Goal: Task Accomplishment & Management: Manage account settings

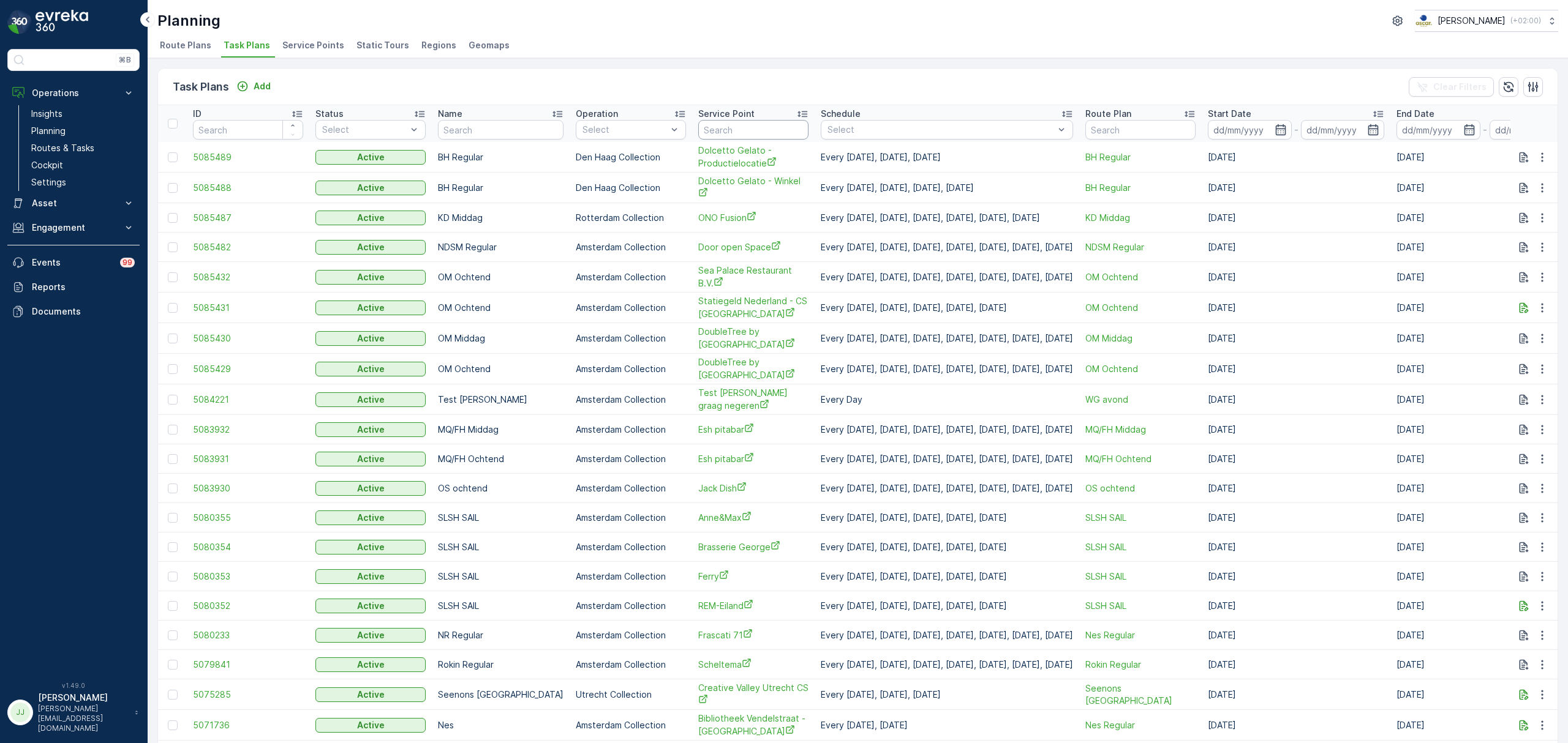
click at [705, 123] on input "text" at bounding box center [753, 129] width 110 height 19
type input "n"
type input "l"
type input "blauw"
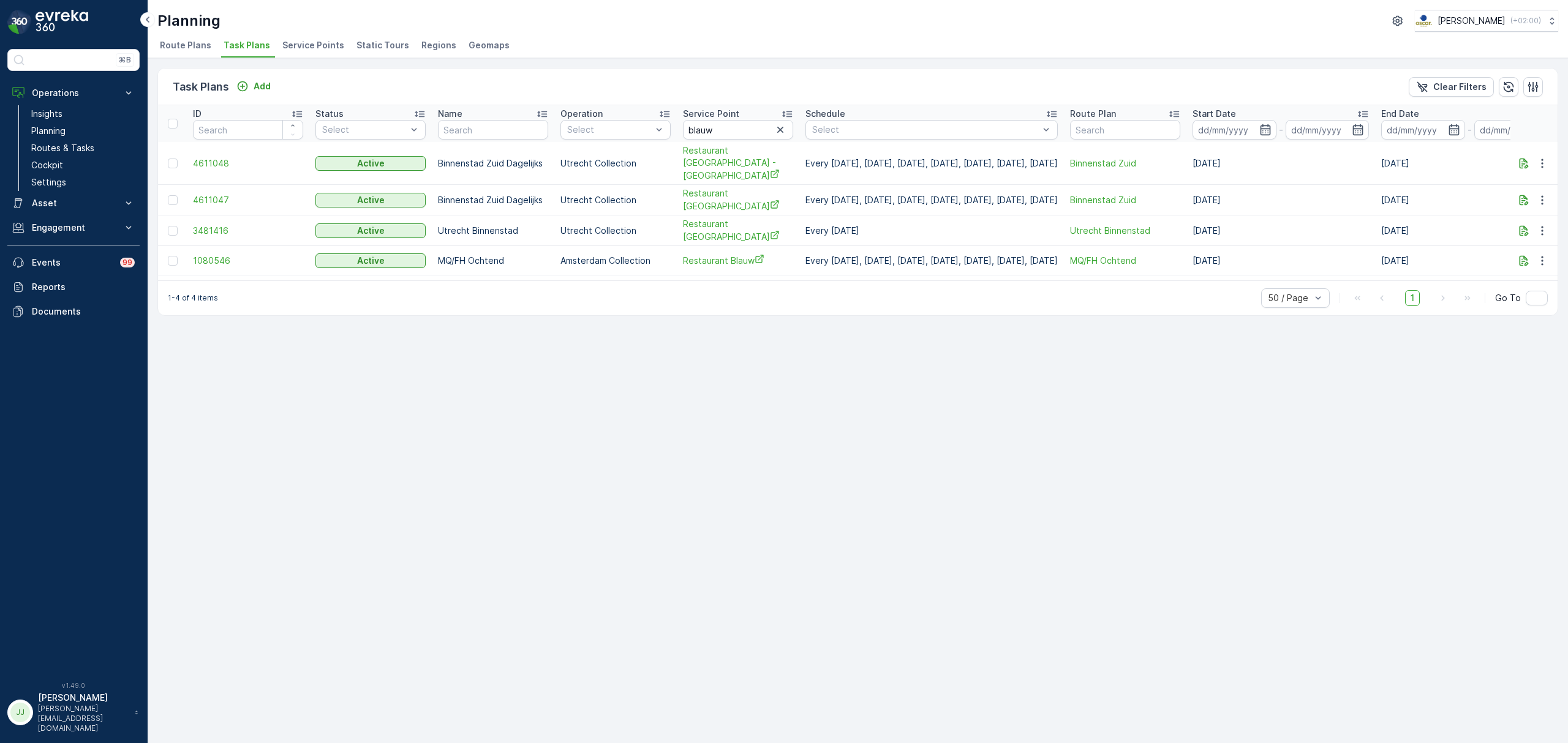
click at [186, 45] on span "Route Plans" at bounding box center [185, 45] width 51 height 12
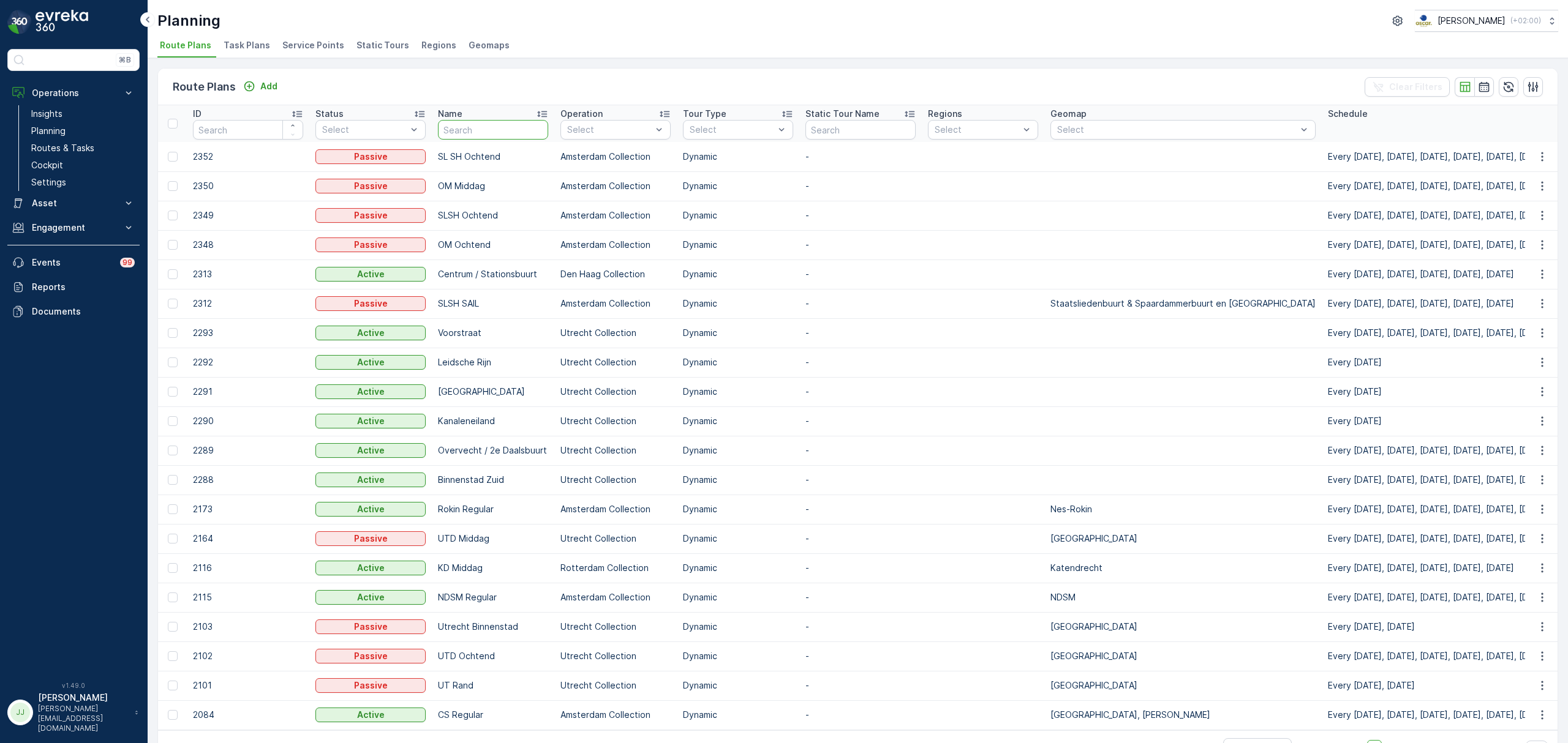
click at [514, 133] on input "text" at bounding box center [492, 129] width 110 height 19
type input "CS"
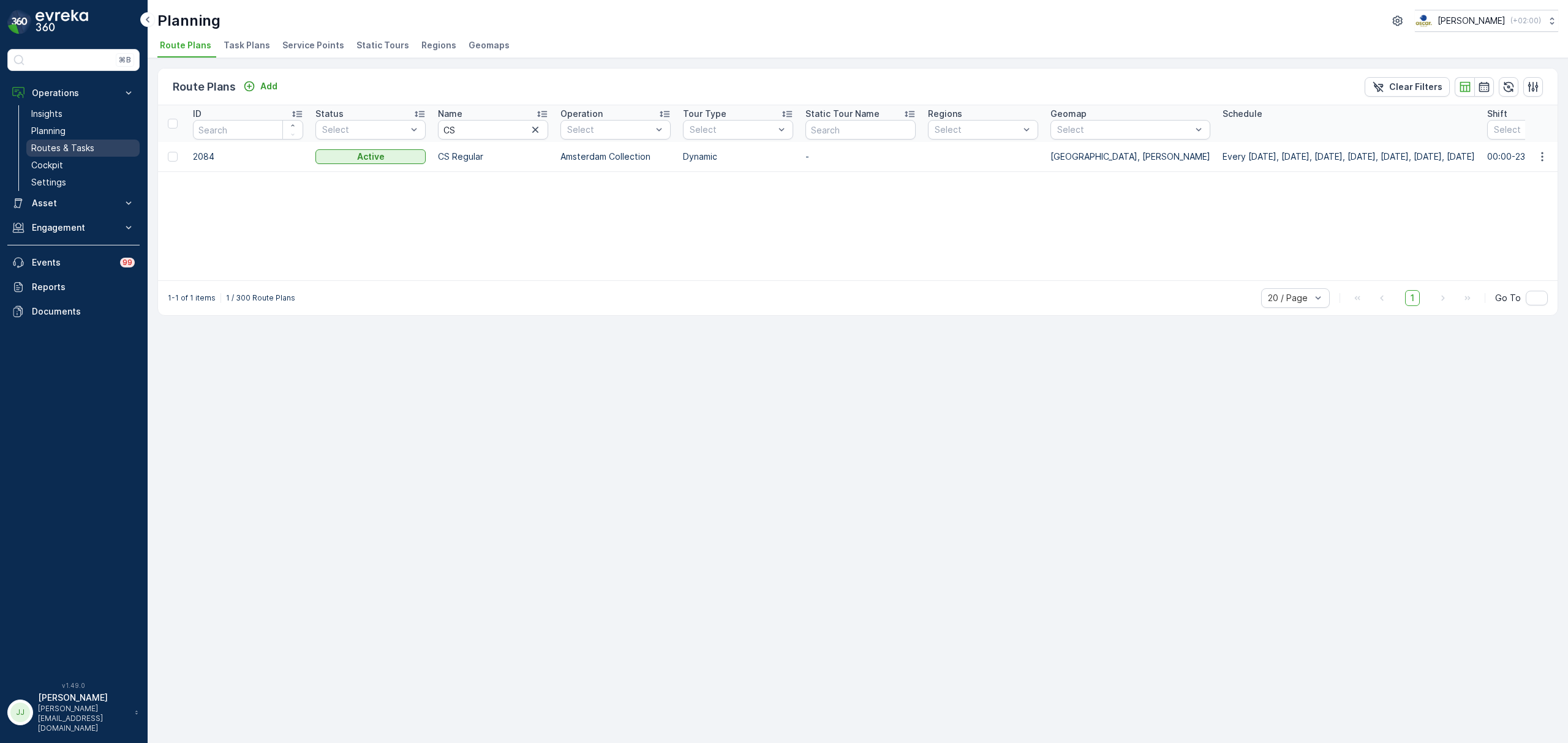
click at [49, 147] on p "Routes & Tasks" at bounding box center [63, 148] width 63 height 12
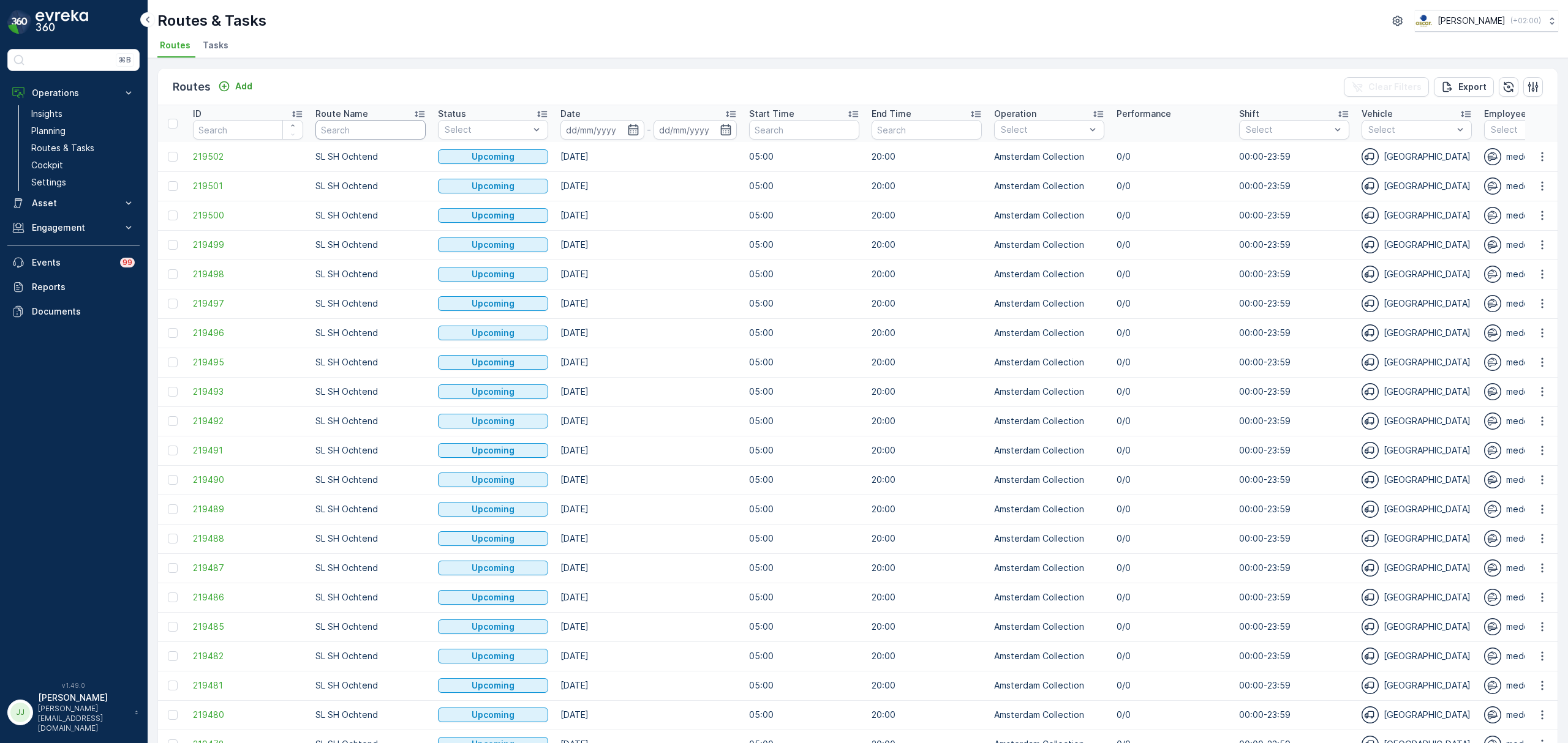
click at [380, 129] on input "text" at bounding box center [370, 129] width 110 height 19
type input "CS"
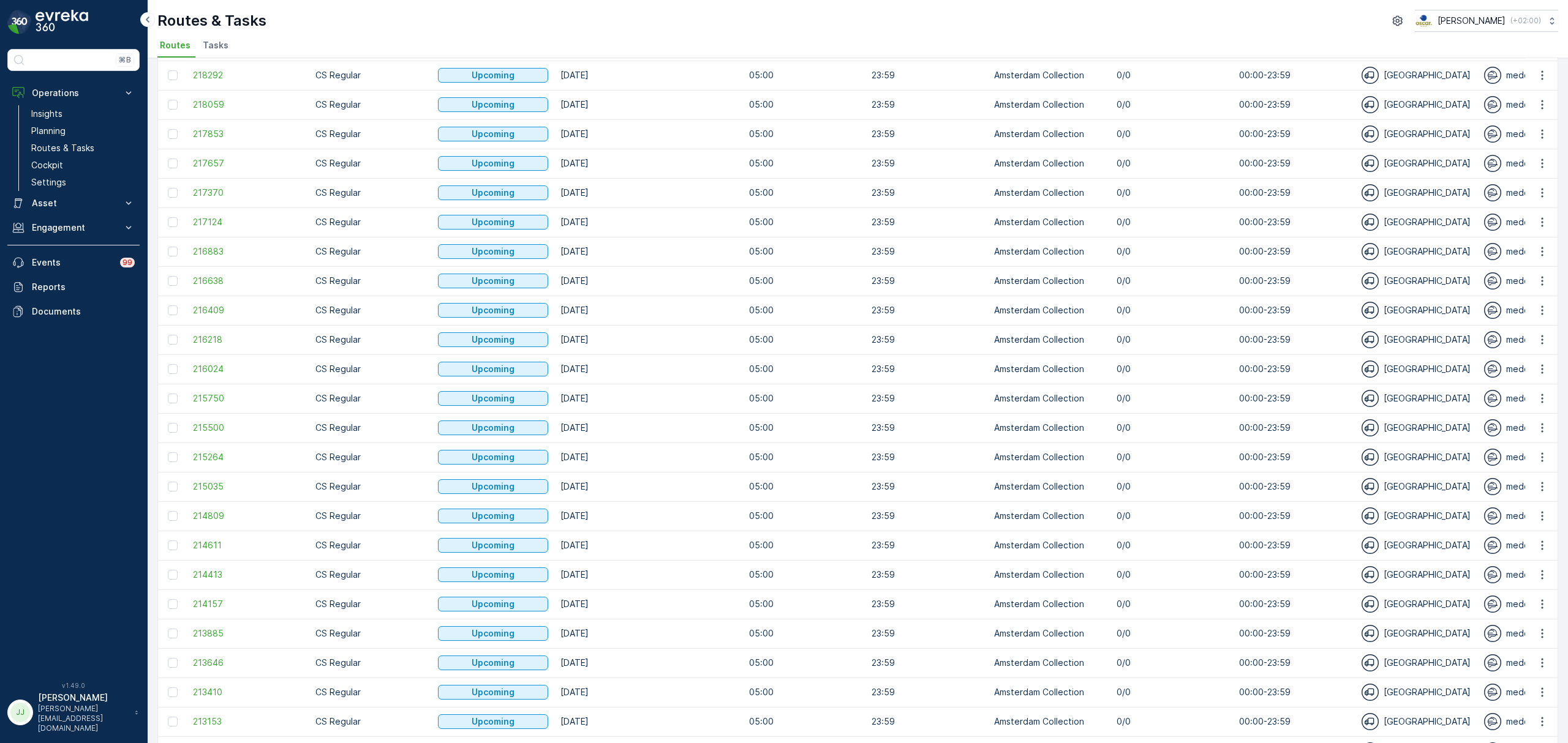
scroll to position [332, 0]
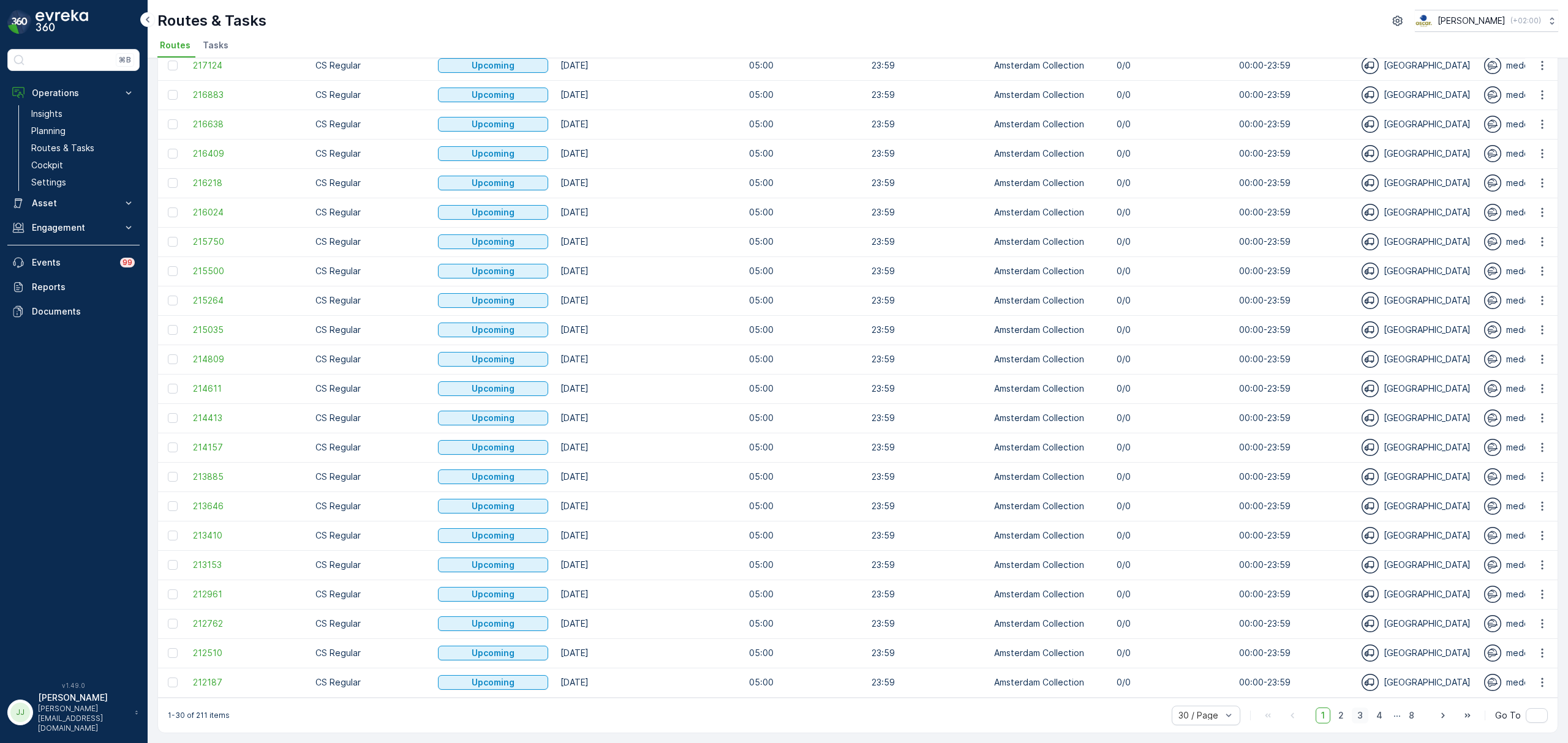
click at [1362, 718] on span "3" at bounding box center [1360, 716] width 17 height 16
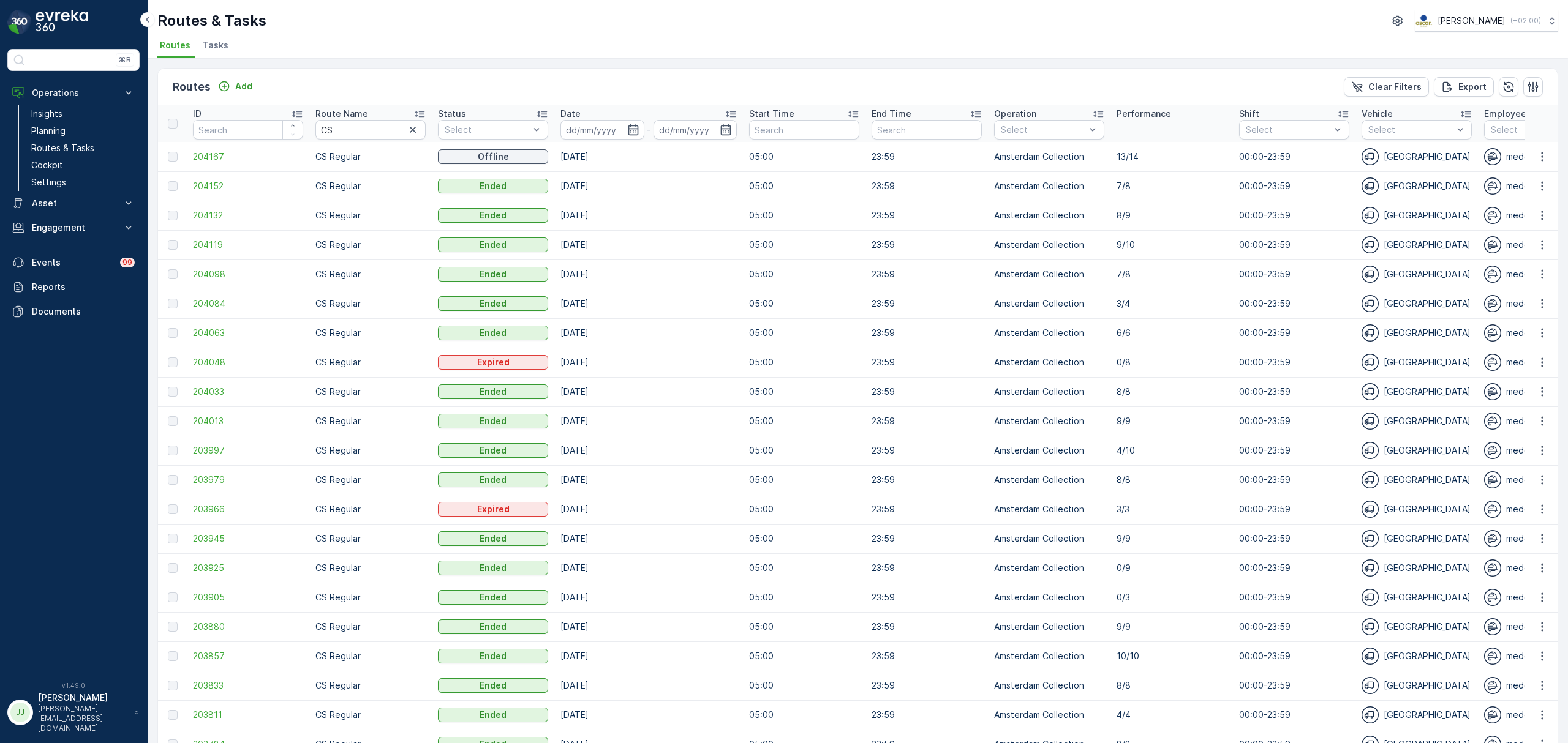
click at [224, 185] on span "204152" at bounding box center [248, 186] width 110 height 12
click at [212, 245] on span "204119" at bounding box center [248, 245] width 110 height 12
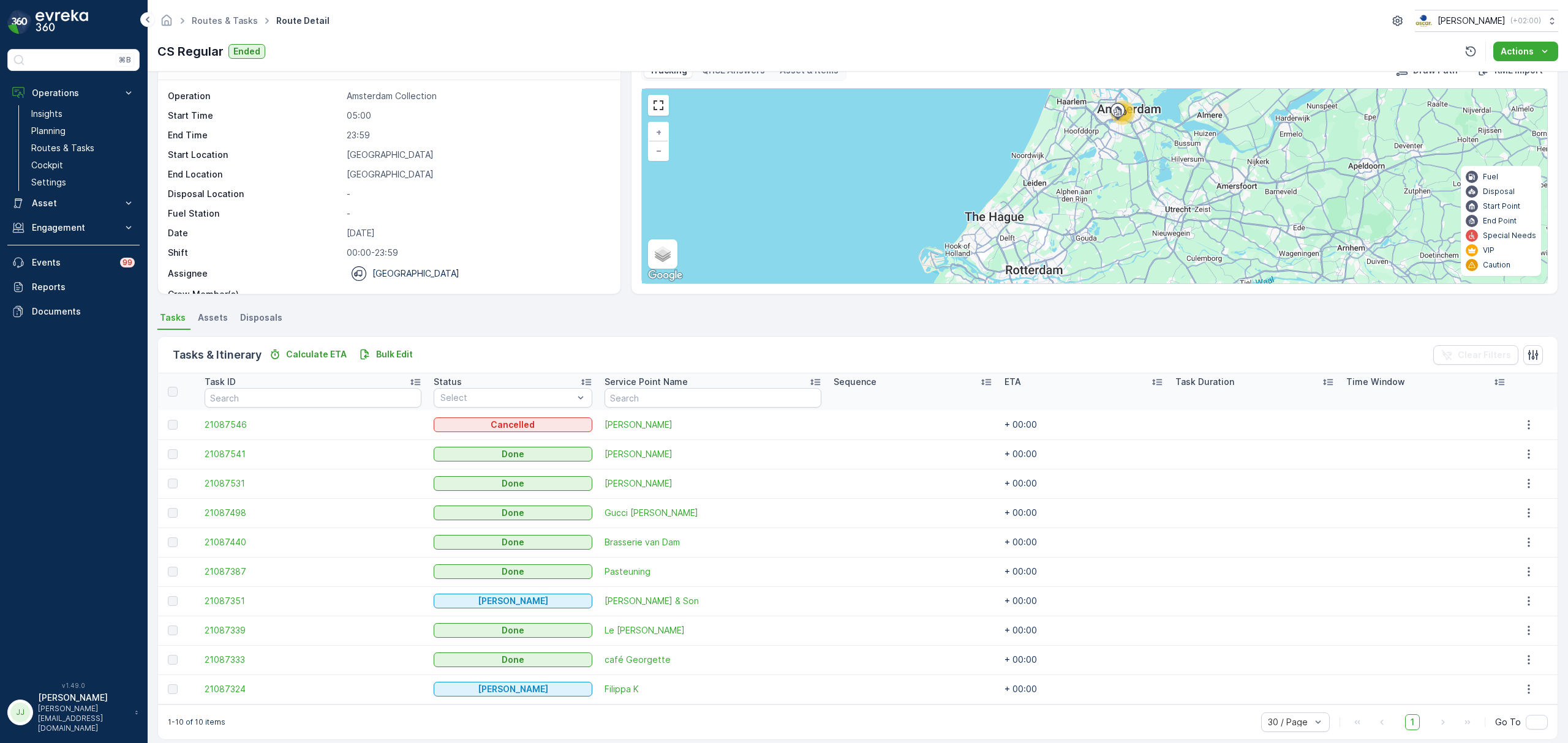
scroll to position [45, 0]
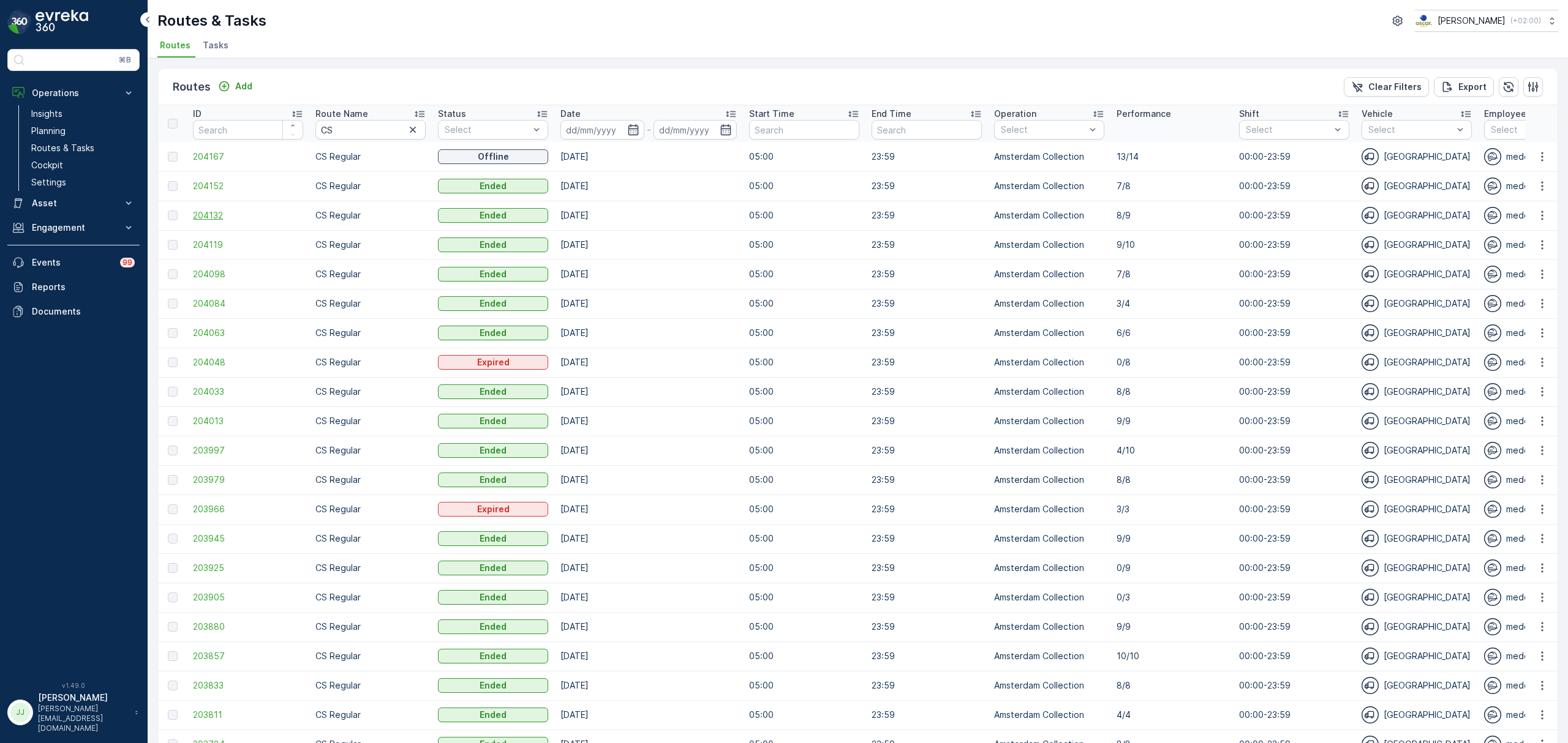
click at [218, 212] on span "204132" at bounding box center [248, 215] width 110 height 12
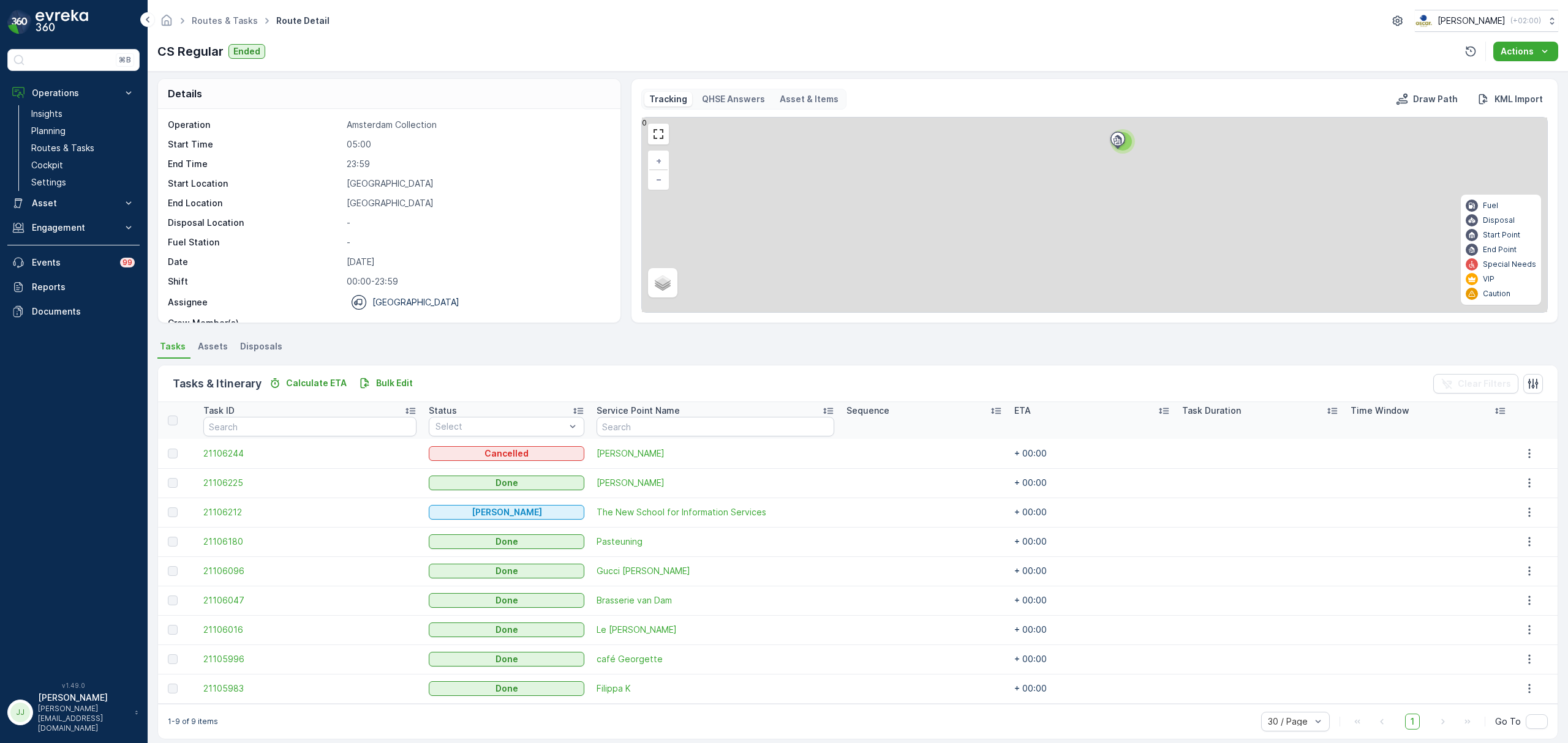
scroll to position [15, 0]
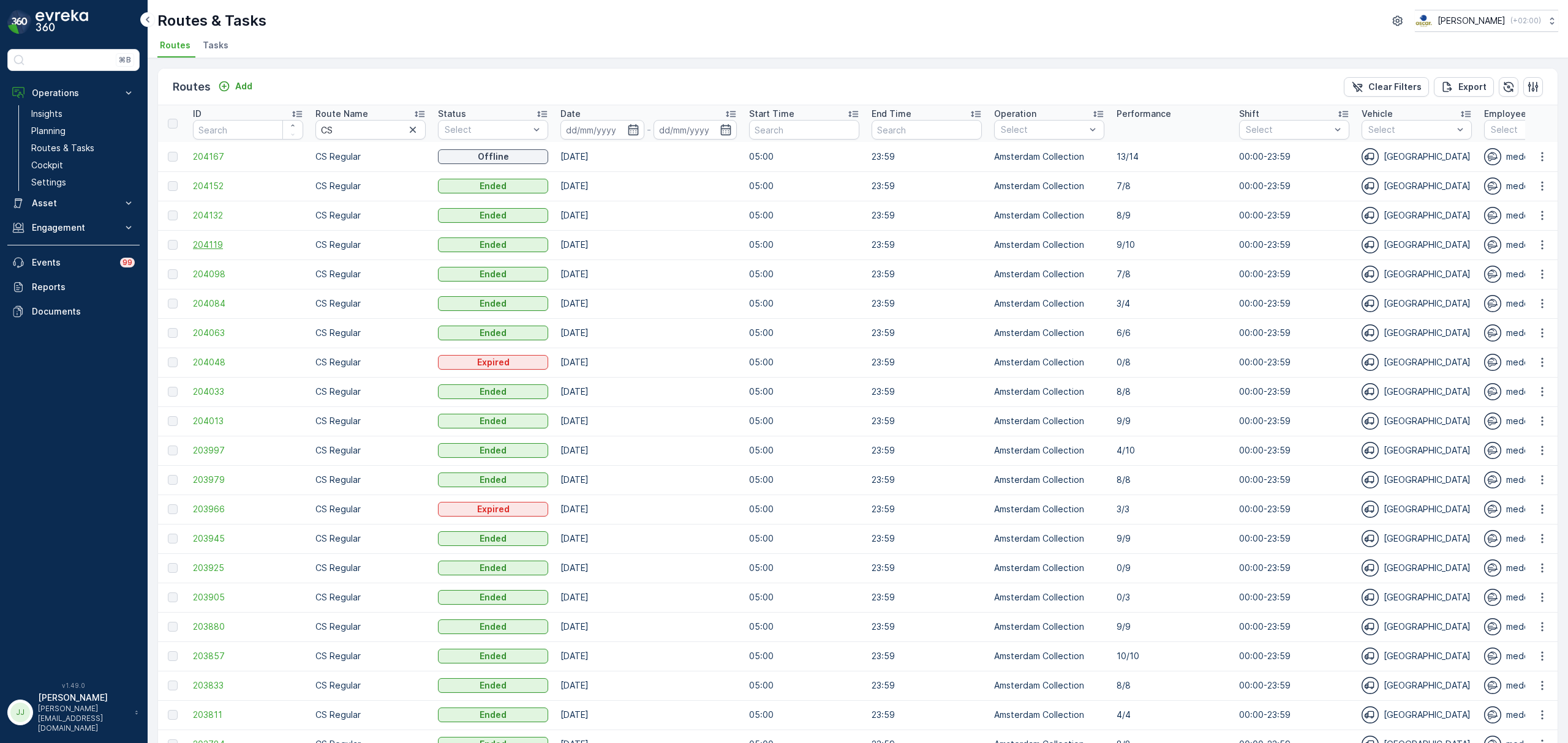
click at [211, 245] on span "204119" at bounding box center [248, 245] width 110 height 12
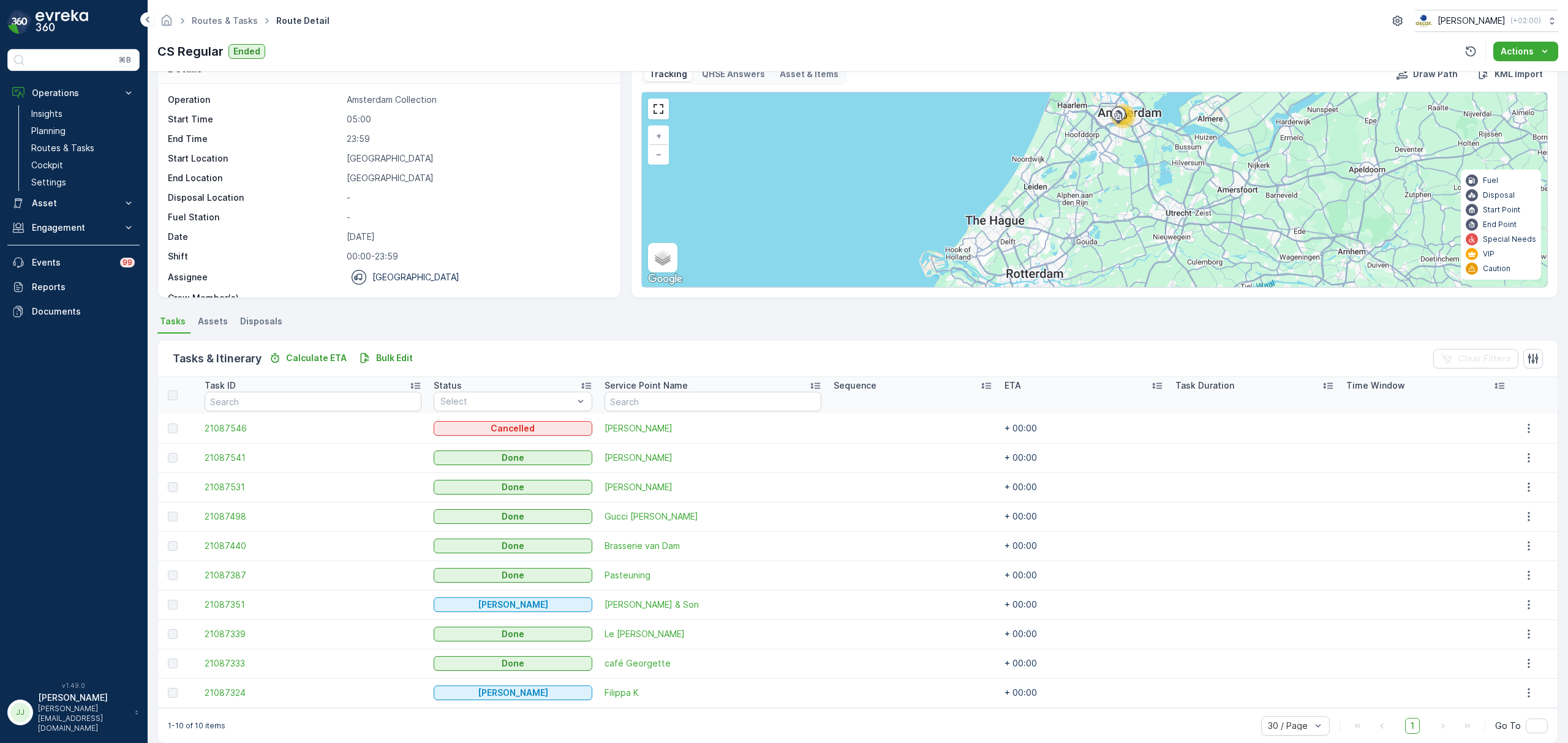
scroll to position [45, 0]
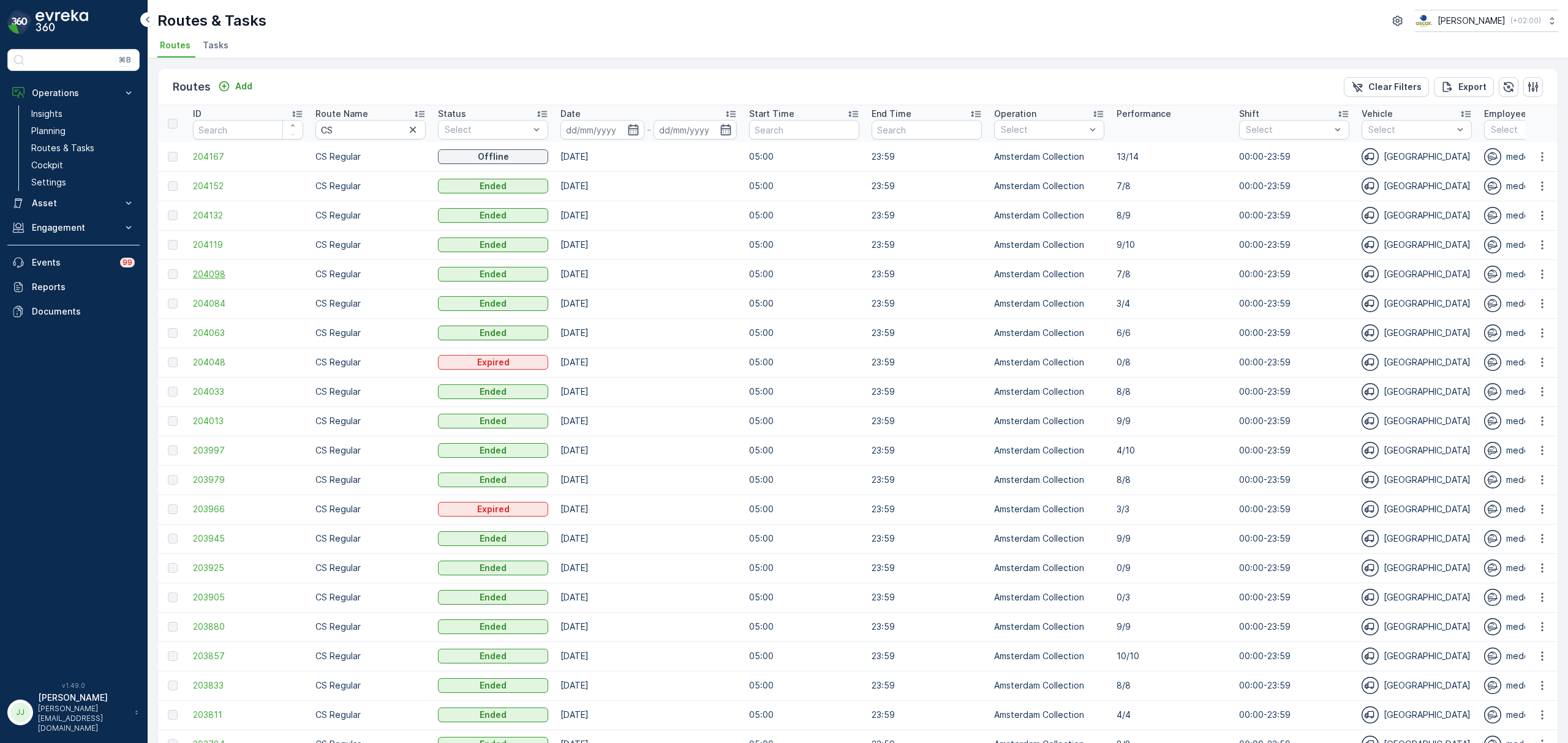
click at [212, 272] on span "204098" at bounding box center [248, 274] width 110 height 12
click at [238, 418] on span "204013" at bounding box center [248, 421] width 110 height 12
drag, startPoint x: 416, startPoint y: 413, endPoint x: 434, endPoint y: 404, distance: 20.1
click at [218, 49] on span "Tasks" at bounding box center [216, 45] width 26 height 12
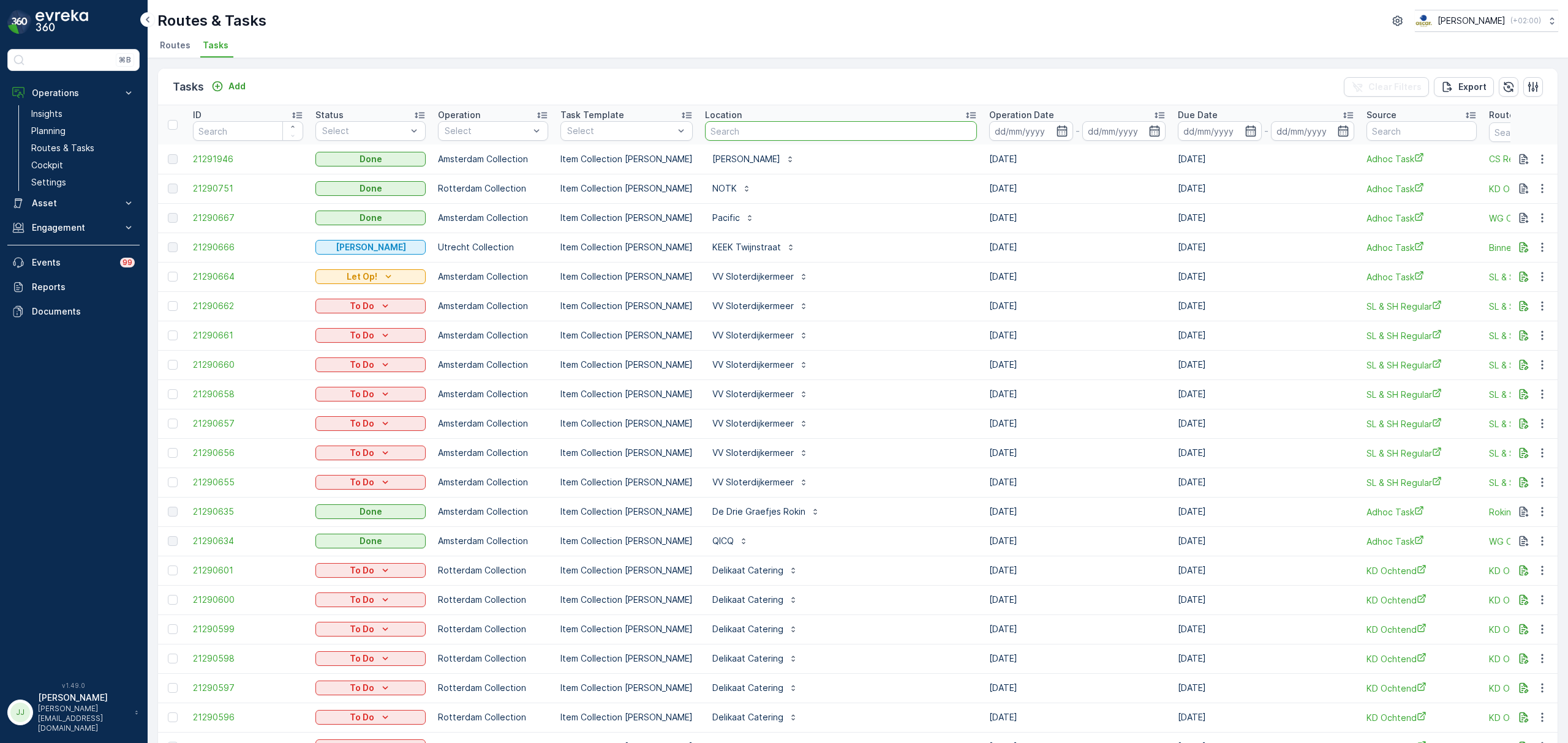
click at [733, 132] on input "text" at bounding box center [841, 131] width 272 height 19
type input "blauw"
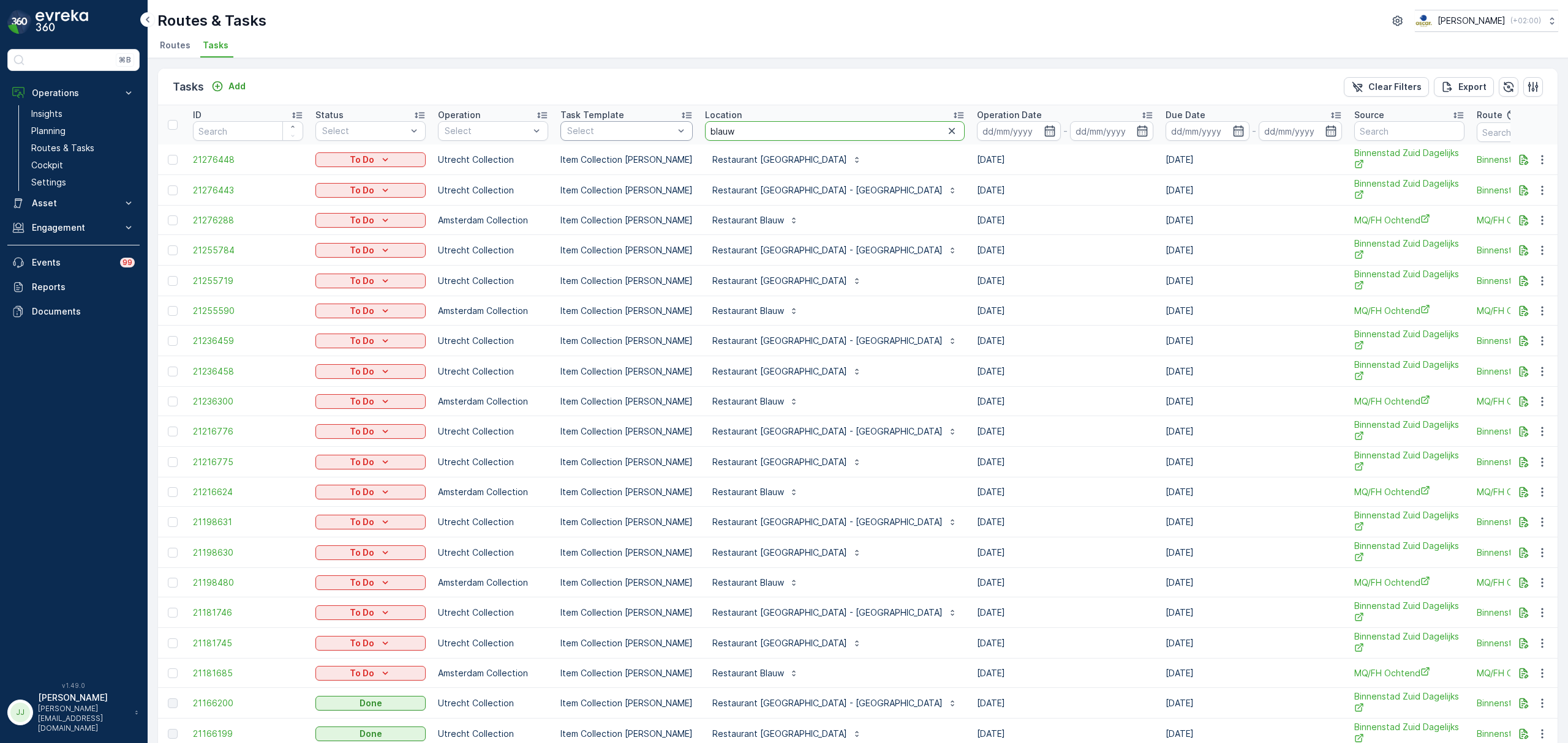
drag, startPoint x: 714, startPoint y: 130, endPoint x: 660, endPoint y: 129, distance: 54.0
click at [660, 129] on tr "ID Status Select Operation Select Task Template Select Location blauw Operation…" at bounding box center [1178, 125] width 2039 height 39
type input "restaurant blauw"
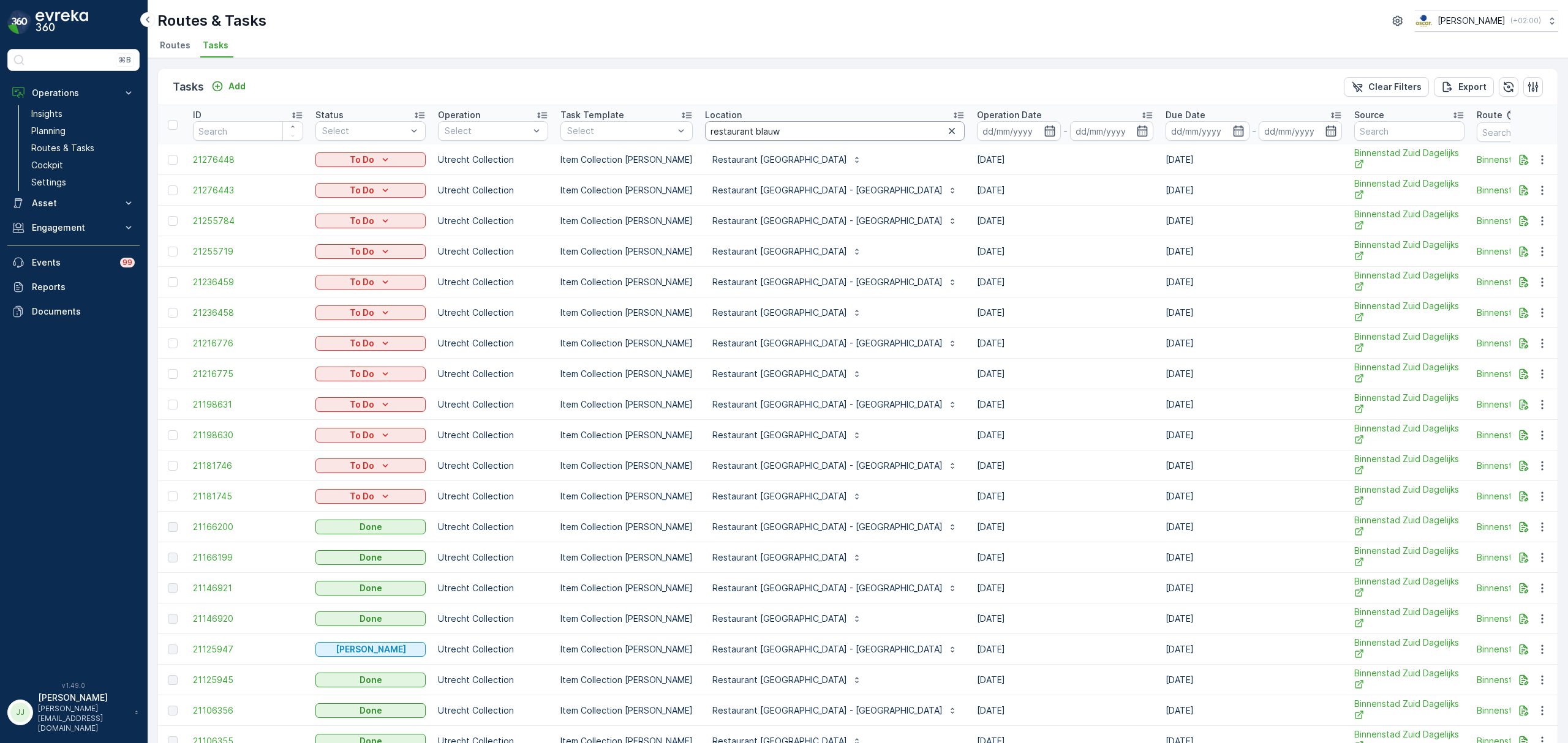
click at [780, 131] on input "restaurant blauw" at bounding box center [835, 131] width 260 height 19
drag, startPoint x: 763, startPoint y: 133, endPoint x: 780, endPoint y: 123, distance: 19.7
click at [760, 133] on input "restaurant blauw" at bounding box center [835, 131] width 260 height 19
type input "r"
type input "blauw"
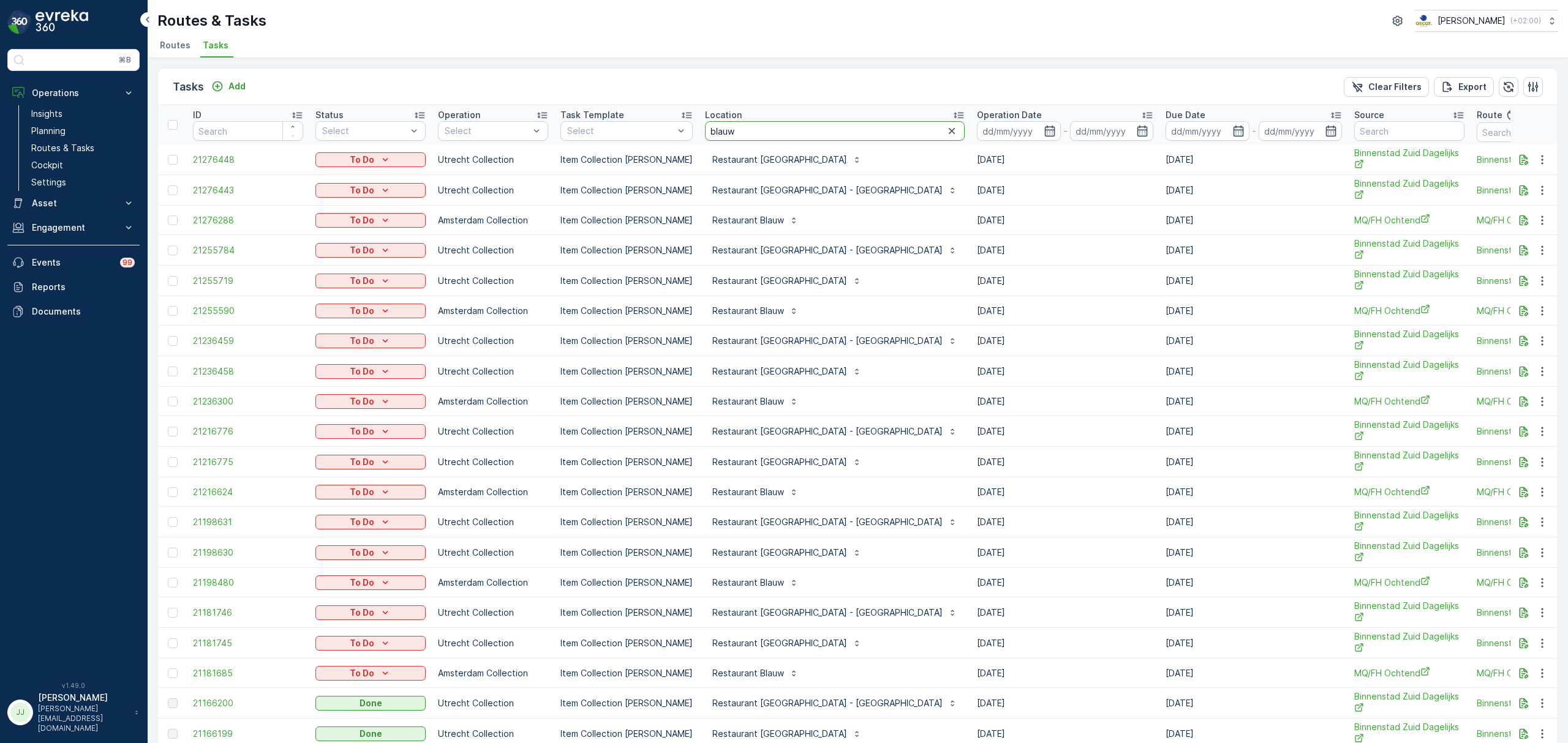
click at [765, 132] on input "blauw" at bounding box center [835, 131] width 260 height 19
type input "b"
type input "restaurant bl"
click at [767, 130] on input "restaurant bl" at bounding box center [835, 131] width 260 height 19
type input "restaurant blauw"
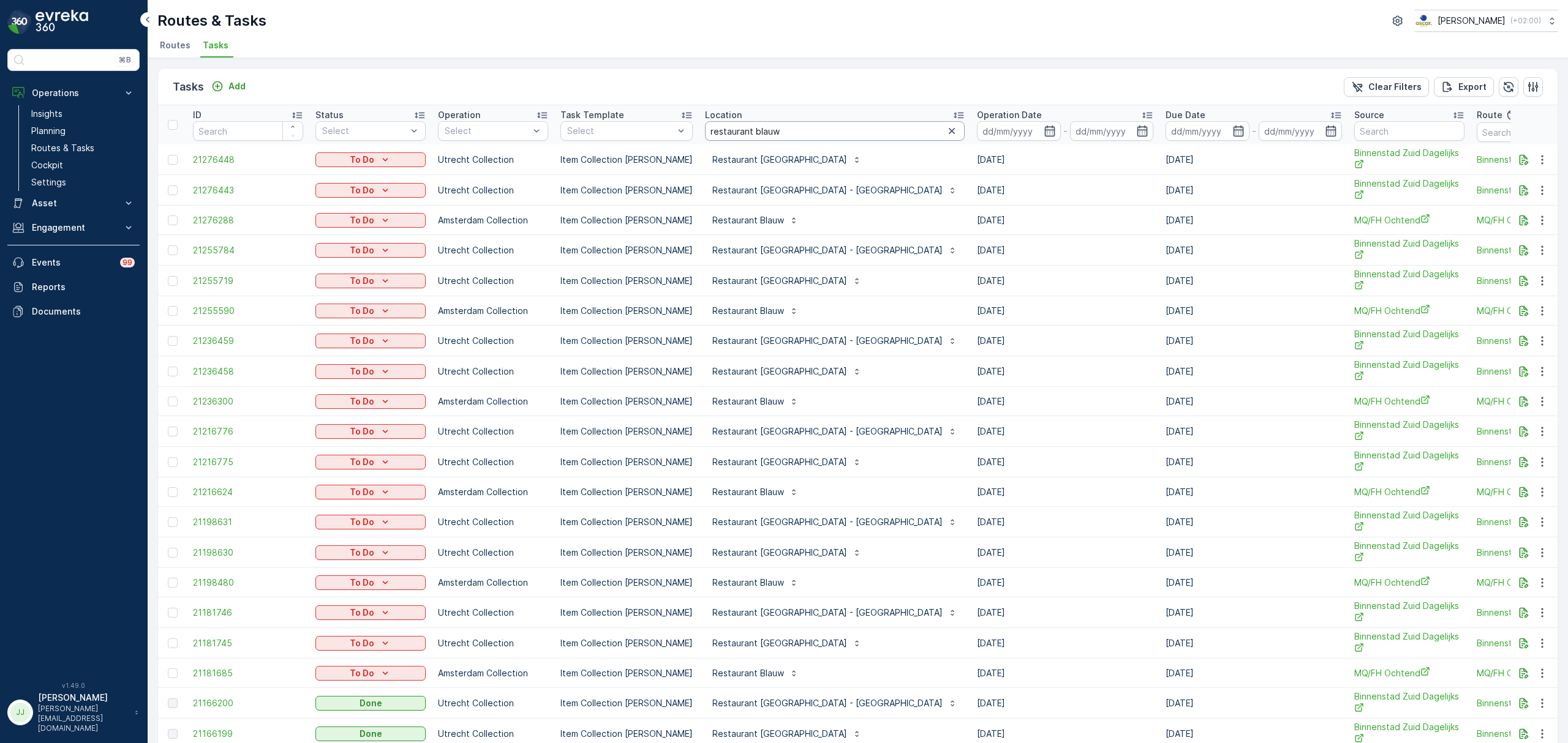
click at [778, 136] on input "restaurant blauw" at bounding box center [835, 131] width 260 height 19
type input "restaurant blauw"
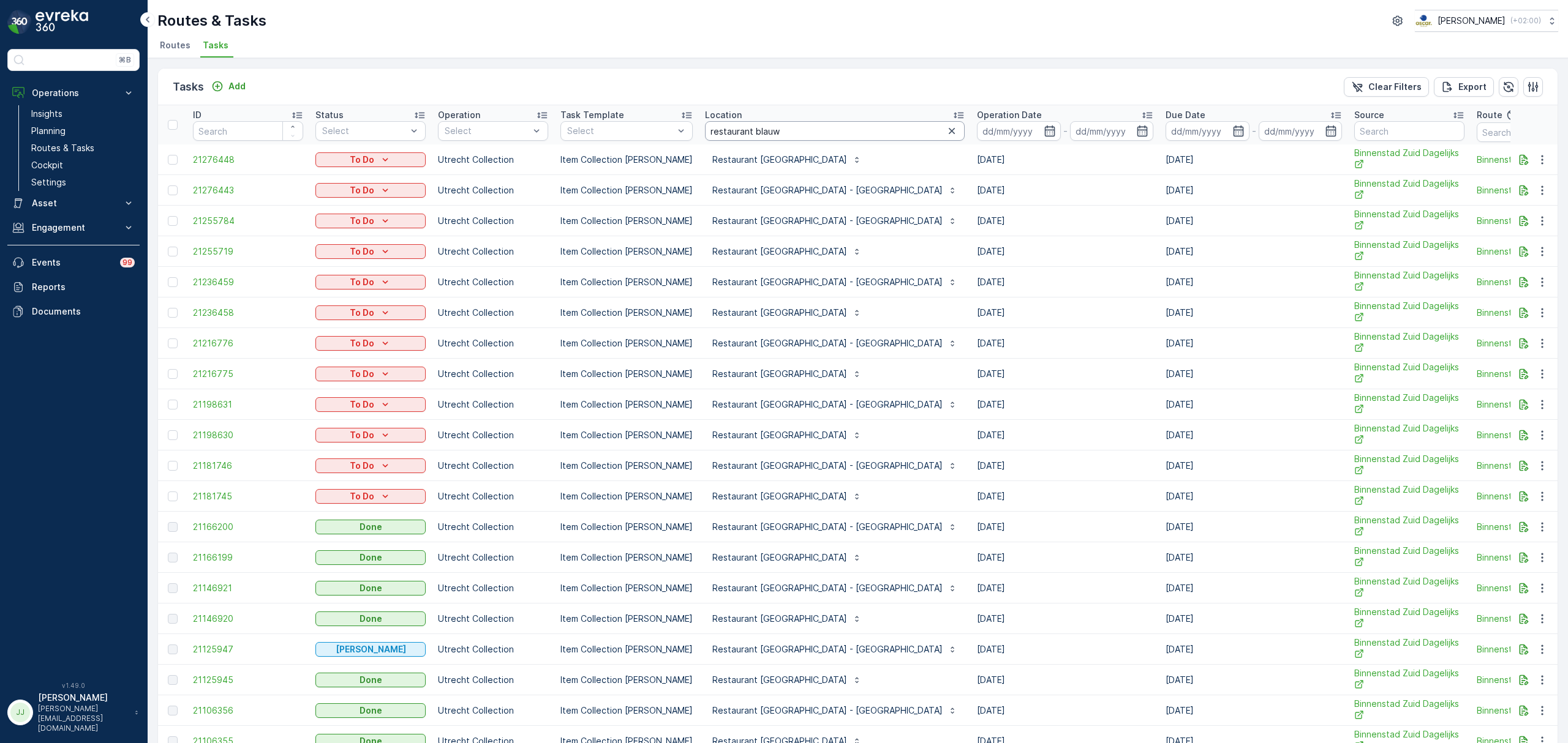
click at [796, 131] on input "restaurant blauw" at bounding box center [835, 131] width 260 height 19
type input "restaurant blauw"
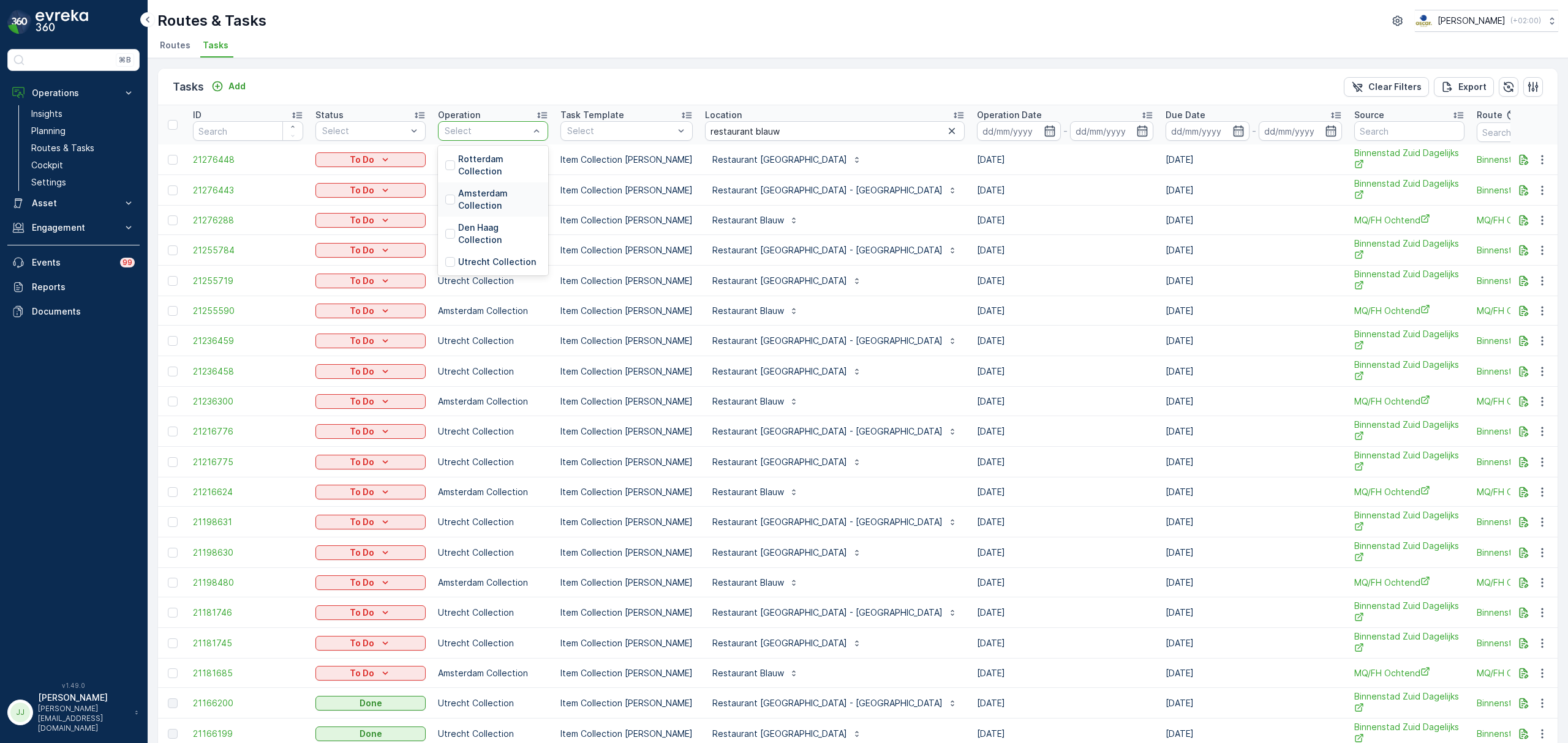
click at [480, 197] on p "Amsterdam Collection" at bounding box center [500, 199] width 83 height 25
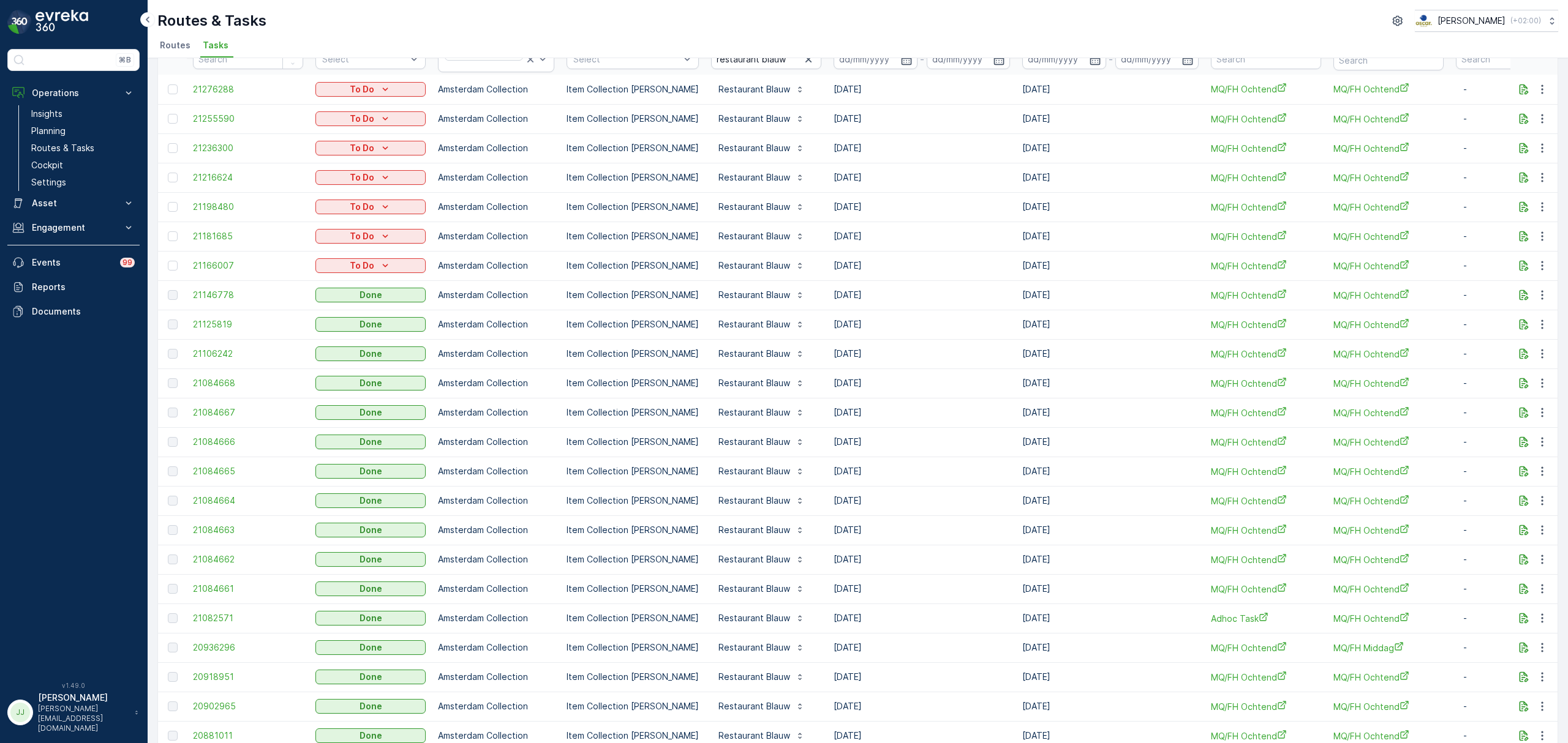
scroll to position [73, 0]
click at [199, 293] on span "21146778" at bounding box center [248, 295] width 110 height 12
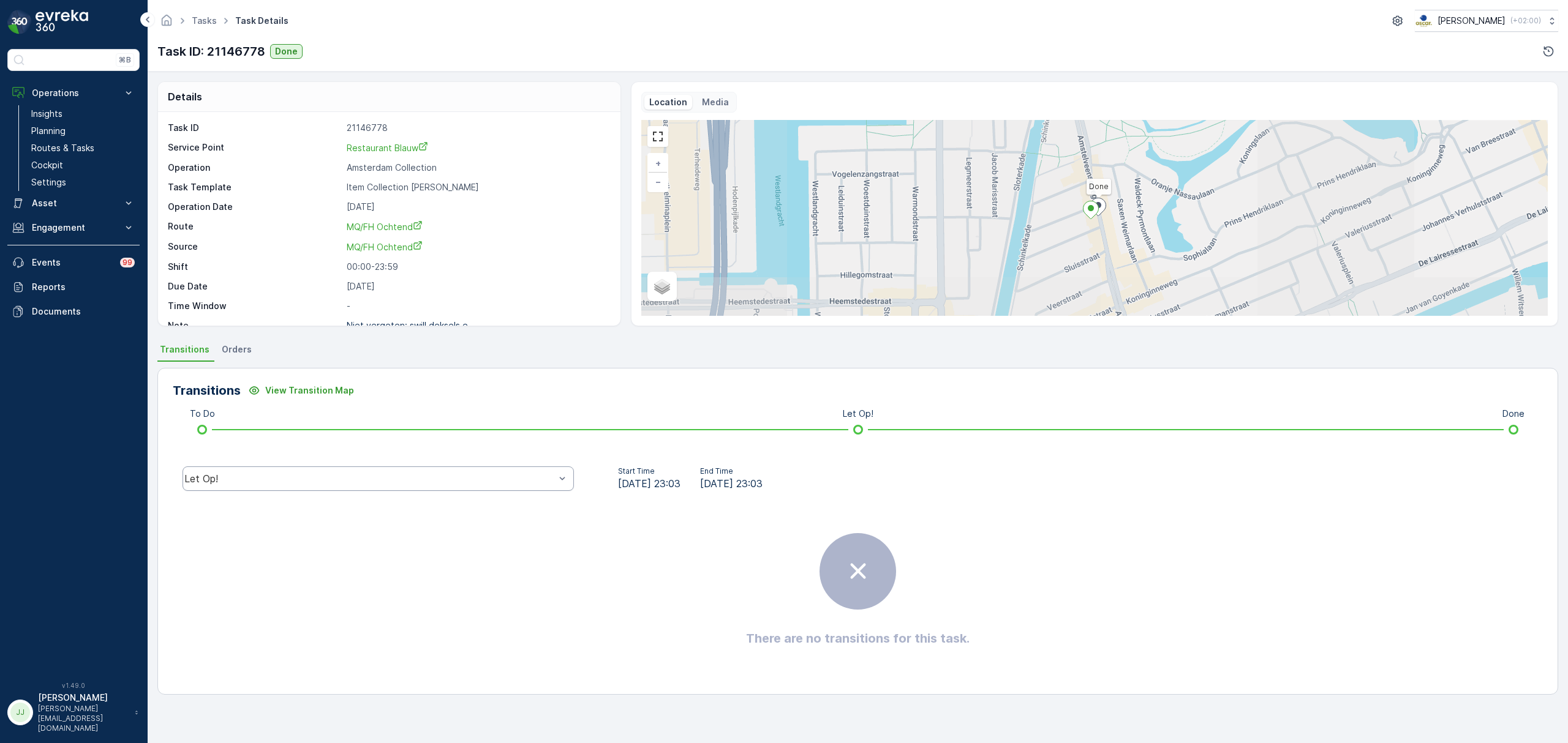
click at [280, 480] on div "Let Op!" at bounding box center [369, 479] width 370 height 11
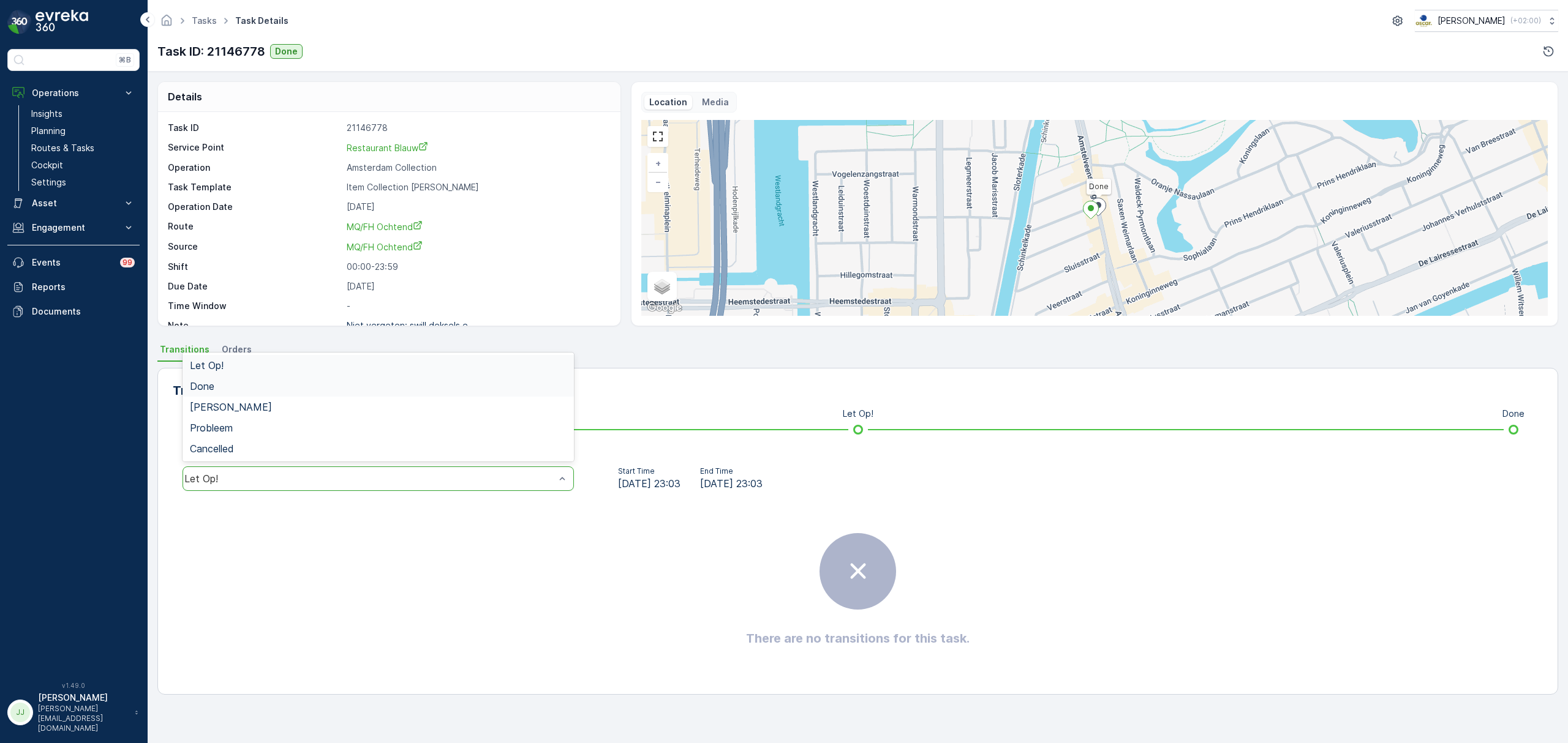
click at [238, 386] on div "Done" at bounding box center [378, 386] width 377 height 11
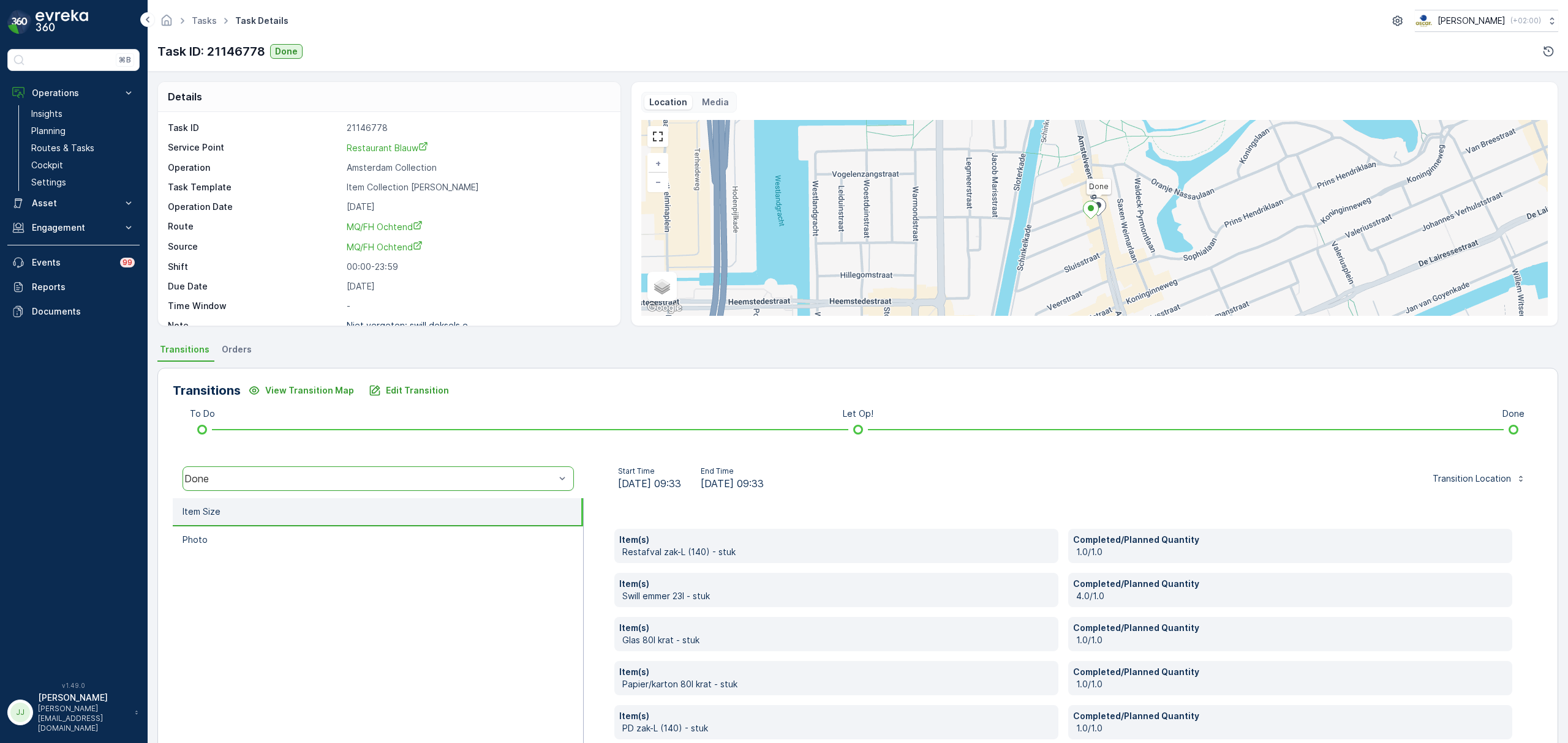
scroll to position [65, 0]
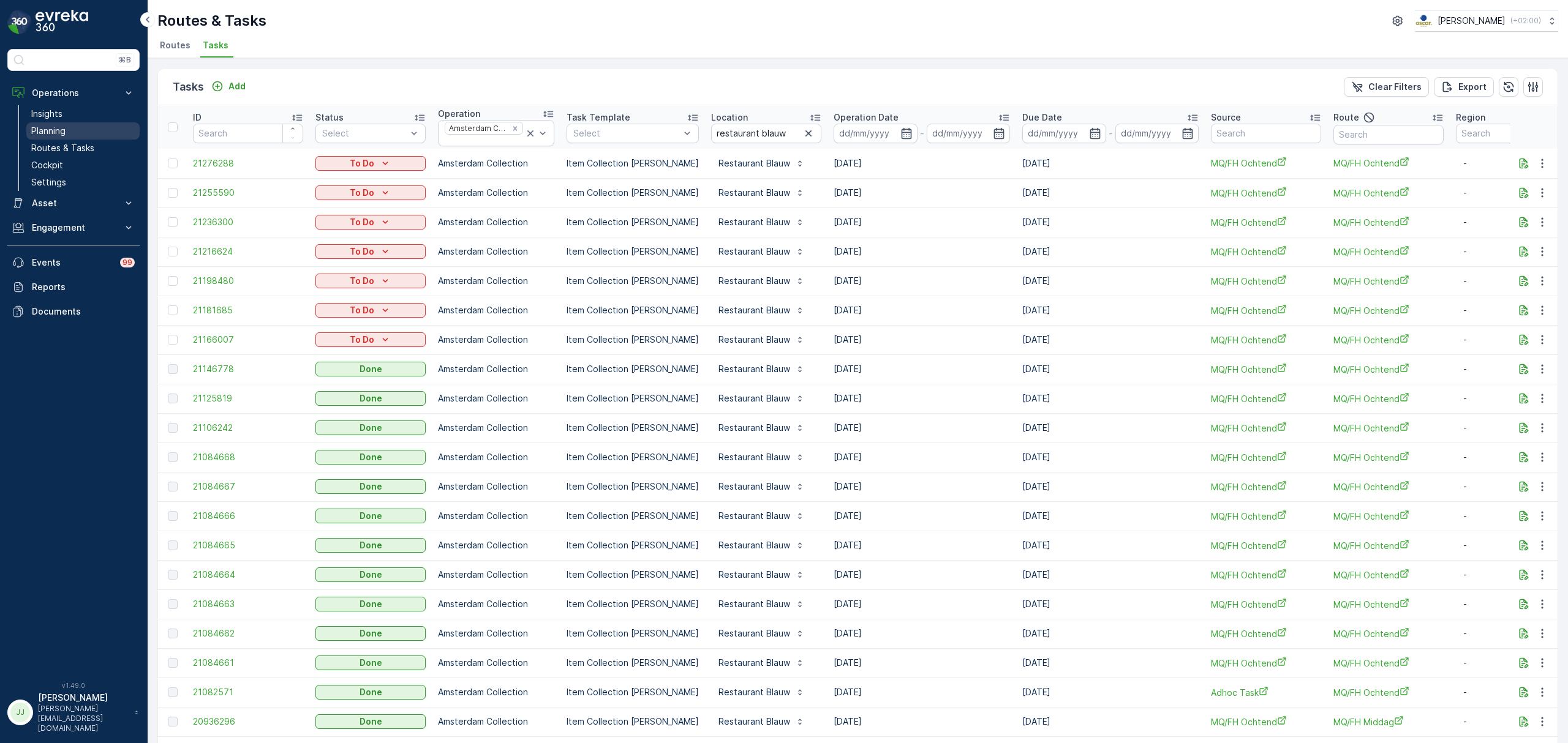
click at [86, 129] on link "Planning" at bounding box center [83, 131] width 113 height 17
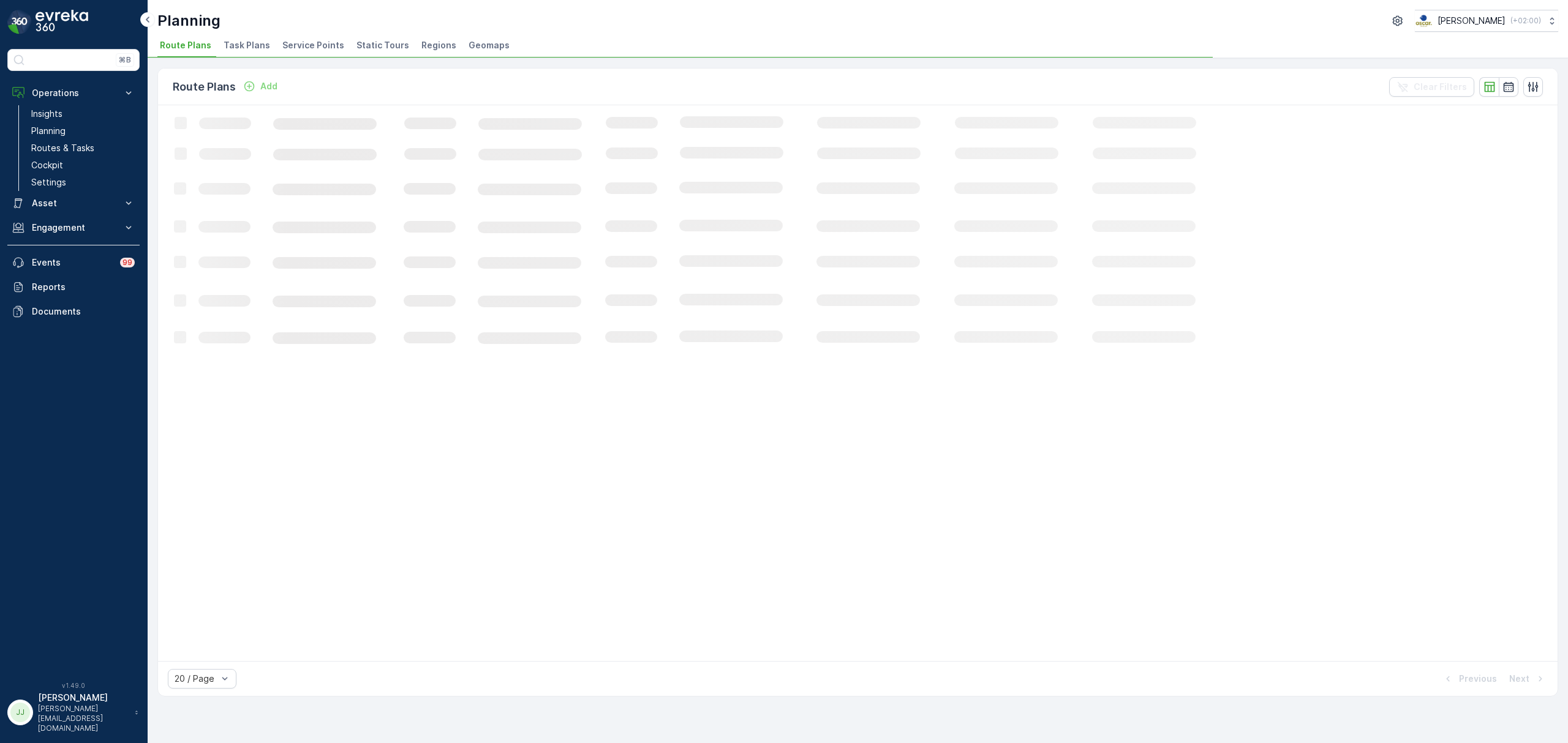
click at [226, 42] on span "Task Plans" at bounding box center [247, 45] width 47 height 12
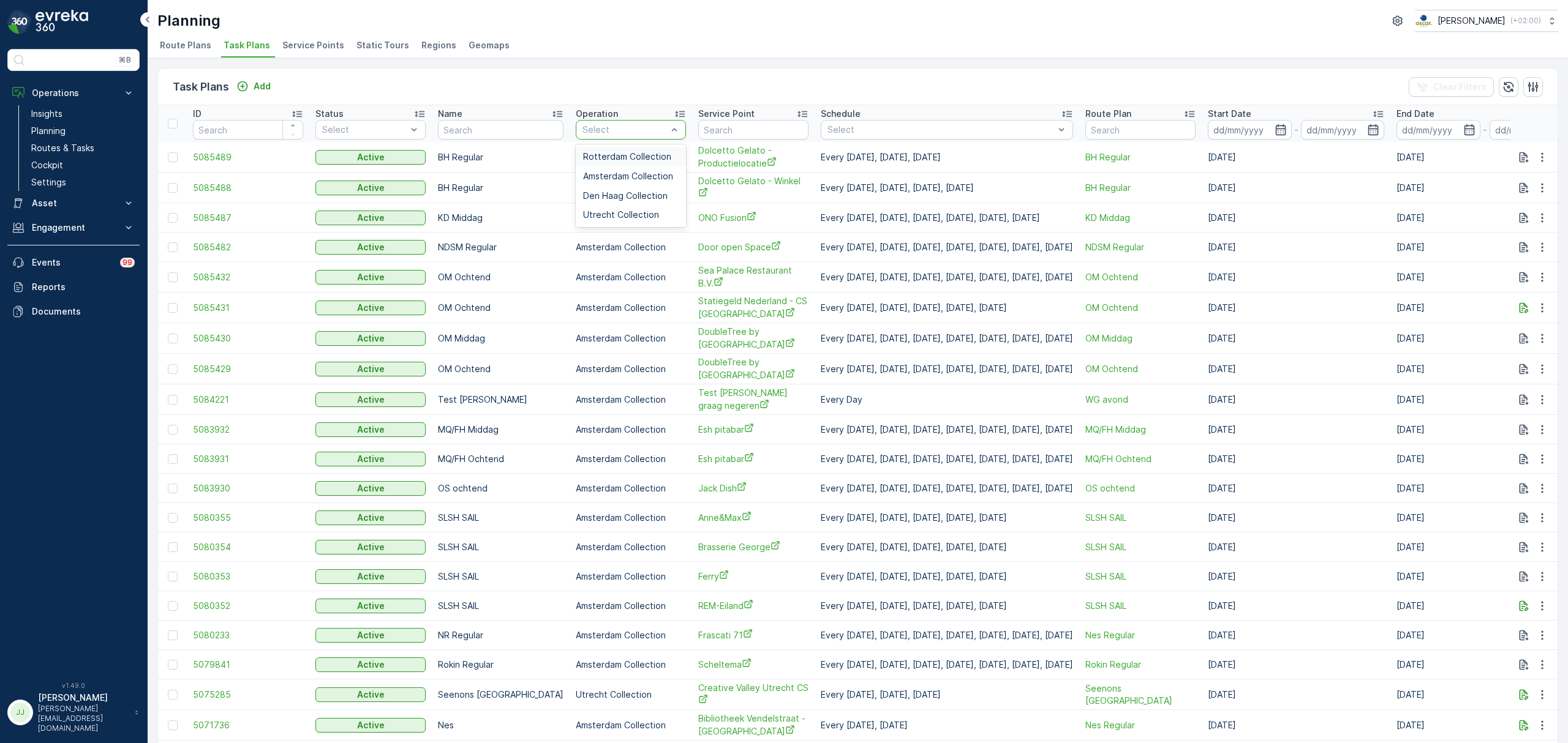
click at [620, 132] on div at bounding box center [625, 129] width 87 height 10
click at [516, 131] on input "text" at bounding box center [500, 129] width 125 height 19
type input "MQ/fh"
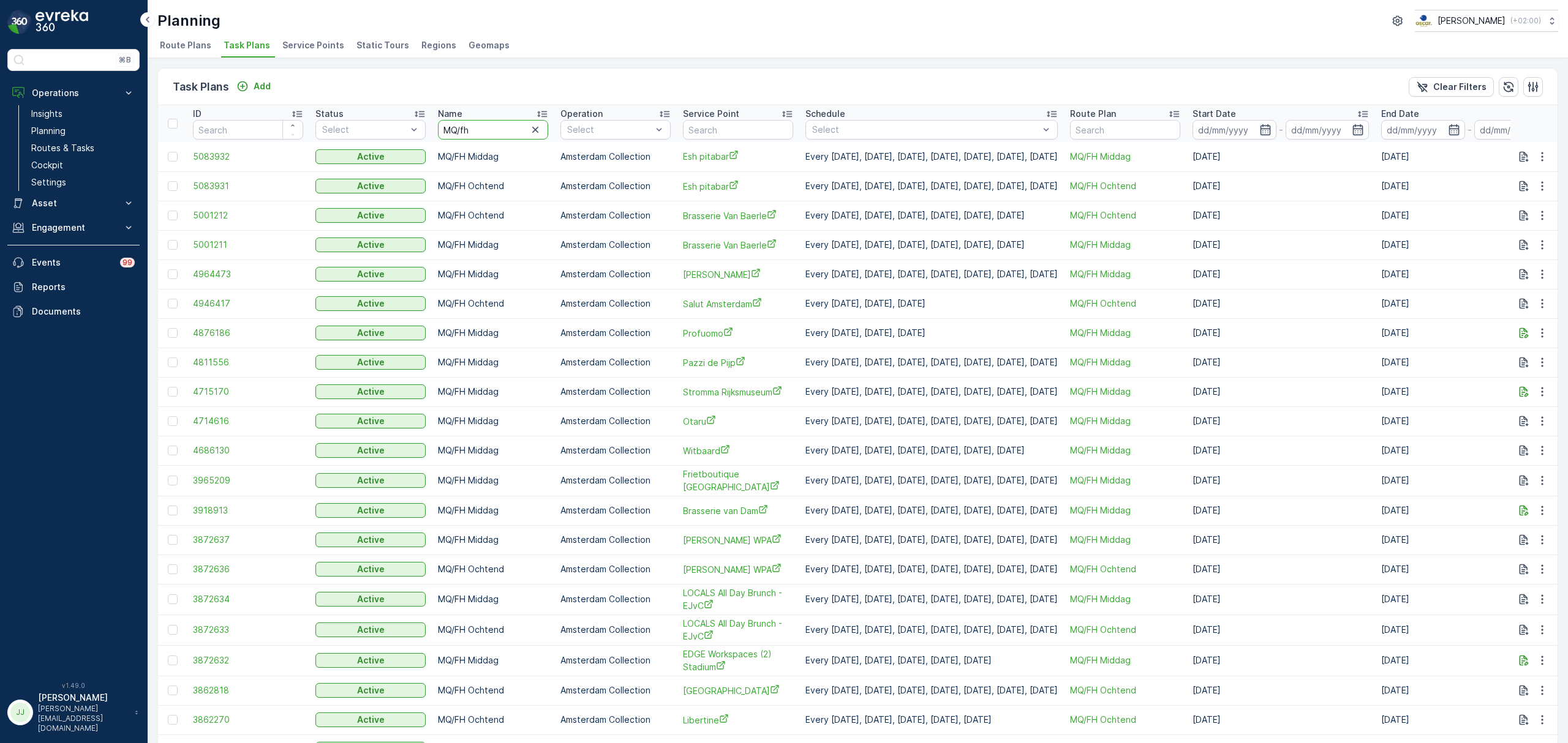
click at [488, 127] on input "MQ/fh" at bounding box center [492, 129] width 110 height 19
type input "MQ/fh midd"
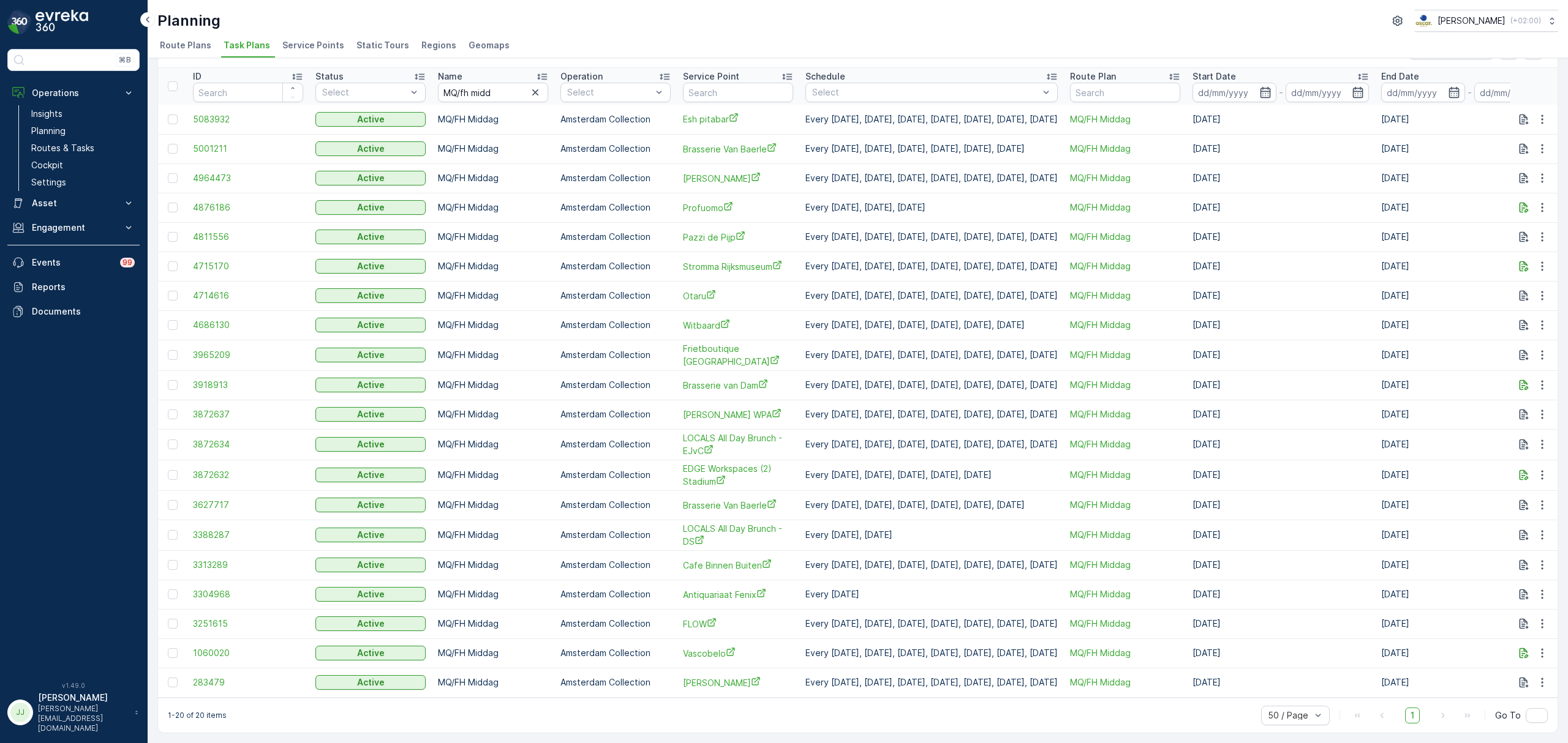
scroll to position [45, 0]
drag, startPoint x: 714, startPoint y: 501, endPoint x: 270, endPoint y: 486, distance: 444.3
click at [270, 490] on td "3627717" at bounding box center [248, 505] width 123 height 29
click at [718, 499] on span "Brasserie Van Baerle" at bounding box center [738, 505] width 110 height 13
click at [705, 319] on span "Witbaard" at bounding box center [738, 325] width 110 height 13
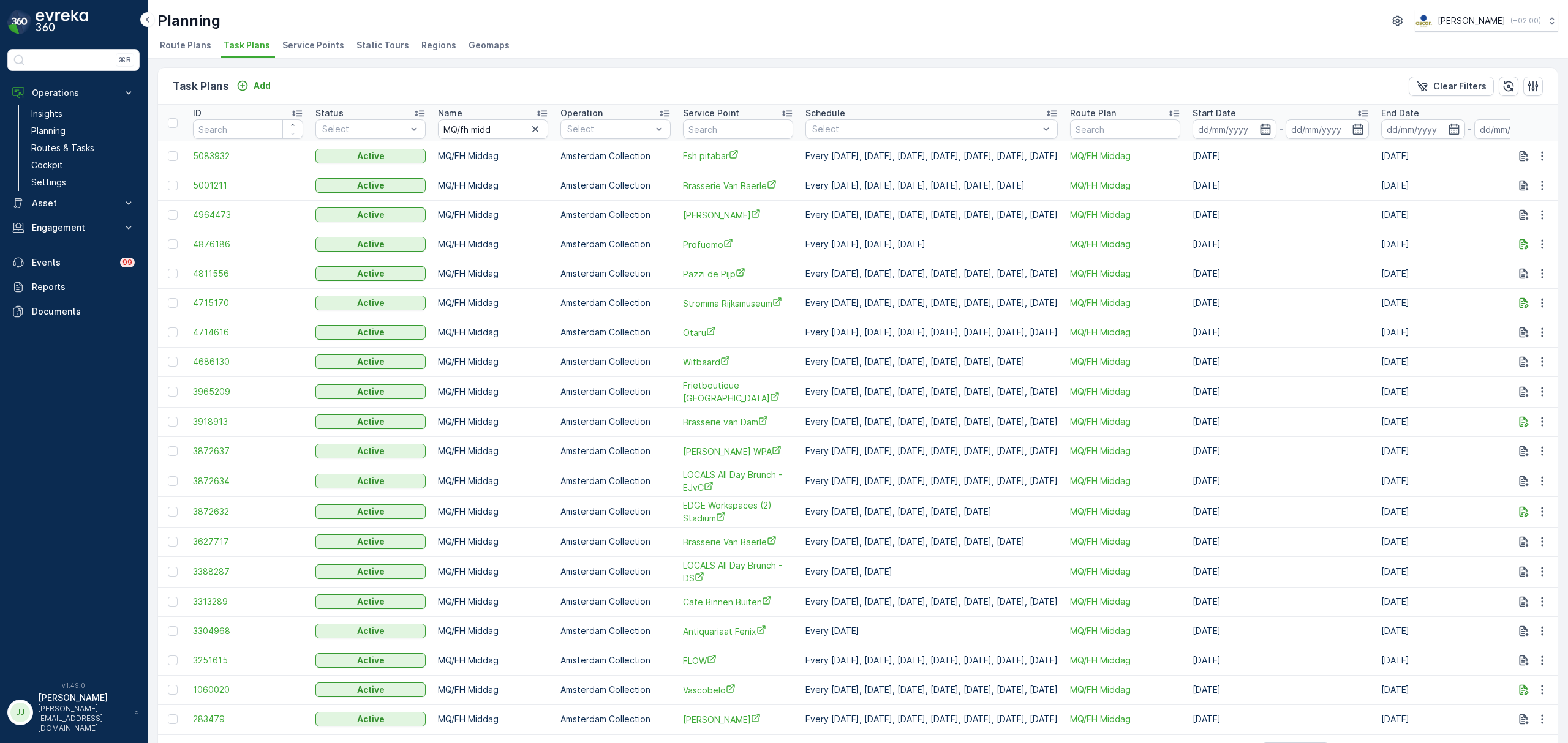
scroll to position [0, 0]
click at [731, 305] on span "Stromma Rijksmuseum" at bounding box center [738, 303] width 110 height 13
click at [701, 277] on span "Pazzi de Pijp" at bounding box center [738, 274] width 110 height 13
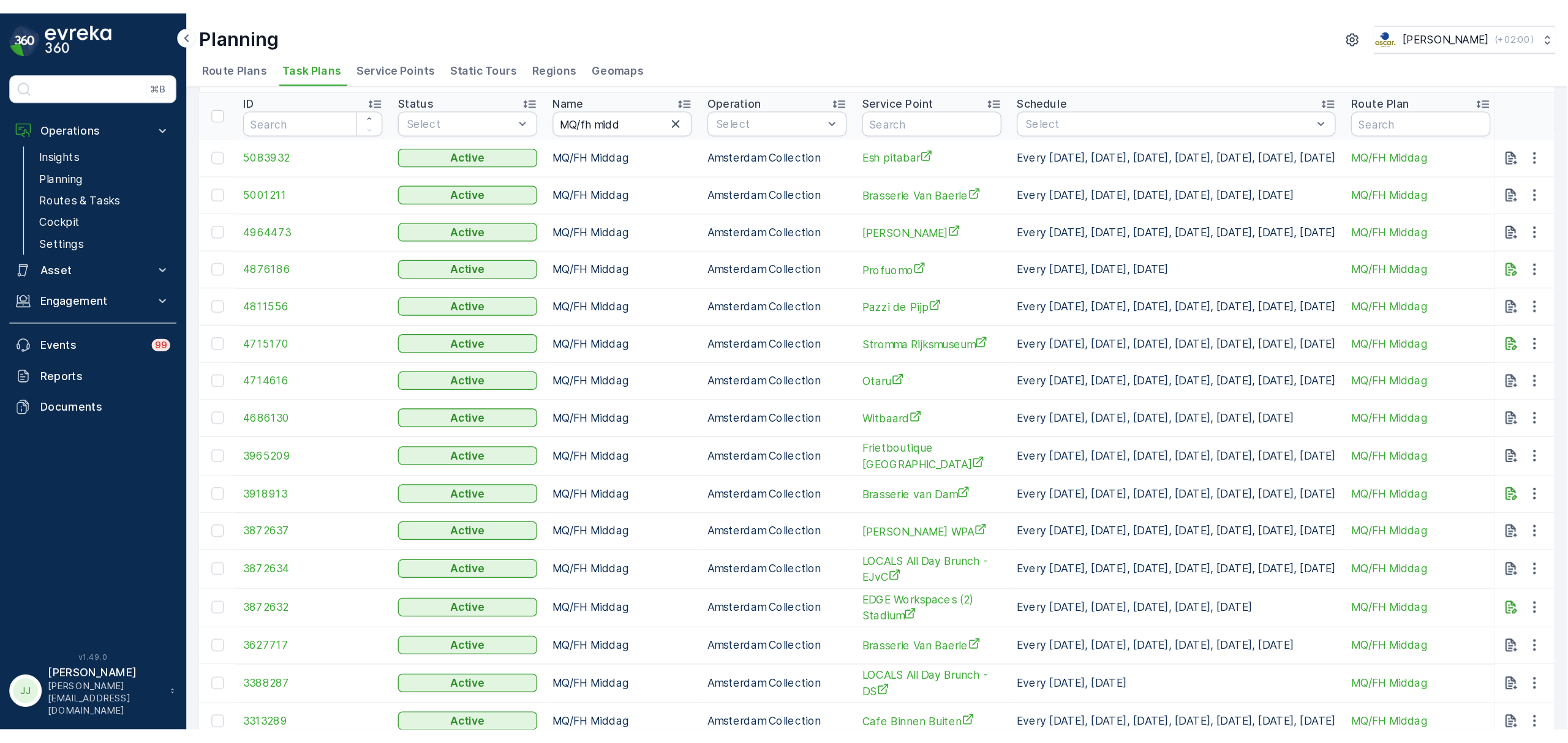
scroll to position [42, 0]
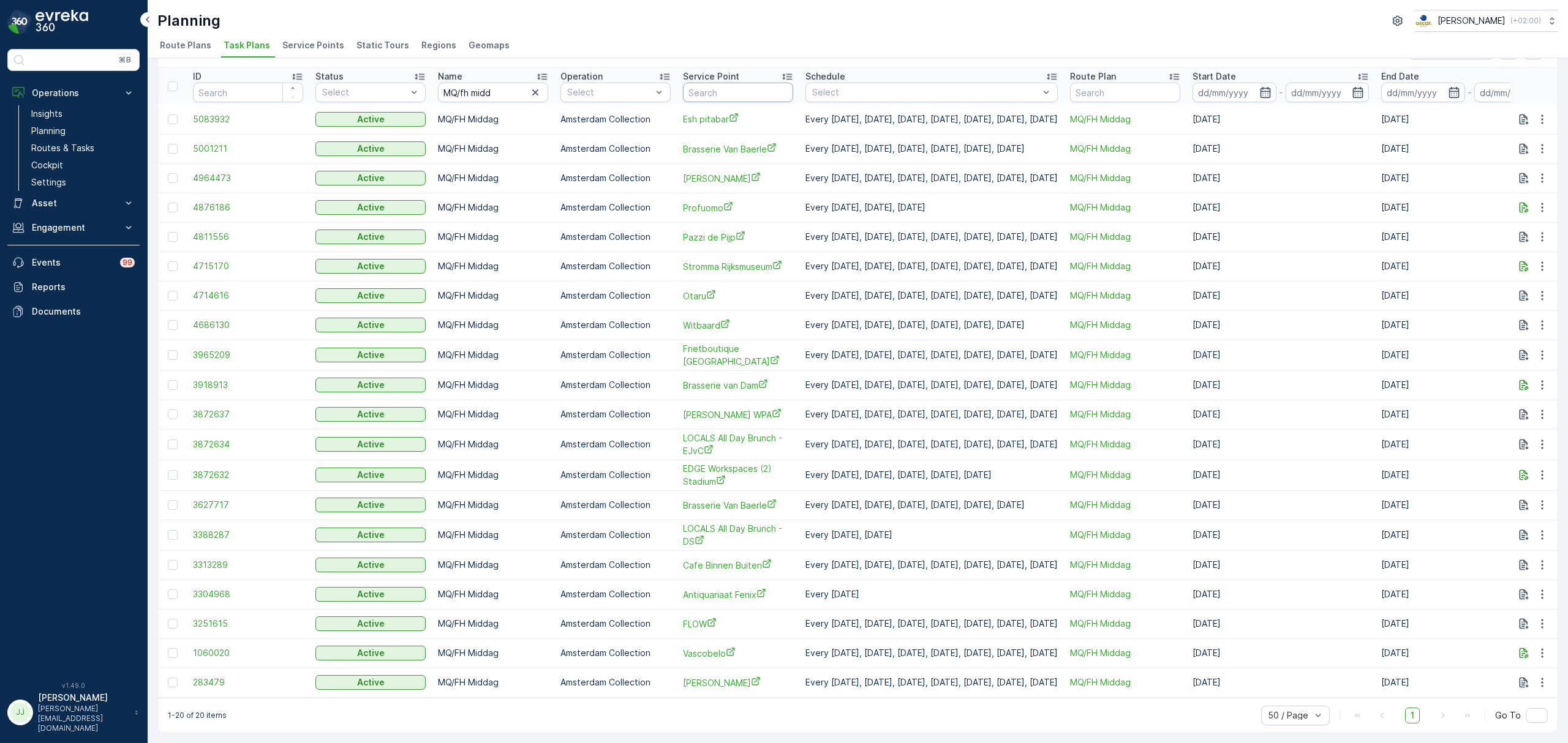
click at [718, 89] on input "text" at bounding box center [738, 92] width 110 height 19
type input "utrecht"
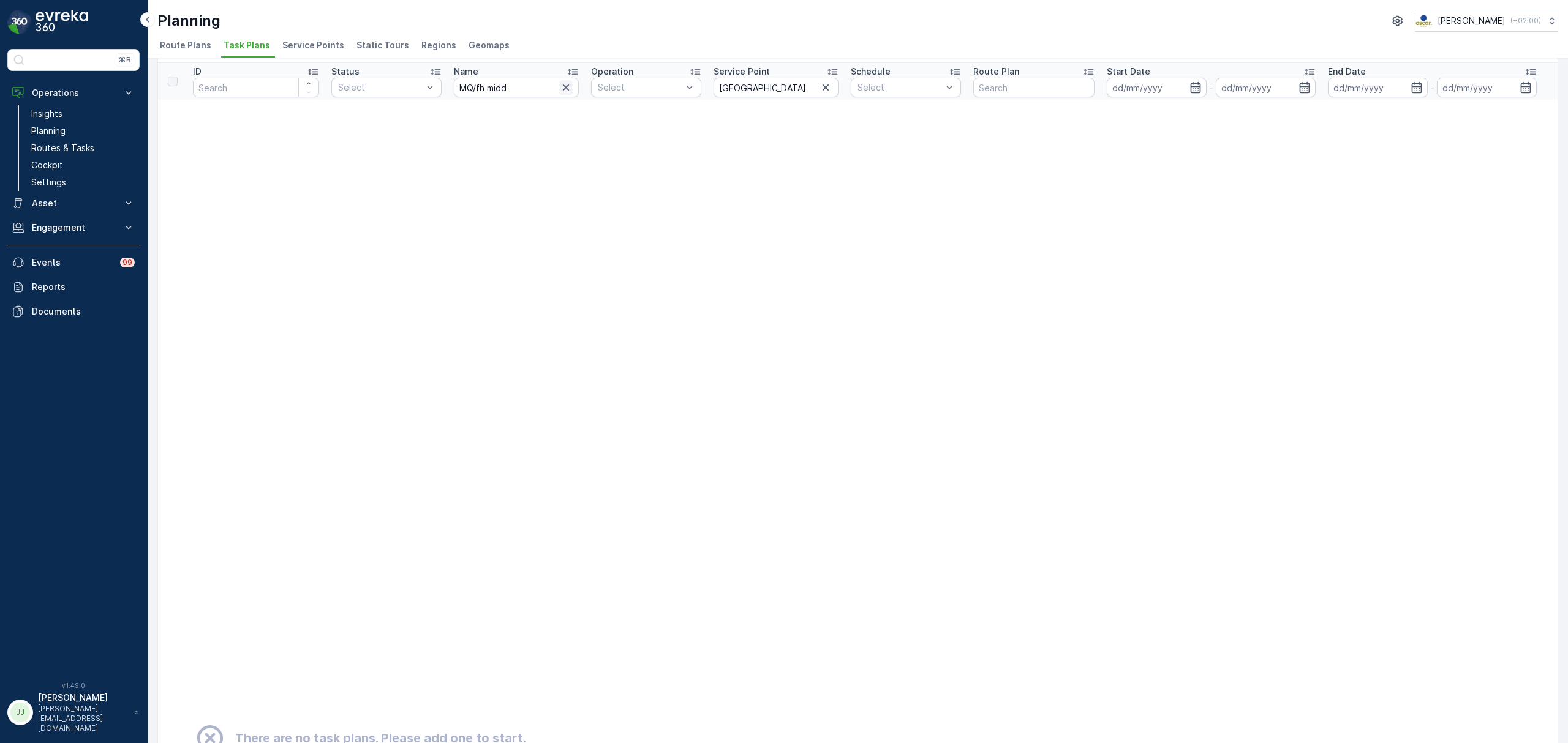
click at [564, 88] on icon "button" at bounding box center [566, 87] width 12 height 12
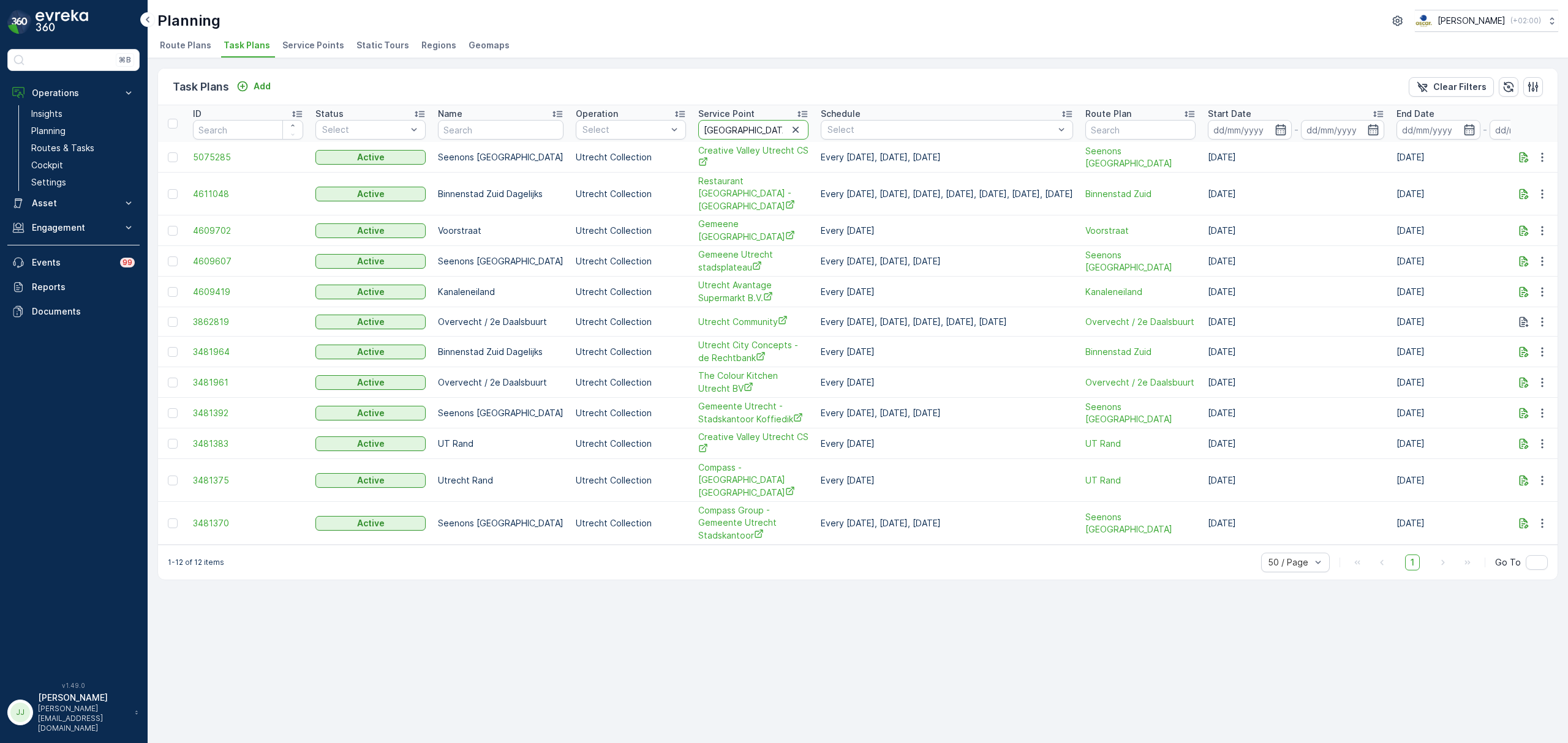
drag, startPoint x: 735, startPoint y: 129, endPoint x: 693, endPoint y: 128, distance: 42.0
click at [698, 128] on input "utrecht" at bounding box center [753, 129] width 110 height 19
type input "u"
type input "cs utre"
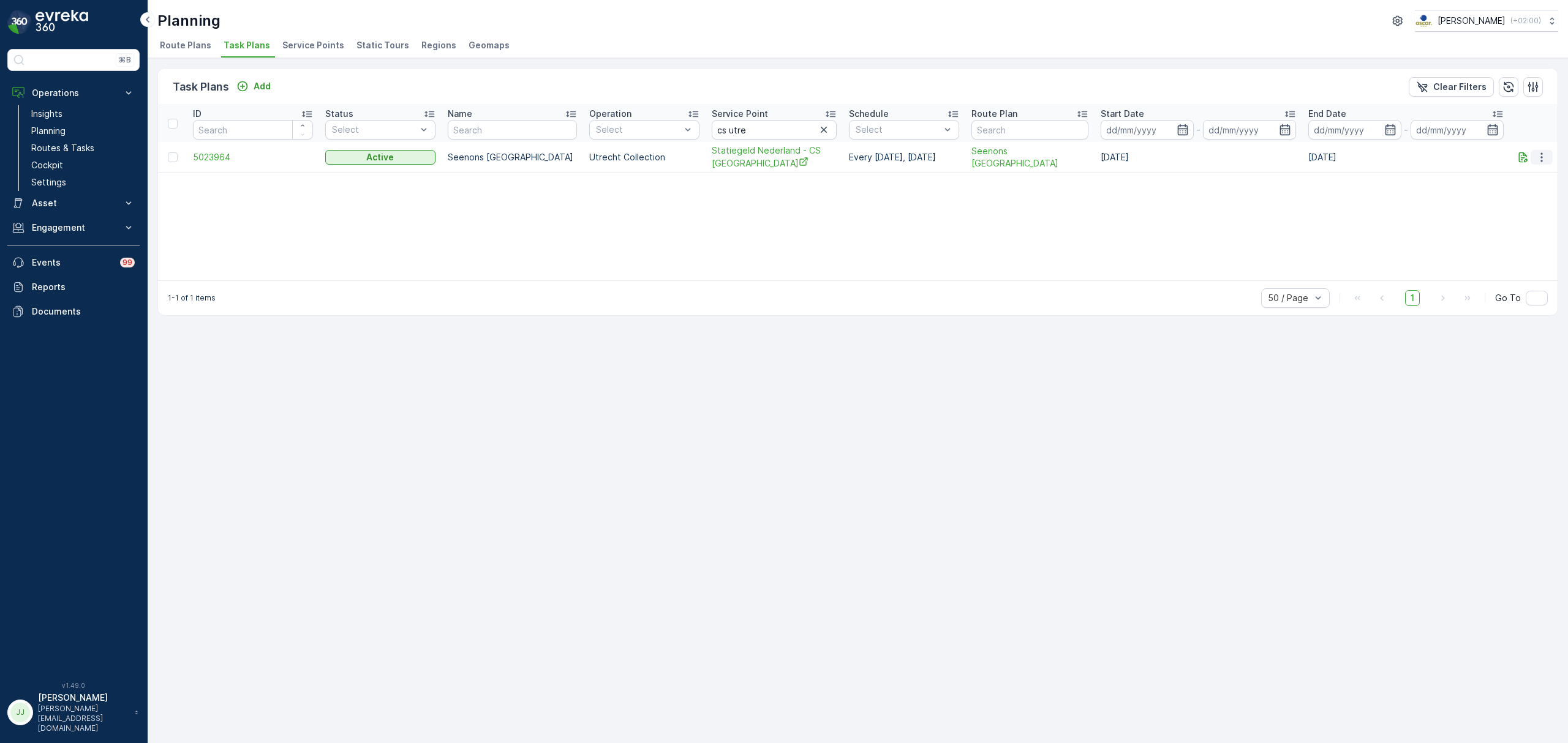
click at [1544, 157] on icon "button" at bounding box center [1541, 157] width 12 height 12
click at [1534, 189] on span "Edit Task Plan" at bounding box center [1520, 193] width 57 height 12
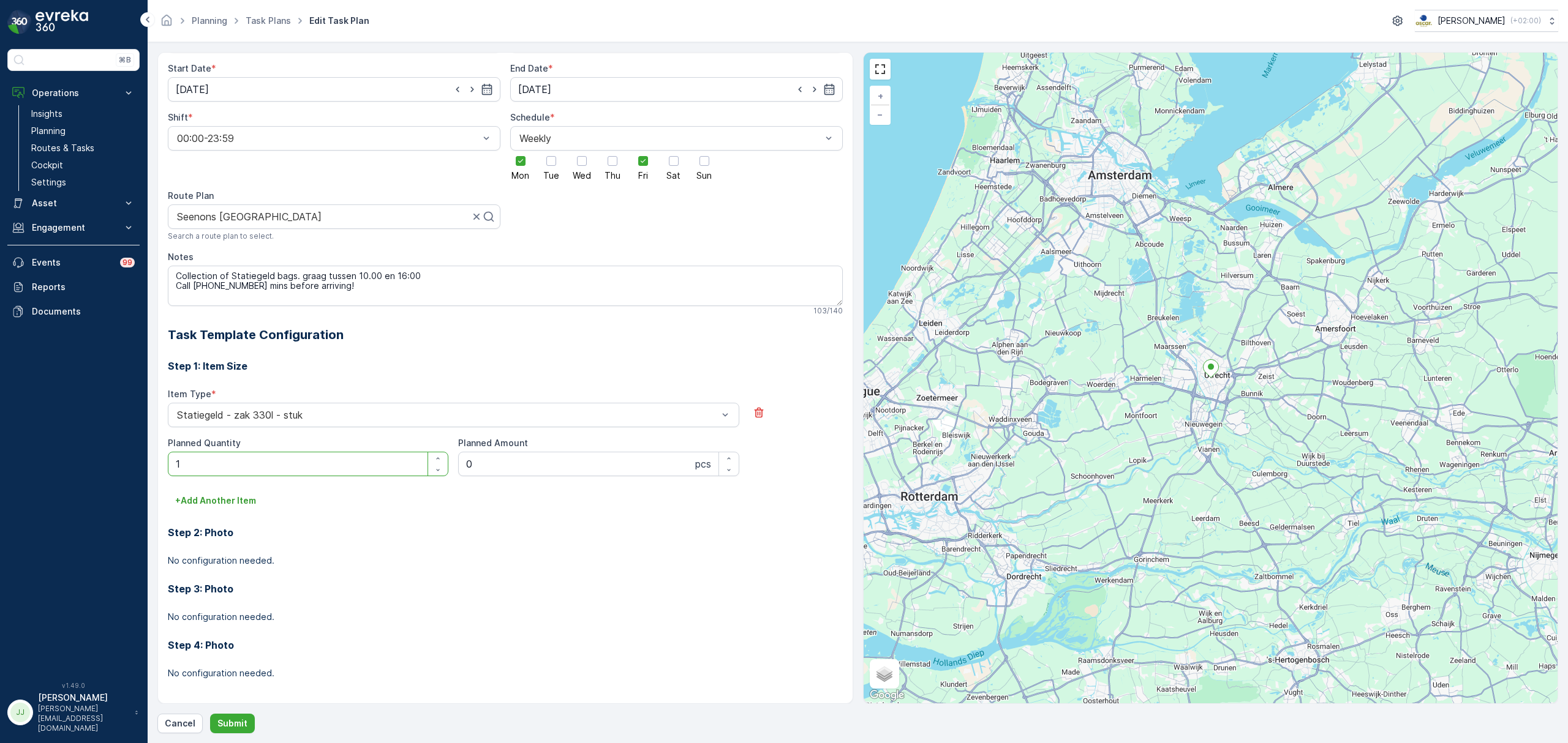
scroll to position [157, 0]
click at [444, 446] on div "Planned Quantity 1" at bounding box center [308, 451] width 280 height 39
click at [442, 448] on button "button" at bounding box center [438, 452] width 19 height 11
click at [442, 452] on div "button" at bounding box center [438, 453] width 19 height 7
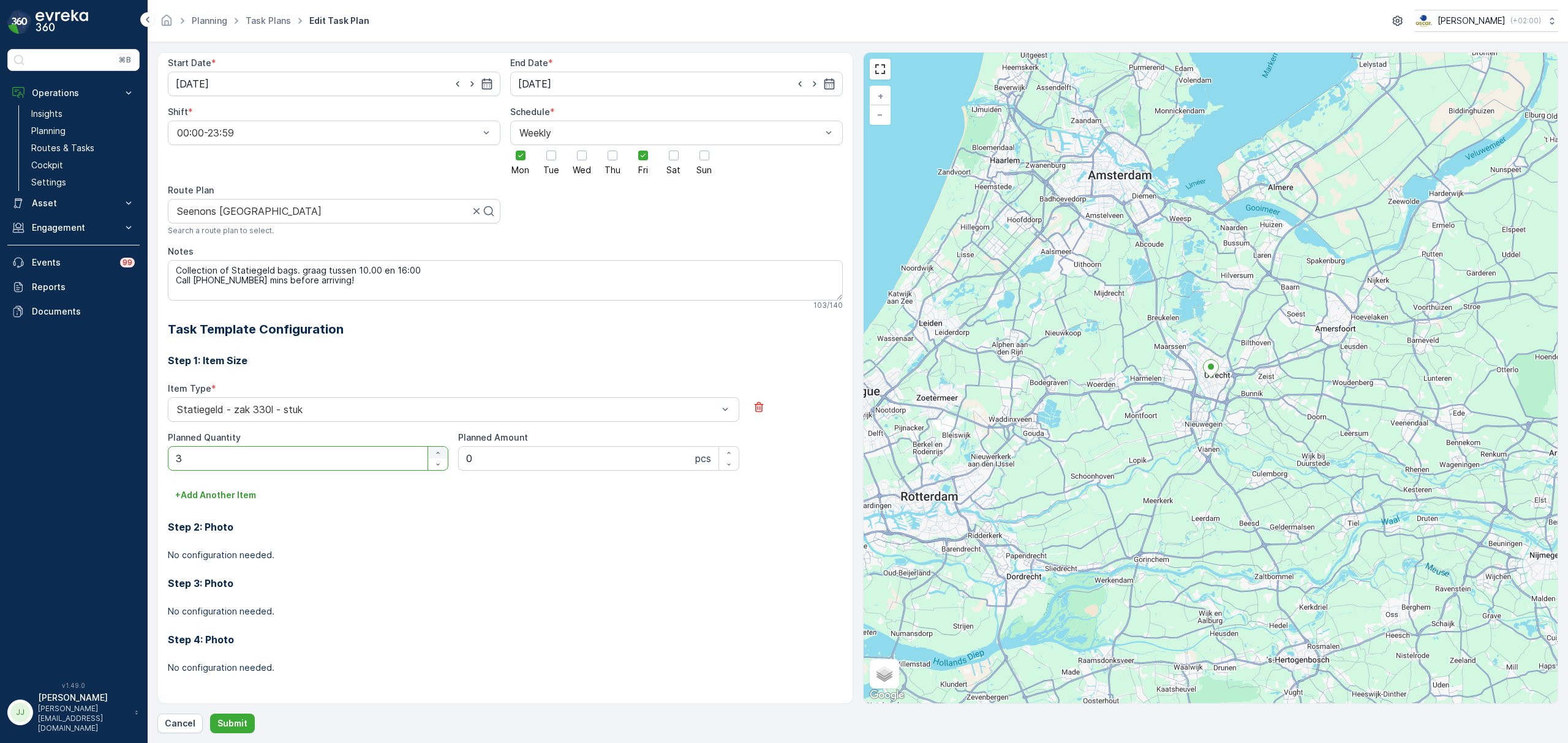
type Quantity "4"
click at [236, 725] on p "Submit" at bounding box center [232, 724] width 30 height 12
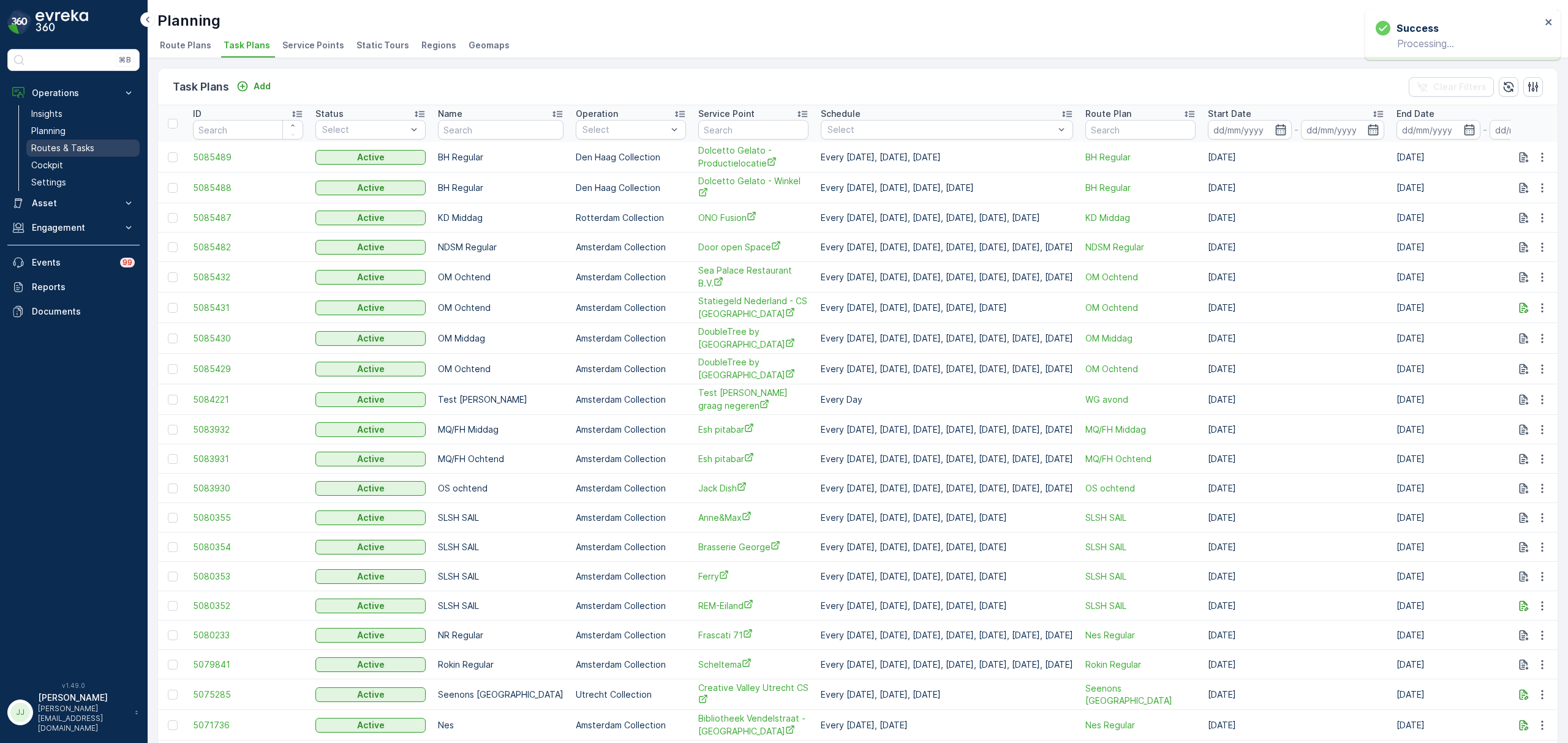
click at [78, 145] on p "Routes & Tasks" at bounding box center [63, 148] width 63 height 12
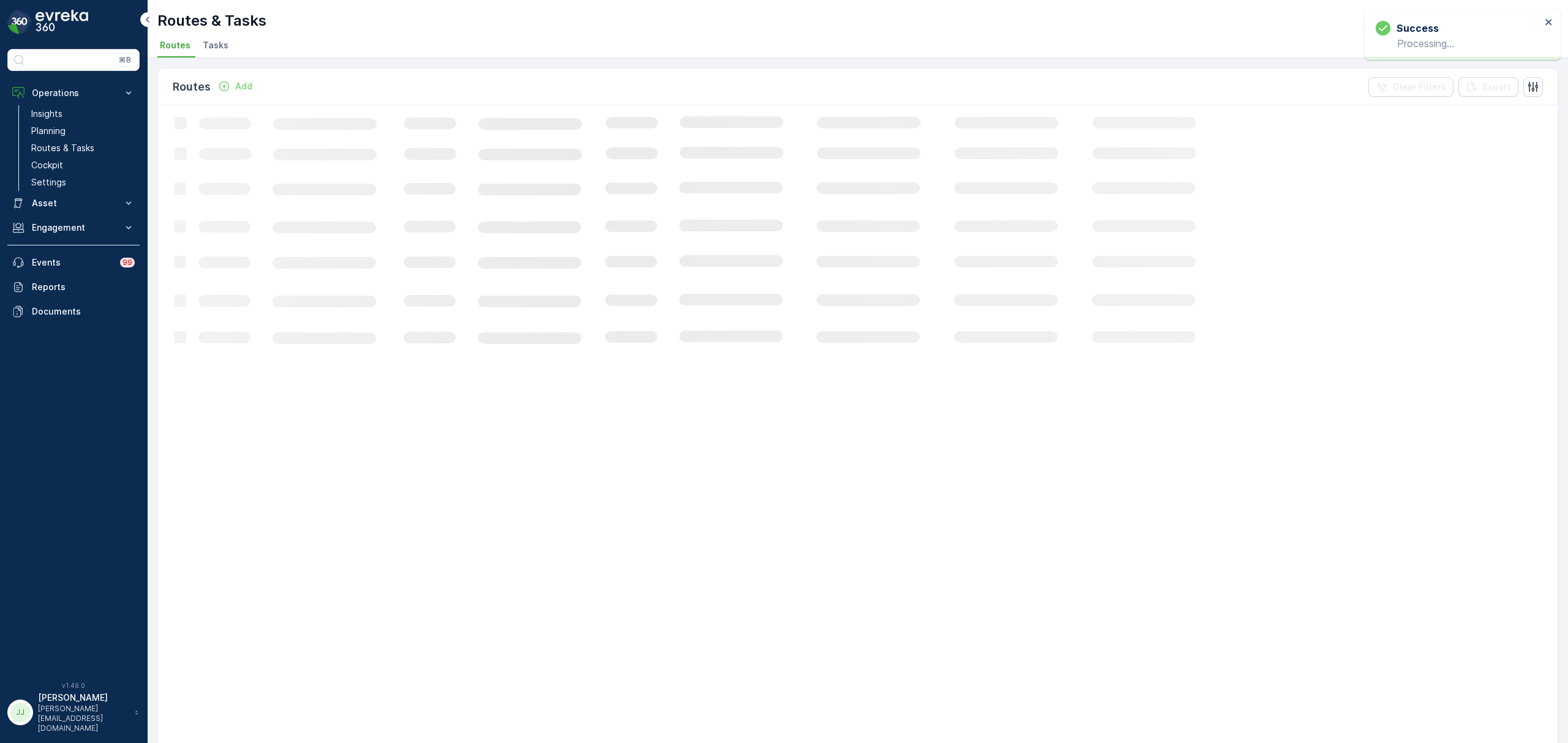
click at [230, 49] on ul "Routes Tasks" at bounding box center [853, 47] width 1391 height 21
click at [222, 48] on span "Tasks" at bounding box center [216, 45] width 26 height 12
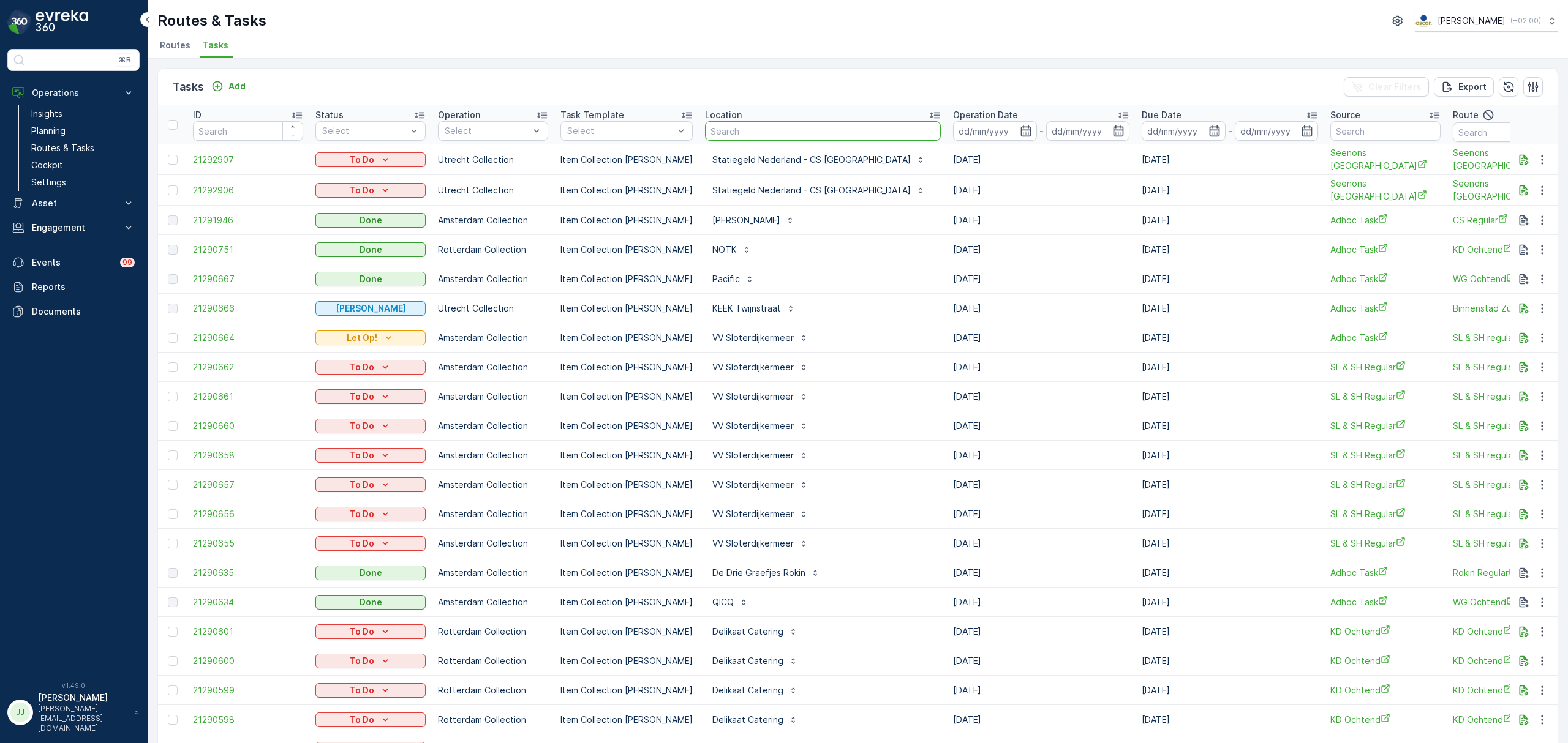
click at [724, 123] on input "text" at bounding box center [823, 131] width 236 height 19
type input "cs utre"
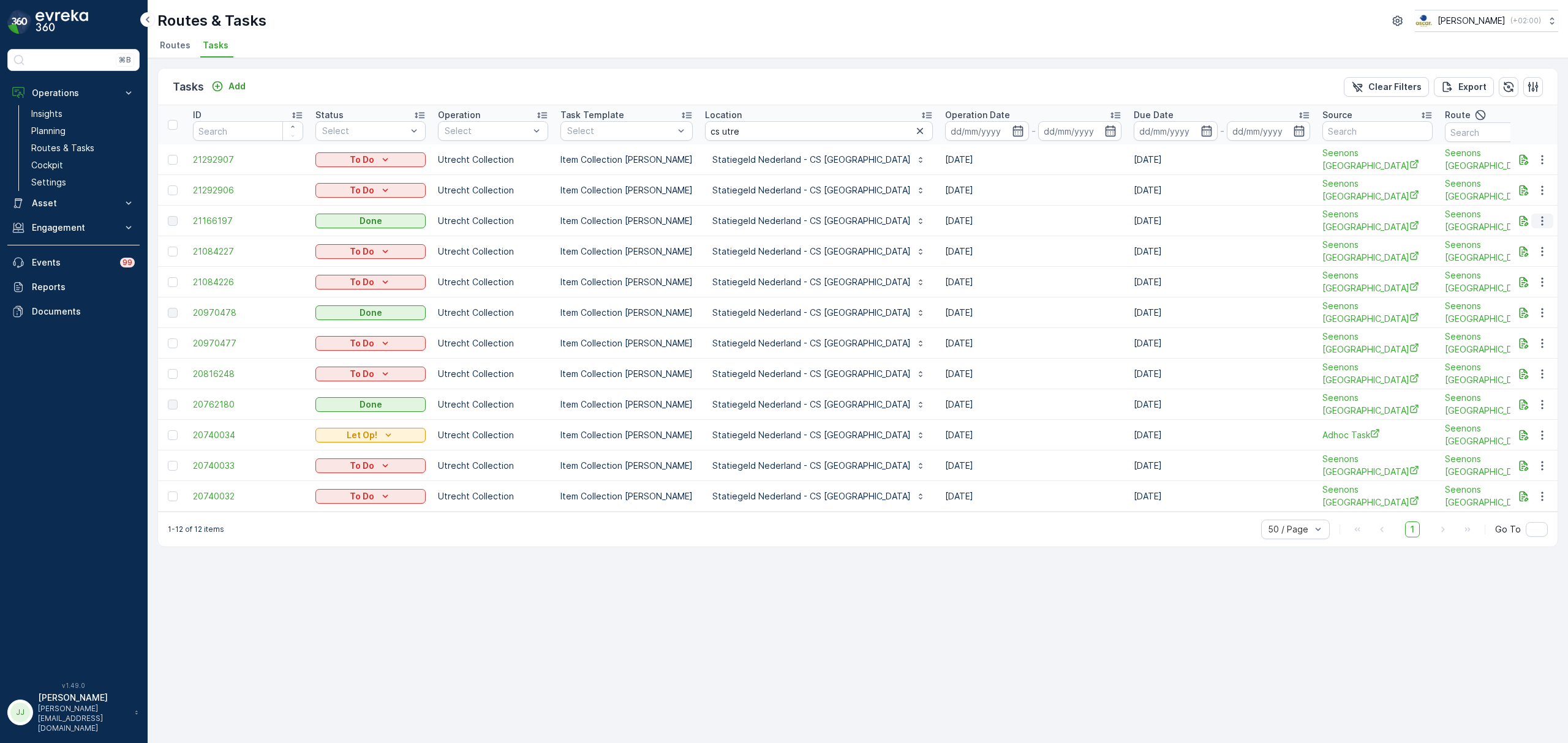
click at [1547, 213] on button "button" at bounding box center [1542, 221] width 22 height 15
click at [1529, 234] on span "See More Details" at bounding box center [1527, 236] width 71 height 12
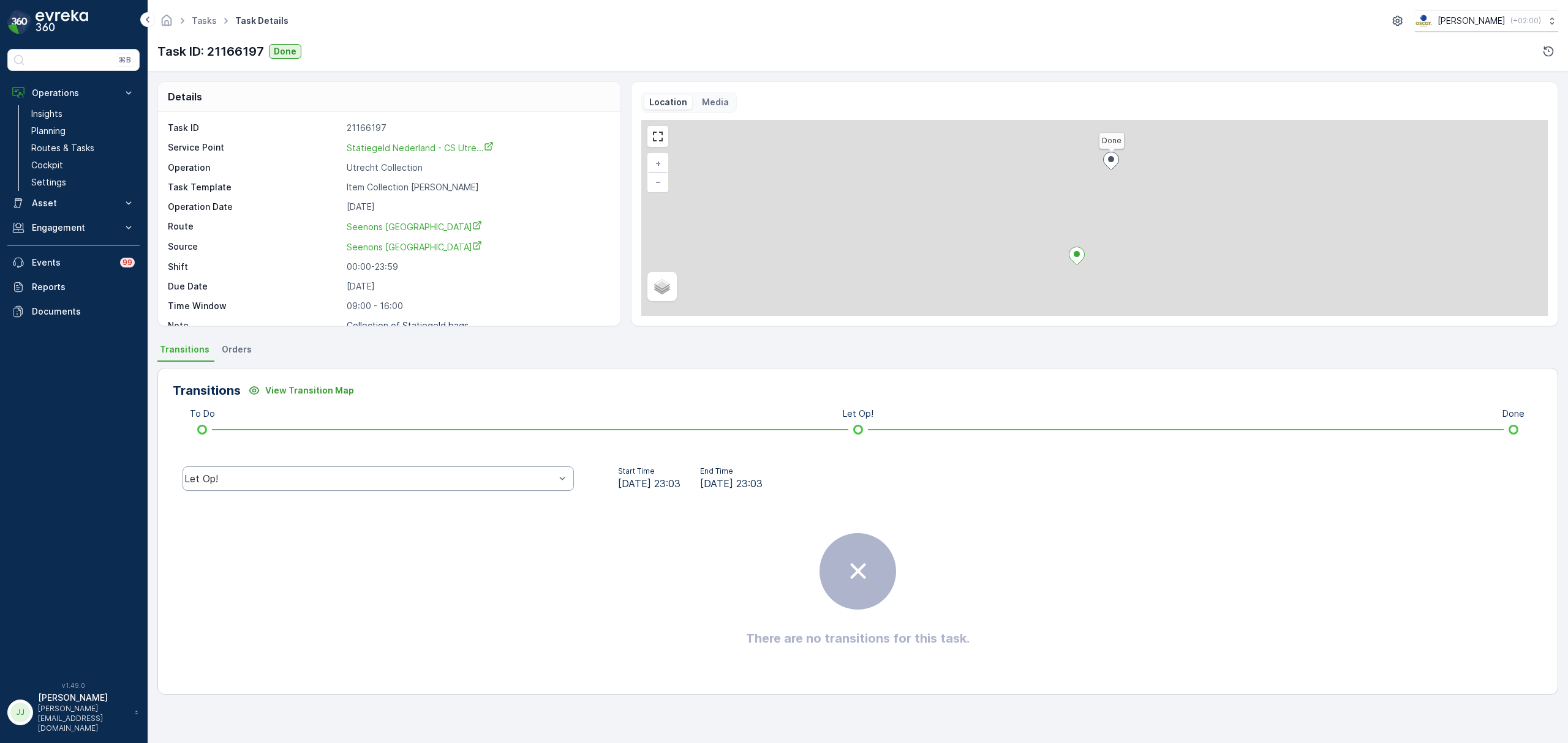
click at [361, 474] on div "Let Op!" at bounding box center [369, 479] width 370 height 11
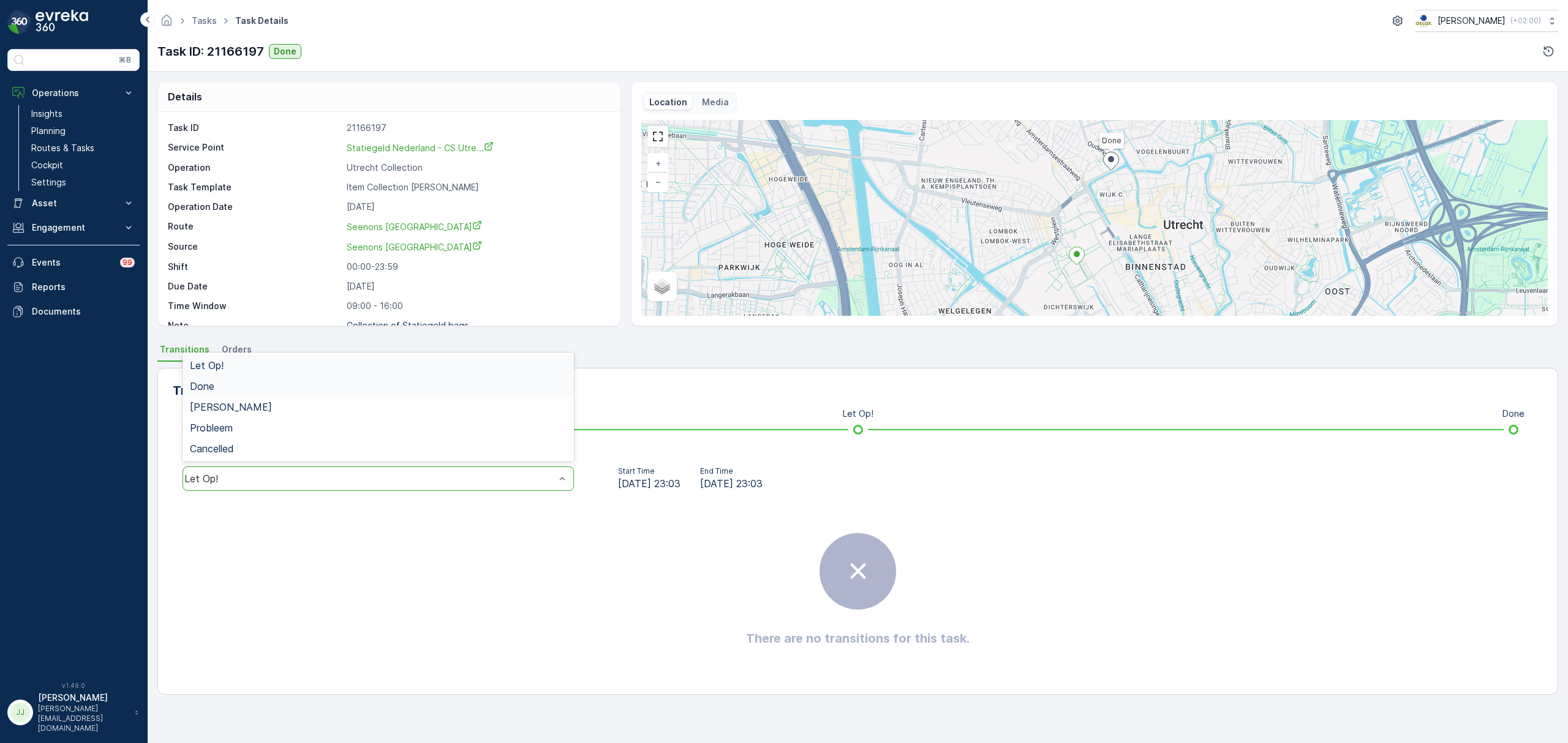
click at [232, 388] on div "Done" at bounding box center [378, 386] width 377 height 11
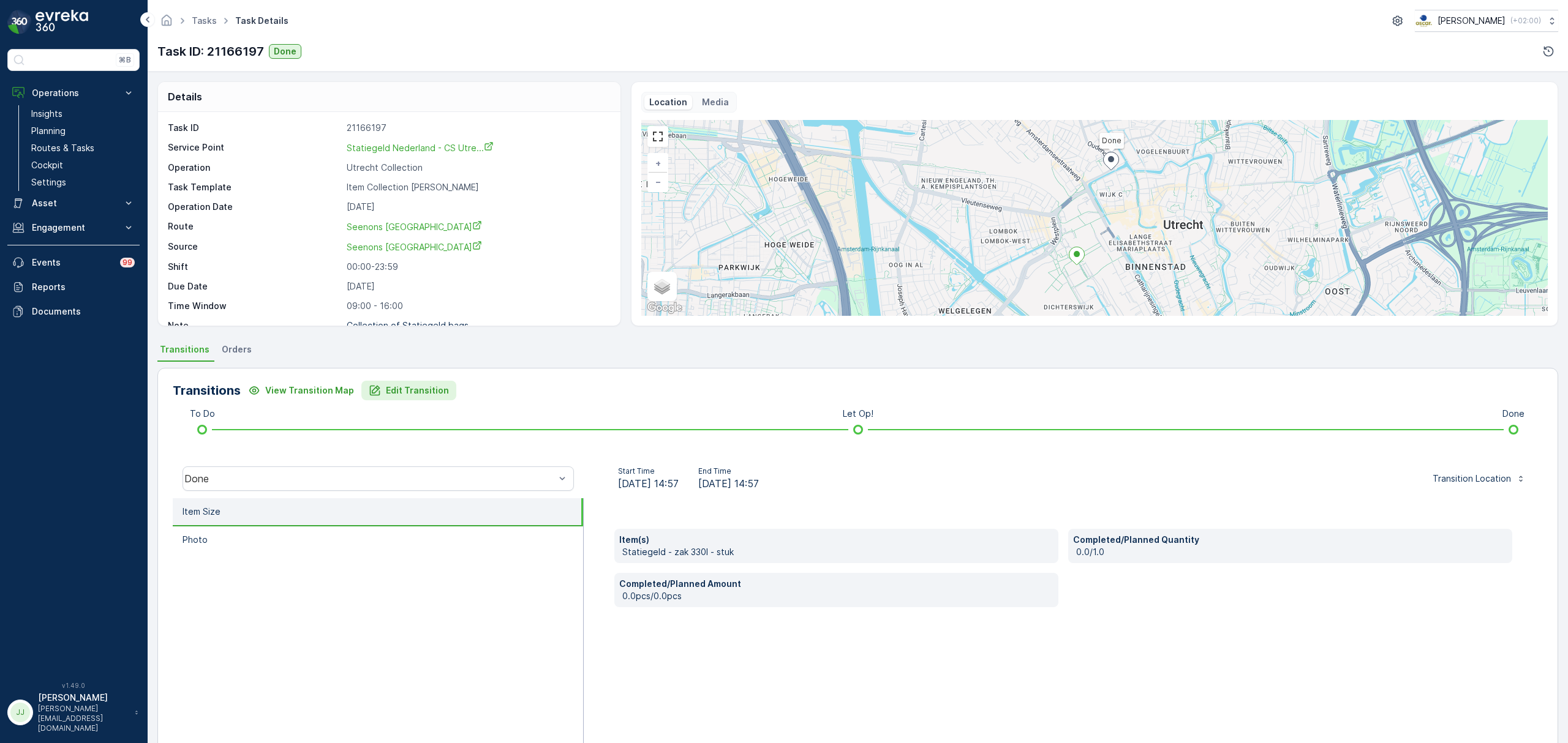
click at [390, 390] on p "Edit Transition" at bounding box center [417, 390] width 63 height 12
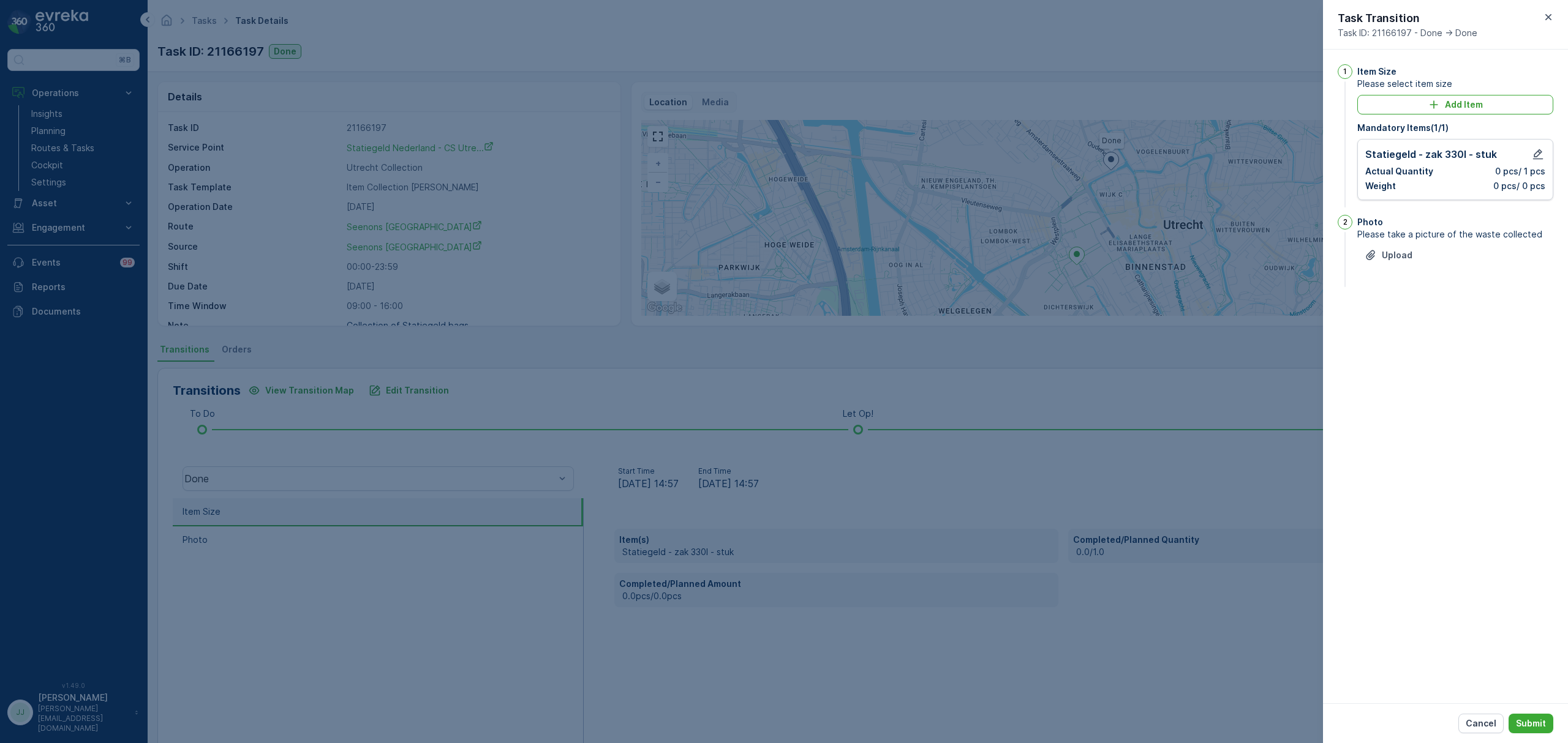
click at [1546, 16] on icon "button" at bounding box center [1548, 17] width 12 height 12
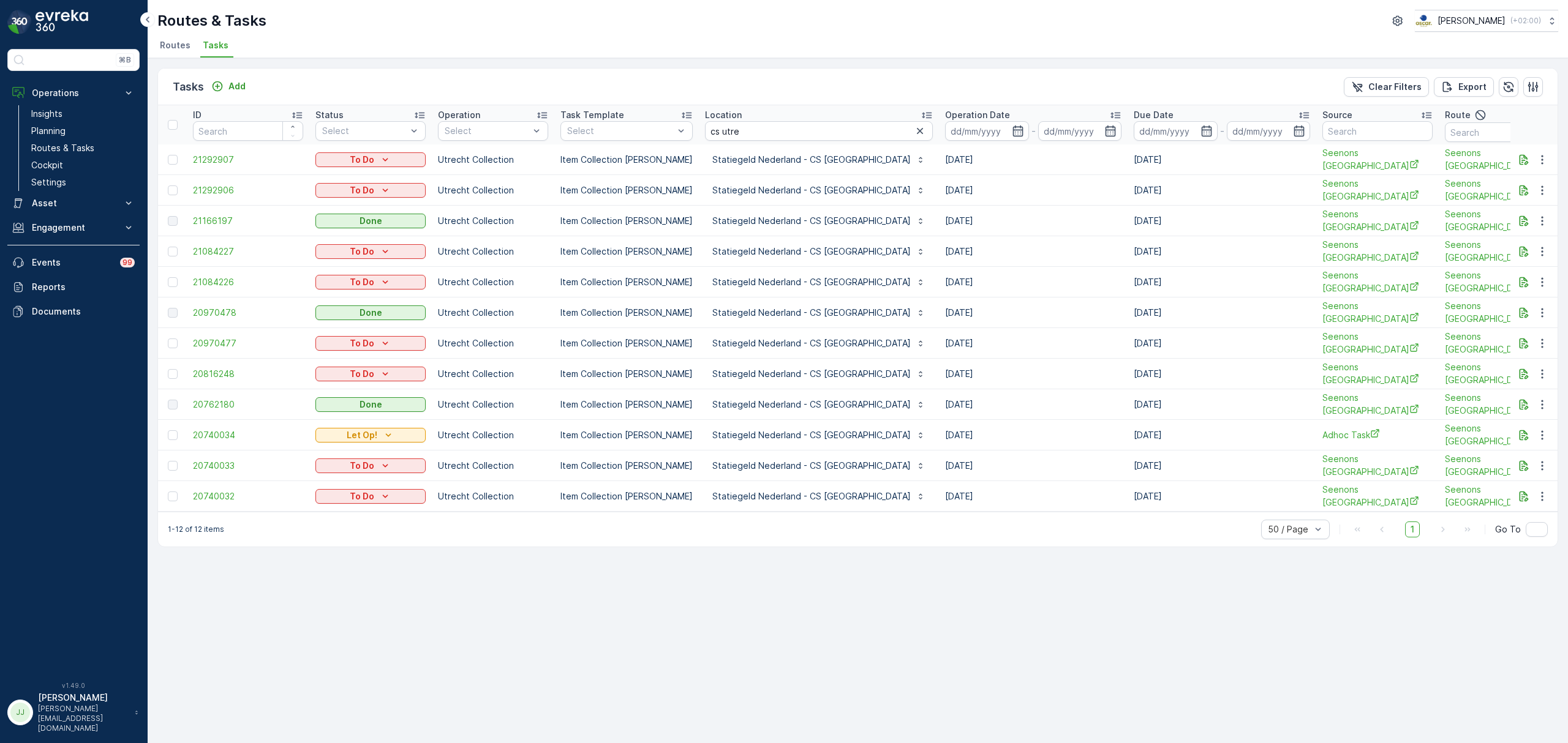
click at [172, 44] on span "Routes" at bounding box center [175, 45] width 31 height 12
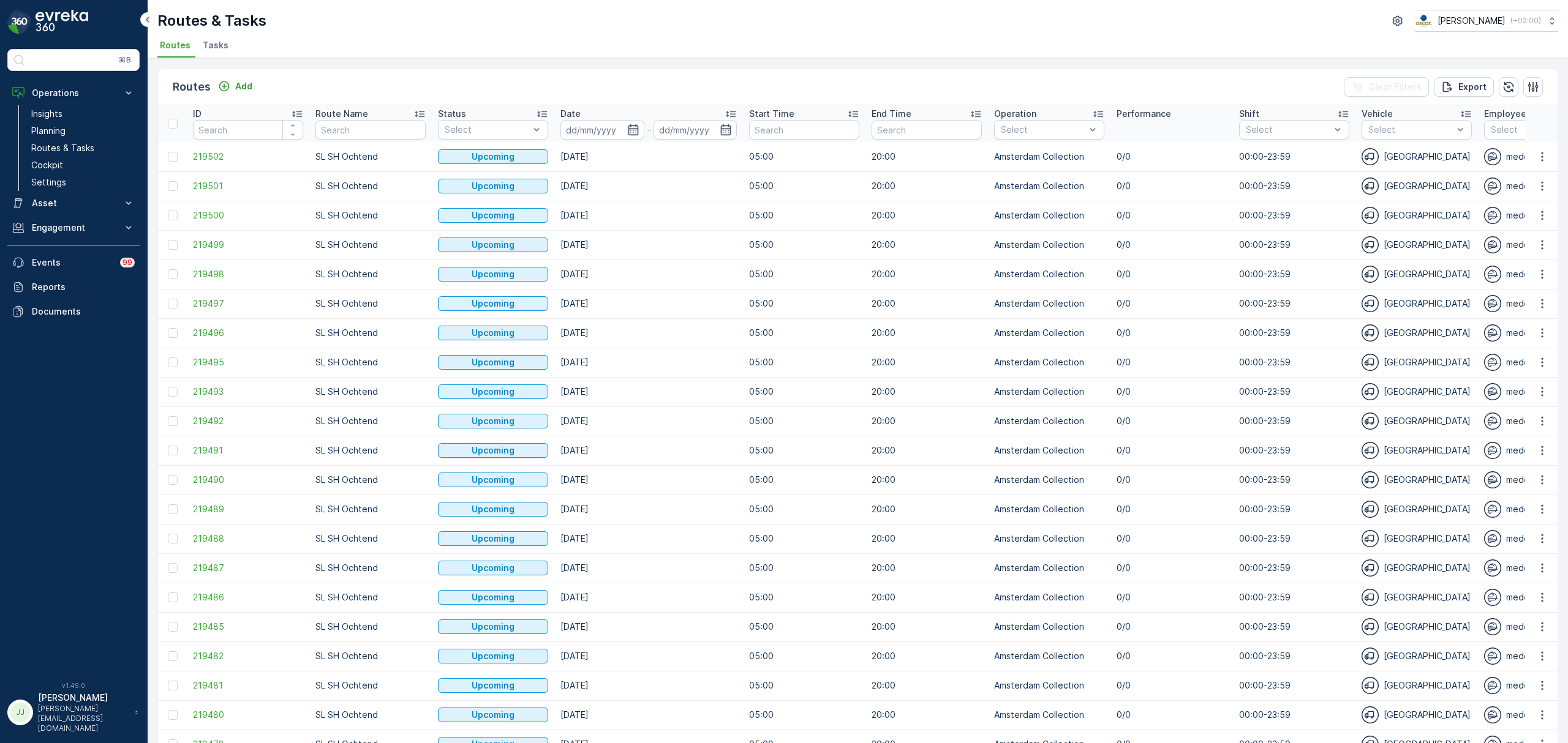
click at [341, 131] on input "text" at bounding box center [370, 129] width 110 height 19
click at [69, 135] on link "Planning" at bounding box center [83, 131] width 113 height 17
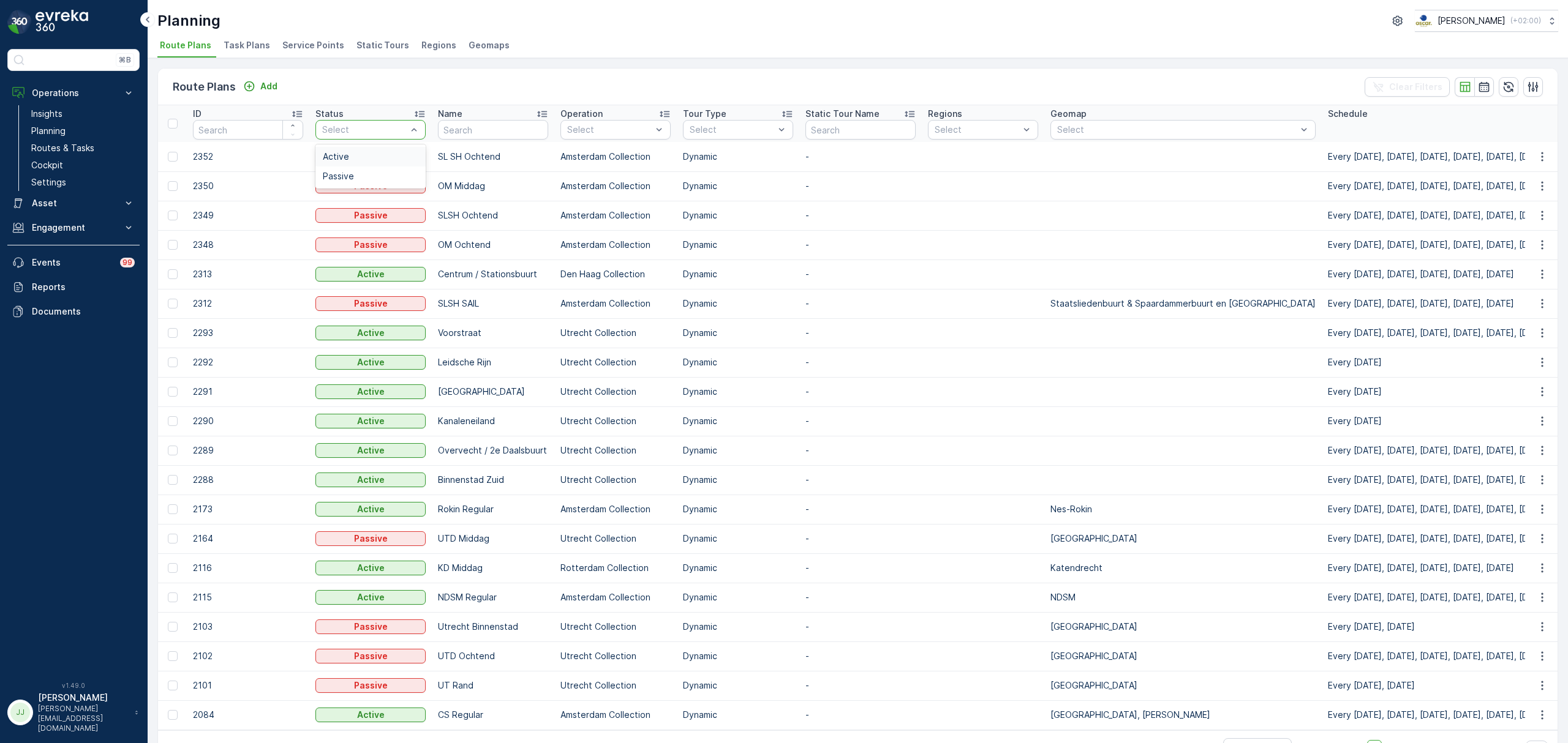
click at [342, 126] on div at bounding box center [364, 129] width 87 height 10
click at [494, 126] on input "text" at bounding box center [492, 129] width 110 height 19
type input "seenons centr"
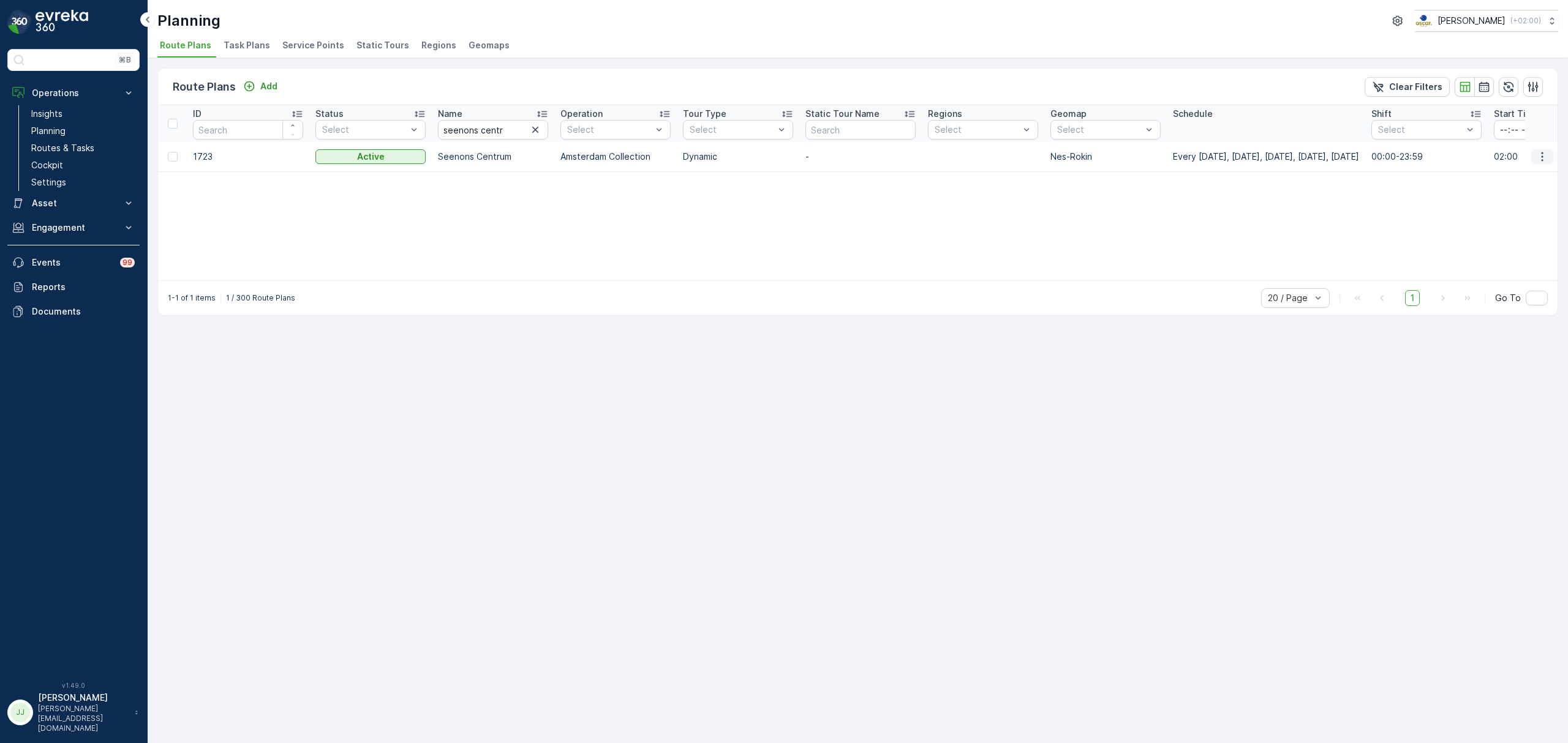
click at [1545, 155] on icon "button" at bounding box center [1542, 157] width 12 height 12
click at [1525, 177] on span "Edit Route Plan" at bounding box center [1531, 175] width 63 height 12
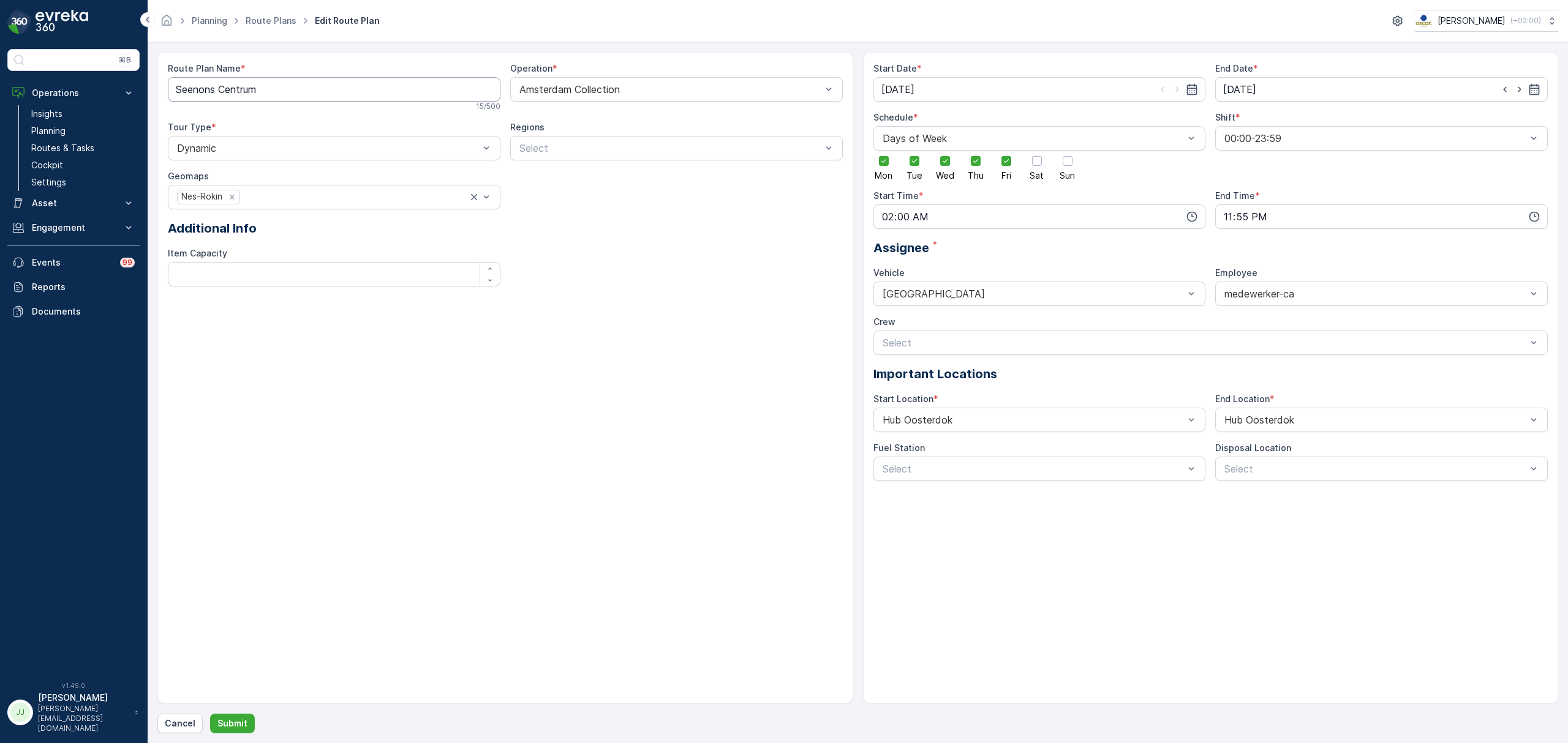
click at [339, 94] on Name "Seenons Centrum" at bounding box center [334, 89] width 332 height 25
drag, startPoint x: 332, startPoint y: 93, endPoint x: 222, endPoint y: 86, distance: 110.2
click at [222, 86] on Name "Seenons Centrum" at bounding box center [334, 89] width 332 height 25
type Name "Seenons - Rijksoverheid"
click at [227, 728] on p "Submit" at bounding box center [232, 724] width 30 height 12
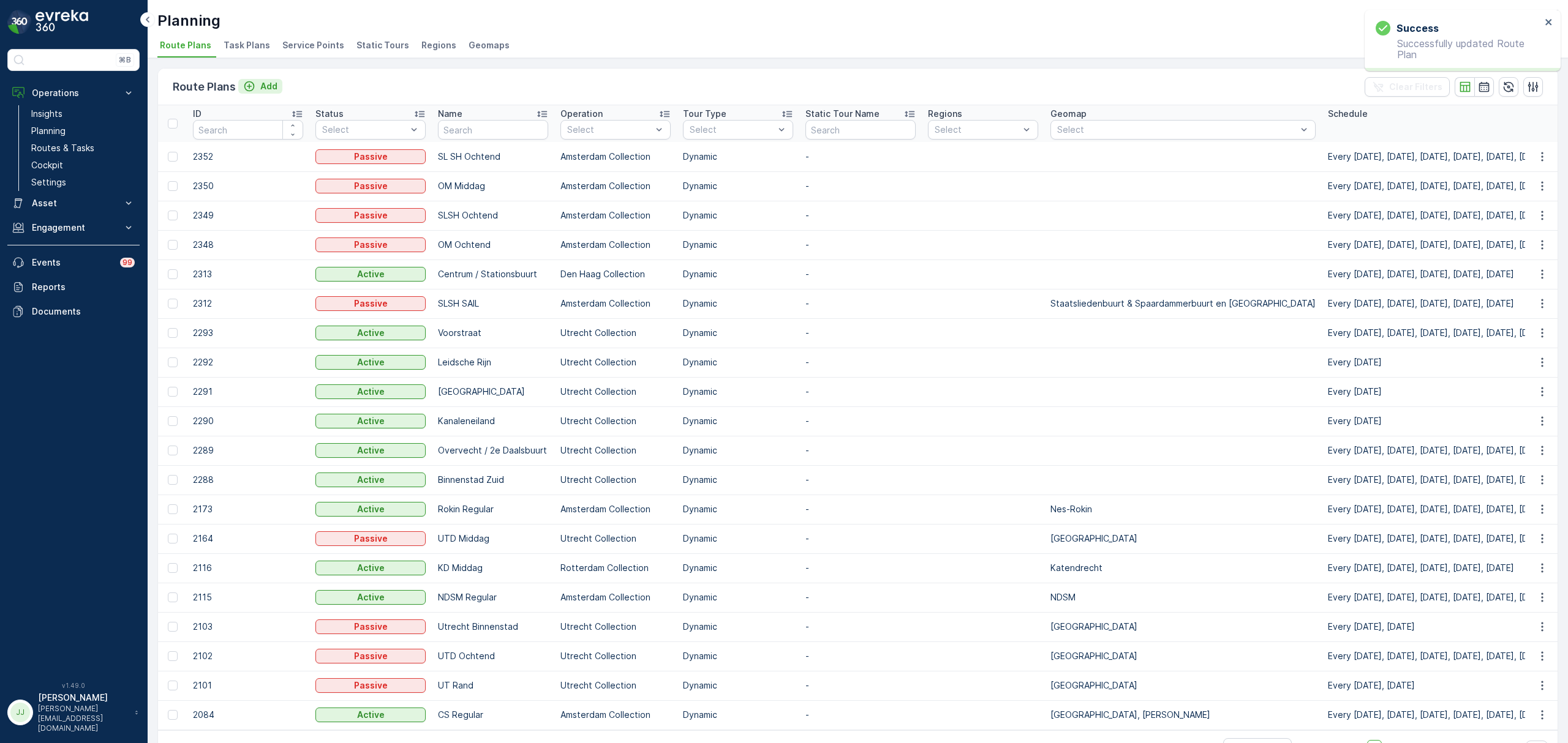
click at [258, 83] on div "Add" at bounding box center [260, 86] width 34 height 12
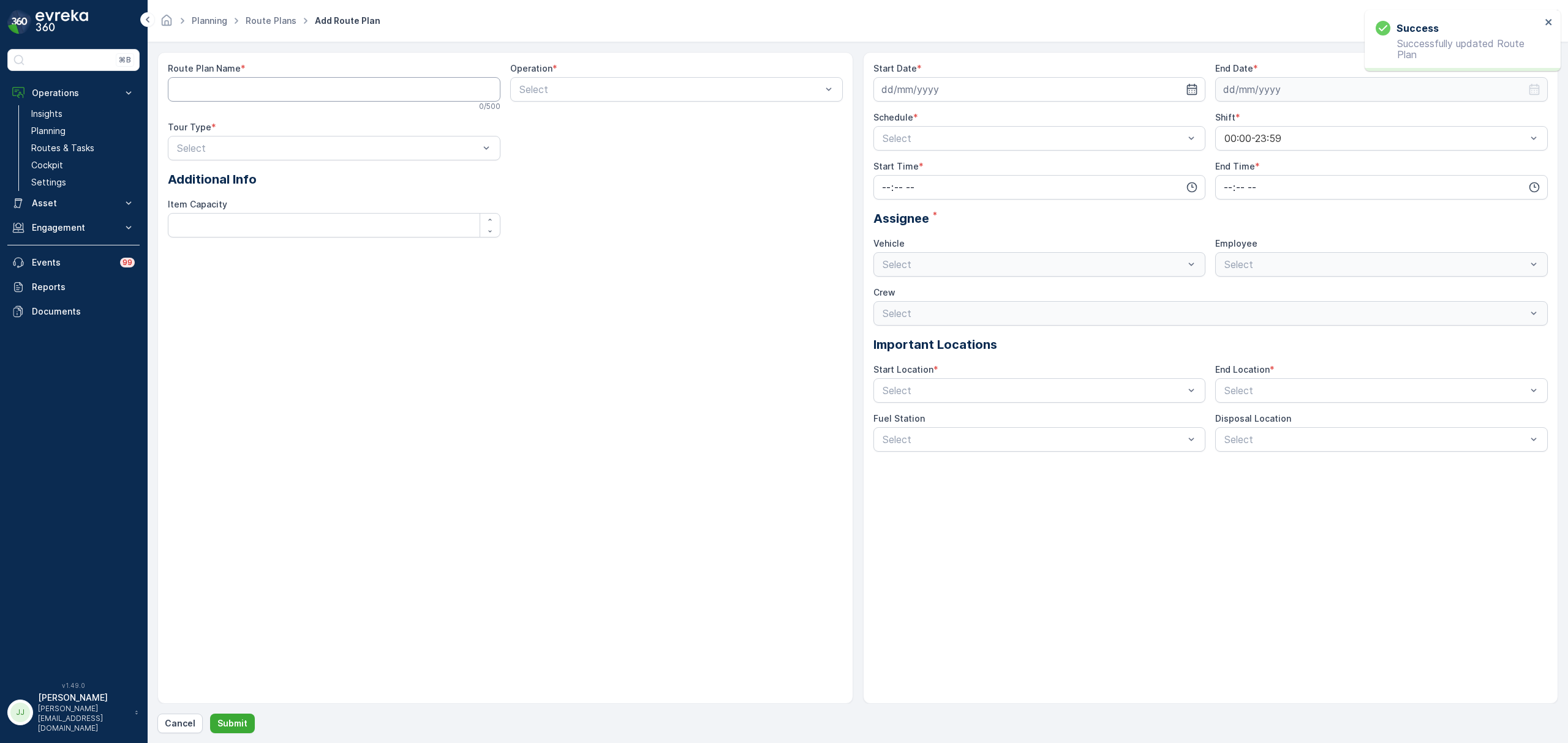
click at [282, 93] on Name "Route Plan Name" at bounding box center [334, 89] width 332 height 25
type Name "Seenons - UvA"
click at [566, 92] on div at bounding box center [671, 89] width 304 height 11
click at [570, 145] on span "Amsterdam Collection" at bounding box center [568, 140] width 101 height 11
click at [288, 151] on div at bounding box center [328, 148] width 304 height 11
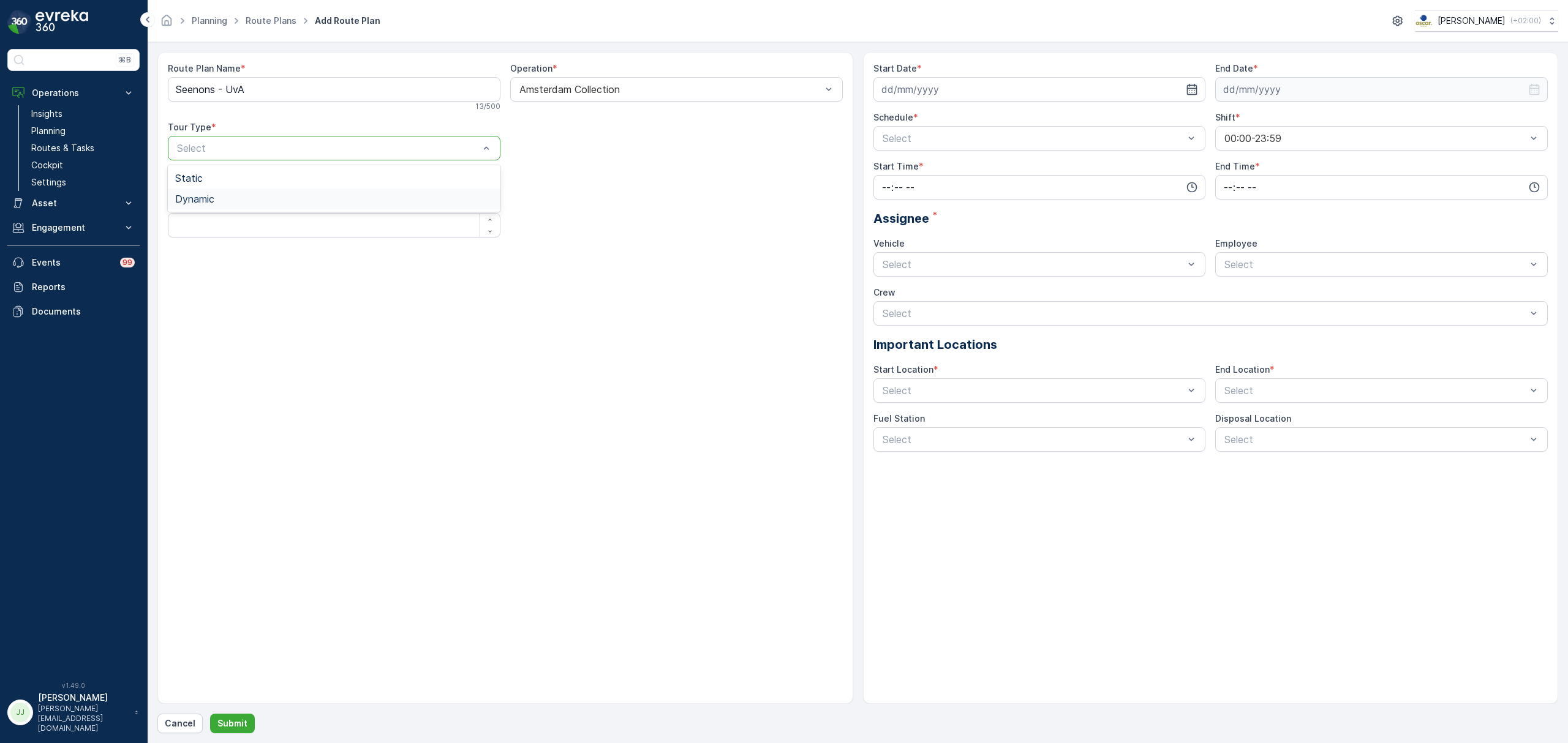
click at [220, 203] on div "Dynamic" at bounding box center [334, 199] width 318 height 11
click at [648, 147] on div at bounding box center [671, 148] width 304 height 11
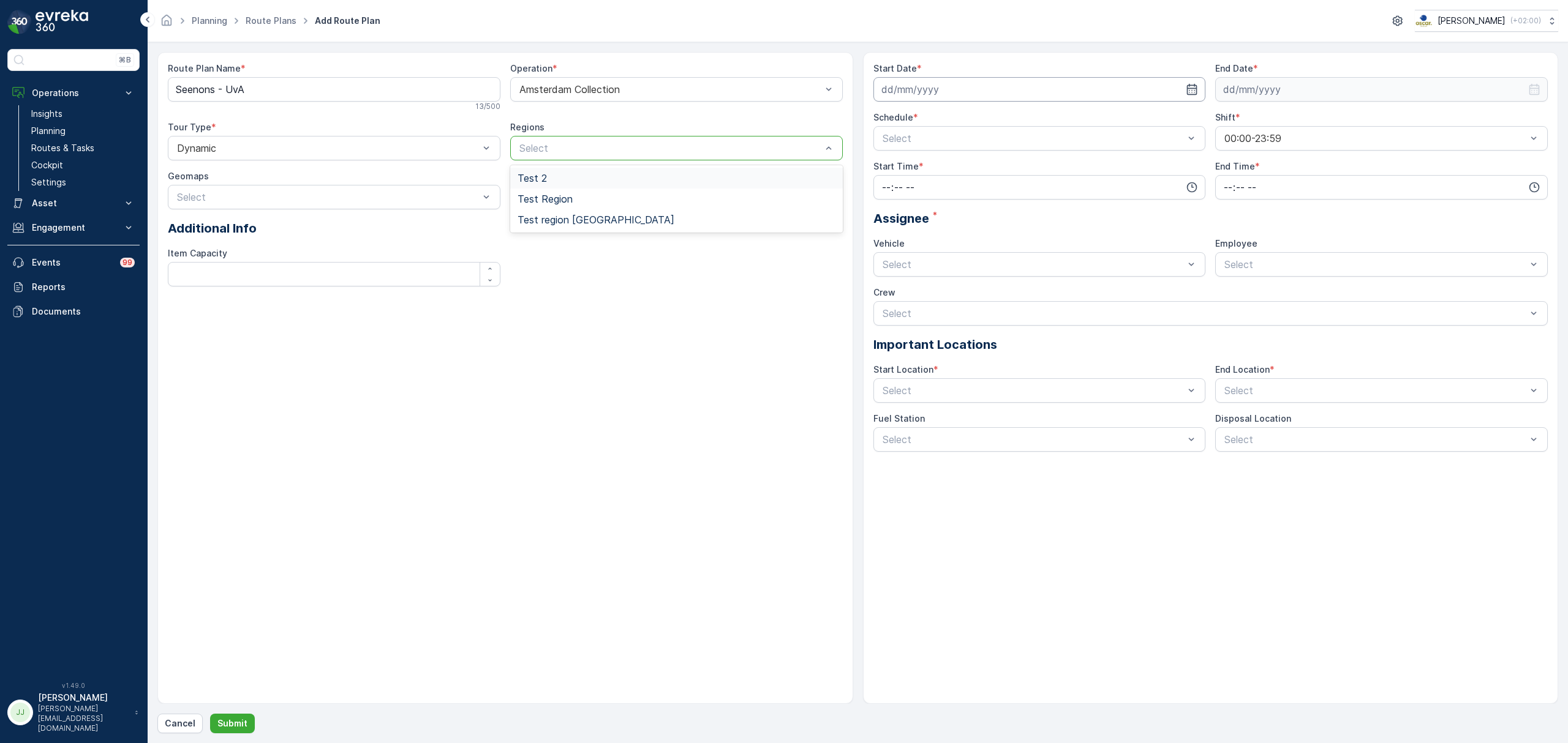
click at [1023, 87] on input at bounding box center [1040, 89] width 332 height 25
click at [889, 289] on div "31" at bounding box center [893, 289] width 19 height 19
click at [1066, 93] on input "[DATE]" at bounding box center [1040, 89] width 332 height 25
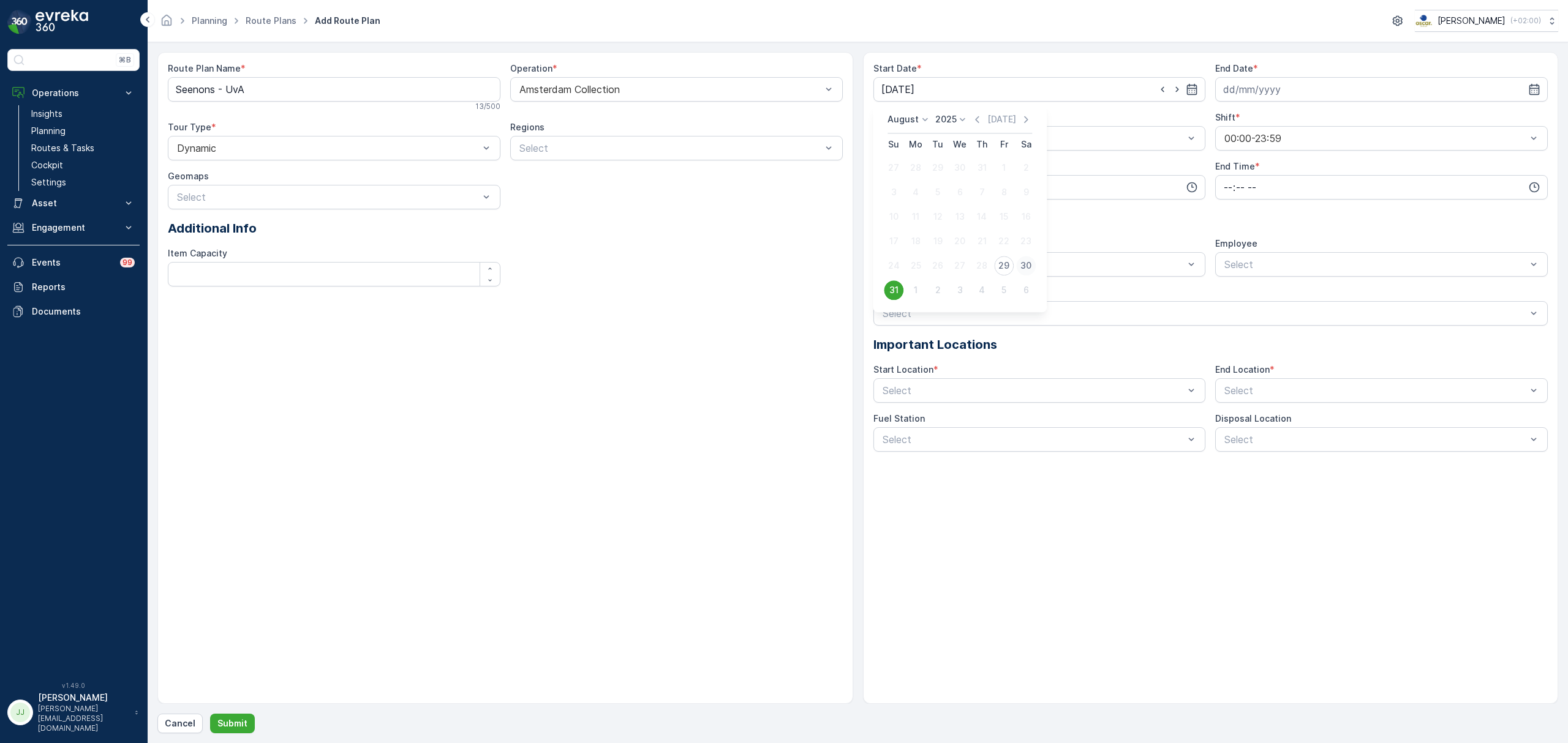
click at [1030, 265] on div "30" at bounding box center [1026, 265] width 19 height 19
type input "[DATE]"
click at [1298, 83] on input at bounding box center [1381, 89] width 332 height 25
click at [1298, 120] on icon at bounding box center [1304, 119] width 12 height 12
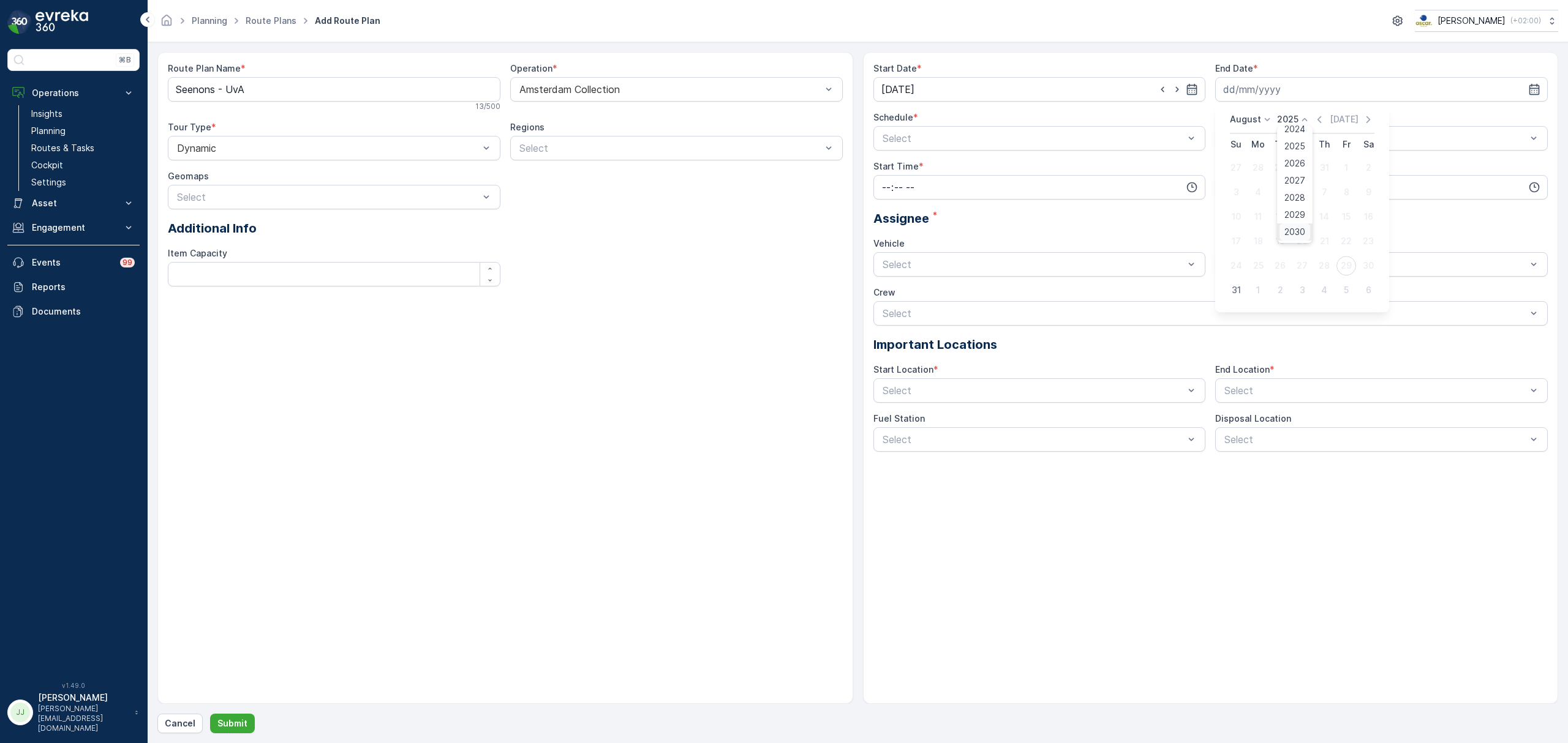
click at [1292, 233] on span "2030" at bounding box center [1294, 232] width 21 height 12
click at [1248, 119] on p "August" at bounding box center [1245, 119] width 31 height 12
click at [1260, 197] on span "October" at bounding box center [1254, 197] width 35 height 12
click at [1255, 214] on div "14" at bounding box center [1258, 216] width 19 height 19
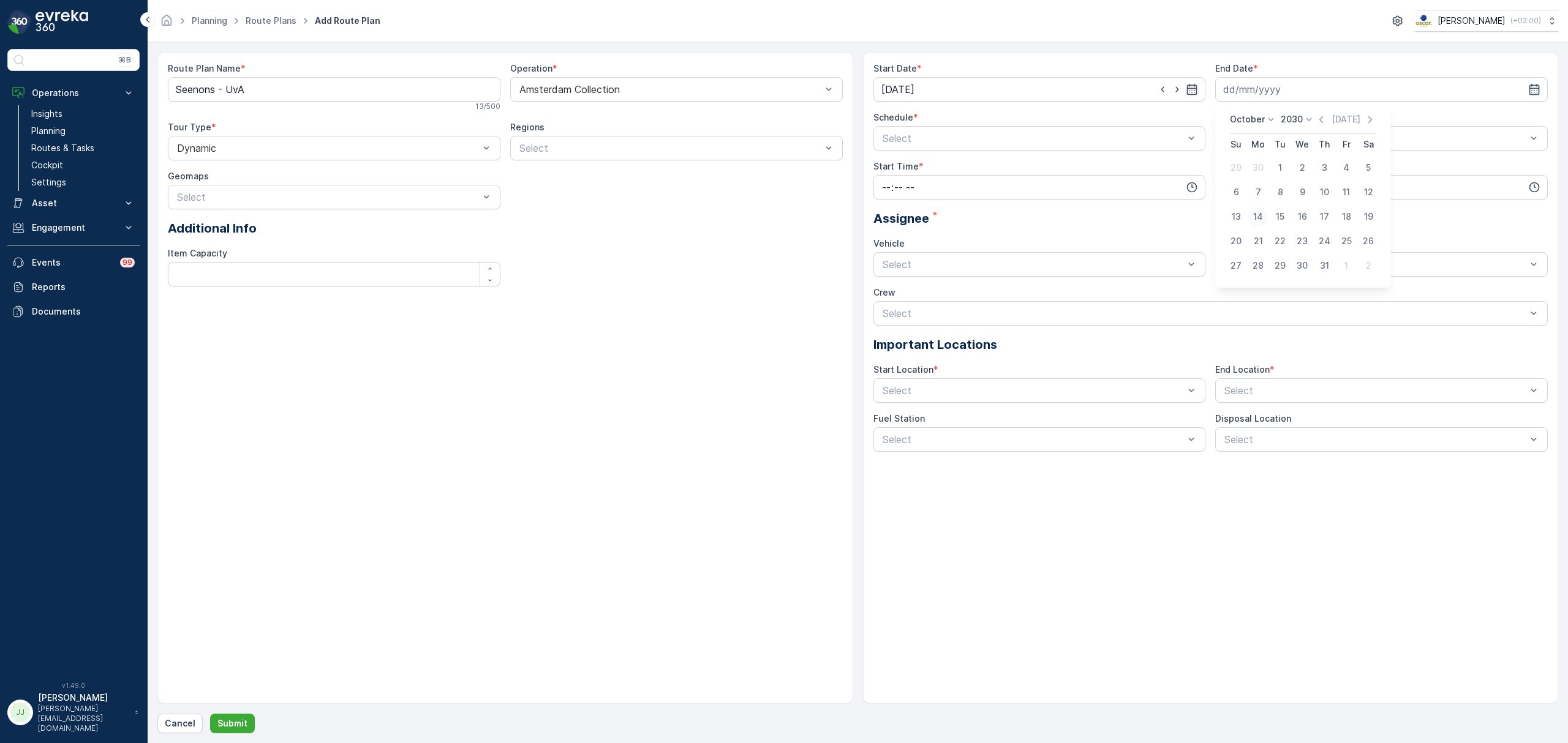
type input "14.10.2030"
click at [1057, 197] on input "time" at bounding box center [1040, 187] width 332 height 25
click at [887, 297] on span "05" at bounding box center [886, 296] width 11 height 12
click at [1272, 189] on input "time" at bounding box center [1381, 187] width 332 height 25
click at [892, 189] on input "05:00" at bounding box center [1040, 187] width 332 height 25
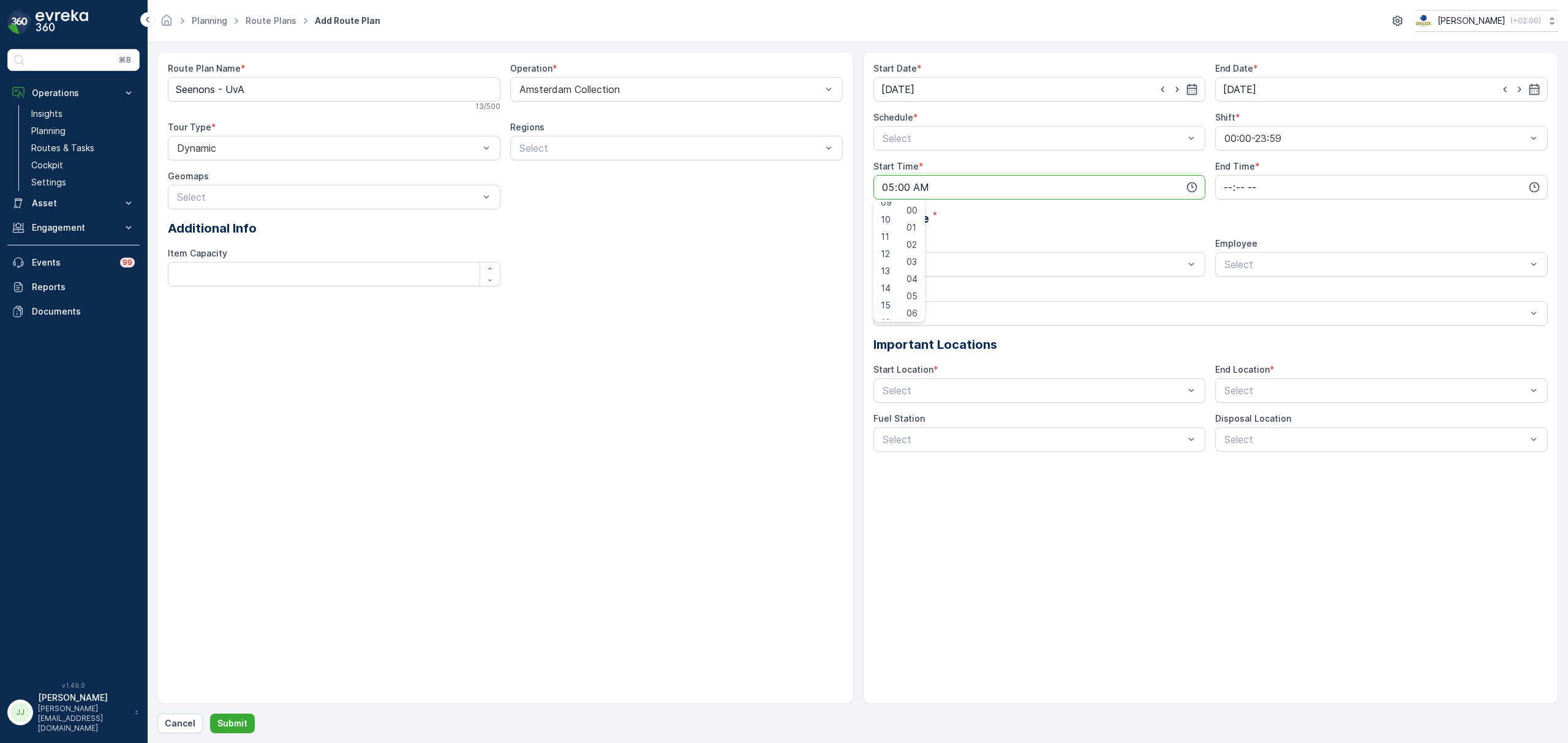
scroll to position [163, 0]
click at [887, 219] on span "10" at bounding box center [885, 219] width 10 height 12
type input "10:00"
click at [1216, 187] on input "time" at bounding box center [1381, 187] width 332 height 25
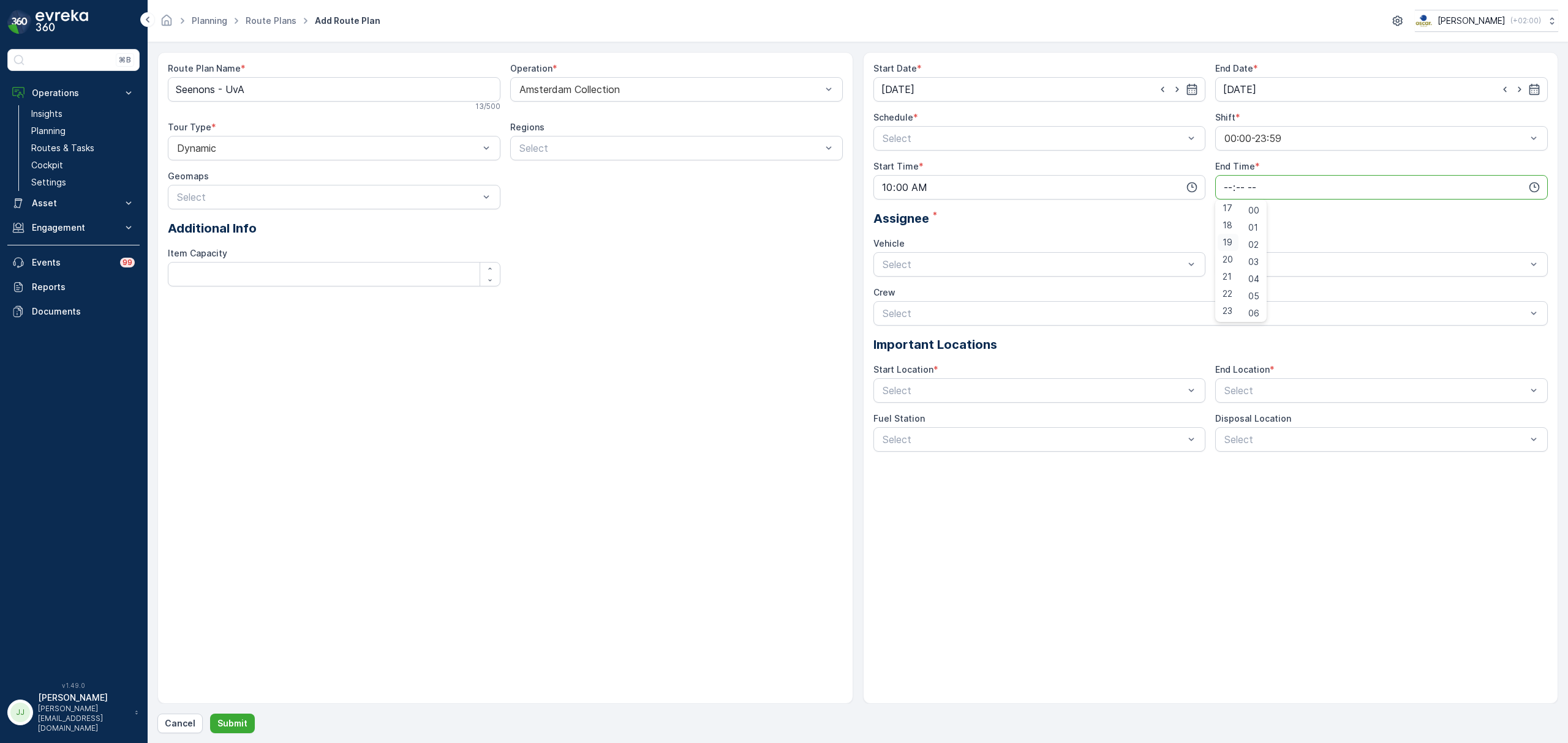
click at [1232, 239] on div "19" at bounding box center [1228, 243] width 21 height 17
type input "19:00"
click at [887, 191] on input "10:00" at bounding box center [1040, 187] width 332 height 25
click at [889, 235] on div "11" at bounding box center [886, 236] width 21 height 17
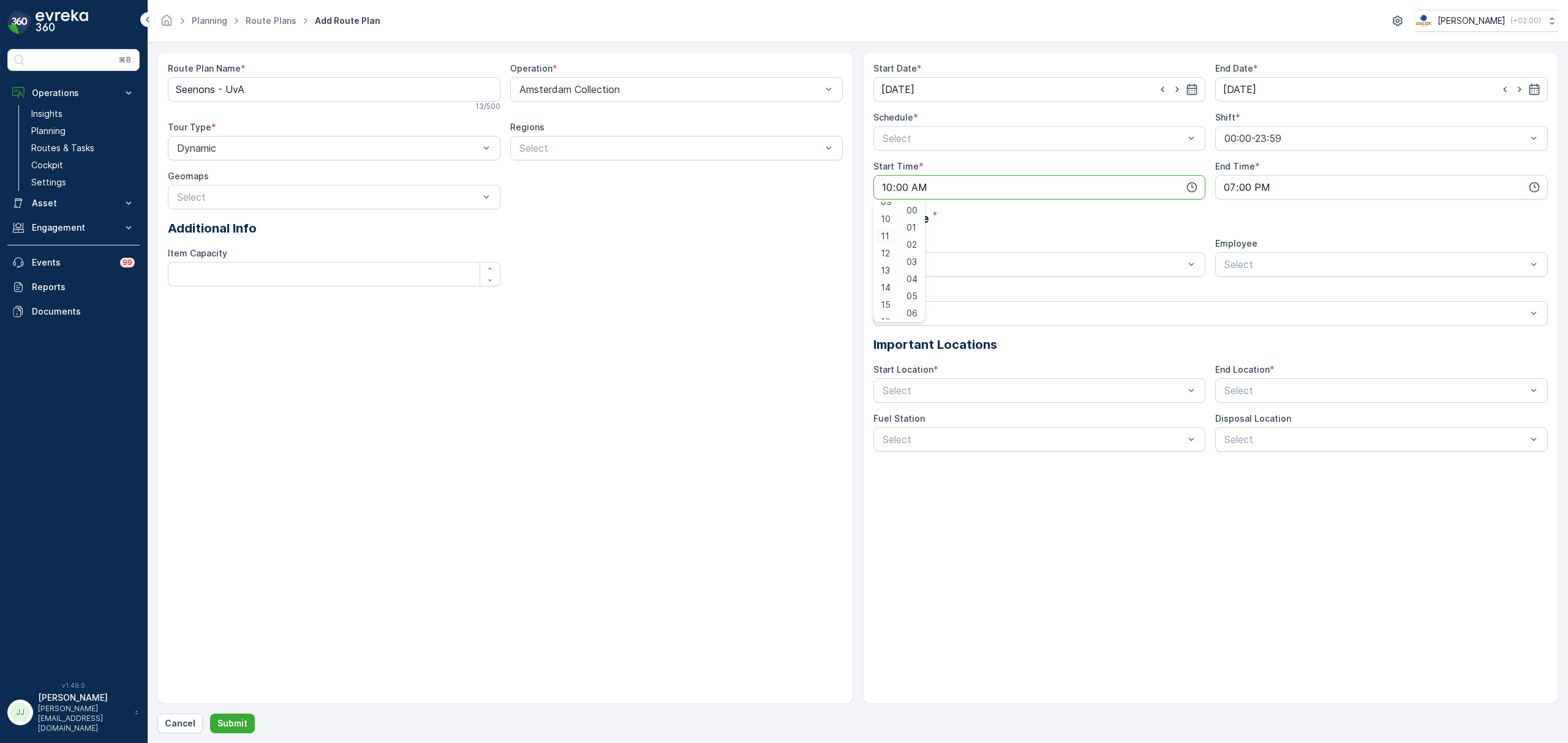
type input "11:00"
click at [909, 142] on div at bounding box center [1034, 138] width 304 height 11
click at [905, 203] on div "Weekly" at bounding box center [1040, 209] width 332 height 21
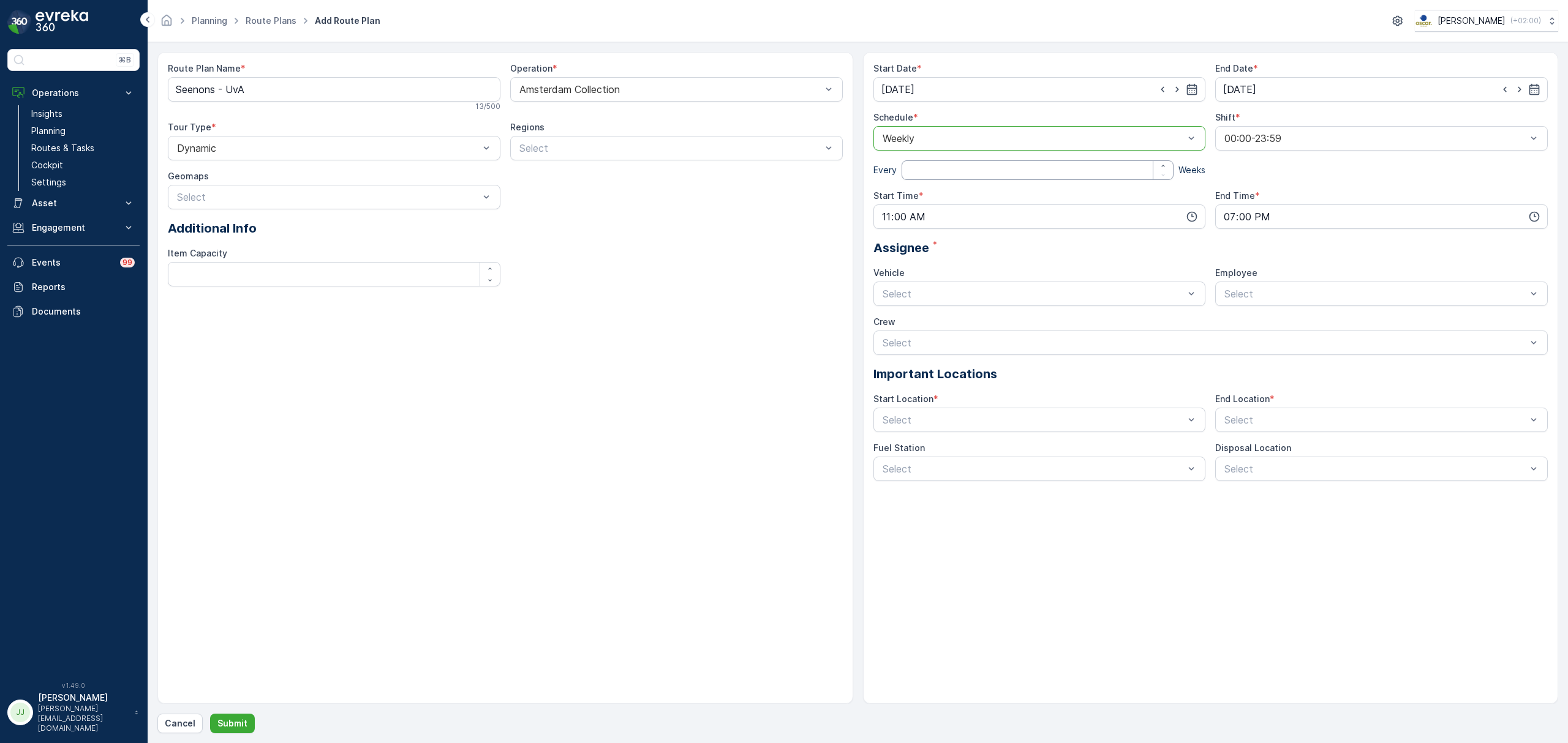
click at [929, 139] on div at bounding box center [1034, 138] width 304 height 11
click at [925, 189] on span "Days of Week" at bounding box center [913, 189] width 64 height 11
click at [885, 162] on div at bounding box center [883, 161] width 10 height 10
click at [884, 151] on input "Mon" at bounding box center [884, 151] width 0 height 0
click at [916, 160] on div at bounding box center [914, 161] width 10 height 10
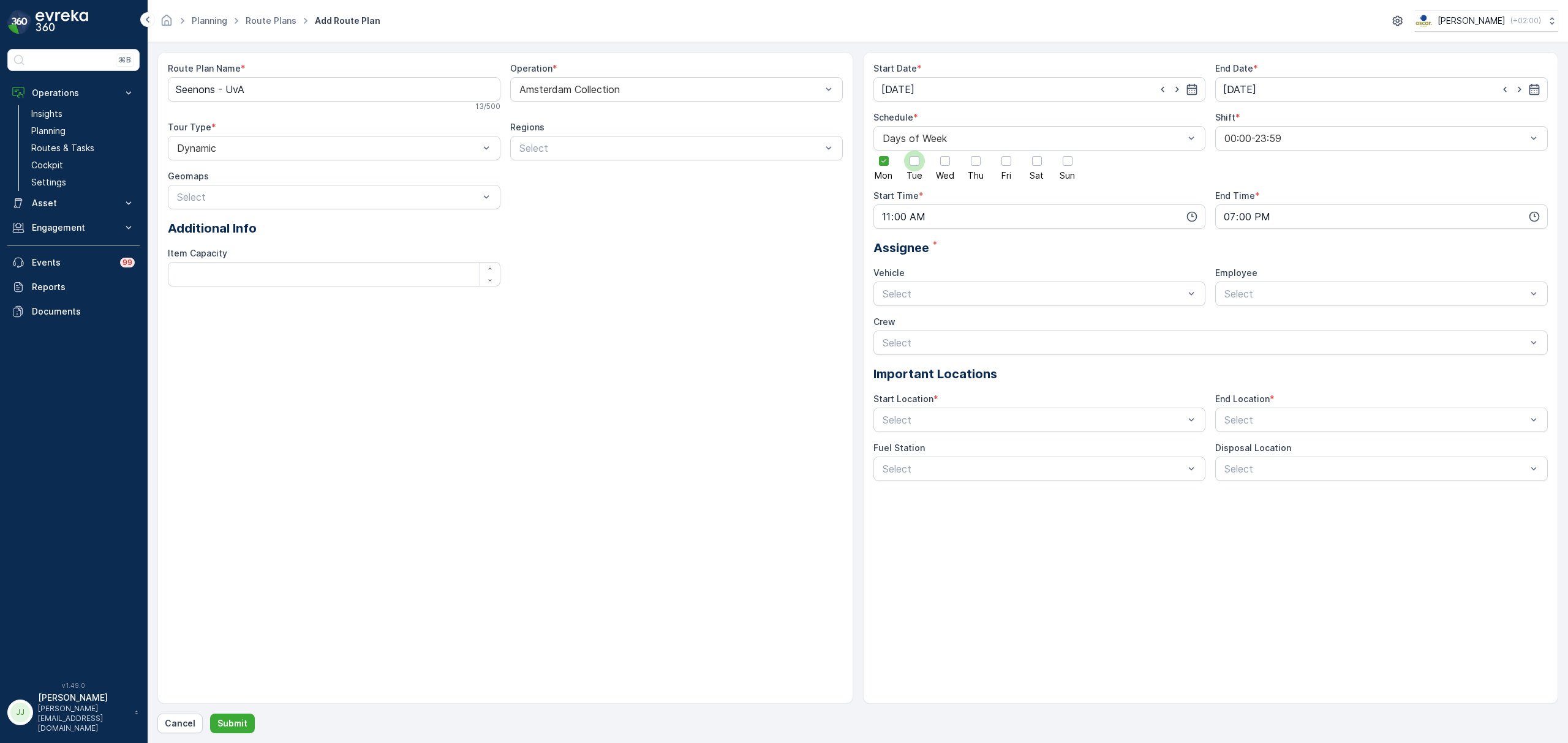
click at [914, 151] on input "Tue" at bounding box center [914, 151] width 0 height 0
click at [949, 159] on div at bounding box center [945, 161] width 10 height 10
click at [945, 151] on input "Wed" at bounding box center [945, 151] width 0 height 0
click at [974, 157] on div at bounding box center [975, 161] width 10 height 10
click at [975, 151] on input "Thu" at bounding box center [975, 151] width 0 height 0
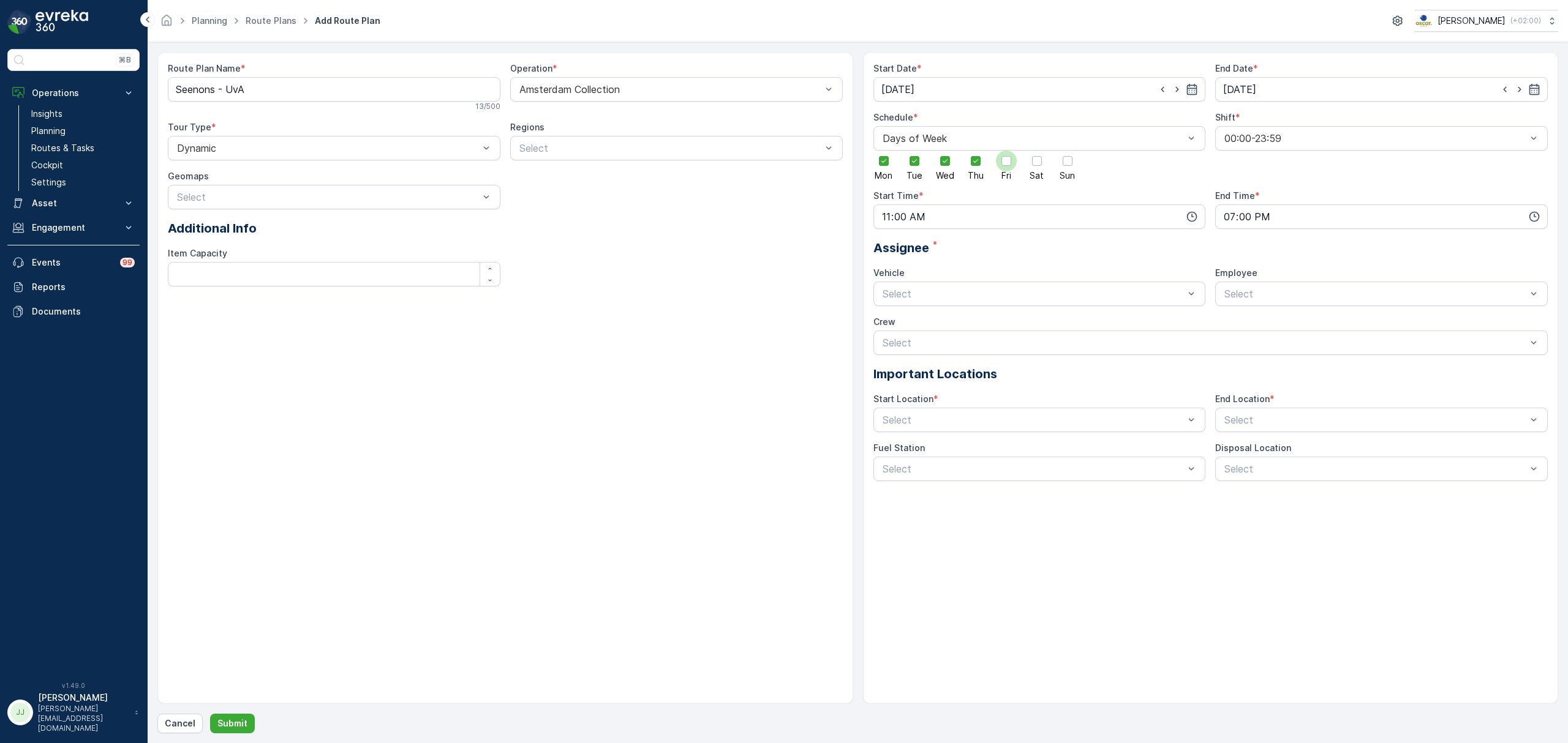
click at [1008, 157] on div at bounding box center [1006, 161] width 10 height 10
click at [1006, 151] on input "Fri" at bounding box center [1006, 151] width 0 height 0
click at [1255, 140] on div at bounding box center [1375, 138] width 304 height 11
click at [904, 293] on div at bounding box center [1034, 293] width 304 height 11
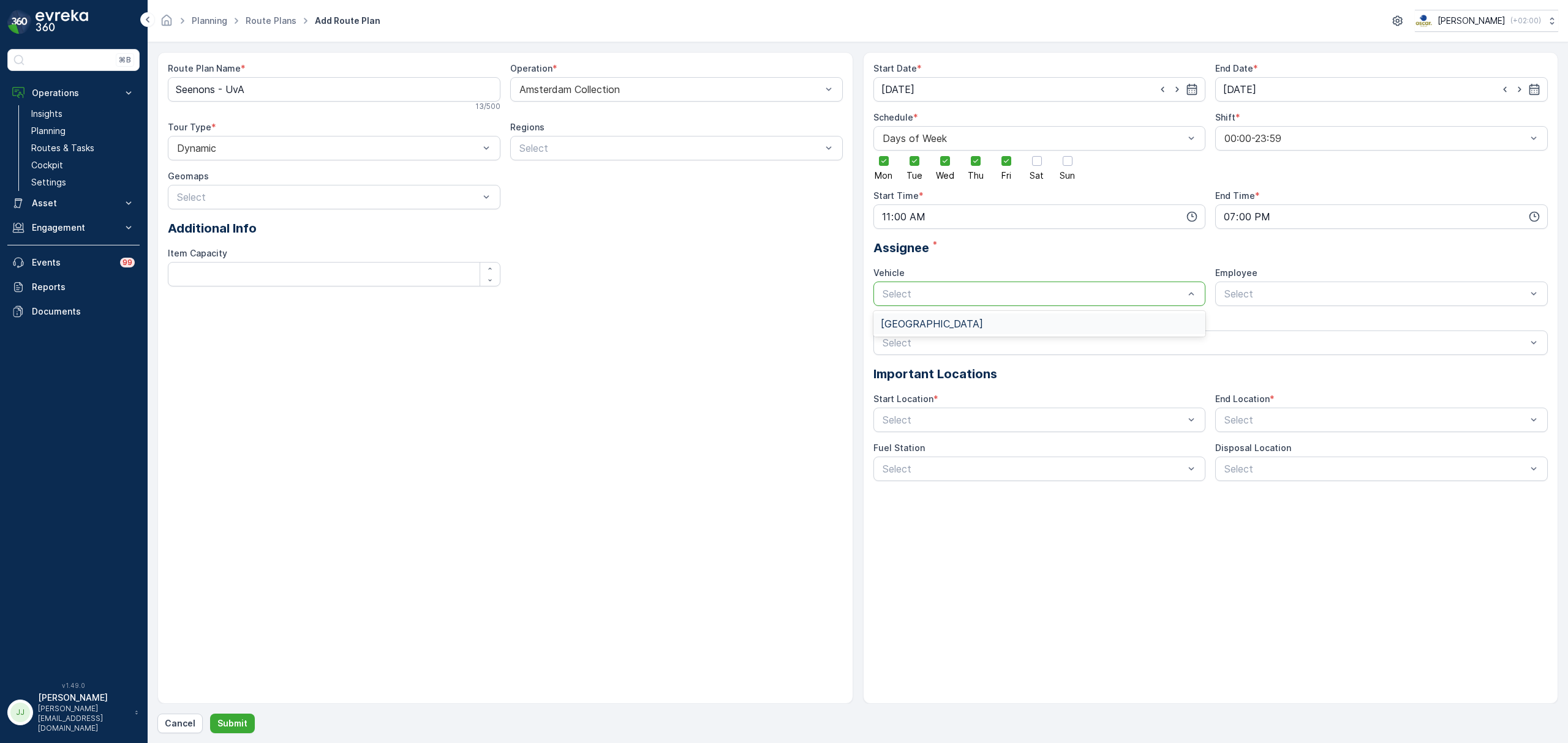
click at [903, 321] on span "[GEOGRAPHIC_DATA]" at bounding box center [931, 323] width 102 height 11
click at [1275, 289] on div at bounding box center [1375, 293] width 304 height 11
click at [1256, 347] on span "medewerker-ca" at bounding box center [1257, 345] width 70 height 11
click at [1231, 294] on div at bounding box center [1375, 293] width 304 height 11
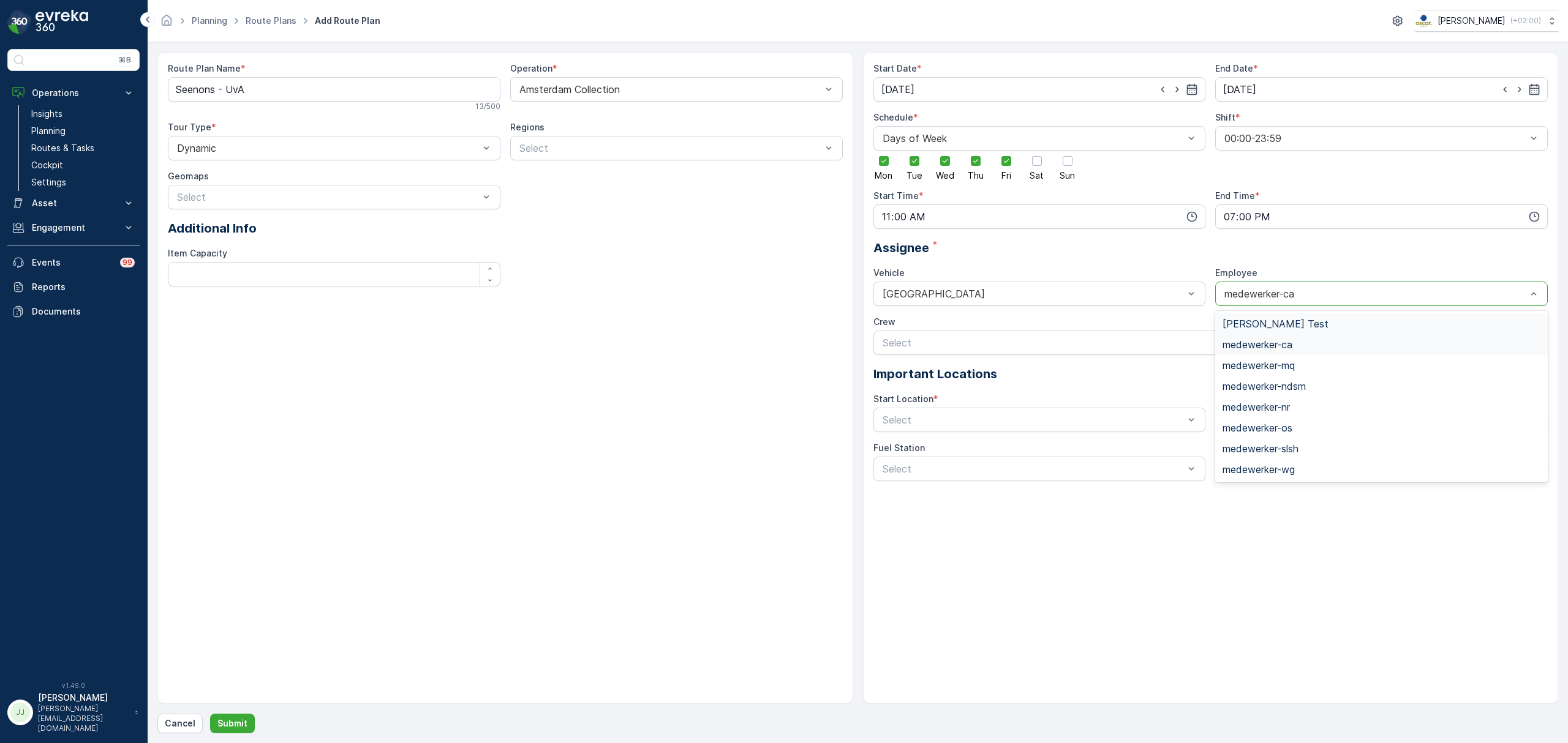
click at [1232, 294] on div at bounding box center [1375, 293] width 304 height 11
click at [907, 409] on div "Select" at bounding box center [1040, 420] width 332 height 25
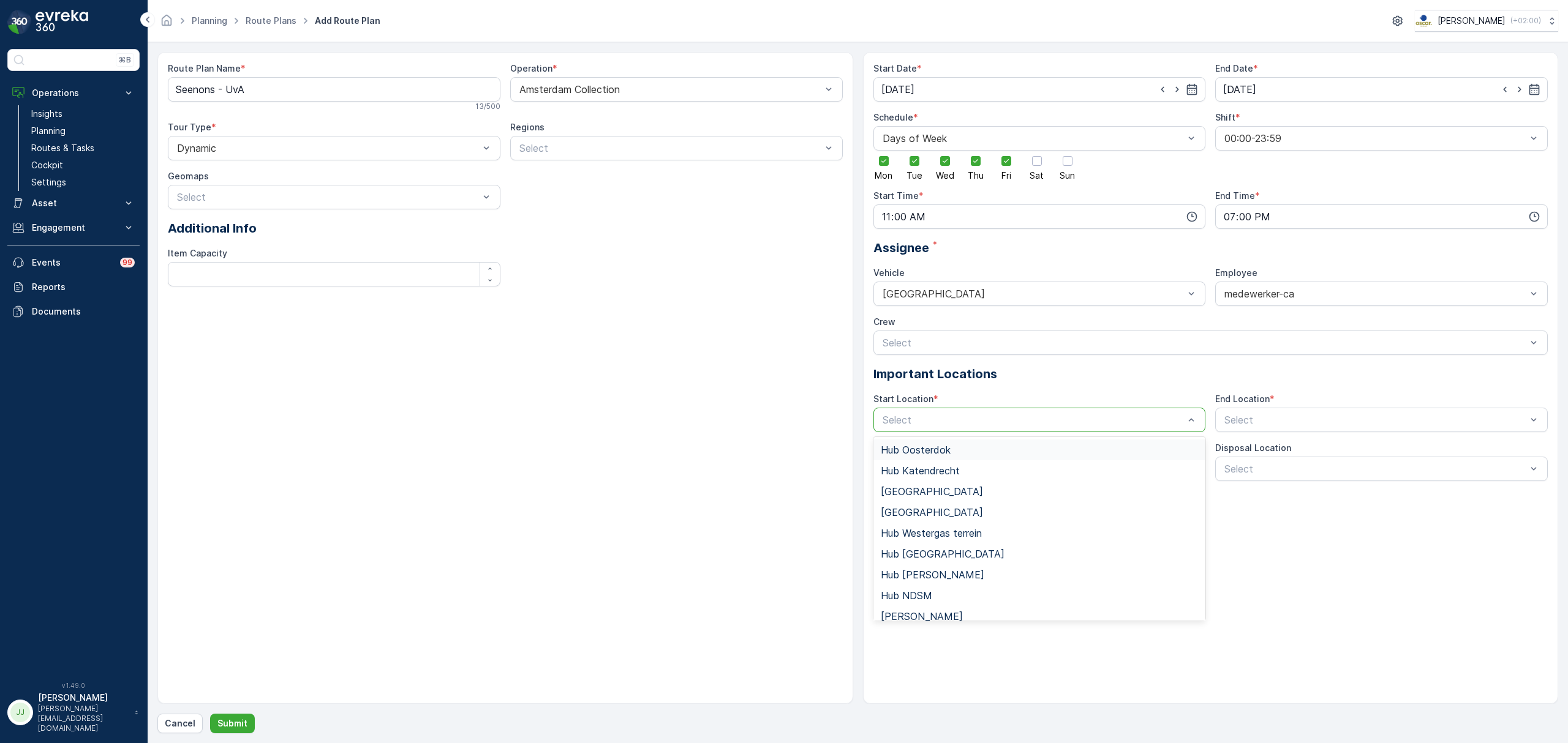
click at [910, 452] on span "Hub Oosterdok" at bounding box center [915, 450] width 70 height 11
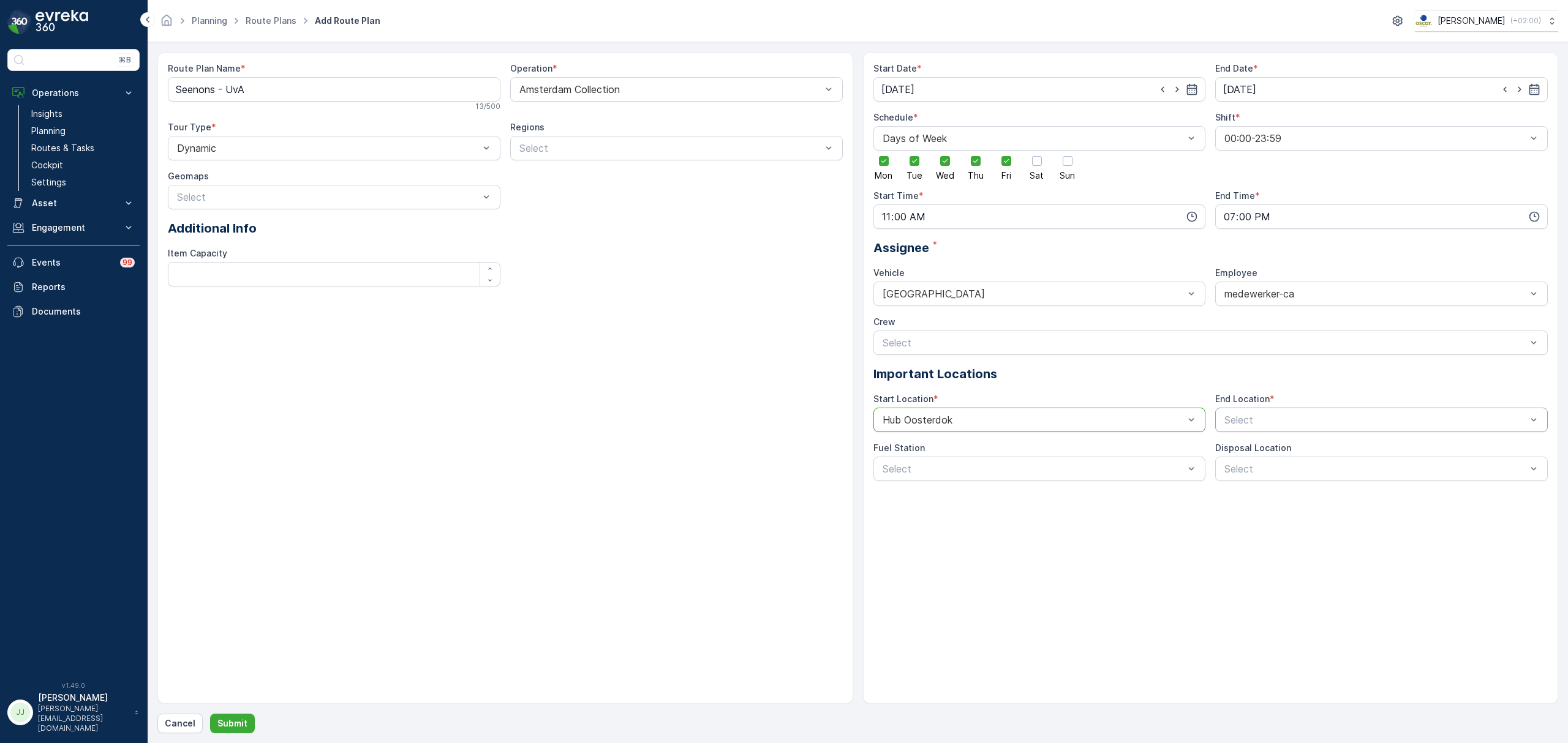
click at [1230, 417] on div at bounding box center [1375, 420] width 304 height 11
click at [1230, 448] on span "Hub Oosterdok" at bounding box center [1257, 450] width 70 height 11
click at [236, 721] on p "Submit" at bounding box center [232, 724] width 30 height 12
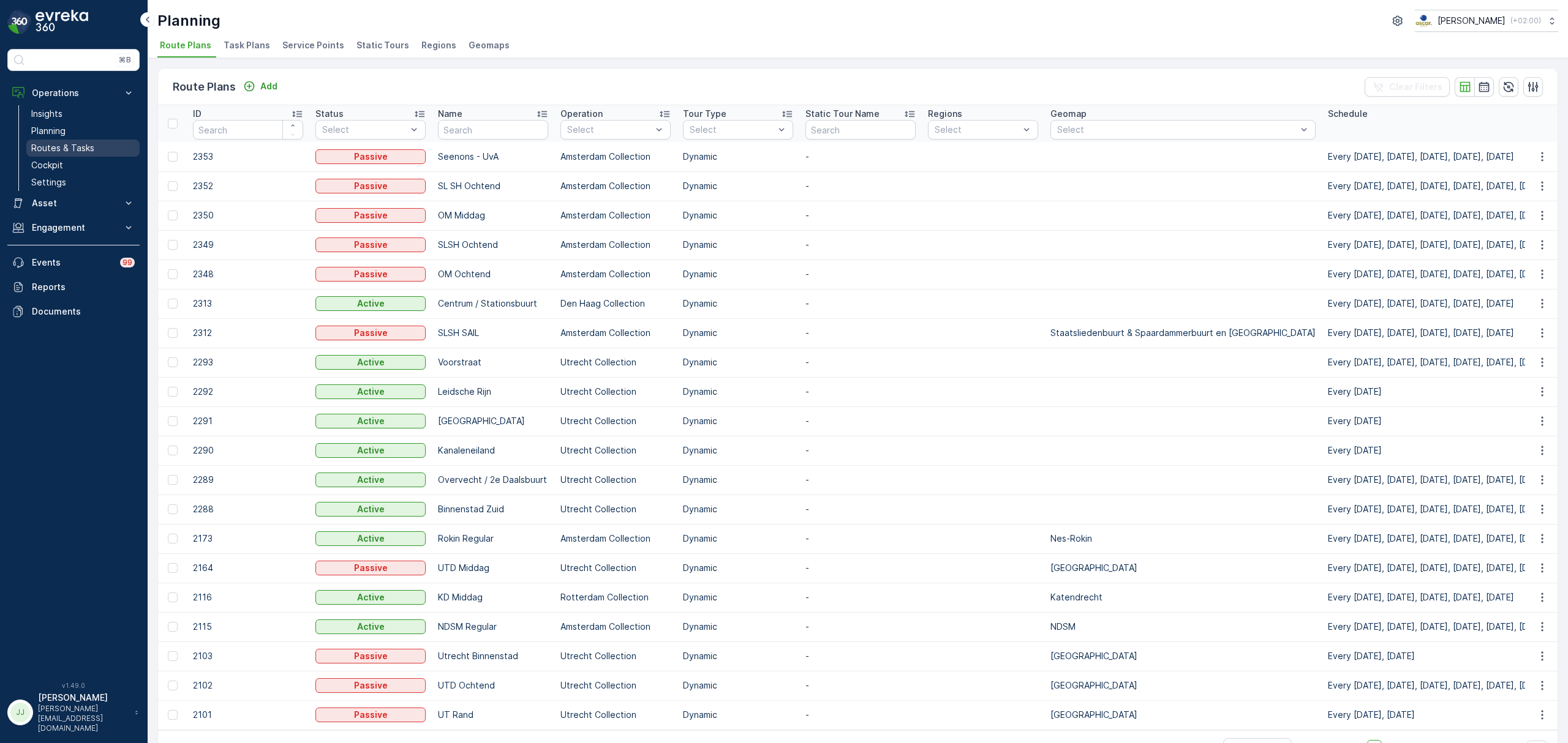
click at [101, 143] on link "Routes & Tasks" at bounding box center [83, 148] width 113 height 17
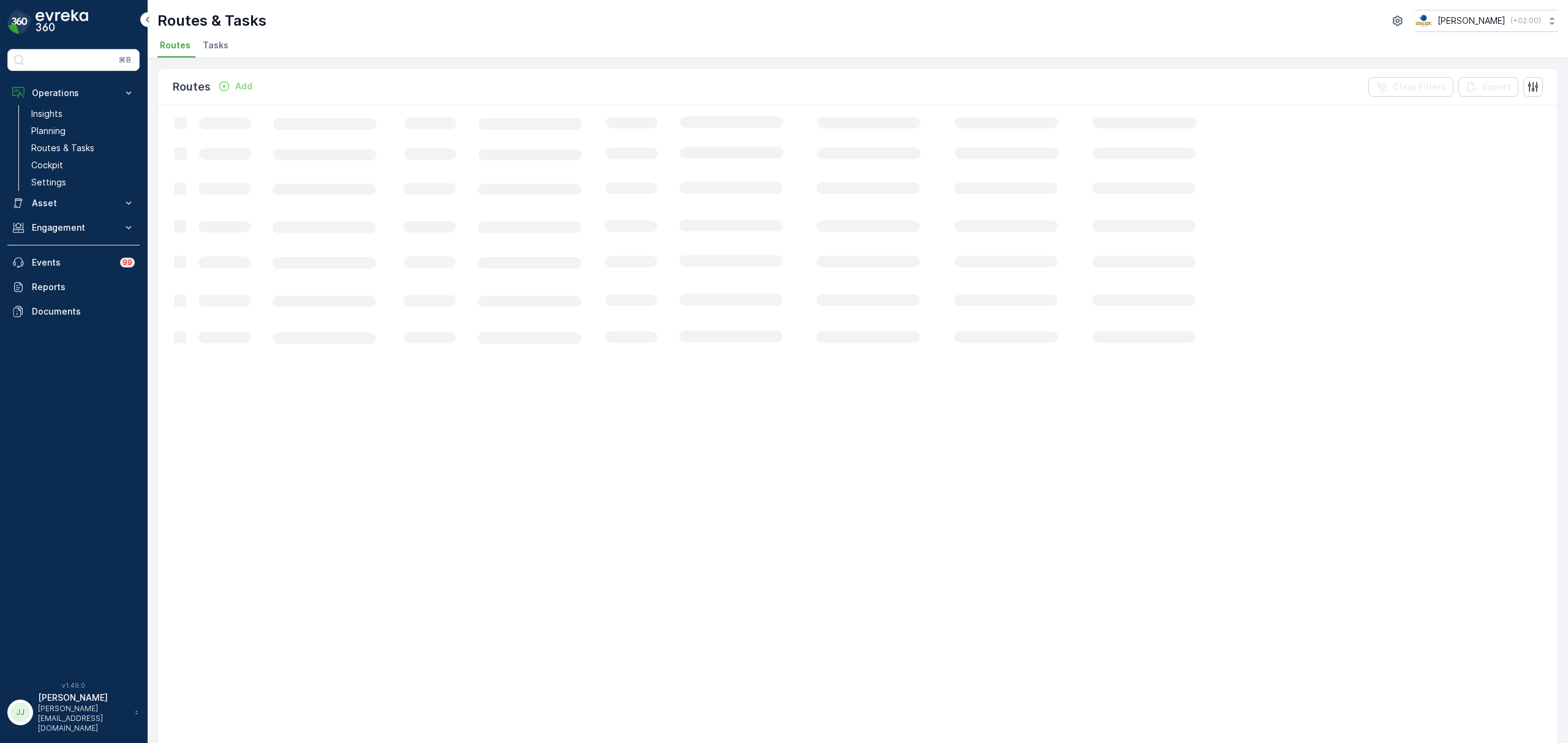
click at [213, 44] on span "Tasks" at bounding box center [216, 45] width 26 height 12
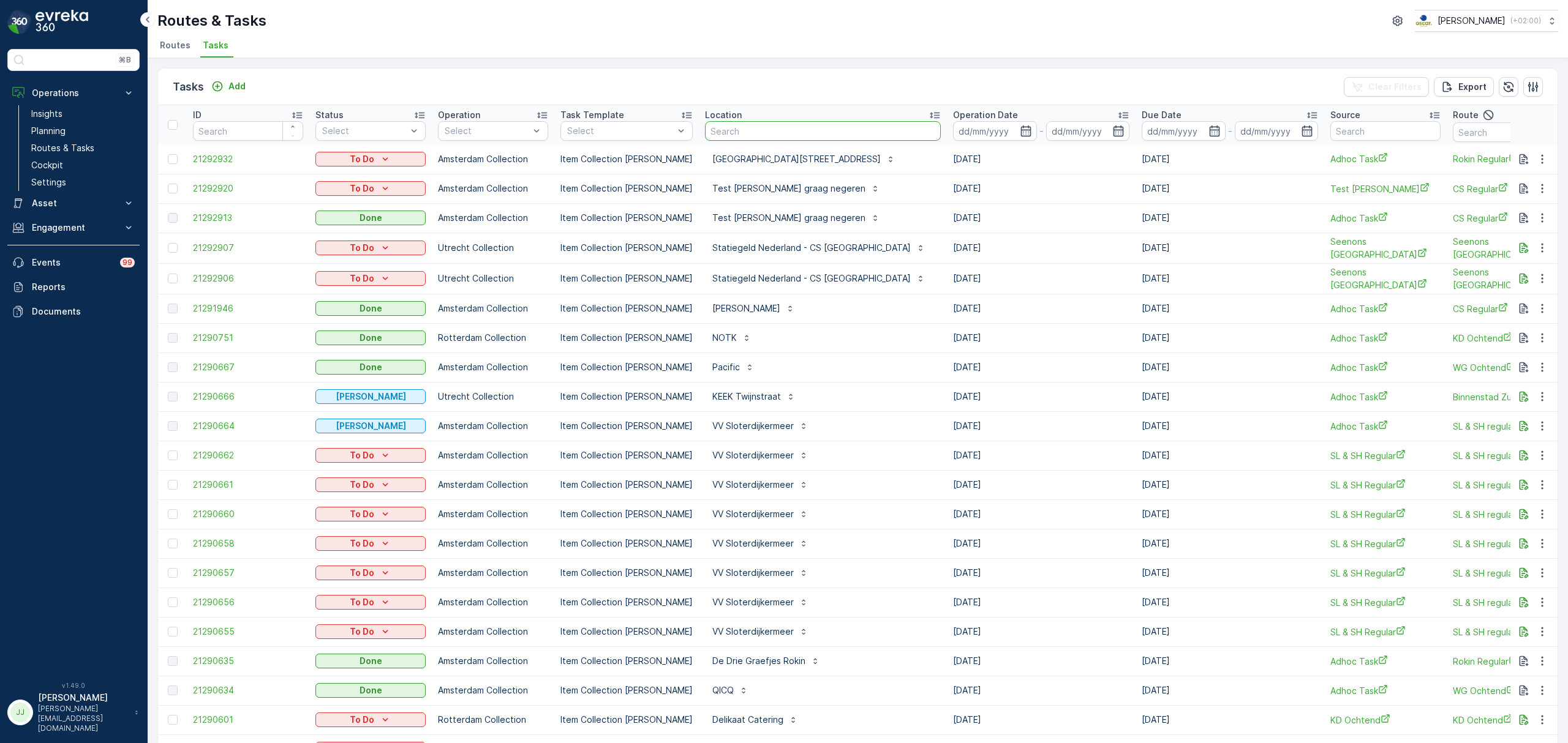
click at [749, 135] on input "text" at bounding box center [823, 131] width 236 height 19
type input "hilton"
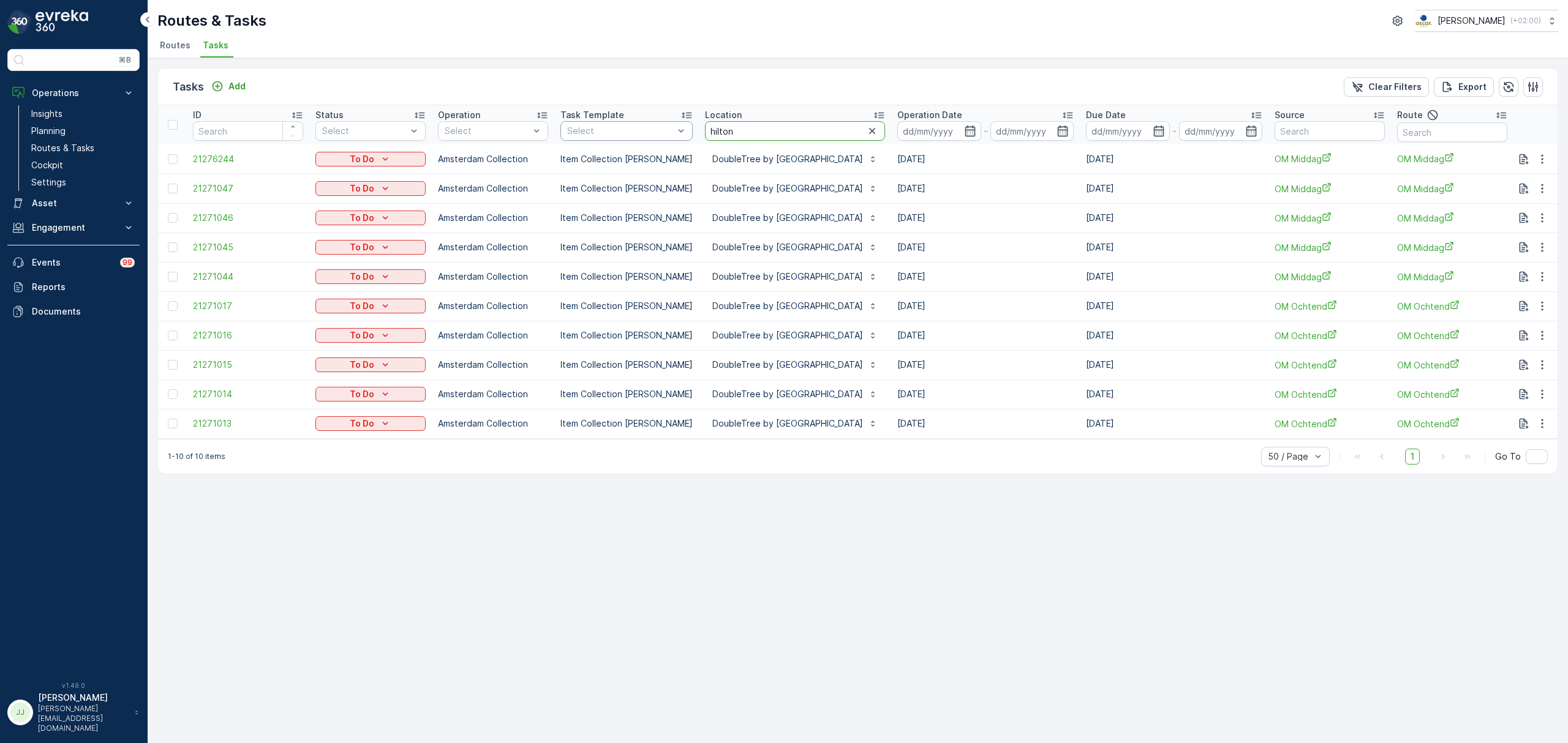
drag, startPoint x: 760, startPoint y: 127, endPoint x: 638, endPoint y: 123, distance: 122.1
click at [638, 123] on tr "ID Status Select Operation Select Task Template Select Location hilton Operatio…" at bounding box center [1138, 125] width 1959 height 39
type input "sea p"
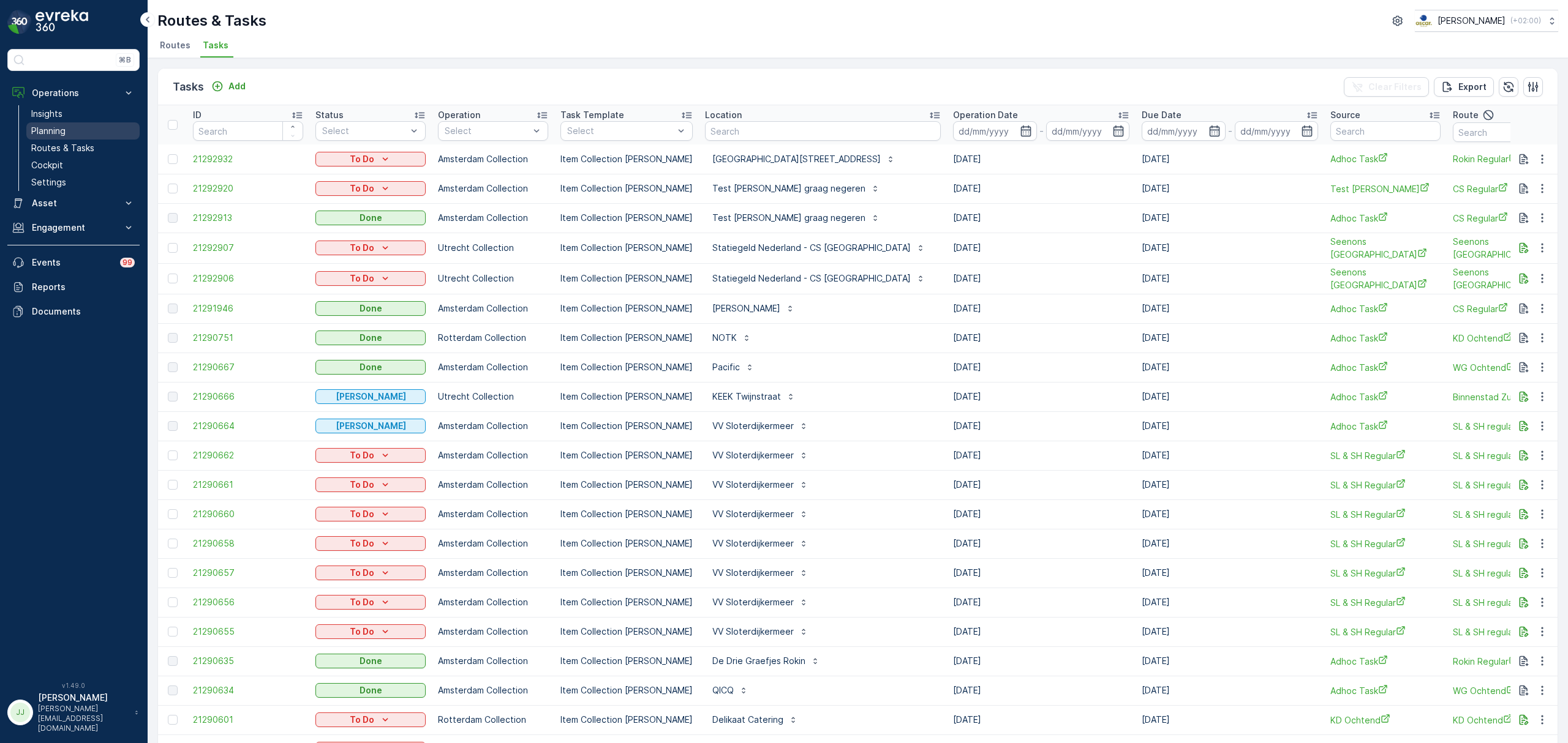
click at [89, 126] on link "Planning" at bounding box center [83, 131] width 113 height 17
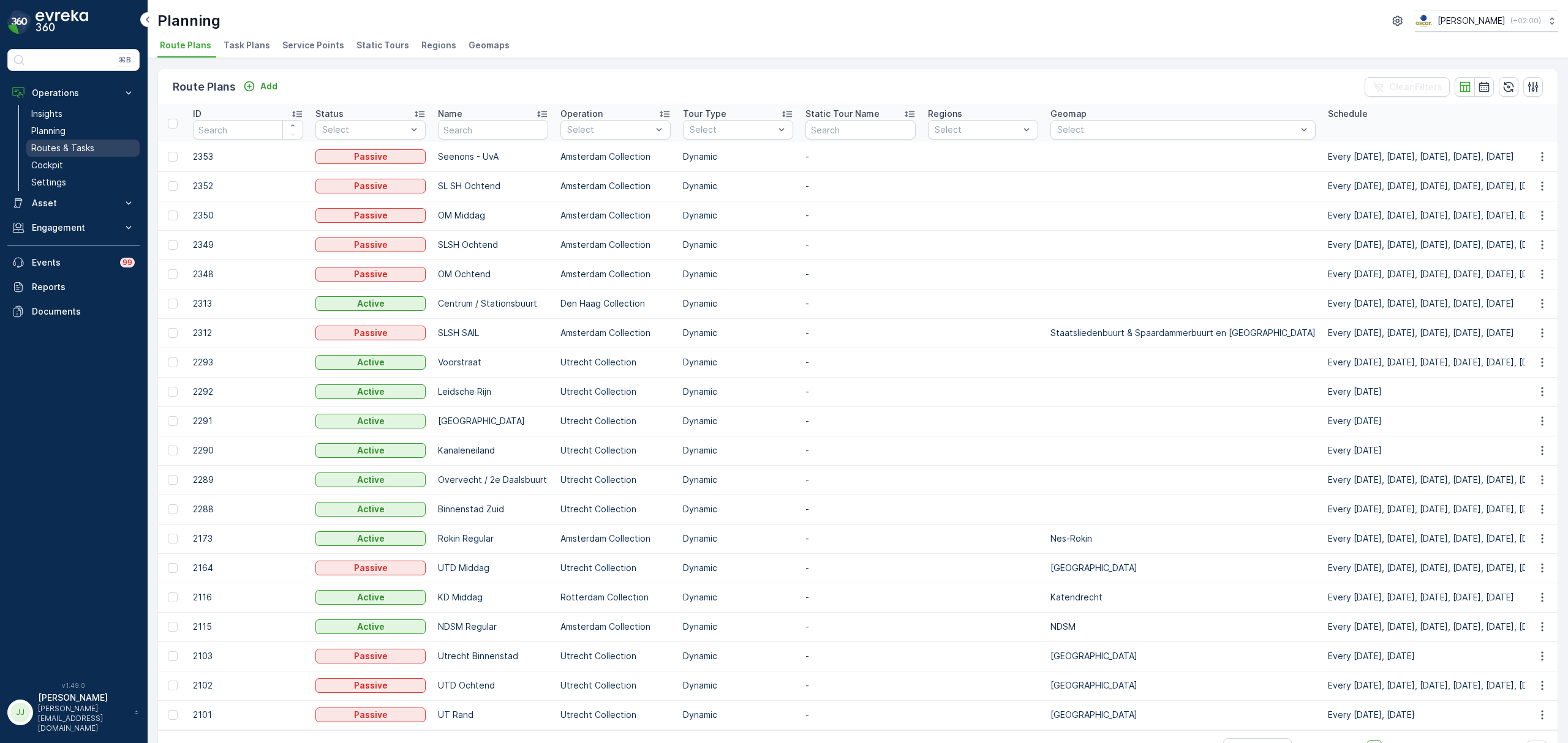
click at [77, 147] on p "Routes & Tasks" at bounding box center [63, 148] width 63 height 12
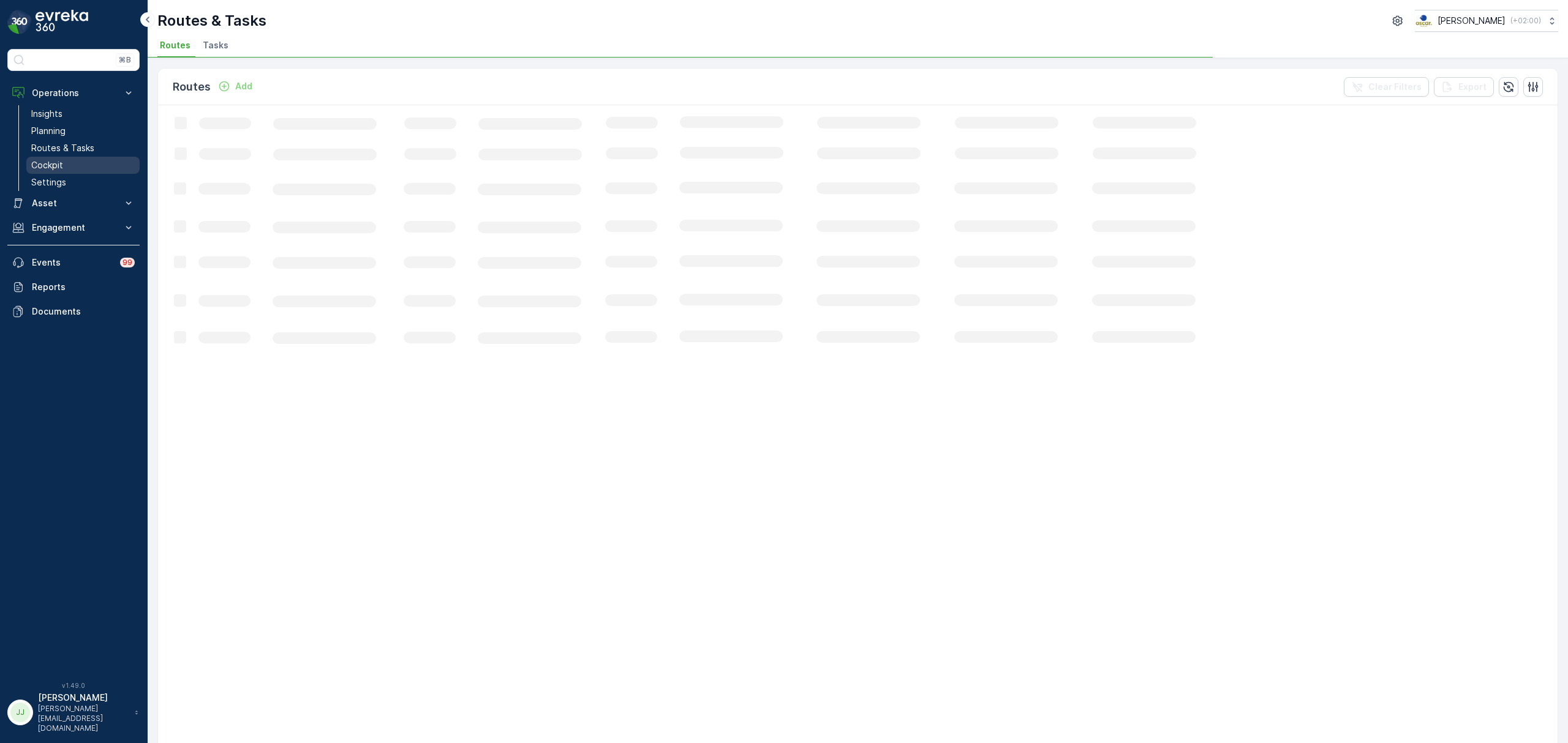
click at [71, 165] on link "Cockpit" at bounding box center [83, 165] width 113 height 17
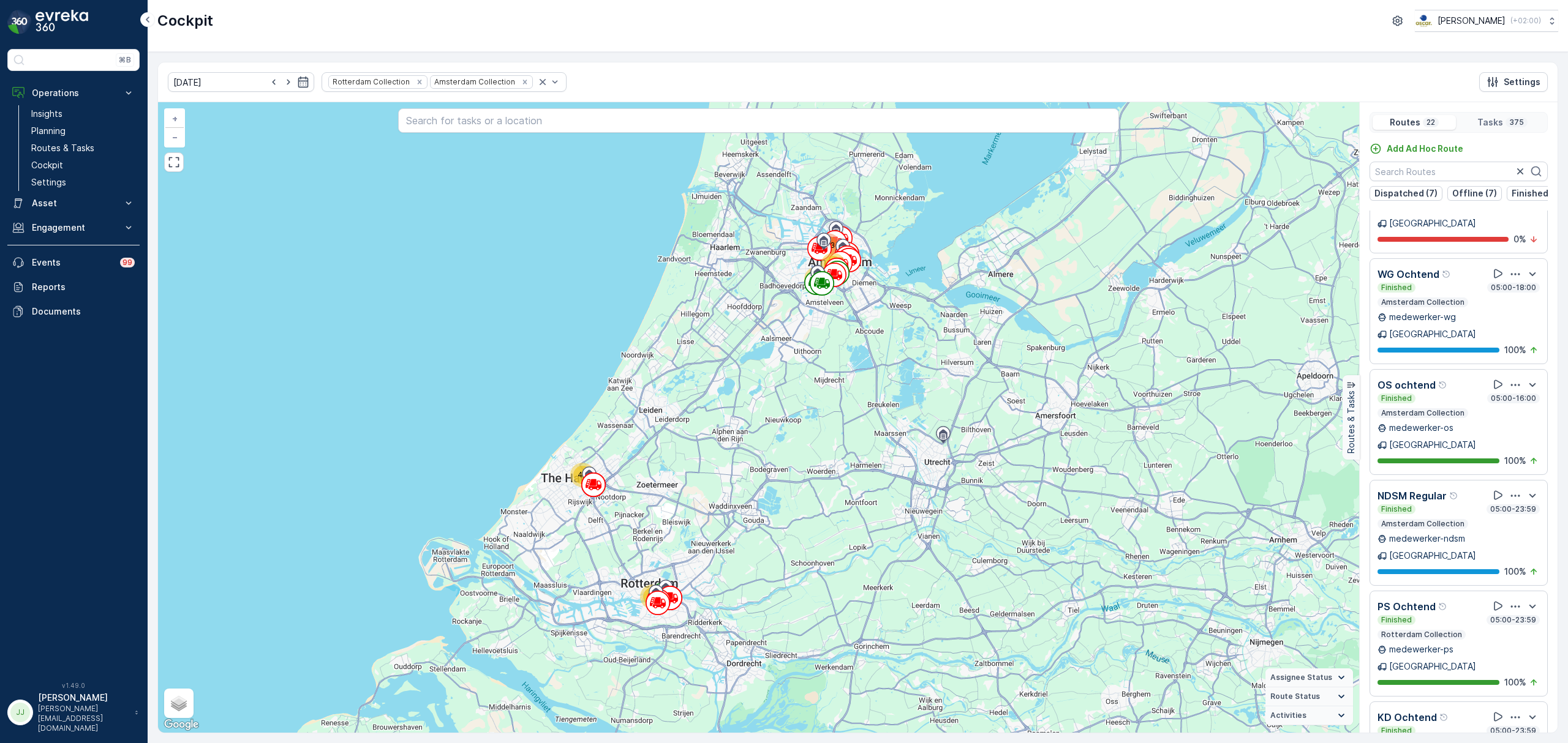
scroll to position [1070, 0]
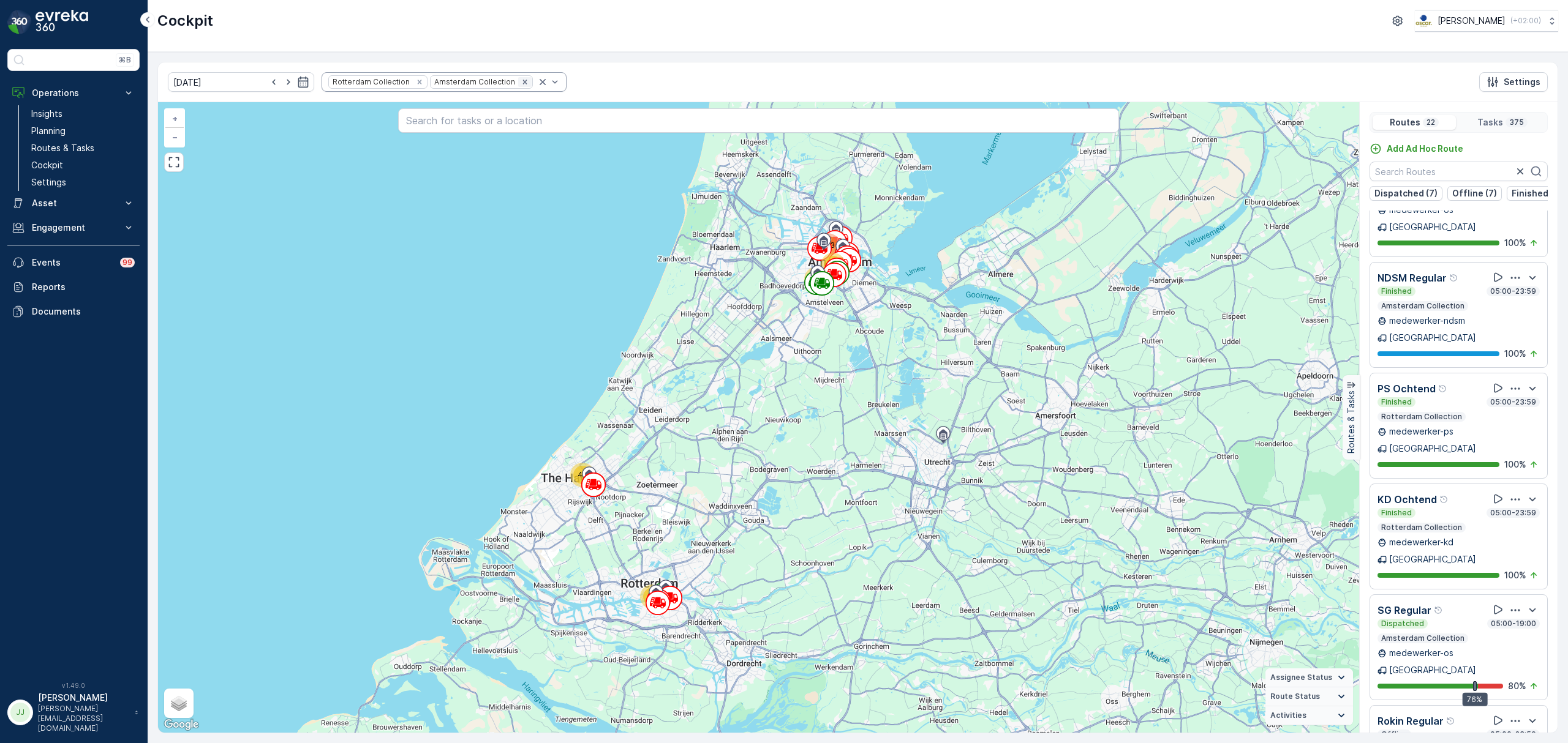
click at [520, 83] on icon "Remove Amsterdam Collection" at bounding box center [524, 82] width 9 height 9
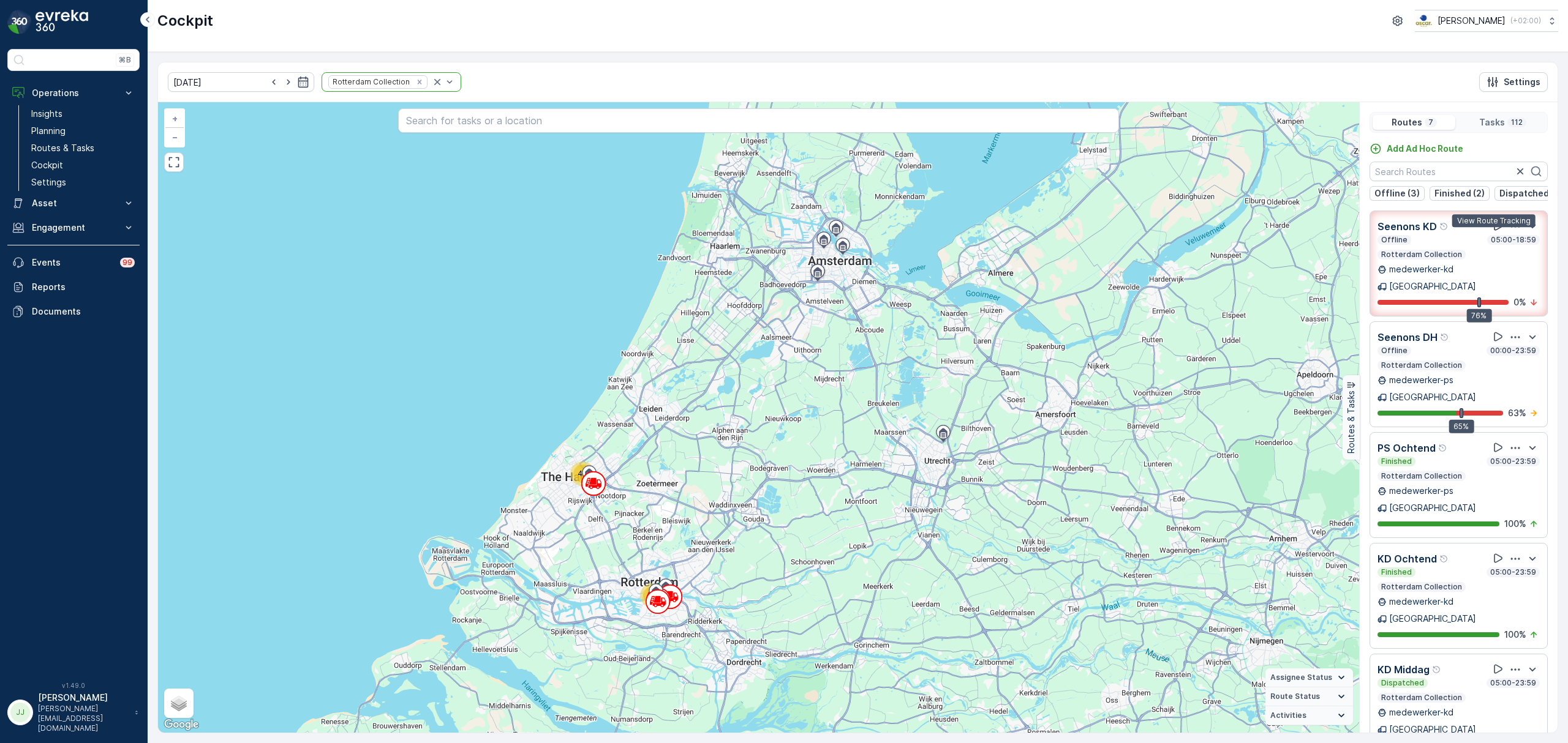
click at [1494, 231] on icon at bounding box center [1498, 226] width 9 height 9
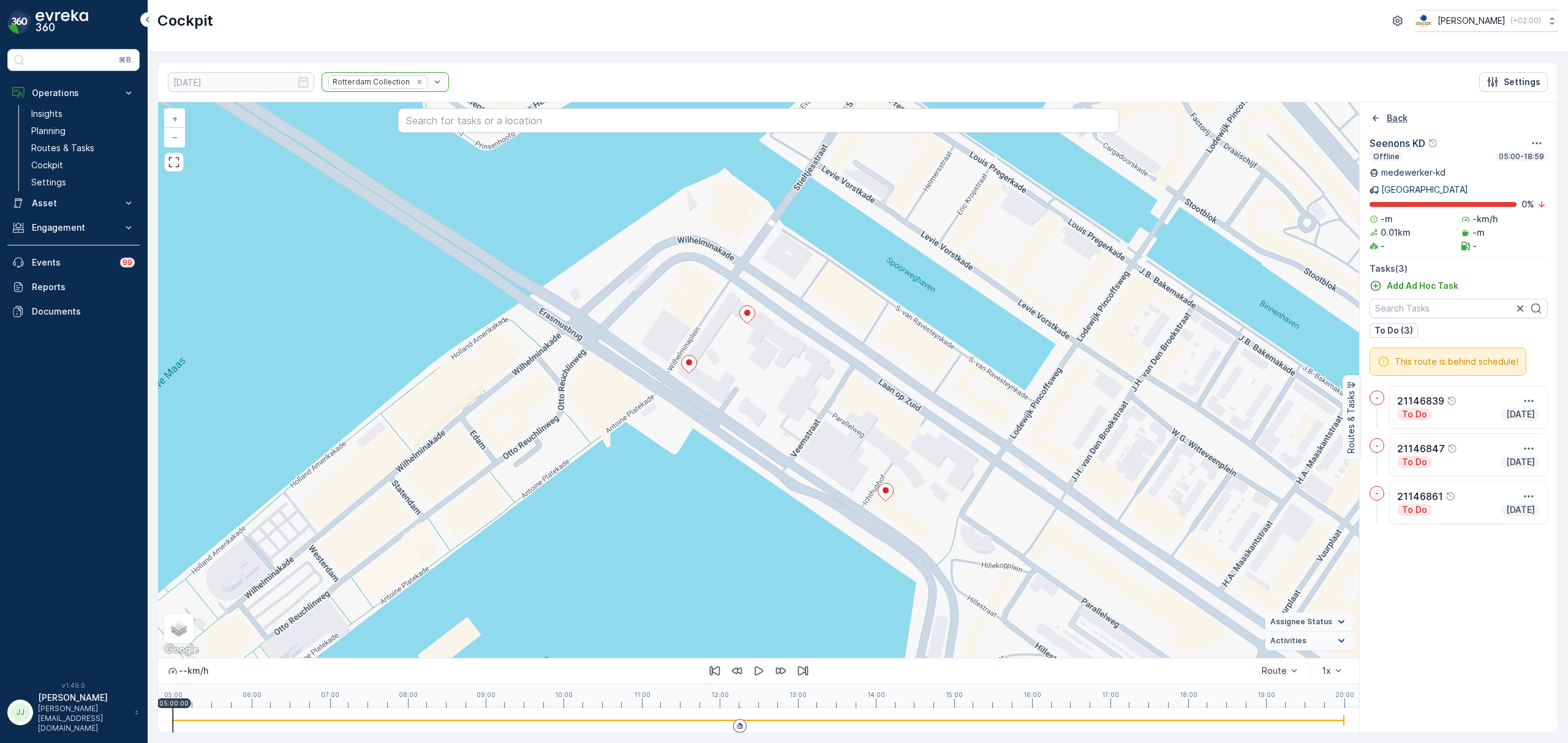
click at [1385, 121] on div "Back" at bounding box center [1389, 118] width 38 height 12
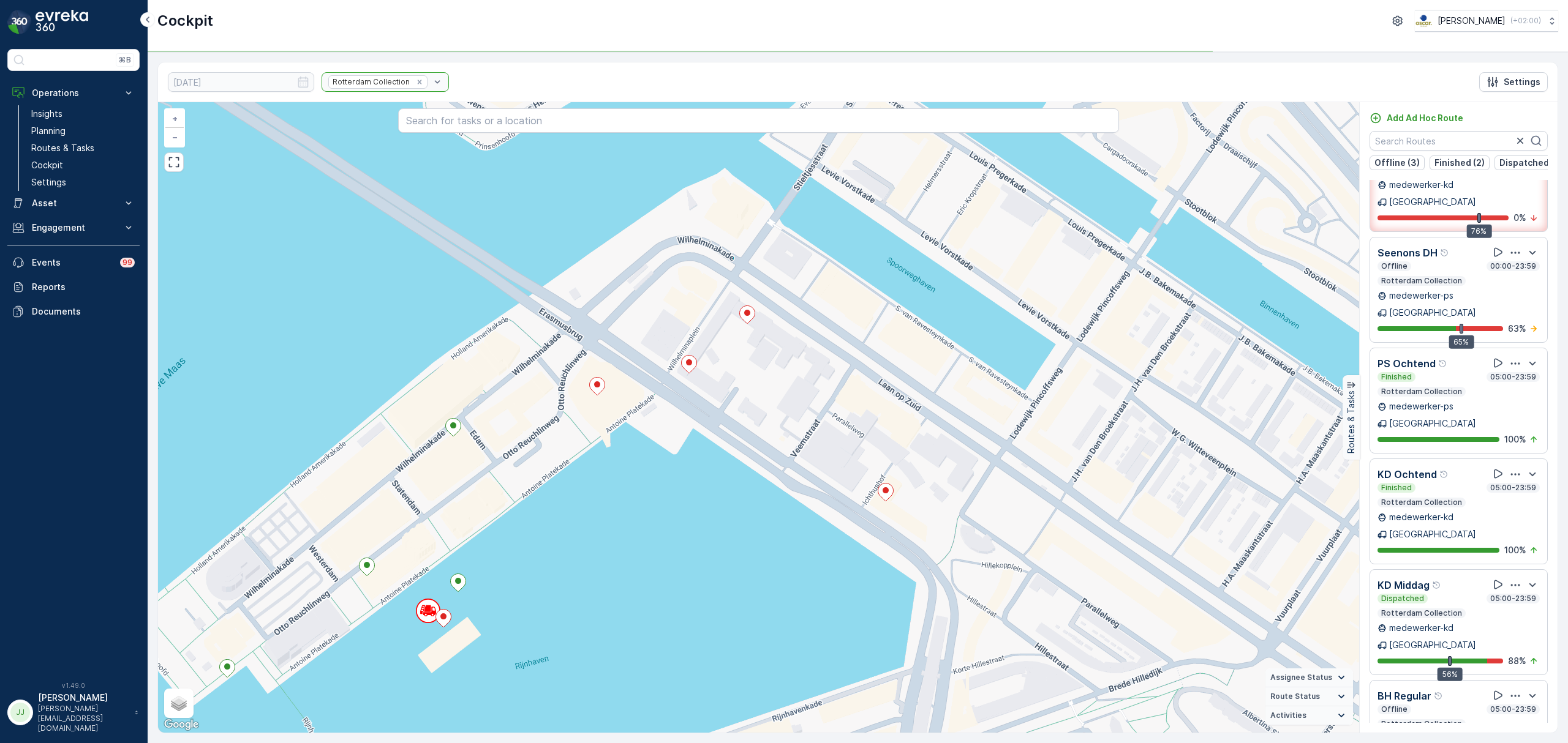
scroll to position [121, 0]
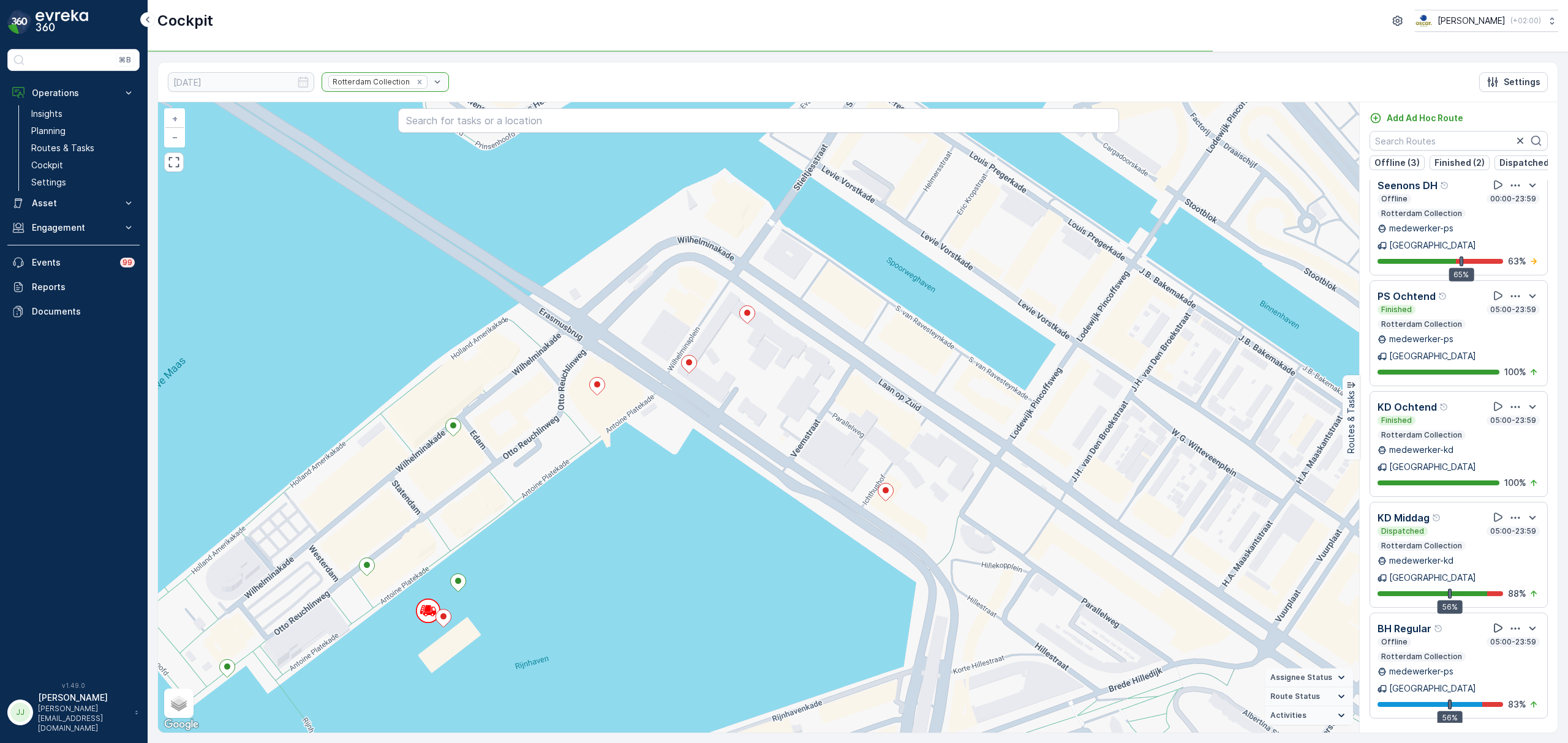
click at [1493, 621] on button at bounding box center [1498, 628] width 15 height 15
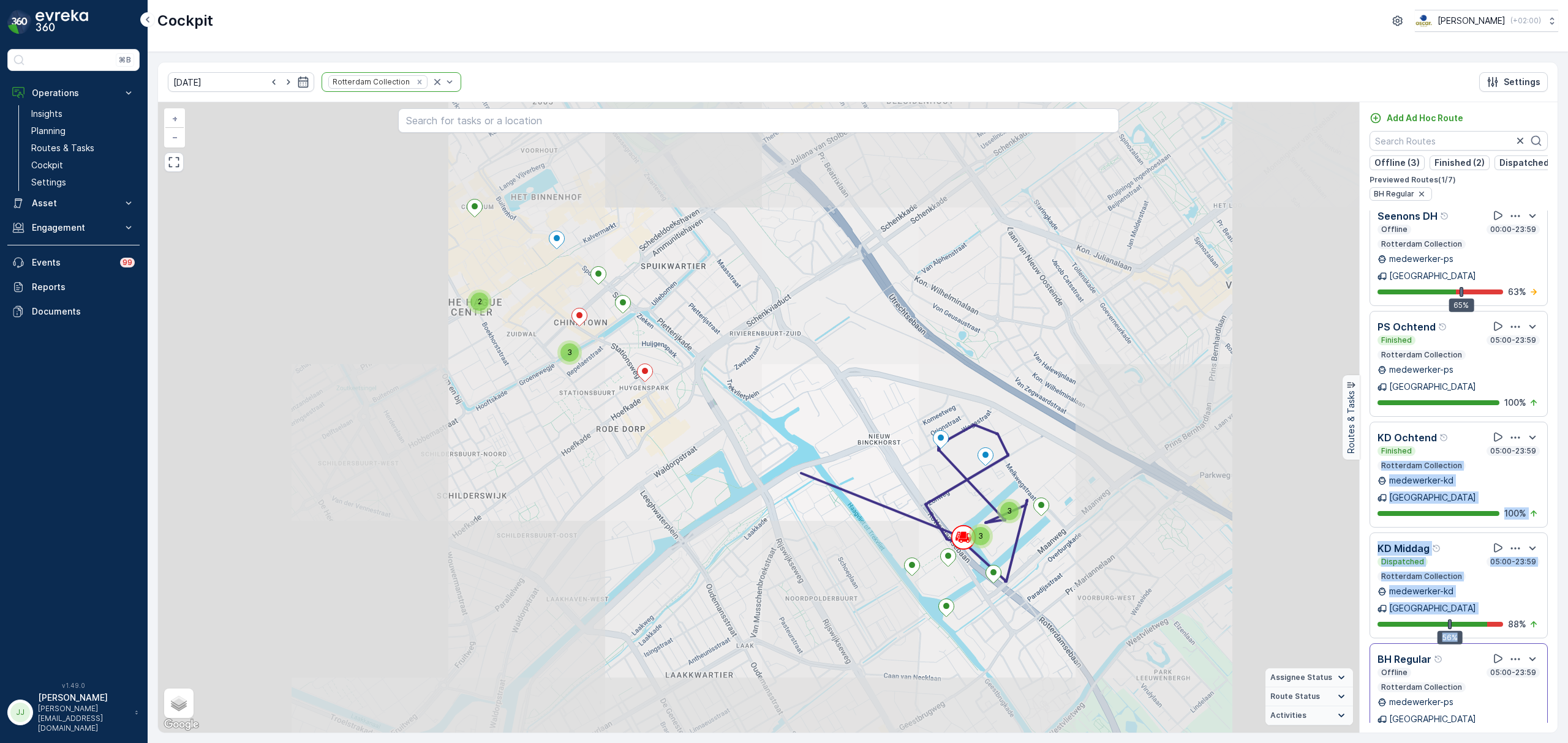
drag, startPoint x: 1495, startPoint y: 555, endPoint x: 1552, endPoint y: 399, distance: 166.1
click at [1552, 399] on div "Seenons KD Offline 05:00-18:59 Rotterdam Collection medewerker-kd Rotterdam 76%…" at bounding box center [1459, 467] width 198 height 512
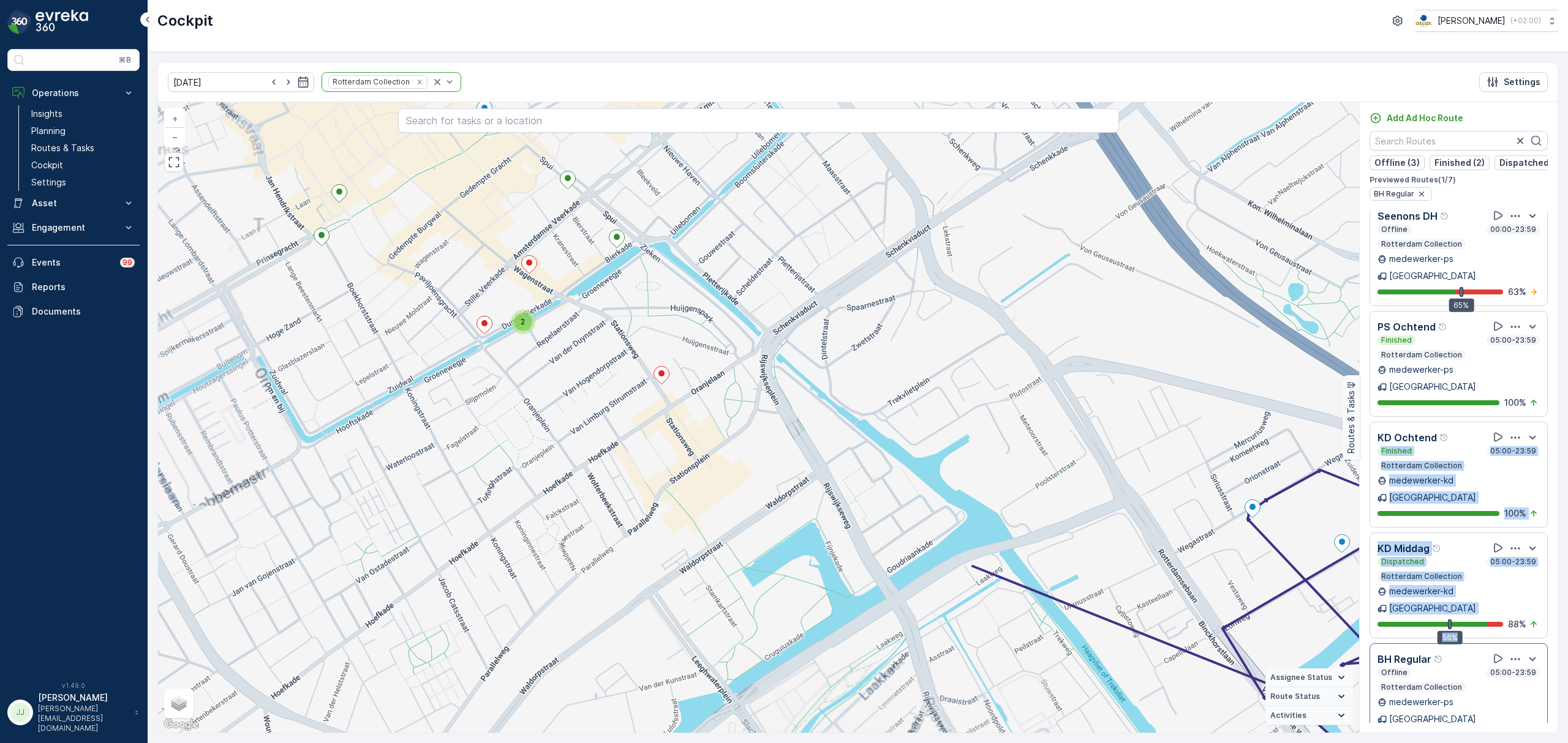
drag, startPoint x: 598, startPoint y: 358, endPoint x: 691, endPoint y: 422, distance: 112.9
click at [691, 422] on div "2 3 2 + − Satellite Roadmap Terrain Hybrid Leaflet Keyboard shortcuts Map Data …" at bounding box center [759, 417] width 1201 height 630
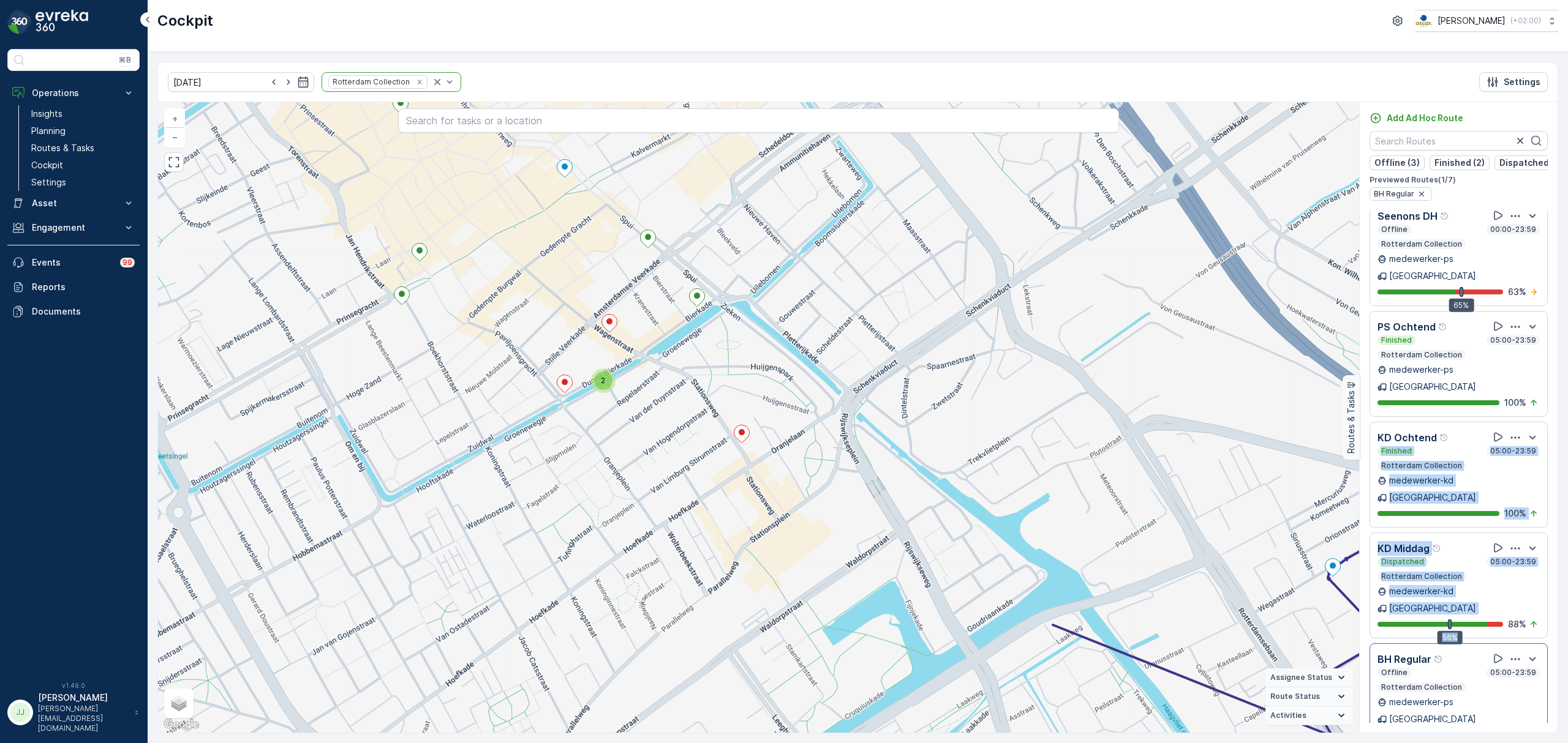
click at [595, 378] on div "2" at bounding box center [603, 381] width 19 height 19
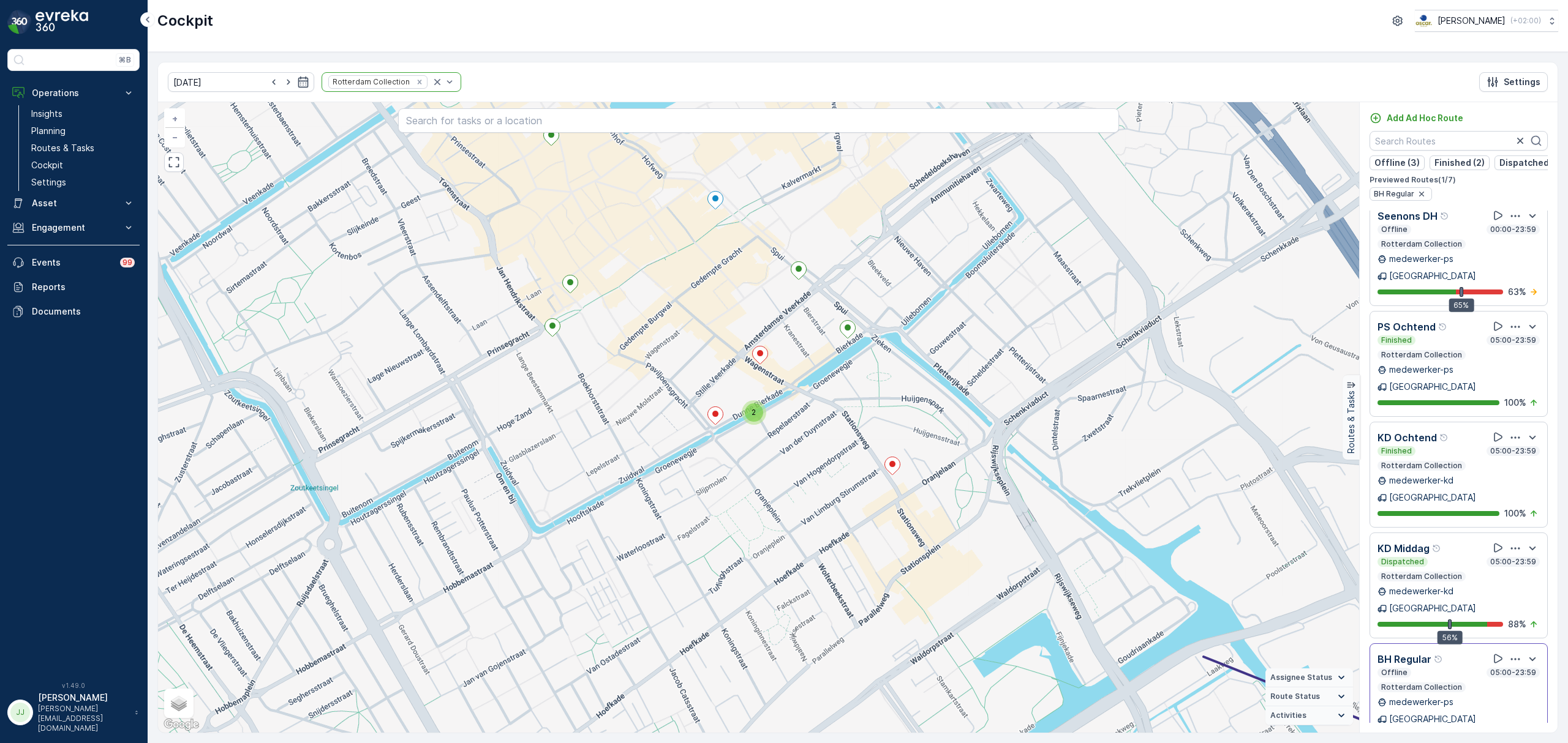
click at [975, 86] on div "29.08.2025 Rotterdam Collection Settings" at bounding box center [857, 83] width 1399 height 40
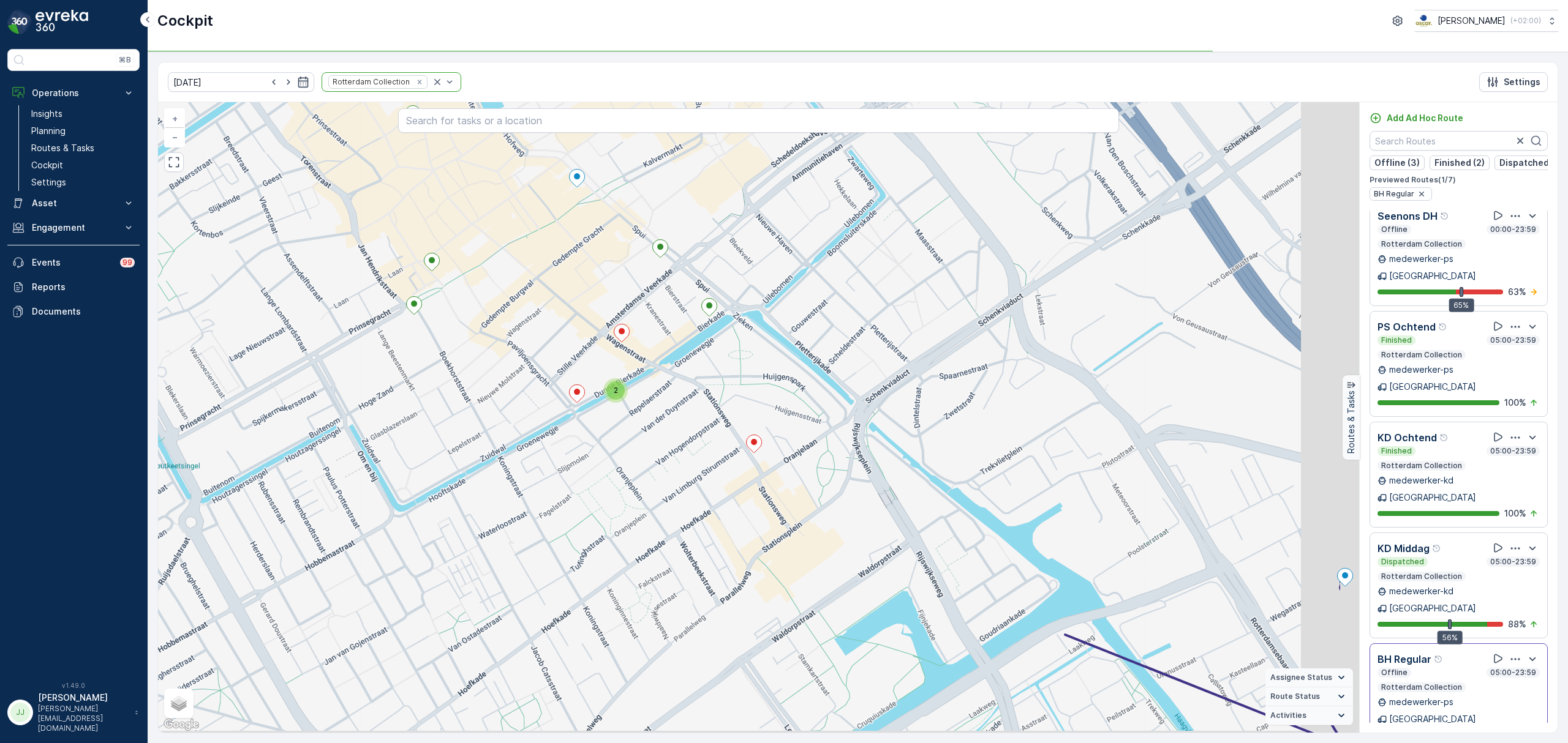
drag, startPoint x: 926, startPoint y: 459, endPoint x: 785, endPoint y: 437, distance: 142.7
click at [785, 437] on div "2 3 2 + − Satellite Roadmap Terrain Hybrid Leaflet Keyboard shortcuts Map Data …" at bounding box center [759, 417] width 1201 height 630
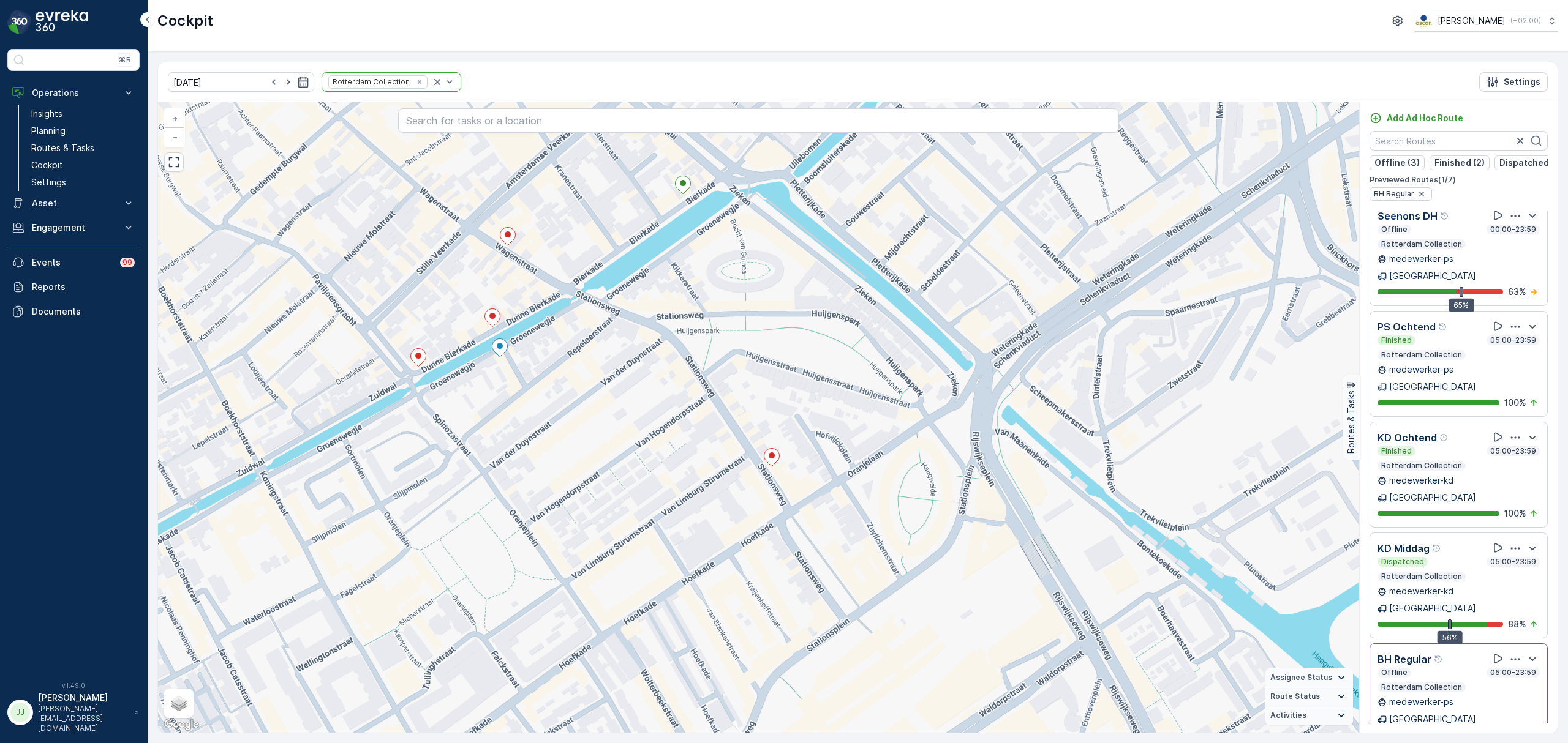
drag, startPoint x: 607, startPoint y: 422, endPoint x: 741, endPoint y: 500, distance: 155.0
click at [741, 500] on div "3 + − Satellite Roadmap Terrain Hybrid Leaflet Keyboard shortcuts Map Data Map …" at bounding box center [759, 417] width 1201 height 630
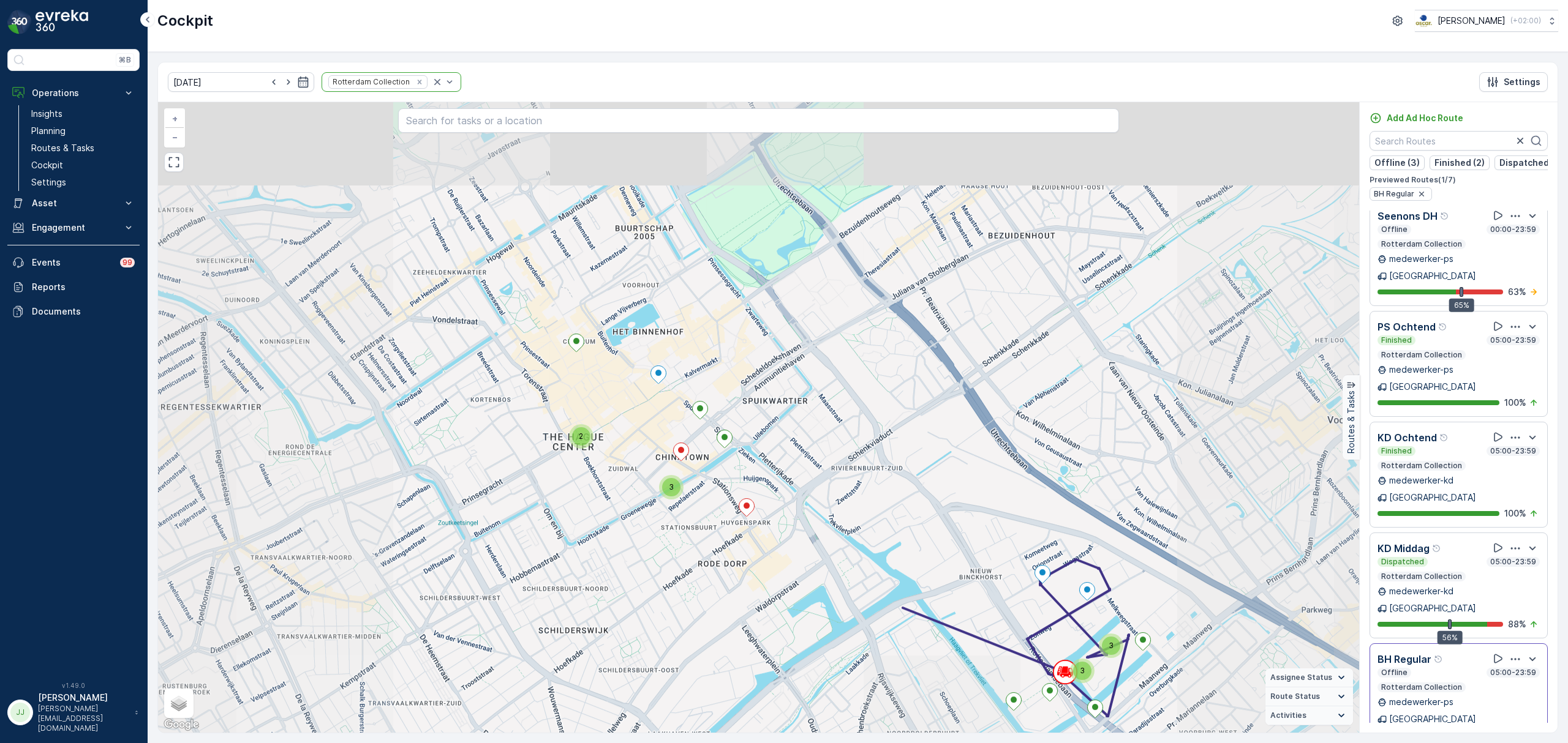
drag, startPoint x: 813, startPoint y: 562, endPoint x: 794, endPoint y: 468, distance: 95.9
click at [794, 468] on div "3 3 2 3 + − Satellite Roadmap Terrain Hybrid Leaflet Keyboard shortcuts Map Dat…" at bounding box center [759, 417] width 1201 height 630
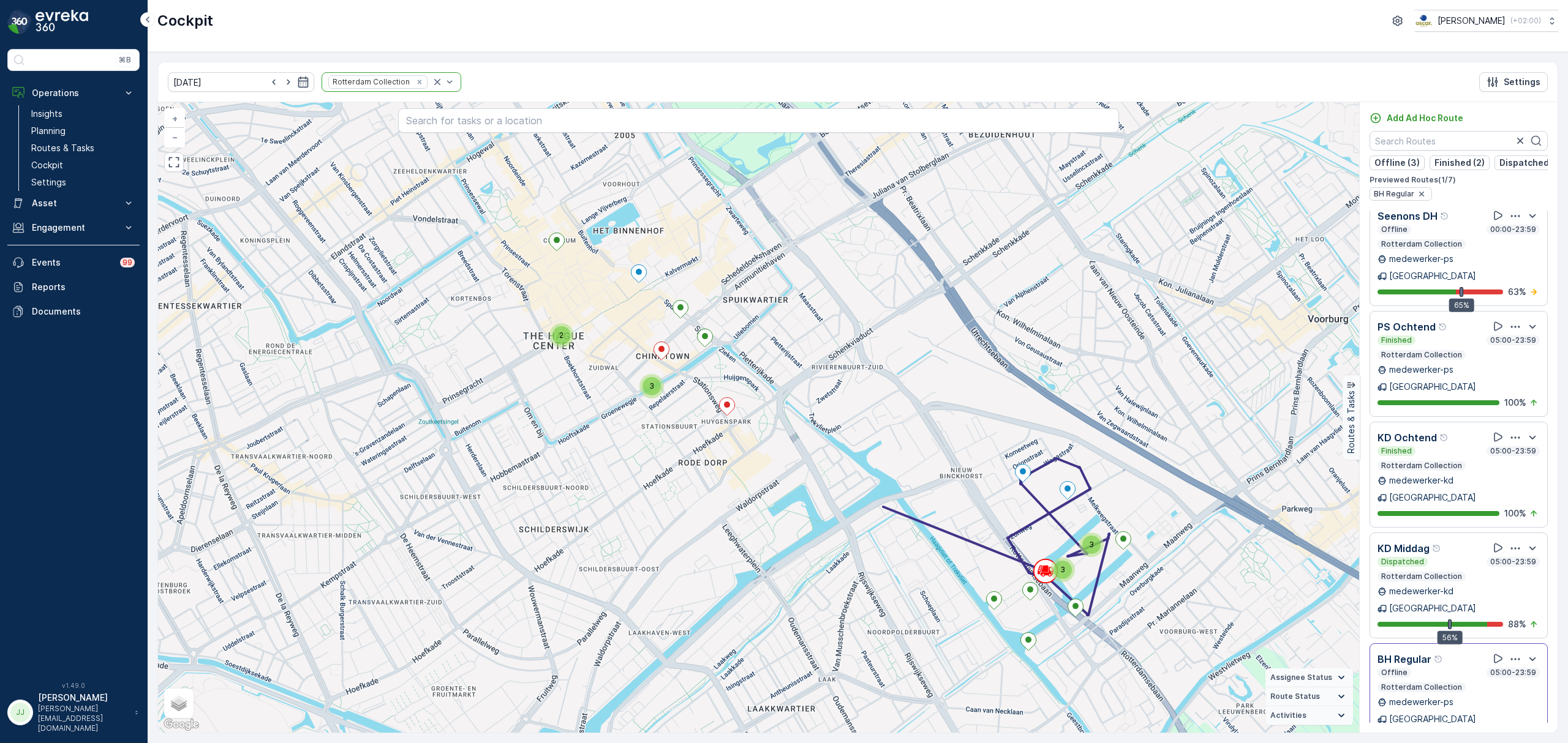
drag, startPoint x: 851, startPoint y: 544, endPoint x: 854, endPoint y: 526, distance: 18.2
click at [854, 526] on div "3 3 2 3 + − Satellite Roadmap Terrain Hybrid Leaflet Keyboard shortcuts Map Dat…" at bounding box center [759, 417] width 1201 height 630
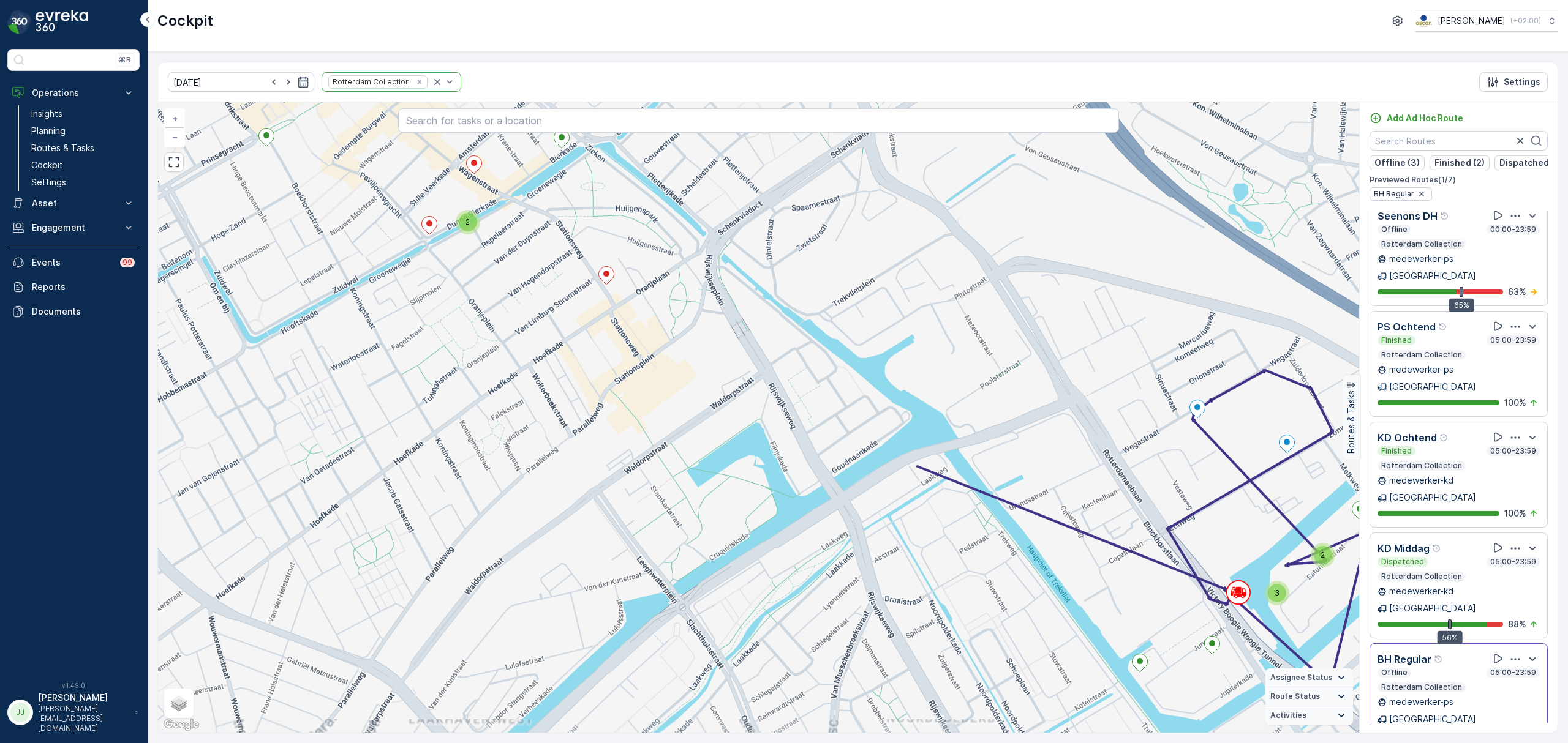
drag, startPoint x: 983, startPoint y: 517, endPoint x: 887, endPoint y: 496, distance: 98.3
click at [887, 496] on div "2 3 2 + − Satellite Roadmap Terrain Hybrid Leaflet Keyboard shortcuts Map Data …" at bounding box center [759, 417] width 1201 height 630
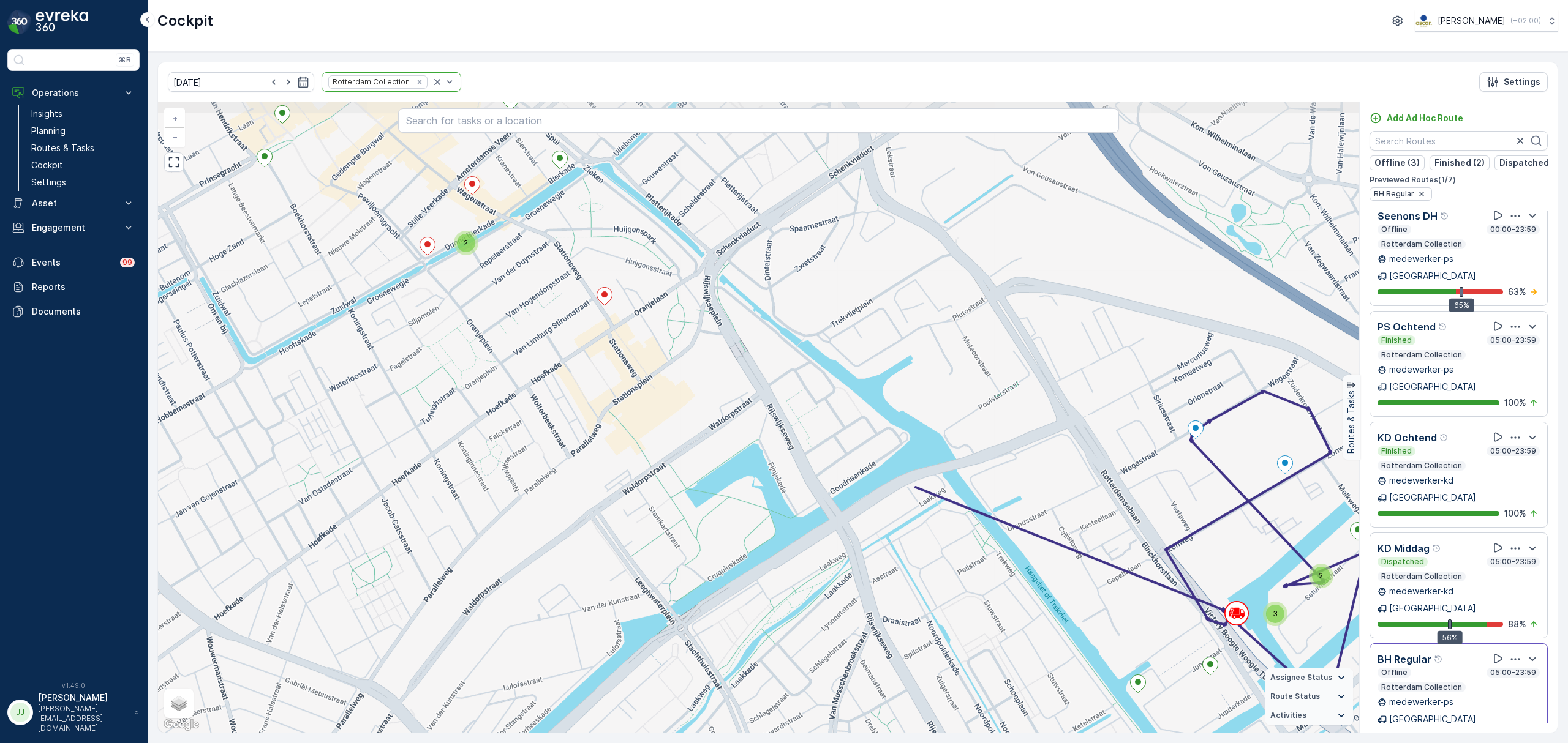
drag, startPoint x: 745, startPoint y: 426, endPoint x: 951, endPoint y: 542, distance: 236.4
click at [951, 542] on div "2 3 2 + − Satellite Roadmap Terrain Hybrid Leaflet Keyboard shortcuts Map Data …" at bounding box center [759, 417] width 1201 height 630
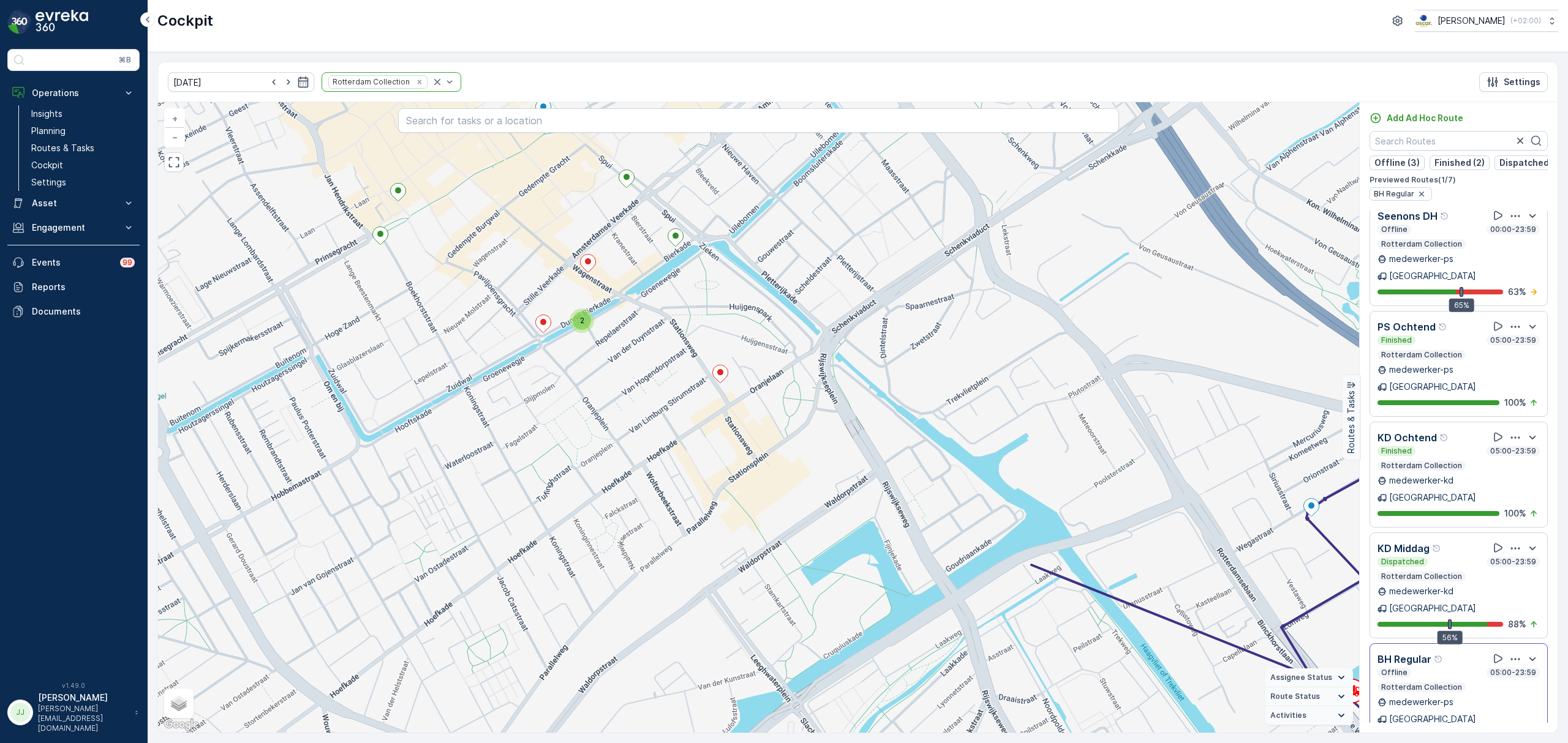
drag, startPoint x: 659, startPoint y: 400, endPoint x: 819, endPoint y: 479, distance: 178.4
click at [819, 479] on div "2 3 2 + − Satellite Roadmap Terrain Hybrid Leaflet Keyboard shortcuts Map Data …" at bounding box center [759, 417] width 1201 height 630
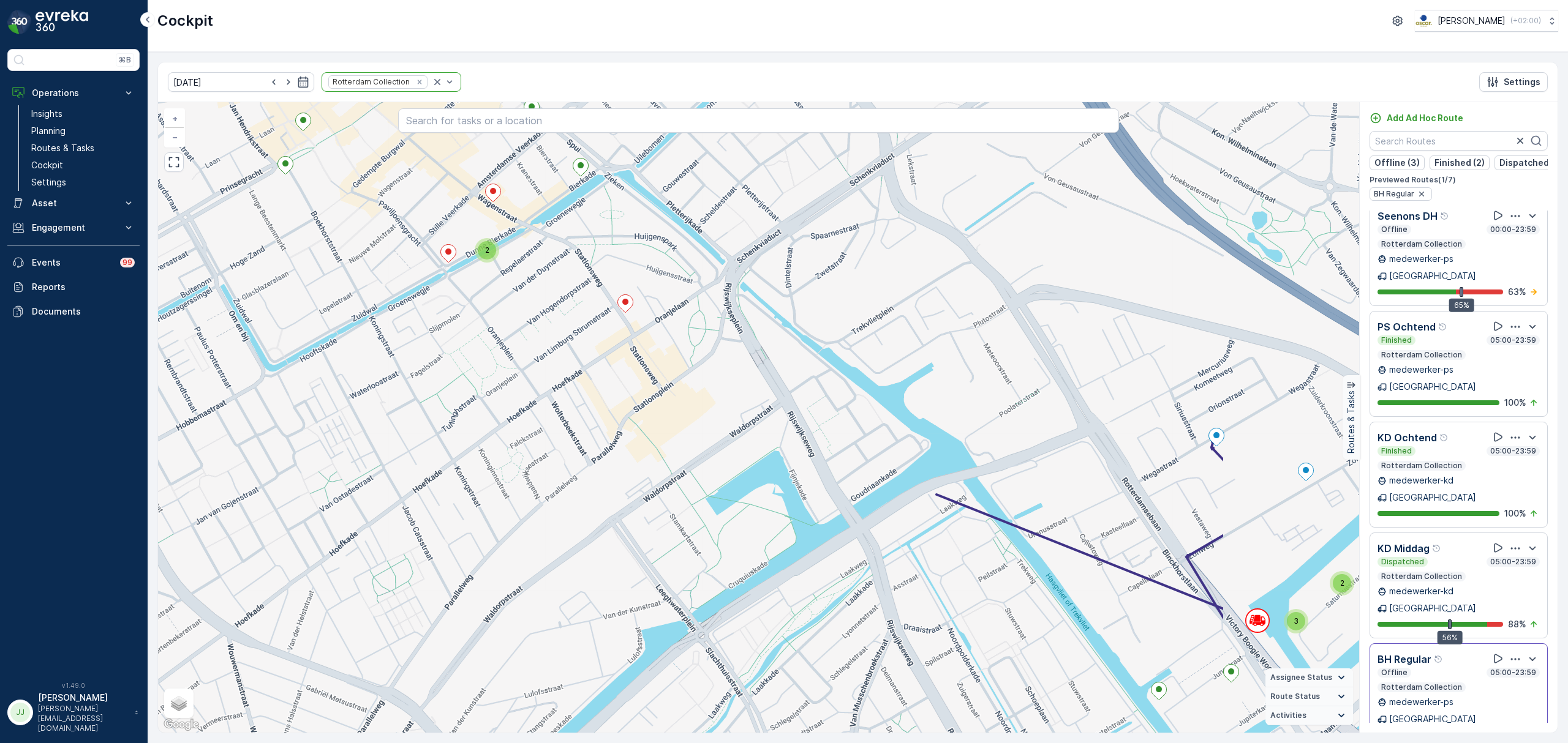
drag, startPoint x: 848, startPoint y: 534, endPoint x: 557, endPoint y: 362, distance: 338.0
click at [557, 362] on div "2 3 2 + − Satellite Roadmap Terrain Hybrid Leaflet Keyboard shortcuts Map Data …" at bounding box center [759, 417] width 1201 height 630
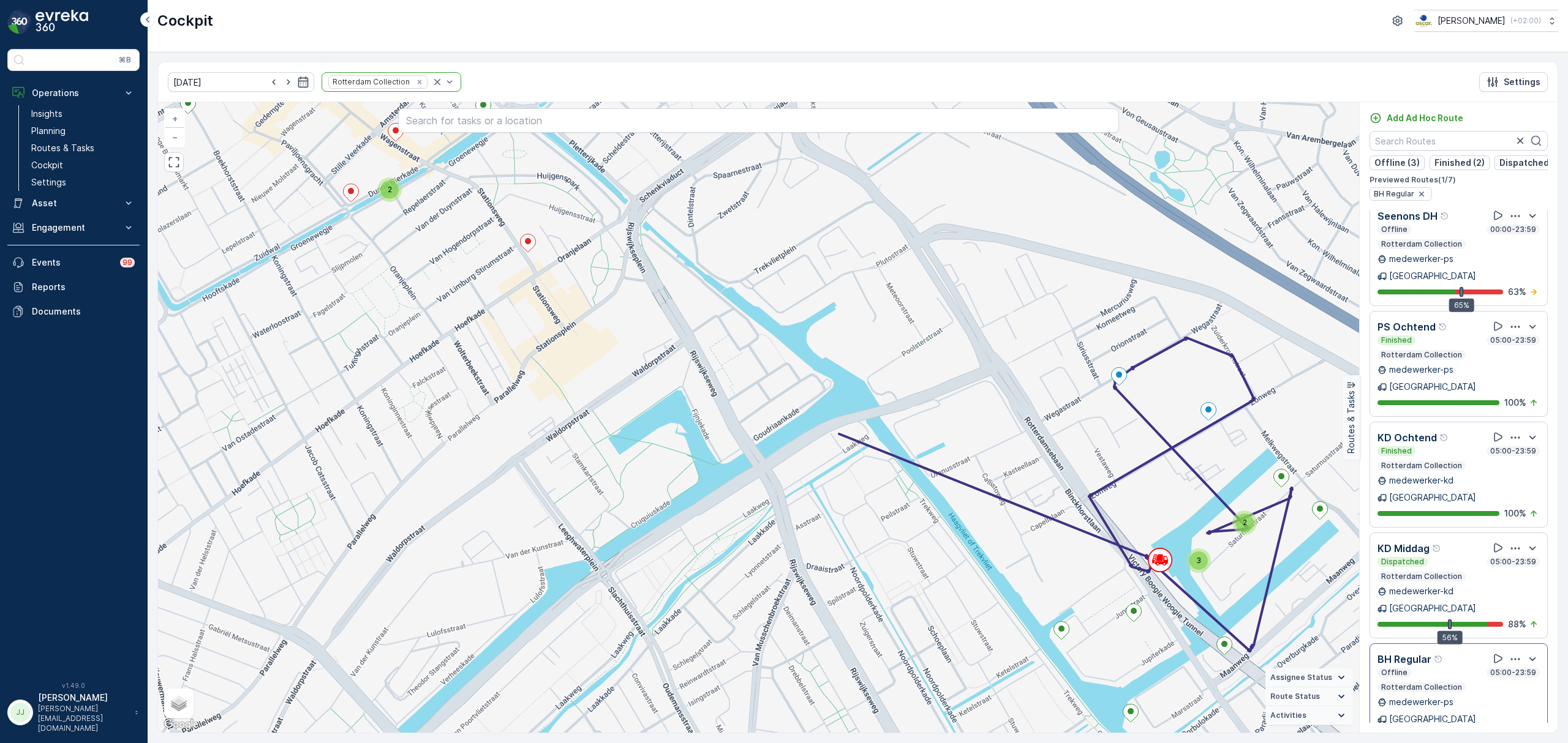
drag, startPoint x: 569, startPoint y: 434, endPoint x: 834, endPoint y: 561, distance: 293.9
click at [834, 561] on div "2 3 2 + − Satellite Roadmap Terrain Hybrid Leaflet Keyboard shortcuts Map Data …" at bounding box center [759, 417] width 1201 height 630
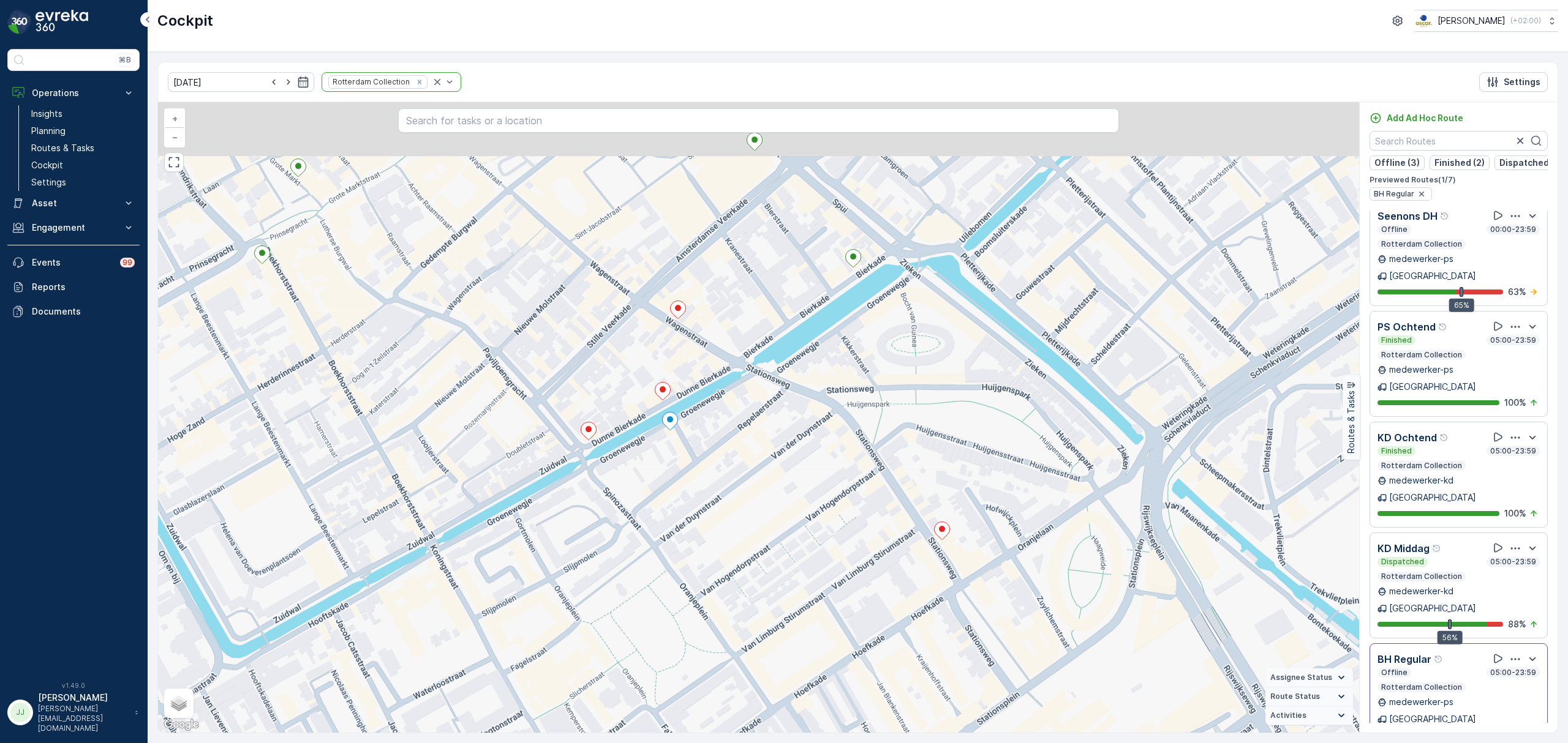
drag, startPoint x: 611, startPoint y: 340, endPoint x: 697, endPoint y: 442, distance: 133.4
click at [697, 442] on div "3 + − Satellite Roadmap Terrain Hybrid Leaflet Keyboard shortcuts Map Data Map …" at bounding box center [759, 417] width 1201 height 630
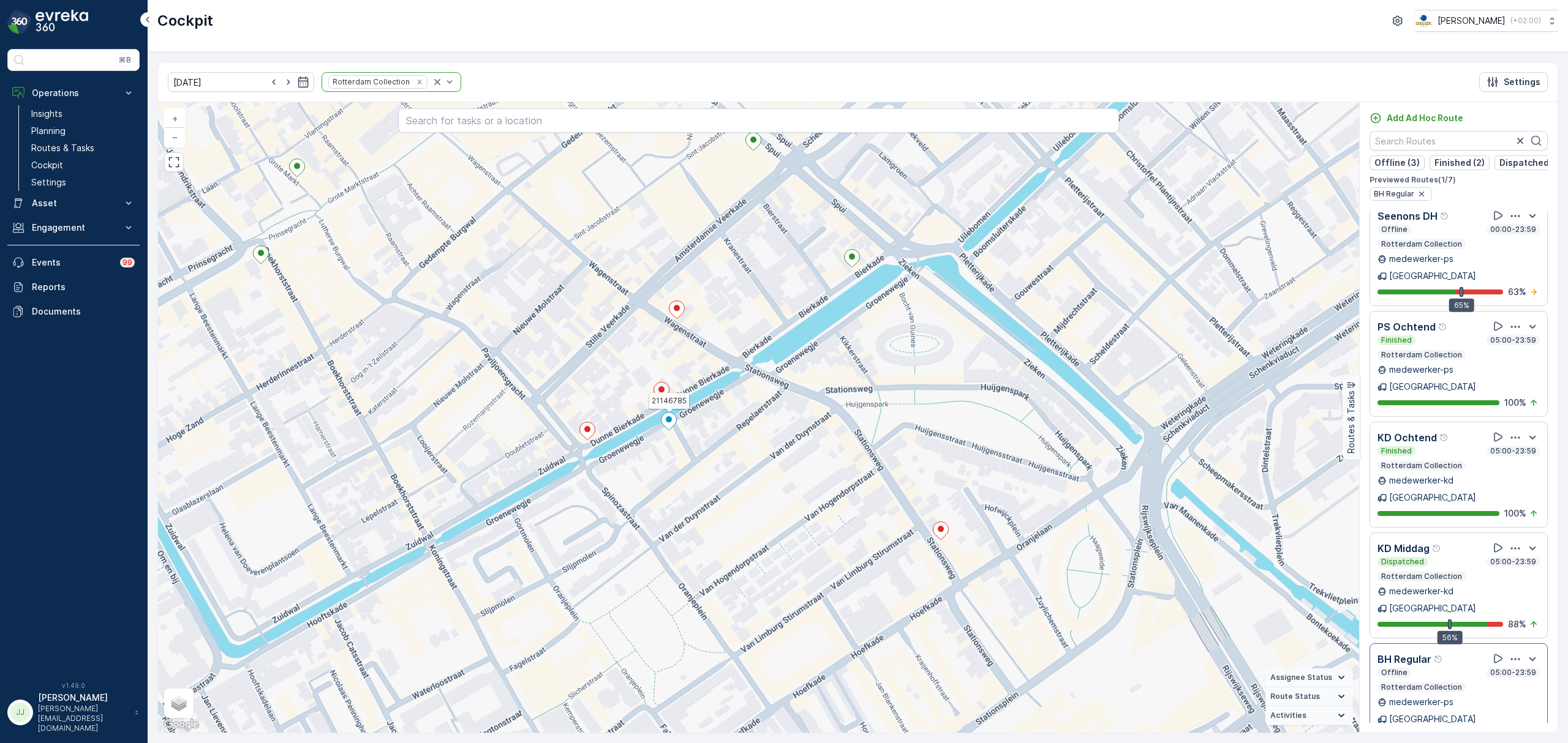
click at [672, 422] on icon at bounding box center [668, 422] width 15 height 18
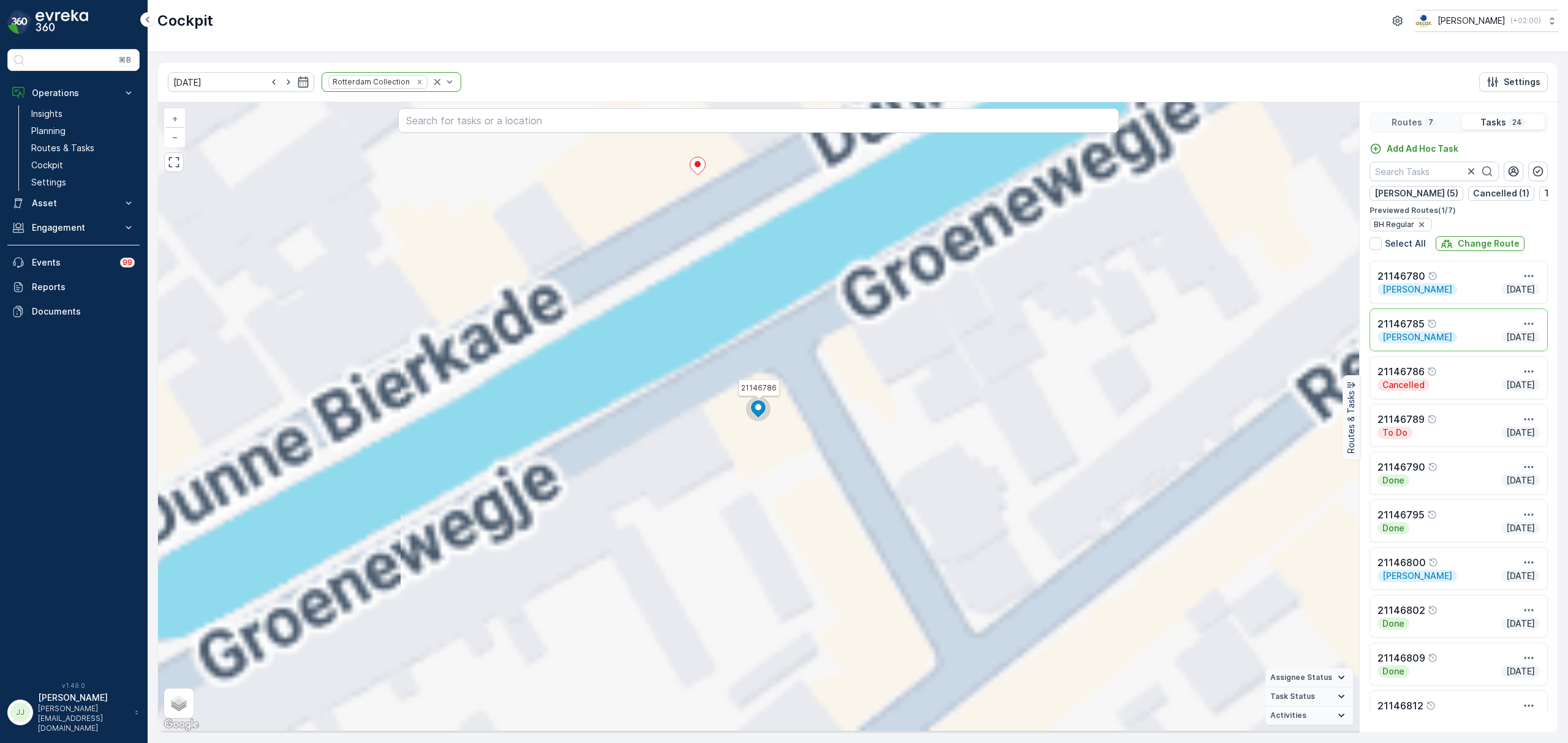
scroll to position [0, 0]
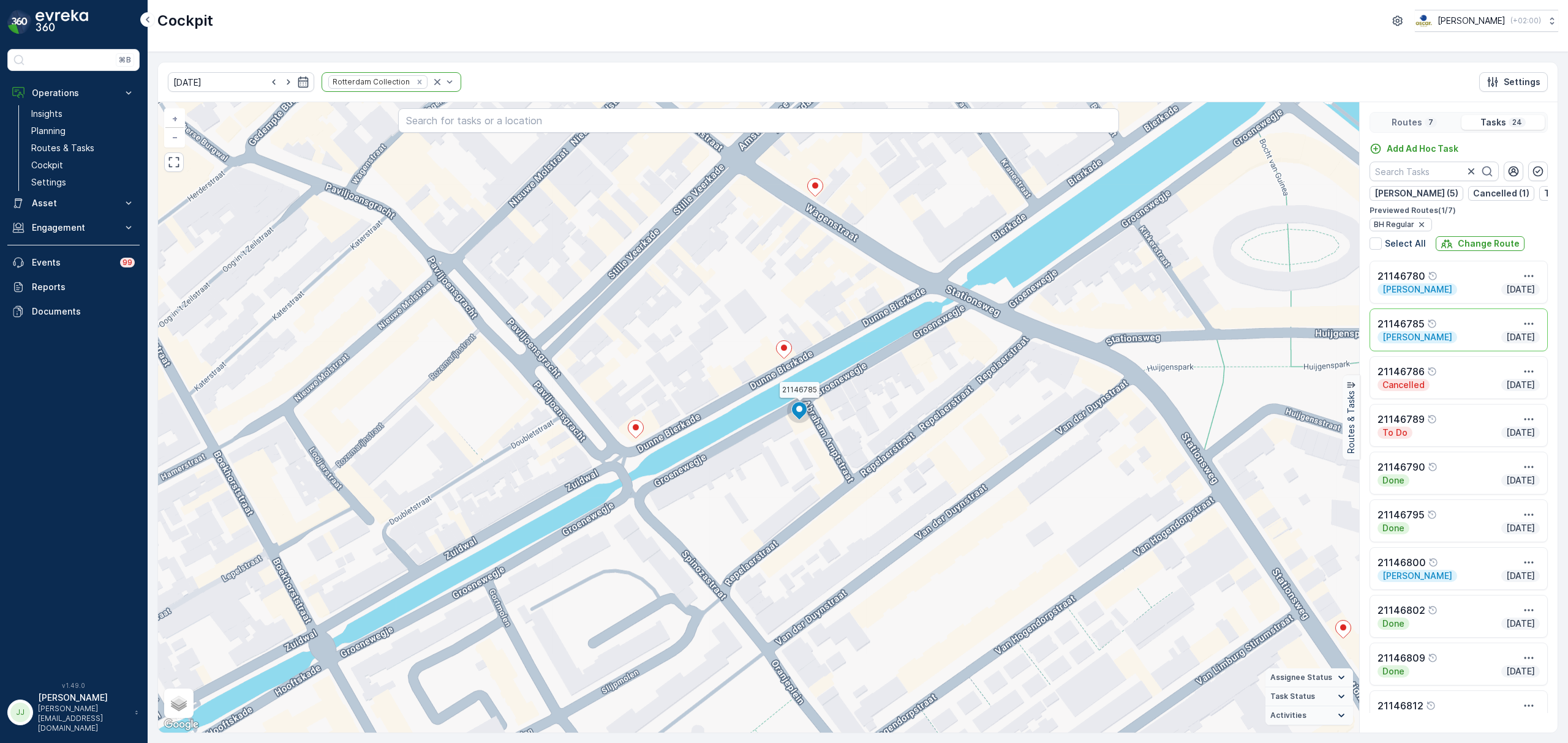
drag, startPoint x: 865, startPoint y: 451, endPoint x: 709, endPoint y: 384, distance: 169.8
click at [709, 384] on div "3 21146785 + − Satellite Roadmap Terrain Hybrid Leaflet Keyboard shortcuts Map …" at bounding box center [759, 417] width 1201 height 630
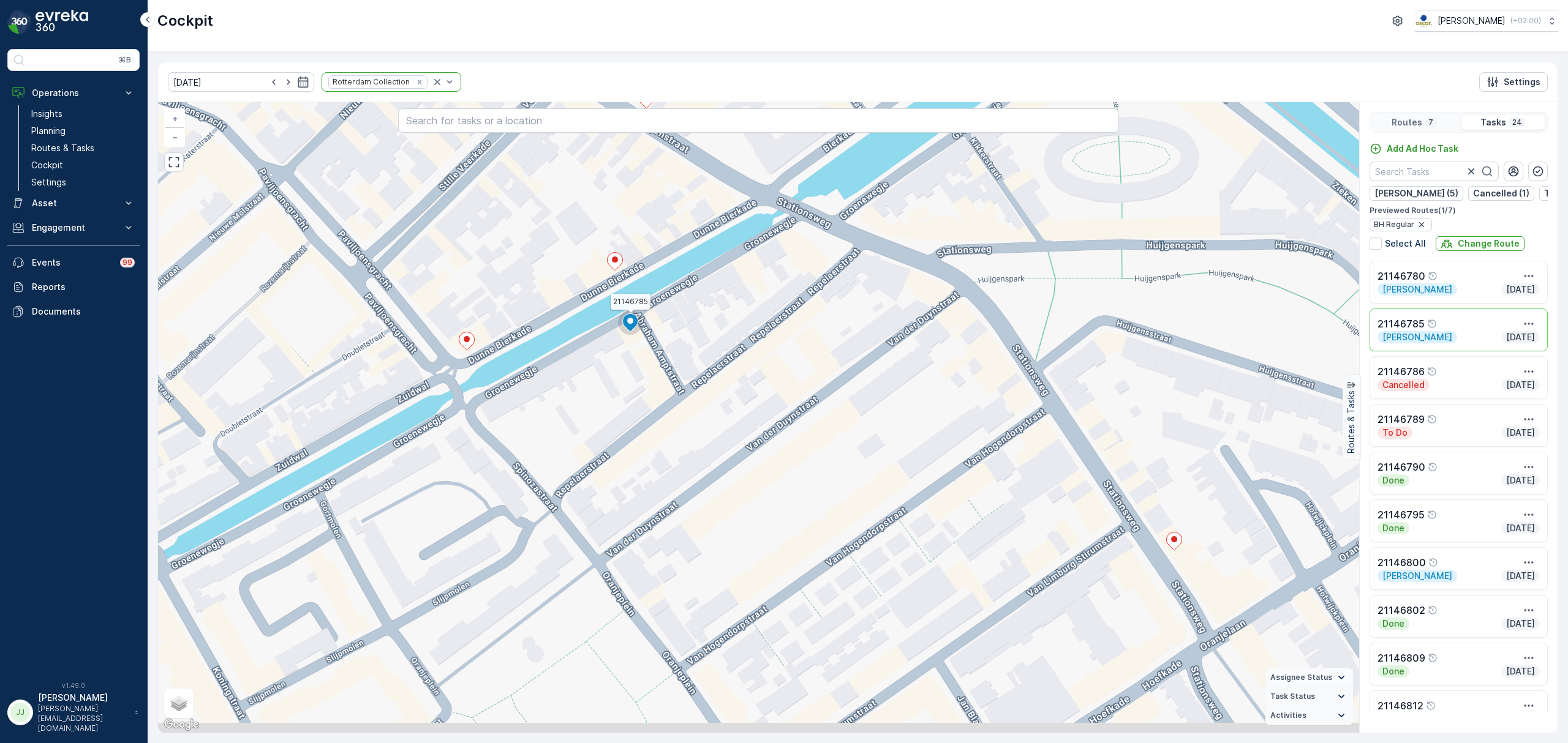
drag, startPoint x: 914, startPoint y: 533, endPoint x: 905, endPoint y: 501, distance: 33.2
click at [905, 501] on div "3 21146785 + − Satellite Roadmap Terrain Hybrid Leaflet Keyboard shortcuts Map …" at bounding box center [759, 417] width 1201 height 630
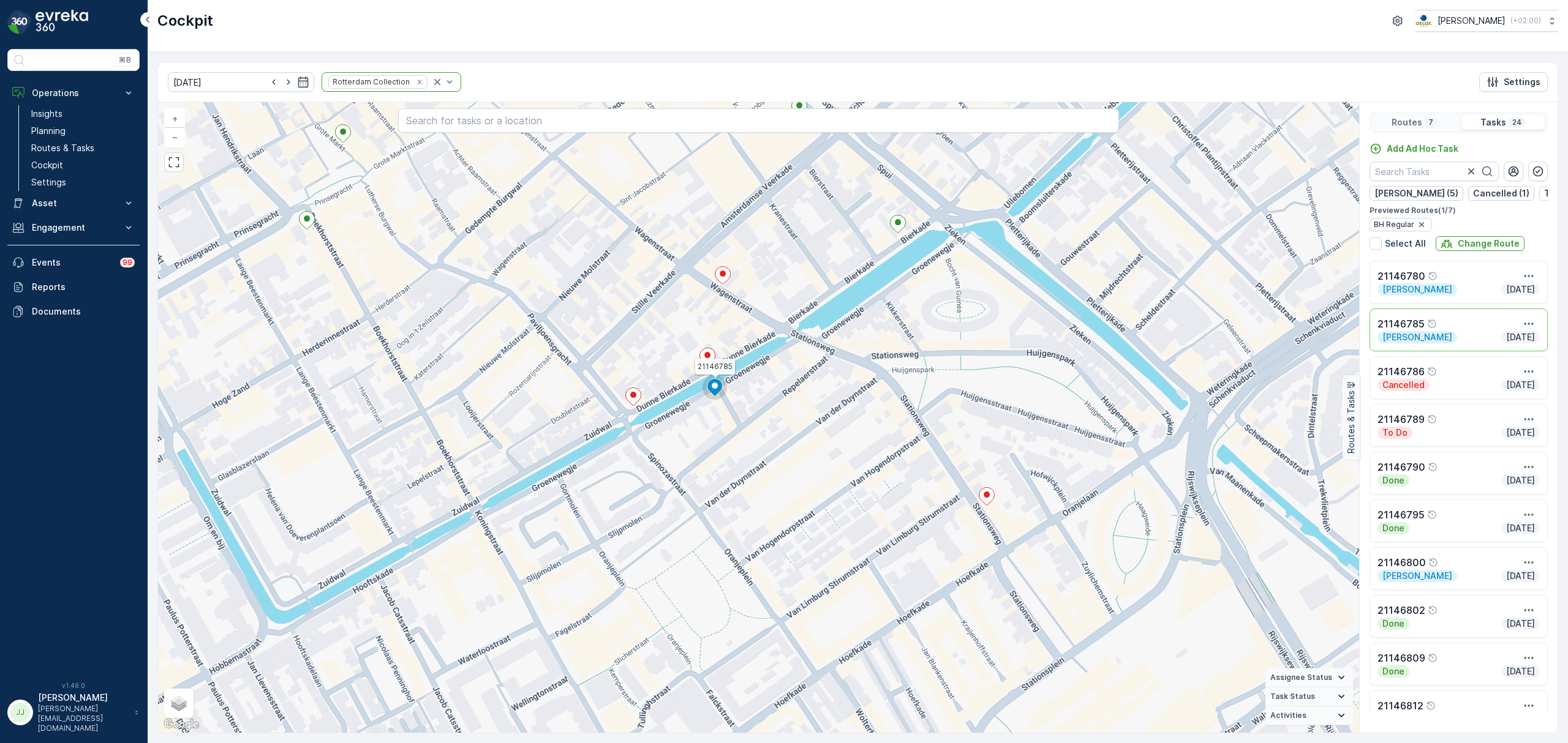
drag, startPoint x: 905, startPoint y: 501, endPoint x: 797, endPoint y: 473, distance: 111.6
click at [797, 473] on div "3 21146785 + − Satellite Roadmap Terrain Hybrid Leaflet Keyboard shortcuts Map …" at bounding box center [759, 417] width 1201 height 630
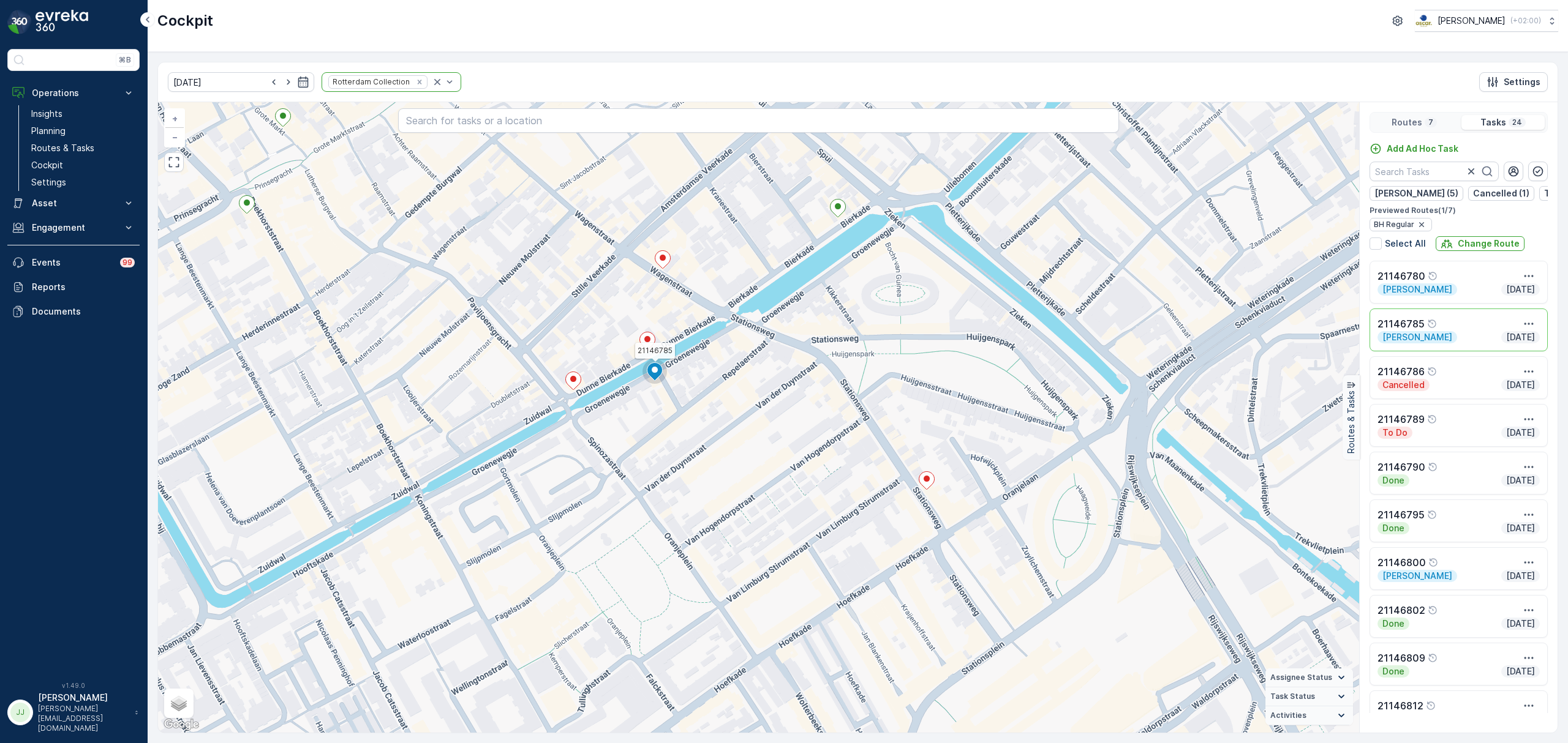
click at [718, 468] on div "3 21146785 + − Satellite Roadmap Terrain Hybrid Leaflet Keyboard shortcuts Map …" at bounding box center [759, 417] width 1201 height 630
drag, startPoint x: 453, startPoint y: 285, endPoint x: 490, endPoint y: 422, distance: 141.9
click at [490, 422] on div "3 21146785 + − Satellite Roadmap Terrain Hybrid Leaflet Keyboard shortcuts Map …" at bounding box center [759, 417] width 1201 height 630
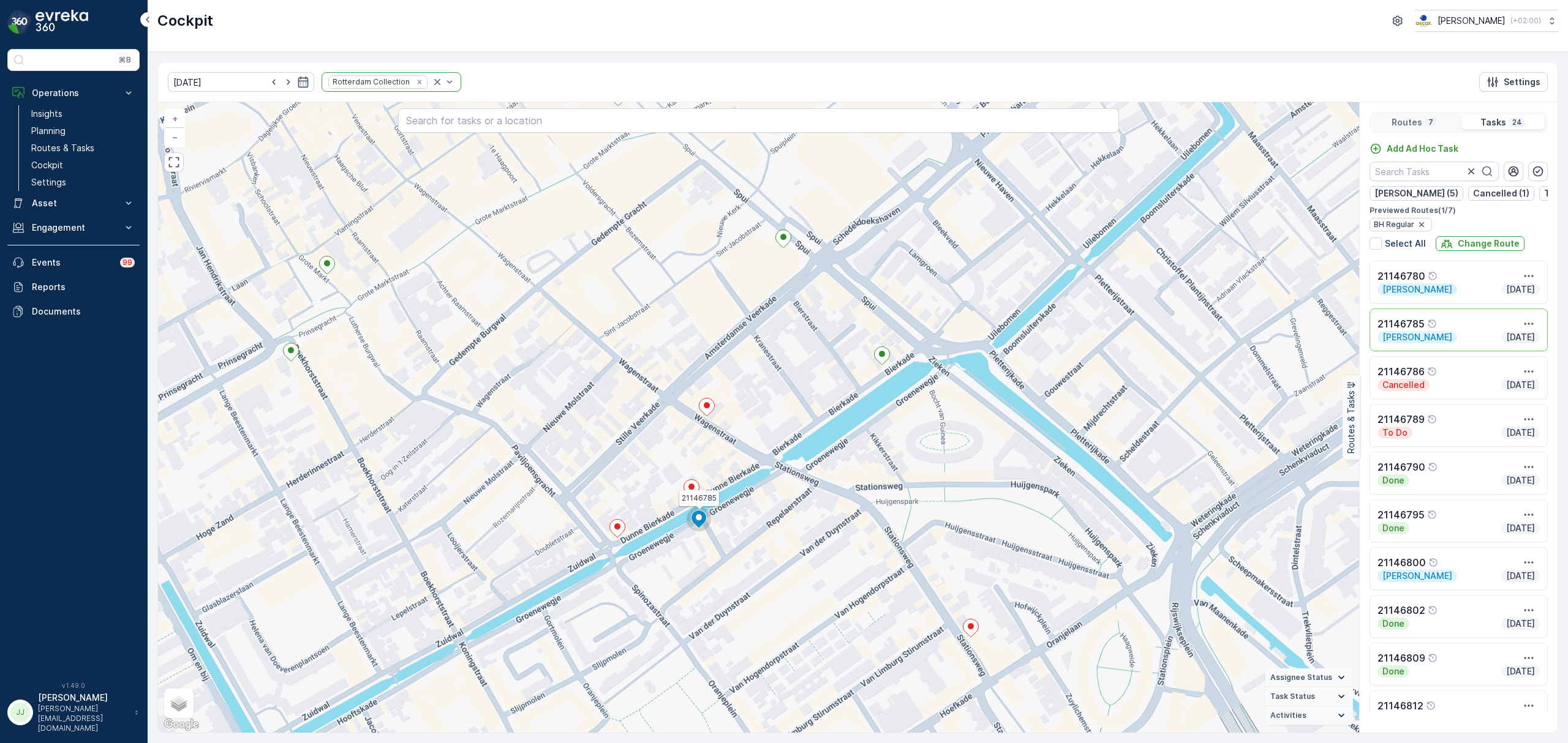
drag, startPoint x: 474, startPoint y: 420, endPoint x: 486, endPoint y: 439, distance: 22.5
click at [493, 454] on div "3 21146785 + − Satellite Roadmap Terrain Hybrid Leaflet Keyboard shortcuts Map …" at bounding box center [759, 417] width 1201 height 630
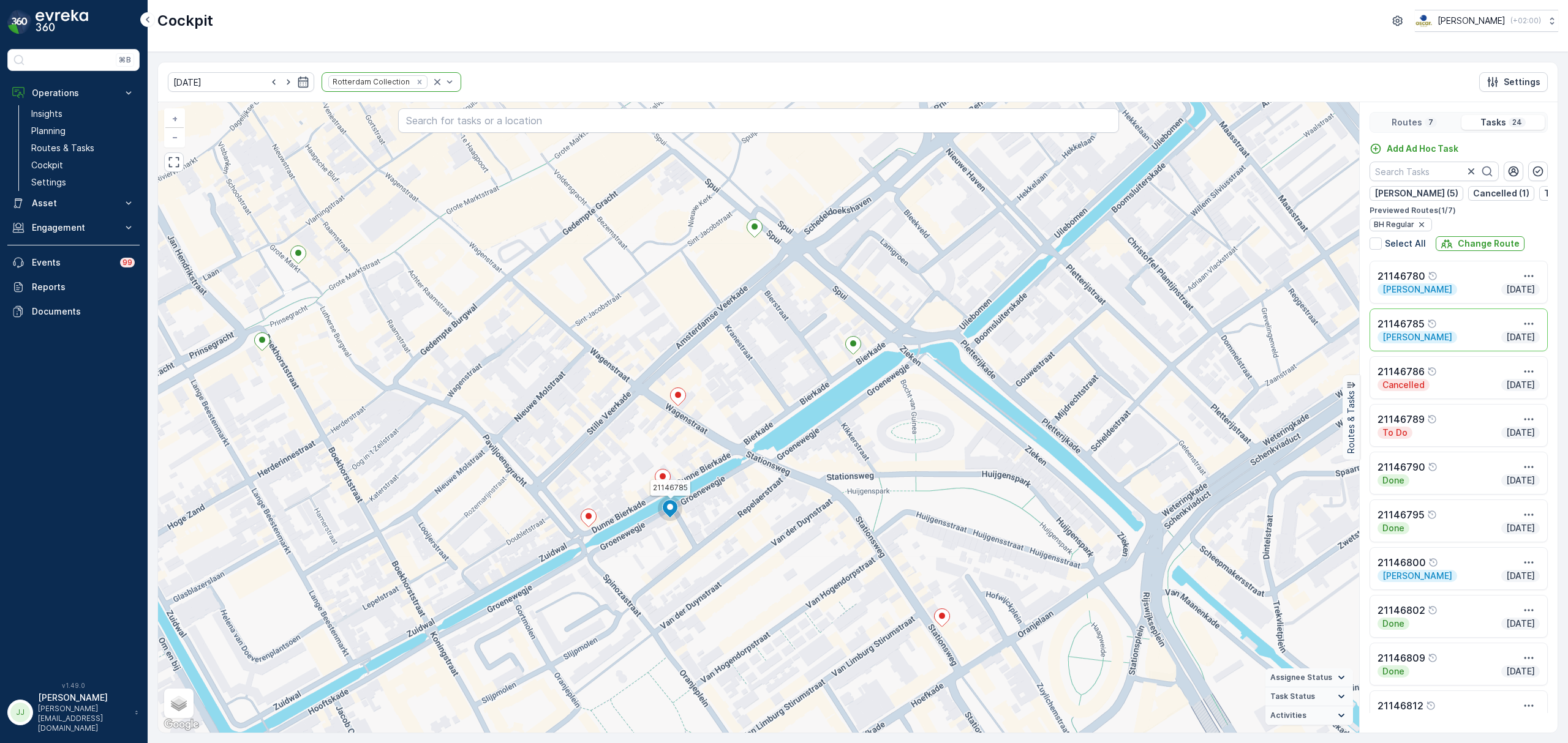
drag, startPoint x: 625, startPoint y: 409, endPoint x: 538, endPoint y: 363, distance: 98.4
click at [534, 340] on div "3 21146785 + − Satellite Roadmap Terrain Hybrid Leaflet Keyboard shortcuts Map …" at bounding box center [759, 417] width 1201 height 630
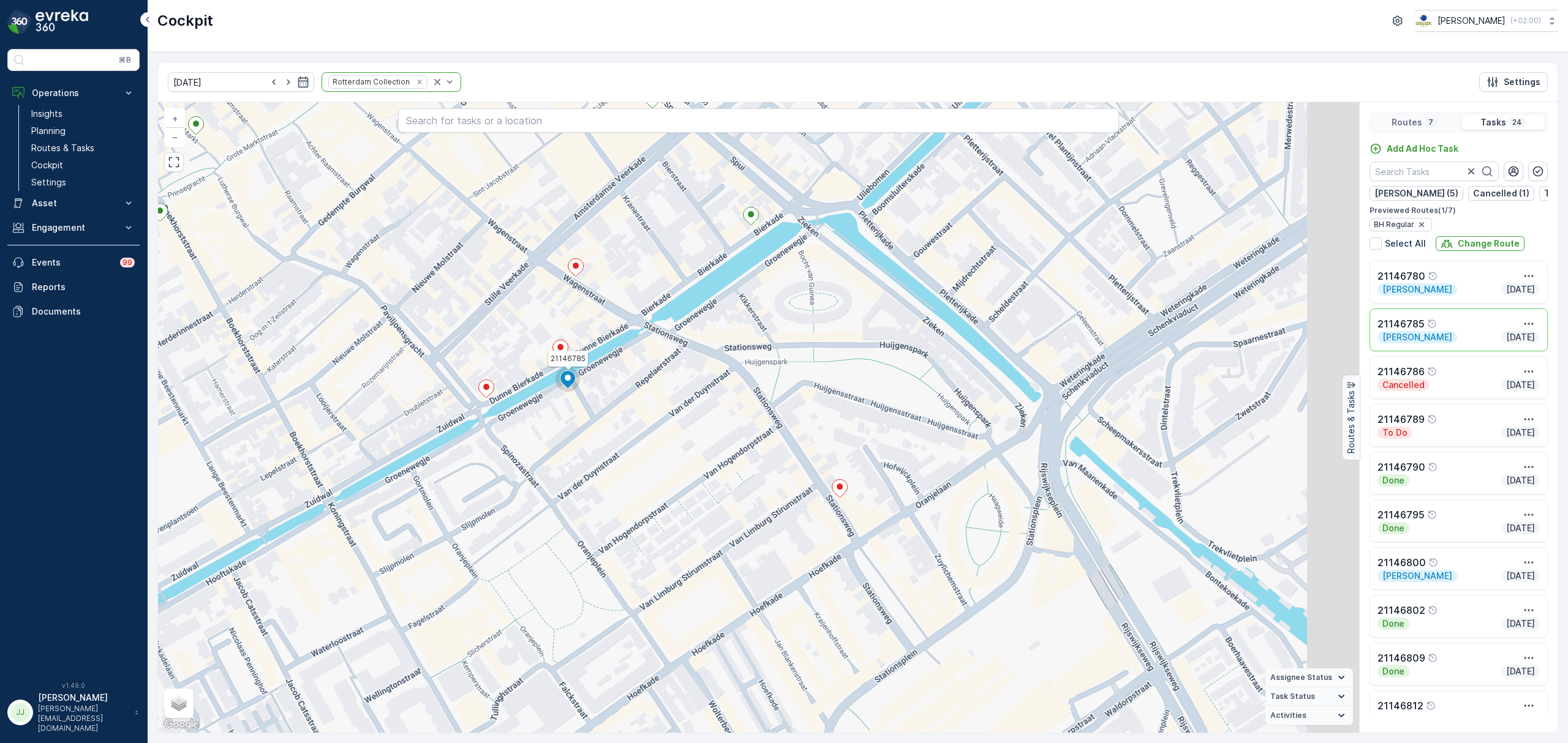
drag, startPoint x: 724, startPoint y: 504, endPoint x: 632, endPoint y: 333, distance: 194.2
click at [632, 333] on div "3 21146785 + − Satellite Roadmap Terrain Hybrid Leaflet Keyboard shortcuts Map …" at bounding box center [759, 417] width 1201 height 630
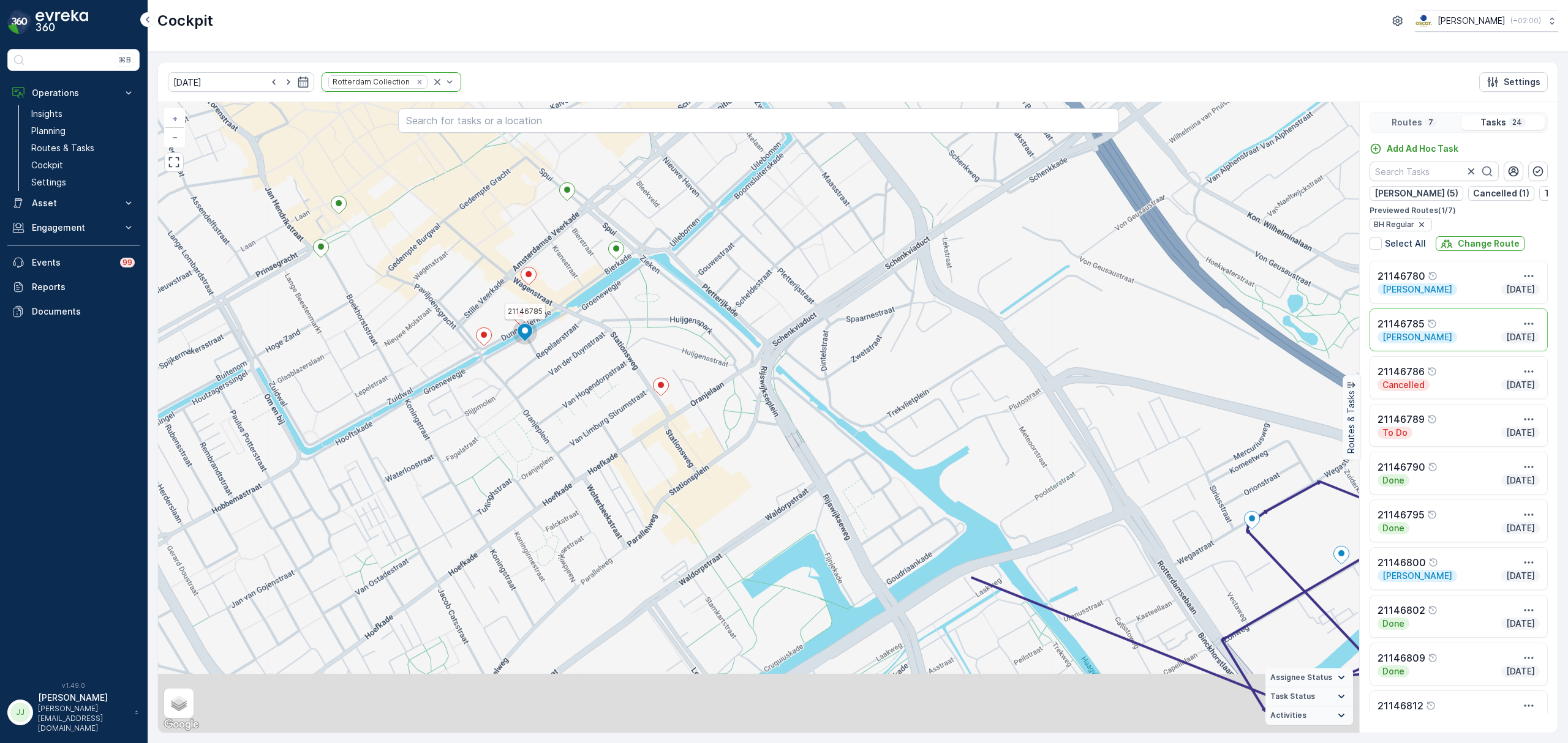
drag, startPoint x: 705, startPoint y: 590, endPoint x: 601, endPoint y: 508, distance: 132.4
click at [601, 508] on div "2 3 21146785 + − Satellite Roadmap Terrain Hybrid Leaflet Keyboard shortcuts Ma…" at bounding box center [759, 417] width 1201 height 630
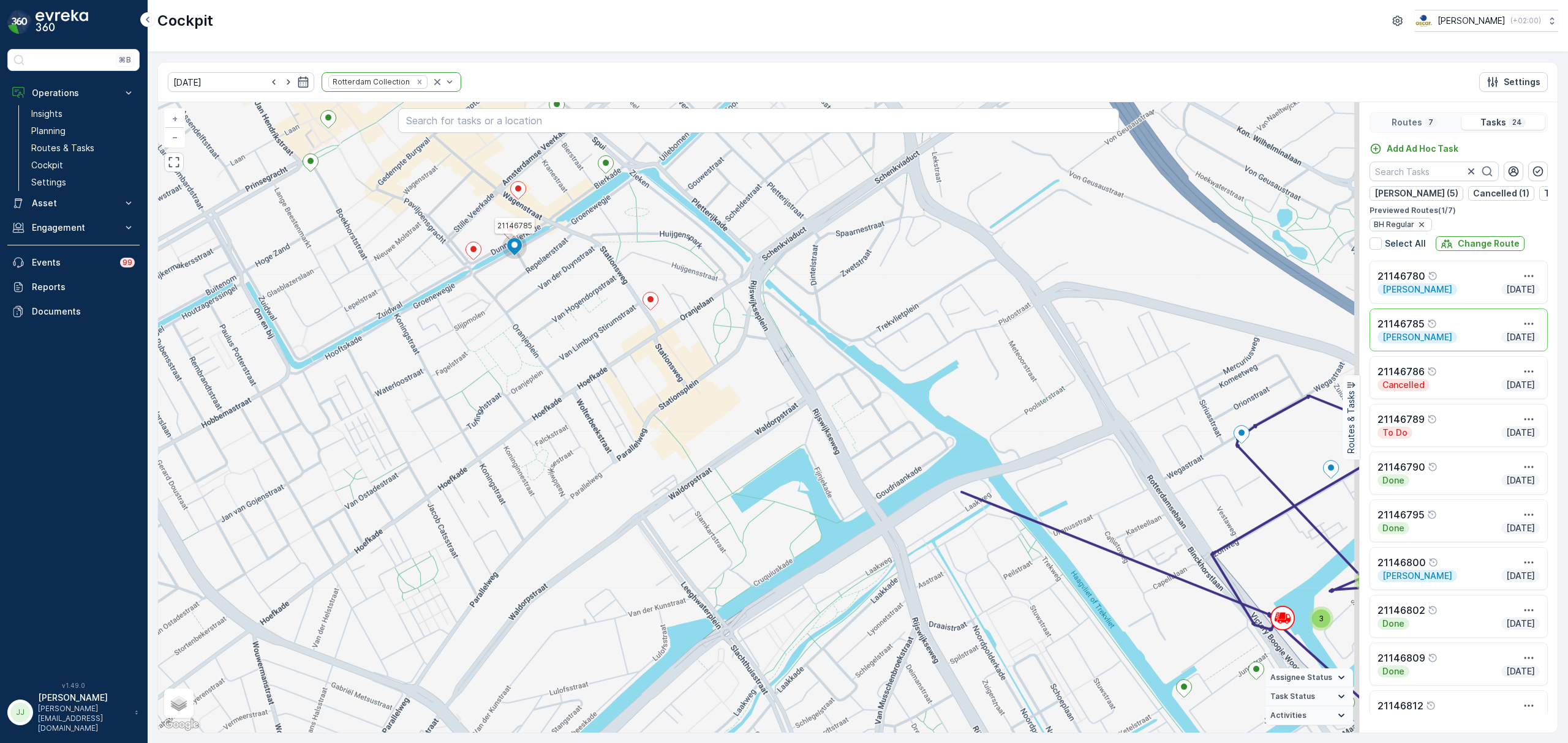
drag, startPoint x: 576, startPoint y: 462, endPoint x: 577, endPoint y: 447, distance: 15.0
click at [577, 448] on div "2 3 21146785 + − Satellite Roadmap Terrain Hybrid Leaflet Keyboard shortcuts Ma…" at bounding box center [759, 417] width 1201 height 630
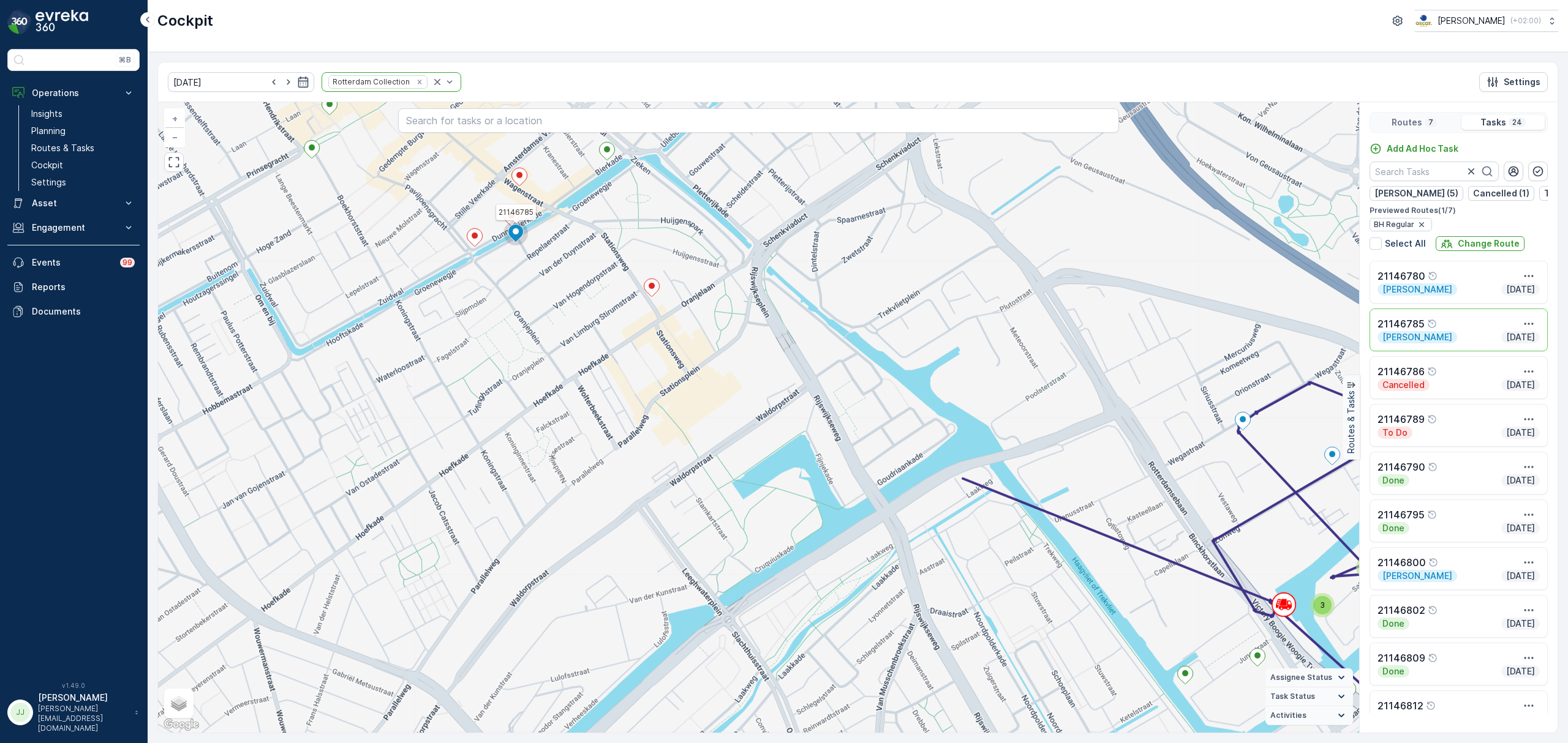
drag, startPoint x: 468, startPoint y: 478, endPoint x: 483, endPoint y: 492, distance: 20.5
click at [483, 492] on div "2 3 21146785 + − Satellite Roadmap Terrain Hybrid Leaflet Keyboard shortcuts Ma…" at bounding box center [759, 417] width 1201 height 630
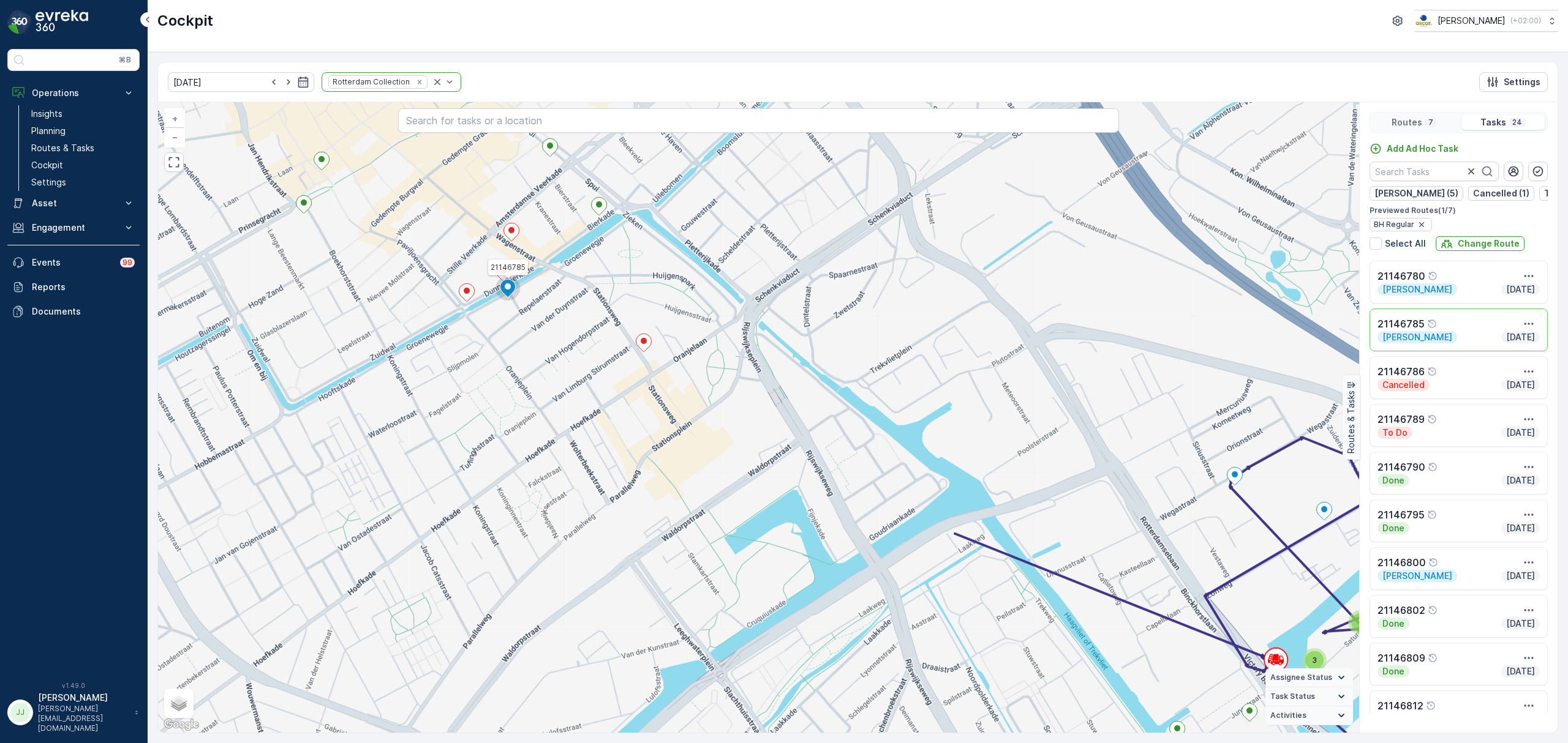
drag, startPoint x: 484, startPoint y: 435, endPoint x: 346, endPoint y: 380, distance: 148.6
click at [346, 380] on div "2 3 21146785 + − Satellite Roadmap Terrain Hybrid Leaflet Keyboard shortcuts Ma…" at bounding box center [759, 417] width 1201 height 630
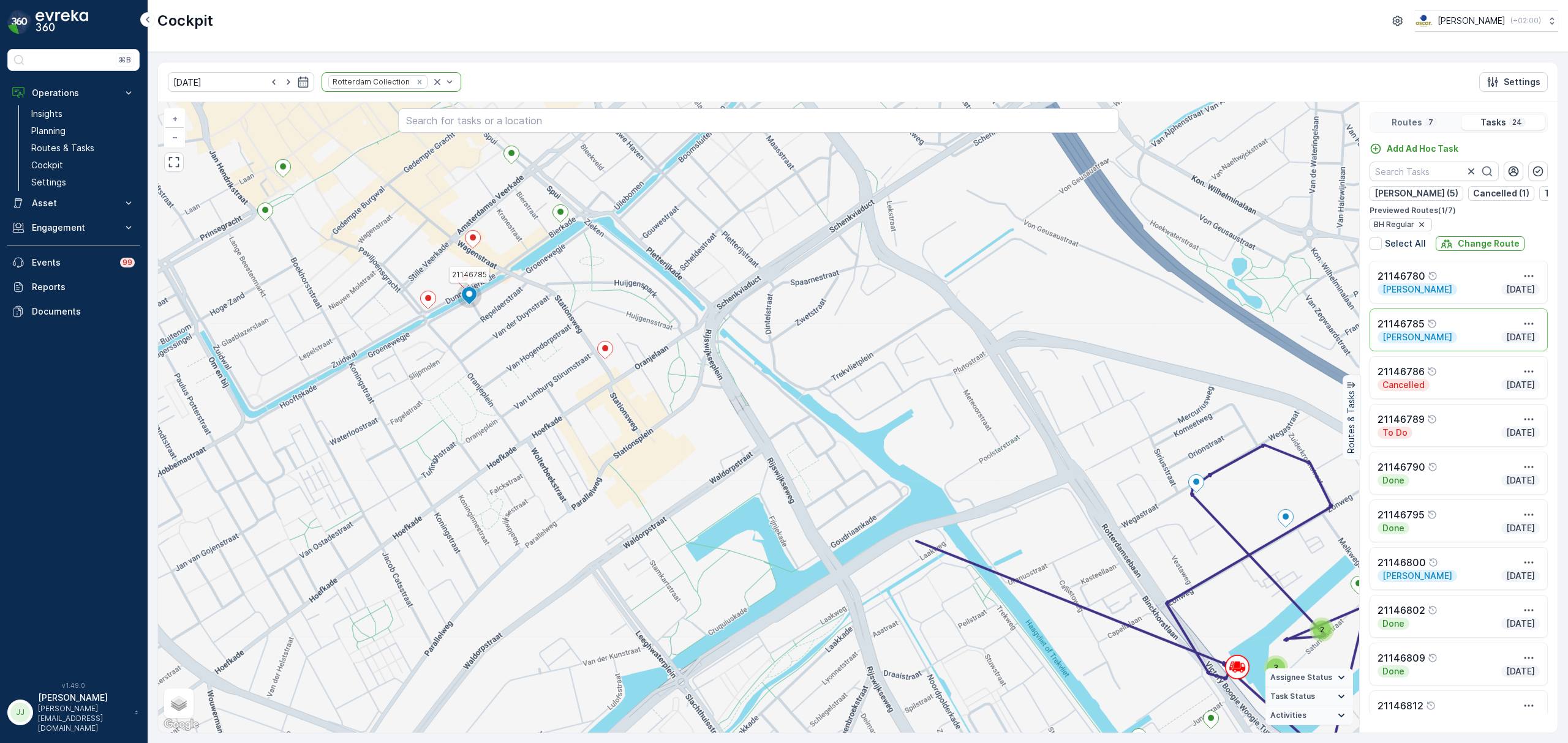
drag, startPoint x: 429, startPoint y: 451, endPoint x: 513, endPoint y: 546, distance: 126.8
click at [513, 546] on div "2 3 21146785 + − Satellite Roadmap Terrain Hybrid Leaflet Keyboard shortcuts Ma…" at bounding box center [759, 417] width 1201 height 630
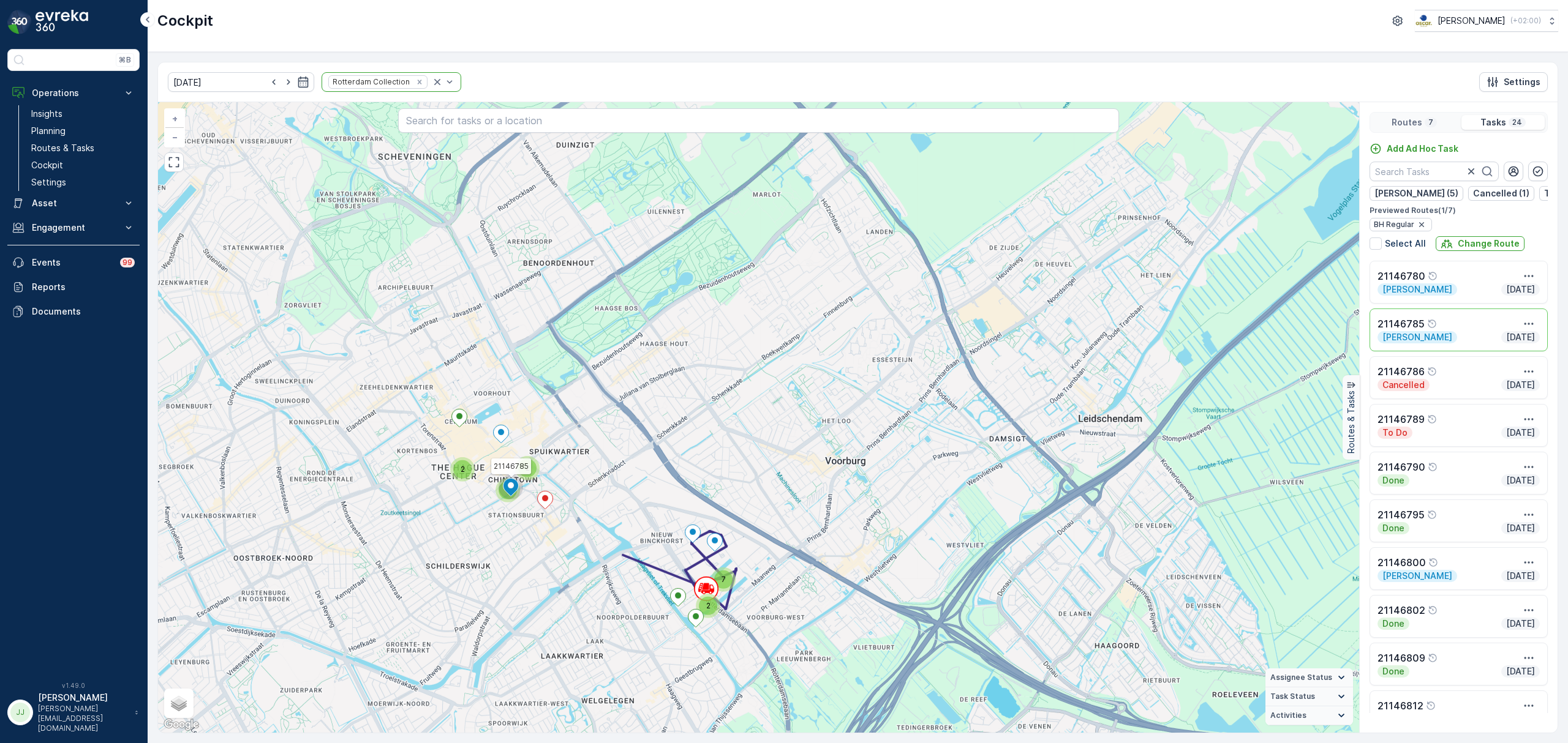
click at [555, 642] on div "2 7 2 2 3 21146785 + − Satellite Roadmap Terrain Hybrid Leaflet Keyboard shortc…" at bounding box center [759, 417] width 1201 height 630
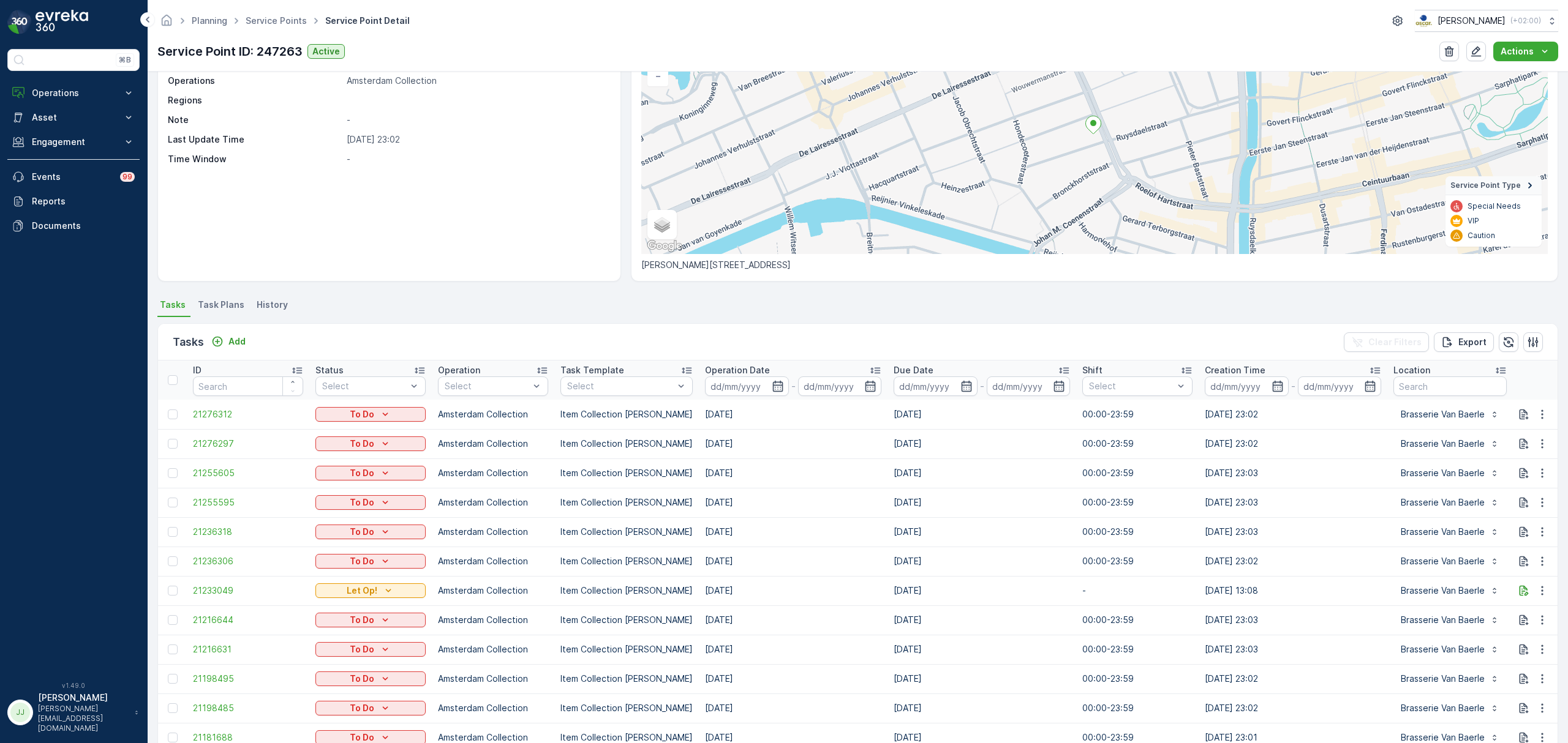
scroll to position [108, 0]
drag, startPoint x: 410, startPoint y: 562, endPoint x: 422, endPoint y: 533, distance: 31.4
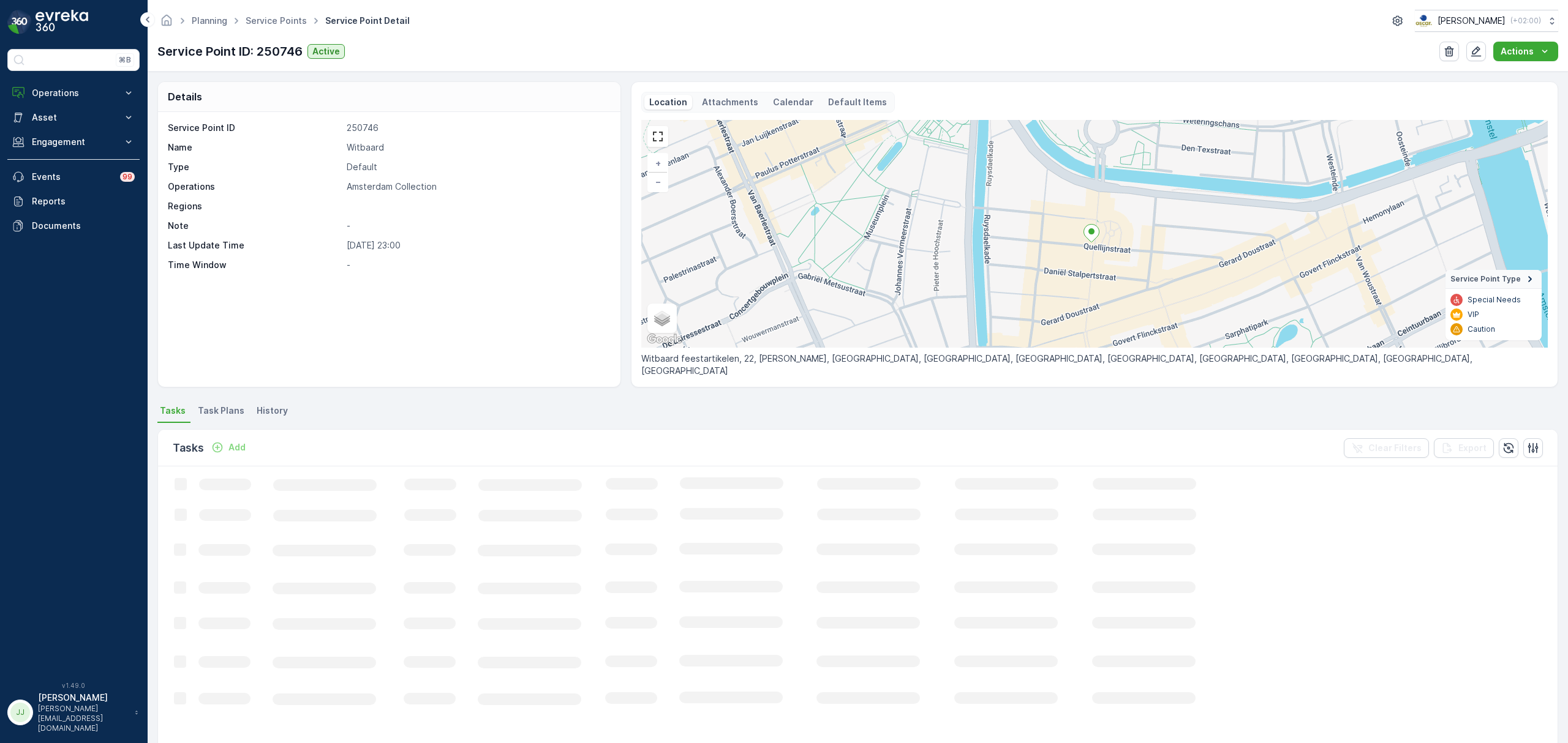
drag, startPoint x: 1089, startPoint y: 265, endPoint x: 1077, endPoint y: 271, distance: 13.4
click at [1077, 271] on div "+ − Satellite Roadmap Terrain Hybrid Leaflet Keyboard shortcuts Map Data Map da…" at bounding box center [1094, 233] width 907 height 227
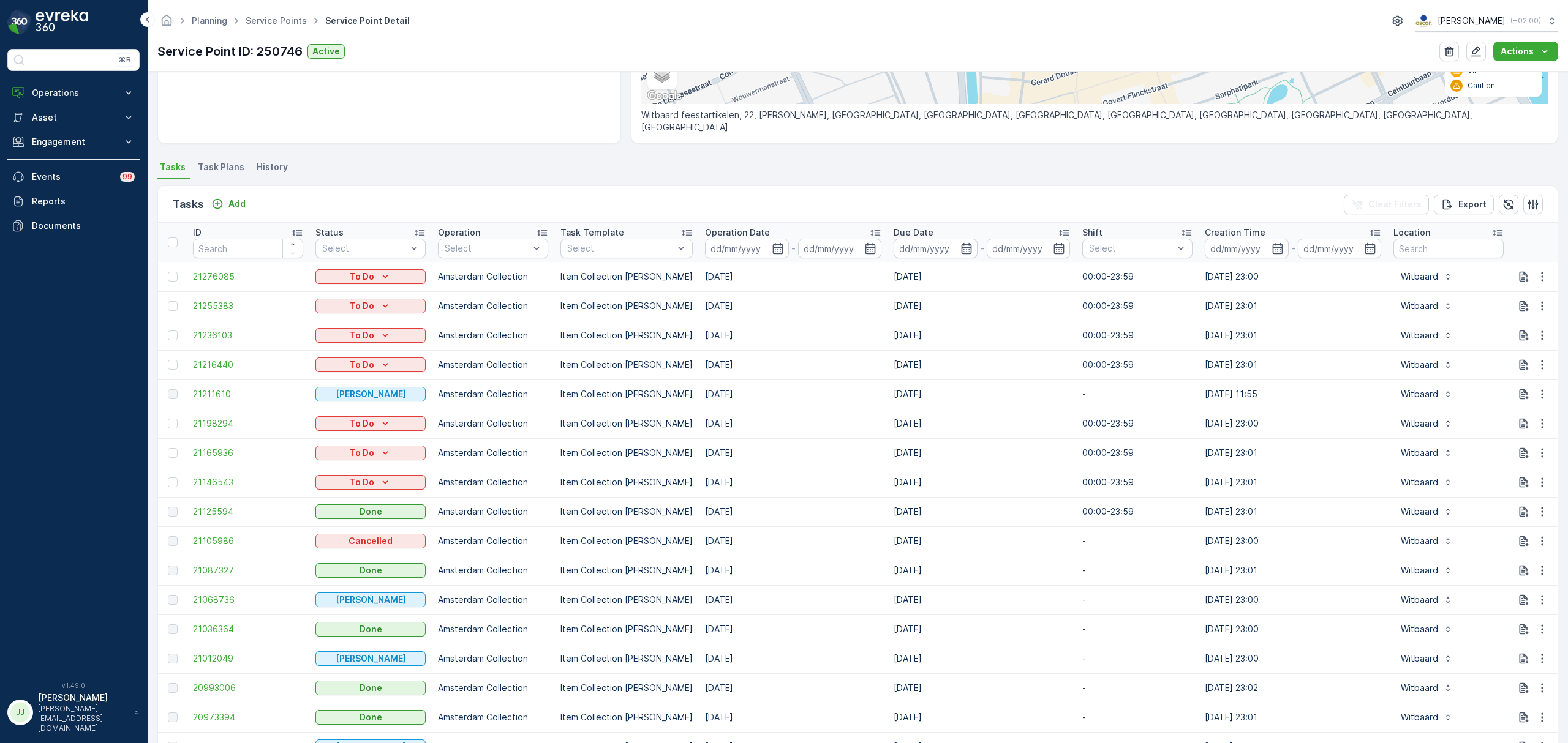
scroll to position [245, 0]
drag, startPoint x: 717, startPoint y: 479, endPoint x: 336, endPoint y: 424, distance: 384.9
click at [356, 478] on tr "21146543 To Do Amsterdam Collection Item Collection Oscar Regulier 29.08.2025 2…" at bounding box center [1103, 481] width 1890 height 29
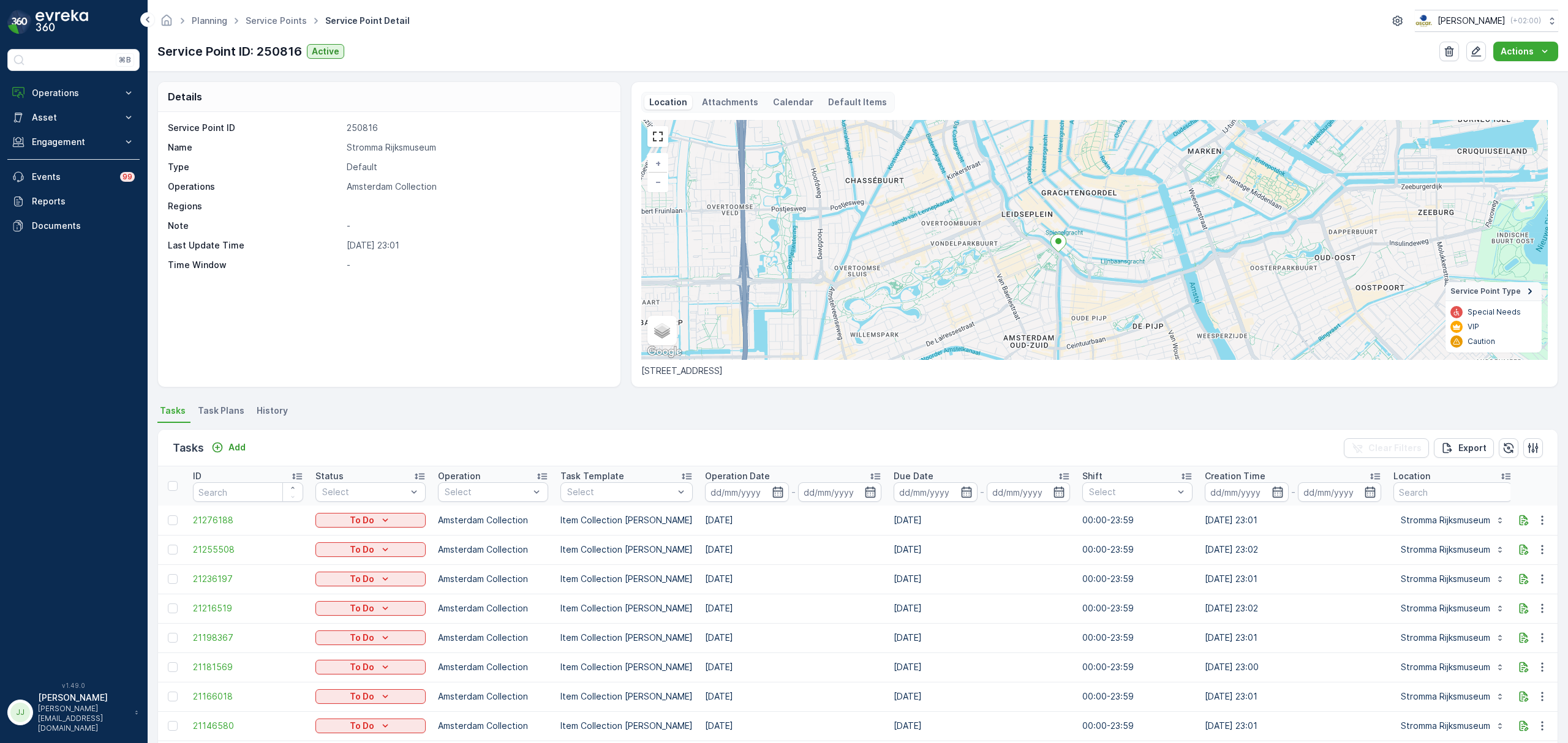
drag, startPoint x: 1056, startPoint y: 323, endPoint x: 1042, endPoint y: 291, distance: 34.9
click at [1042, 291] on div "+ − Satellite Roadmap Terrain Hybrid Leaflet Keyboard shortcuts Map Data Map da…" at bounding box center [1094, 240] width 907 height 240
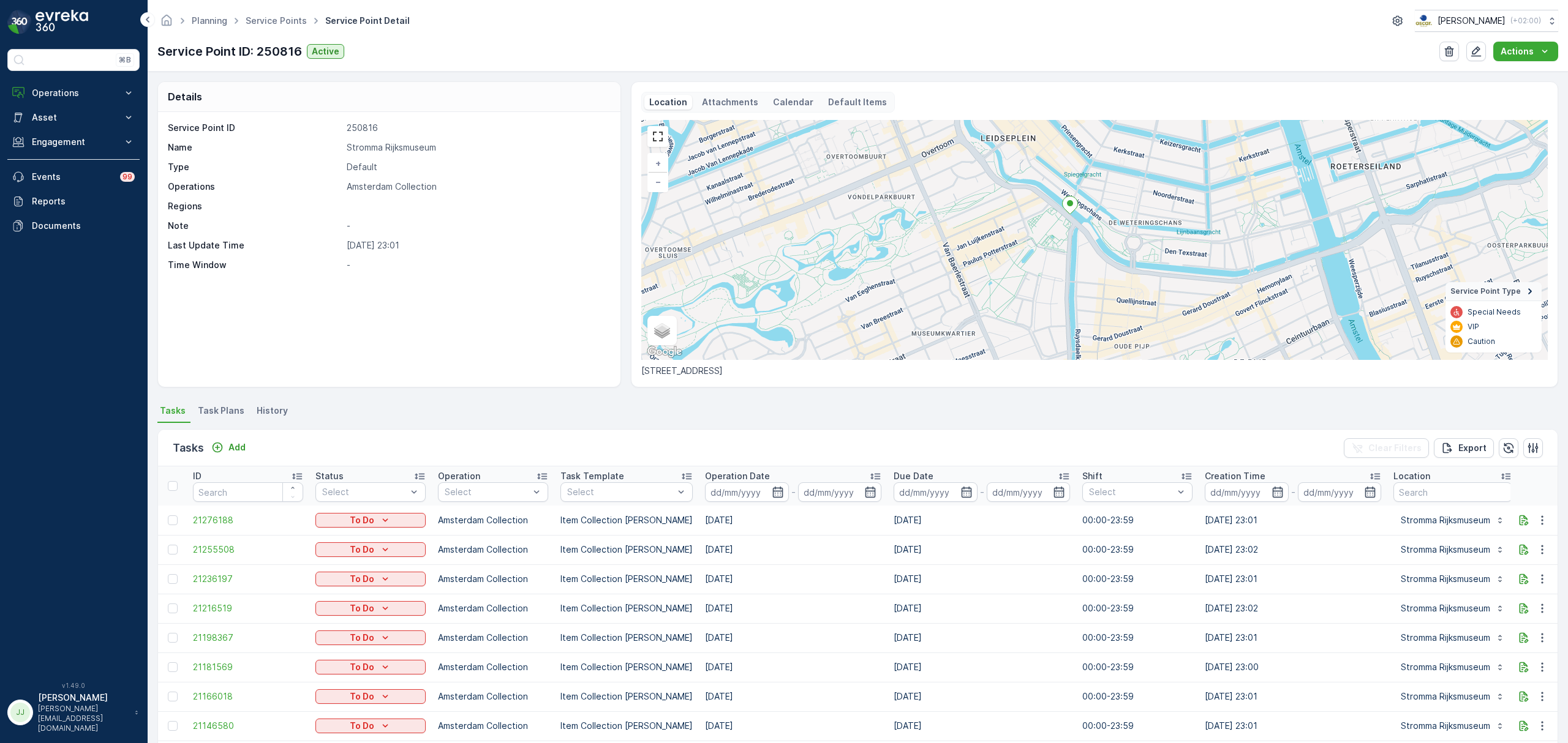
drag, startPoint x: 1042, startPoint y: 291, endPoint x: 1004, endPoint y: 277, distance: 40.5
click at [1004, 277] on div "+ − Satellite Roadmap Terrain Hybrid Leaflet Keyboard shortcuts Map Data Map da…" at bounding box center [1094, 240] width 907 height 240
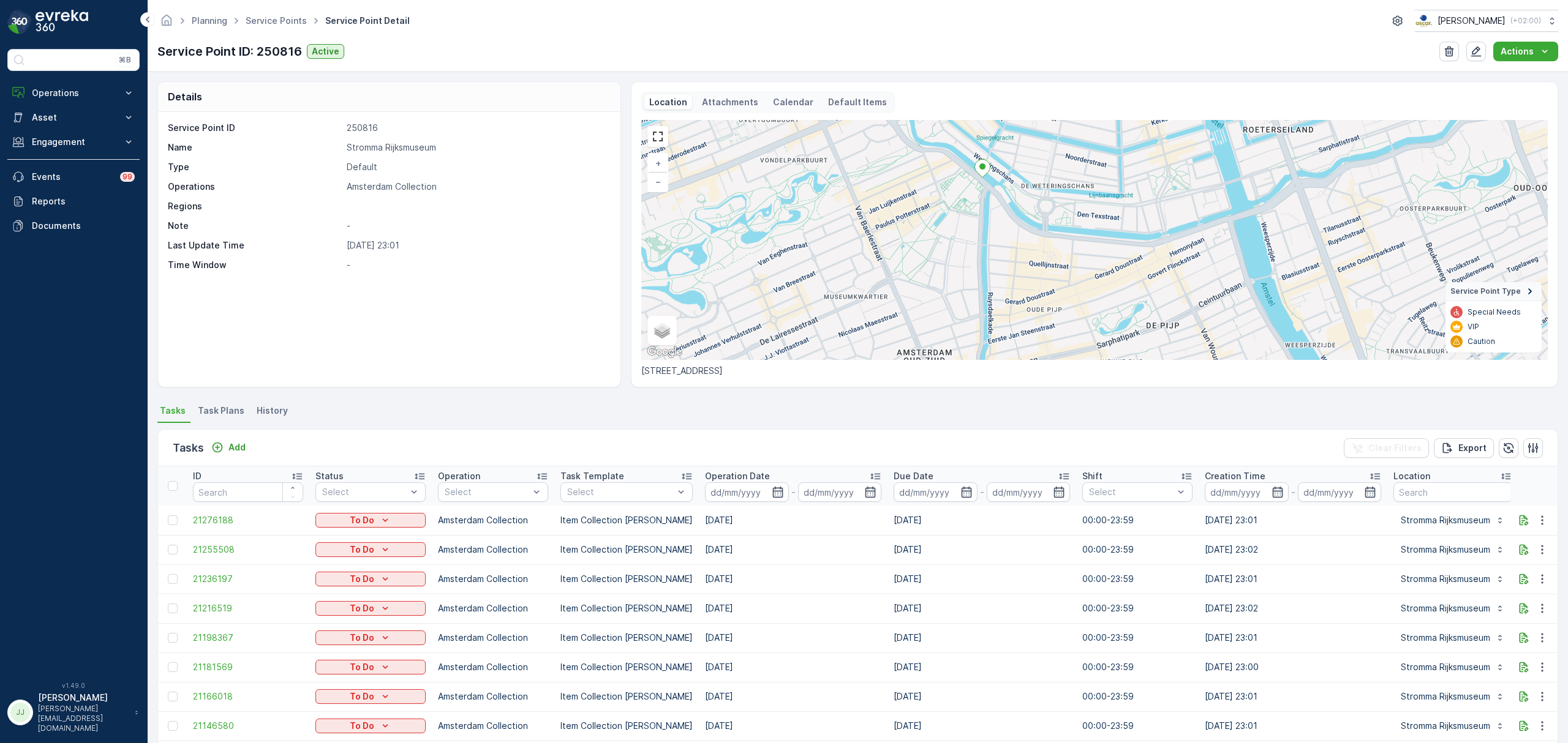
drag, startPoint x: 1004, startPoint y: 277, endPoint x: 948, endPoint y: 250, distance: 62.2
click at [948, 250] on div "+ − Satellite Roadmap Terrain Hybrid Leaflet Keyboard shortcuts Map Data Map da…" at bounding box center [1094, 240] width 907 height 240
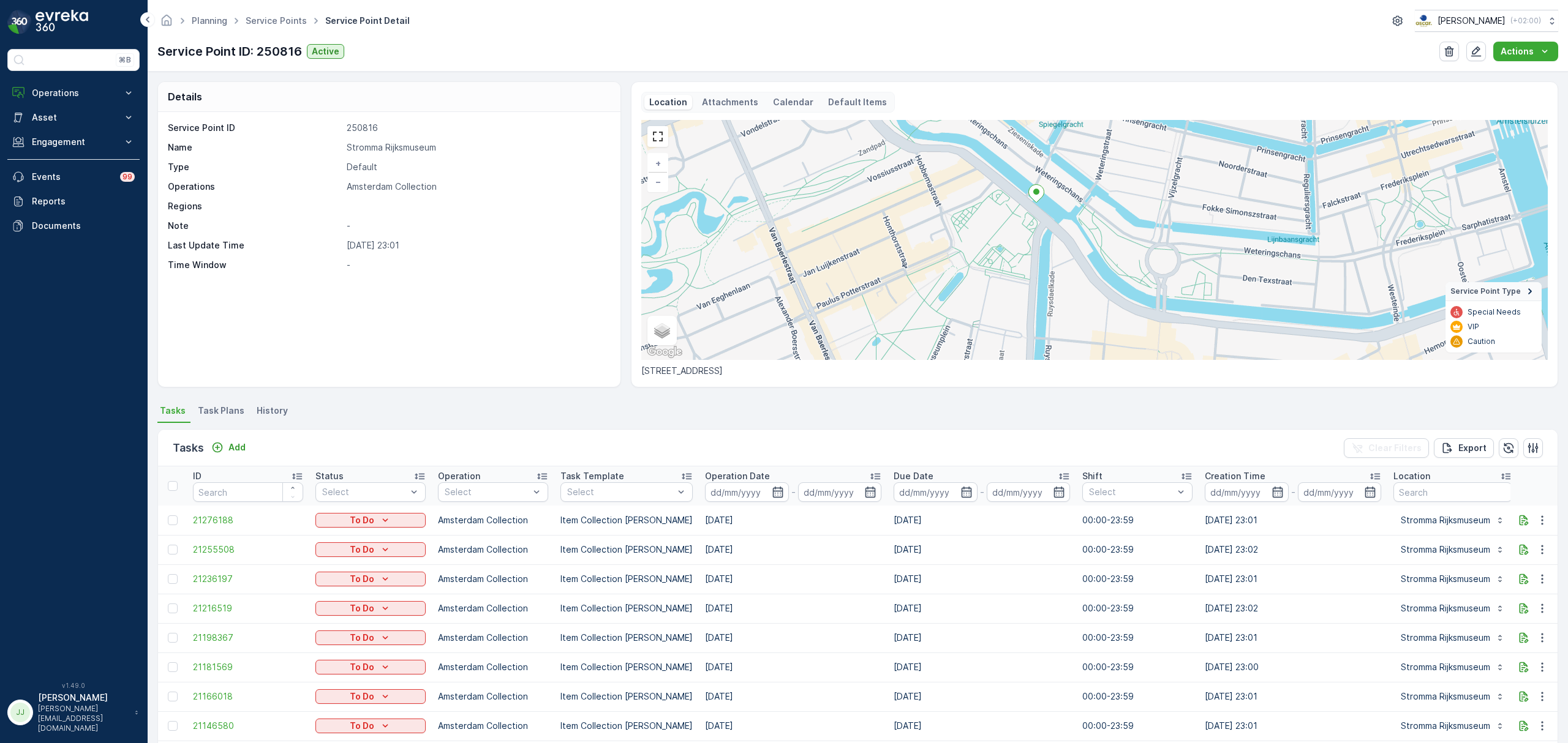
drag, startPoint x: 941, startPoint y: 189, endPoint x: 986, endPoint y: 228, distance: 59.5
click at [986, 228] on div "+ − Satellite Roadmap Terrain Hybrid Leaflet Keyboard shortcuts Map Data Map da…" at bounding box center [1094, 240] width 907 height 240
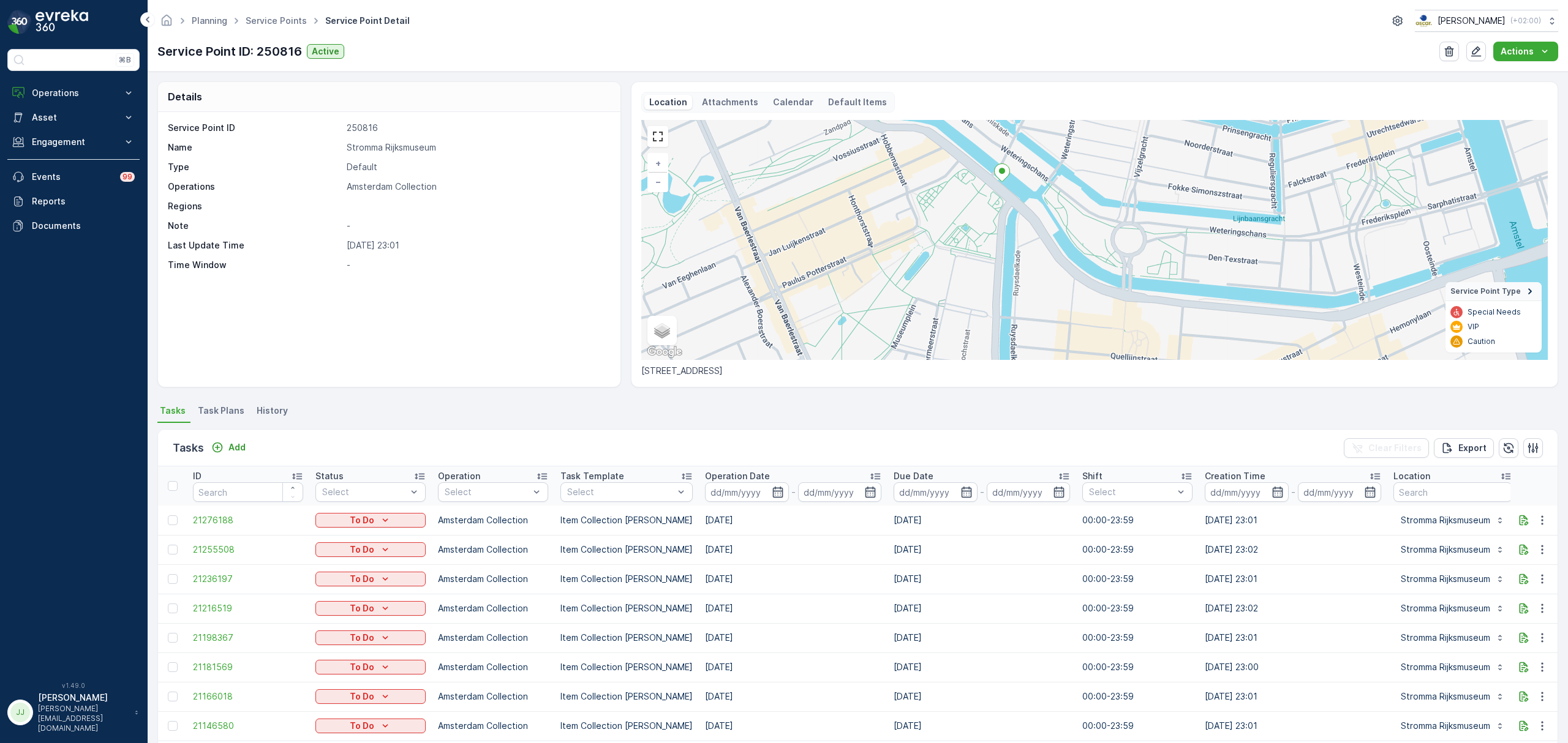
drag, startPoint x: 982, startPoint y: 250, endPoint x: 924, endPoint y: 277, distance: 64.0
click at [924, 277] on div "+ − Satellite Roadmap Terrain Hybrid Leaflet Keyboard shortcuts Map Data Map da…" at bounding box center [1094, 240] width 907 height 240
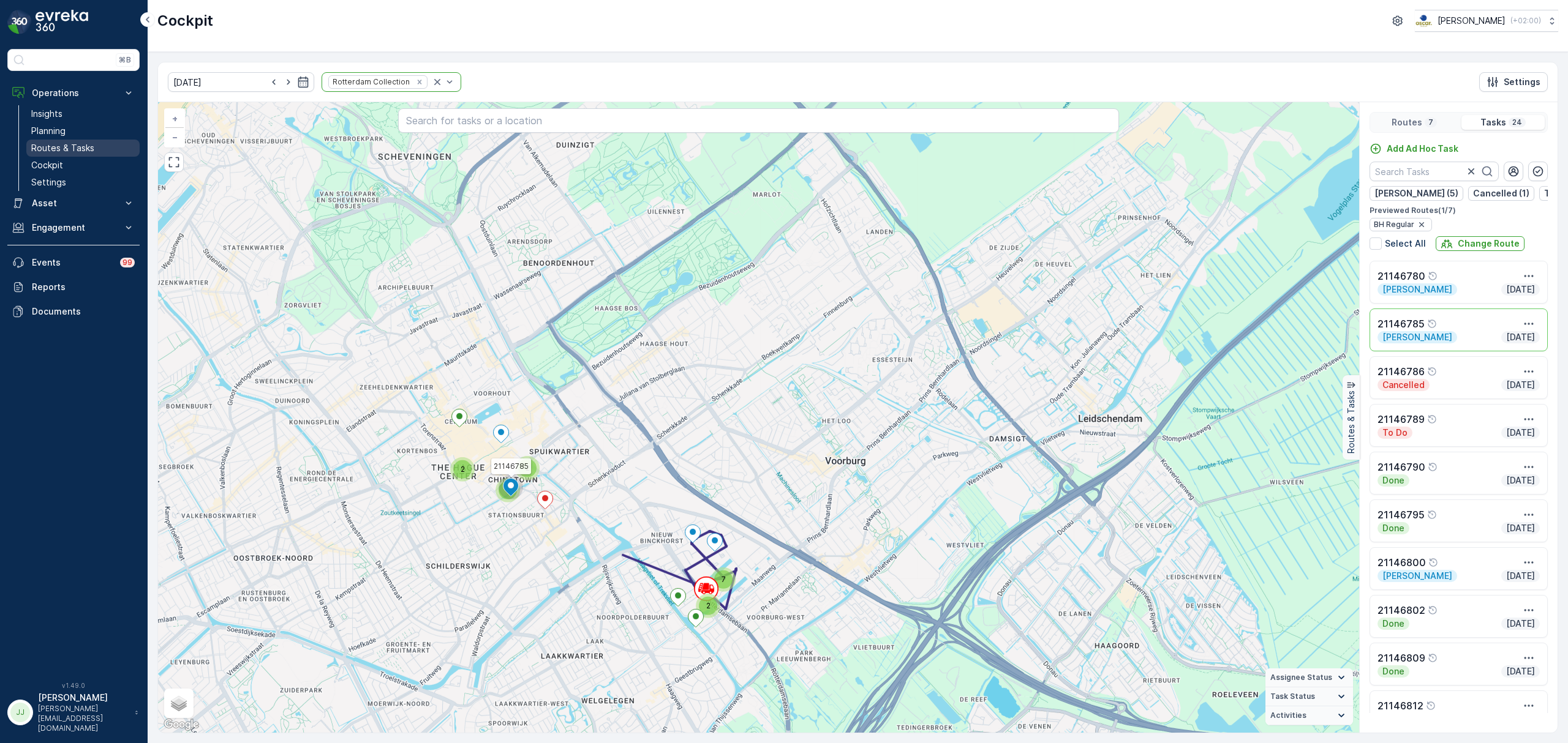
click at [57, 147] on p "Routes & Tasks" at bounding box center [63, 148] width 63 height 12
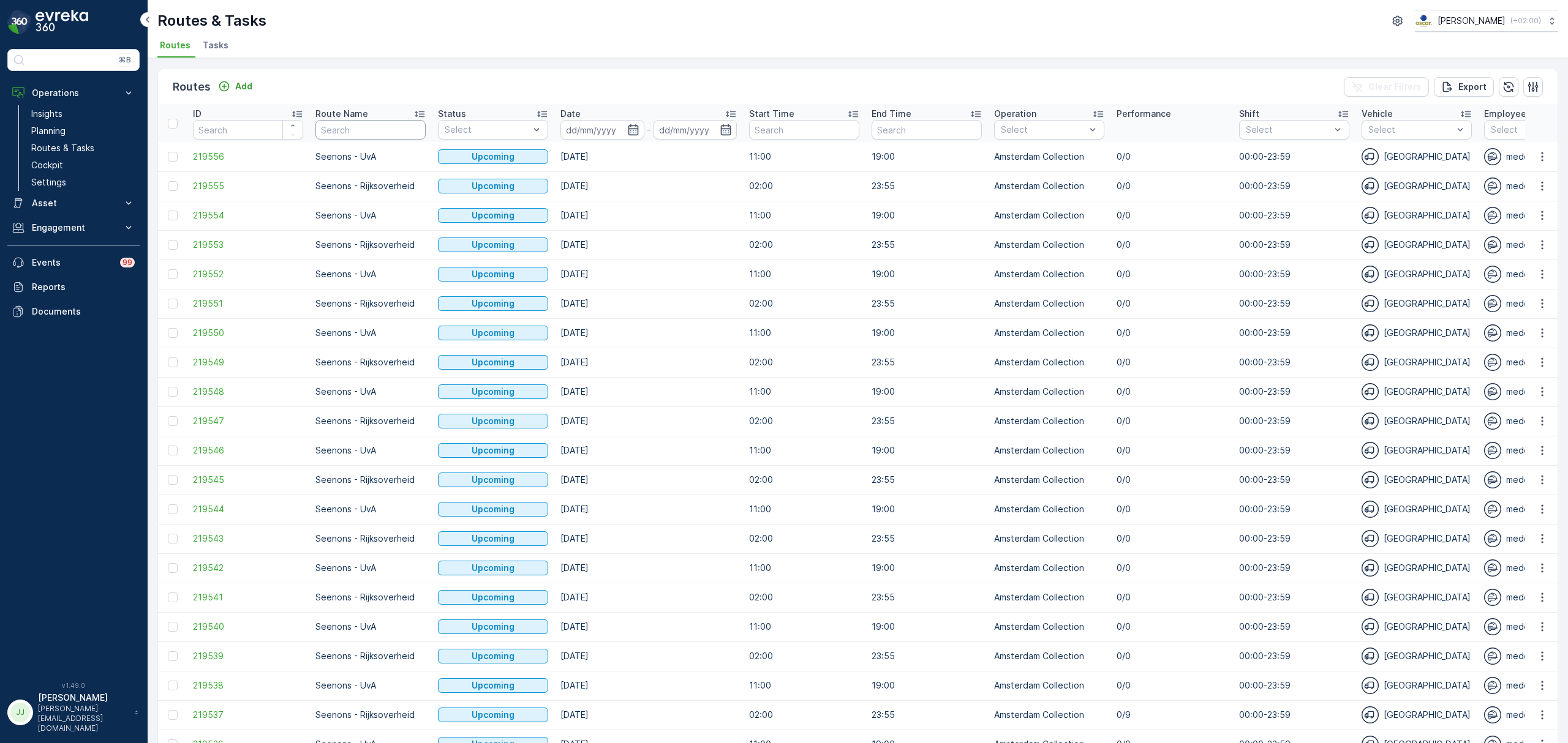
click at [400, 133] on input "text" at bounding box center [370, 129] width 110 height 19
type input "Seenons centr"
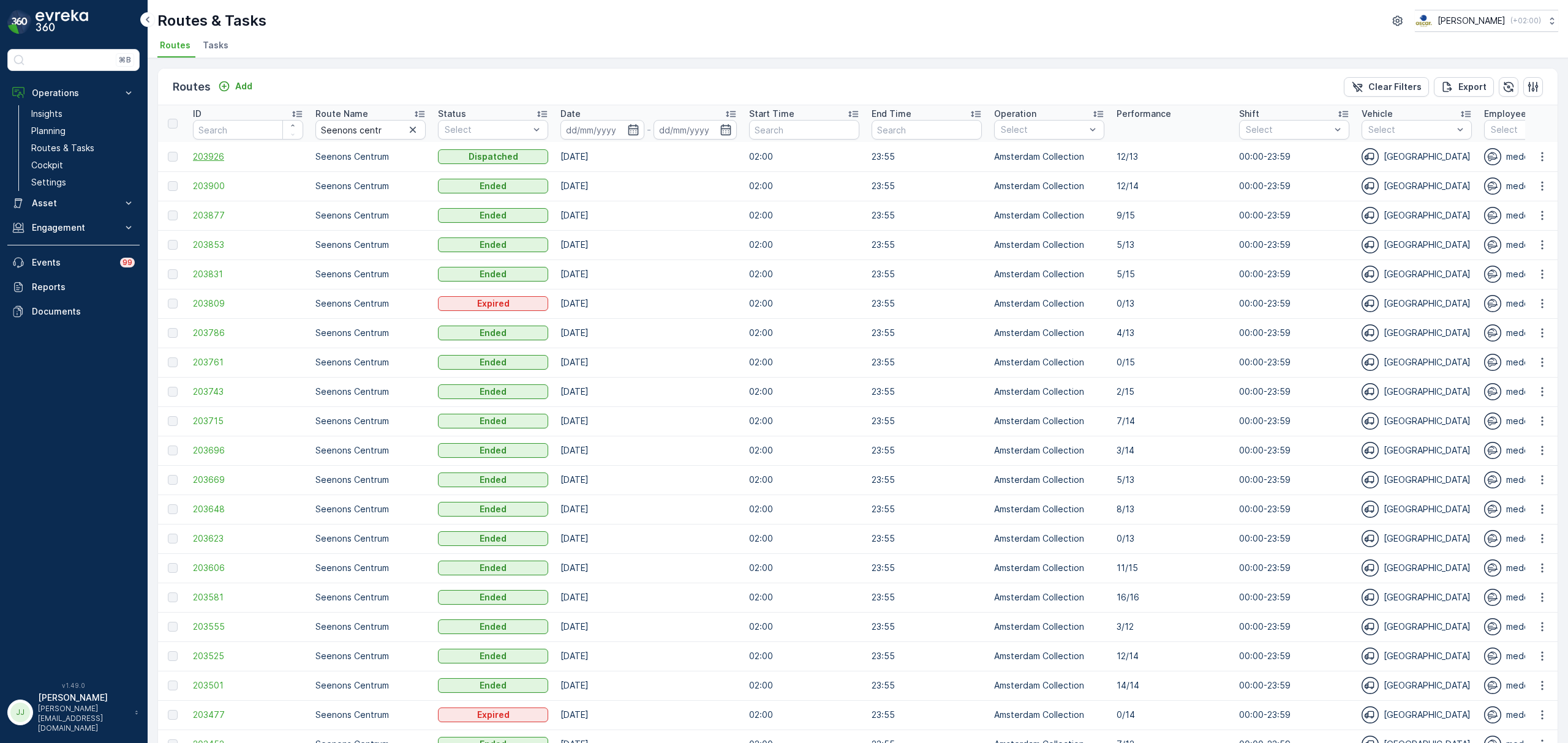
click at [204, 158] on span "203926" at bounding box center [248, 157] width 110 height 12
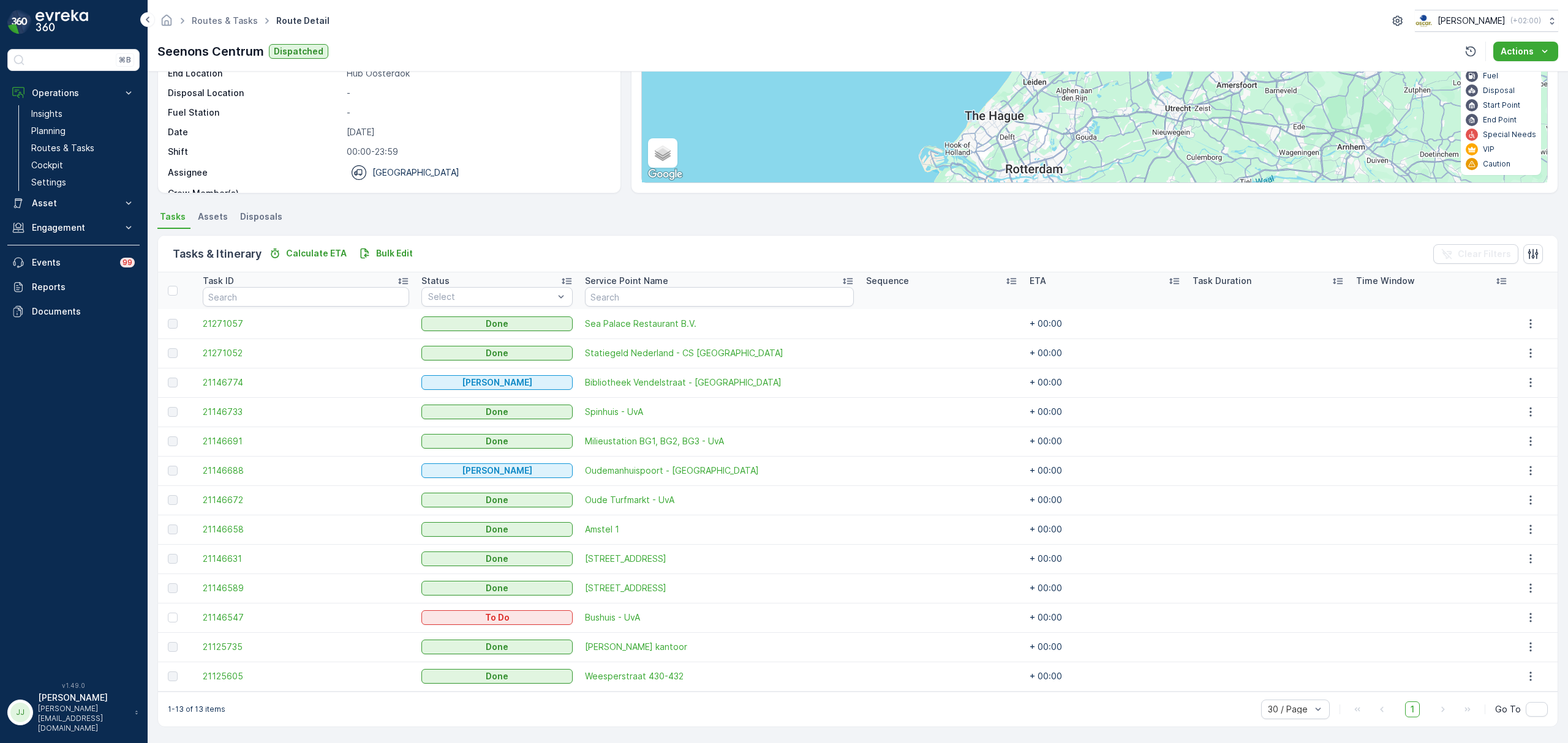
scroll to position [133, 0]
drag, startPoint x: 64, startPoint y: 163, endPoint x: 76, endPoint y: 163, distance: 12.0
click at [64, 163] on link "Cockpit" at bounding box center [83, 165] width 113 height 17
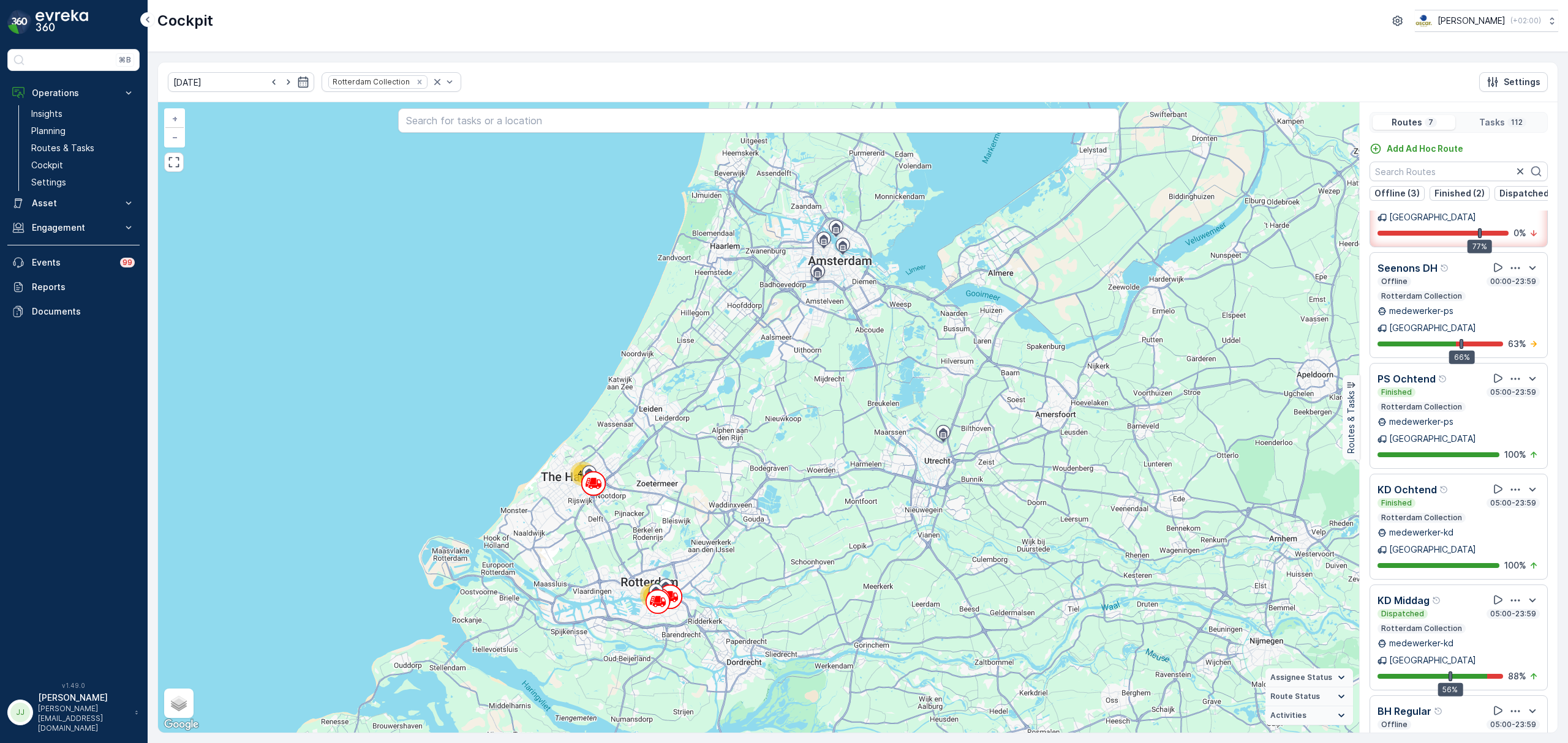
scroll to position [40, 0]
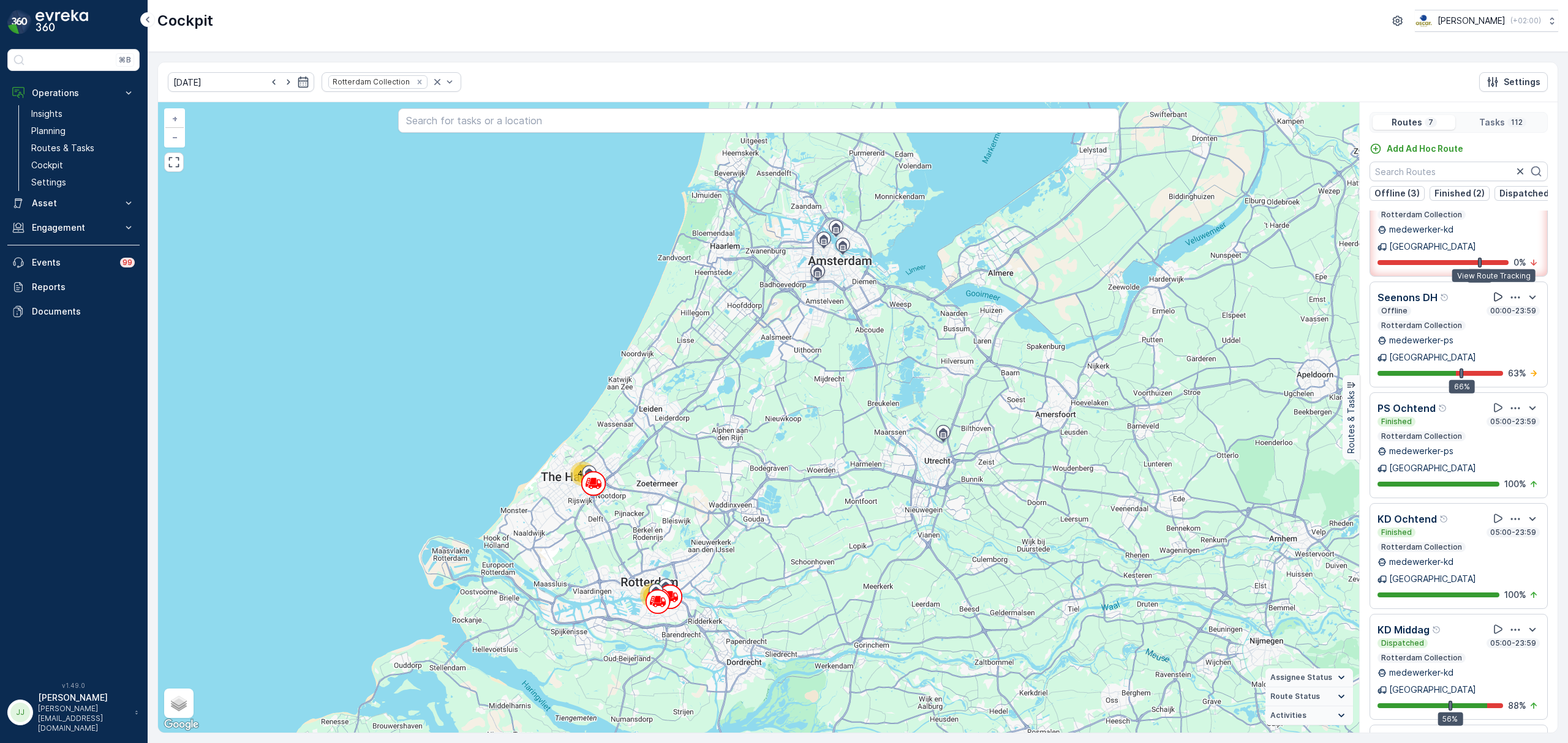
click at [1494, 293] on icon at bounding box center [1498, 297] width 9 height 9
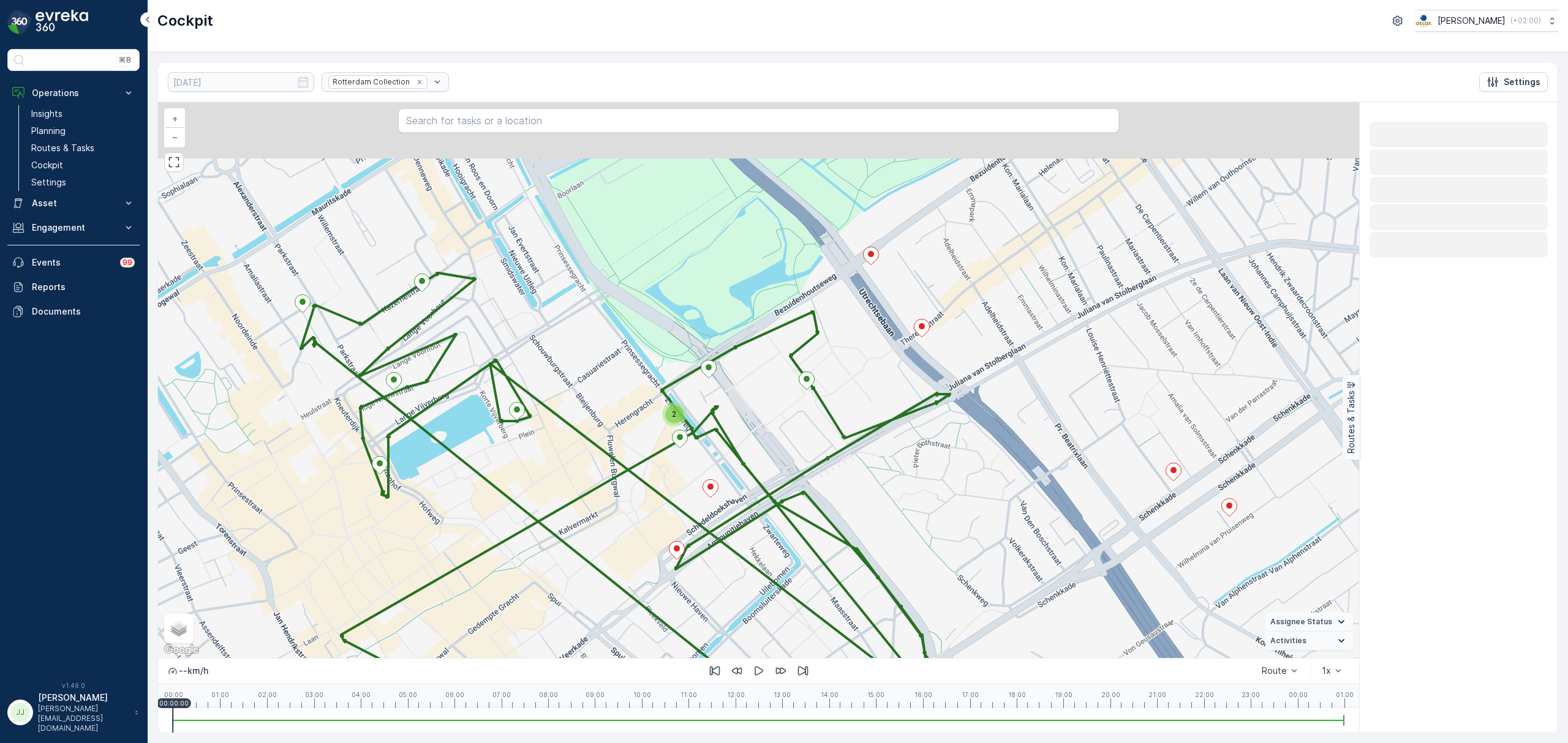
drag, startPoint x: 556, startPoint y: 489, endPoint x: 620, endPoint y: 461, distance: 69.9
click at [607, 444] on div "2 + − Satellite Roadmap Terrain Hybrid Leaflet Keyboard shortcuts Map Data Map …" at bounding box center [759, 380] width 1201 height 556
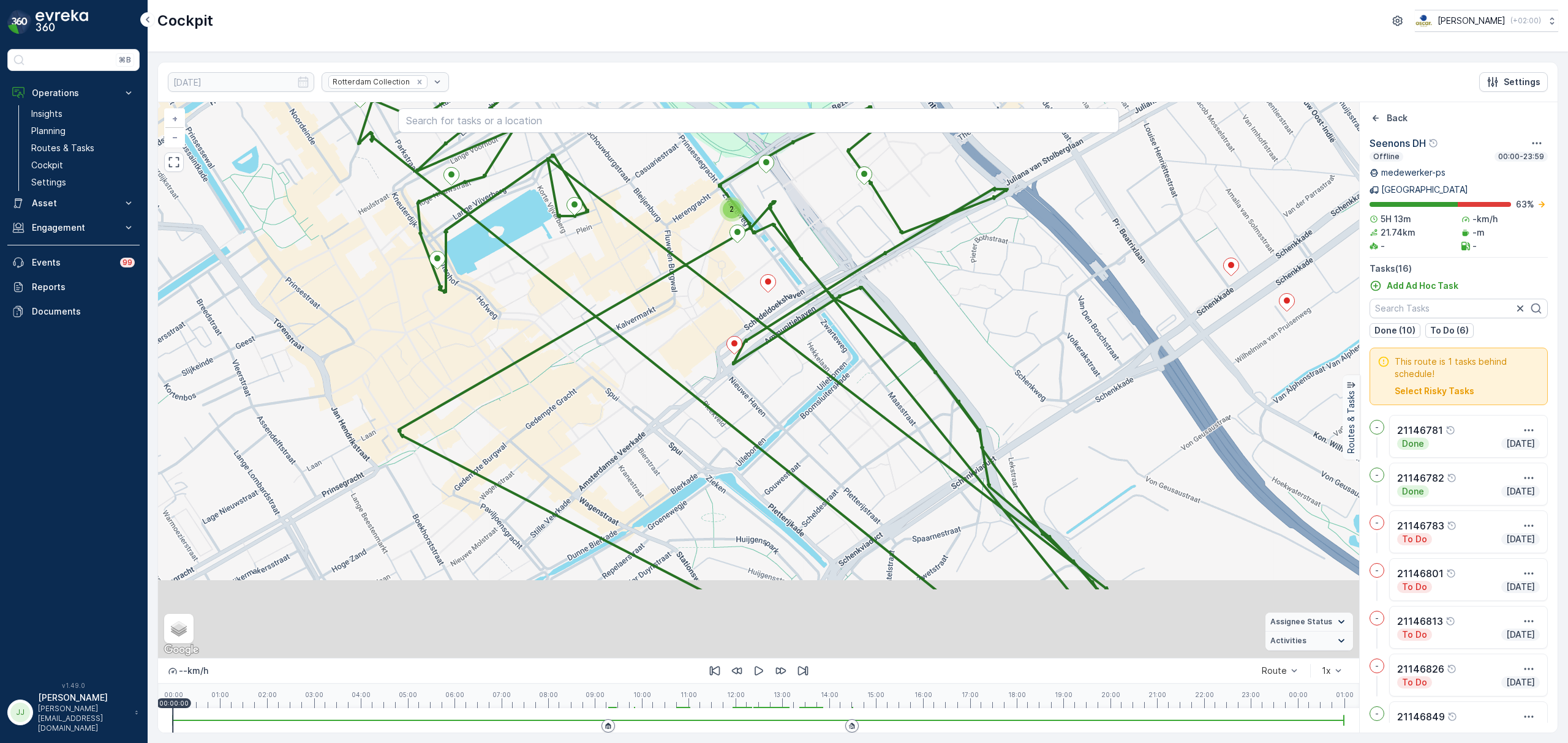
drag, startPoint x: 632, startPoint y: 498, endPoint x: 645, endPoint y: 362, distance: 136.6
click at [645, 362] on div "2 + − Satellite Roadmap Terrain Hybrid Leaflet Keyboard shortcuts Map Data Map …" at bounding box center [759, 380] width 1201 height 556
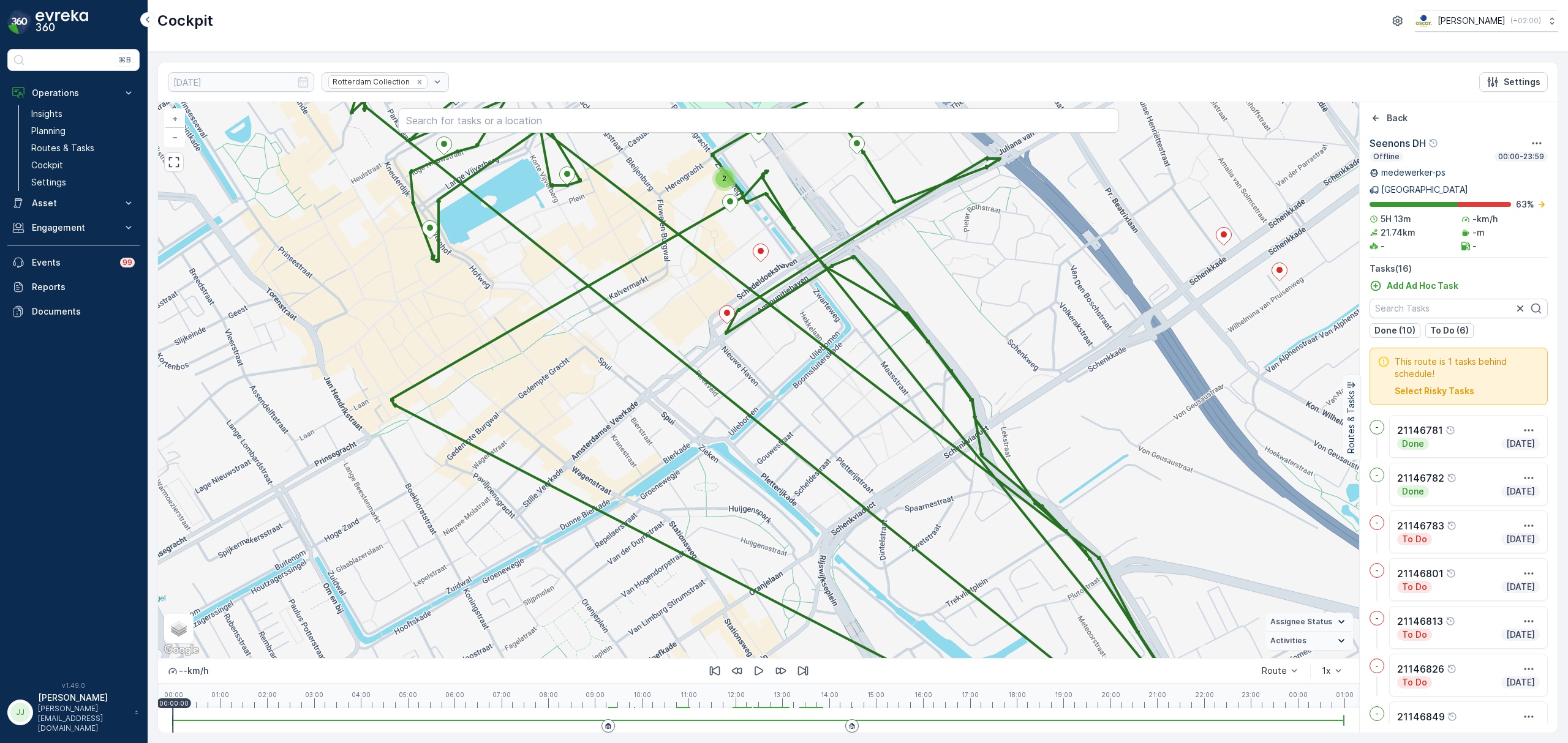
drag, startPoint x: 687, startPoint y: 470, endPoint x: 564, endPoint y: 343, distance: 176.8
click at [564, 321] on div "2 + − Satellite Roadmap Terrain Hybrid Leaflet Keyboard shortcuts Map Data Map …" at bounding box center [759, 380] width 1201 height 556
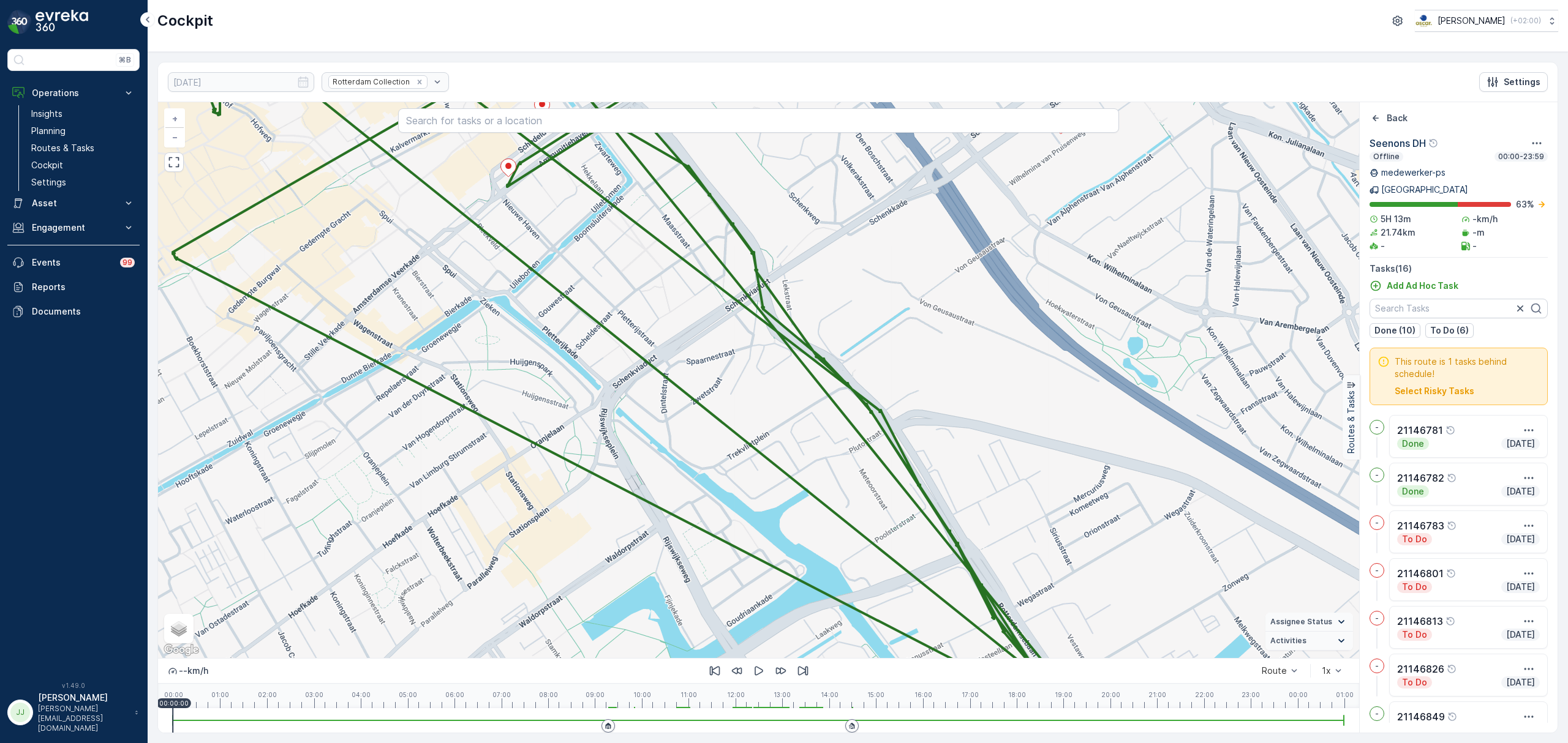
drag, startPoint x: 670, startPoint y: 436, endPoint x: 554, endPoint y: 500, distance: 132.5
click at [559, 530] on div "2 + − Satellite Roadmap Terrain Hybrid Leaflet Keyboard shortcuts Map Data Map …" at bounding box center [759, 380] width 1201 height 556
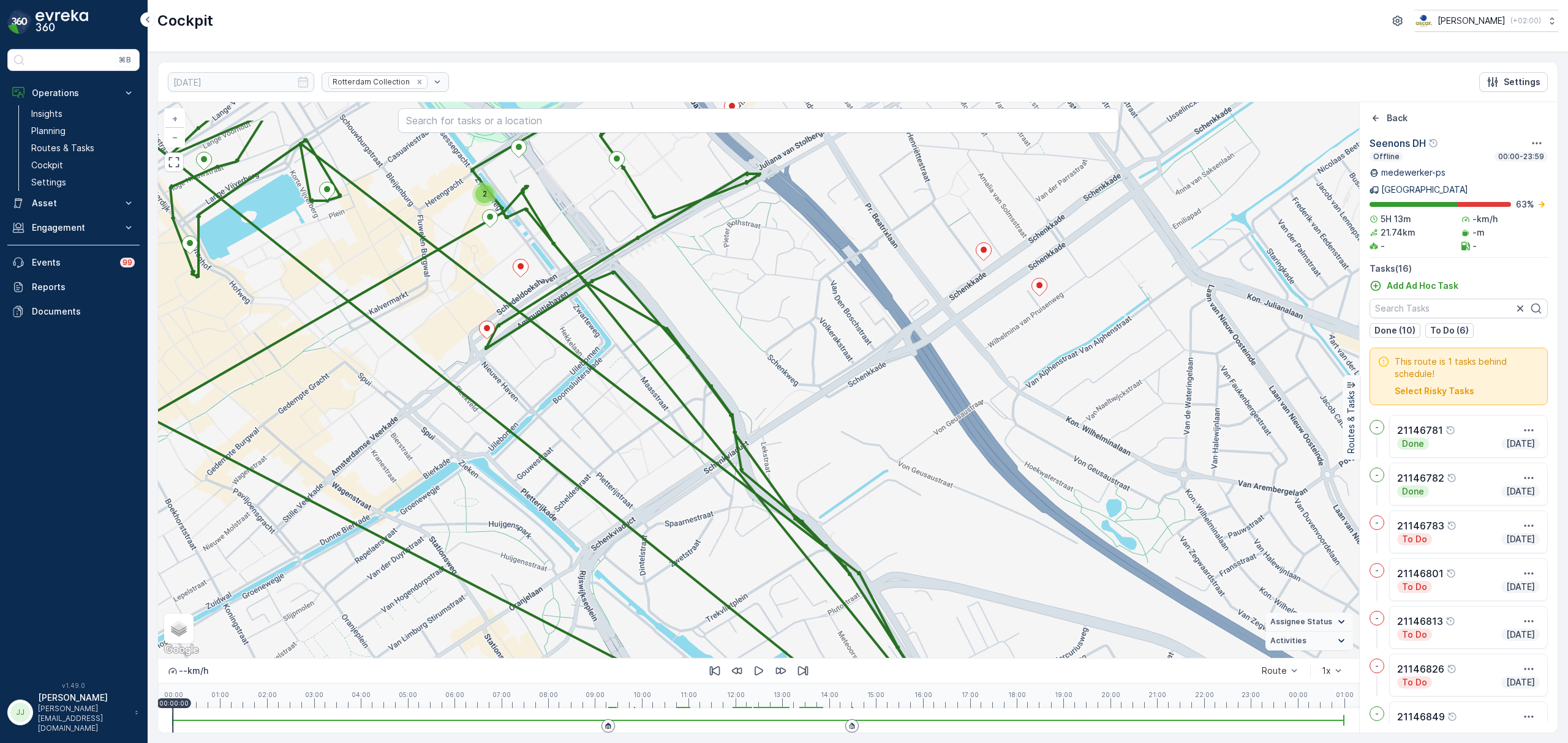
drag, startPoint x: 537, startPoint y: 340, endPoint x: 547, endPoint y: 512, distance: 172.3
click at [548, 518] on div "2 + − Satellite Roadmap Terrain Hybrid Leaflet Keyboard shortcuts Map Data Map …" at bounding box center [759, 380] width 1201 height 556
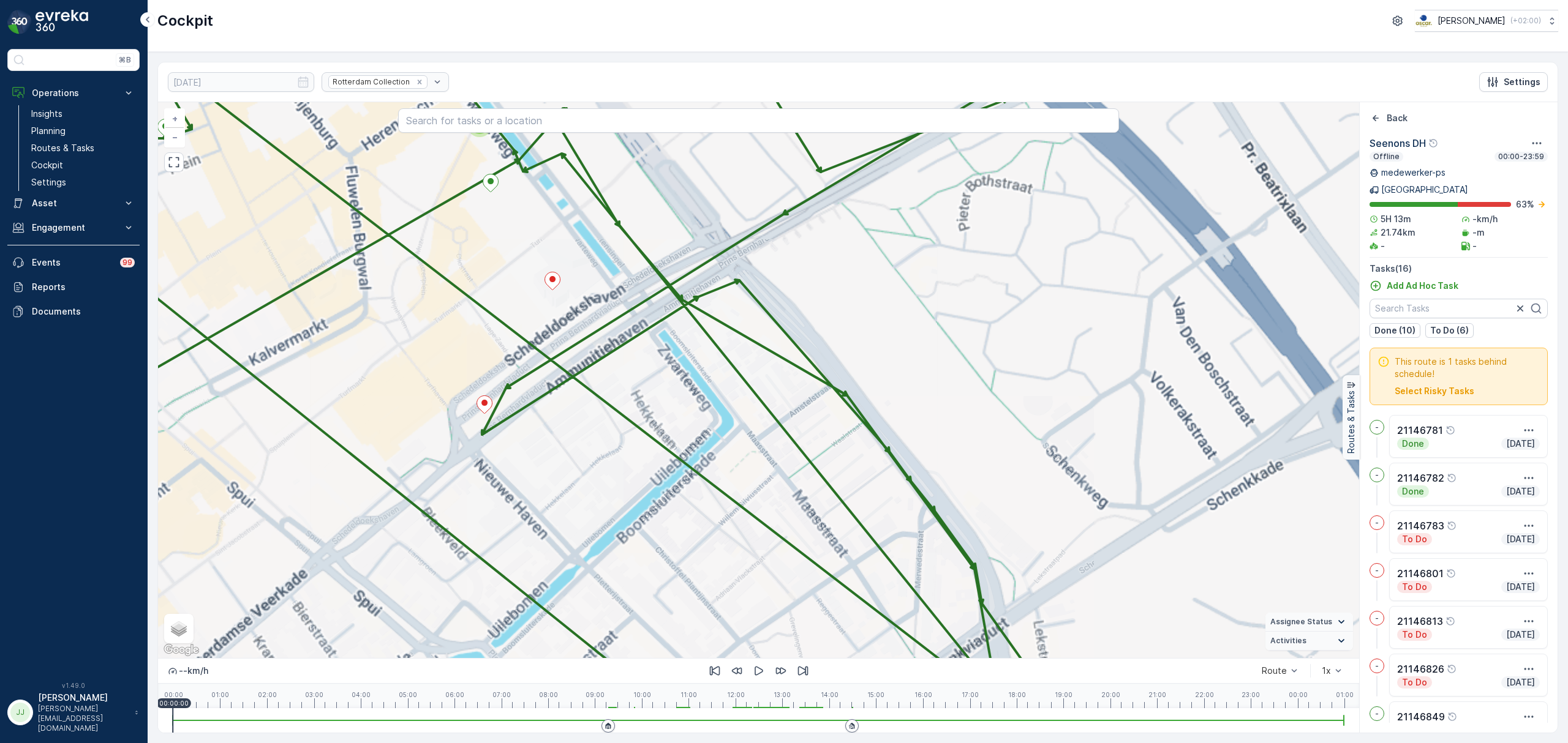
click at [562, 588] on div "2 + − Satellite Roadmap Terrain Hybrid Leaflet Keyboard shortcuts Map Data Map …" at bounding box center [759, 380] width 1201 height 556
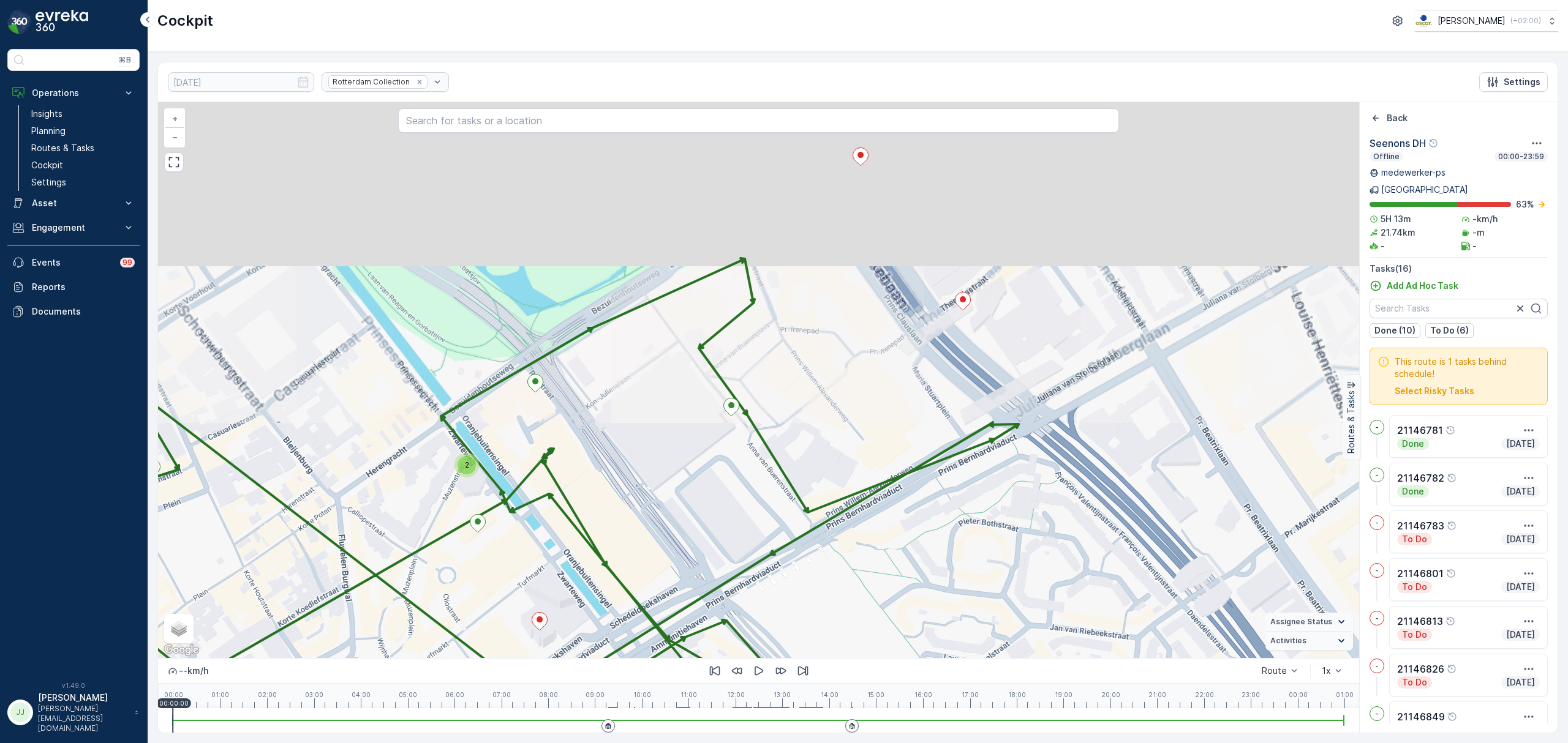
click at [711, 480] on div "2 + − Satellite Roadmap Terrain Hybrid Leaflet Keyboard shortcuts Map Data Map …" at bounding box center [759, 380] width 1201 height 556
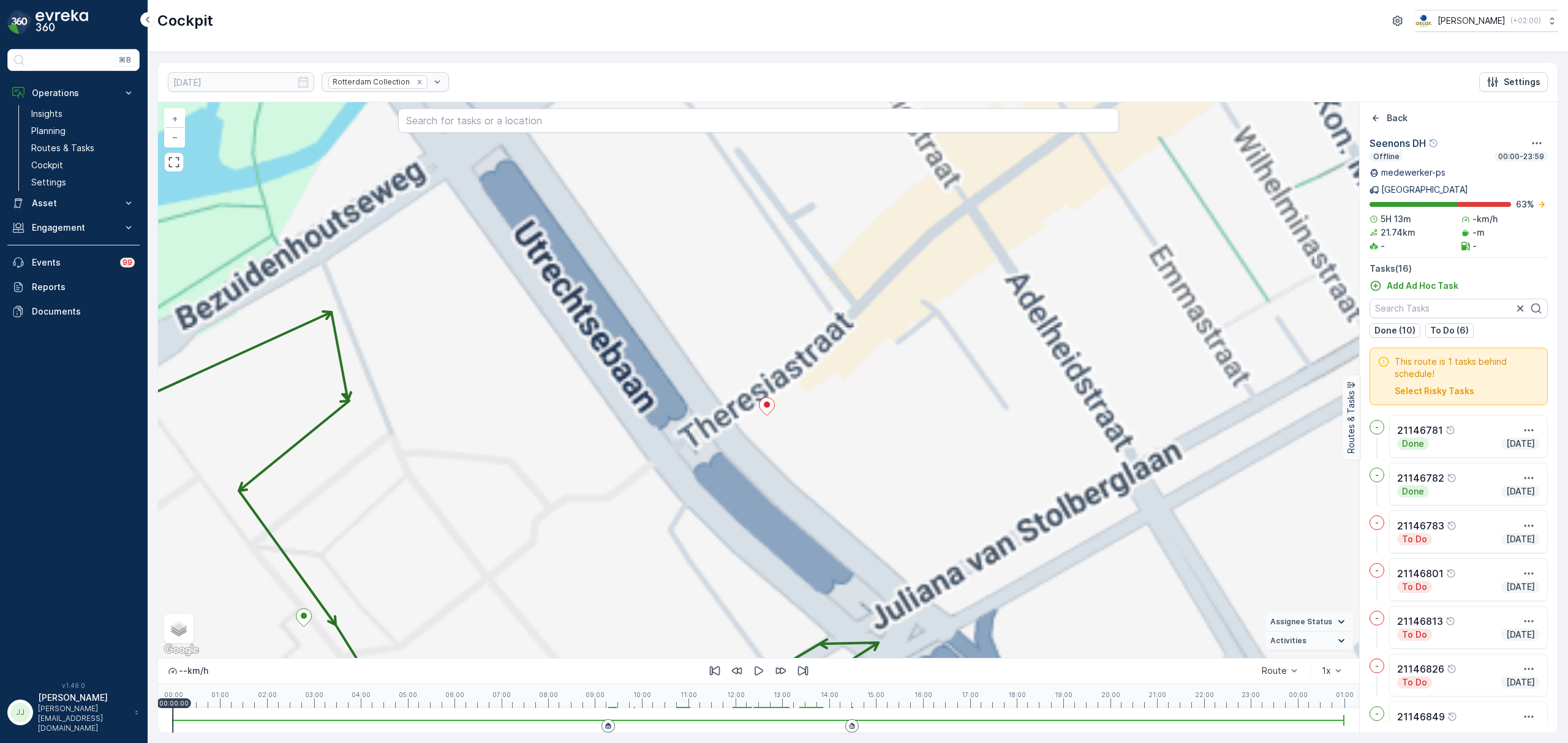
drag, startPoint x: 872, startPoint y: 363, endPoint x: 633, endPoint y: 296, distance: 248.2
click at [601, 279] on div "2 2 + − Satellite Roadmap Terrain Hybrid Leaflet Keyboard shortcuts Map Data Ma…" at bounding box center [759, 380] width 1201 height 556
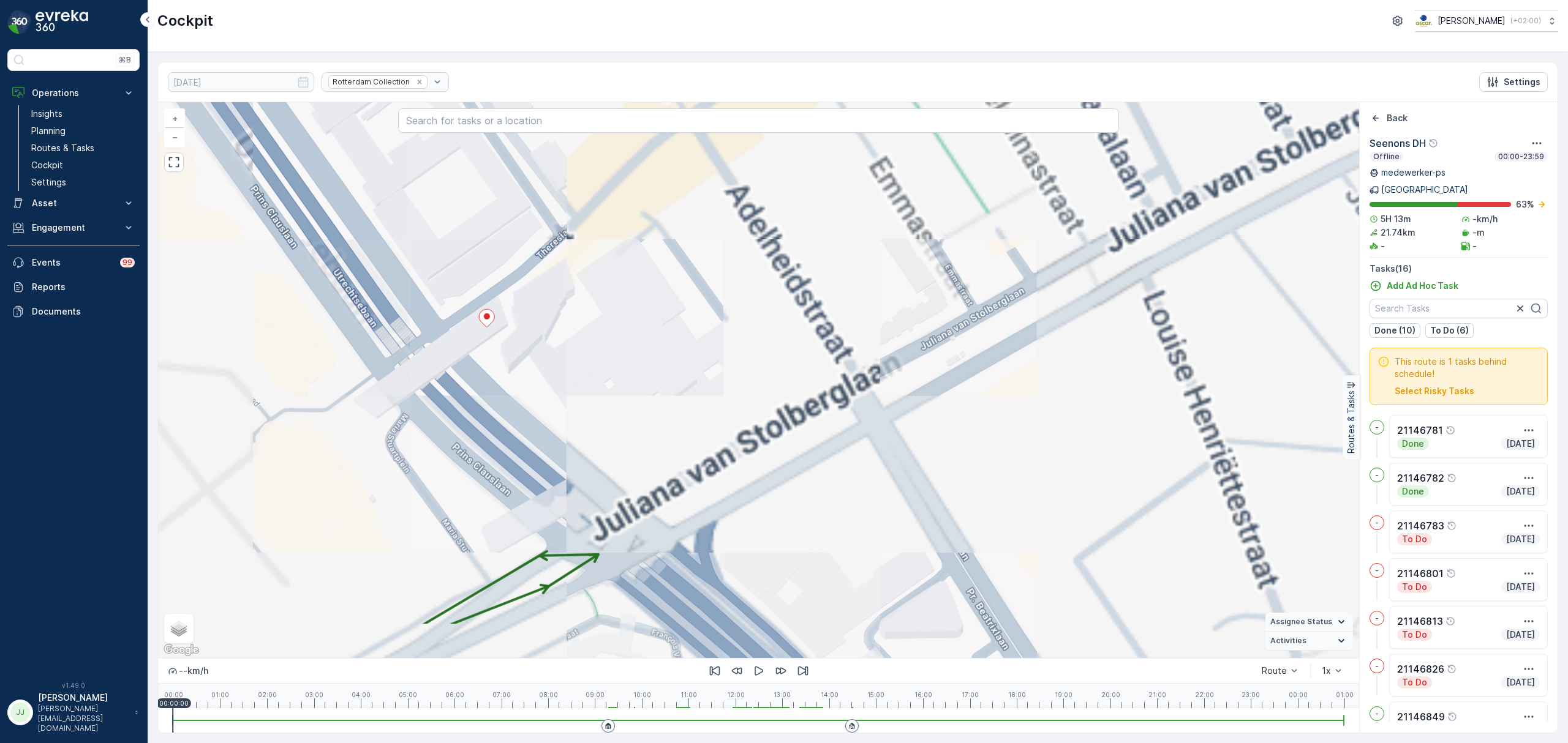
click at [626, 221] on div "2 + − Satellite Roadmap Terrain Hybrid Leaflet Keyboard shortcuts Map Data Map …" at bounding box center [759, 380] width 1201 height 556
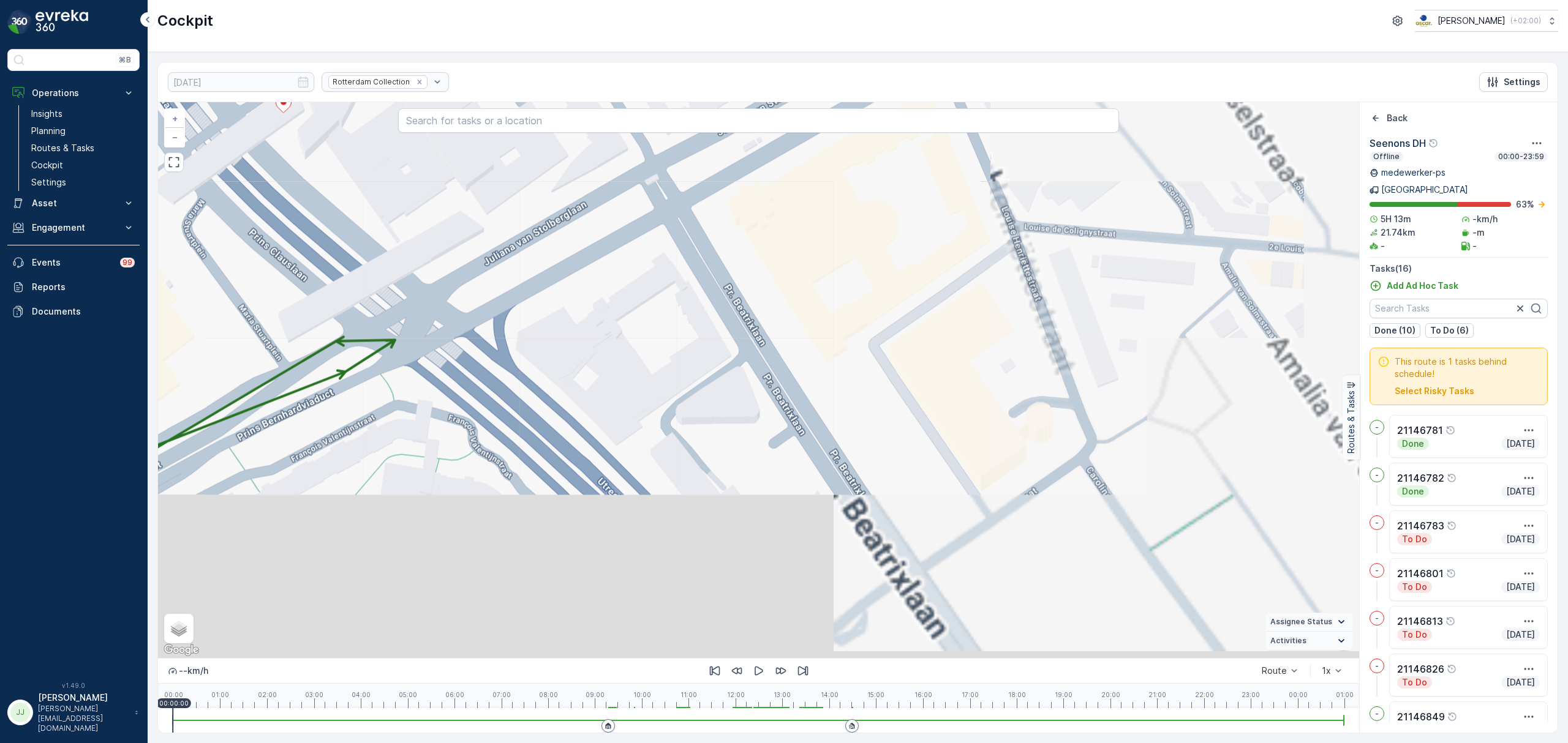
click at [655, 255] on div "2 + − Satellite Roadmap Terrain Hybrid Leaflet Keyboard shortcuts Map Data Map …" at bounding box center [759, 380] width 1201 height 556
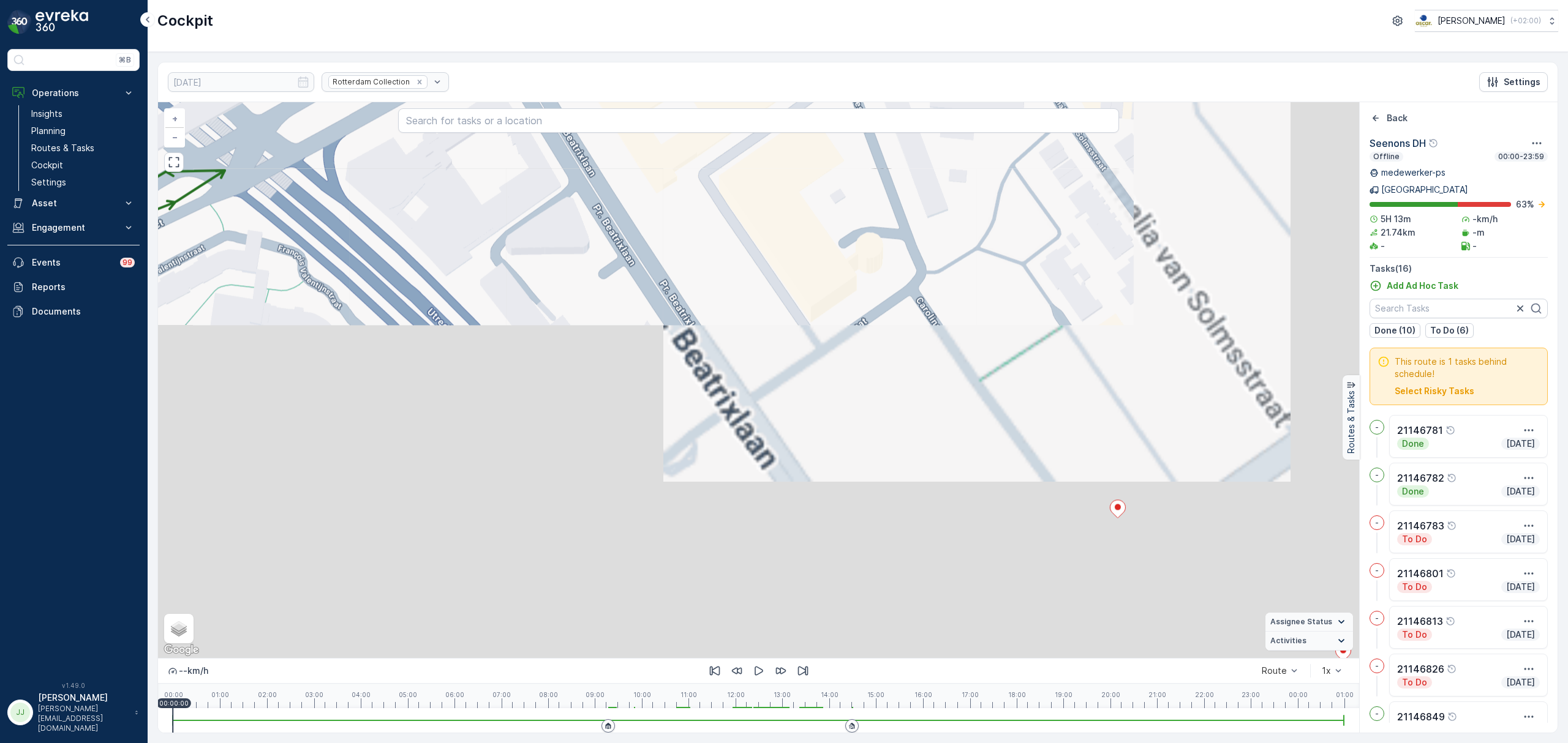
click at [669, 262] on div "2 + − Satellite Roadmap Terrain Hybrid Leaflet Keyboard shortcuts Map Data Map …" at bounding box center [759, 380] width 1201 height 556
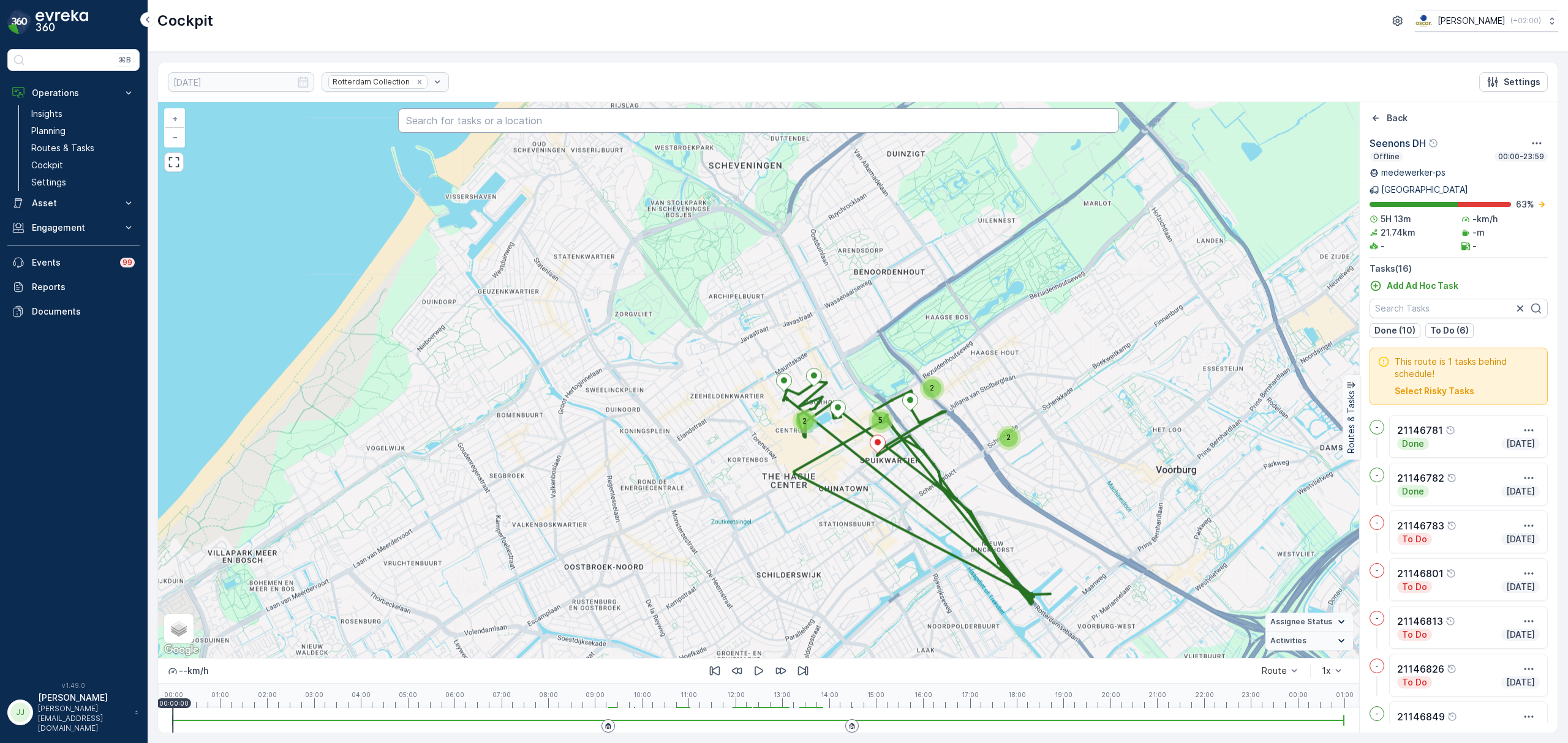
click at [548, 123] on input "text" at bounding box center [759, 120] width 721 height 25
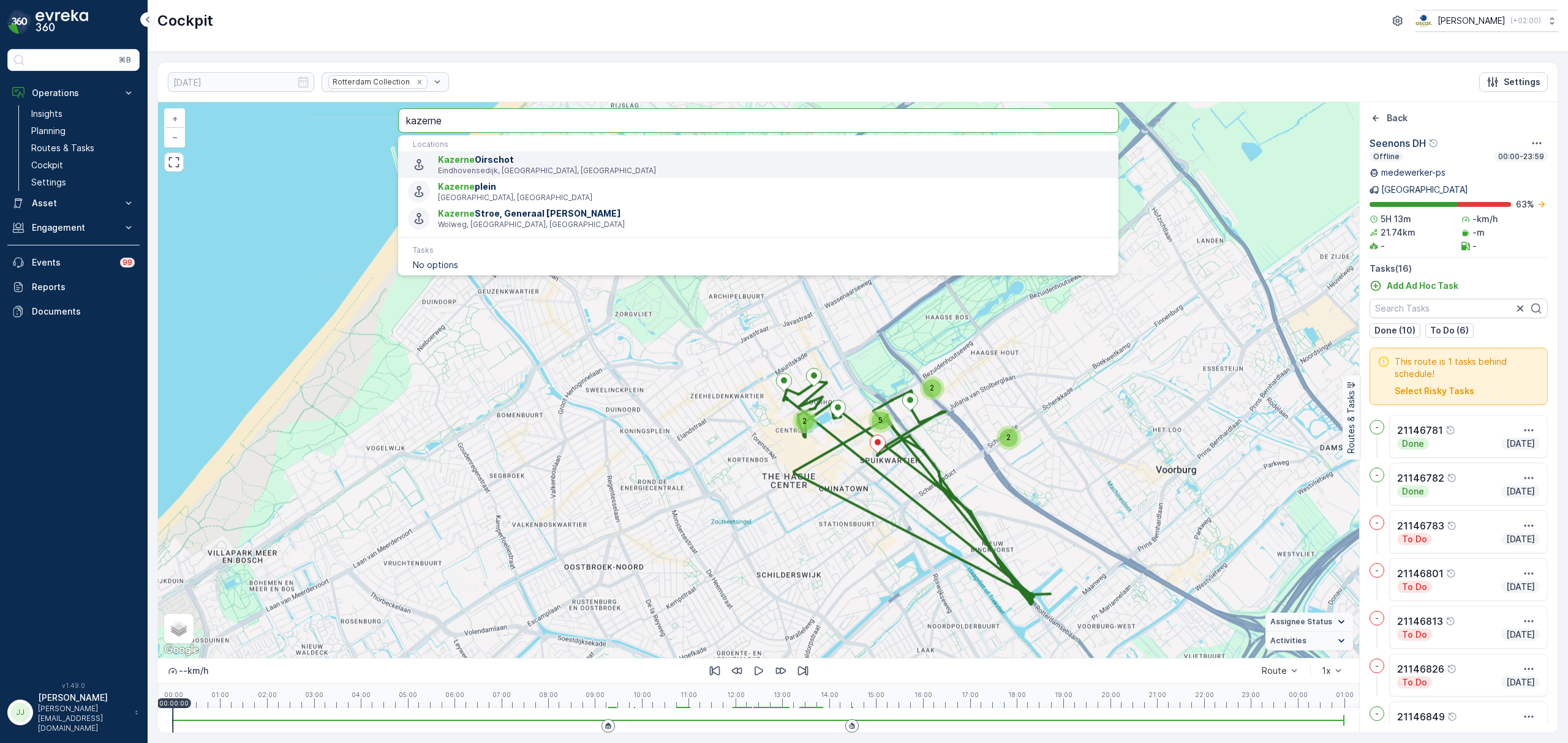
type input "kazerne"
drag, startPoint x: 66, startPoint y: 147, endPoint x: 103, endPoint y: 106, distance: 55.2
click at [66, 147] on p "Routes & Tasks" at bounding box center [63, 148] width 63 height 12
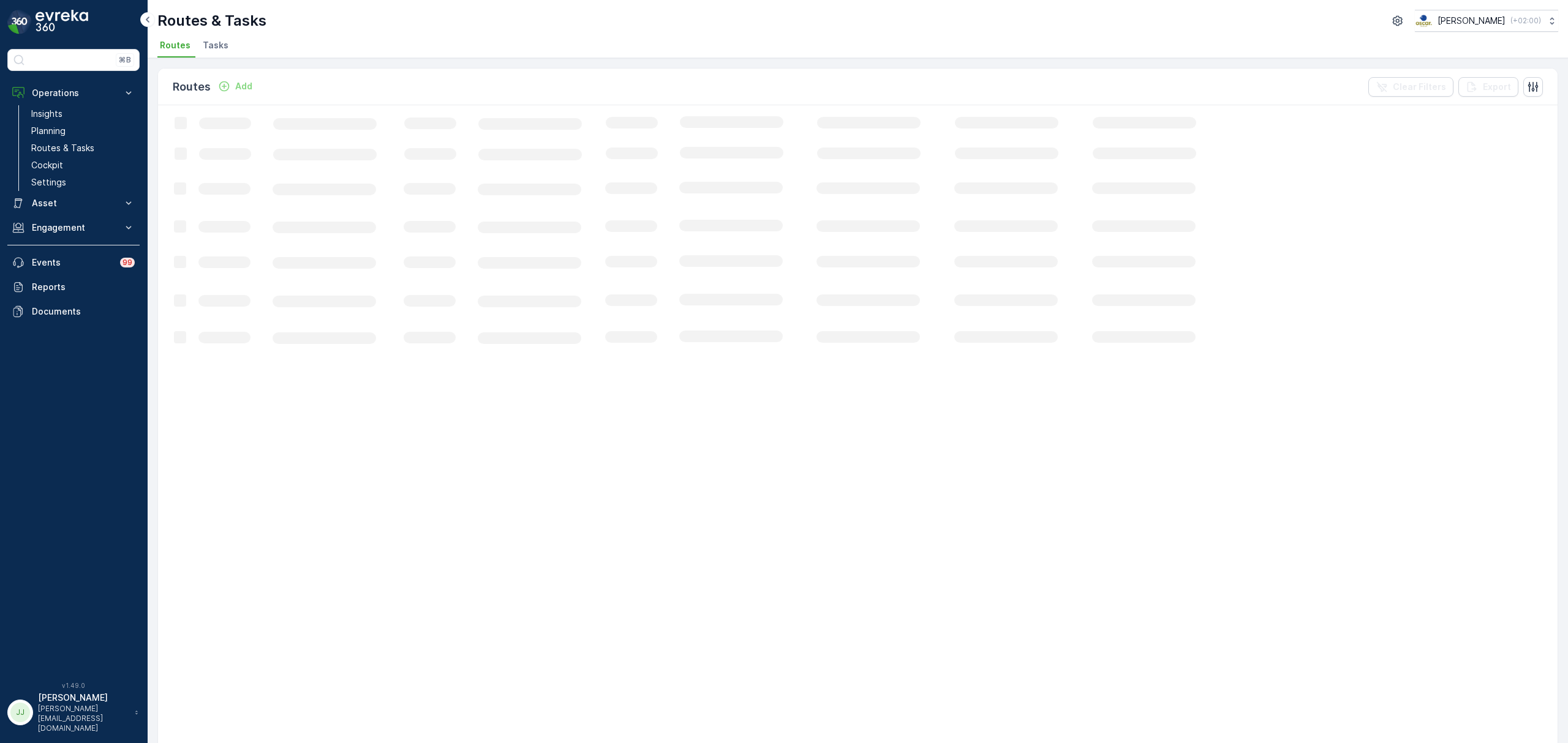
click at [203, 50] on span "Tasks" at bounding box center [216, 45] width 26 height 12
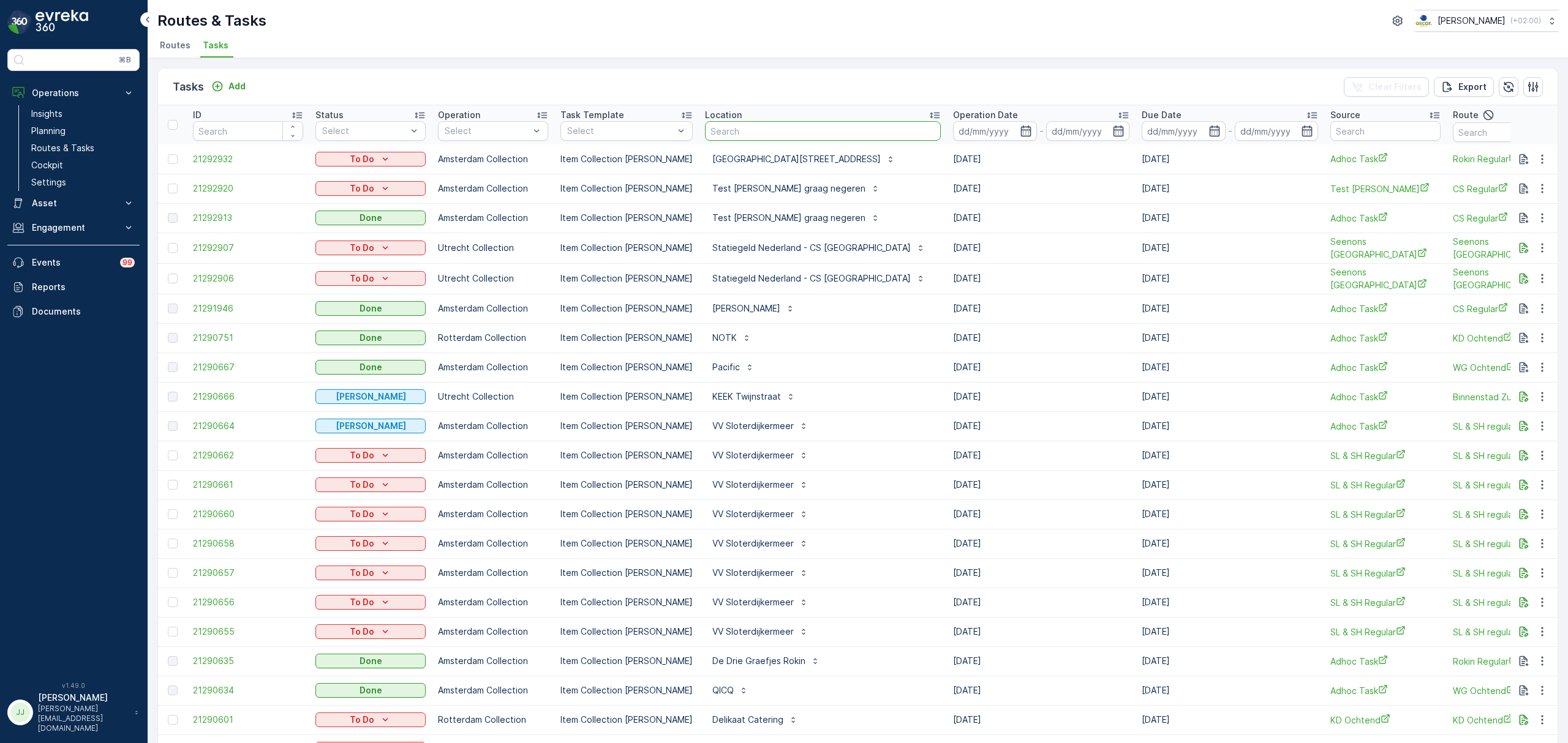
click at [716, 123] on input "text" at bounding box center [823, 131] width 236 height 19
type input "kazer"
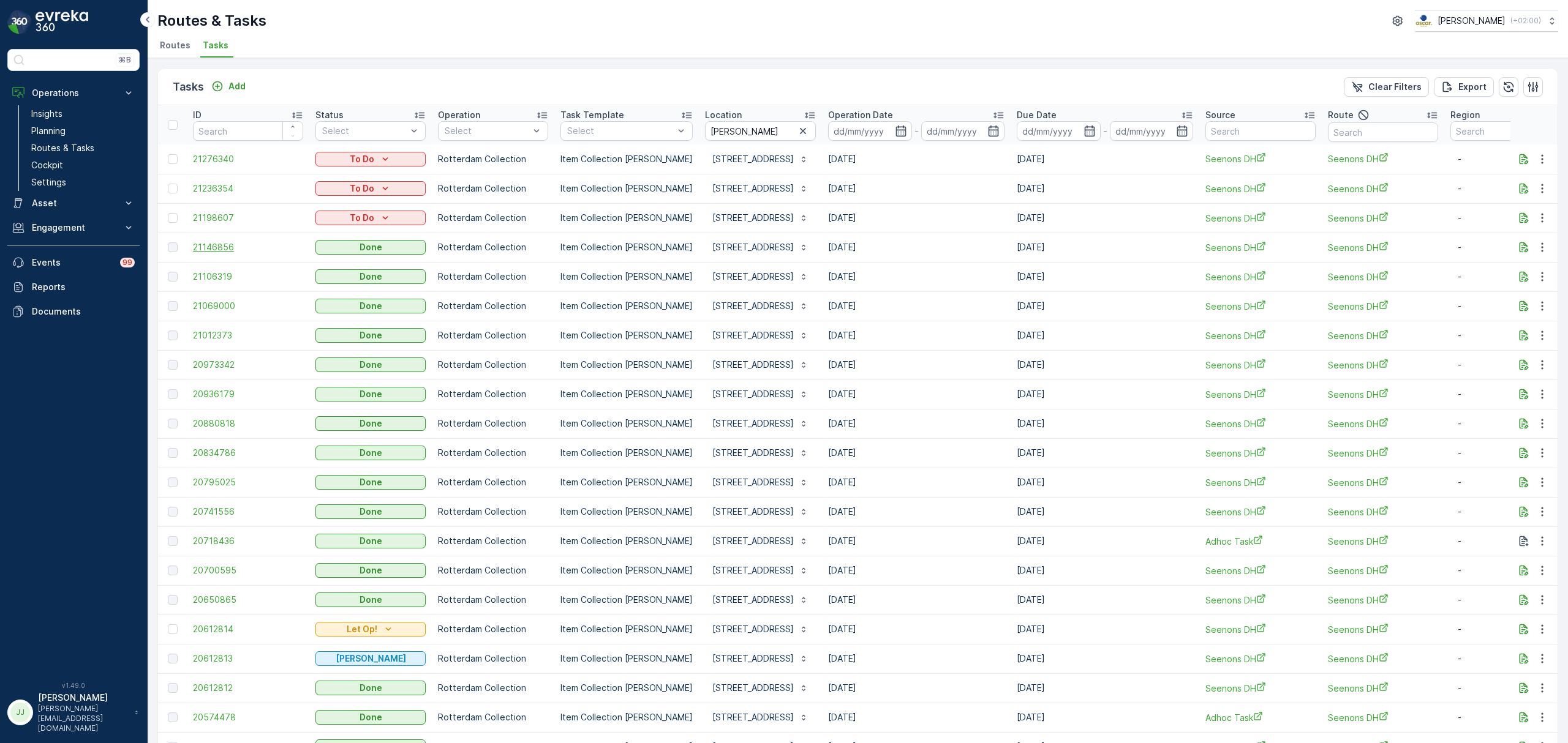
click at [205, 246] on span "21146856" at bounding box center [248, 247] width 110 height 12
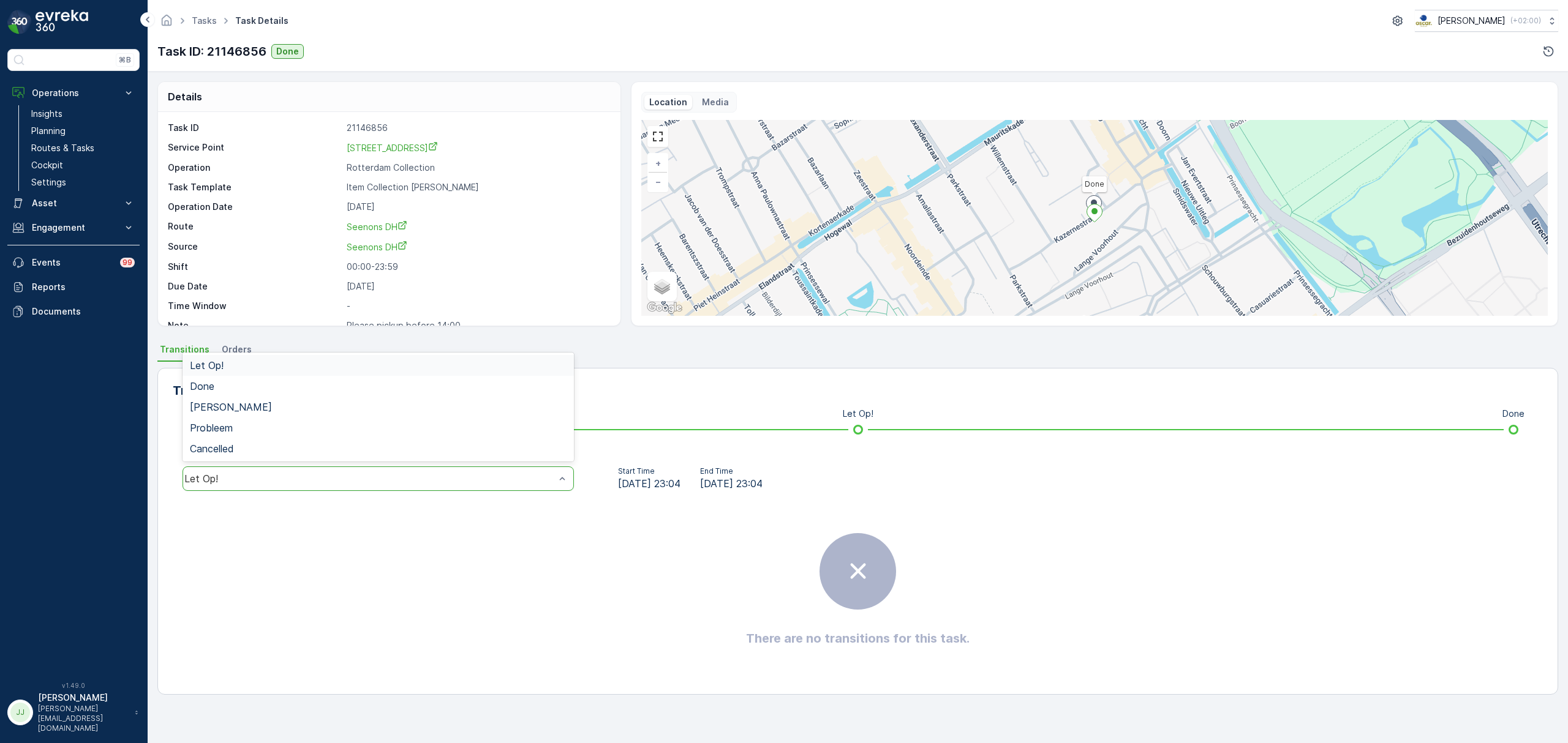
click at [342, 473] on div "Let Op!" at bounding box center [378, 478] width 392 height 25
click at [227, 381] on div "Done" at bounding box center [378, 386] width 377 height 11
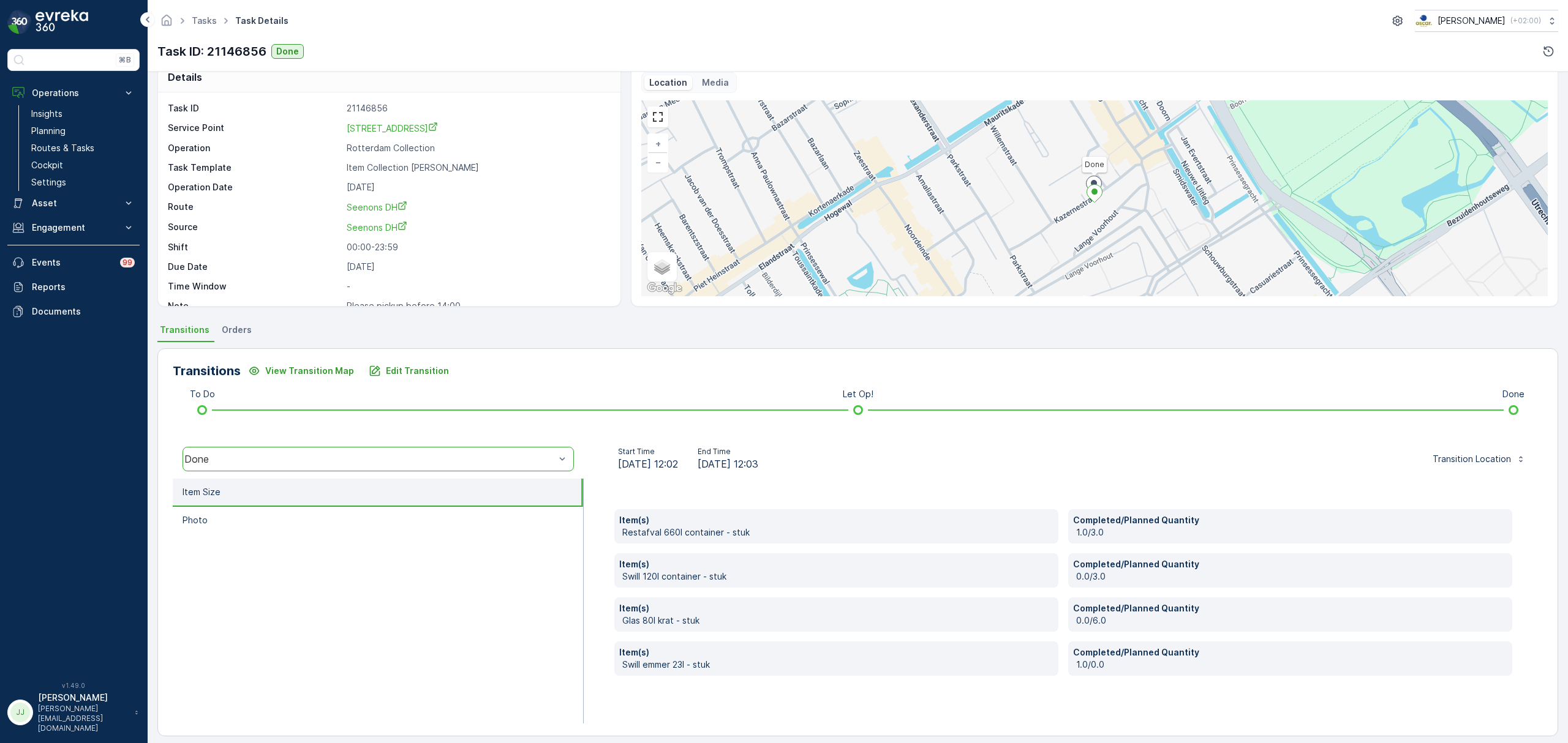
scroll to position [28, 0]
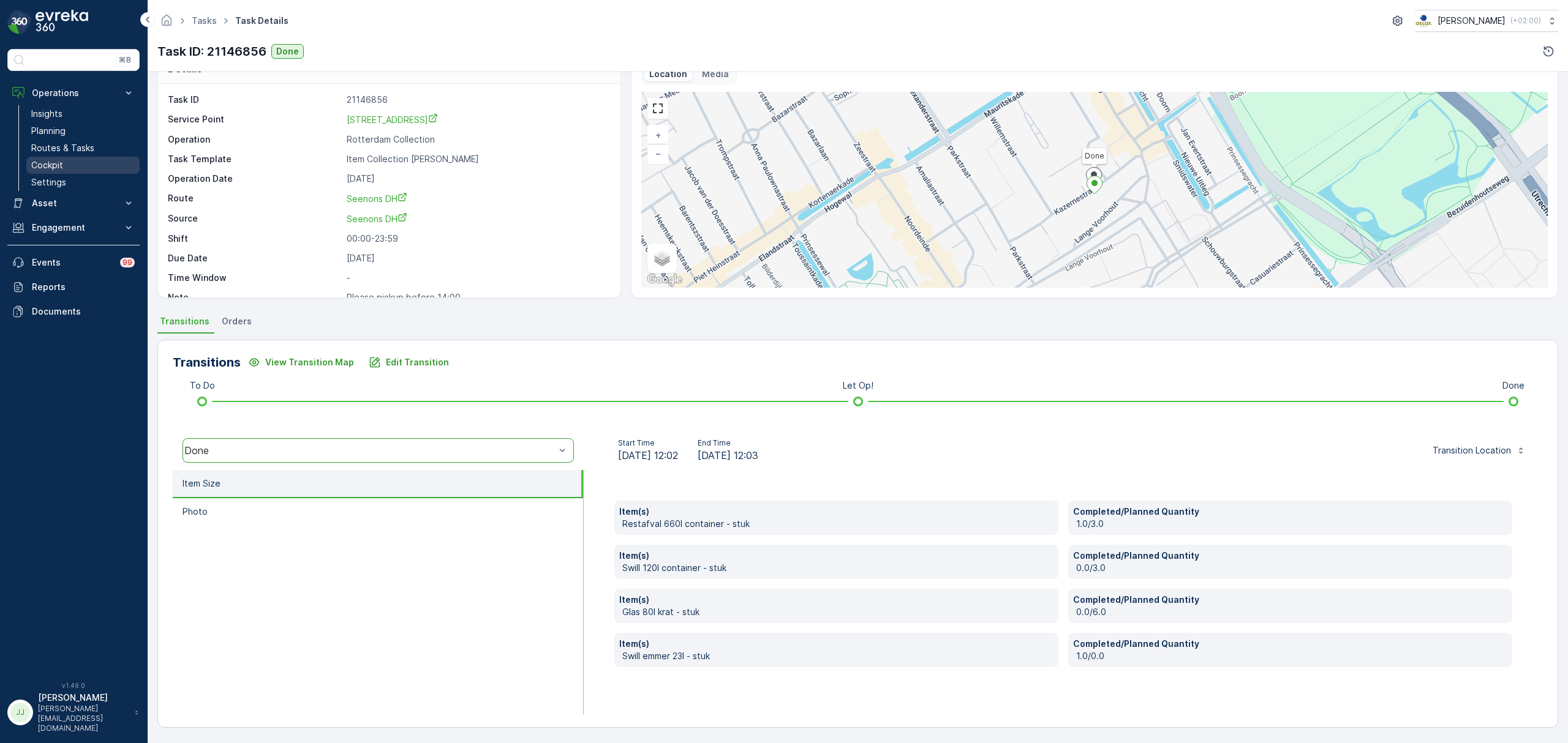
drag, startPoint x: 681, startPoint y: 461, endPoint x: 133, endPoint y: 168, distance: 621.4
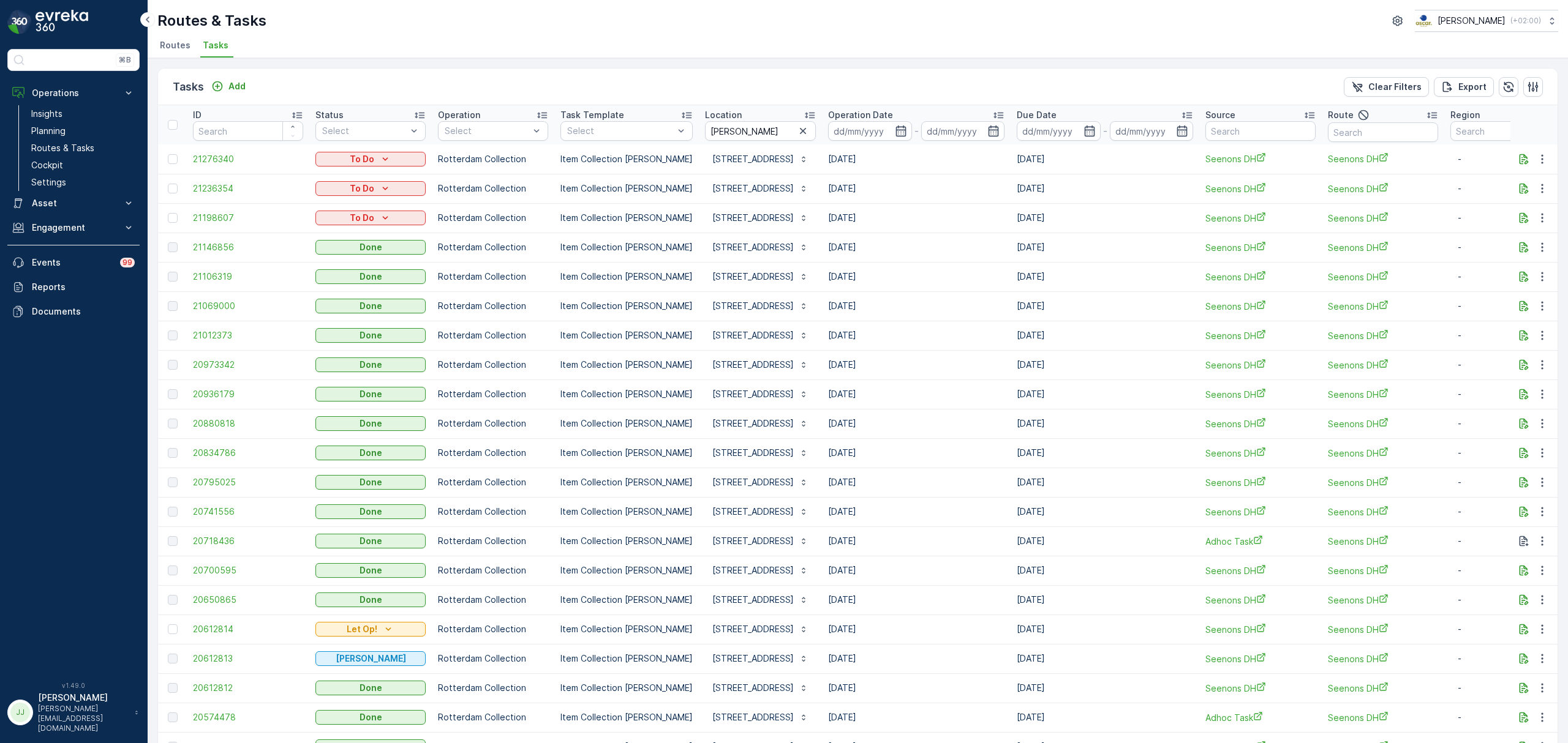
click at [180, 47] on span "Routes" at bounding box center [175, 45] width 31 height 12
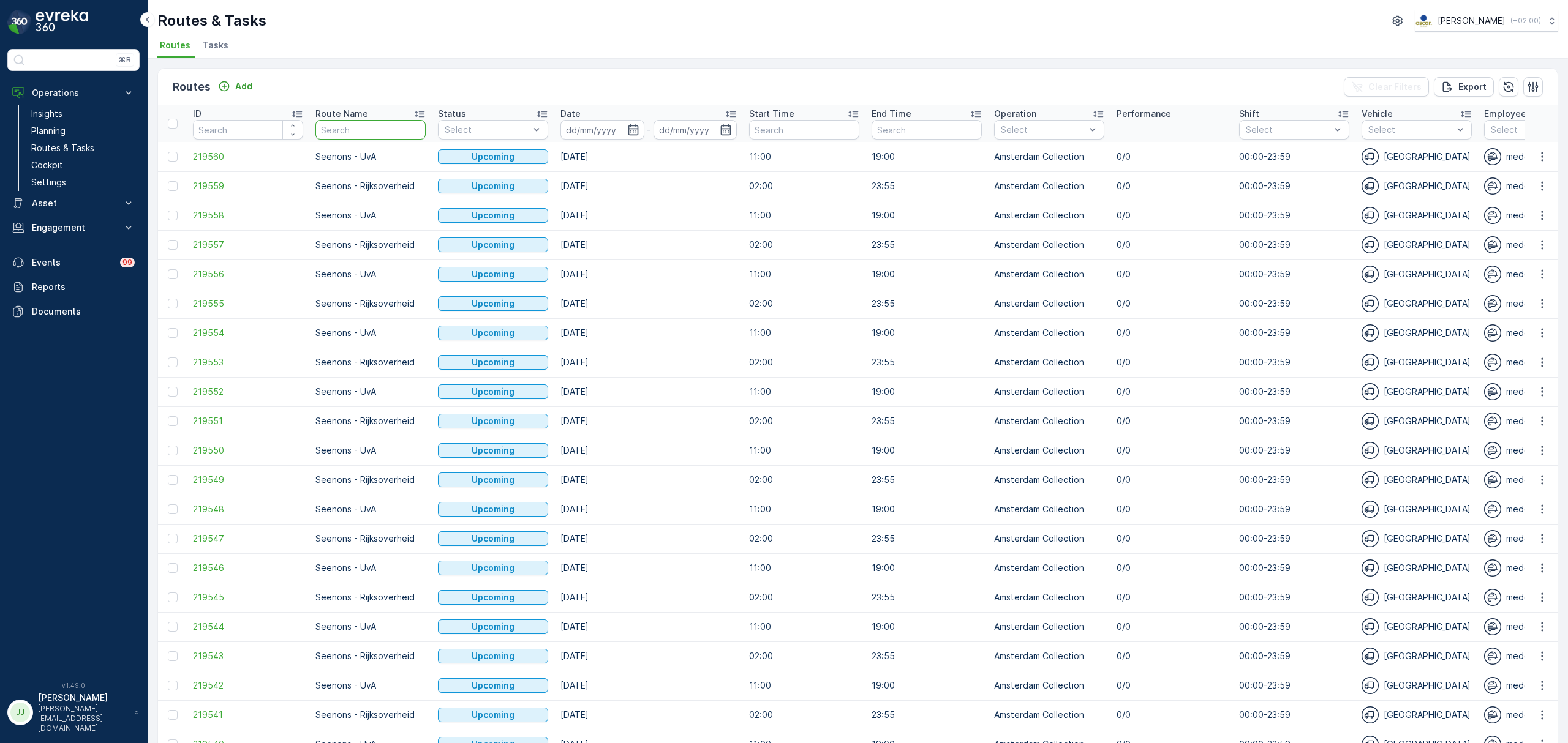
click at [346, 133] on input "text" at bounding box center [370, 129] width 110 height 19
type input "Seenons cen"
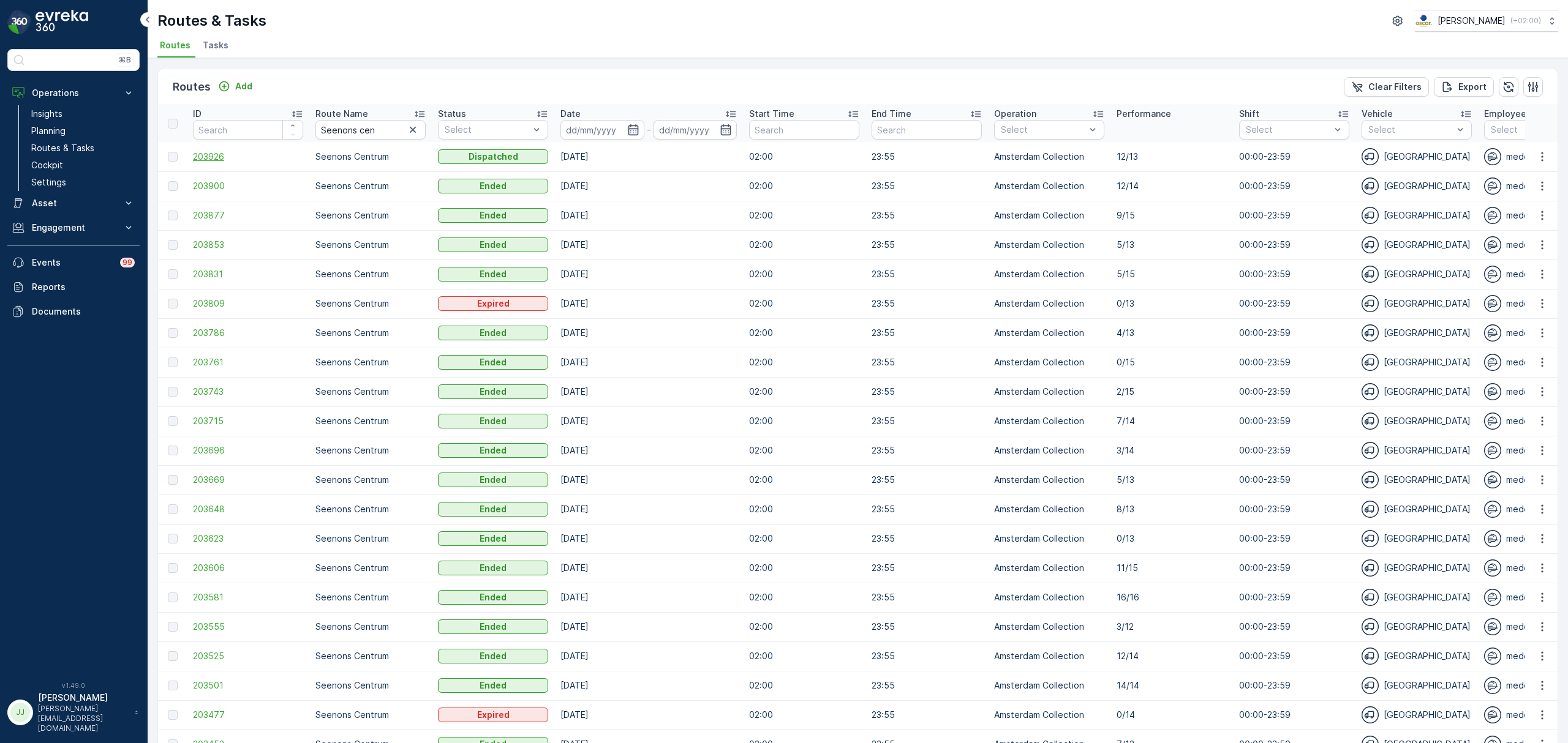
click at [207, 157] on span "203926" at bounding box center [248, 157] width 110 height 12
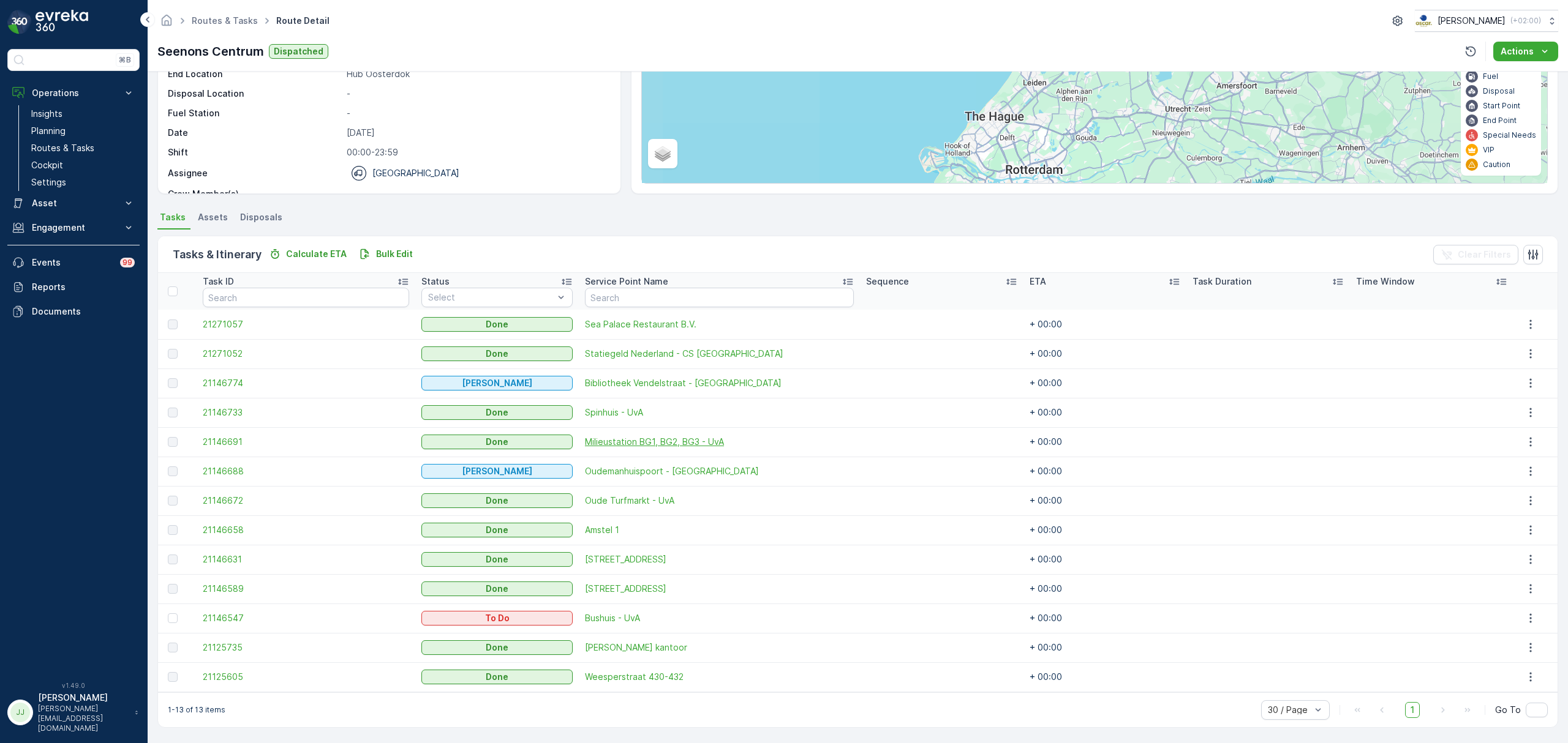
scroll to position [133, 0]
drag, startPoint x: 236, startPoint y: 579, endPoint x: 235, endPoint y: 586, distance: 7.1
click at [235, 584] on td "21146589" at bounding box center [306, 588] width 219 height 29
click at [235, 586] on span "21146589" at bounding box center [306, 588] width 206 height 12
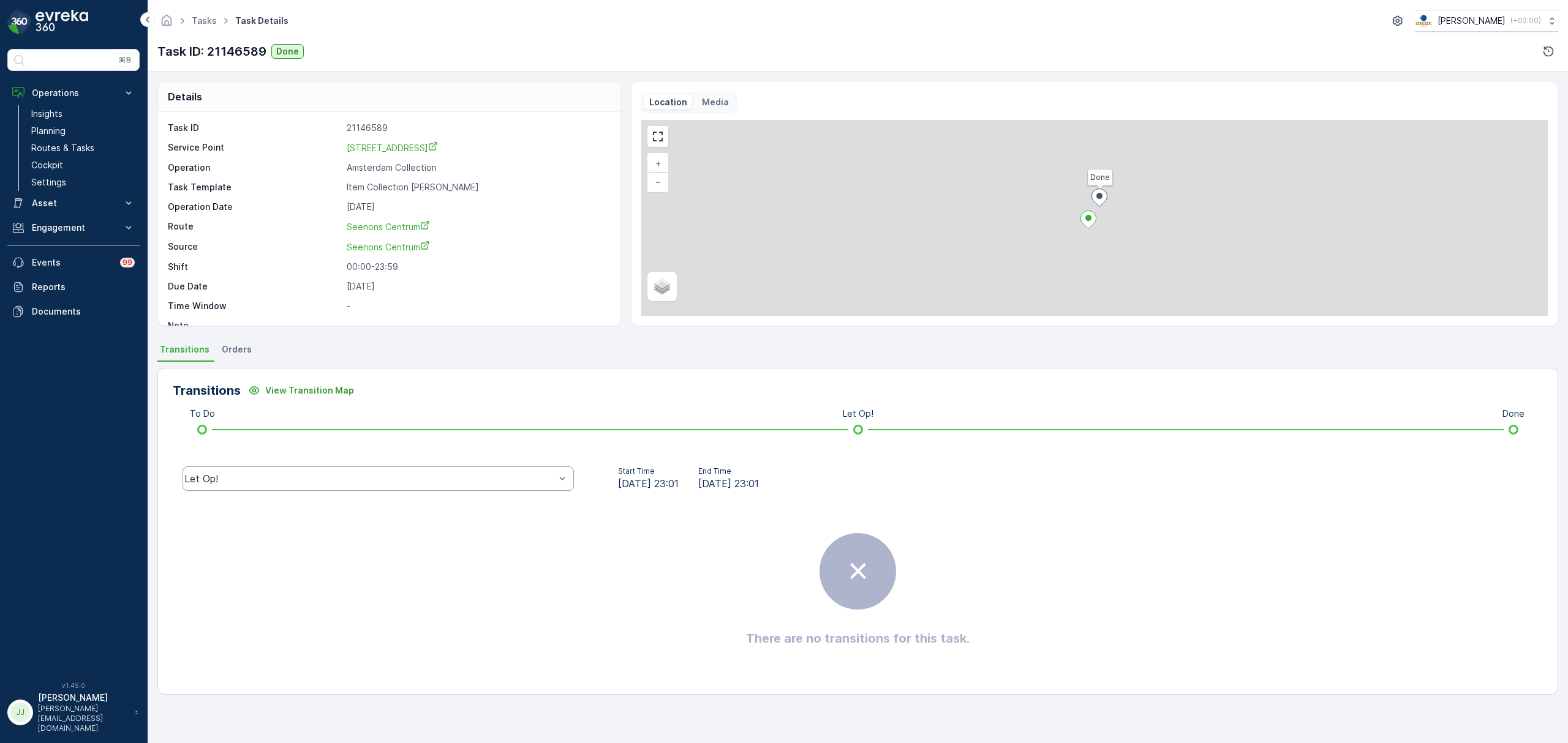
click at [504, 484] on div "Let Op!" at bounding box center [369, 479] width 370 height 11
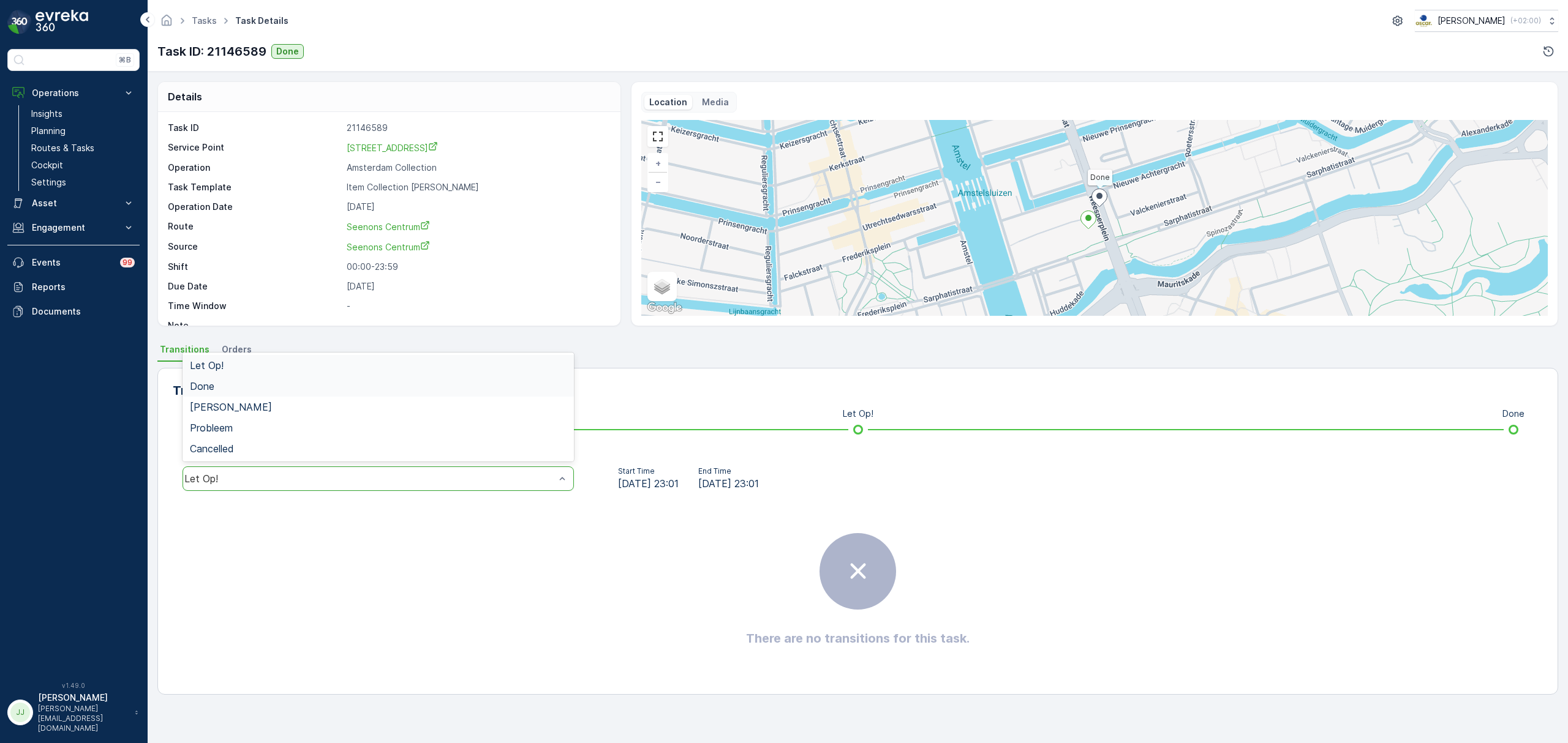
click at [278, 390] on div "Done" at bounding box center [378, 386] width 377 height 11
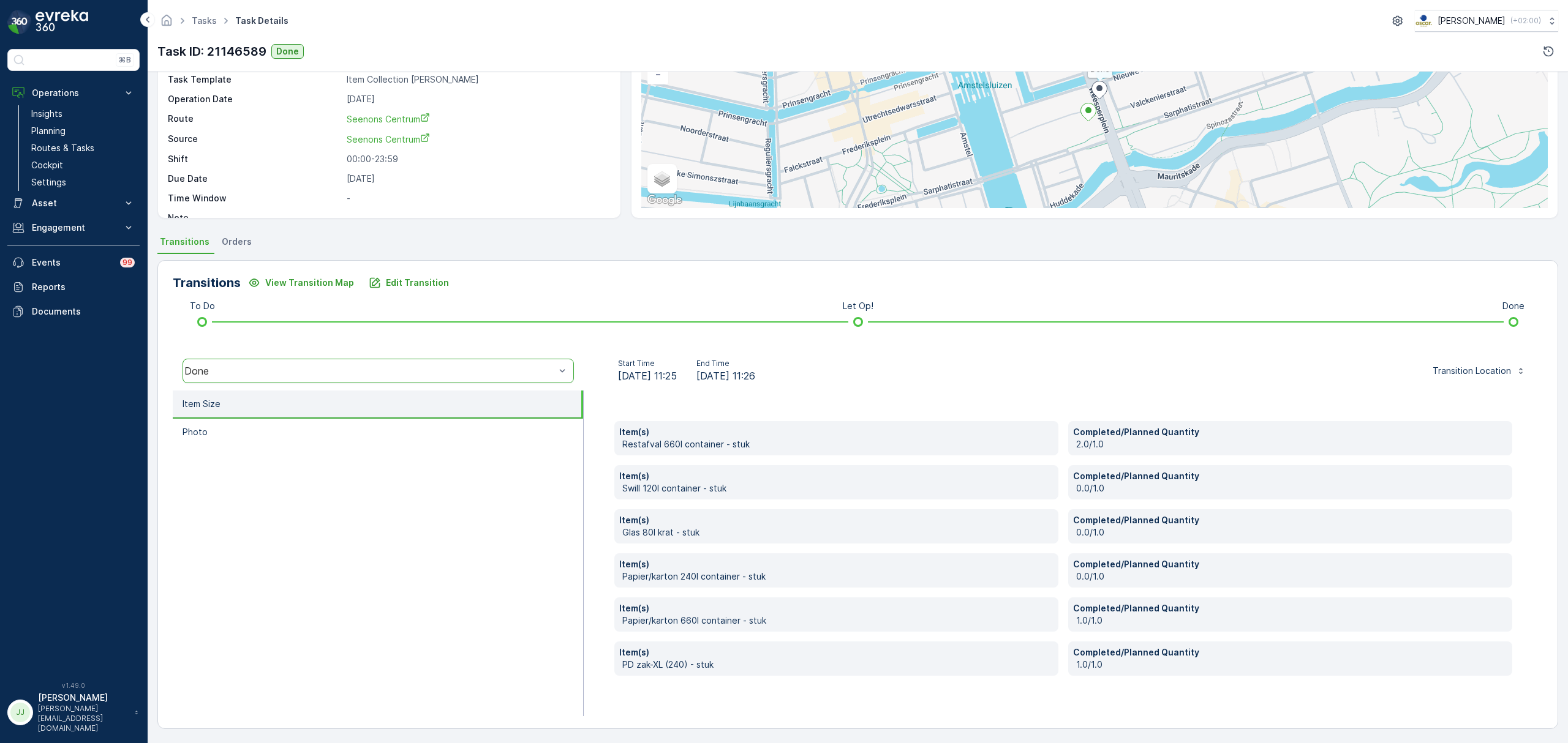
scroll to position [109, 0]
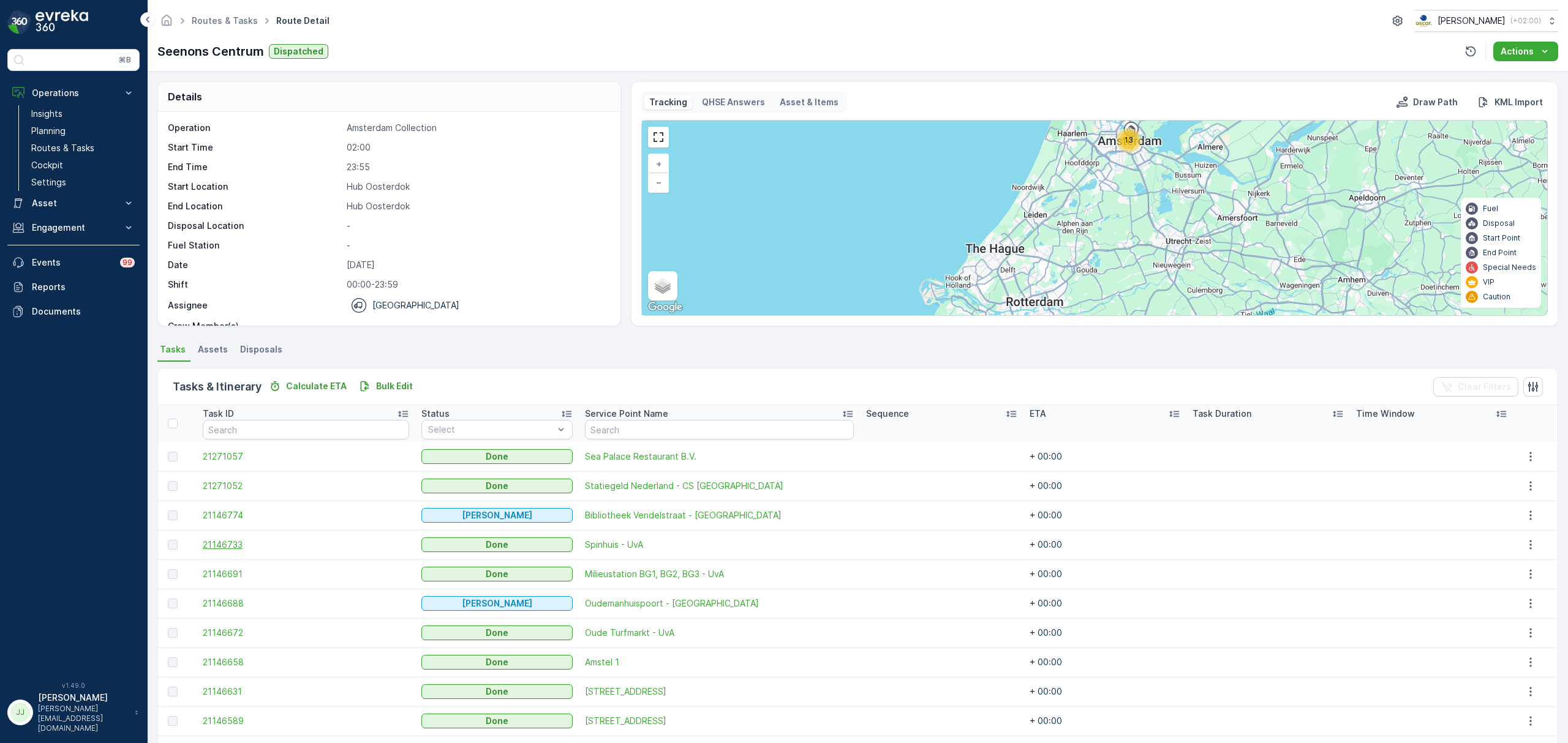
click at [244, 539] on span "21146733" at bounding box center [306, 545] width 206 height 12
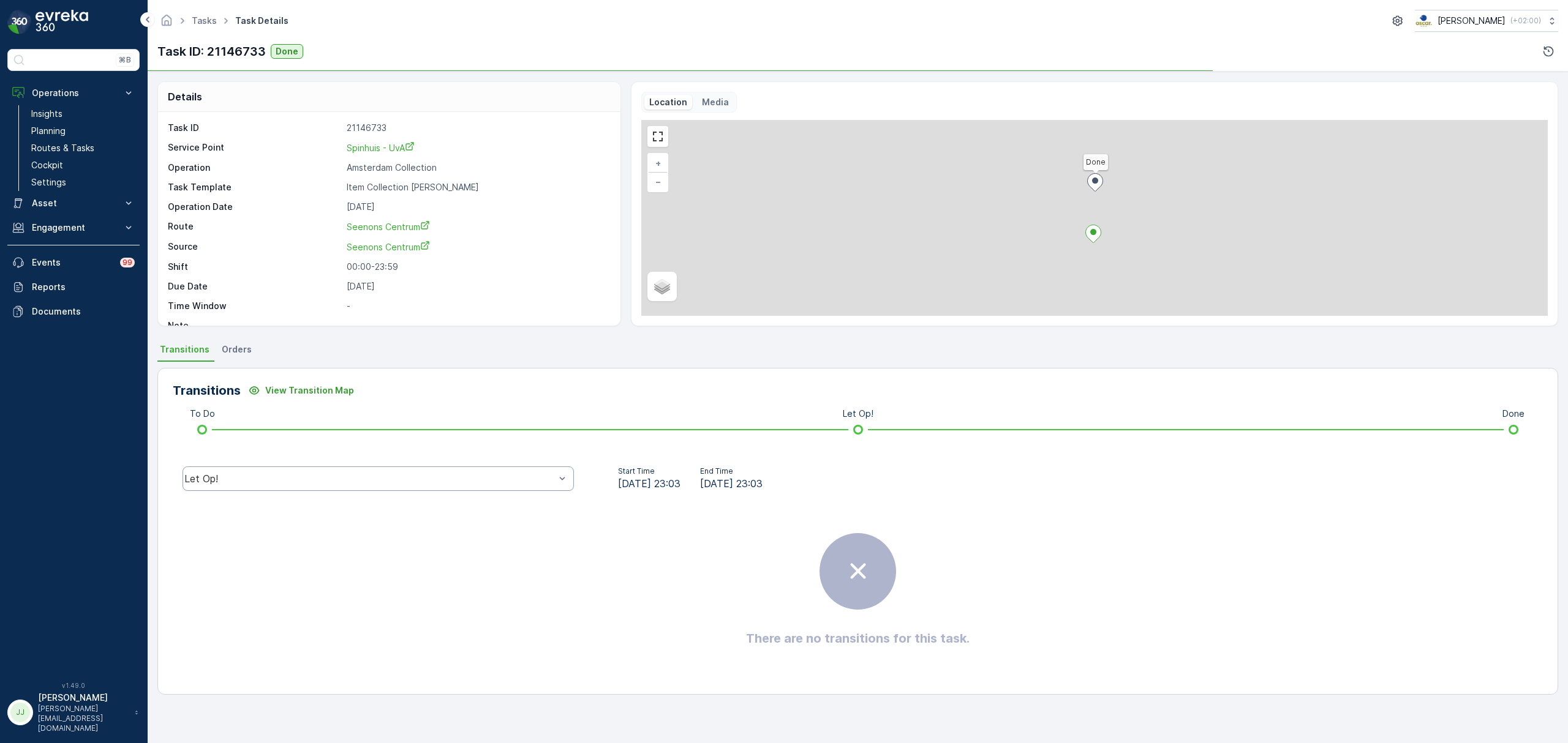
click at [252, 482] on div "Let Op!" at bounding box center [369, 479] width 370 height 11
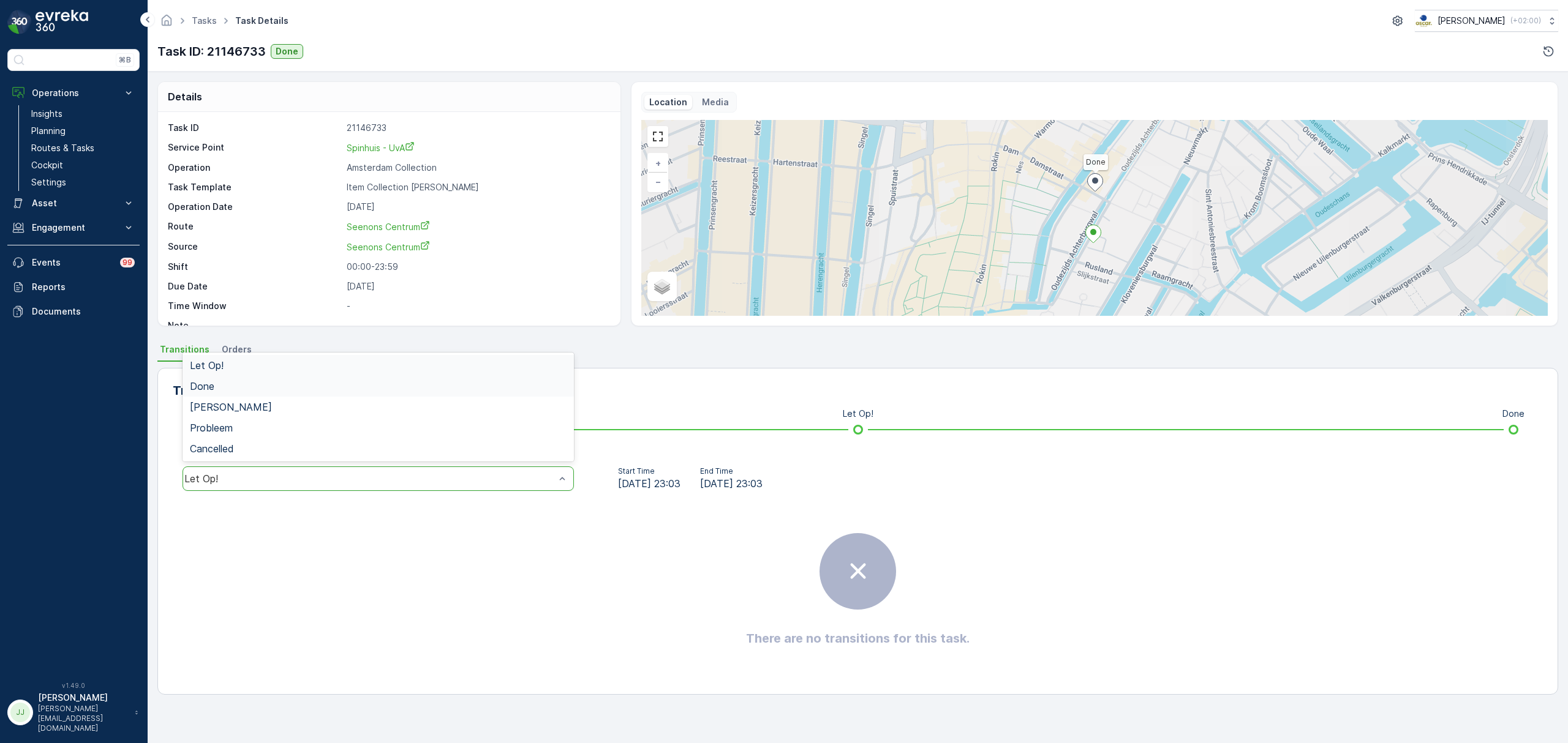
click at [222, 384] on div "Done" at bounding box center [378, 386] width 377 height 11
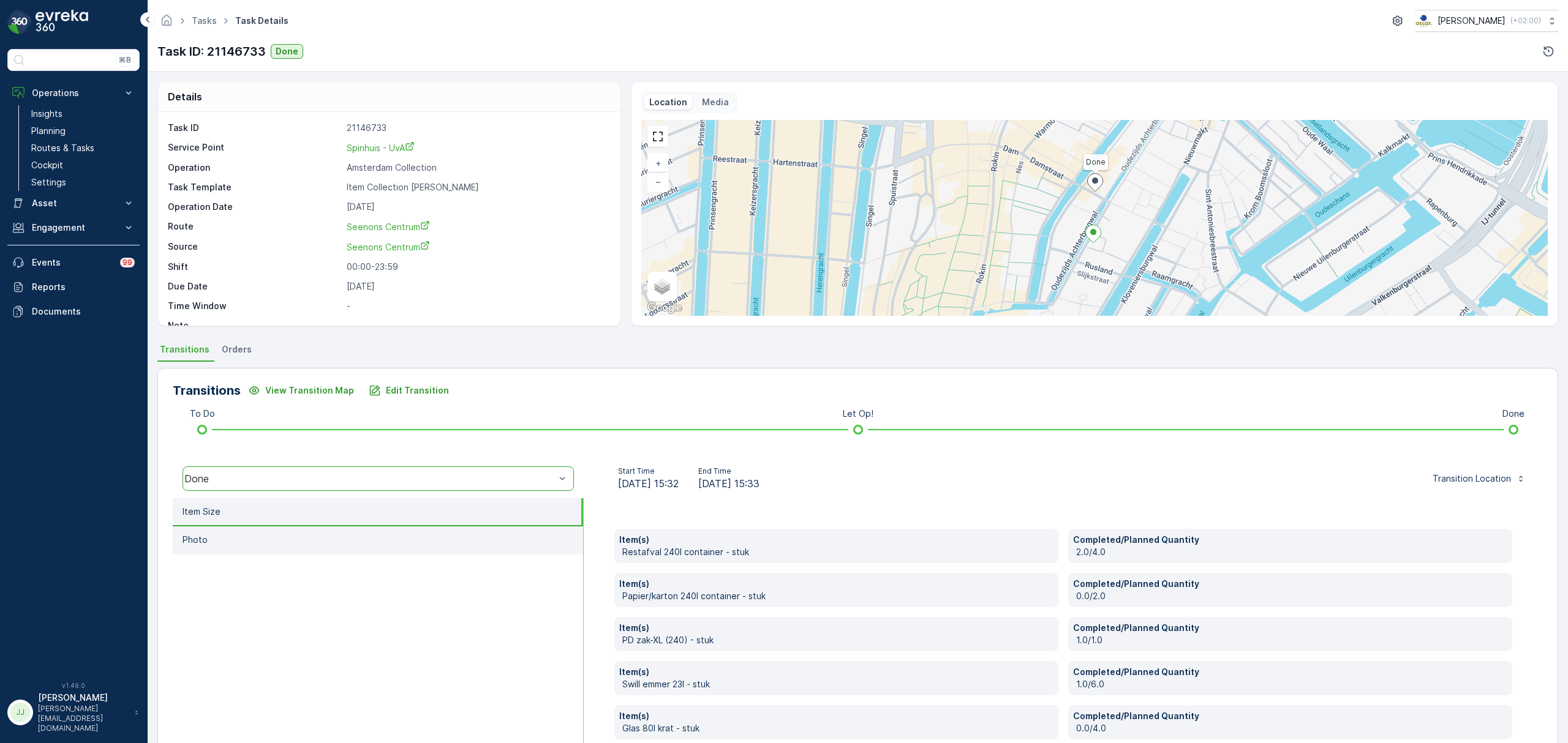
scroll to position [65, 0]
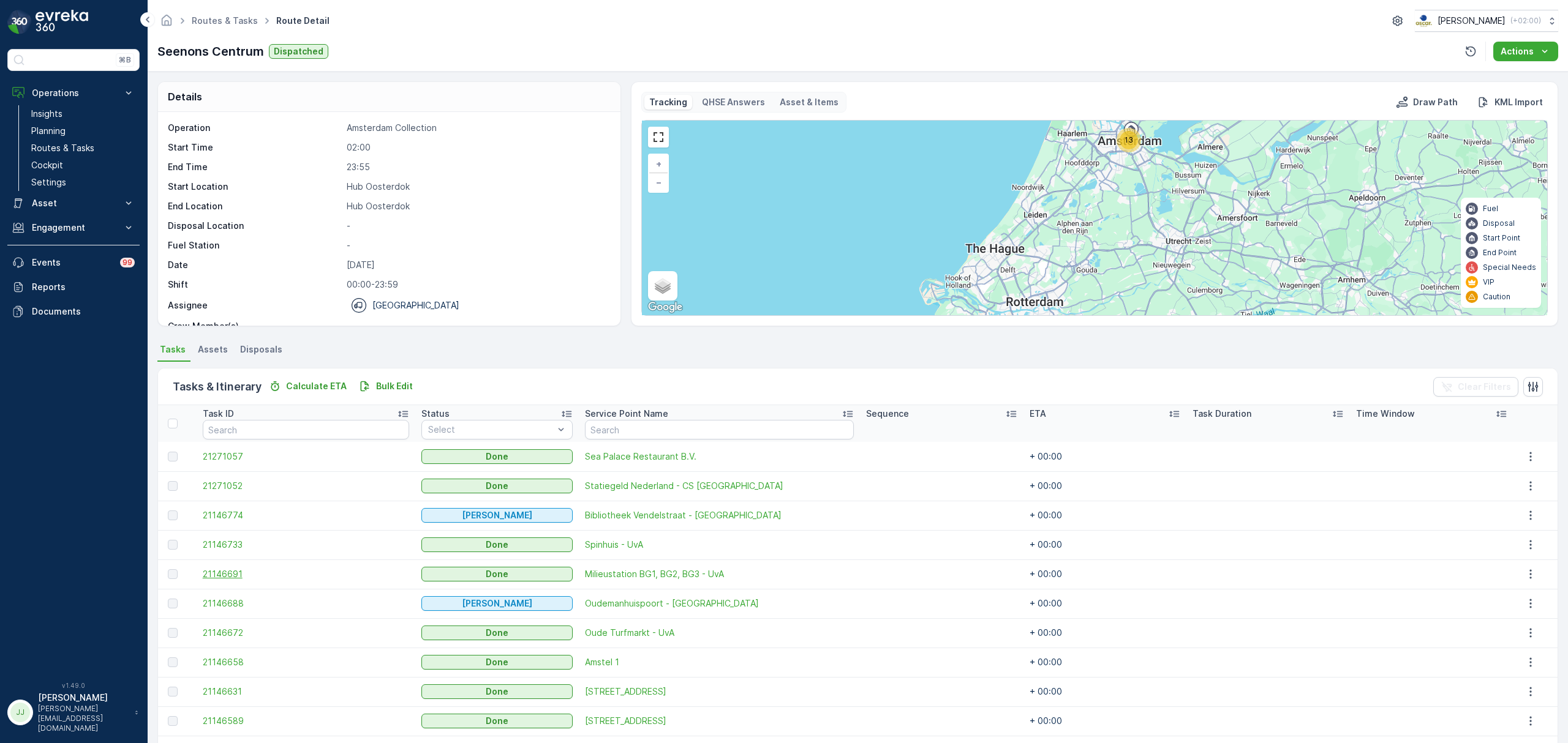
click at [211, 576] on span "21146691" at bounding box center [306, 574] width 206 height 12
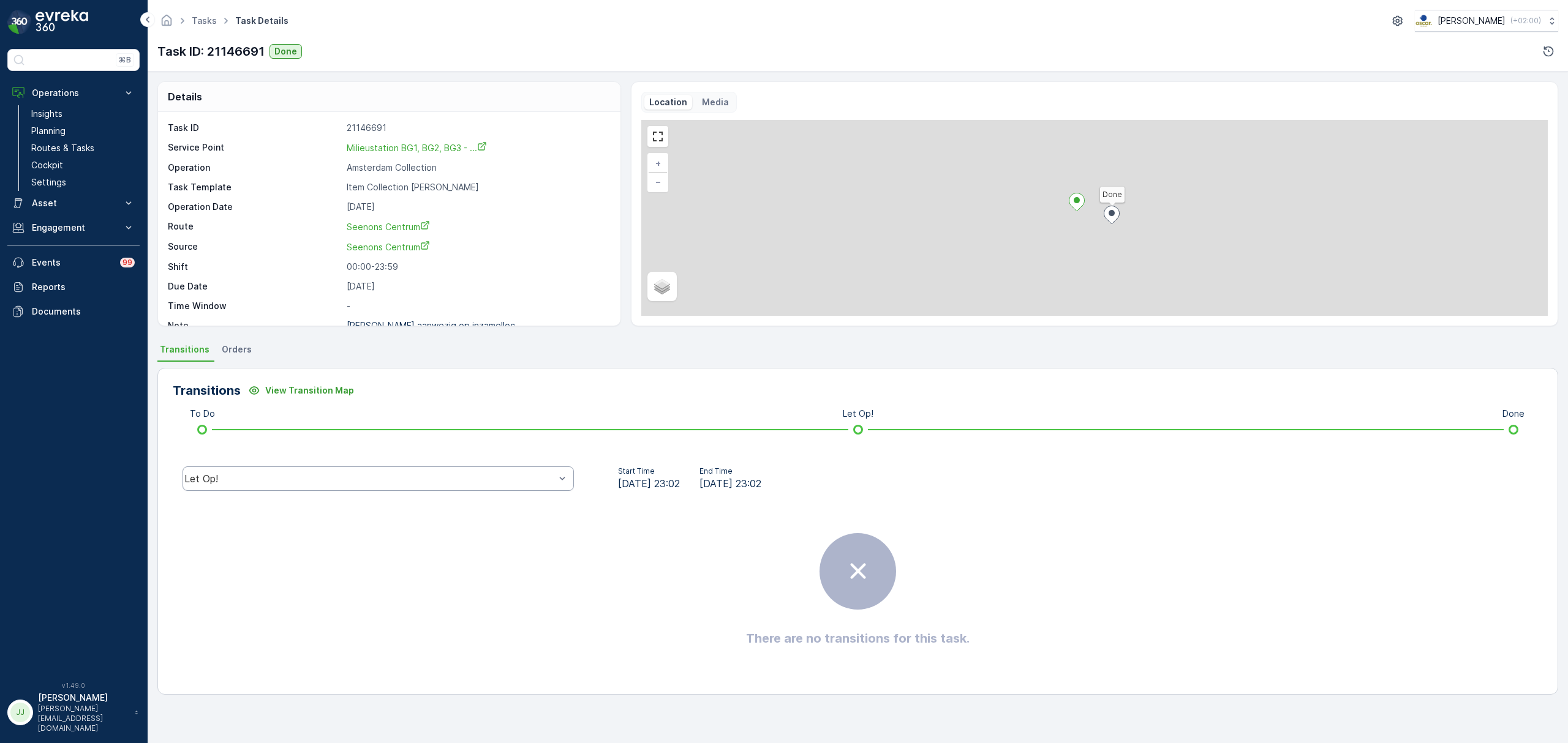
click at [276, 468] on div "Let Op!" at bounding box center [378, 478] width 392 height 25
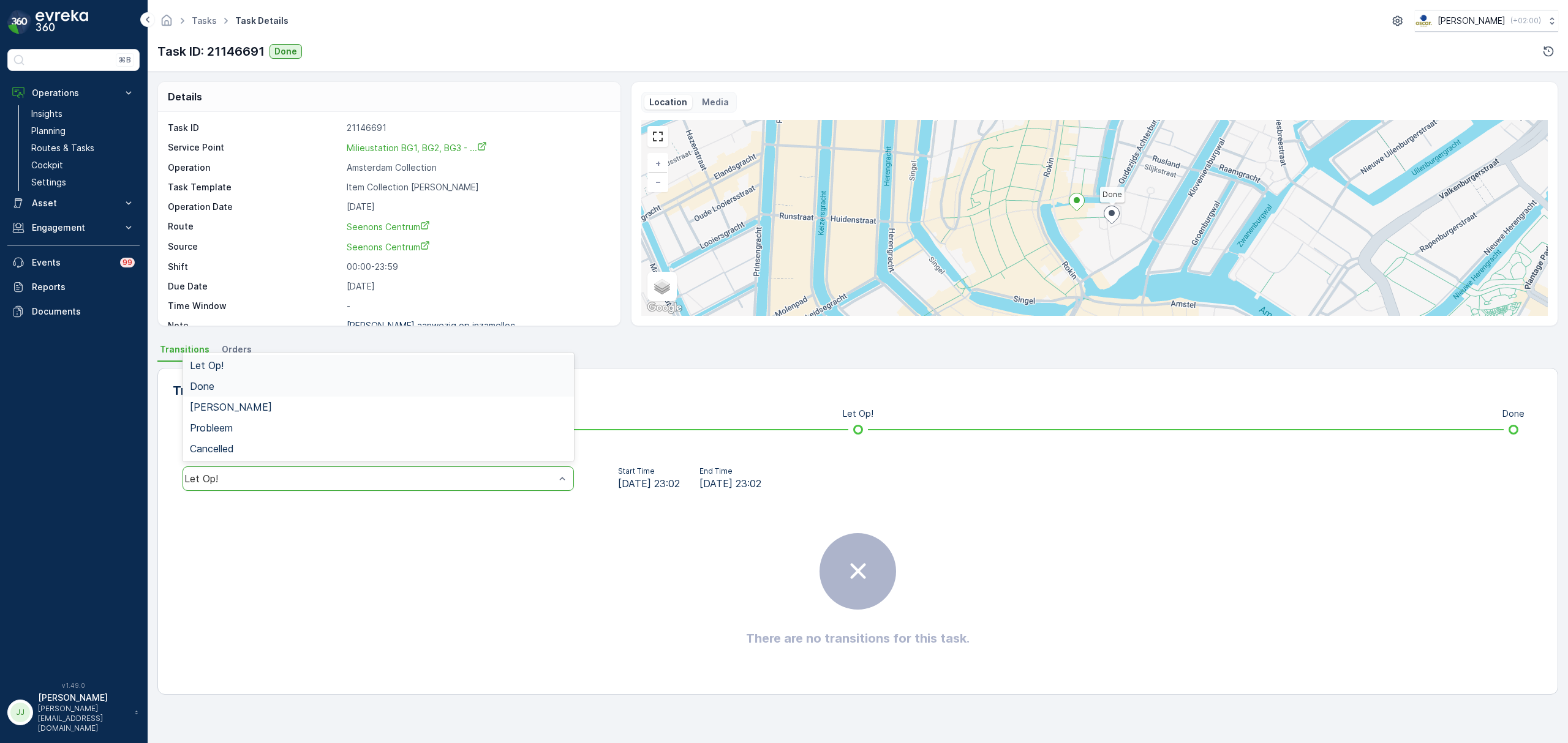
click at [226, 381] on div "Done" at bounding box center [378, 386] width 377 height 11
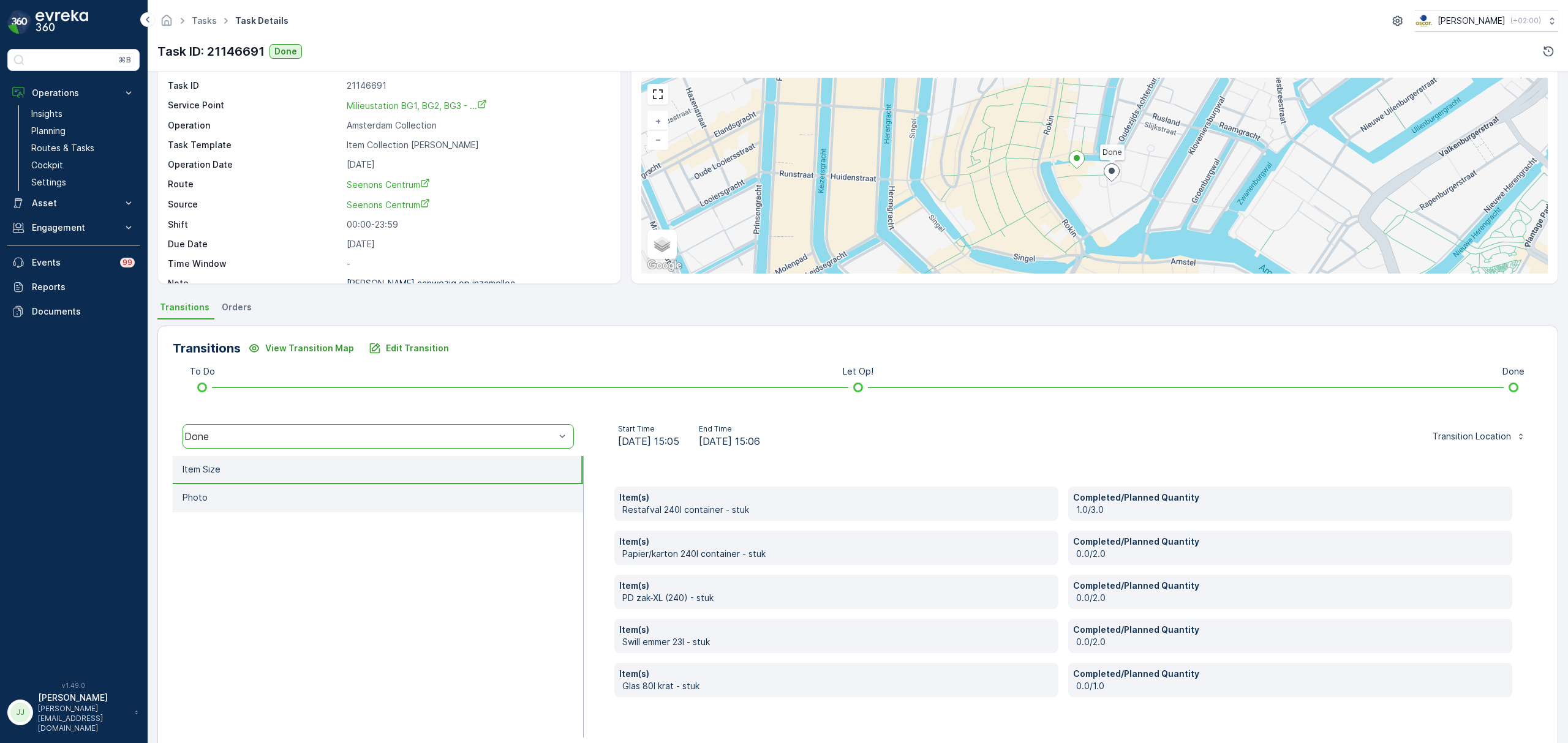
scroll to position [65, 0]
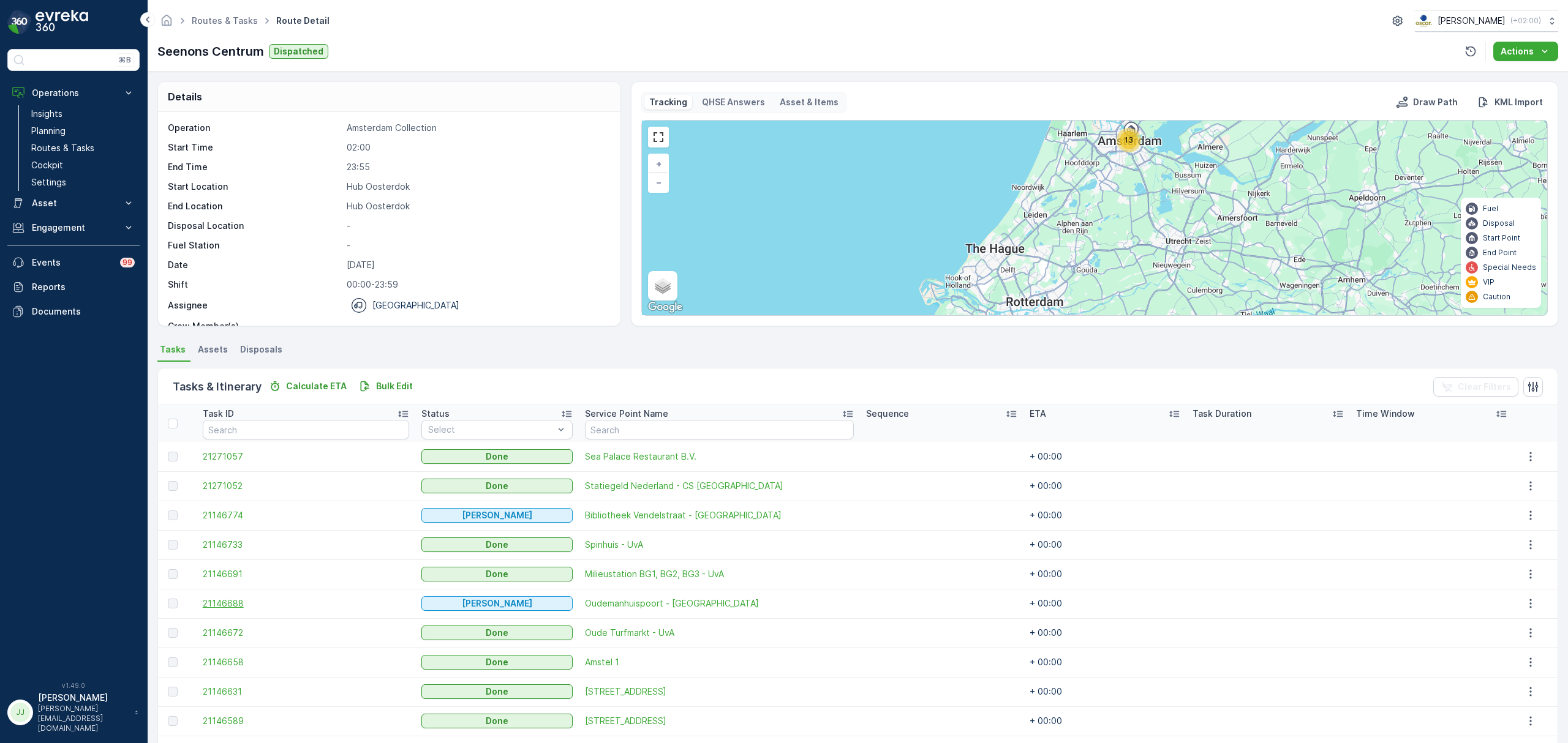
click at [224, 606] on span "21146688" at bounding box center [306, 604] width 206 height 12
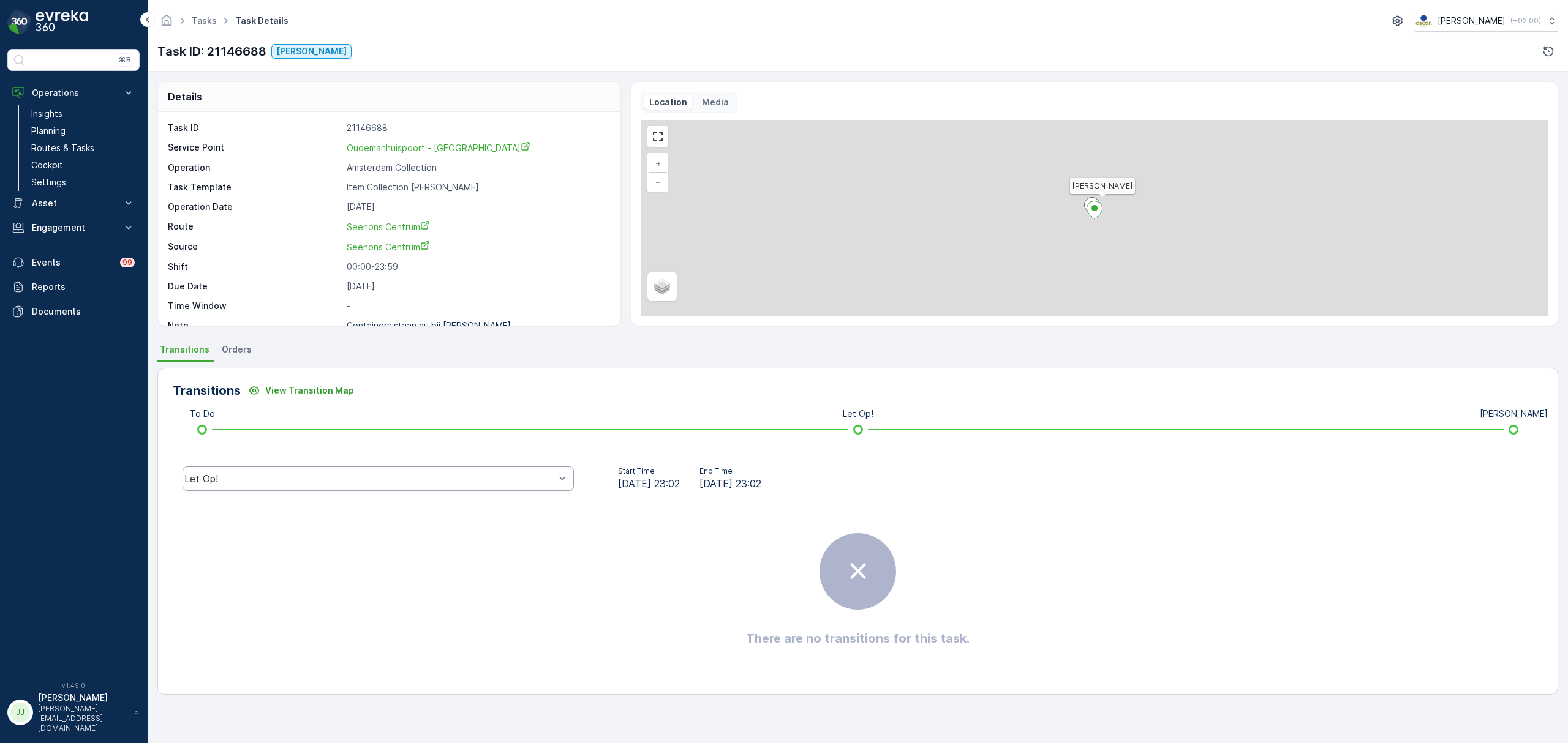
click at [262, 474] on div "Let Op!" at bounding box center [369, 479] width 370 height 11
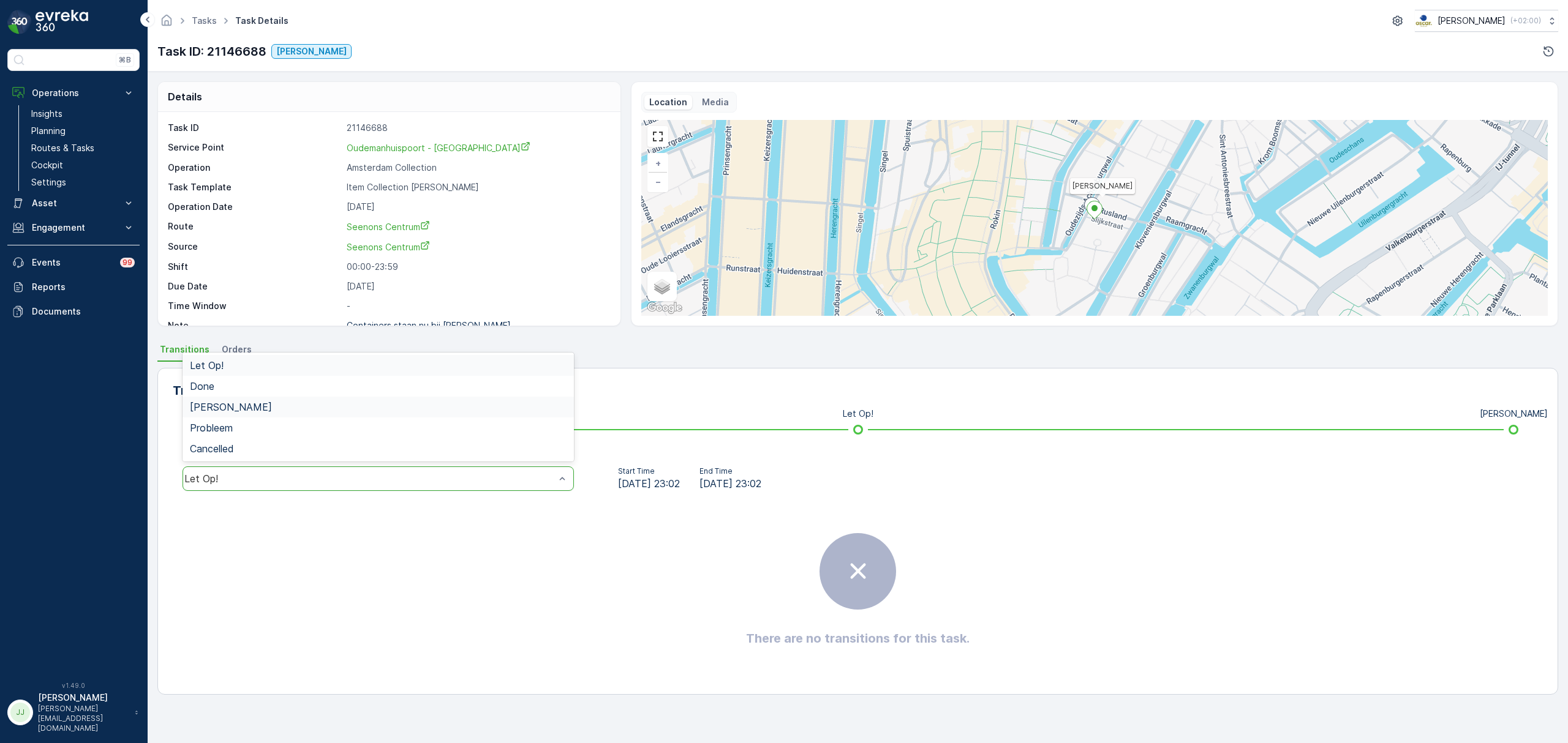
click at [233, 404] on span "[PERSON_NAME]" at bounding box center [231, 407] width 82 height 11
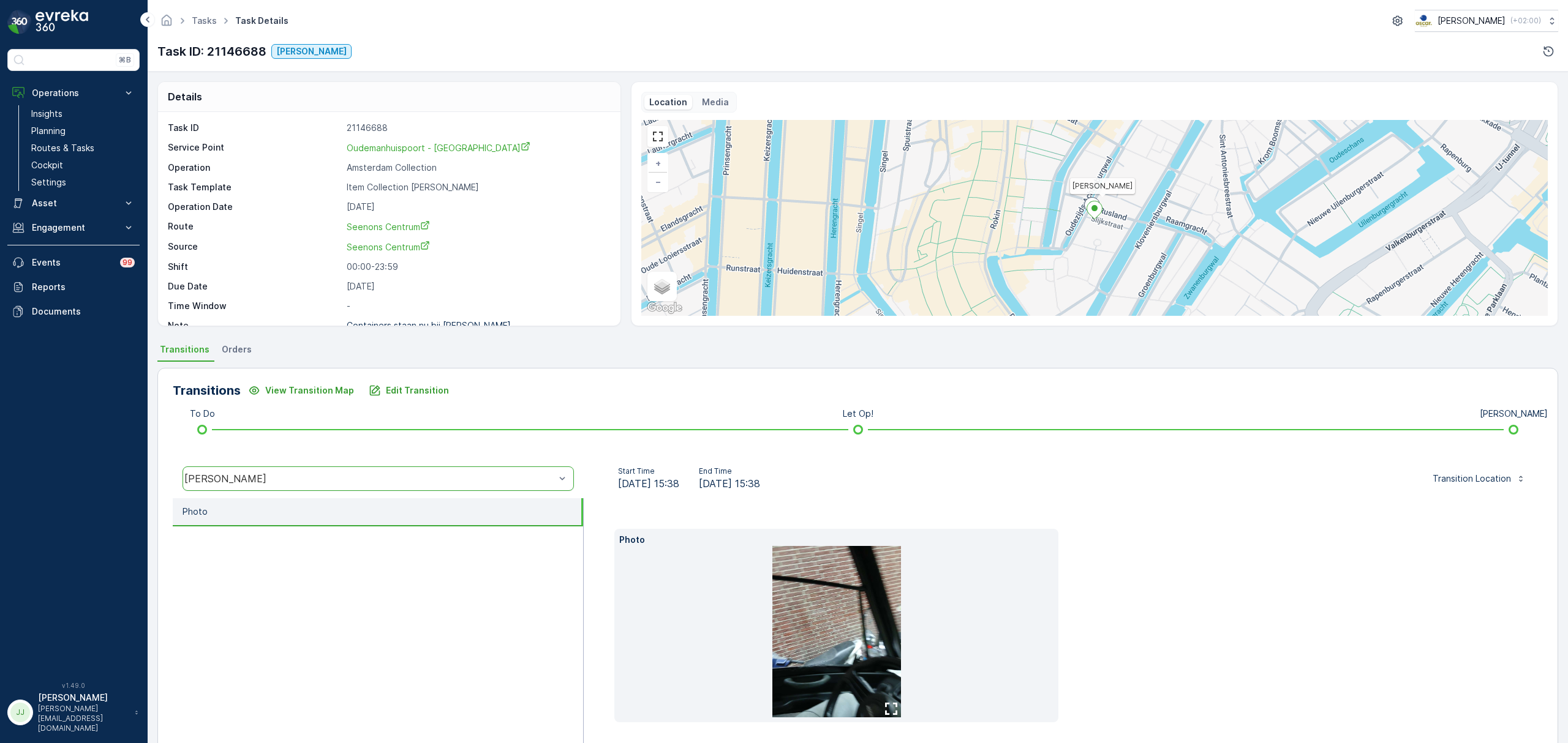
scroll to position [48, 0]
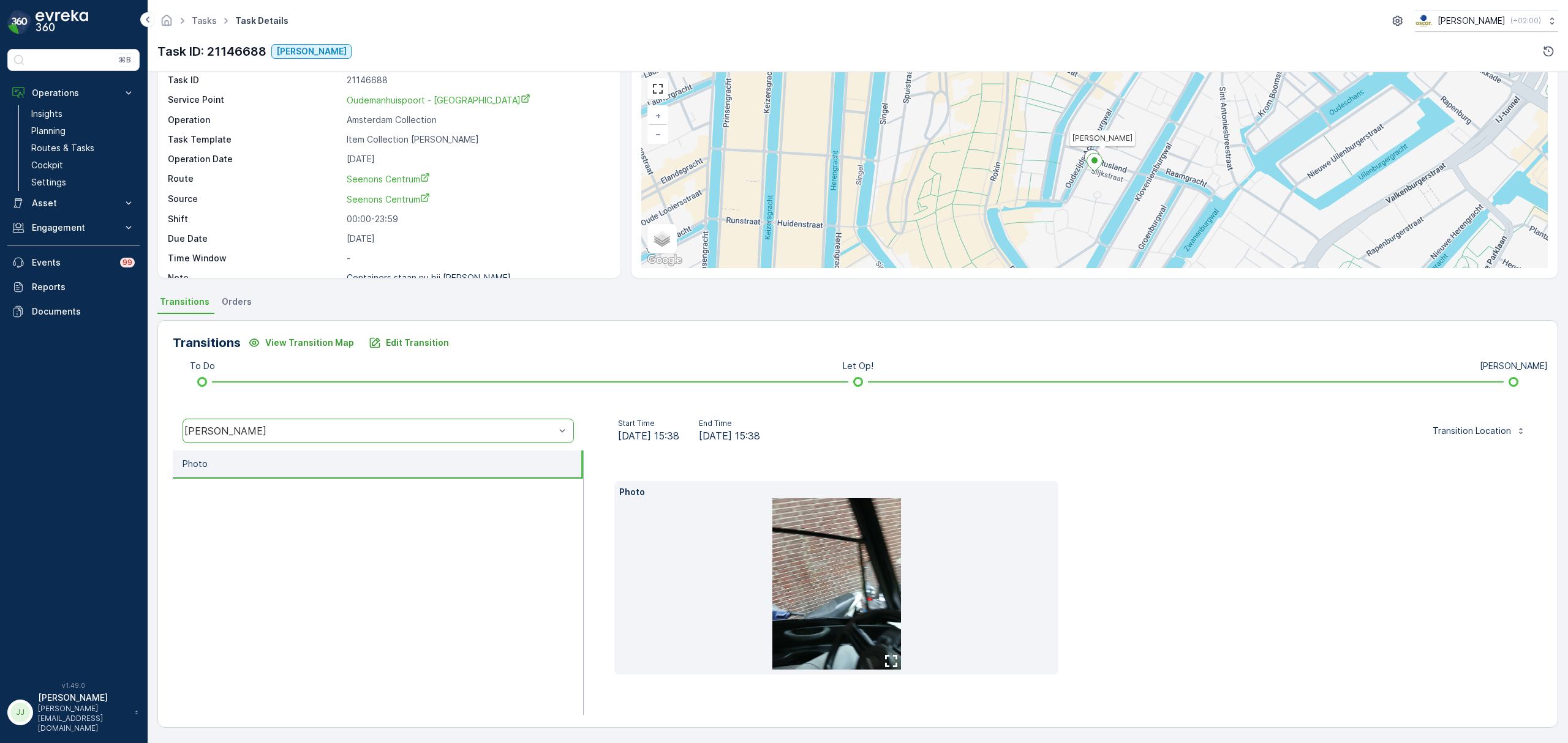
click at [841, 594] on img at bounding box center [837, 584] width 129 height 171
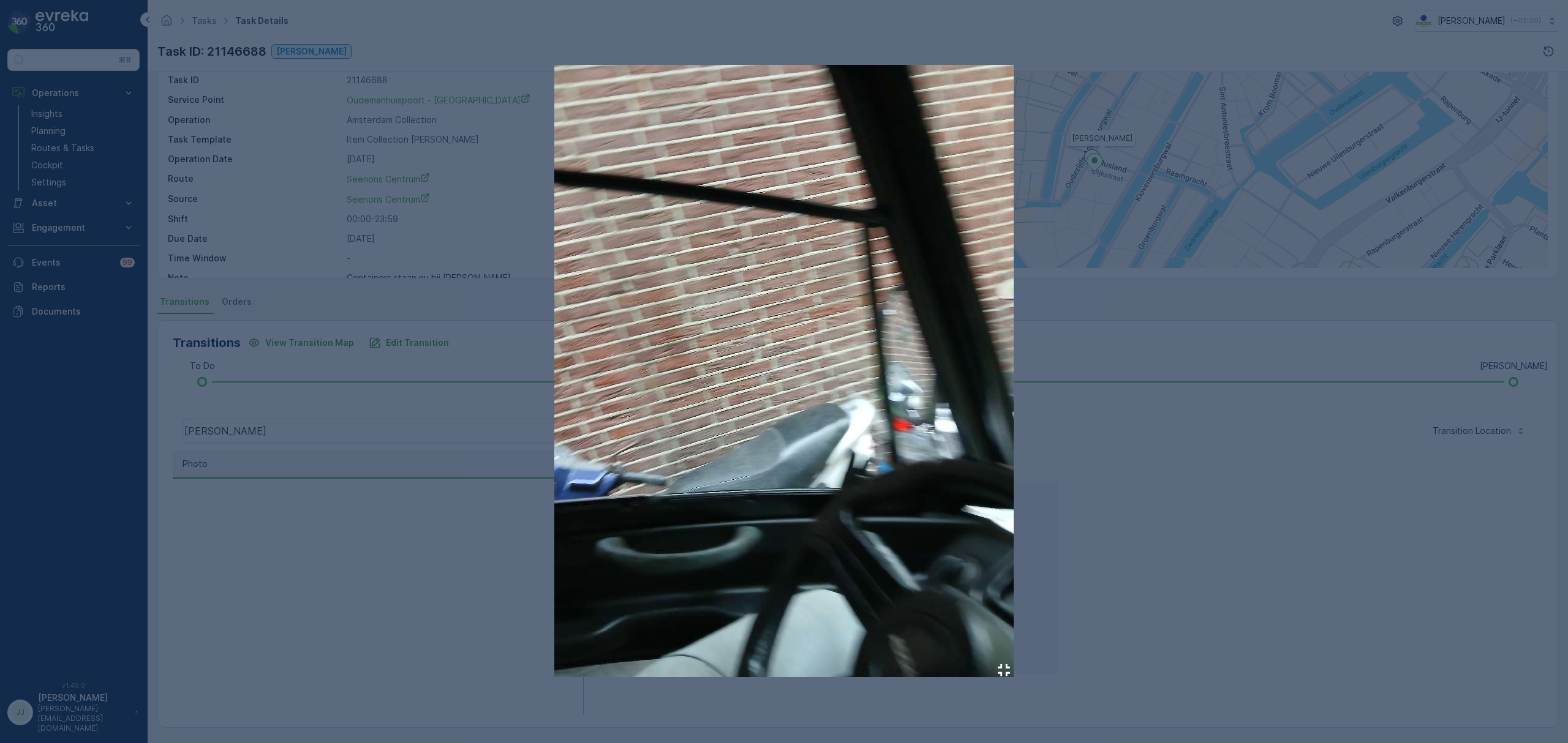
click at [398, 525] on div at bounding box center [784, 372] width 1568 height 743
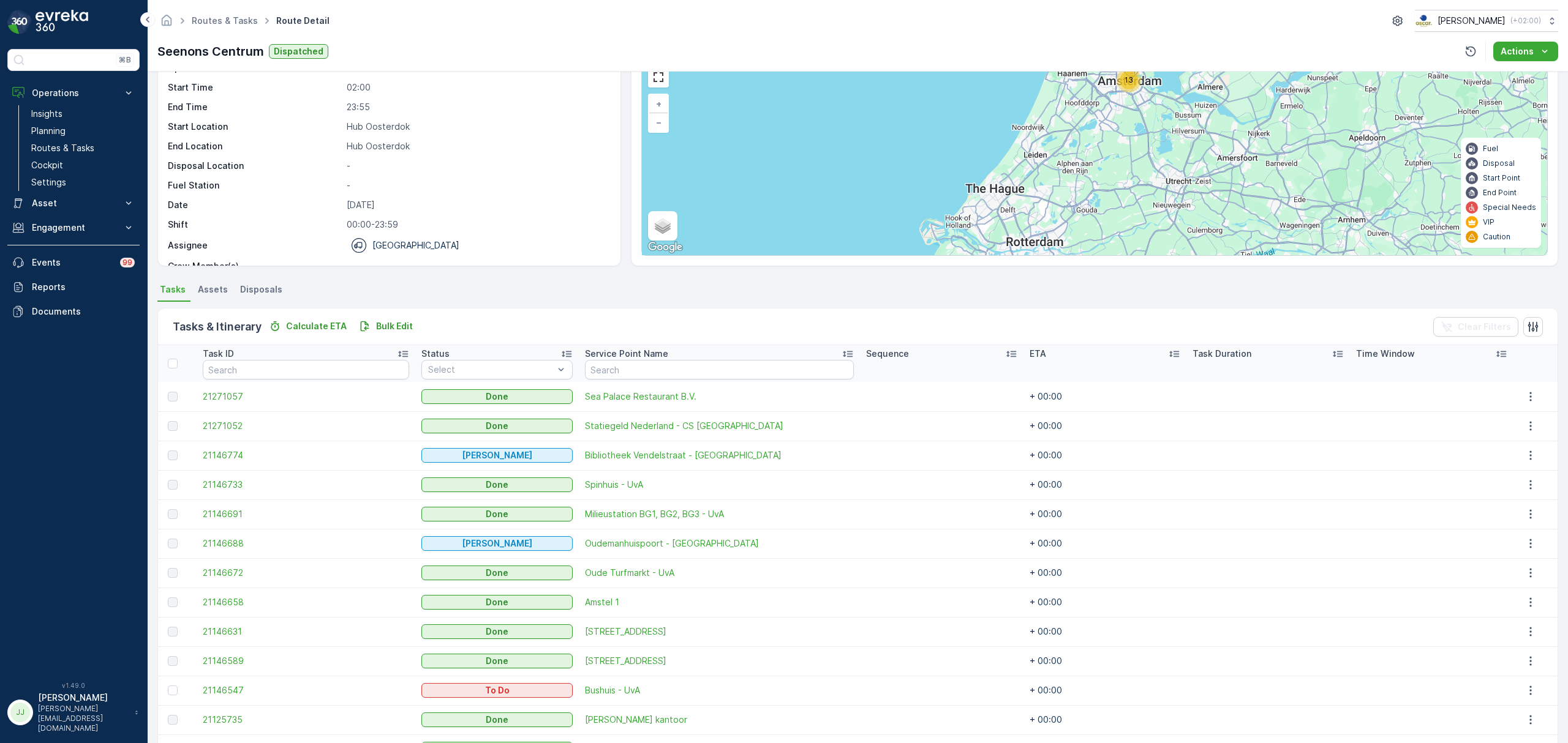
scroll to position [133, 0]
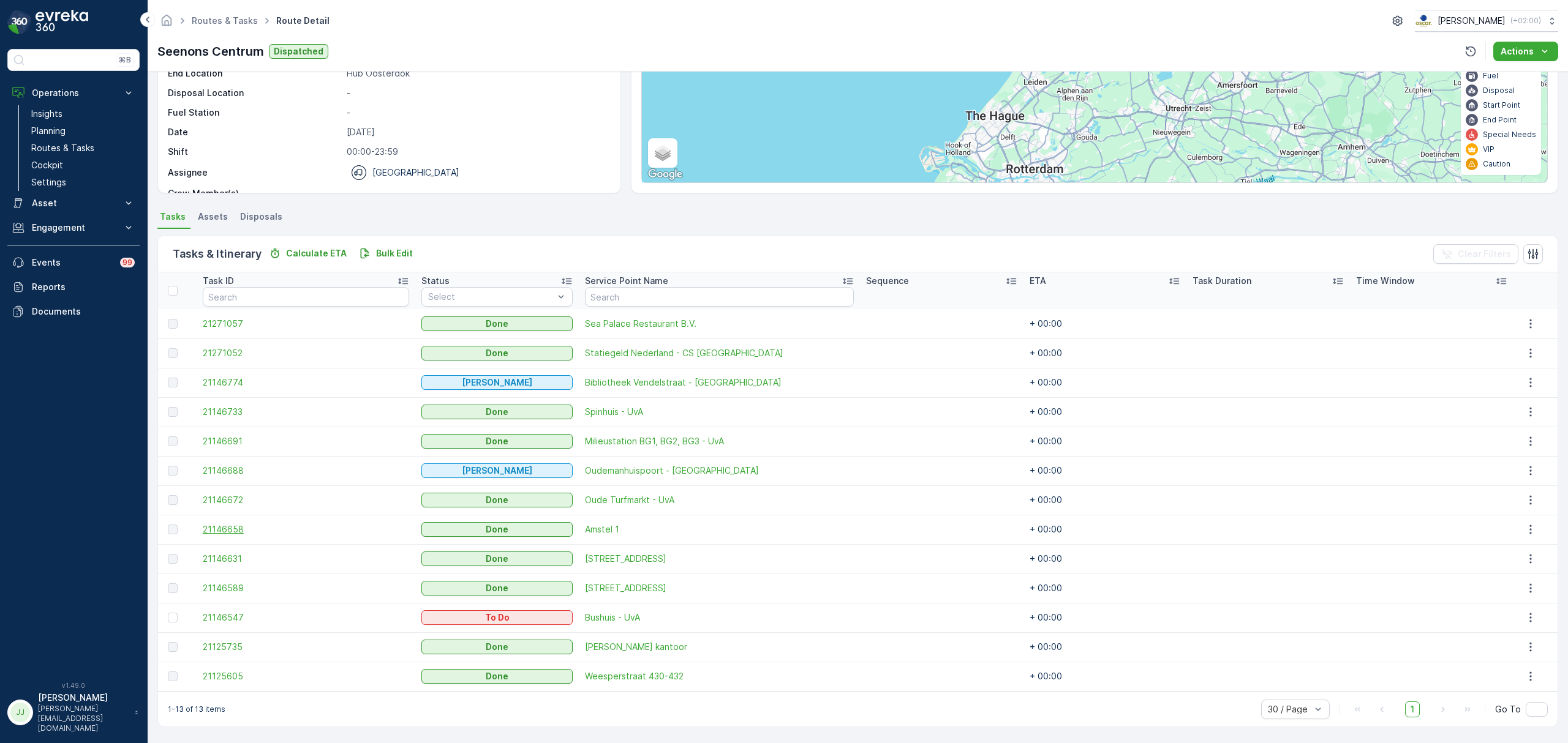
click at [236, 530] on span "21146658" at bounding box center [306, 530] width 206 height 12
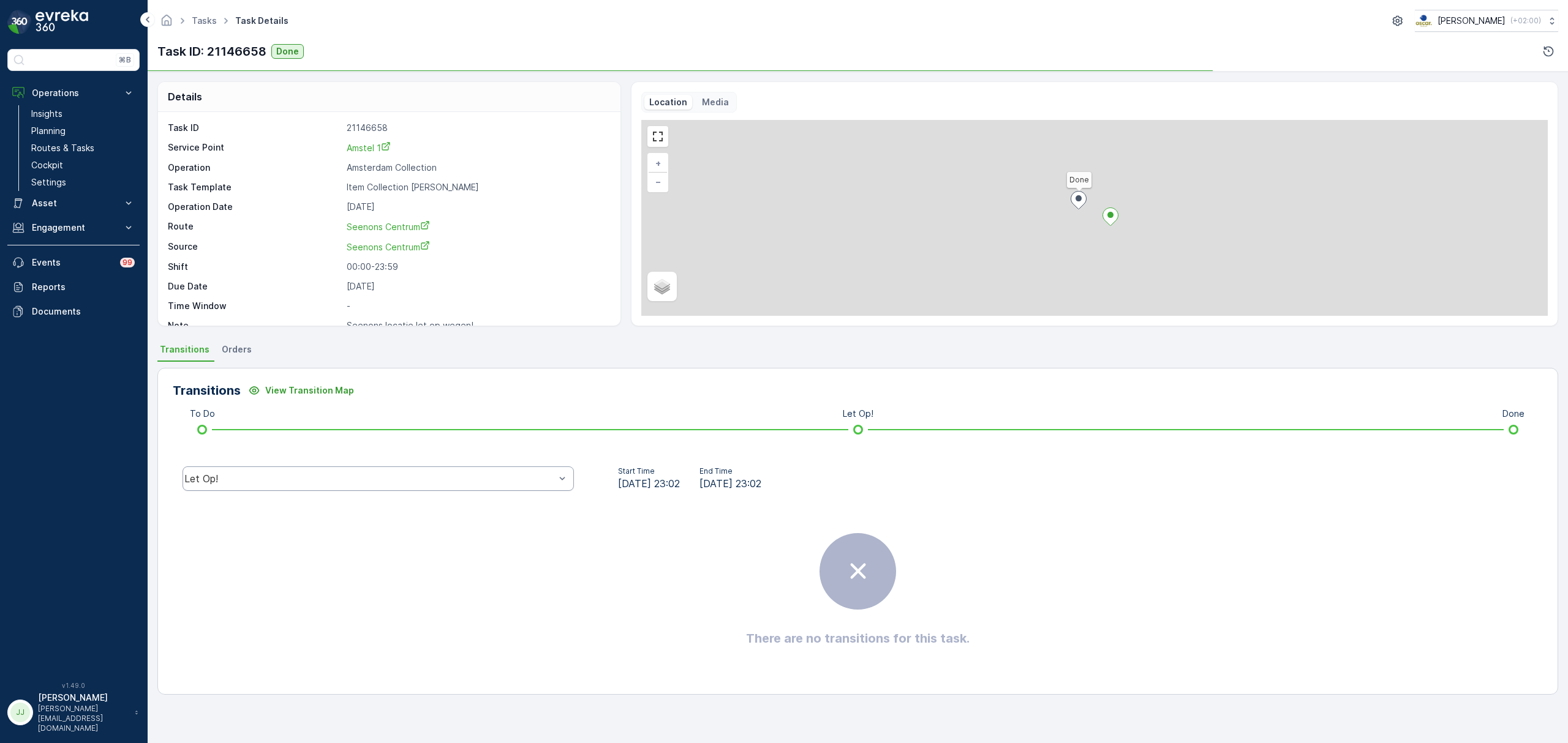
click at [299, 480] on div "Let Op!" at bounding box center [369, 479] width 370 height 11
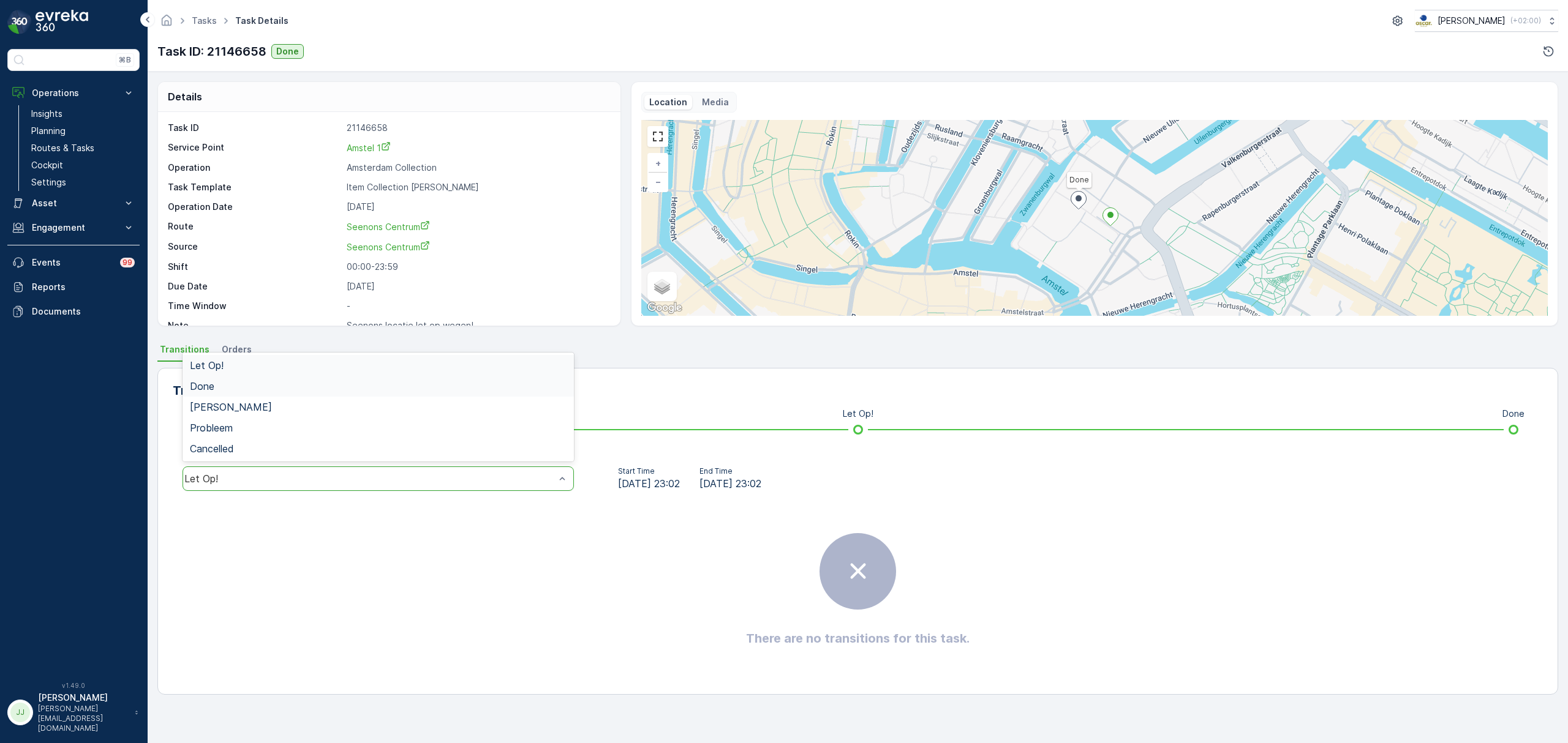
click at [272, 388] on div "Done" at bounding box center [378, 386] width 377 height 11
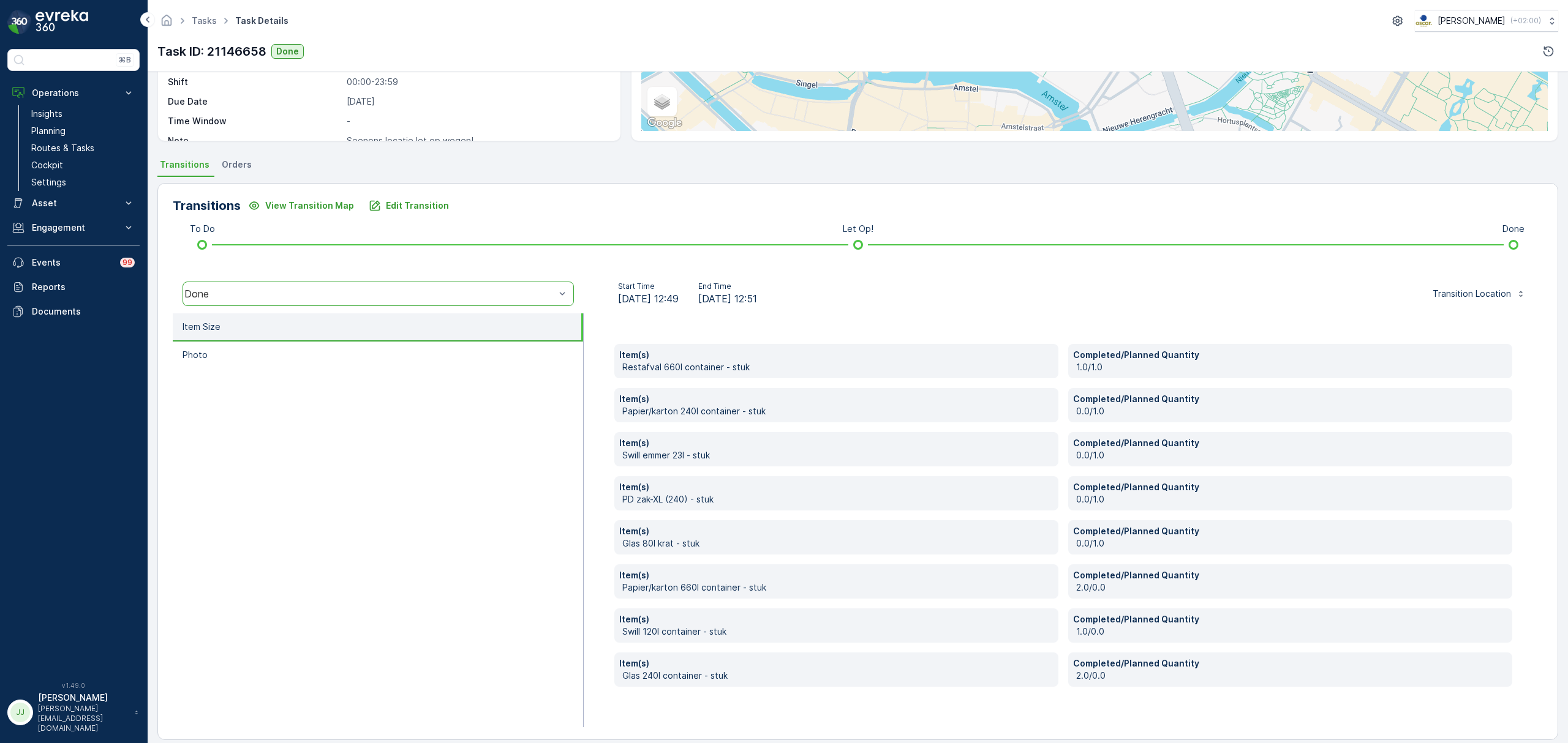
scroll to position [197, 0]
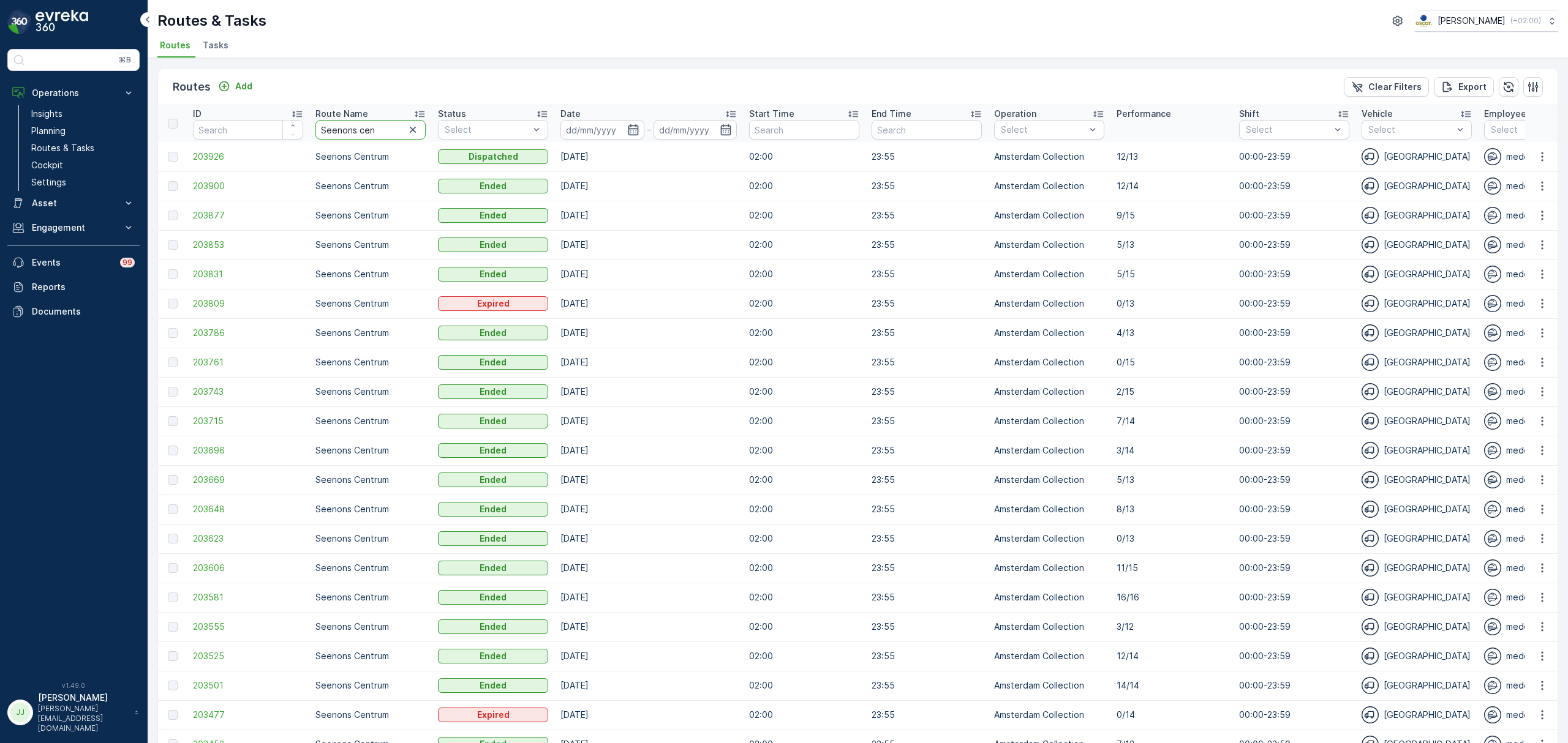
drag, startPoint x: 376, startPoint y: 123, endPoint x: 278, endPoint y: 129, distance: 98.2
click at [278, 129] on tr "ID Route Name Seenons cen Status Select Date - Start Time End Time Operation Se…" at bounding box center [1386, 123] width 2455 height 37
type input "bh"
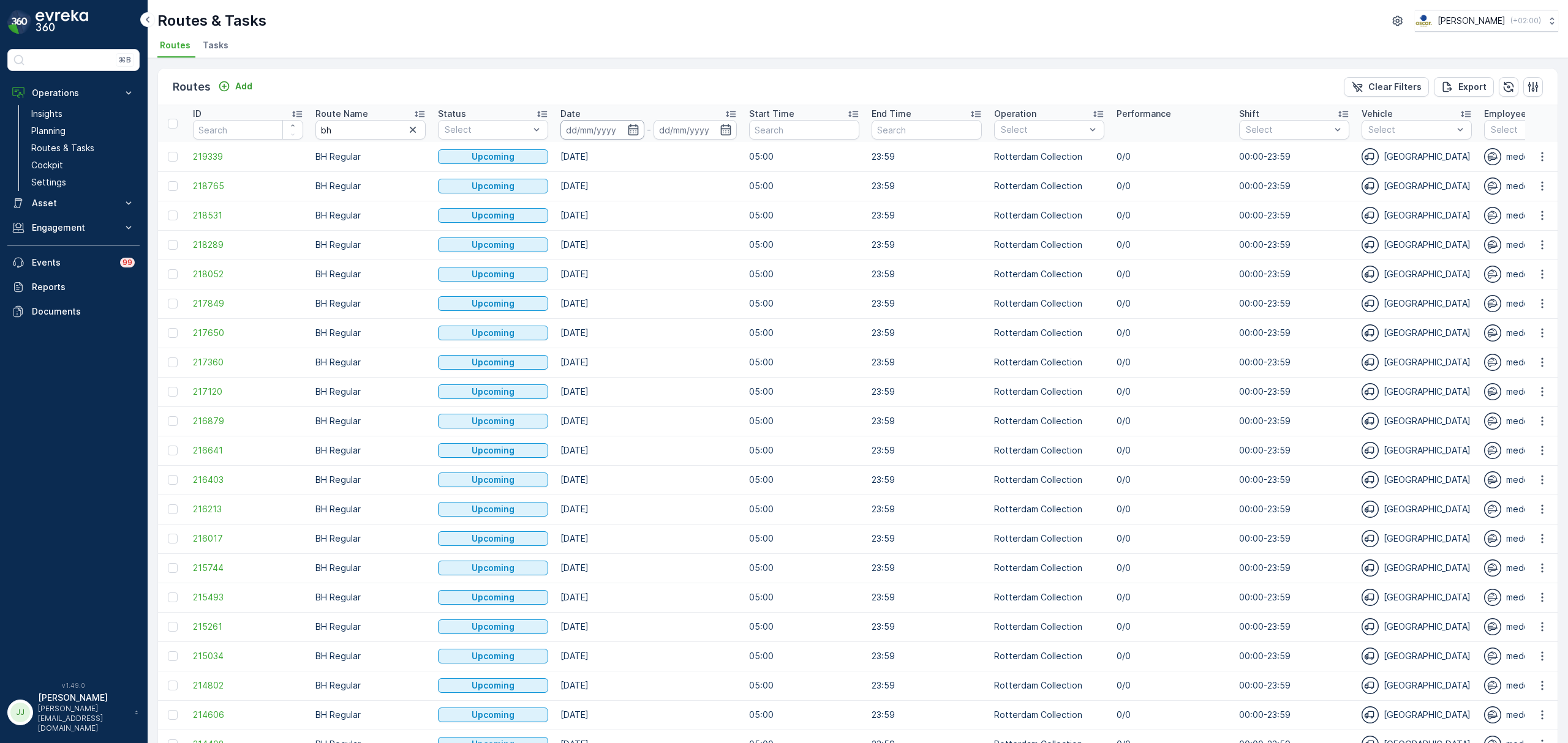
click at [625, 123] on input at bounding box center [603, 129] width 84 height 19
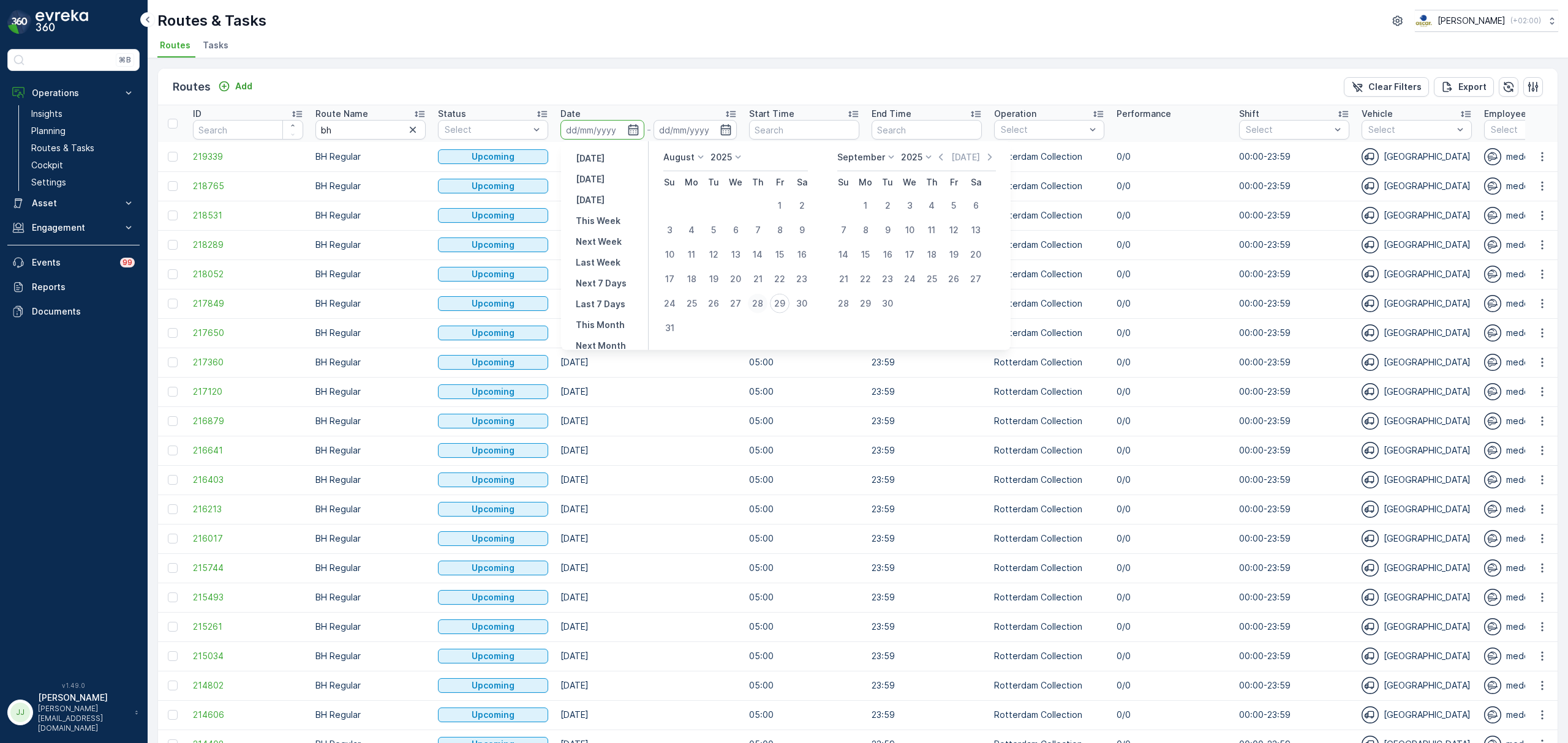
click at [761, 300] on div "28" at bounding box center [757, 303] width 19 height 19
type input "[DATE]"
click at [761, 300] on div "28" at bounding box center [757, 303] width 19 height 19
type input "[DATE]"
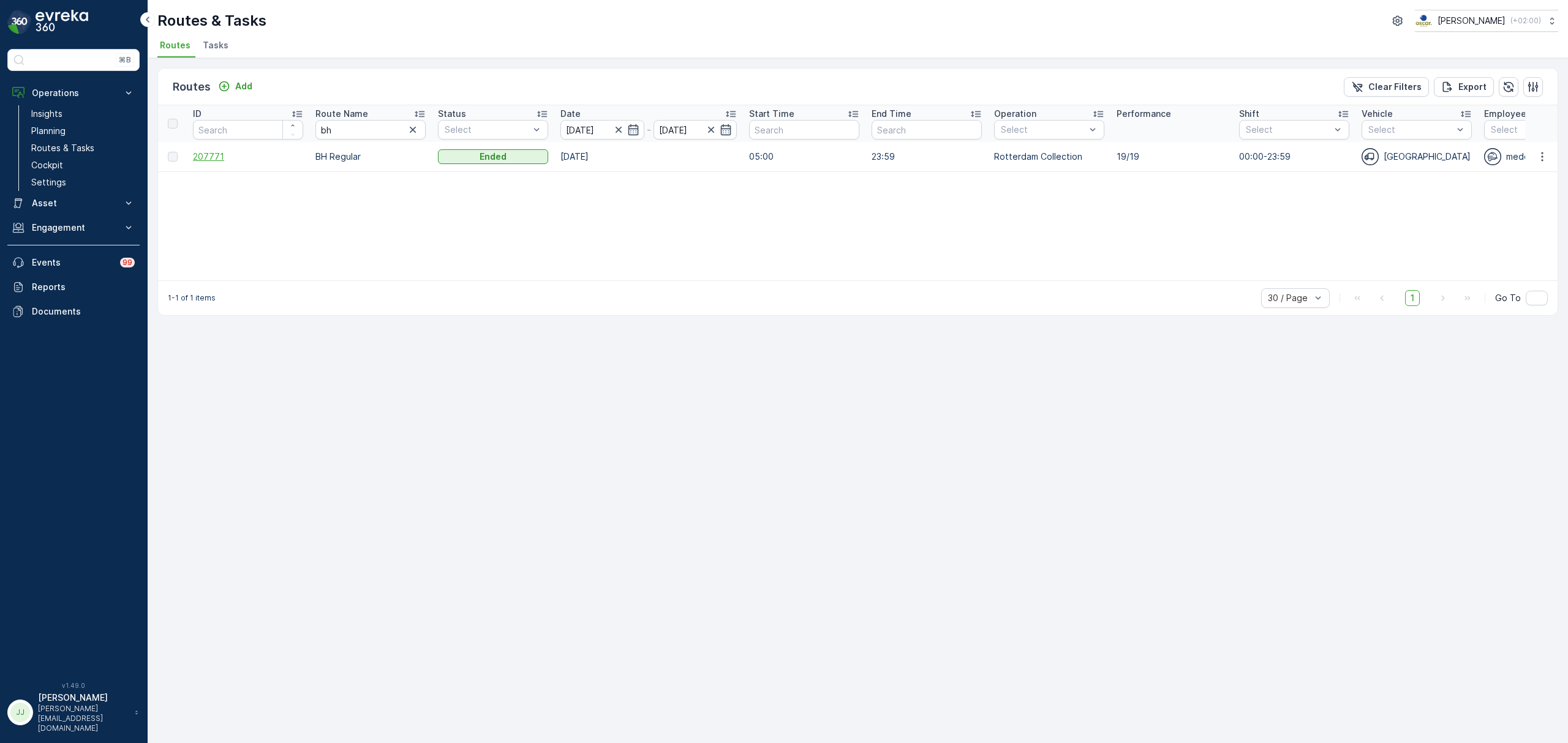
click at [205, 160] on span "207771" at bounding box center [248, 157] width 110 height 12
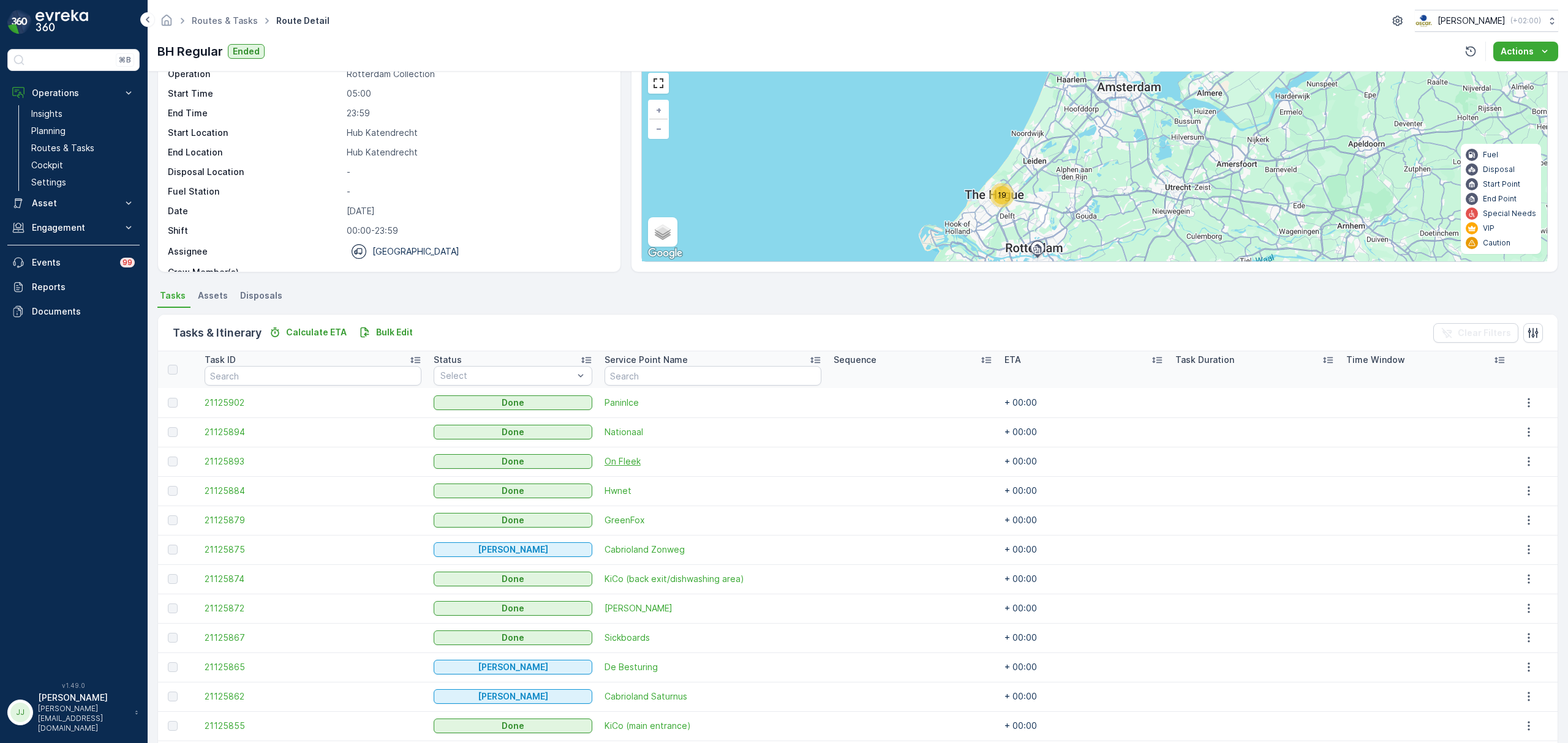
scroll to position [81, 0]
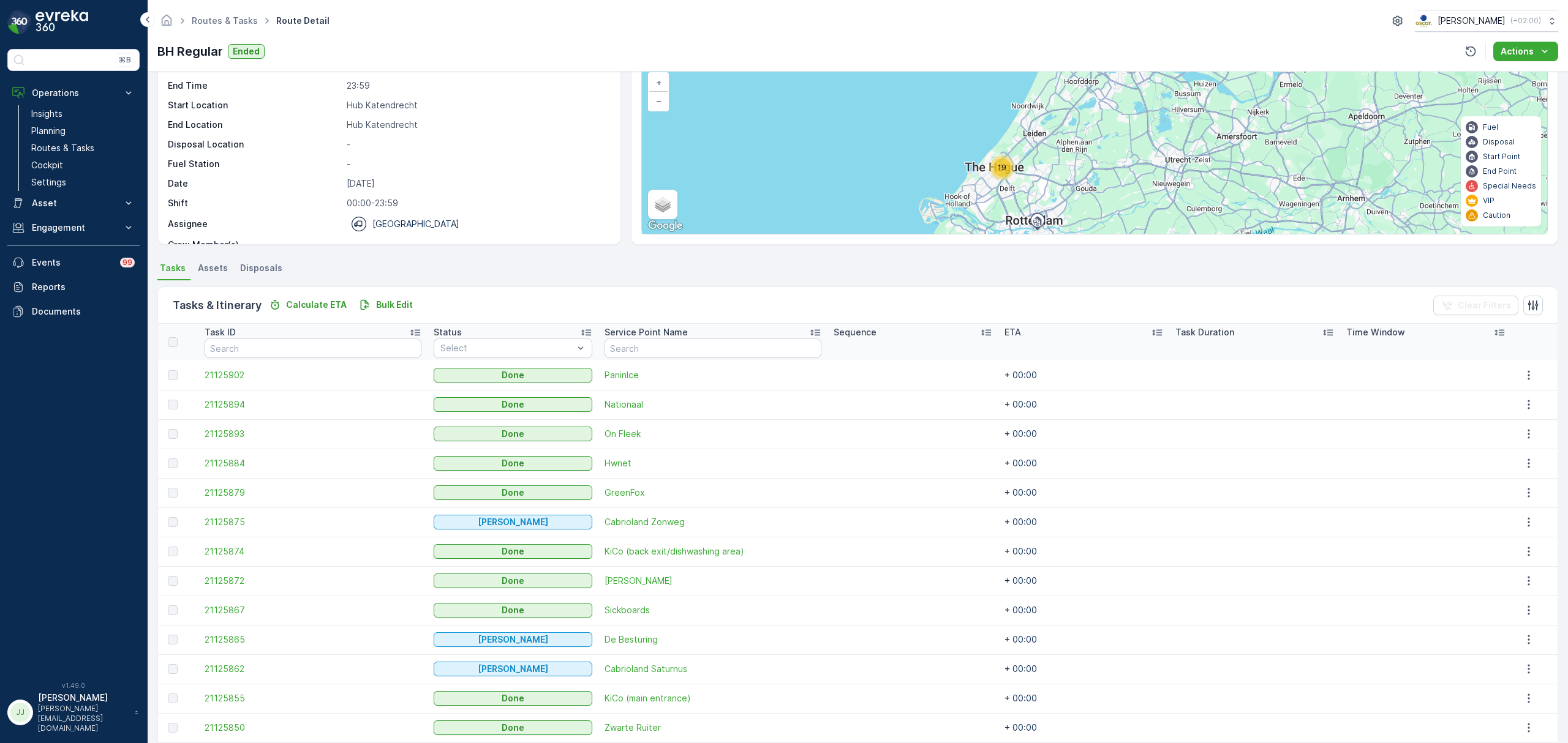
click at [1012, 174] on div "19 + − Satellite Roadmap Terrain Hybrid Leaflet Keyboard shortcuts Map Data Map…" at bounding box center [1094, 137] width 905 height 195
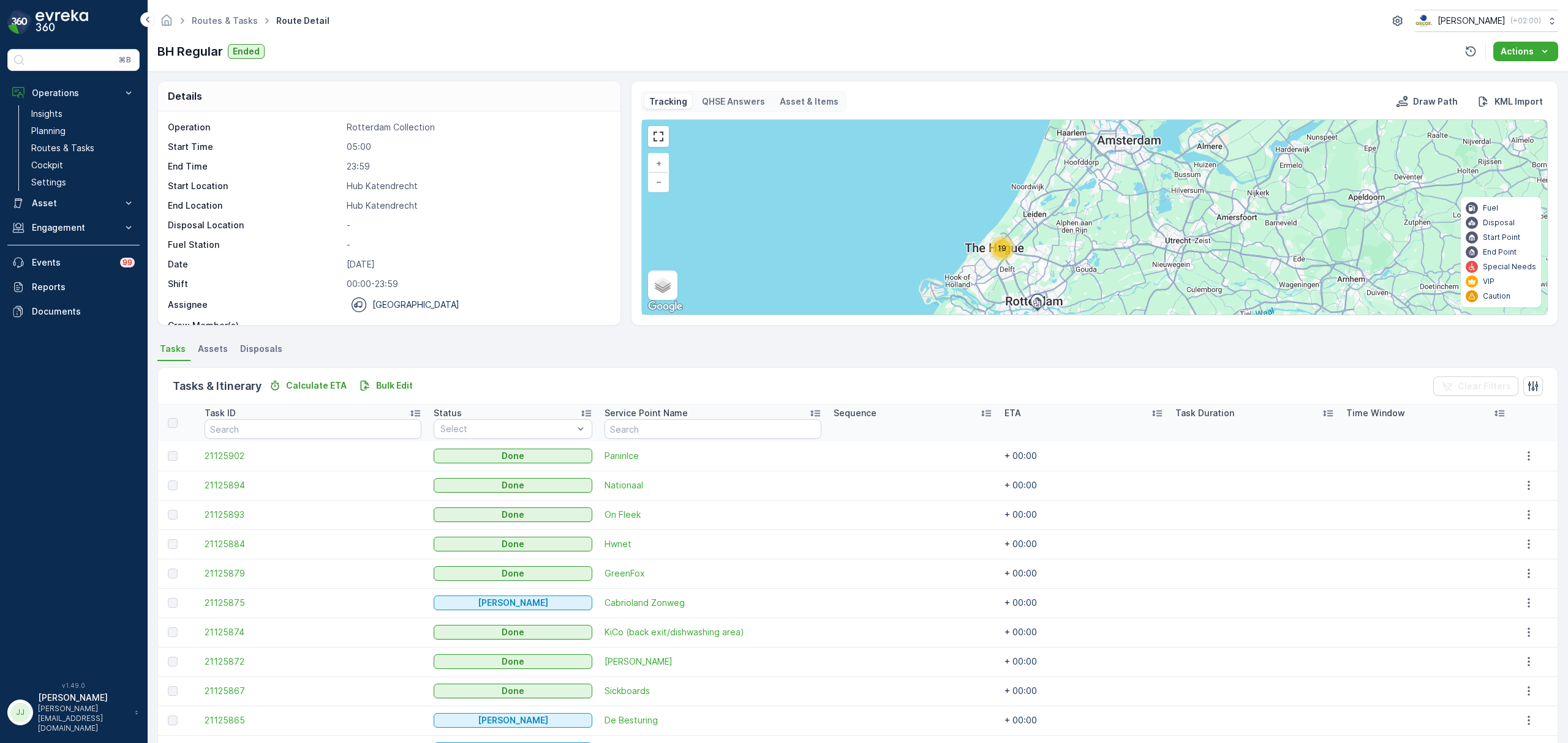
scroll to position [0, 0]
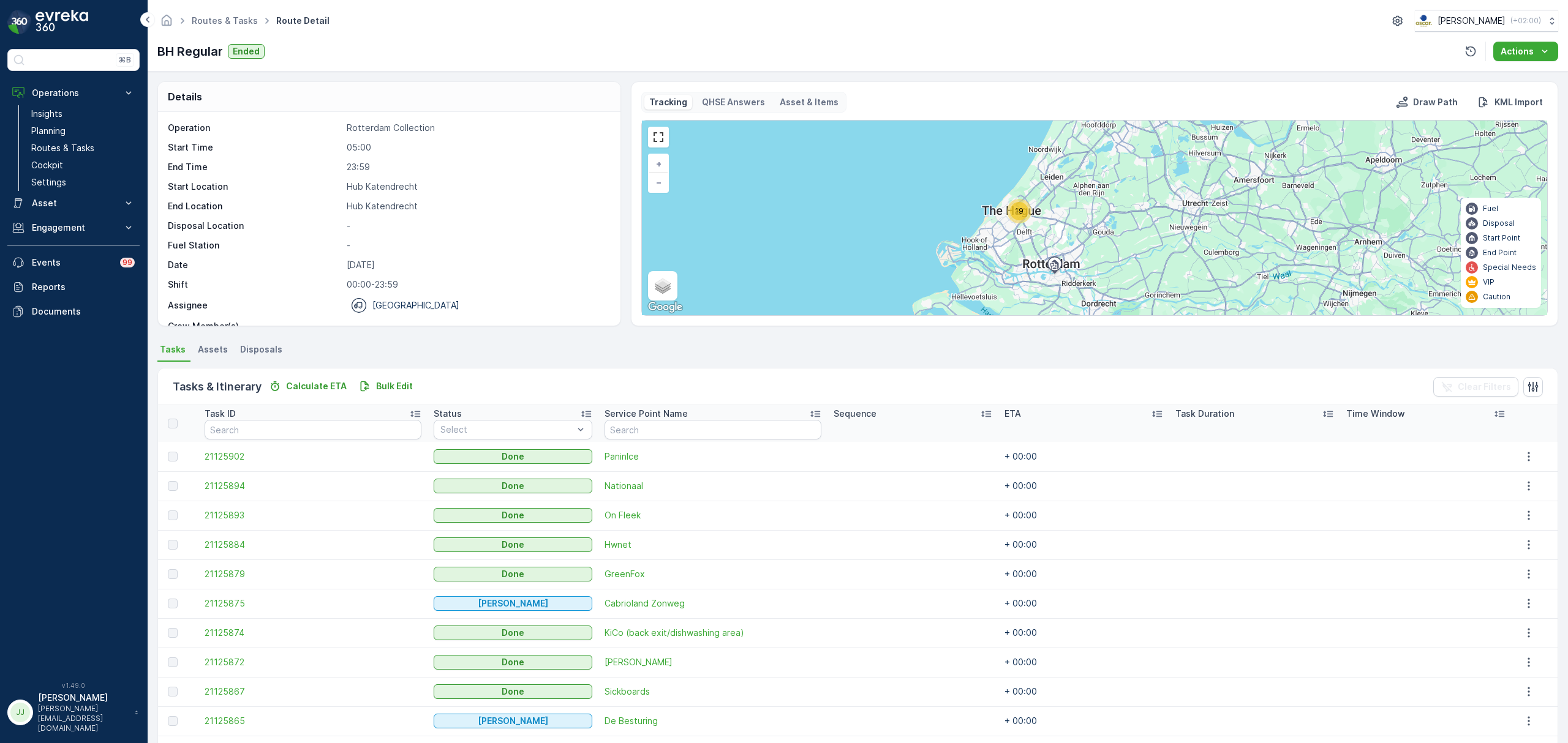
drag, startPoint x: 1038, startPoint y: 238, endPoint x: 1054, endPoint y: 207, distance: 34.9
click at [1054, 207] on div "19 + − Satellite Roadmap Terrain Hybrid Leaflet Keyboard shortcuts Map Data Map…" at bounding box center [1094, 218] width 905 height 195
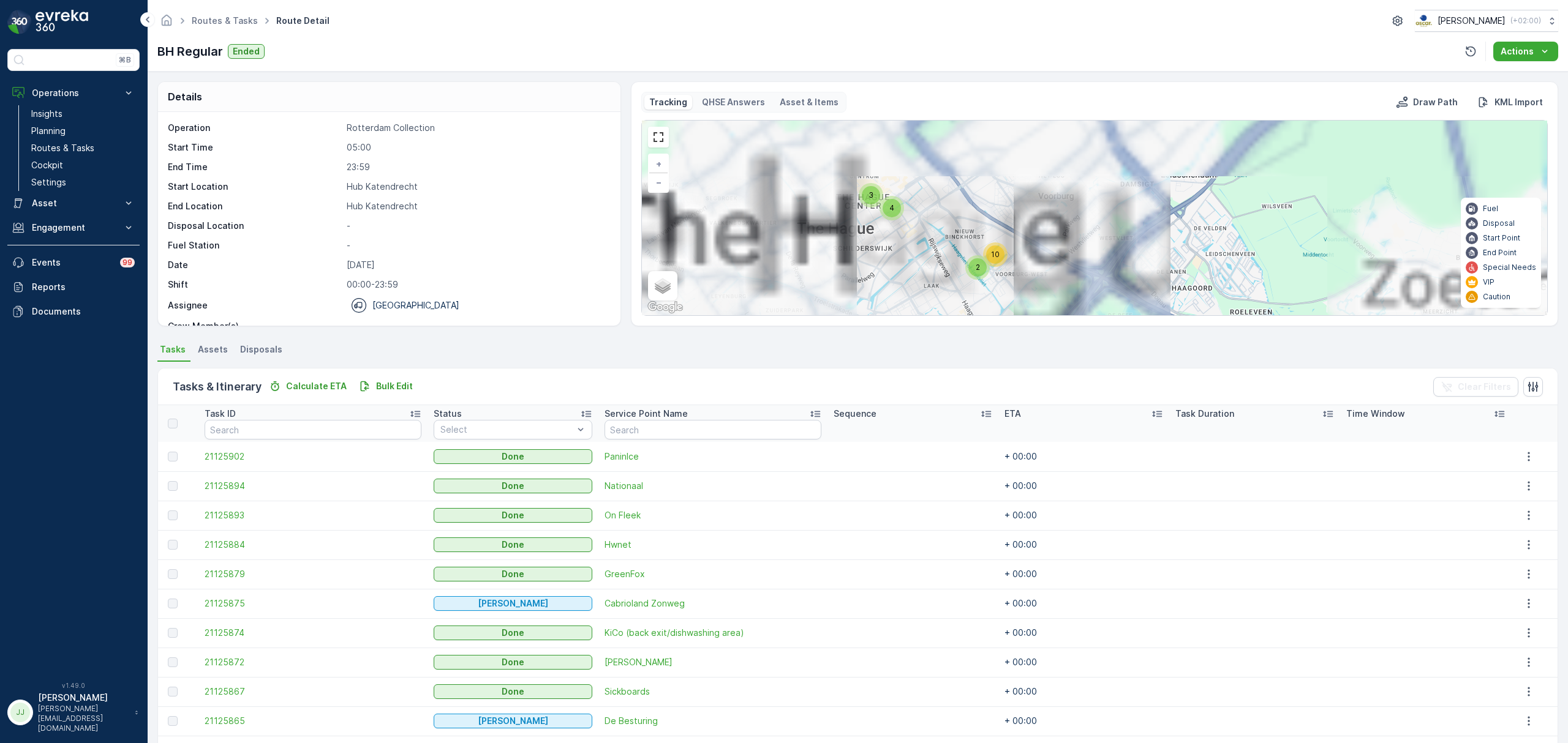
click at [953, 282] on div "4 3 2 10 + − Satellite Roadmap Terrain Hybrid Leaflet Keyboard shortcuts Map Da…" at bounding box center [1094, 218] width 905 height 195
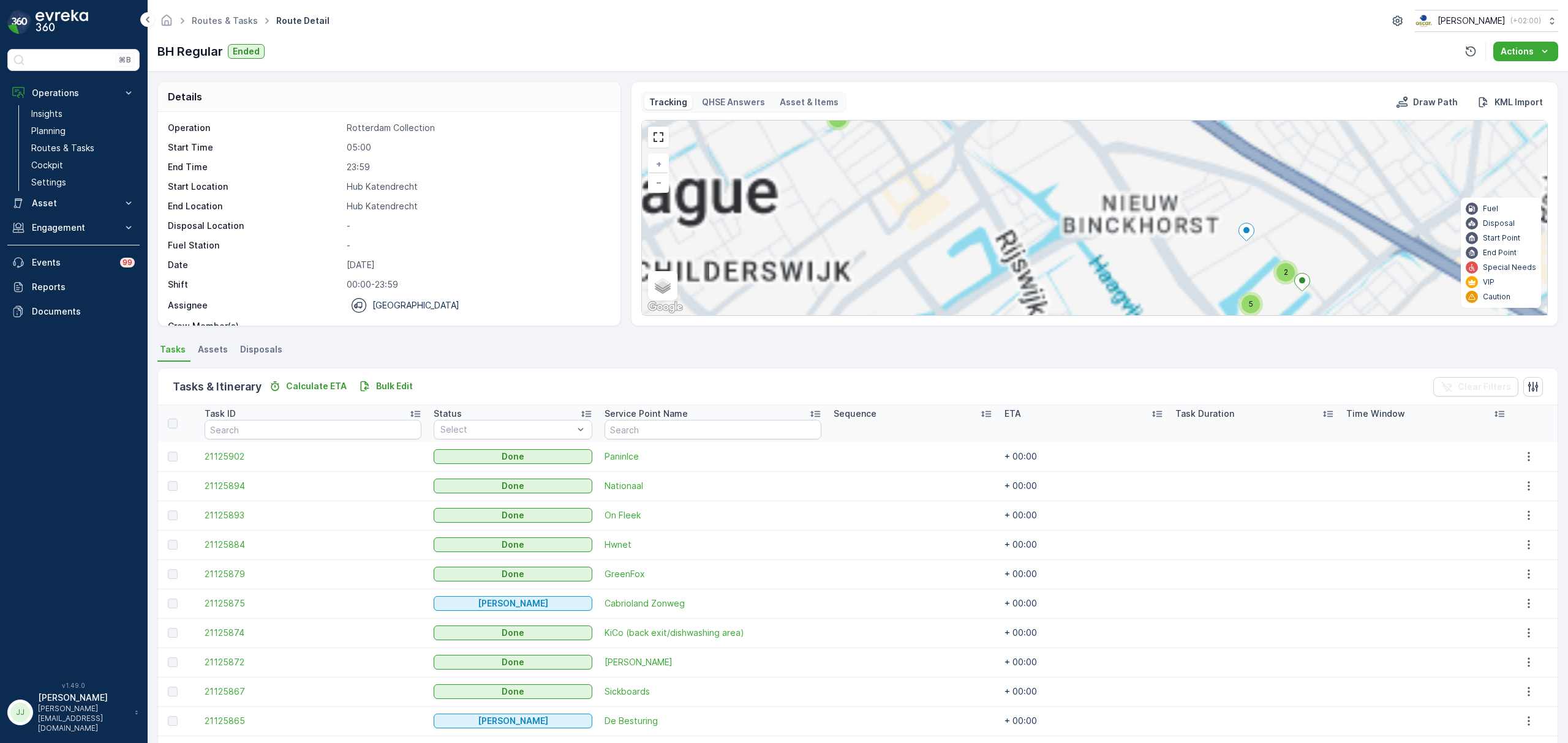
drag, startPoint x: 831, startPoint y: 201, endPoint x: 861, endPoint y: 248, distance: 55.8
click at [876, 301] on div "4 3 2 10 3 2 2 5 + − Satellite Roadmap Terrain Hybrid Leaflet Keyboard shortcut…" at bounding box center [1094, 218] width 905 height 195
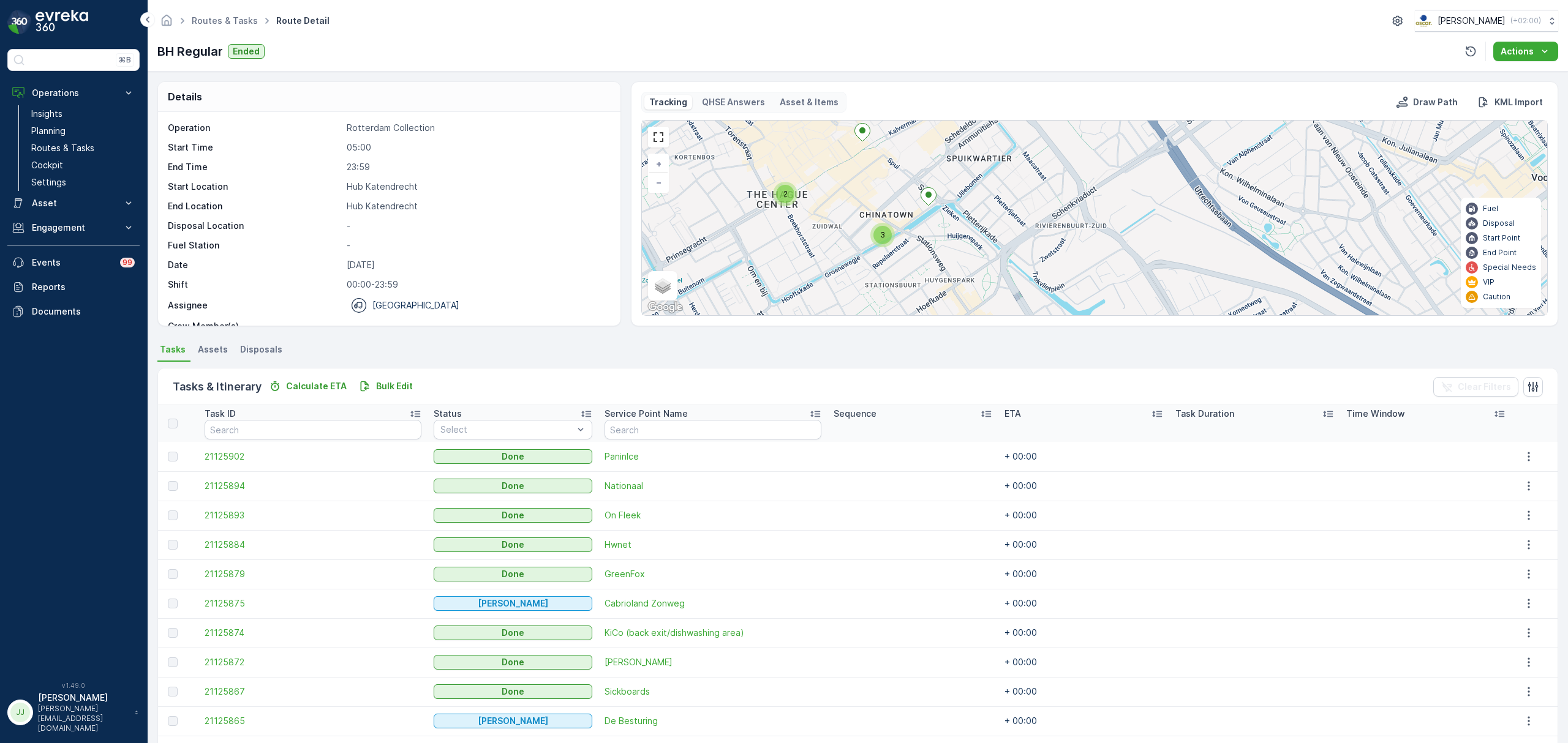
drag, startPoint x: 850, startPoint y: 248, endPoint x: 865, endPoint y: 269, distance: 25.8
click at [862, 275] on div "3 2 2 5 + − Satellite Roadmap Terrain Hybrid Leaflet Keyboard shortcuts Map Dat…" at bounding box center [1094, 218] width 905 height 195
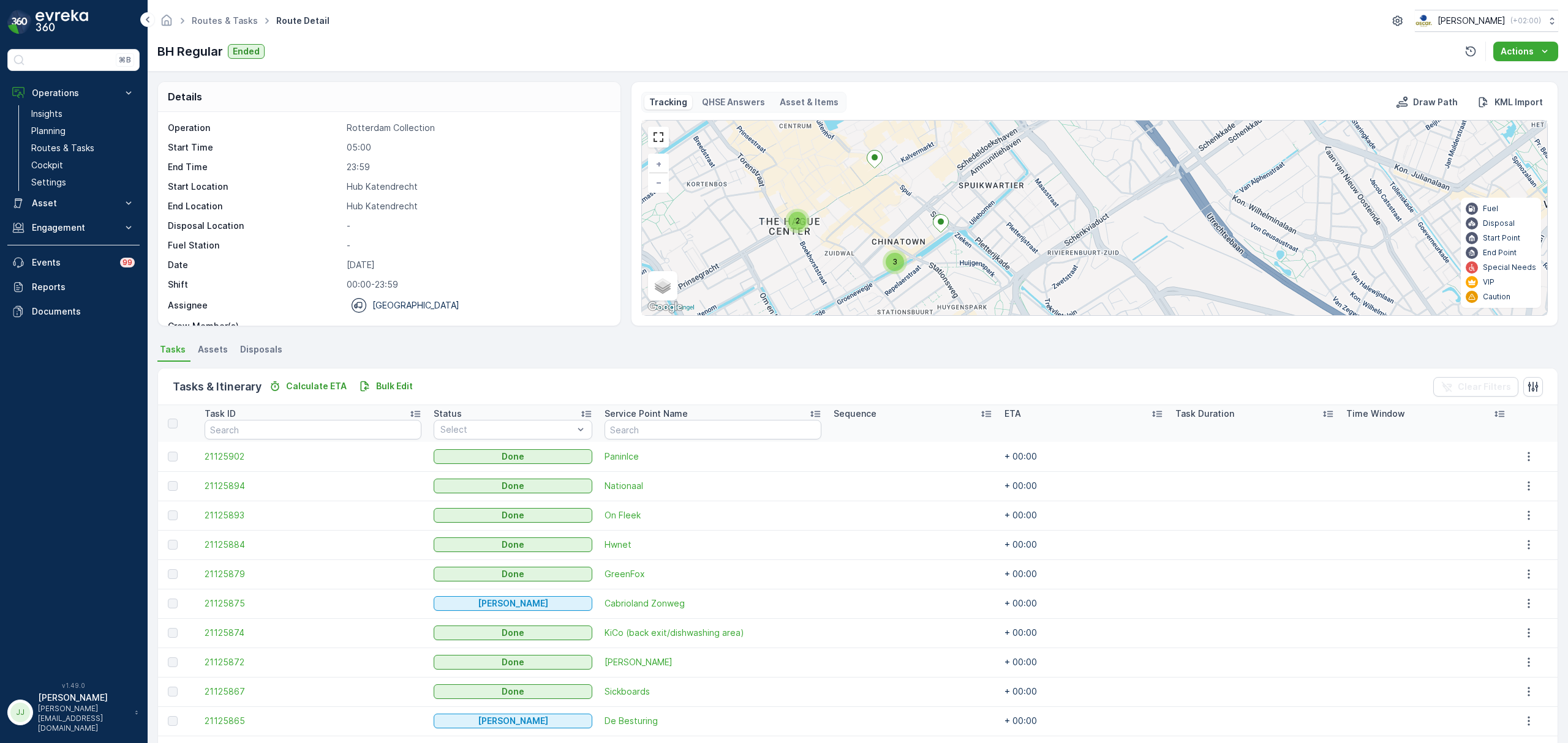
click at [802, 224] on div "2" at bounding box center [797, 221] width 19 height 19
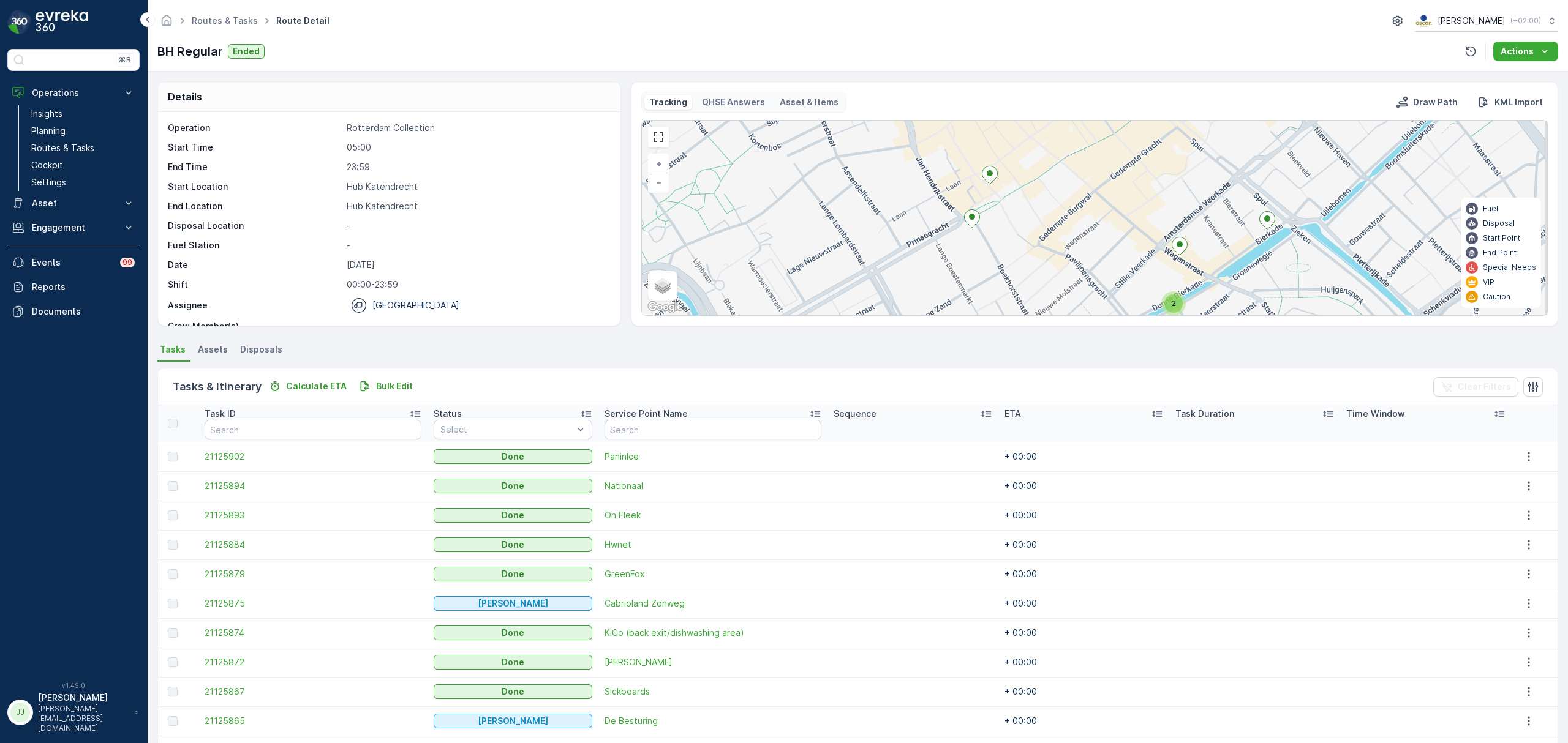
click at [879, 225] on div "2 2 2 3 + − Satellite Roadmap Terrain Hybrid Leaflet Keyboard shortcuts Map Dat…" at bounding box center [1094, 218] width 905 height 195
click at [971, 225] on icon at bounding box center [969, 219] width 15 height 18
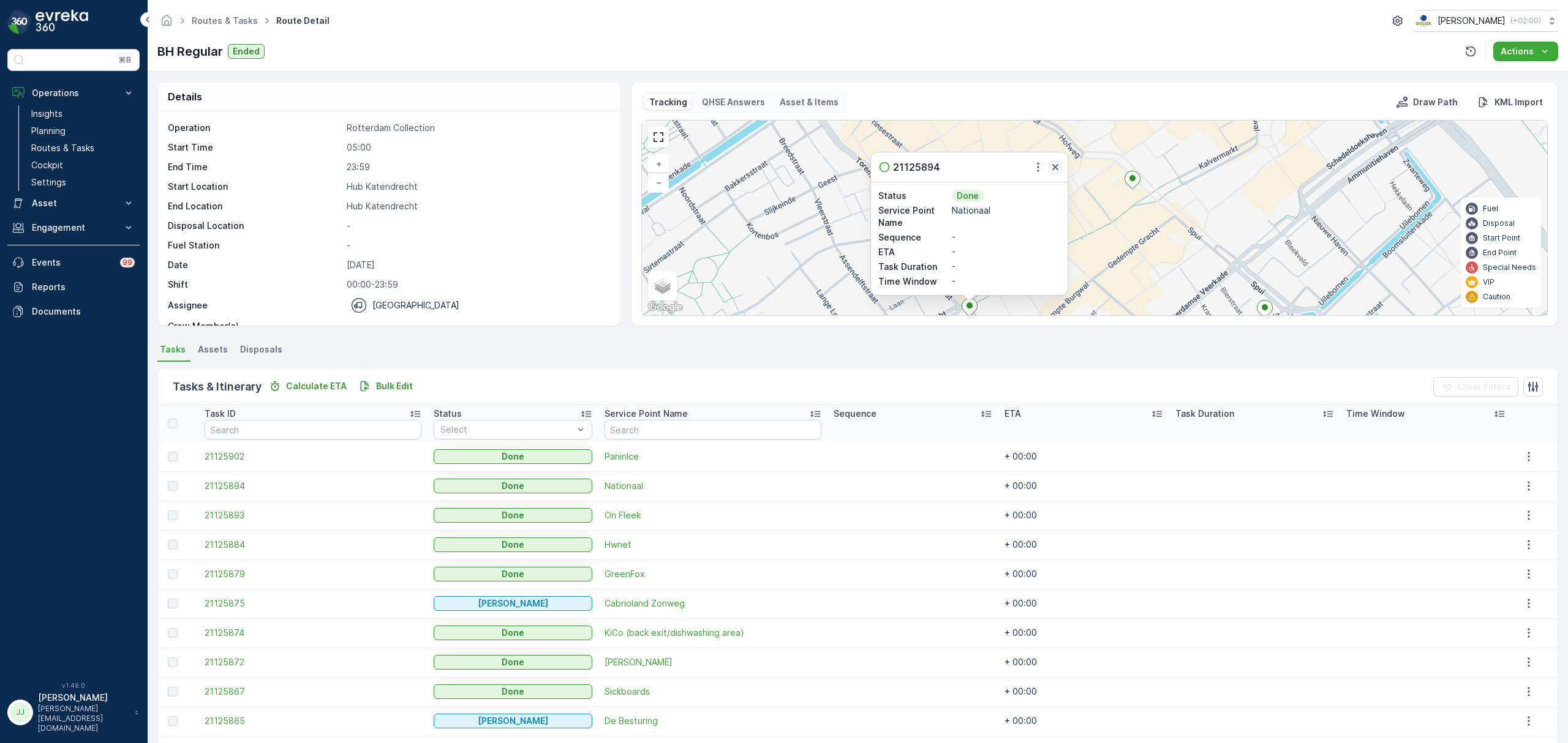
click at [1050, 167] on icon "button" at bounding box center [1055, 167] width 12 height 12
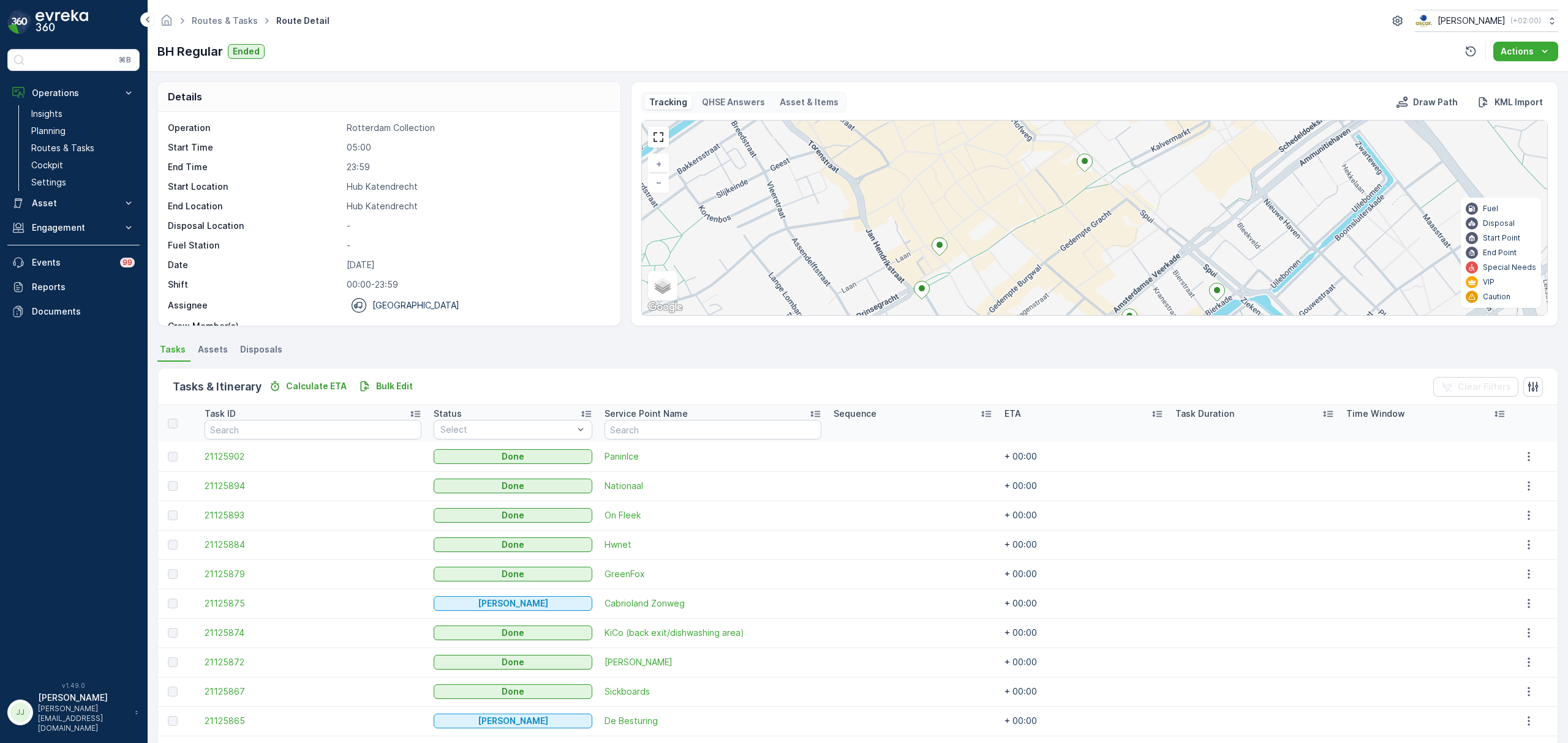
drag, startPoint x: 1049, startPoint y: 218, endPoint x: 926, endPoint y: 245, distance: 125.9
click at [996, 214] on div "2 2 2 3 + − Satellite Roadmap Terrain Hybrid Leaflet Keyboard shortcuts Map Dat…" at bounding box center [1094, 218] width 905 height 195
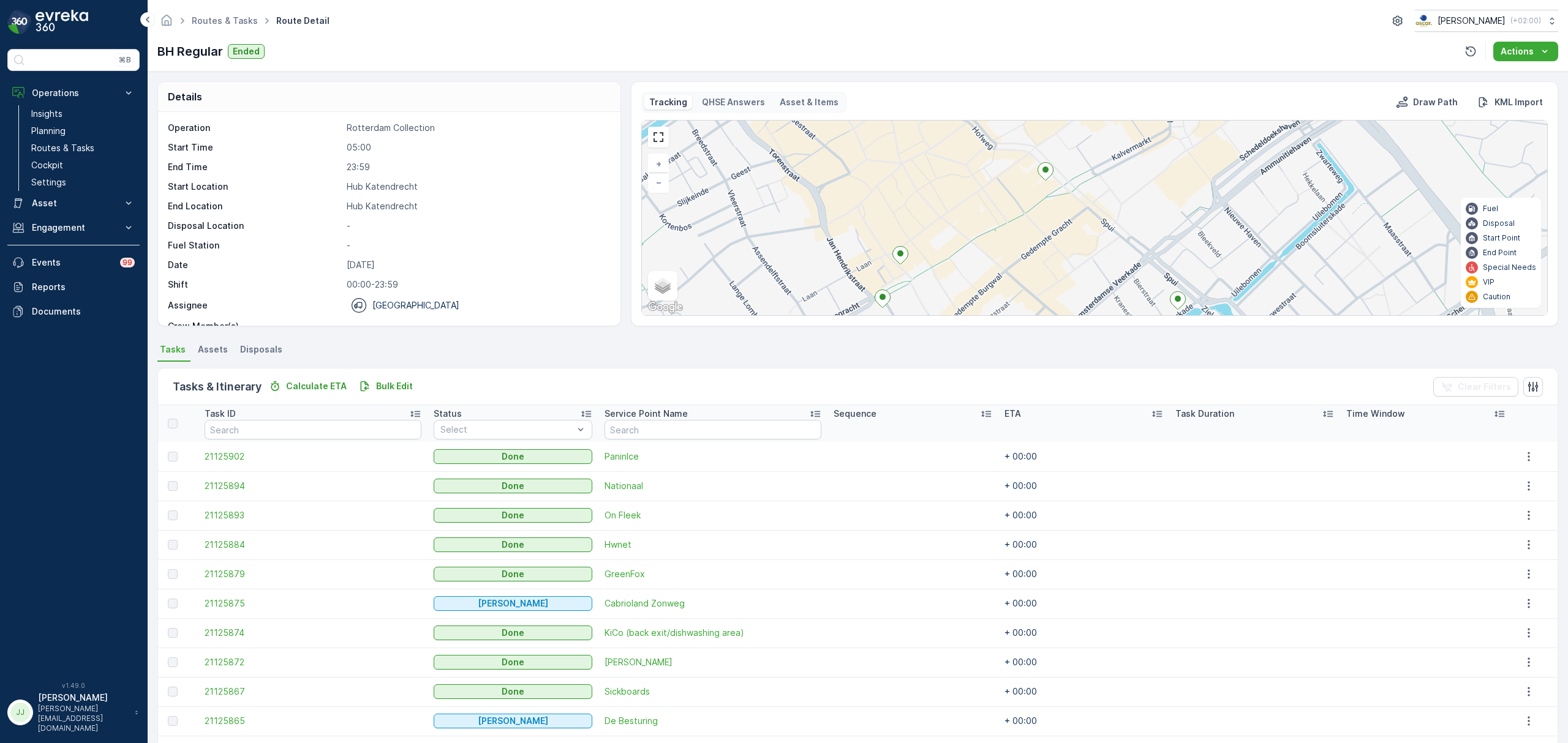
click at [1049, 177] on icon at bounding box center [1046, 171] width 15 height 18
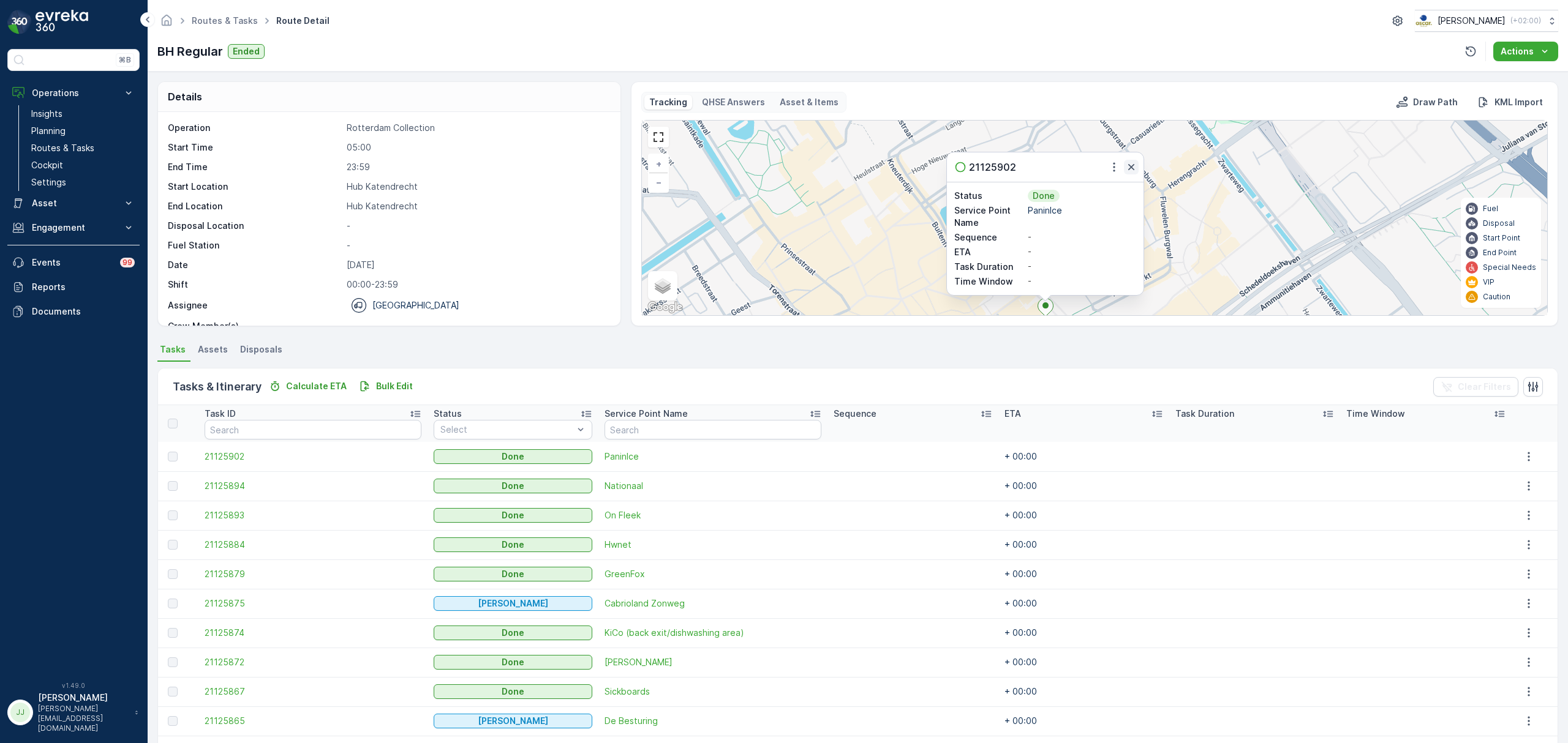
click at [1133, 170] on icon "button" at bounding box center [1131, 167] width 6 height 6
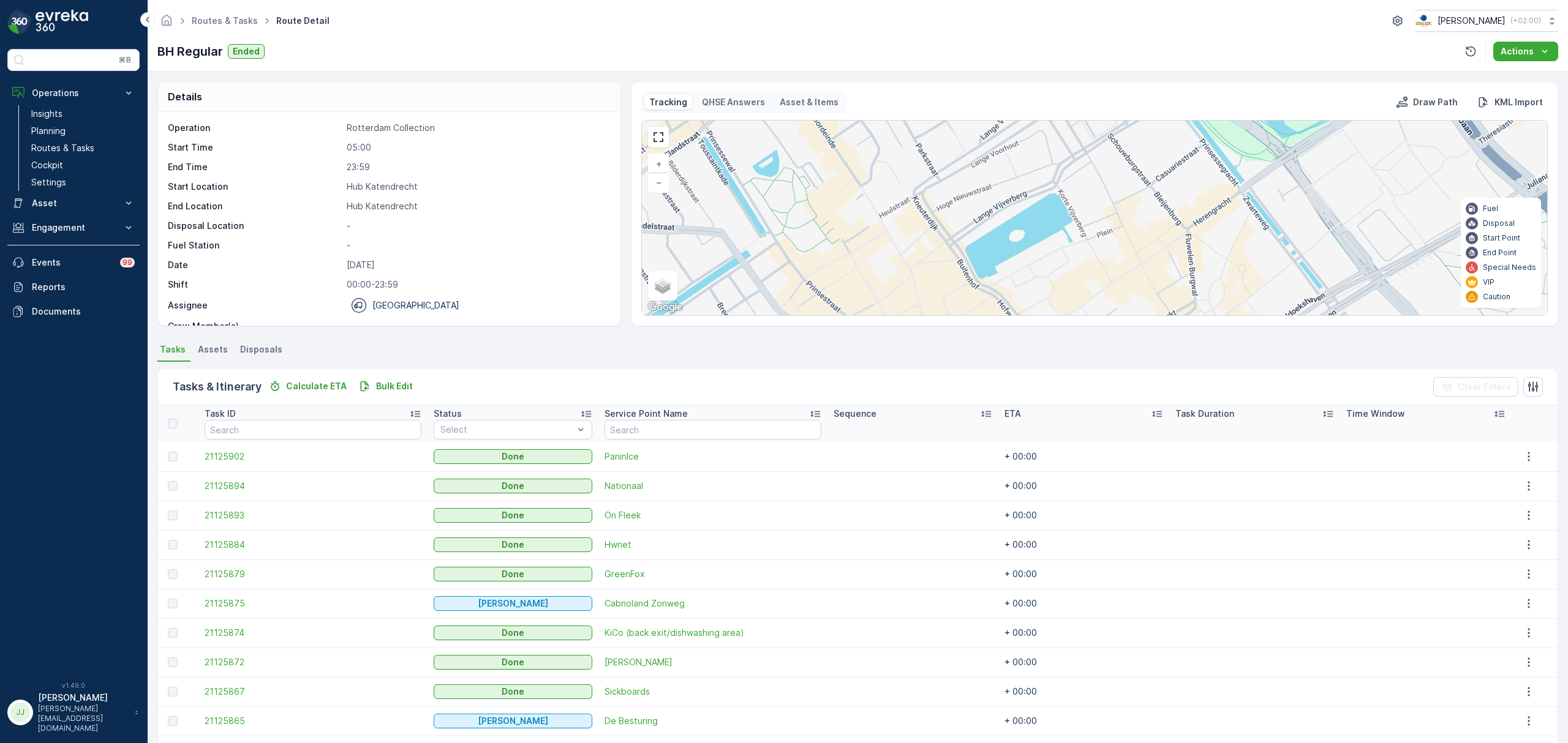
drag, startPoint x: 971, startPoint y: 246, endPoint x: 929, endPoint y: 108, distance: 144.2
click at [929, 108] on div "Tracking QHSE Answers Asset & Items Draw Path KML Import 2 2 2 3 + − Satellite …" at bounding box center [1094, 204] width 907 height 224
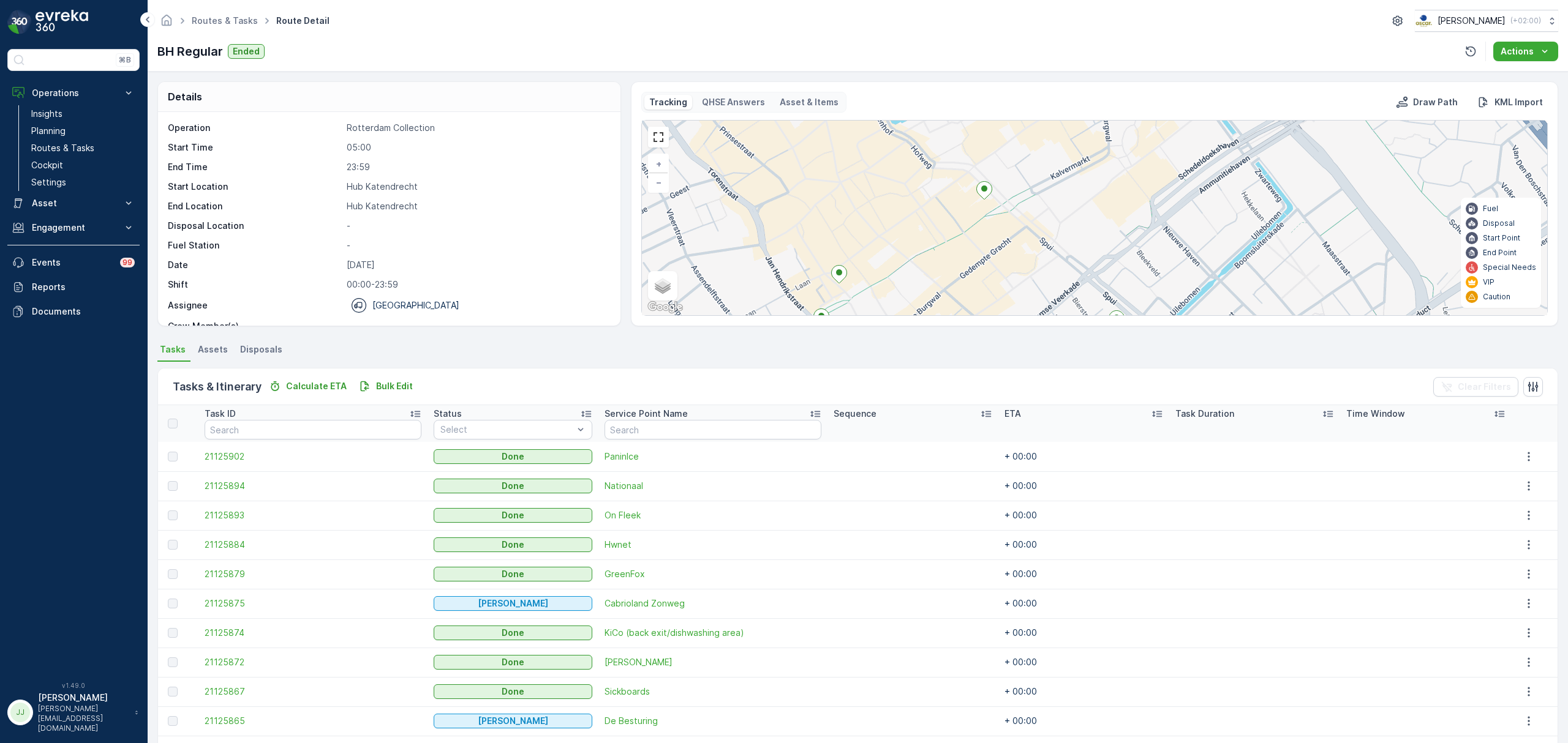
drag, startPoint x: 956, startPoint y: 179, endPoint x: 915, endPoint y: 136, distance: 59.4
click at [915, 135] on div "2 2 2 3 + − Satellite Roadmap Terrain Hybrid Leaflet Keyboard shortcuts Map Dat…" at bounding box center [1094, 218] width 905 height 195
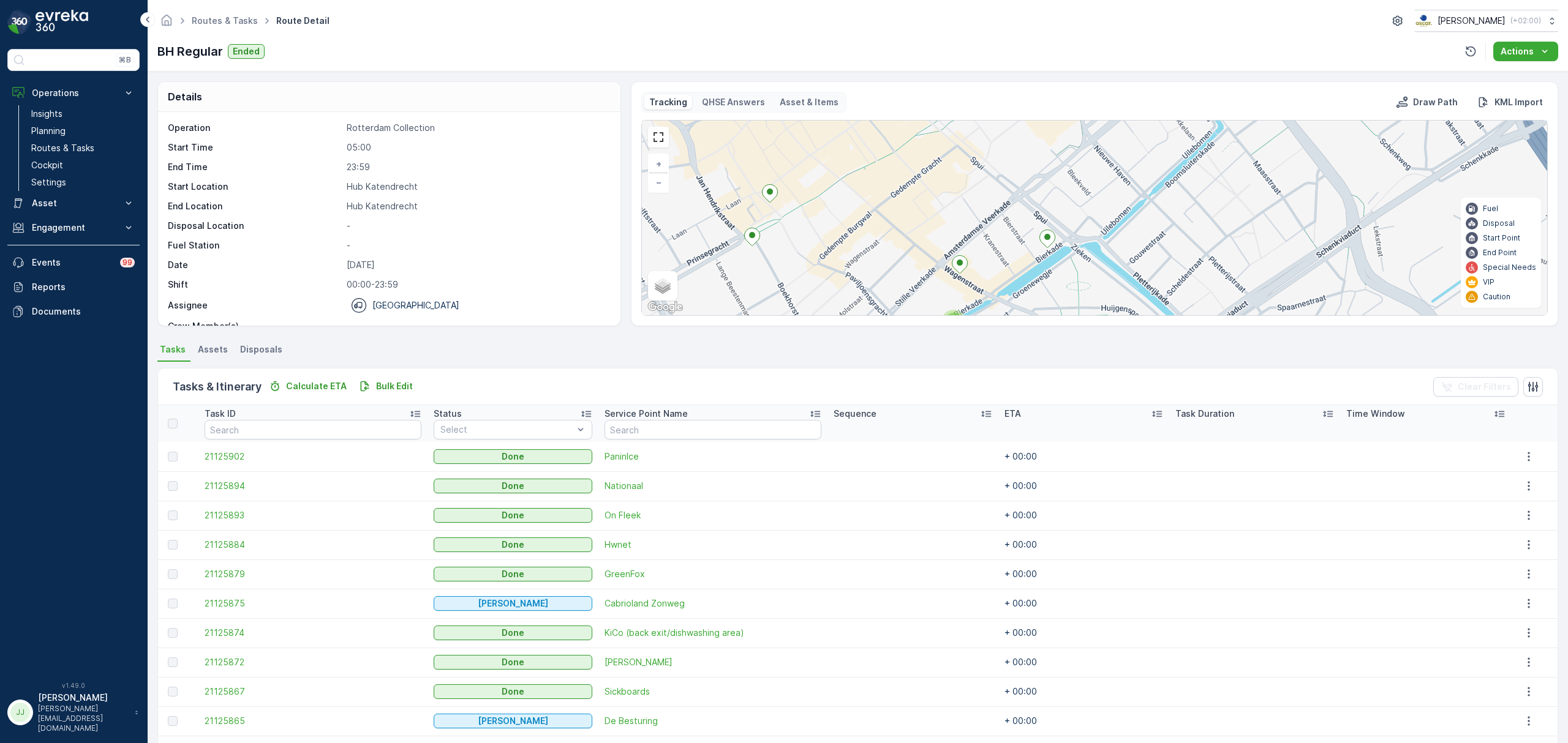
drag, startPoint x: 963, startPoint y: 184, endPoint x: 944, endPoint y: 164, distance: 27.6
click at [944, 164] on div "2 2 2 3 + − Satellite Roadmap Terrain Hybrid Leaflet Keyboard shortcuts Map Dat…" at bounding box center [1094, 218] width 905 height 195
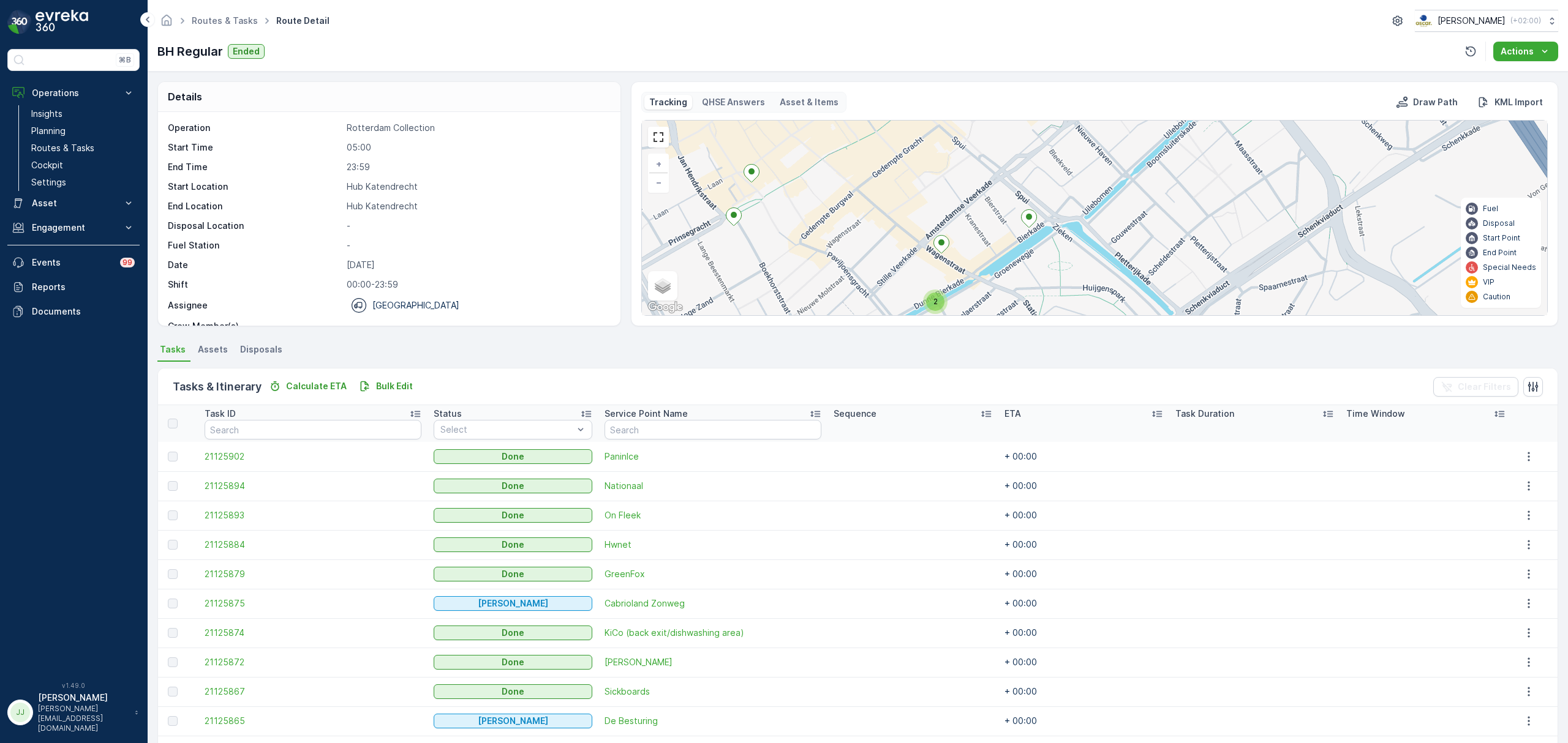
click at [1037, 221] on div "2 2 2 3 + − Satellite Roadmap Terrain Hybrid Leaflet Keyboard shortcuts Map Dat…" at bounding box center [1094, 218] width 905 height 195
click at [1034, 219] on icon at bounding box center [1029, 219] width 15 height 18
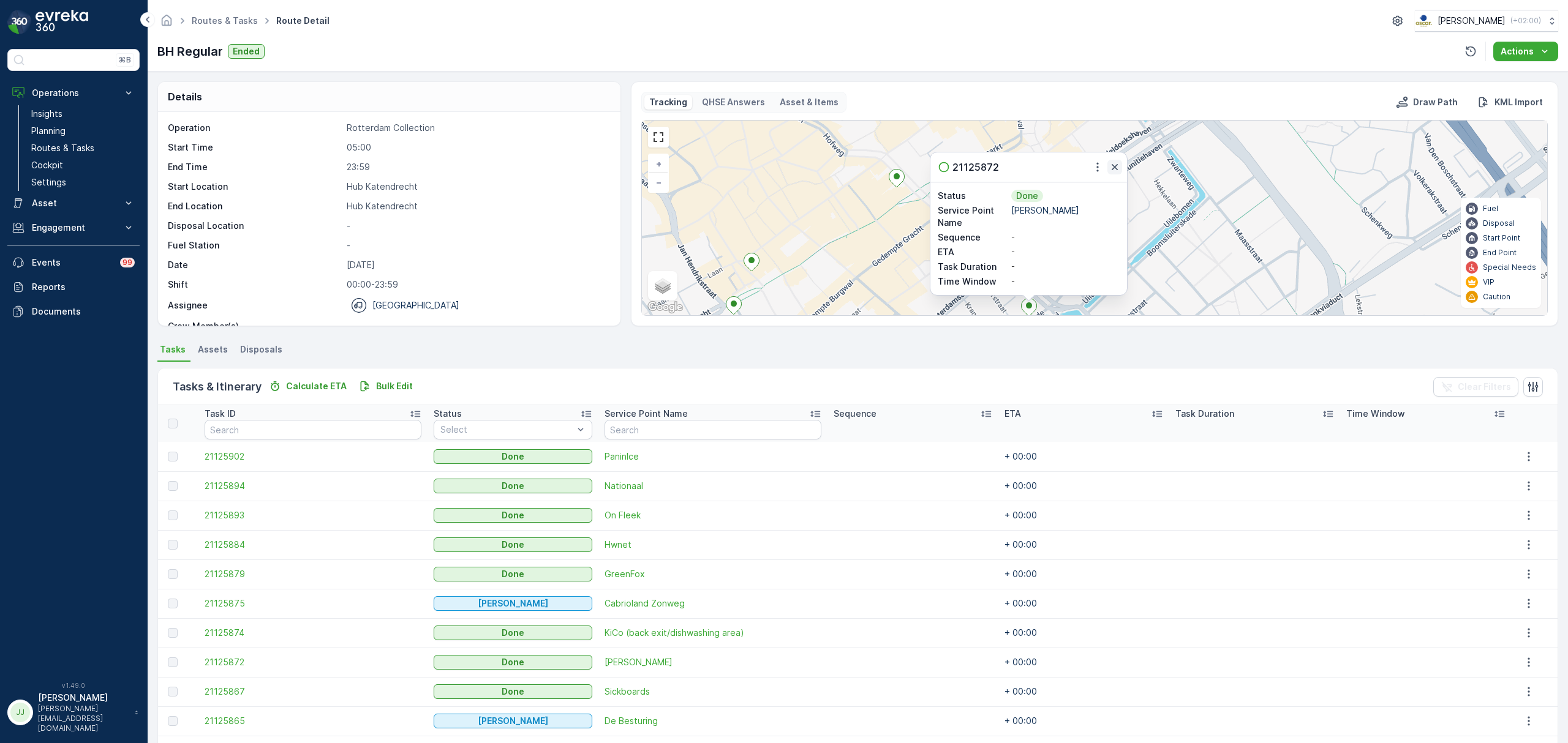
click at [1115, 165] on icon "button" at bounding box center [1114, 167] width 12 height 12
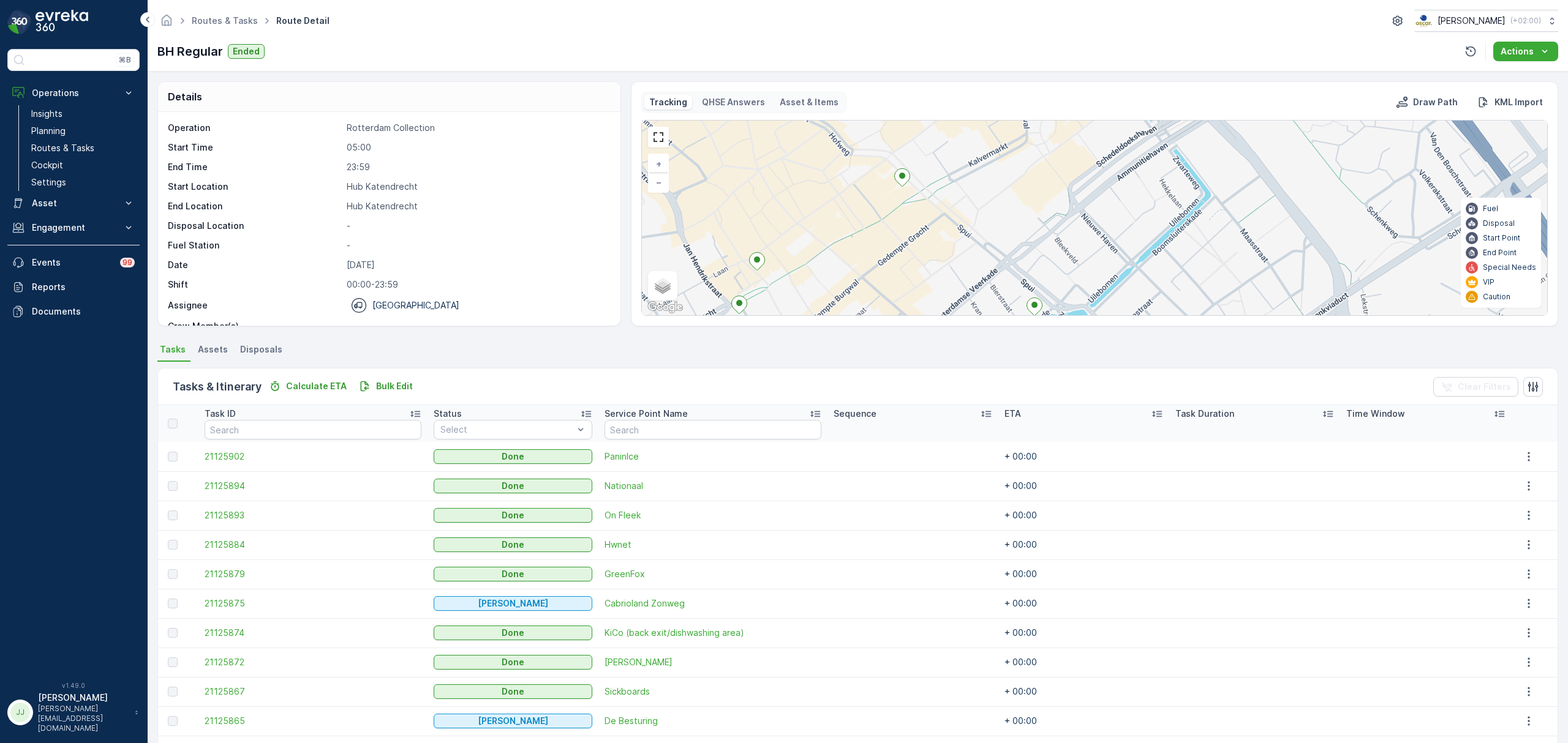
drag, startPoint x: 975, startPoint y: 233, endPoint x: 982, endPoint y: 248, distance: 16.6
click at [982, 248] on div "2 2 2 3 + − Satellite Roadmap Terrain Hybrid Leaflet Keyboard shortcuts Map Dat…" at bounding box center [1094, 218] width 905 height 195
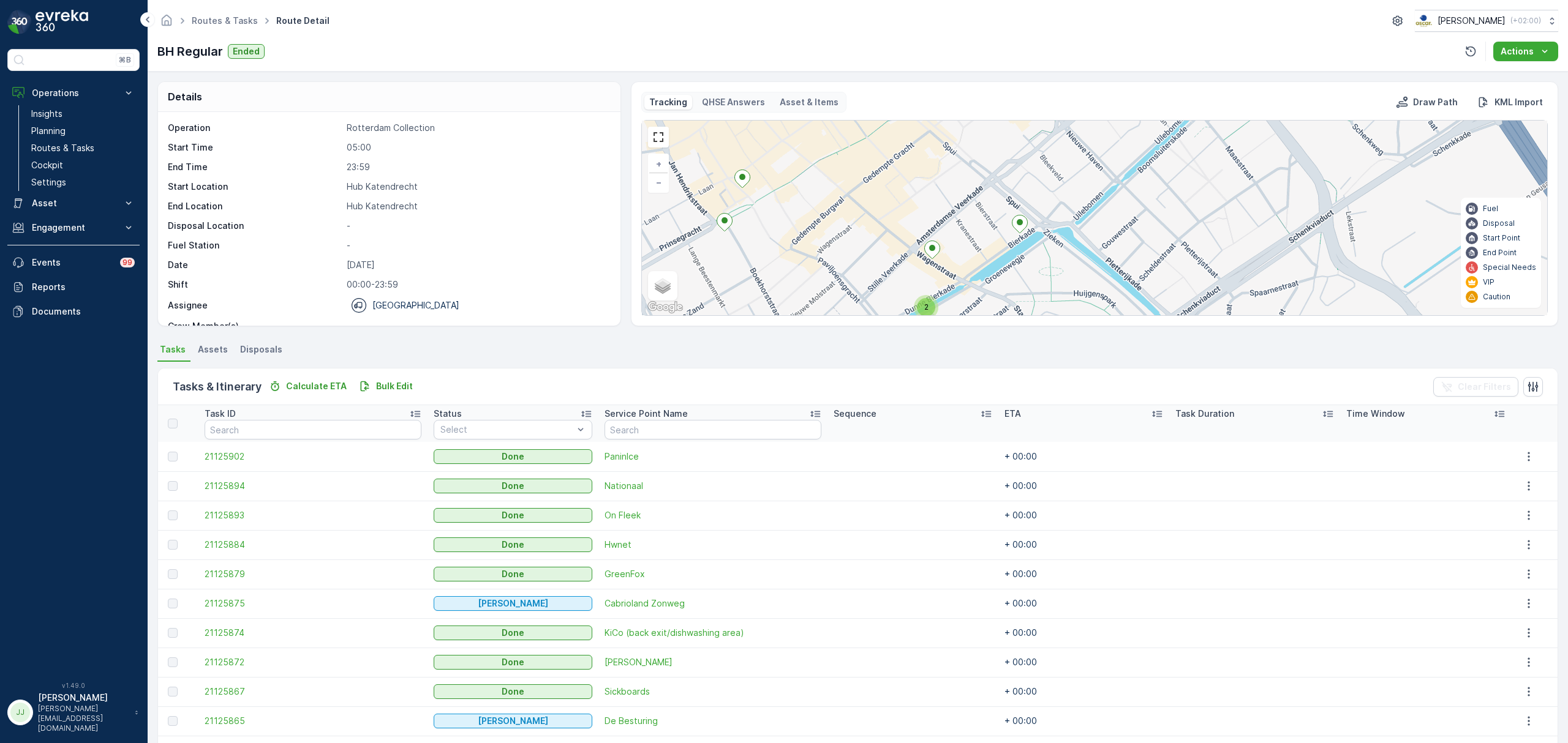
drag, startPoint x: 905, startPoint y: 260, endPoint x: 890, endPoint y: 177, distance: 84.3
click at [890, 177] on div "2 2 2 3 + − Satellite Roadmap Terrain Hybrid Leaflet Keyboard shortcuts Map Dat…" at bounding box center [1094, 218] width 905 height 195
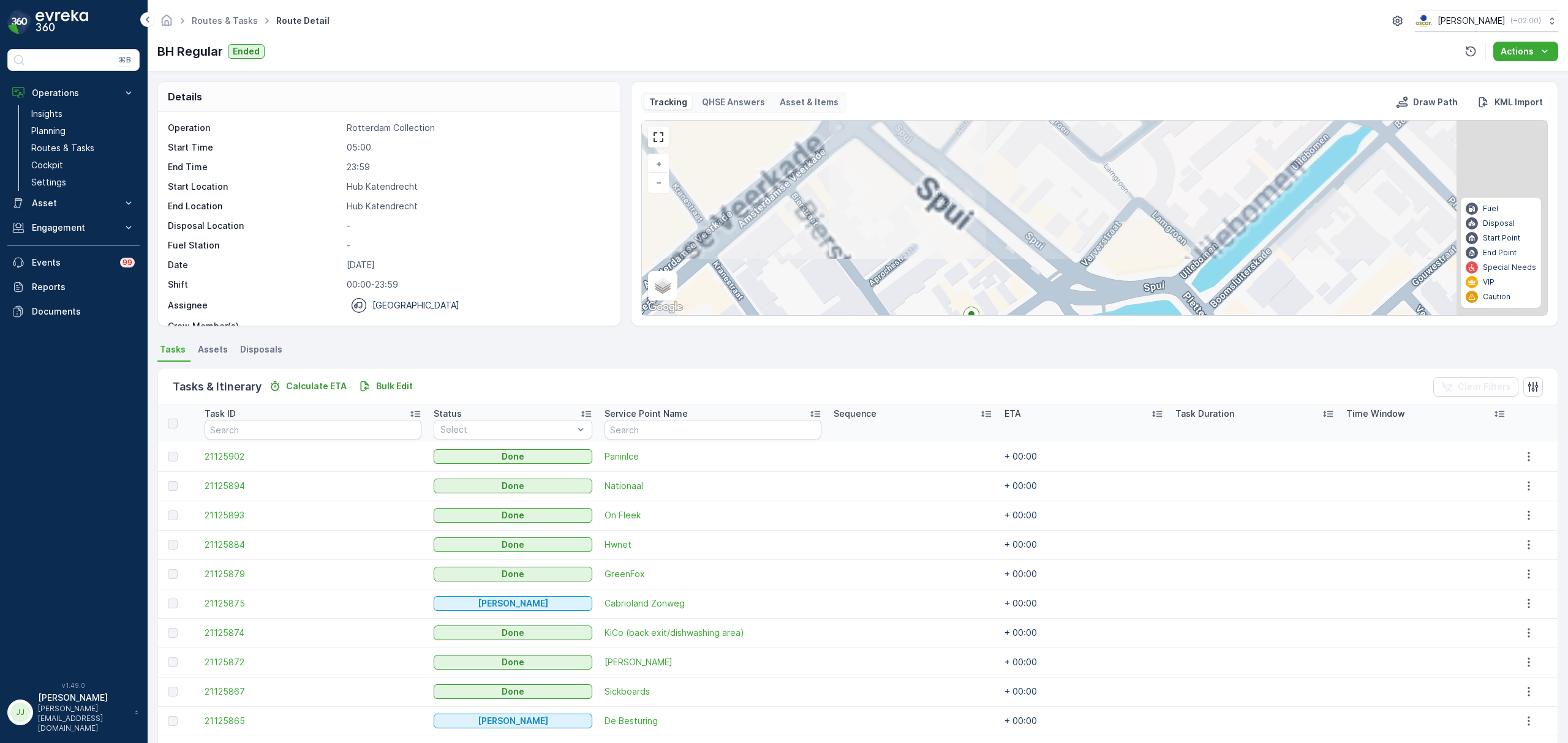
drag, startPoint x: 969, startPoint y: 202, endPoint x: 880, endPoint y: 248, distance: 100.2
click at [880, 248] on div "3 + − Satellite Roadmap Terrain Hybrid Leaflet Keyboard shortcuts Map Data Map …" at bounding box center [1094, 218] width 905 height 195
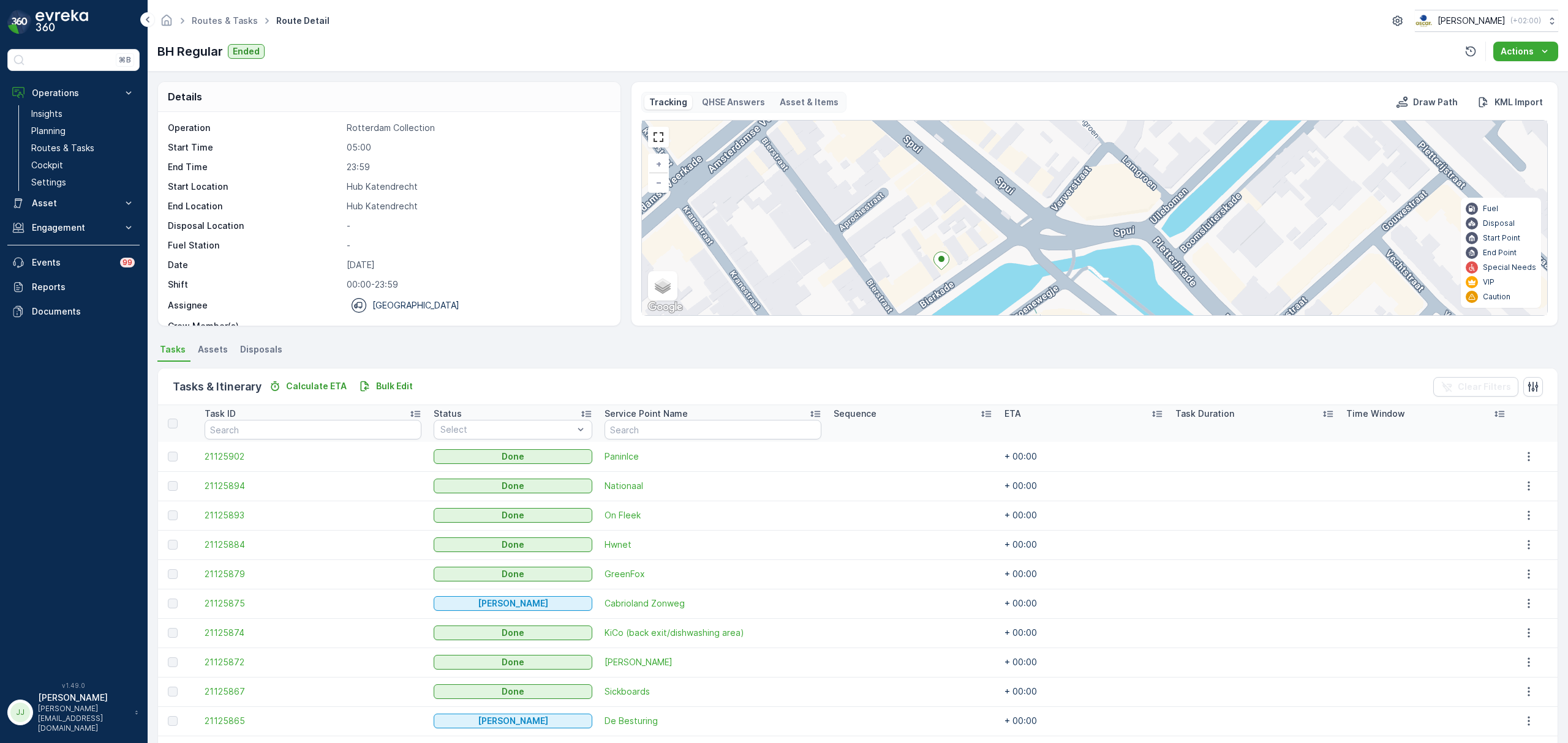
drag, startPoint x: 869, startPoint y: 176, endPoint x: 860, endPoint y: 147, distance: 30.4
click at [859, 145] on div "3 + − Satellite Roadmap Terrain Hybrid Leaflet Keyboard shortcuts Map Data Map …" at bounding box center [1094, 218] width 905 height 195
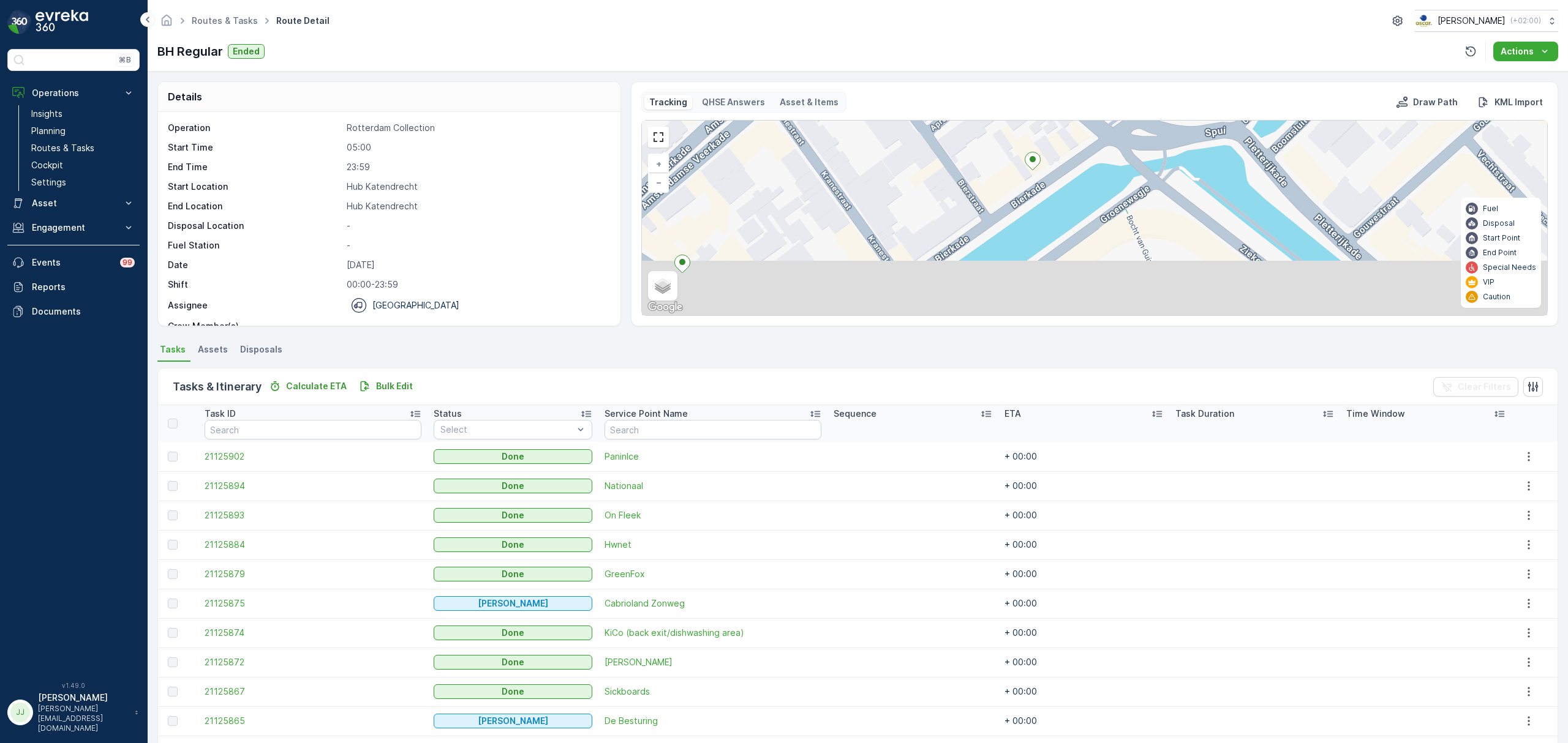
drag, startPoint x: 899, startPoint y: 227, endPoint x: 973, endPoint y: 114, distance: 135.1
click at [973, 114] on div "Tracking QHSE Answers Asset & Items Draw Path KML Import 3 + − Satellite Roadma…" at bounding box center [1094, 204] width 907 height 224
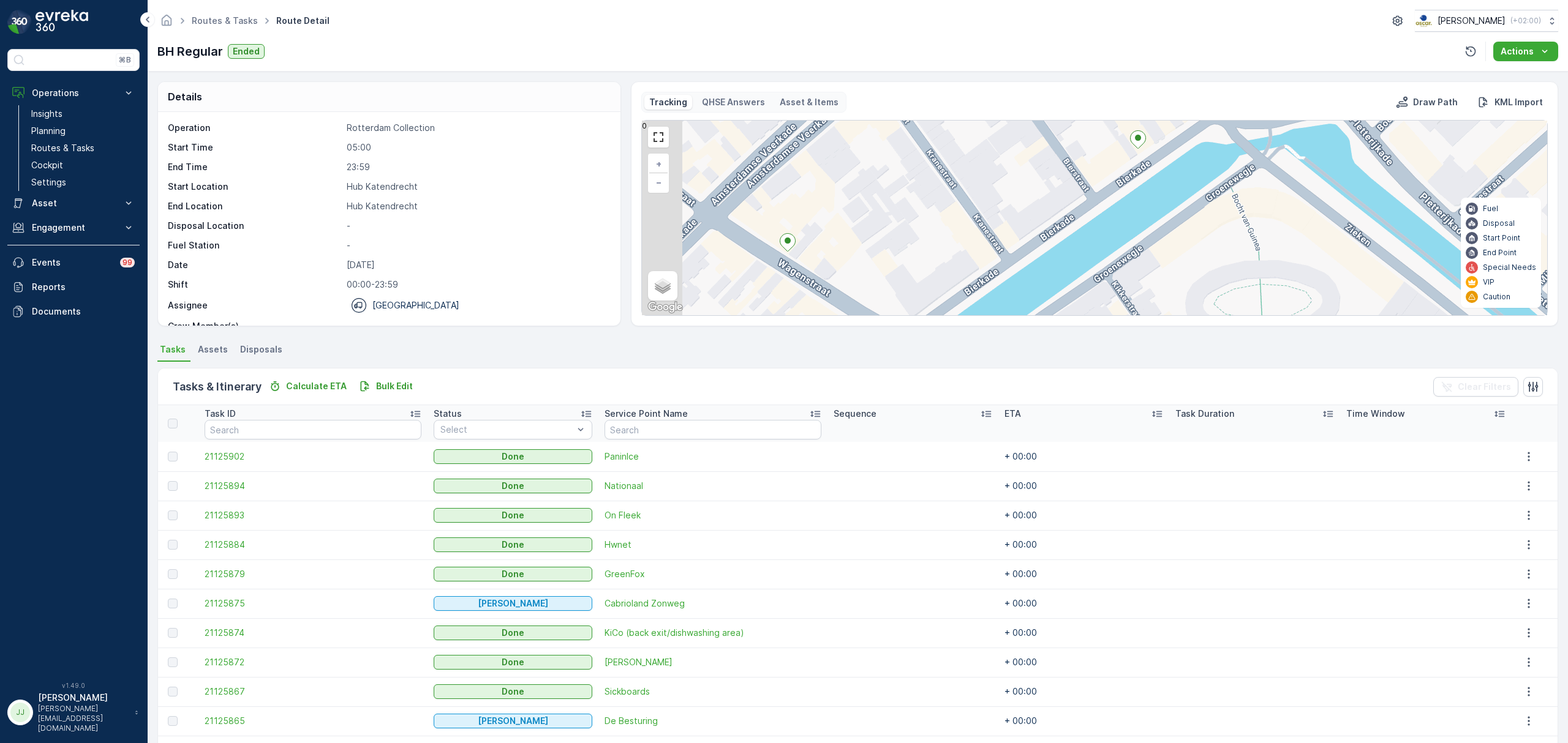
drag, startPoint x: 949, startPoint y: 216, endPoint x: 1055, endPoint y: 195, distance: 108.1
click at [1055, 195] on div "3 + − Satellite Roadmap Terrain Hybrid Leaflet Keyboard shortcuts Map Data Map …" at bounding box center [1094, 218] width 905 height 195
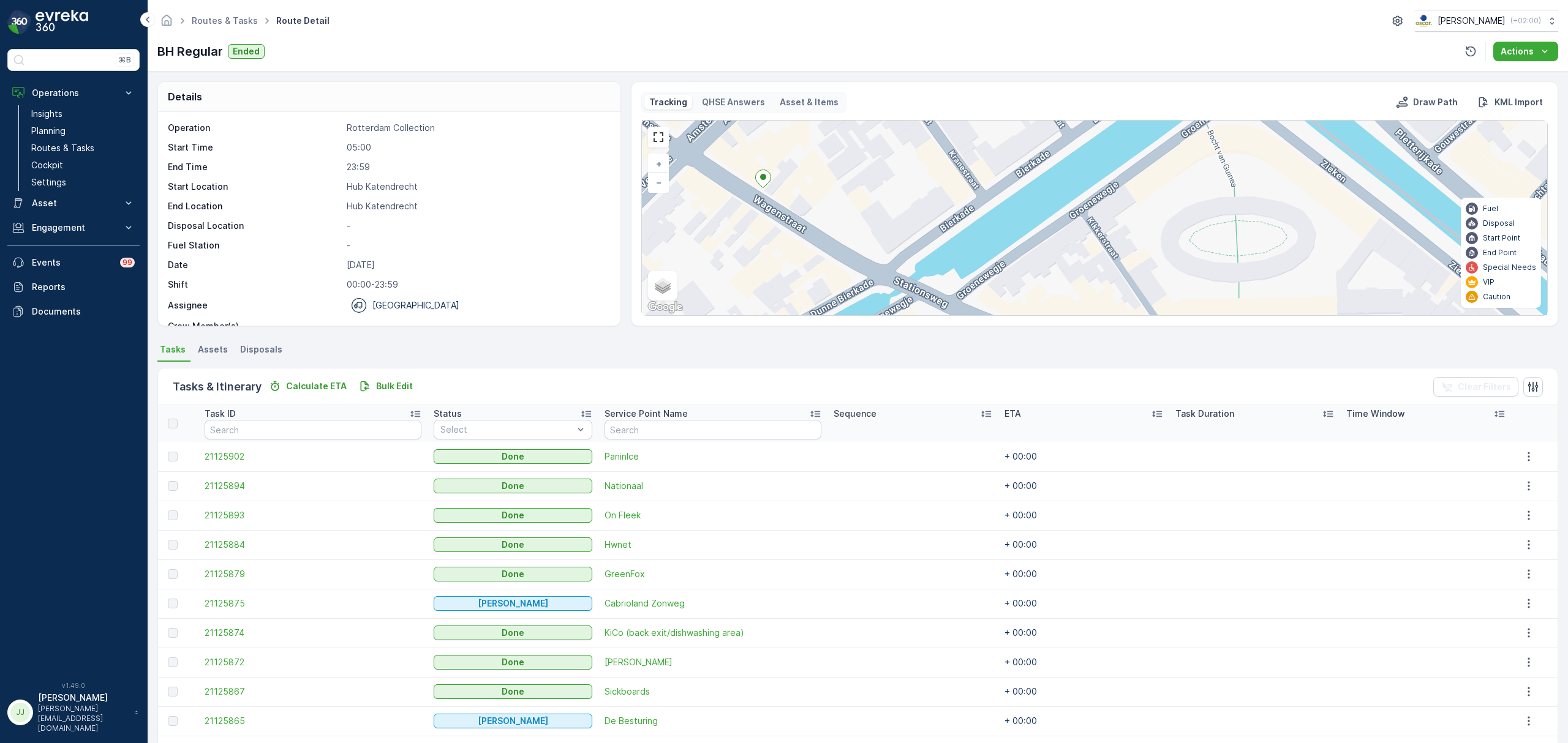
click at [843, 185] on div "3 + − Satellite Roadmap Terrain Hybrid Leaflet Keyboard shortcuts Map Data Map …" at bounding box center [1094, 218] width 905 height 195
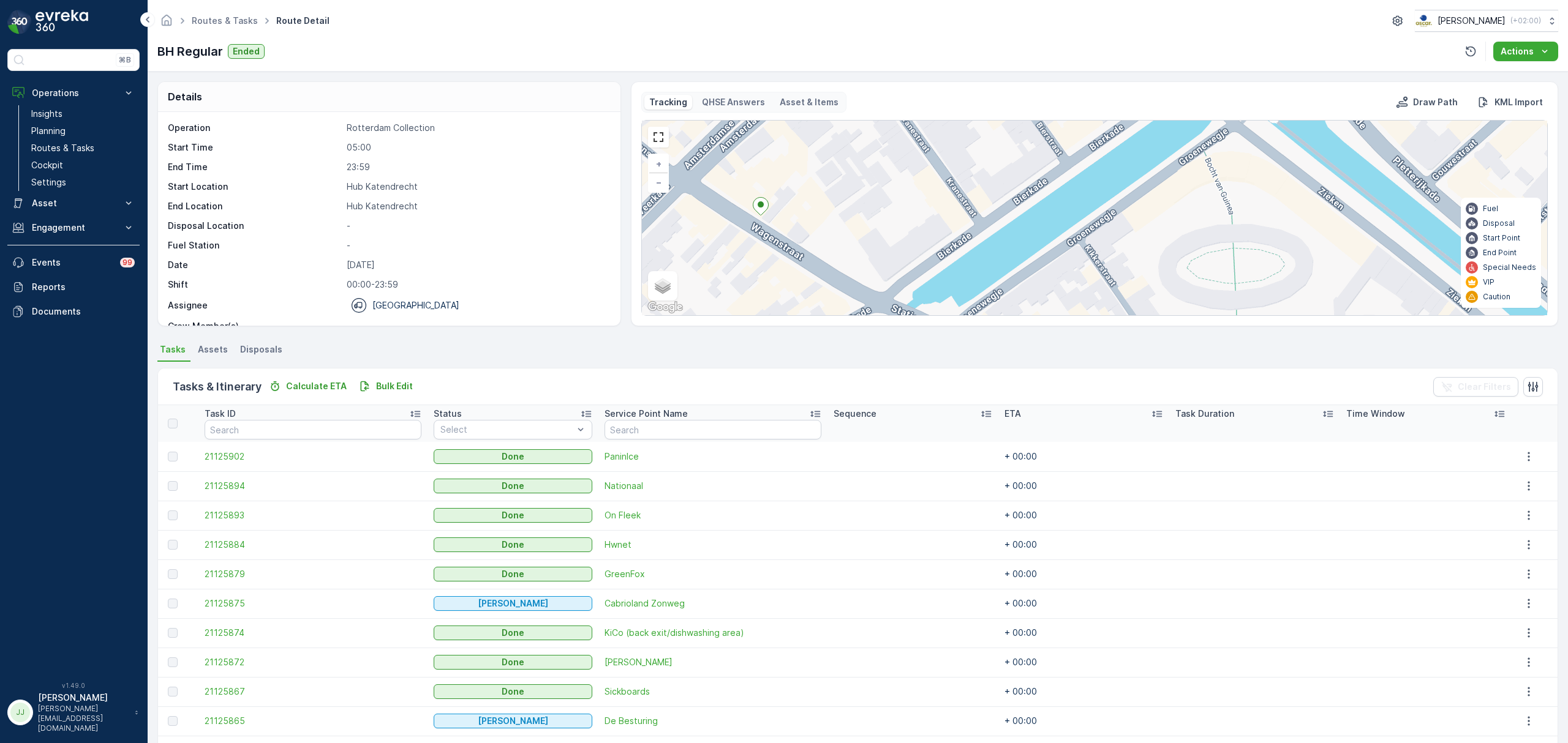
drag, startPoint x: 853, startPoint y: 236, endPoint x: 851, endPoint y: 227, distance: 9.2
click at [853, 239] on div "3 + − Satellite Roadmap Terrain Hybrid Leaflet Keyboard shortcuts Map Data Map …" at bounding box center [1094, 218] width 905 height 195
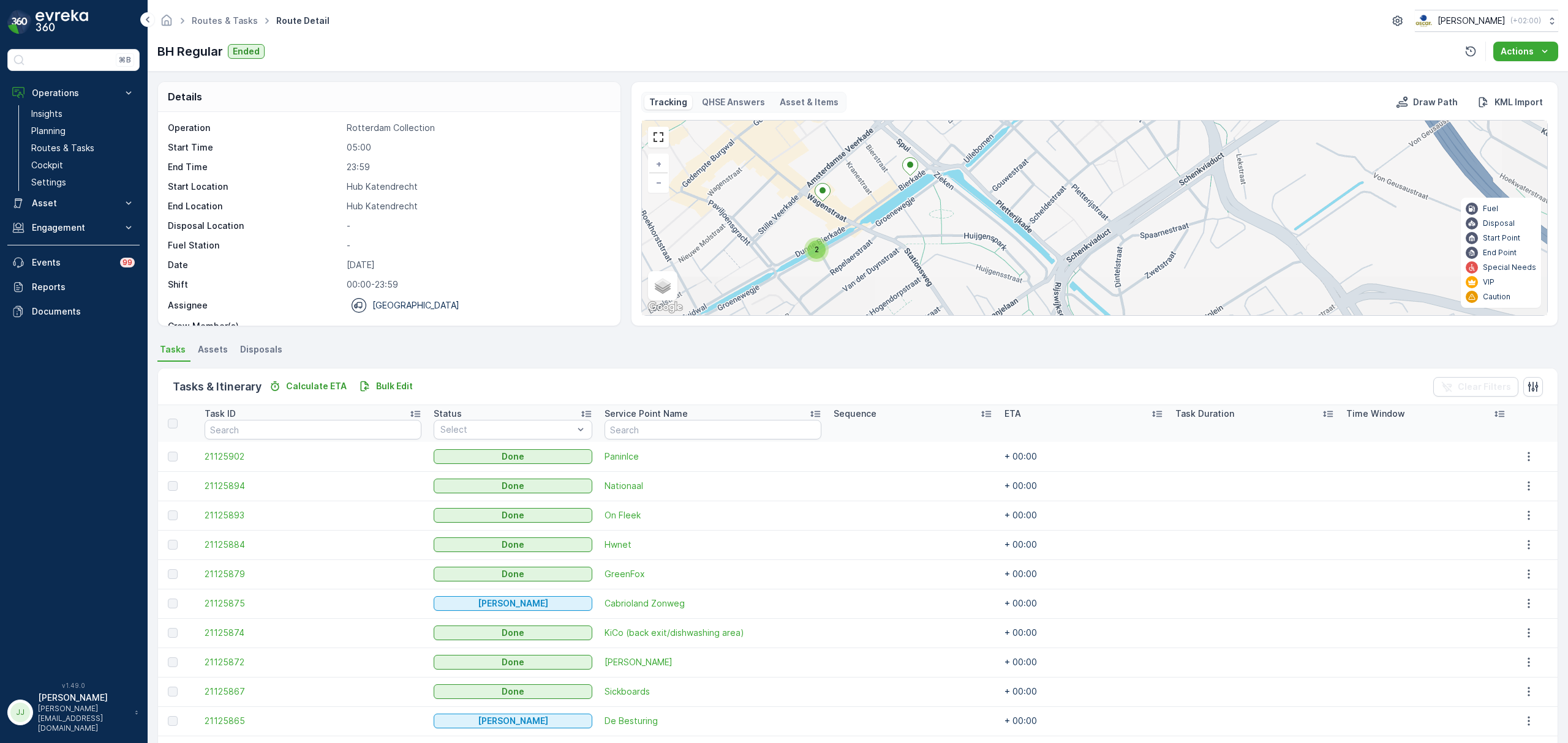
drag, startPoint x: 847, startPoint y: 220, endPoint x: 854, endPoint y: 202, distance: 19.3
click at [854, 202] on div "2 2 2 3 + − Satellite Roadmap Terrain Hybrid Leaflet Keyboard shortcuts Map Dat…" at bounding box center [1094, 218] width 905 height 195
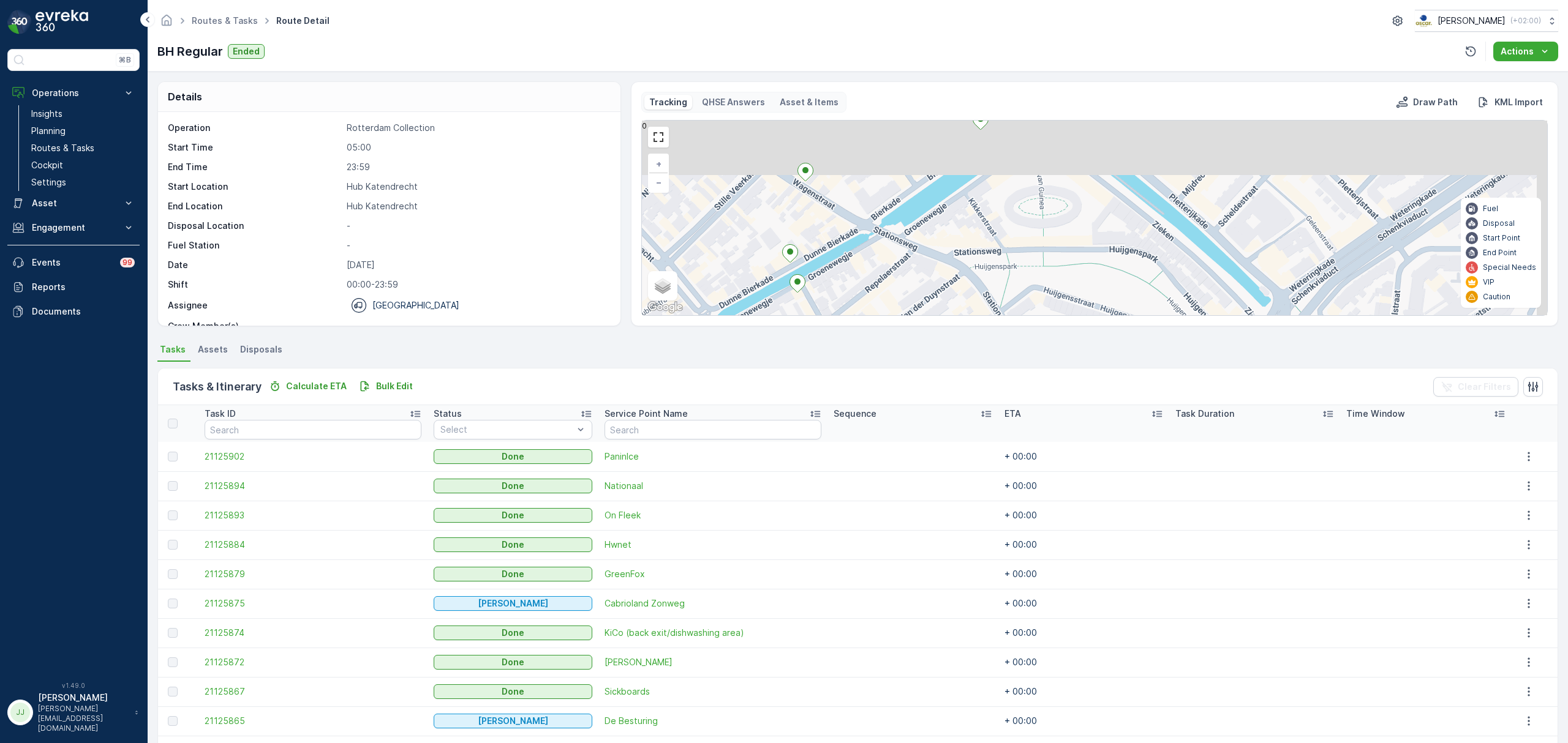
drag, startPoint x: 890, startPoint y: 251, endPoint x: 870, endPoint y: 287, distance: 41.2
click at [870, 287] on div "3 + − Satellite Roadmap Terrain Hybrid Leaflet Keyboard shortcuts Map Data Map …" at bounding box center [1094, 218] width 905 height 195
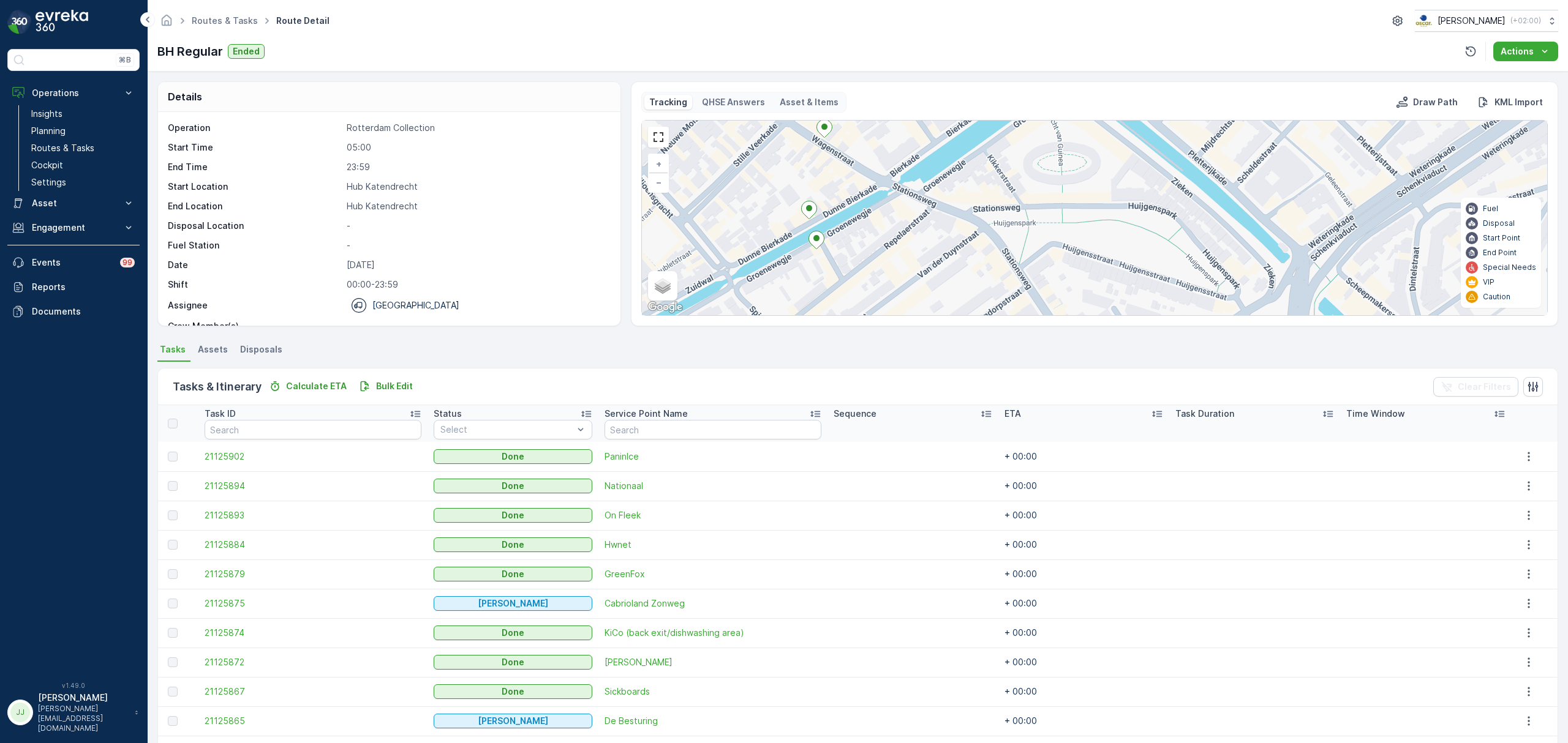
drag, startPoint x: 855, startPoint y: 235, endPoint x: 877, endPoint y: 186, distance: 53.7
click at [877, 186] on div "3 + − Satellite Roadmap Terrain Hybrid Leaflet Keyboard shortcuts Map Data Map …" at bounding box center [1094, 218] width 905 height 195
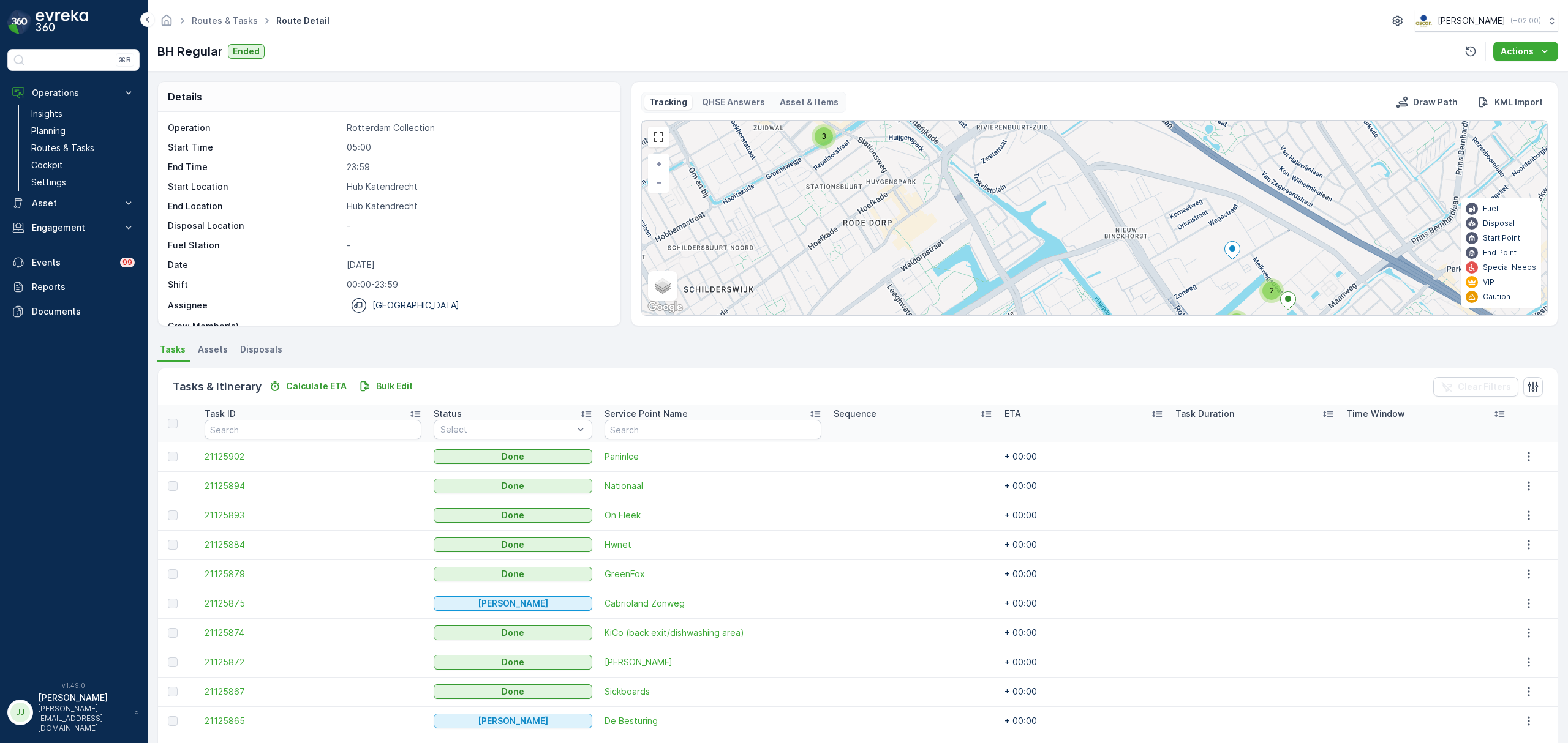
drag, startPoint x: 958, startPoint y: 241, endPoint x: 934, endPoint y: 207, distance: 41.6
click at [934, 207] on div "3 2 2 5 + − Satellite Roadmap Terrain Hybrid Leaflet Keyboard shortcuts Map Dat…" at bounding box center [1094, 218] width 905 height 195
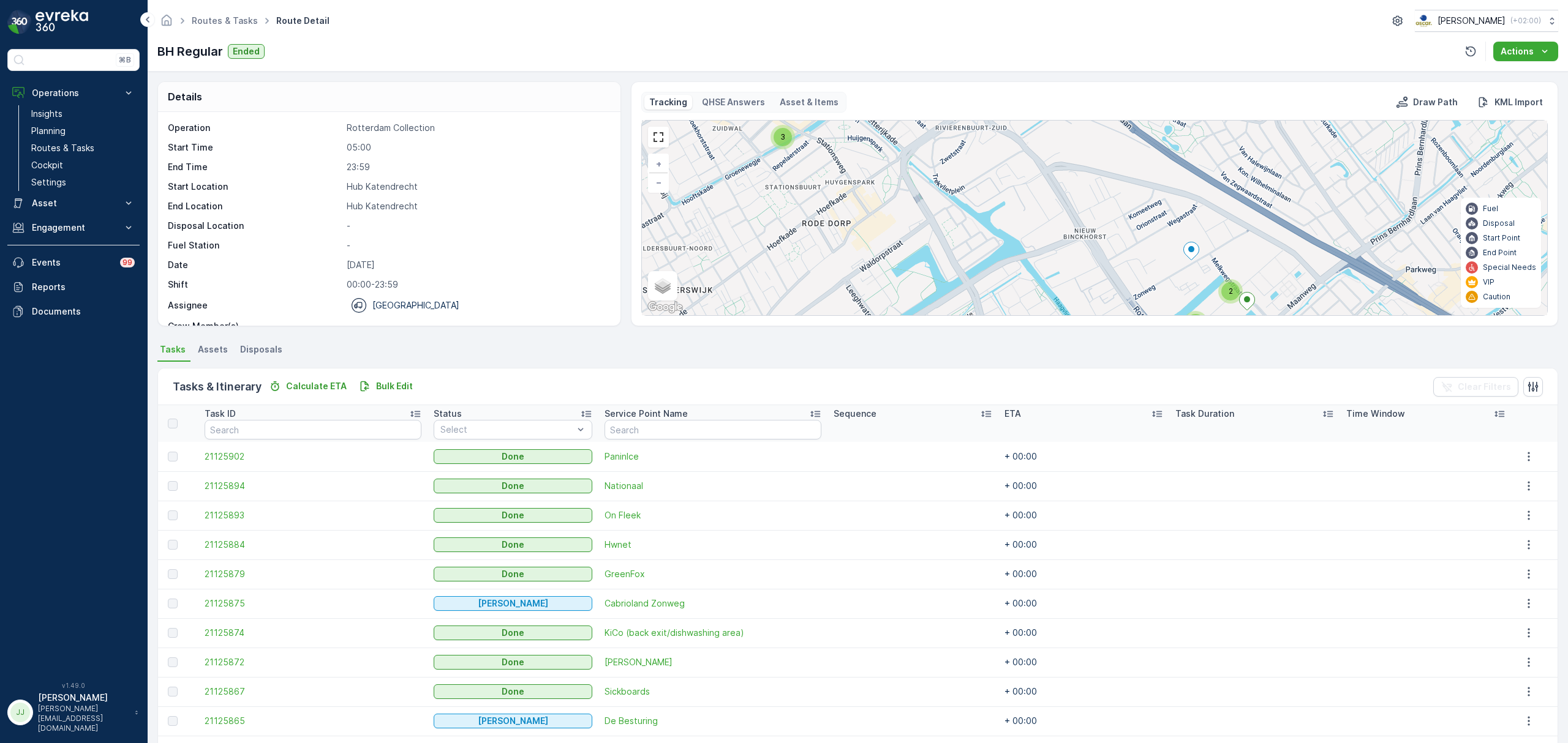
drag, startPoint x: 907, startPoint y: 231, endPoint x: 891, endPoint y: 231, distance: 16.0
click at [891, 231] on div "3 2 2 5 + − Satellite Roadmap Terrain Hybrid Leaflet Keyboard shortcuts Map Dat…" at bounding box center [1094, 218] width 905 height 195
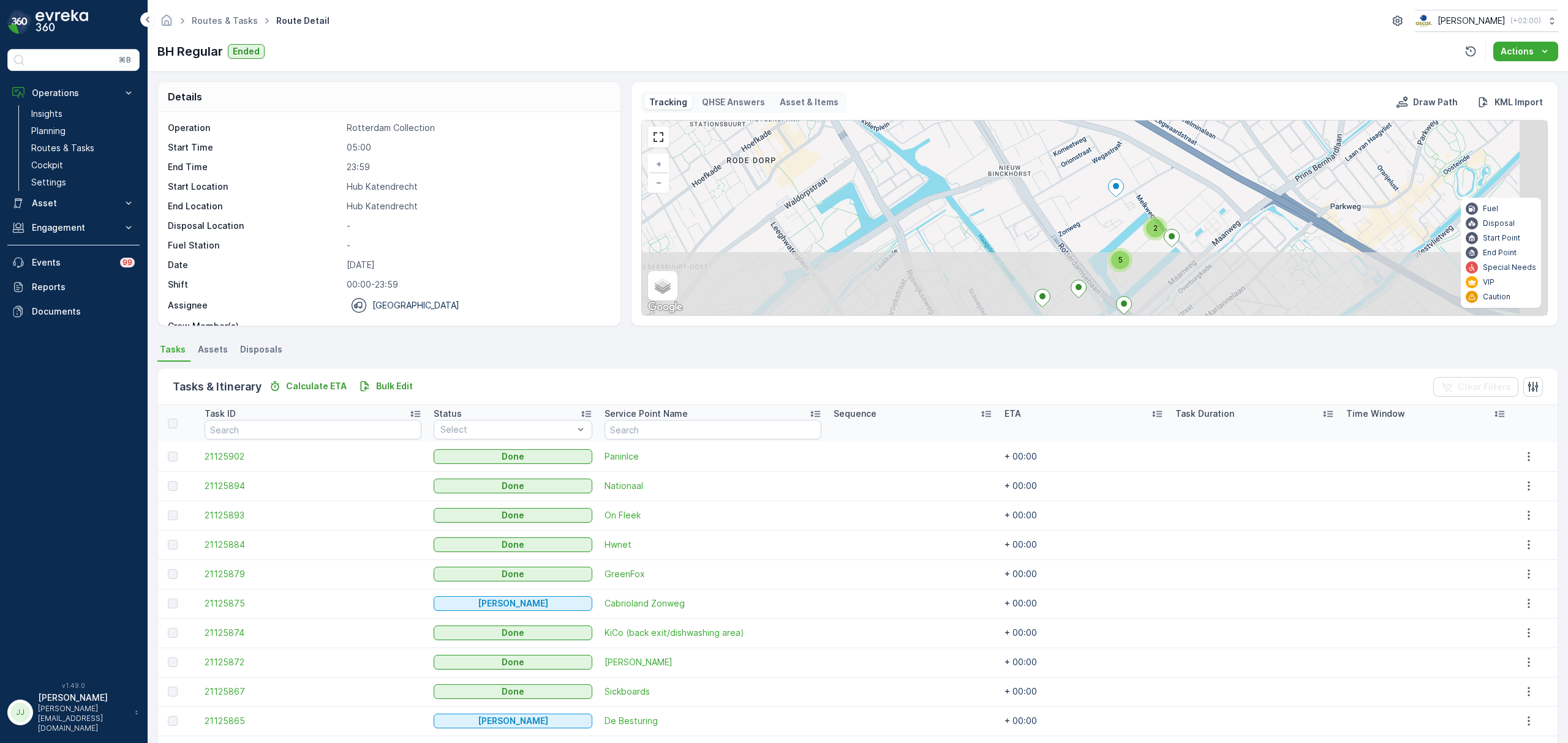
click at [909, 179] on div "3 2 2 5 + − Satellite Roadmap Terrain Hybrid Leaflet Keyboard shortcuts Map Dat…" at bounding box center [1094, 218] width 905 height 195
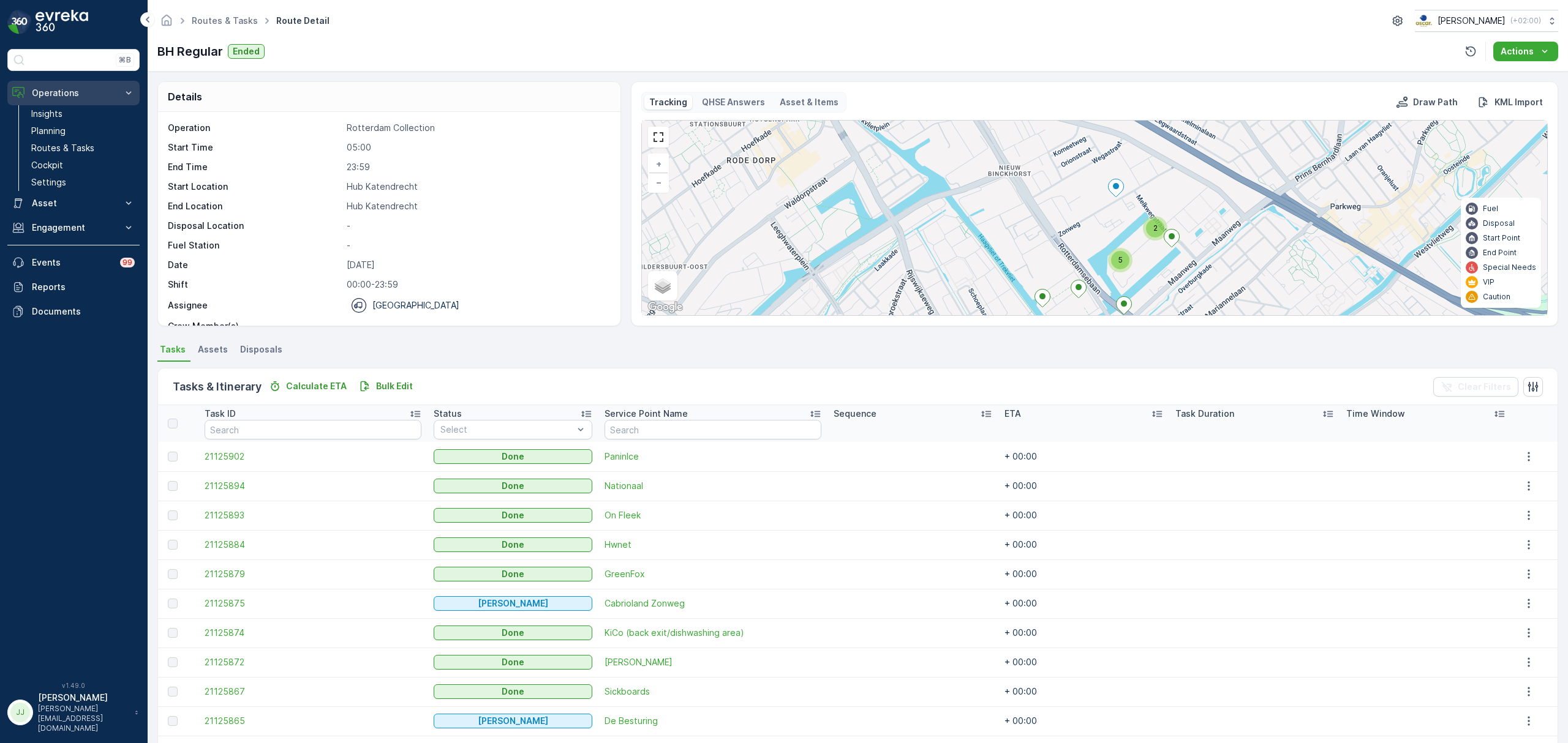
drag, startPoint x: 93, startPoint y: 131, endPoint x: 135, endPoint y: 105, distance: 49.4
click at [93, 131] on link "Planning" at bounding box center [83, 131] width 113 height 17
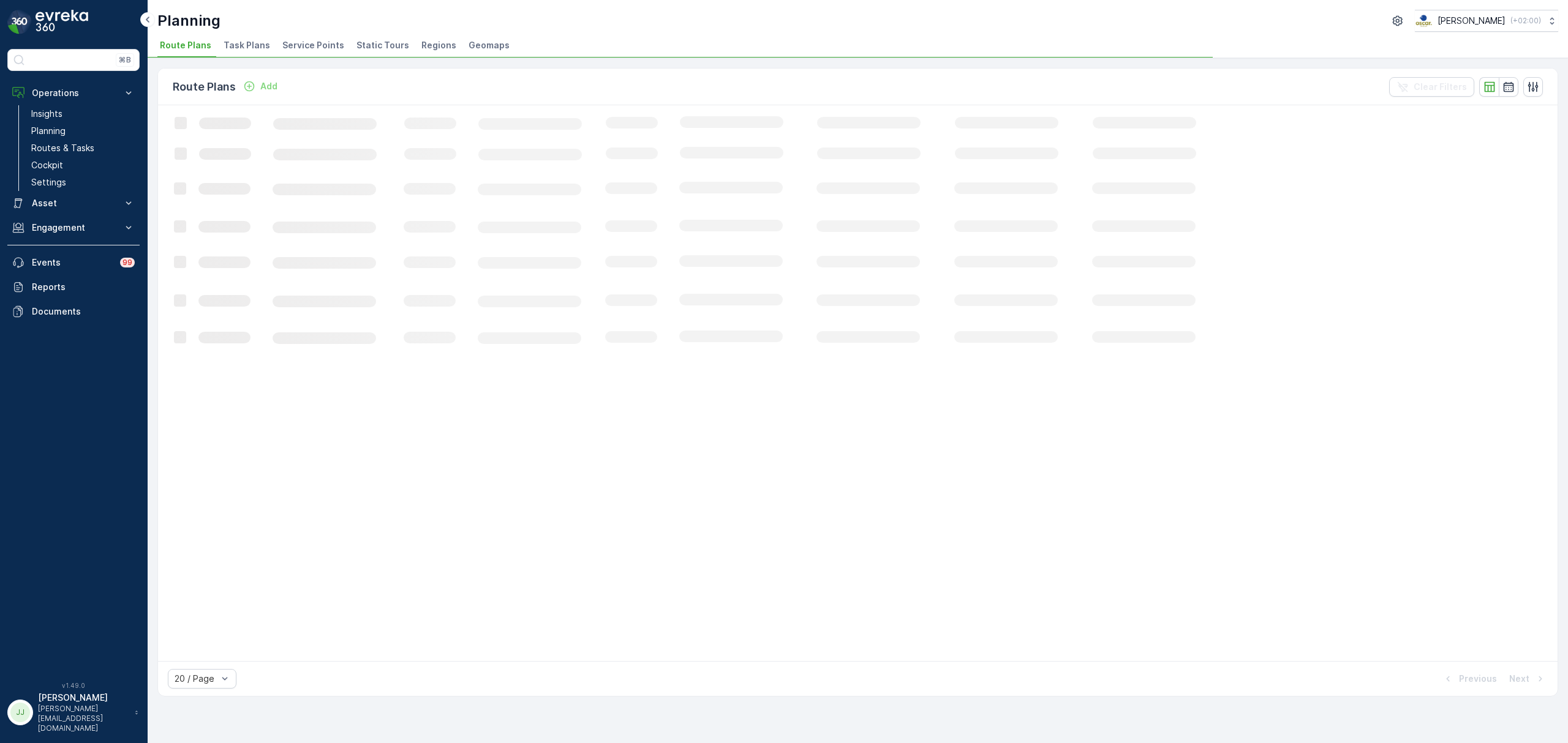
click at [239, 37] on li "Task Plans" at bounding box center [248, 47] width 54 height 21
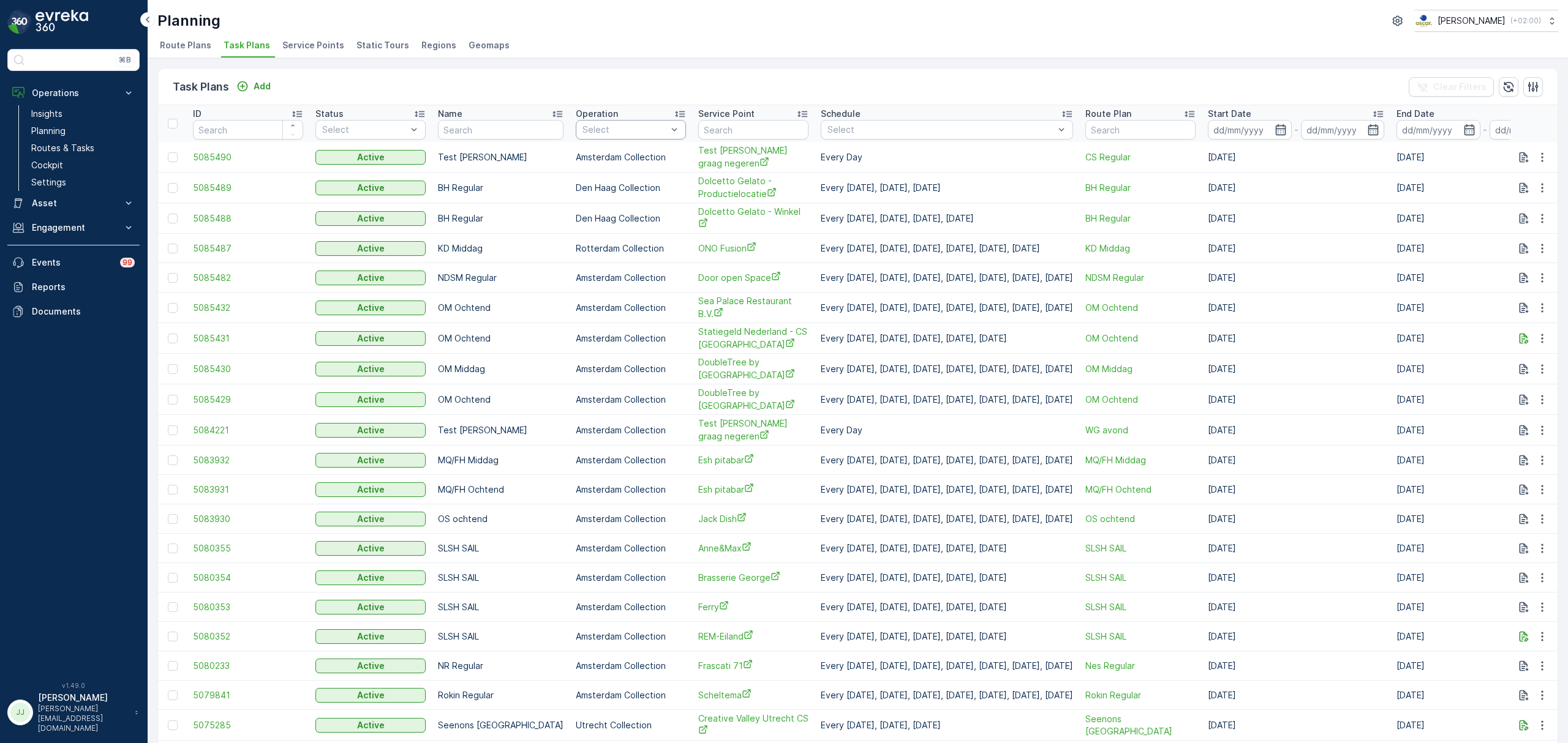
click at [599, 131] on div at bounding box center [625, 129] width 87 height 10
click at [618, 193] on span "Den Haag Collection" at bounding box center [625, 195] width 85 height 10
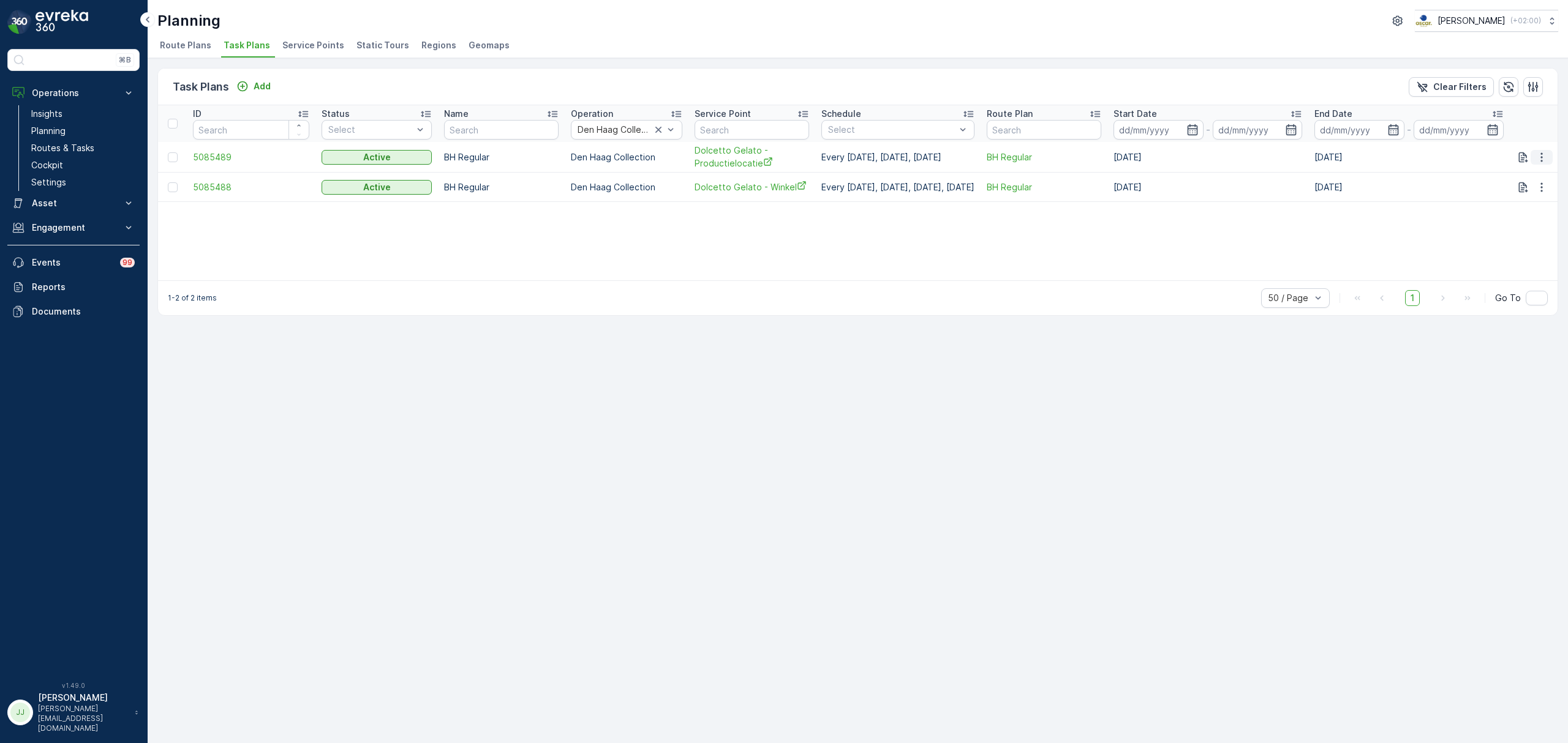
click at [1545, 157] on icon "button" at bounding box center [1541, 157] width 12 height 12
click at [1531, 195] on span "Edit Task Plan" at bounding box center [1520, 193] width 57 height 12
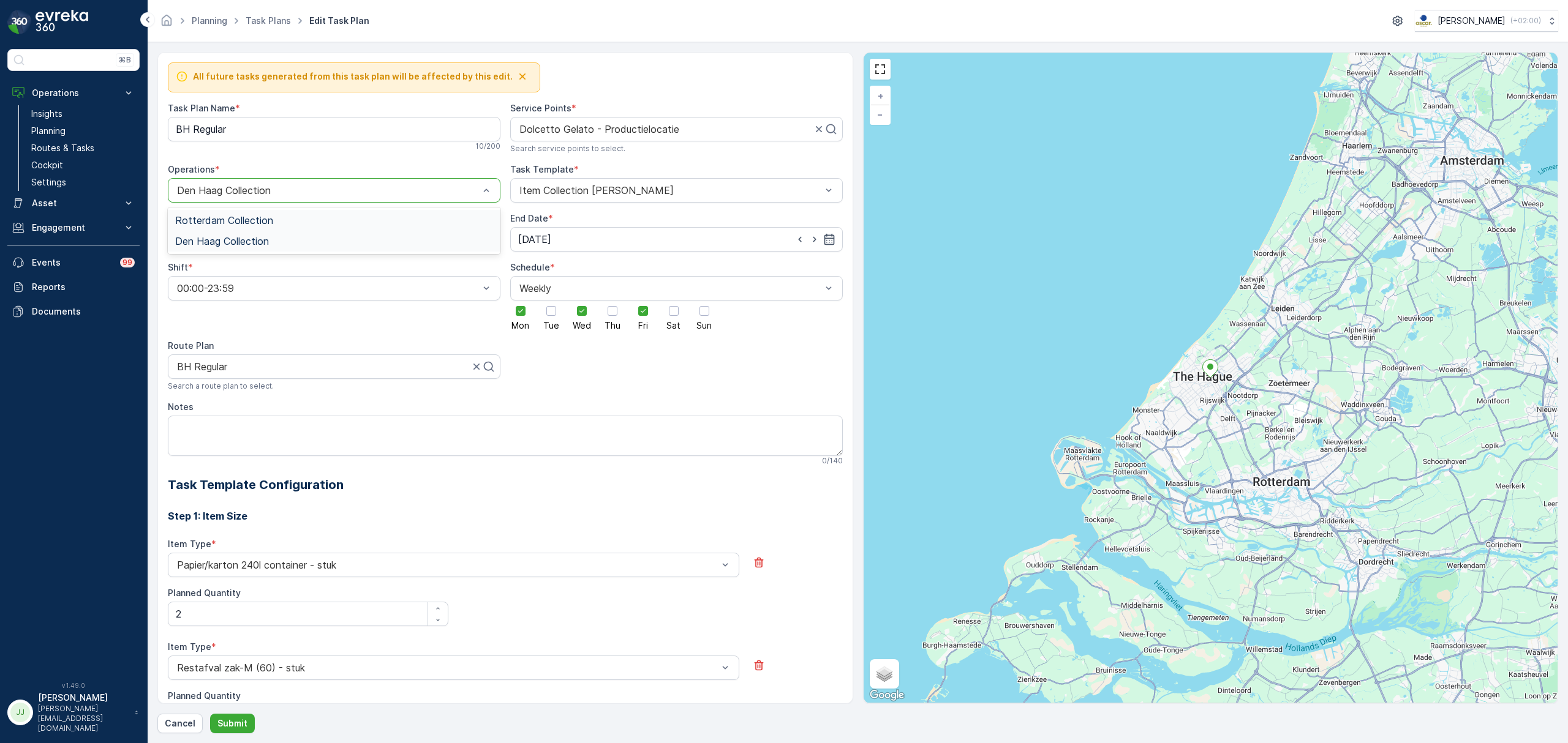
click at [264, 189] on div at bounding box center [328, 190] width 304 height 11
click at [246, 220] on span "Rotterdam Collection" at bounding box center [224, 220] width 98 height 11
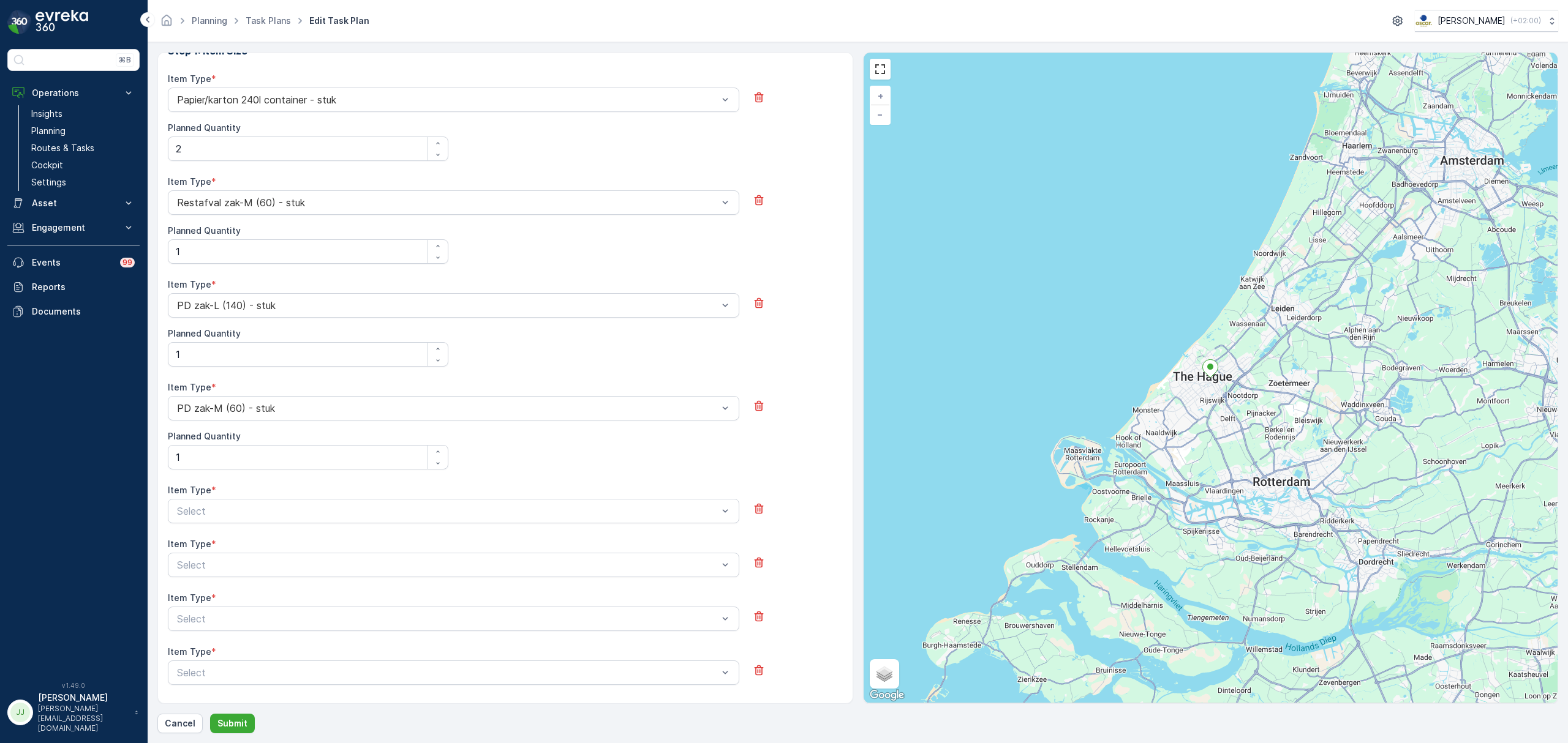
drag, startPoint x: 238, startPoint y: 725, endPoint x: 828, endPoint y: 536, distance: 619.5
click at [823, 559] on div "All future tasks generated from this task plan will be affected by this edit. T…" at bounding box center [857, 393] width 1401 height 682
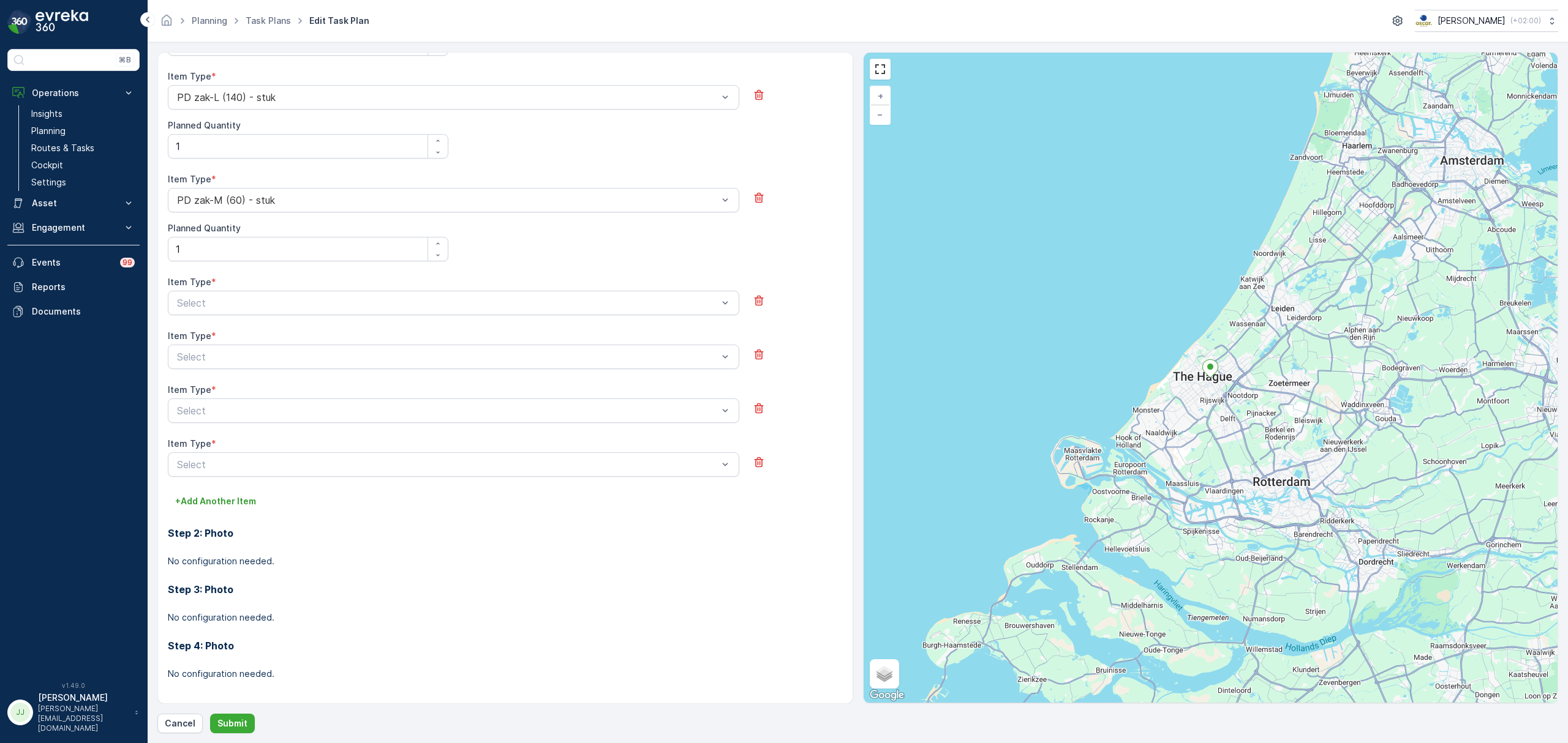
scroll to position [681, 0]
click at [759, 454] on icon "button" at bounding box center [759, 457] width 9 height 11
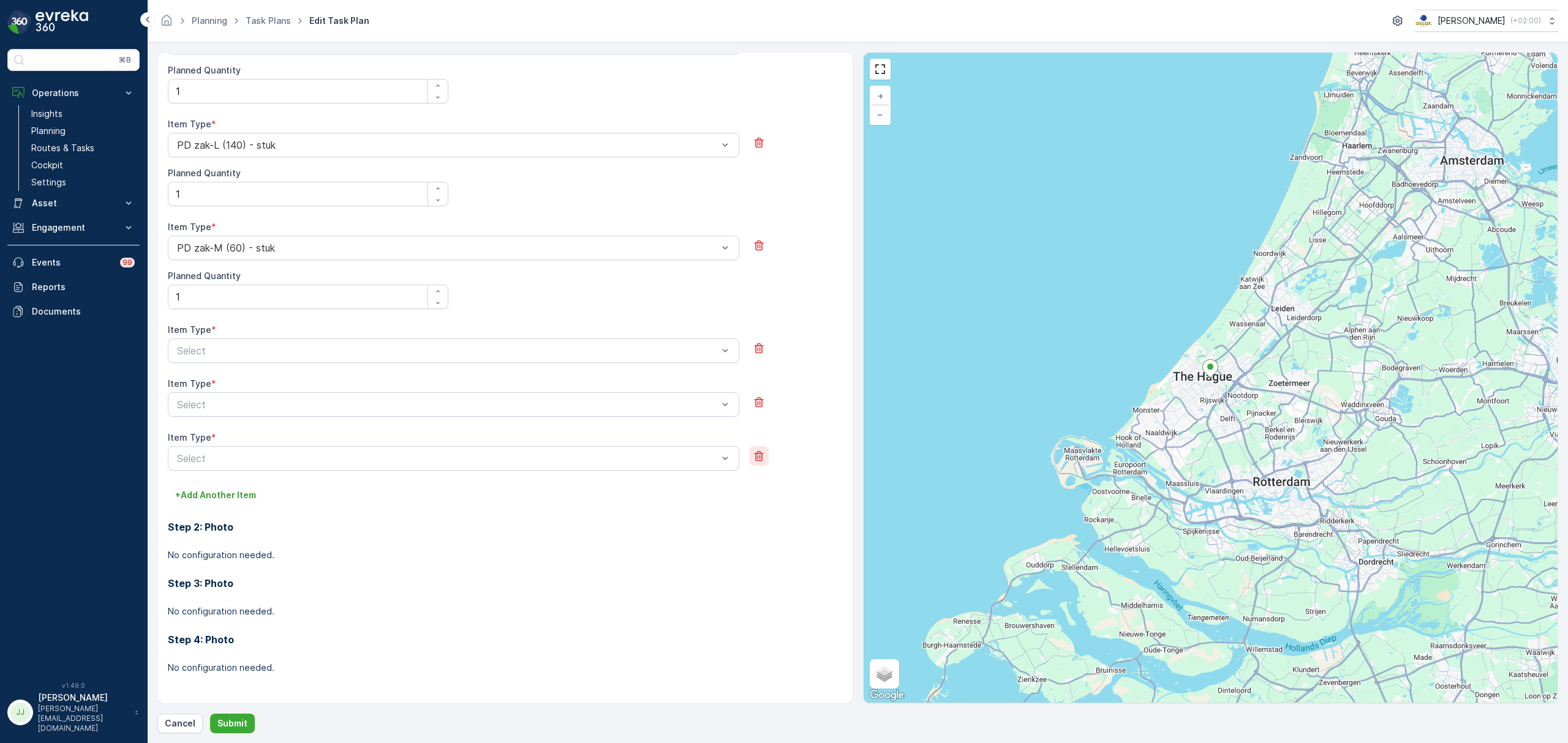
click at [759, 453] on icon "button" at bounding box center [759, 456] width 12 height 12
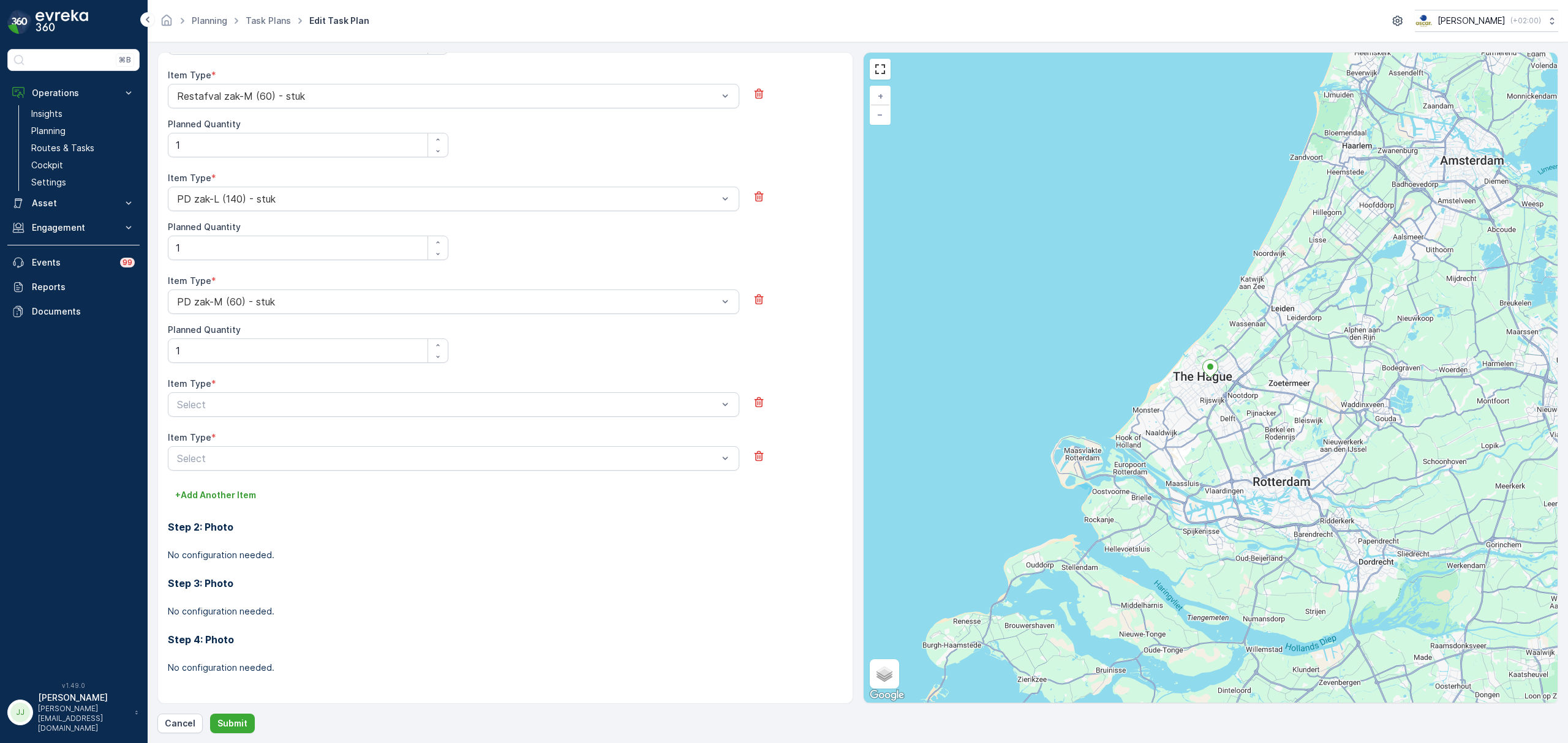
click at [759, 453] on icon "button" at bounding box center [759, 456] width 12 height 12
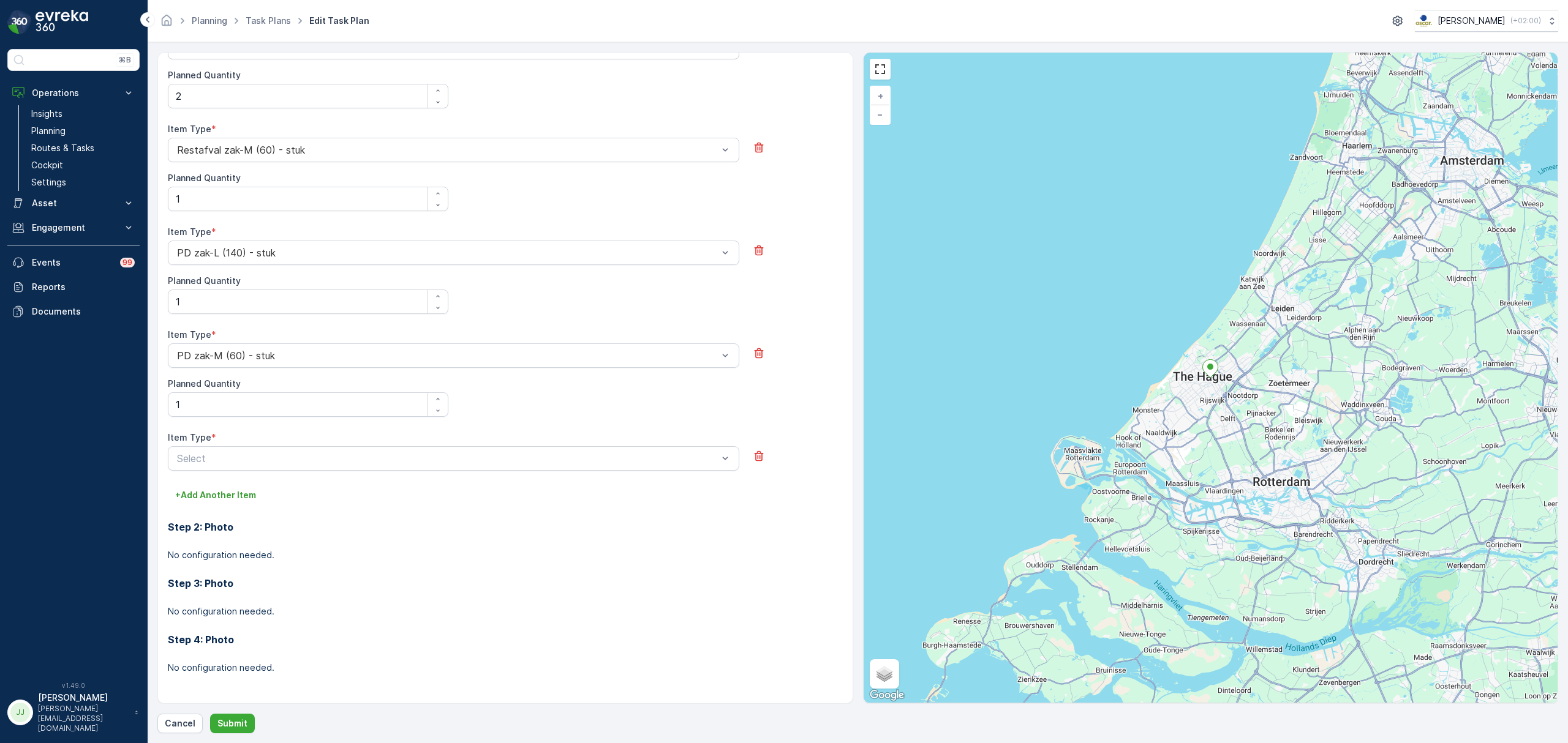
click at [759, 453] on icon "button" at bounding box center [759, 456] width 12 height 12
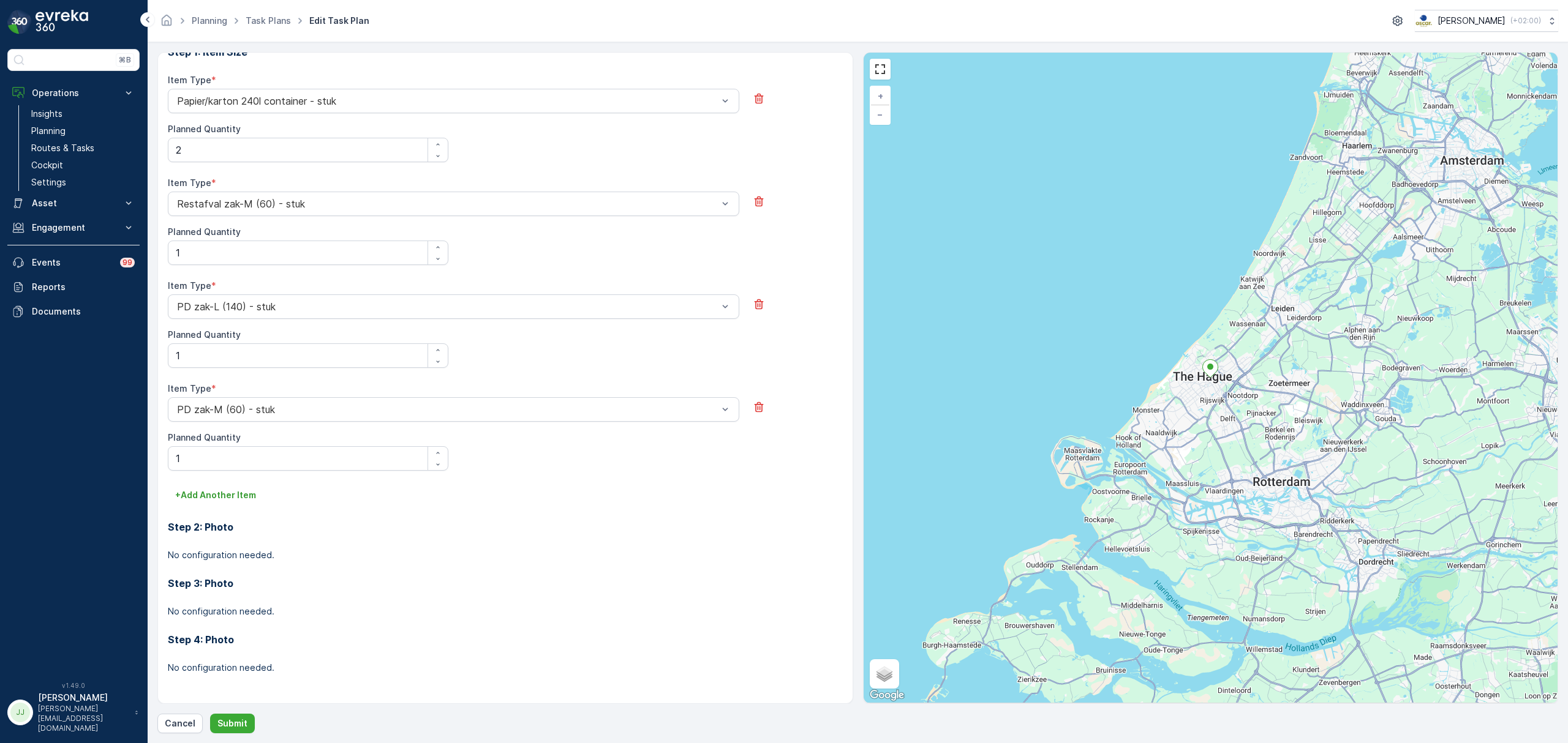
click at [244, 709] on div "All future tasks generated from this task plan will be affected by this edit. T…" at bounding box center [857, 393] width 1401 height 682
click at [243, 716] on button "Submit" at bounding box center [232, 723] width 45 height 19
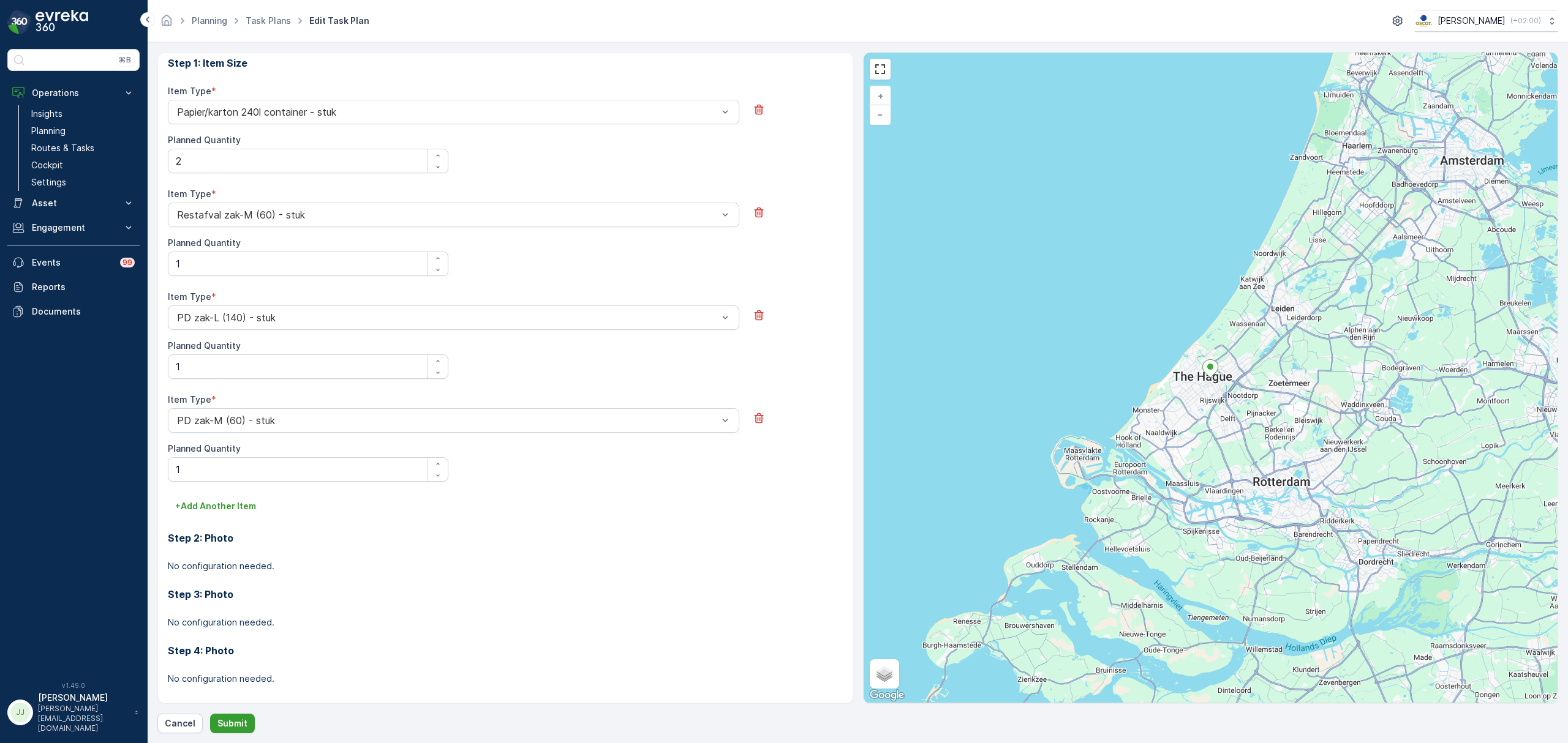
scroll to position [0, 0]
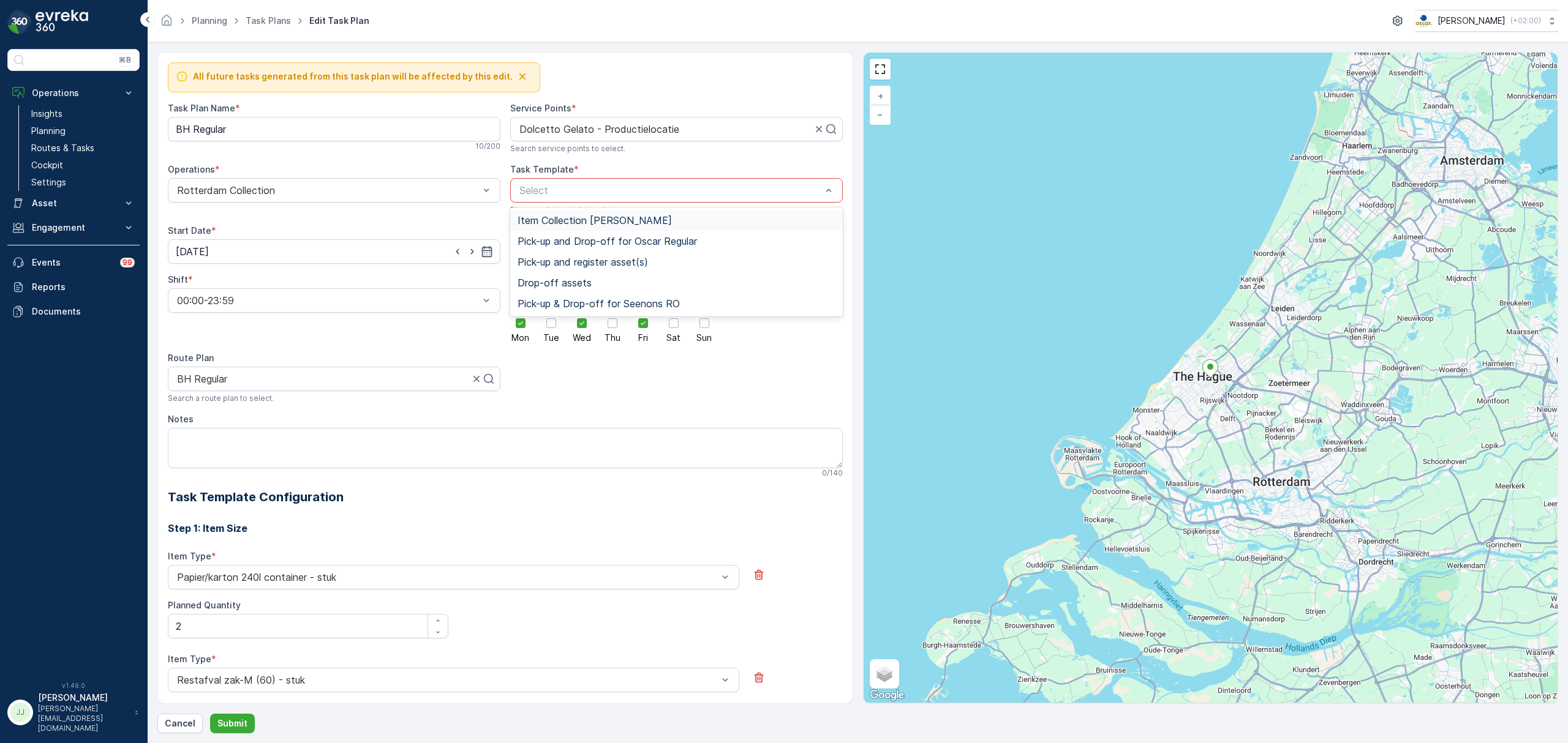
click at [601, 196] on div at bounding box center [671, 190] width 304 height 11
click at [562, 216] on span "Item Collection [PERSON_NAME]" at bounding box center [595, 220] width 154 height 11
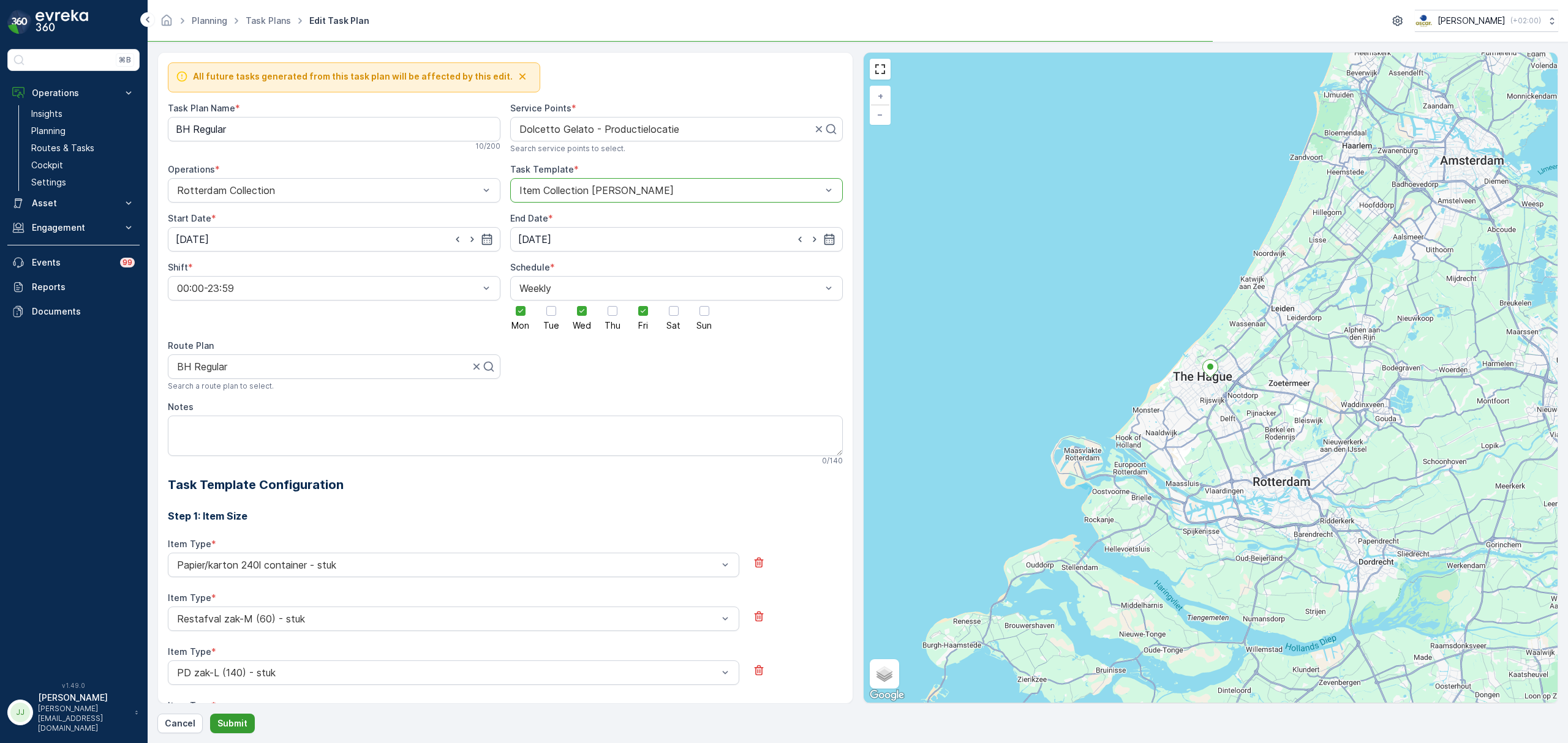
click at [250, 722] on button "Submit" at bounding box center [232, 723] width 45 height 19
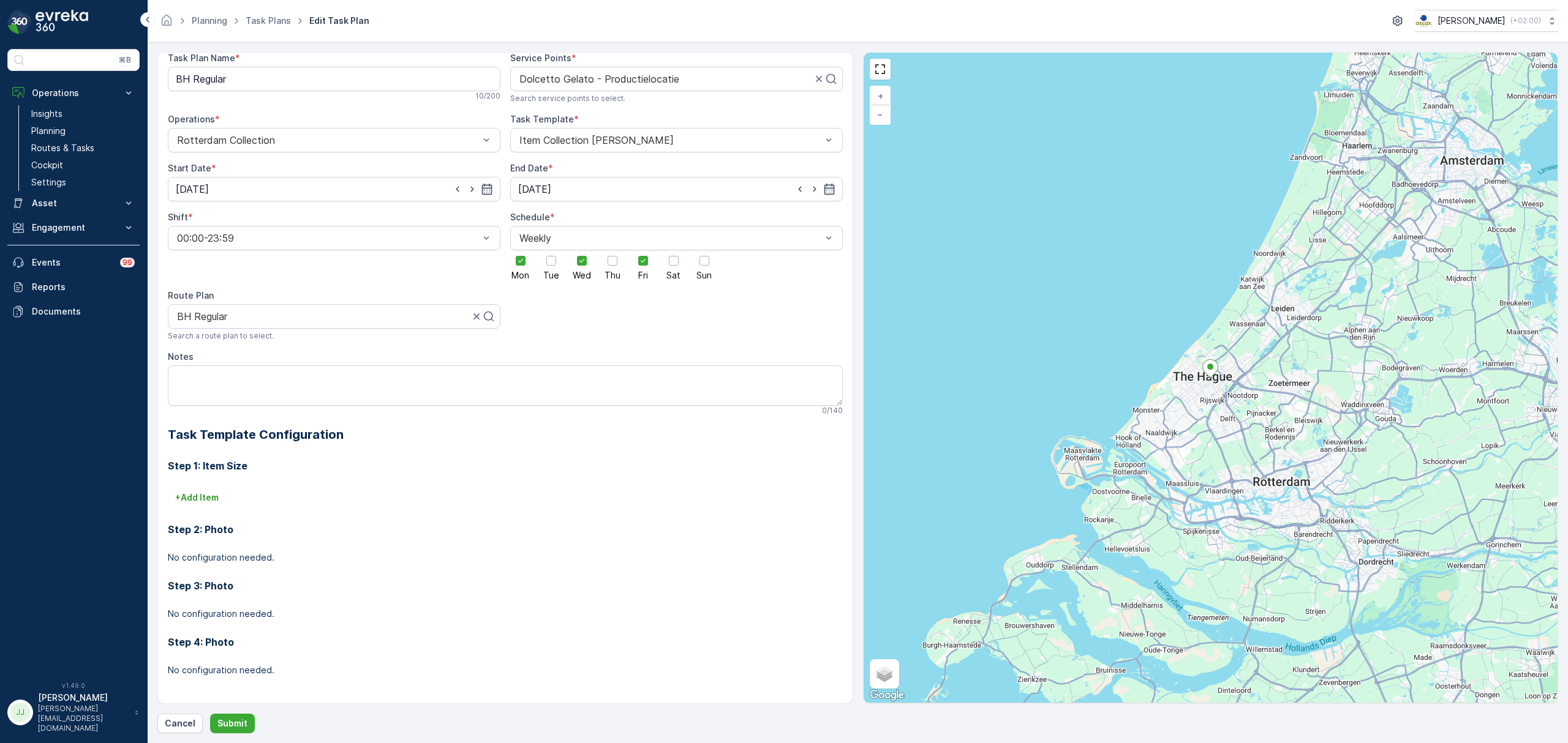
scroll to position [54, 0]
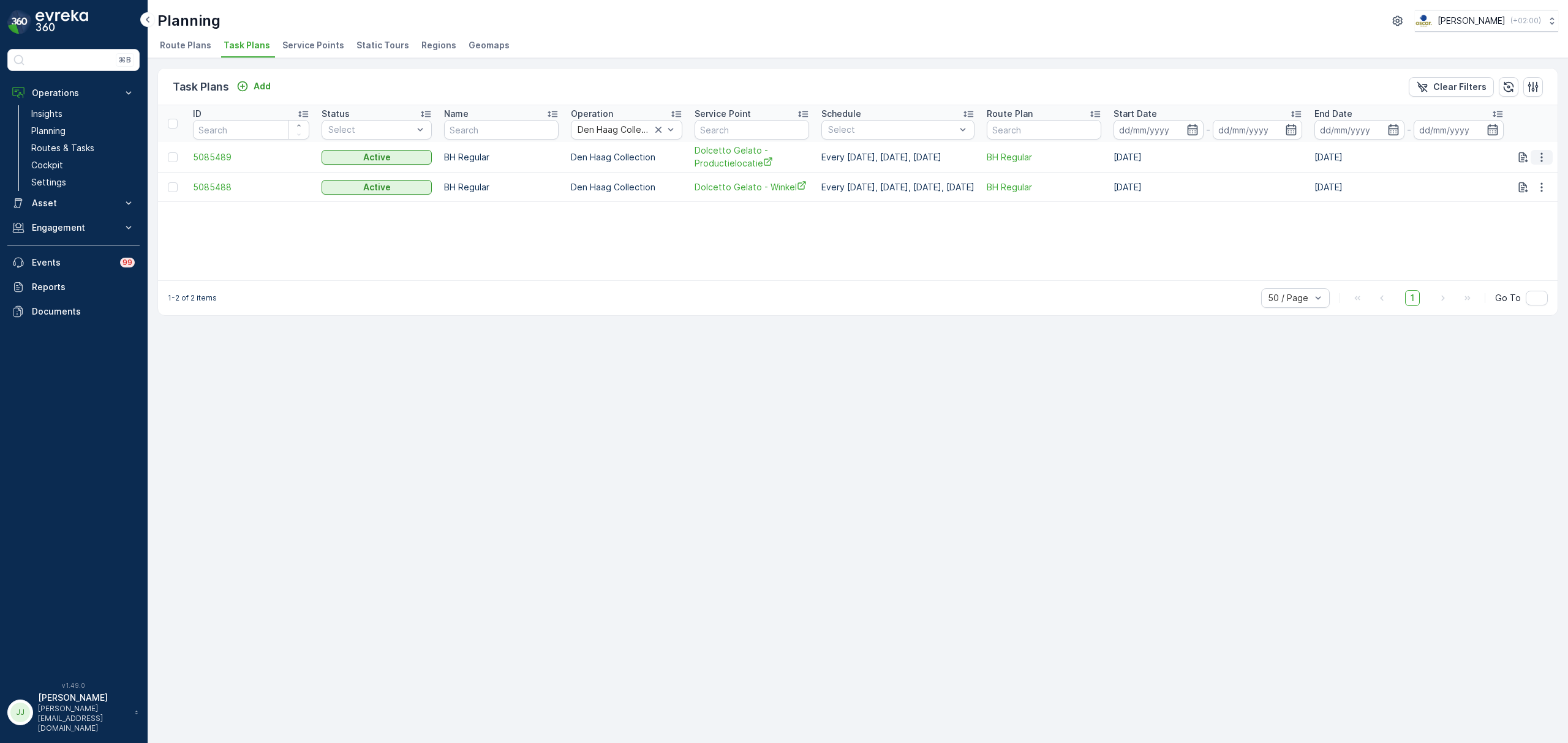
click at [1544, 160] on icon "button" at bounding box center [1541, 157] width 12 height 12
drag, startPoint x: 1544, startPoint y: 163, endPoint x: 1529, endPoint y: 196, distance: 36.2
click at [1529, 196] on span "Edit Task Plan" at bounding box center [1520, 193] width 57 height 12
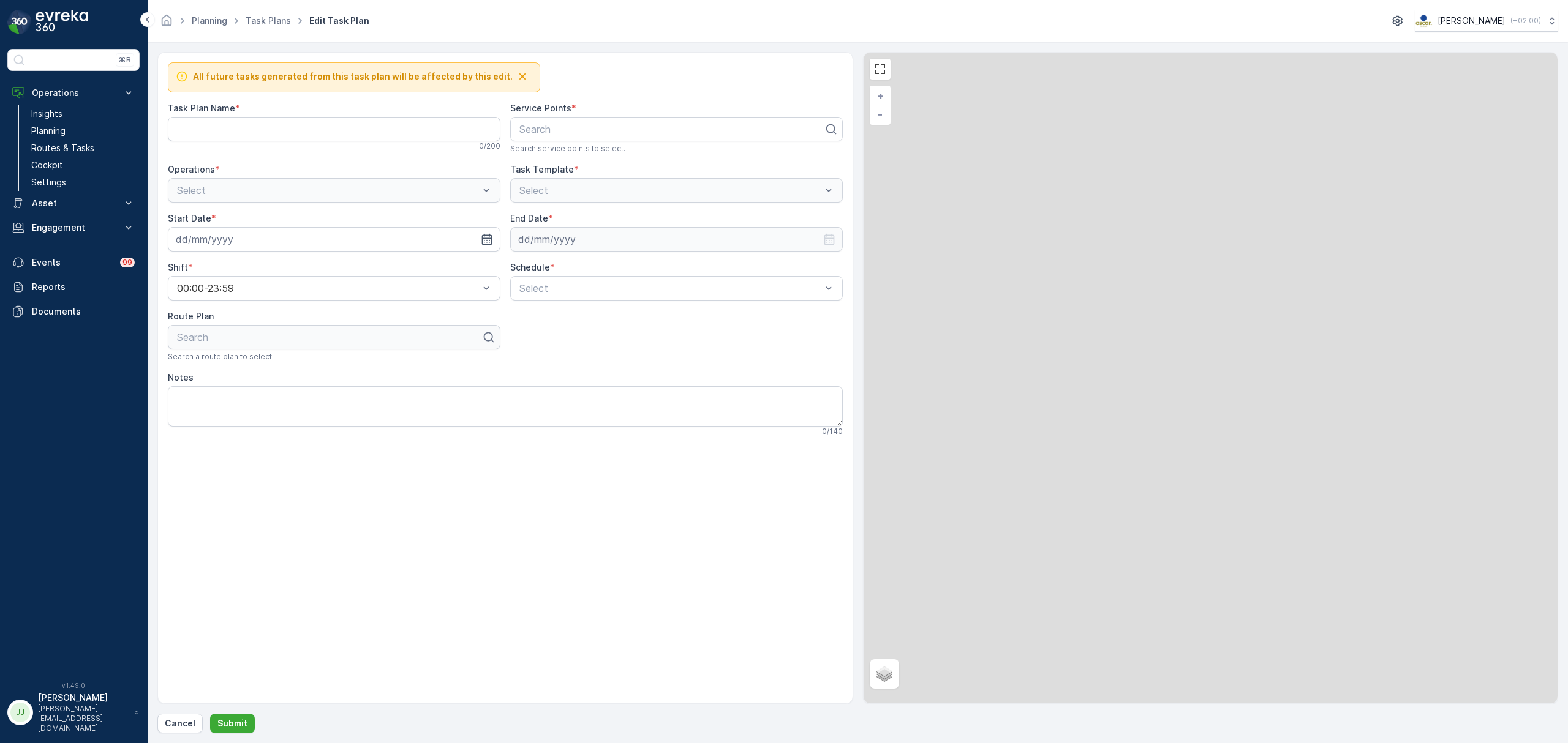
type Name "BH Regular"
type input "[DATE]"
type input "31.12.2030"
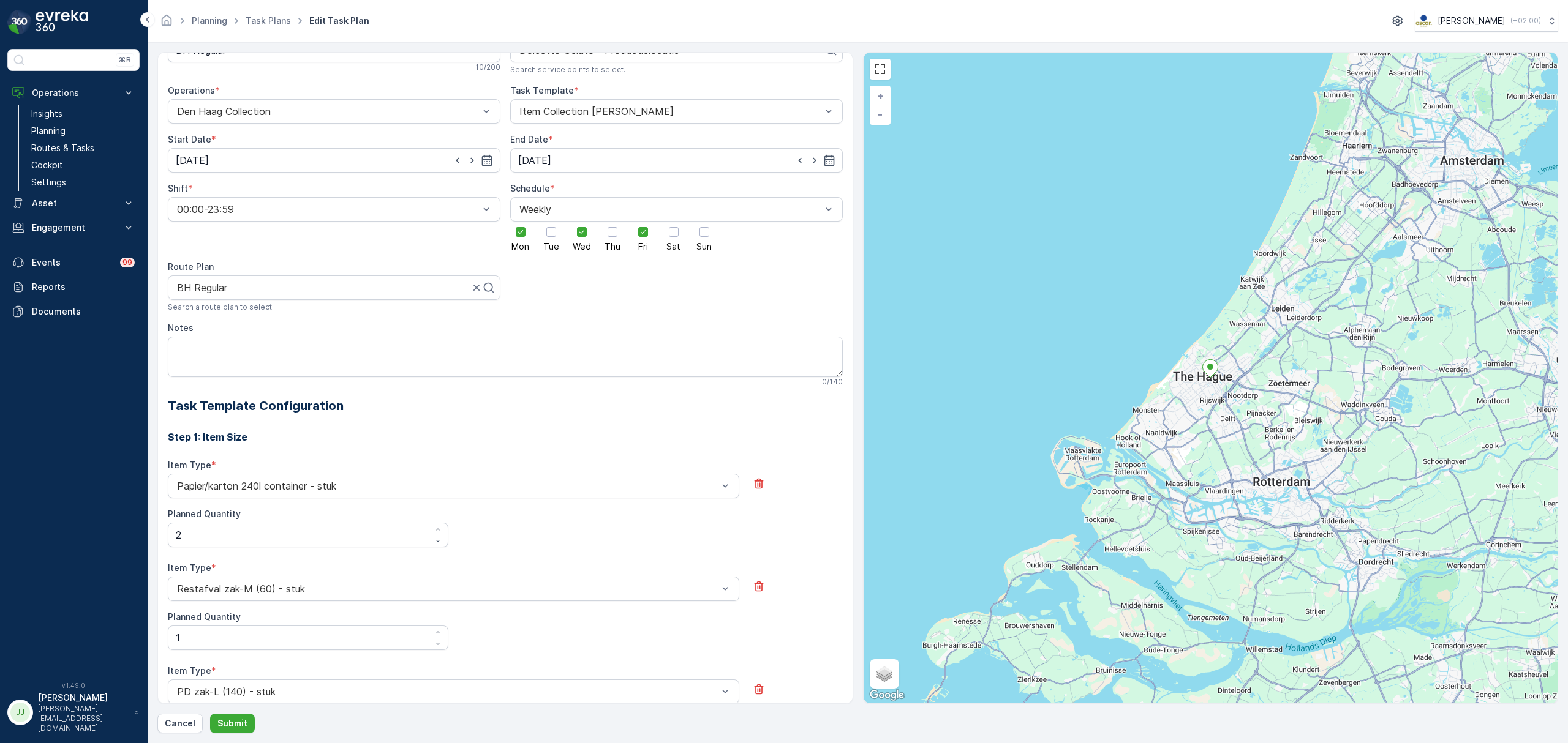
scroll to position [57, 0]
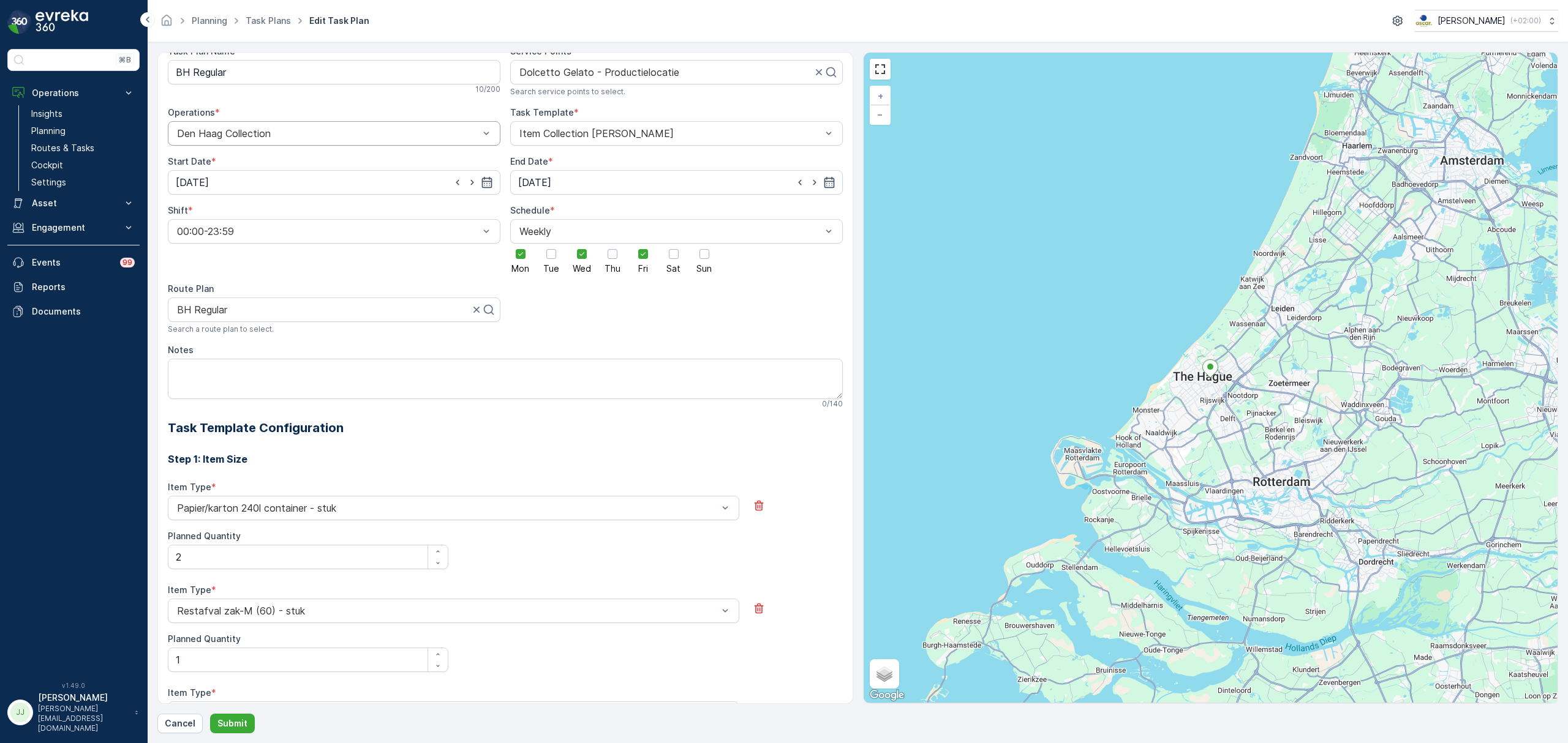
click at [368, 129] on div at bounding box center [328, 133] width 304 height 11
click at [243, 162] on span "Rotterdam Collection" at bounding box center [224, 163] width 98 height 11
click at [555, 131] on div at bounding box center [671, 133] width 304 height 11
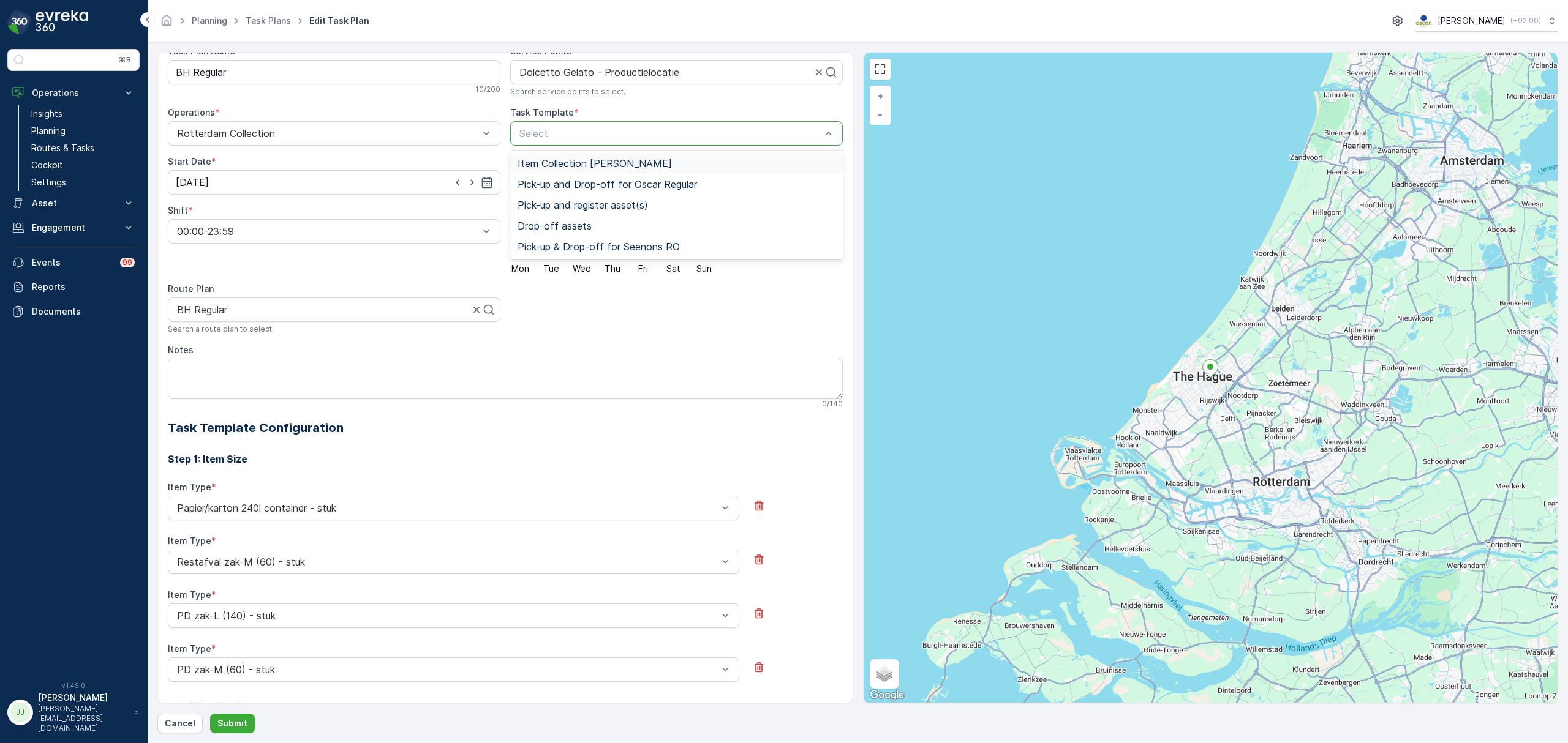
click at [552, 160] on span "Item Collection [PERSON_NAME]" at bounding box center [595, 163] width 154 height 11
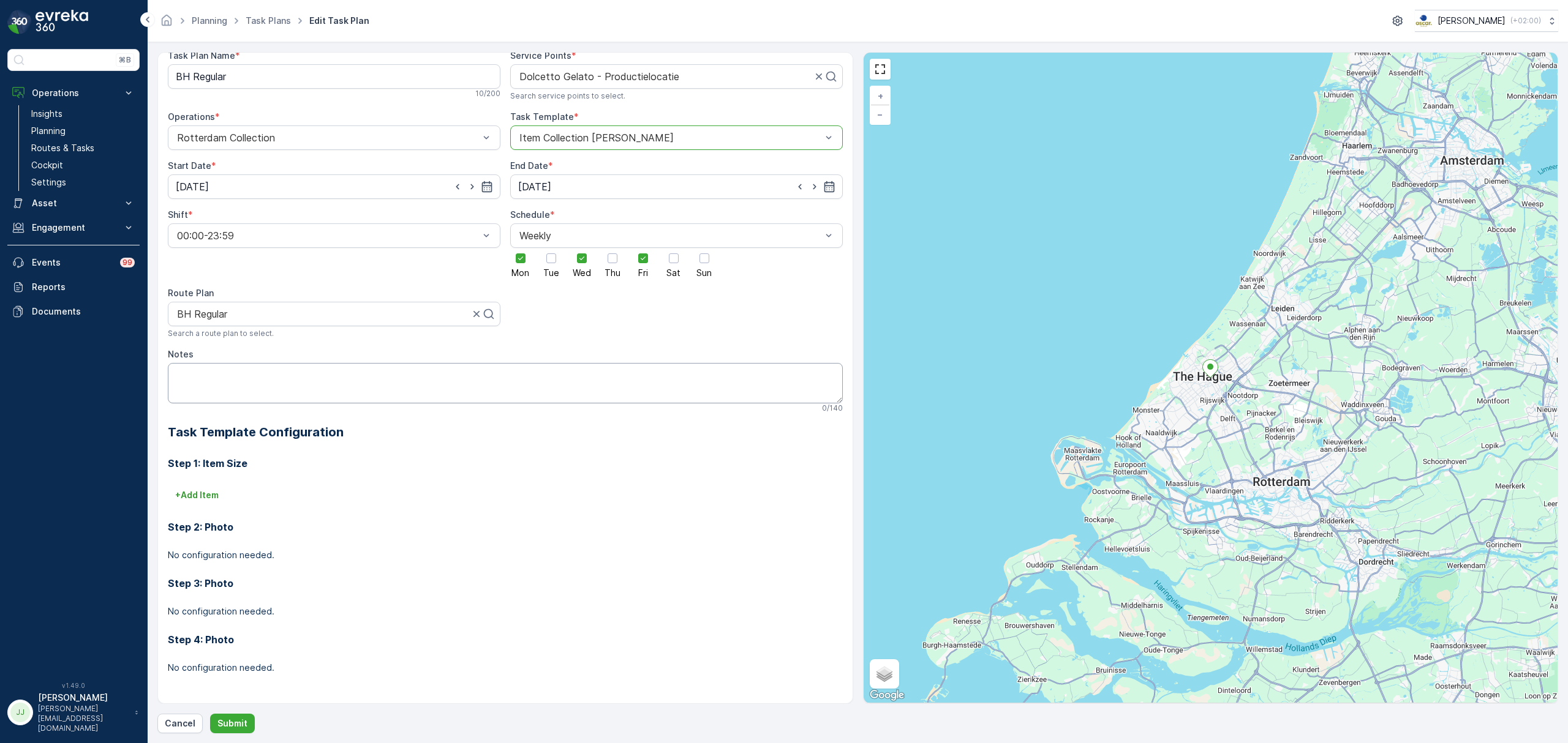
scroll to position [54, 0]
click at [255, 488] on div "+ Add Item" at bounding box center [506, 495] width 675 height 19
click at [236, 496] on div "+ Add Item" at bounding box center [506, 495] width 675 height 19
click at [211, 497] on p "+ Add Item" at bounding box center [197, 495] width 43 height 12
drag, startPoint x: 218, startPoint y: 518, endPoint x: 219, endPoint y: 511, distance: 7.1
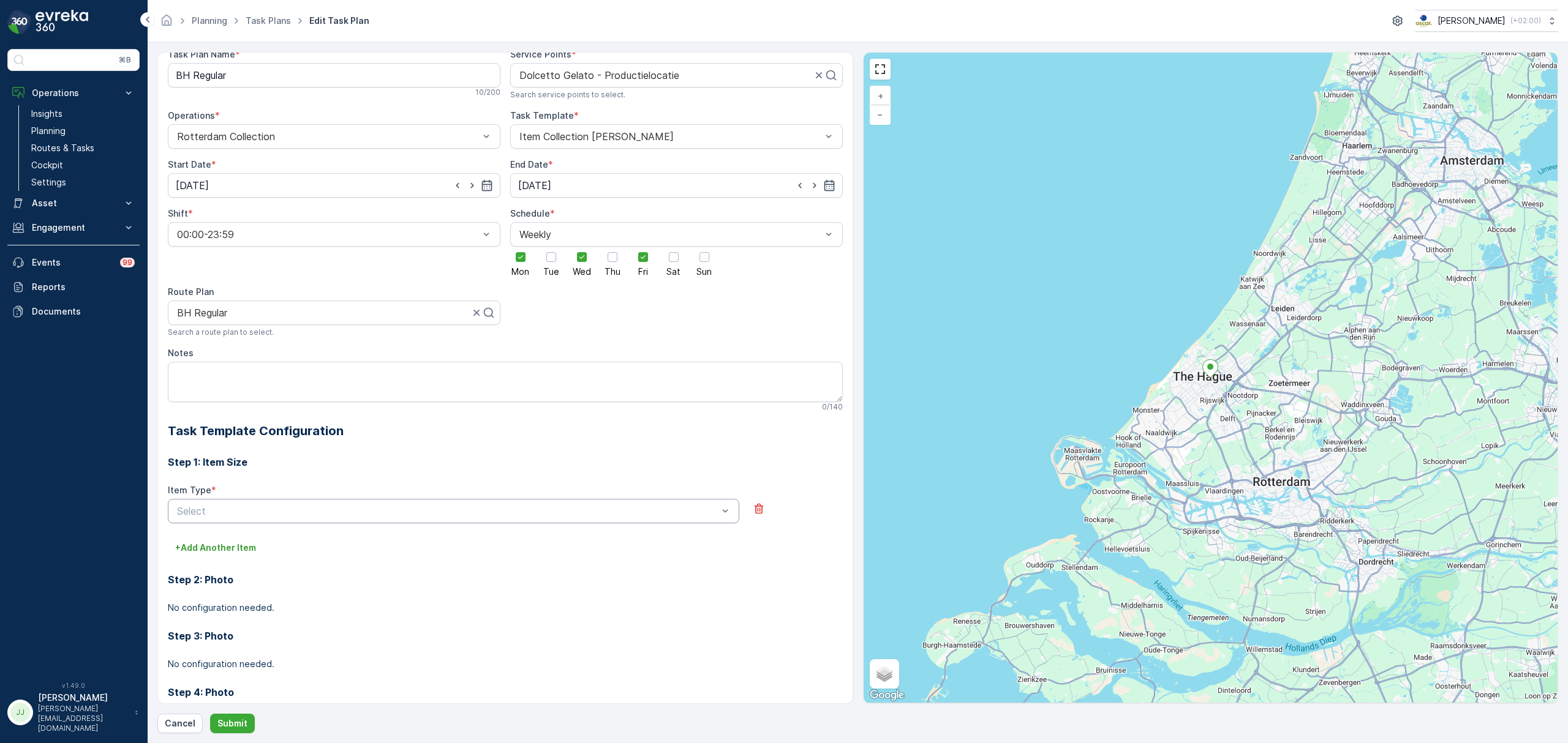
click at [218, 517] on div at bounding box center [447, 511] width 543 height 11
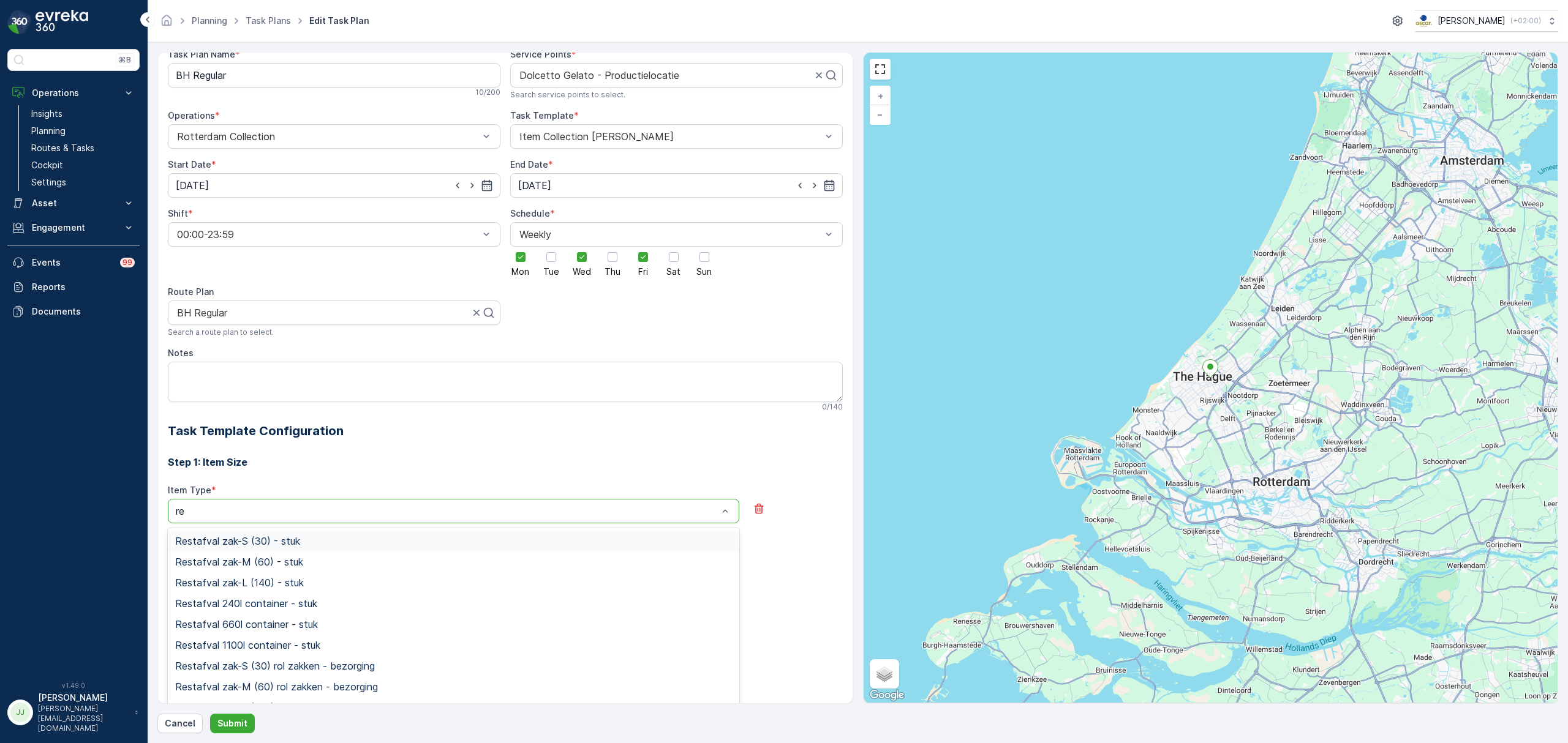
type input "res"
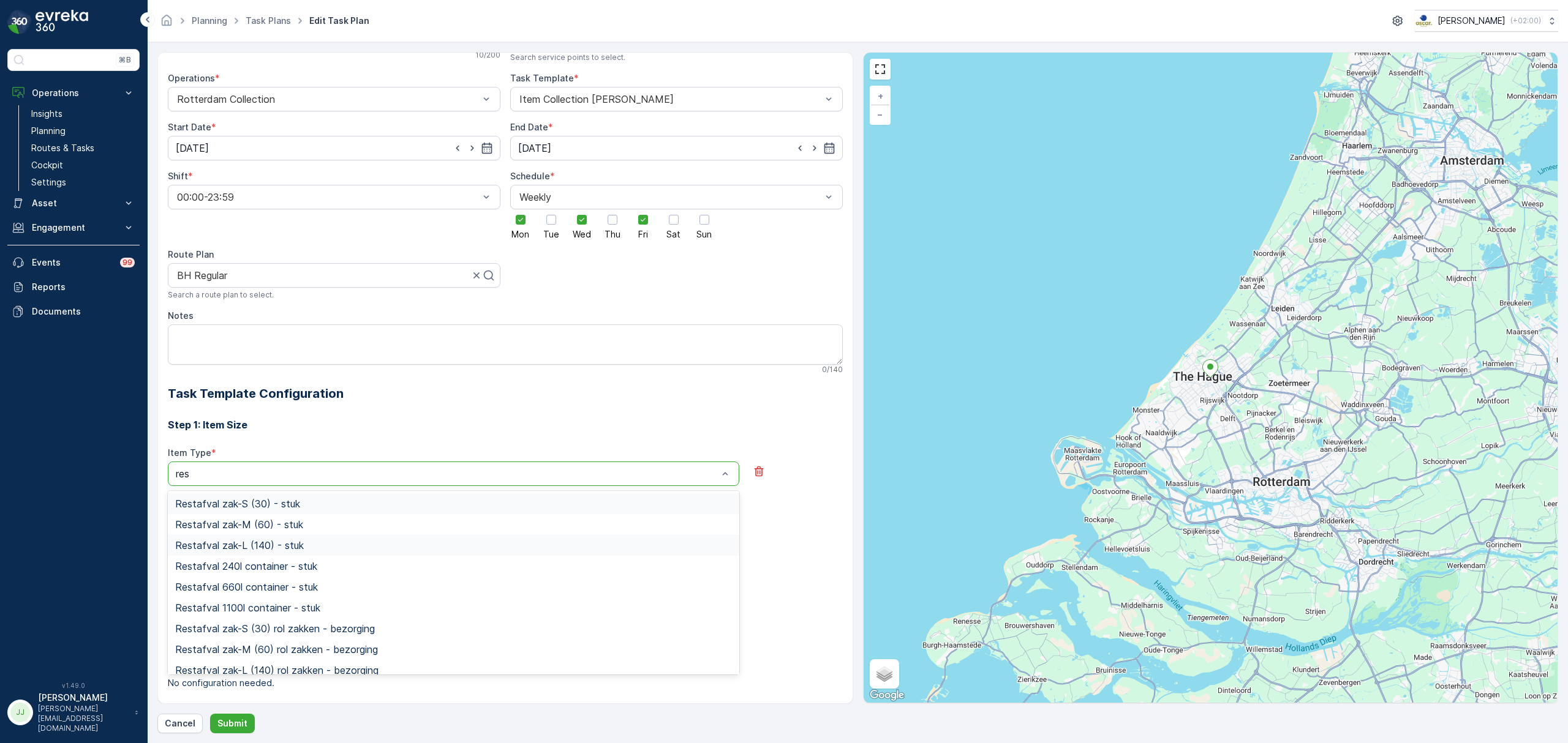
scroll to position [108, 0]
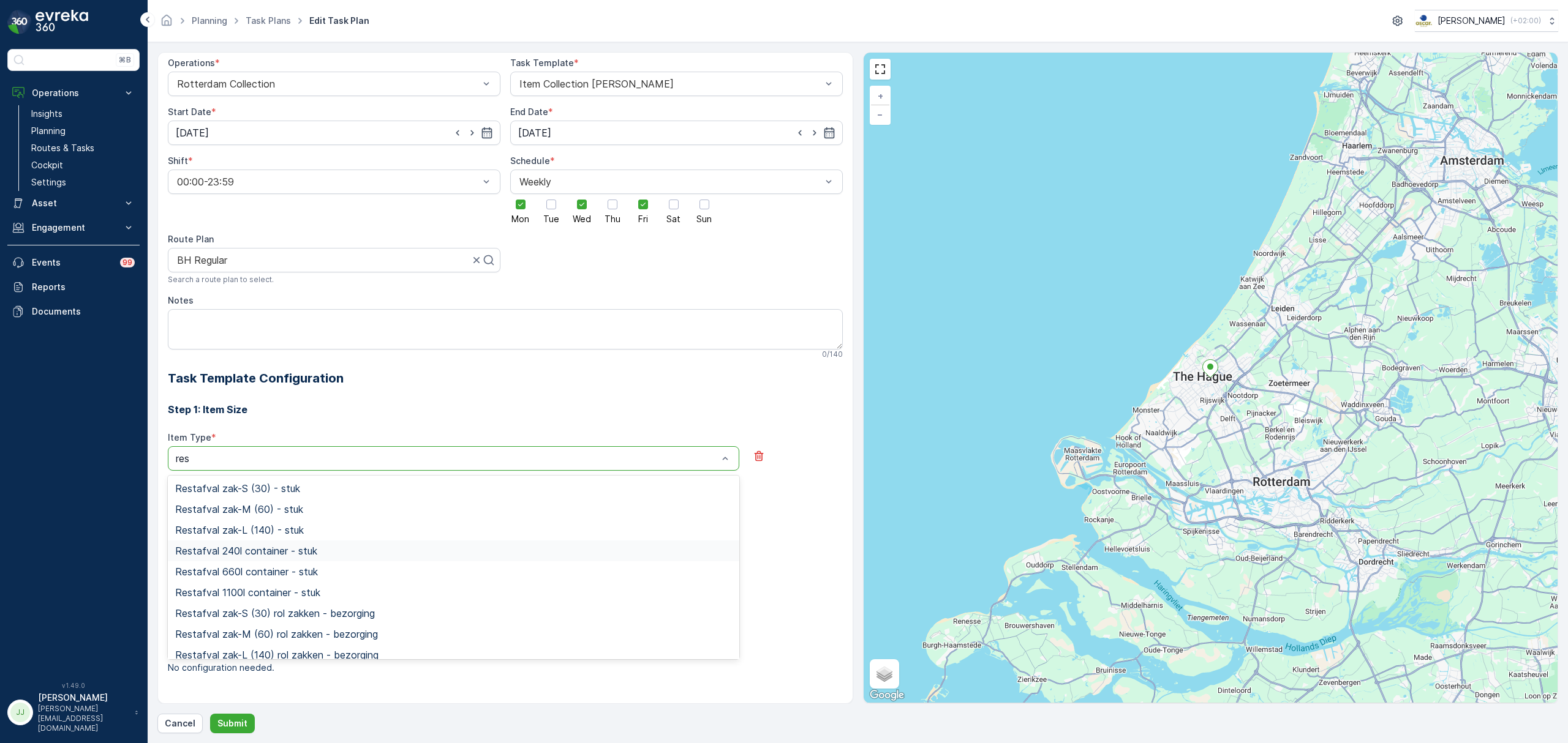
click at [251, 554] on span "Restafval 240l container - stuk" at bounding box center [246, 551] width 142 height 11
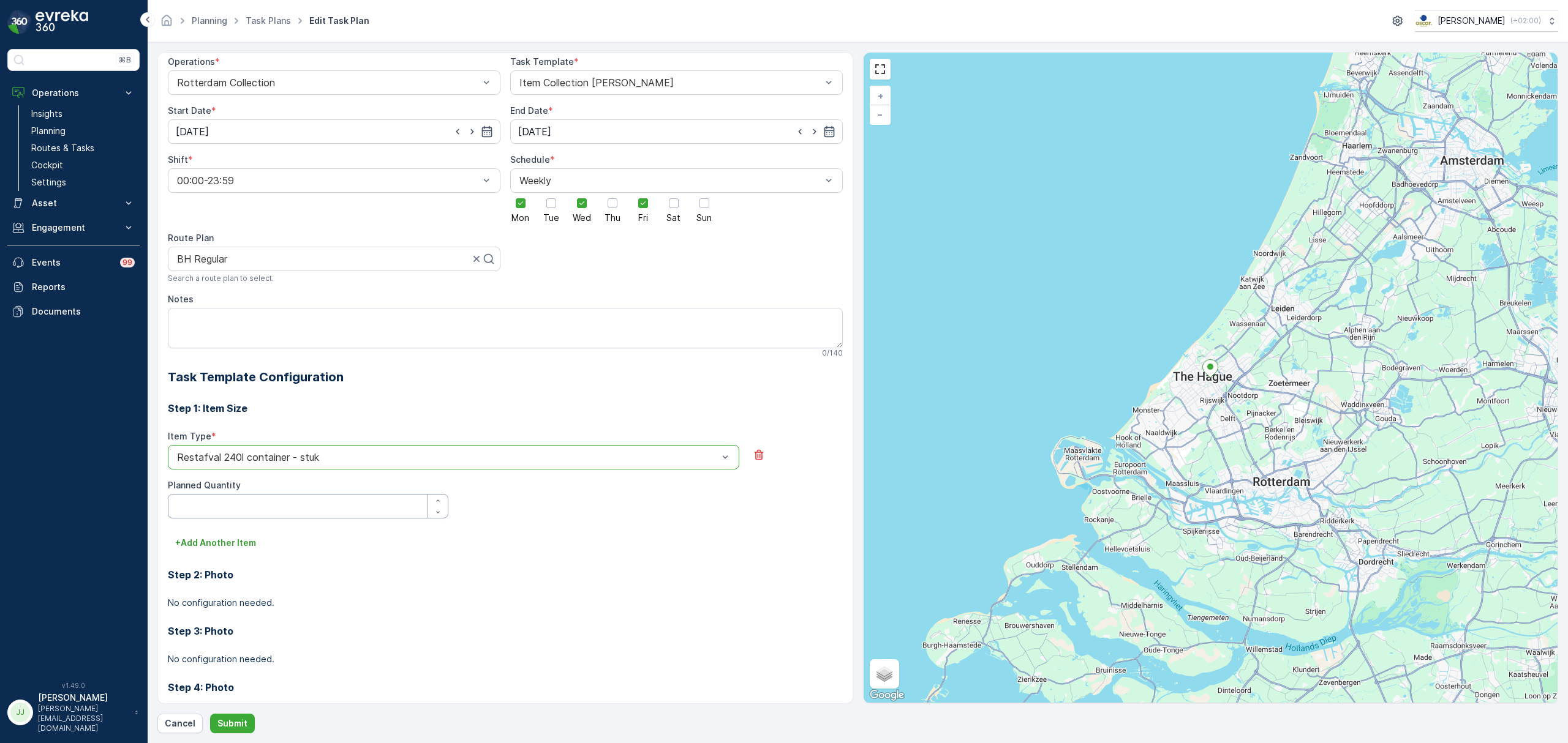
click at [242, 511] on Quantity "Planned Quantity" at bounding box center [308, 506] width 280 height 25
type Quantity "1"
click at [223, 542] on p "+ Add Another Item" at bounding box center [216, 543] width 81 height 12
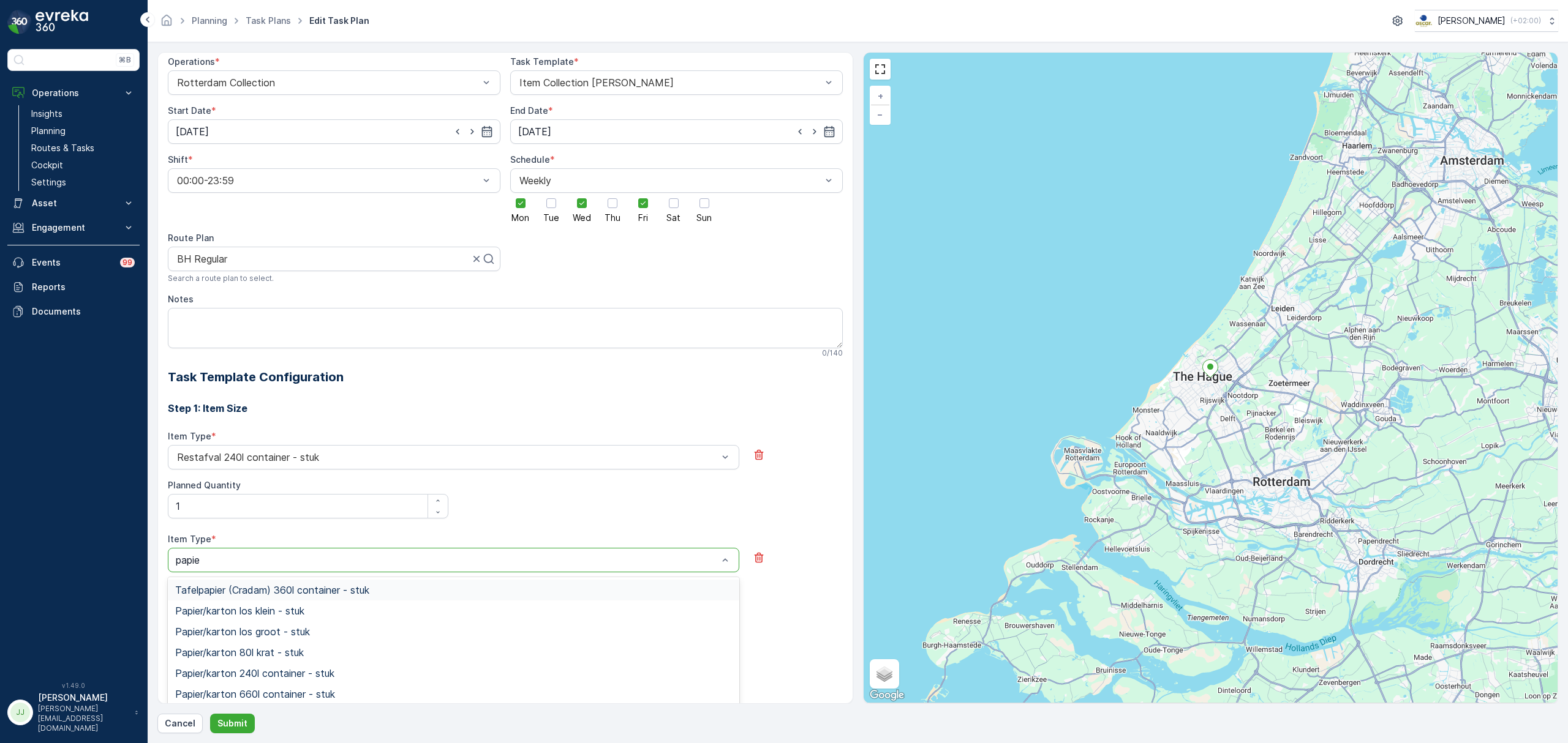
type input "papier"
click at [268, 679] on span "Papier/karton 240l container - stuk" at bounding box center [255, 673] width 159 height 11
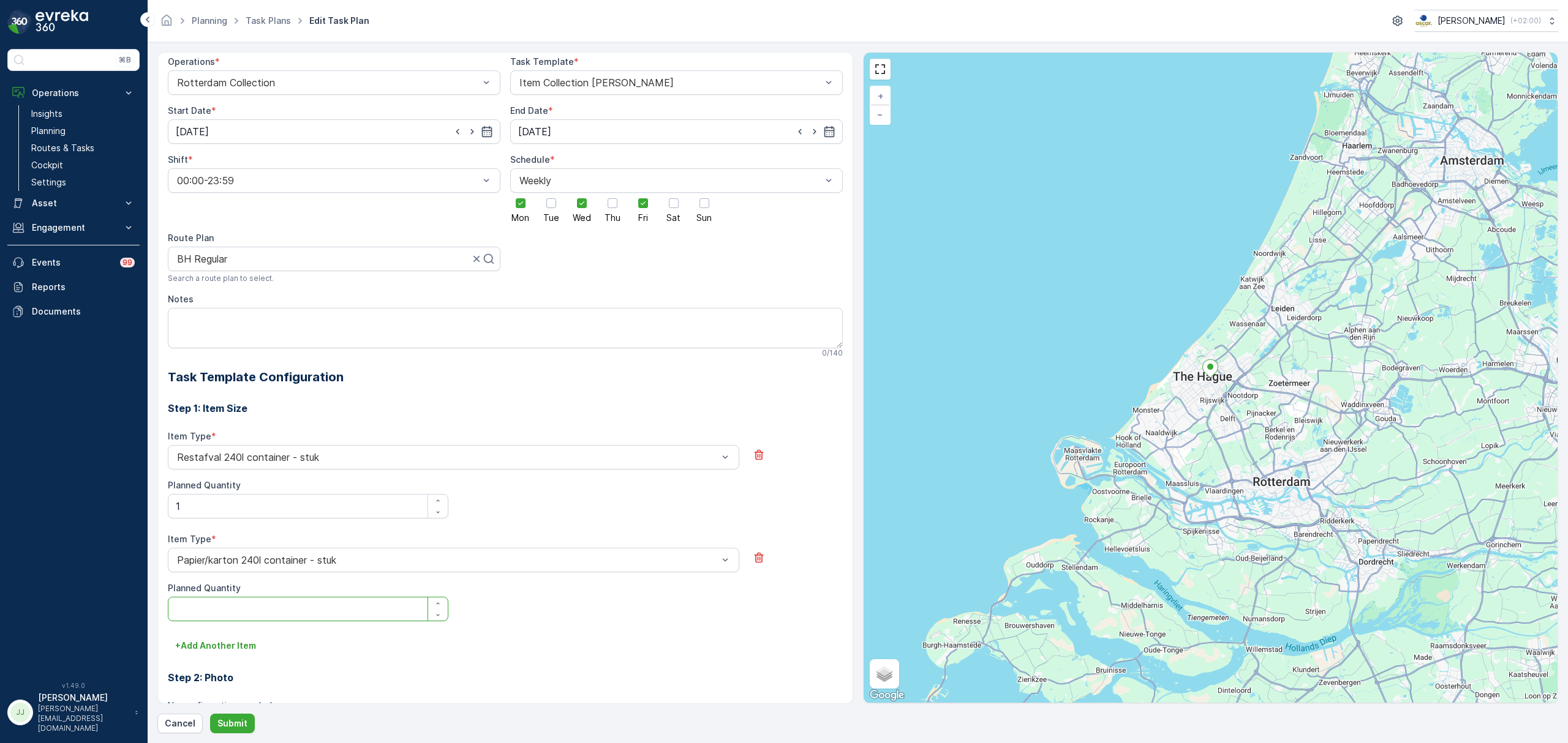
click at [256, 608] on Quantity "Planned Quantity" at bounding box center [308, 609] width 280 height 25
type Quantity "1"
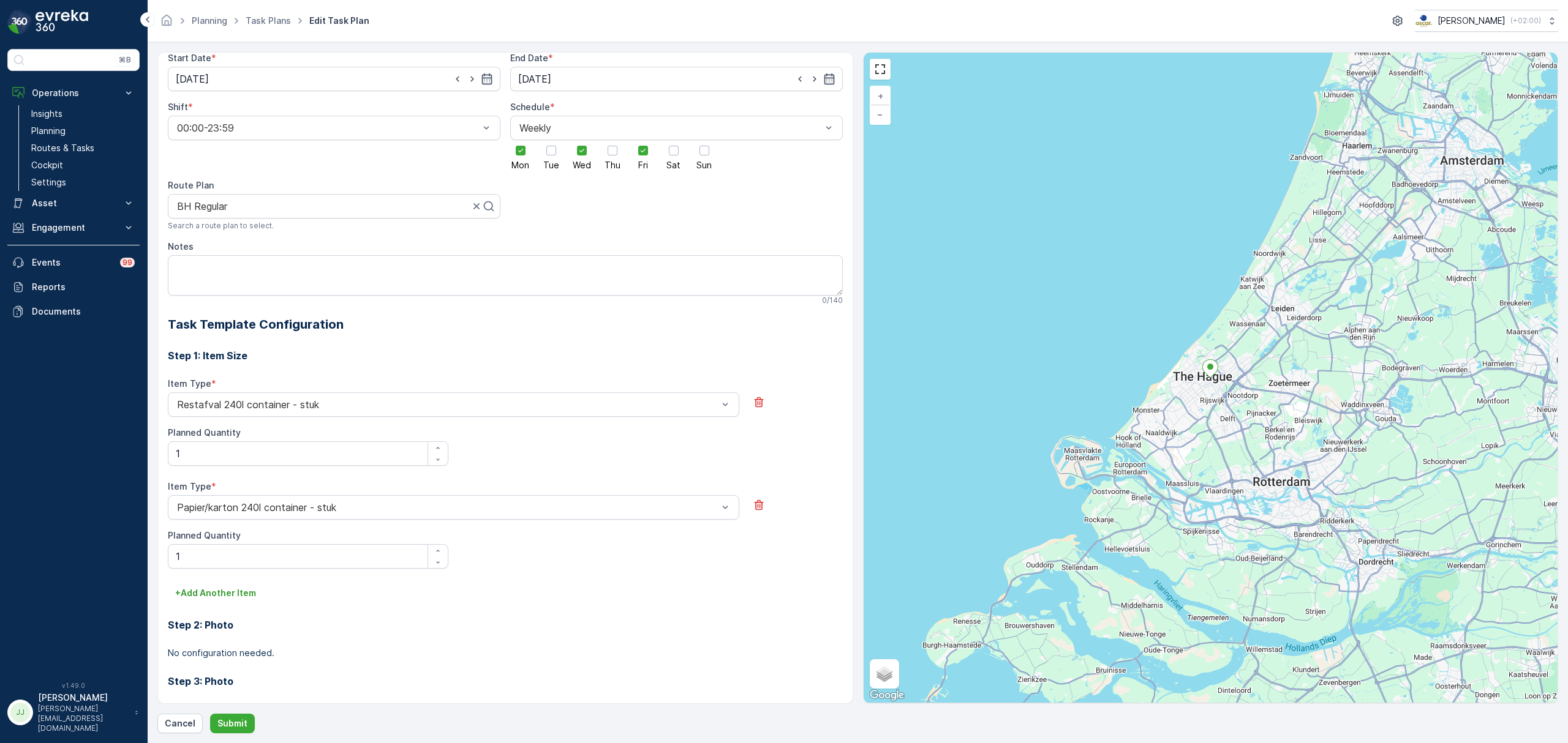
scroll to position [189, 0]
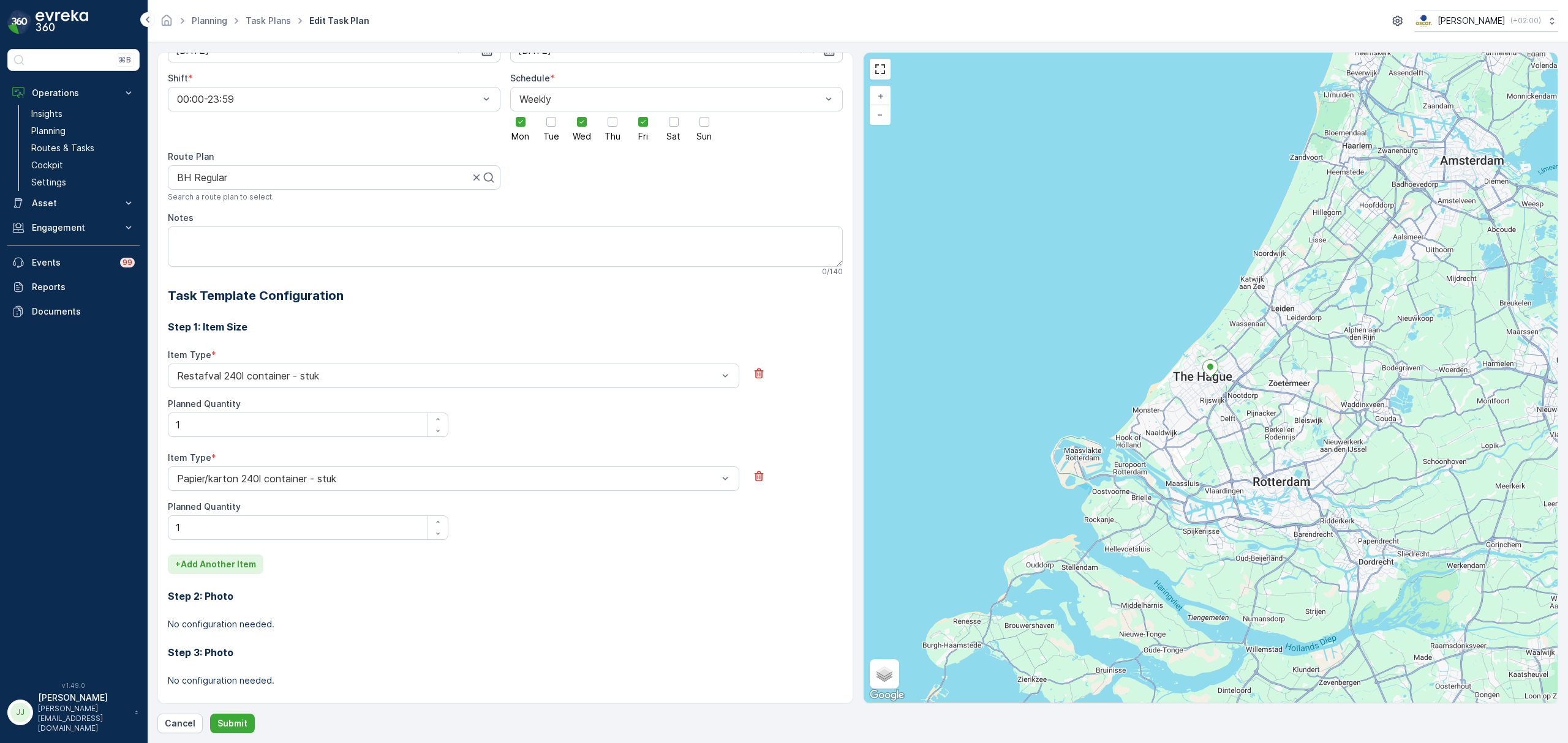
click at [227, 564] on p "+ Add Another Item" at bounding box center [216, 564] width 81 height 12
click at [222, 579] on div at bounding box center [447, 582] width 543 height 11
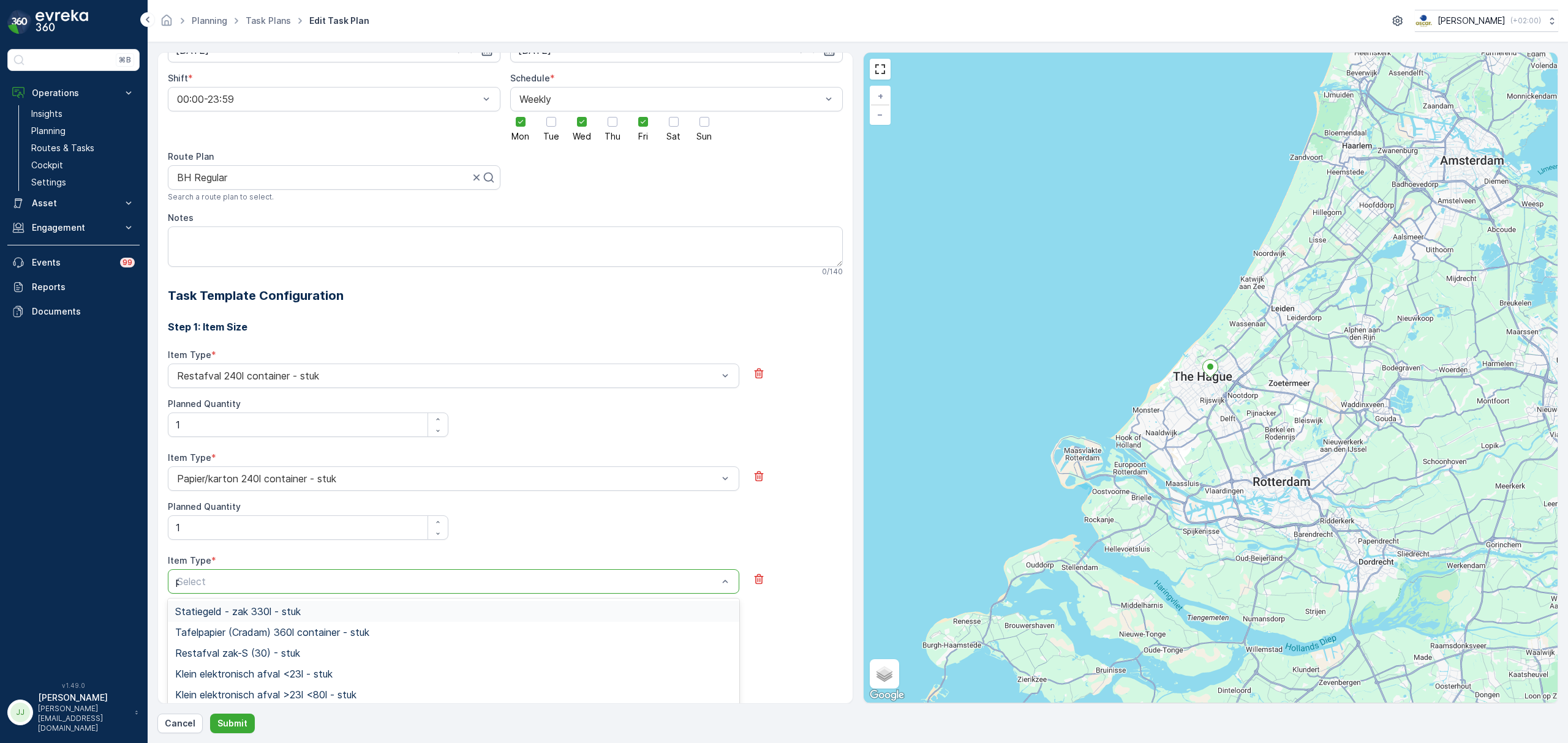
type input "pd"
drag, startPoint x: 210, startPoint y: 653, endPoint x: 224, endPoint y: 669, distance: 21.3
click at [224, 669] on div "PD zak-S (30) - stuk PD zak-M (60) - stuk PD zak-L (140) - stuk PD zak-XL (240)…" at bounding box center [454, 668] width 571 height 138
click at [224, 669] on span "PD zak-XL (240) - stuk" at bounding box center [228, 674] width 105 height 11
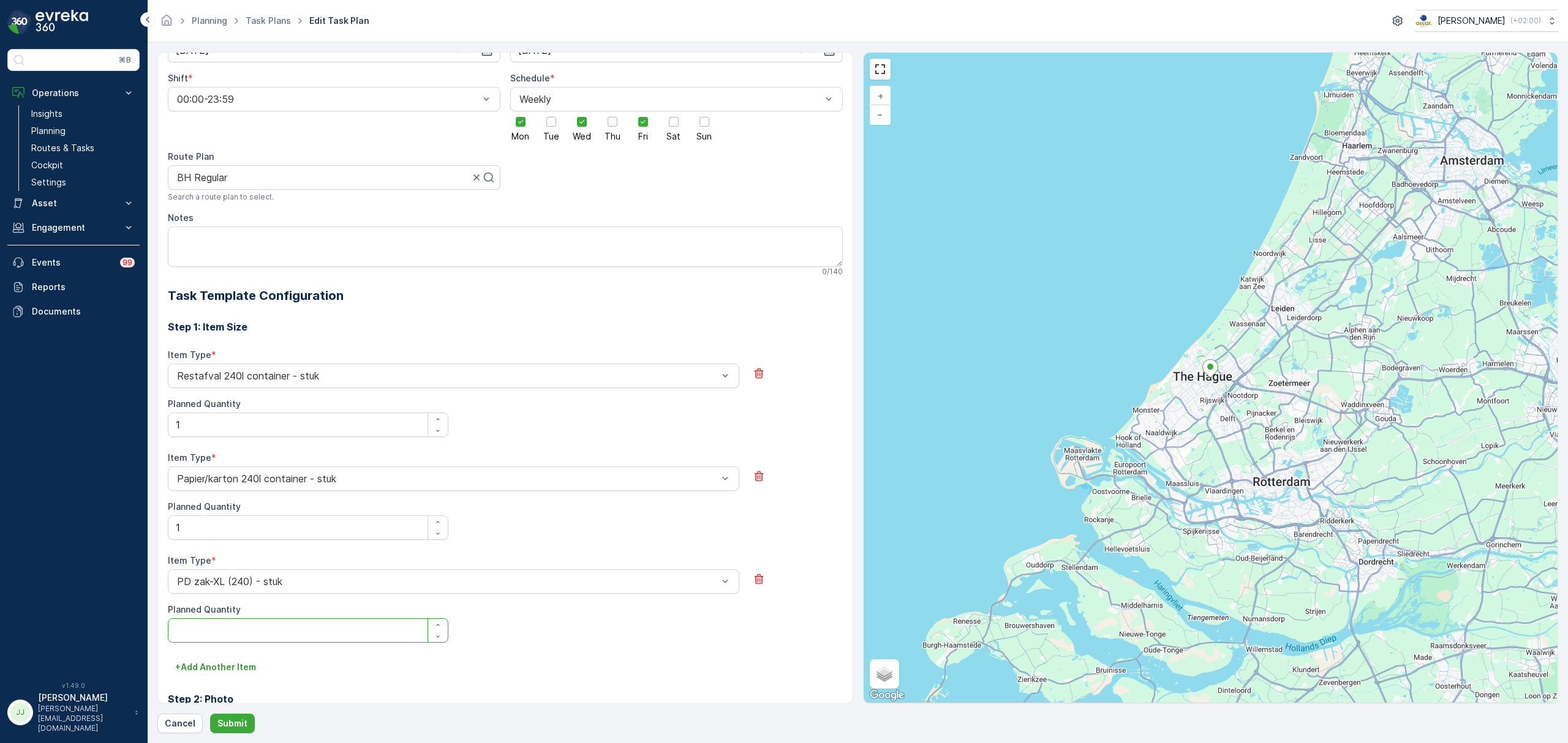
click at [224, 637] on Quantity "Planned Quantity" at bounding box center [308, 630] width 280 height 25
type Quantity "1"
click at [220, 664] on p "+ Add Another Item" at bounding box center [216, 667] width 81 height 12
click at [216, 677] on div "Select" at bounding box center [454, 684] width 571 height 25
type input "meta"
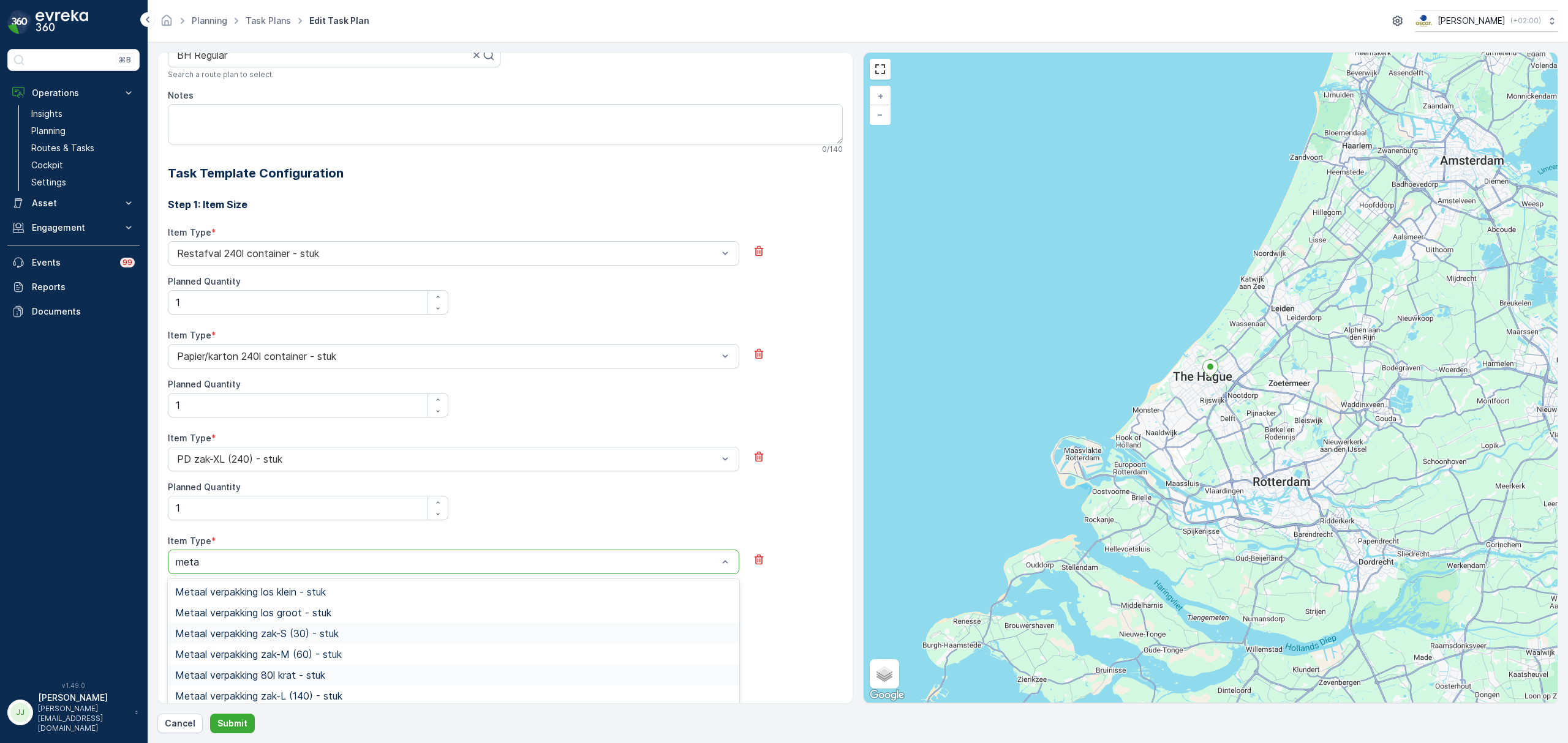
scroll to position [416, 0]
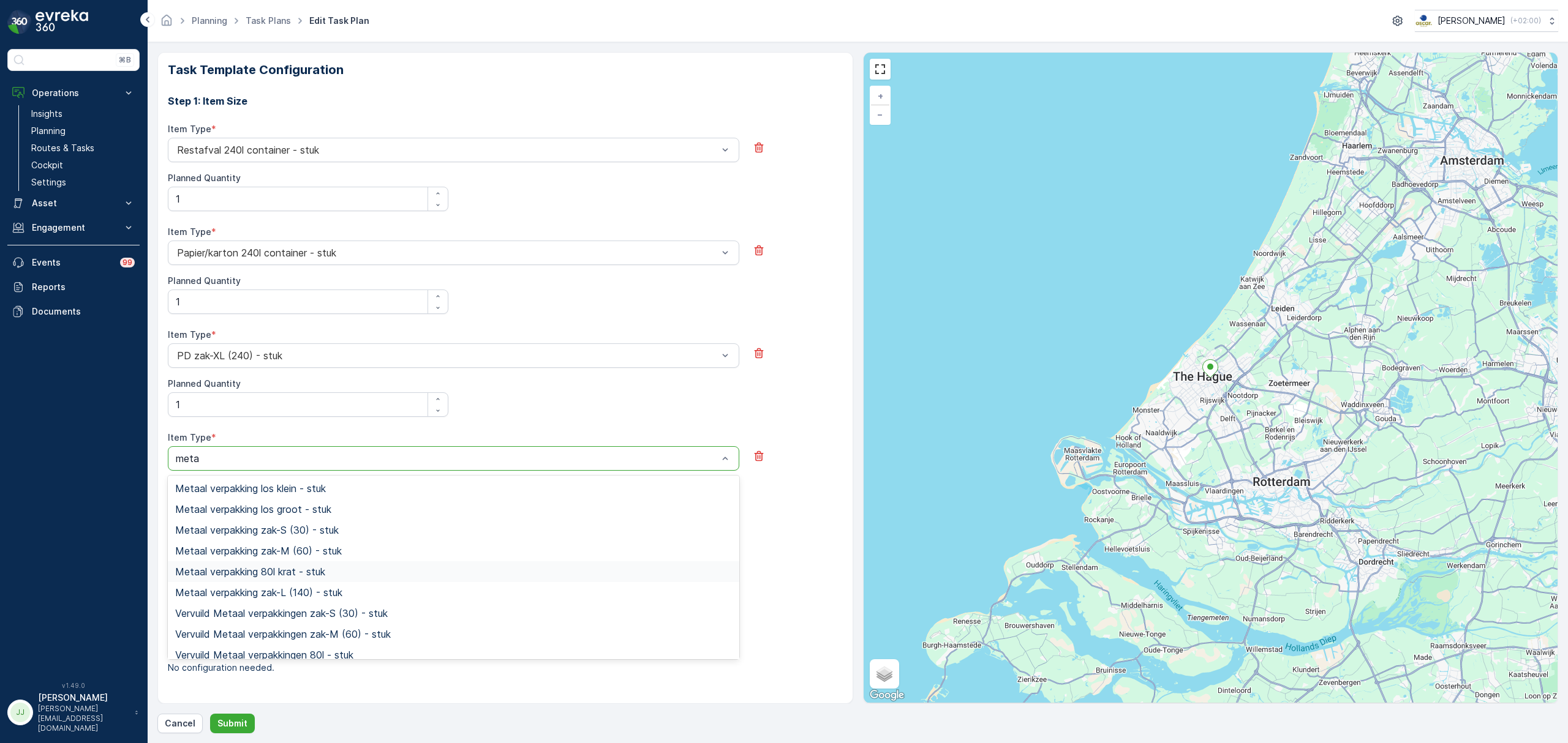
click at [280, 566] on div "Metaal verpakking 80l krat - stuk" at bounding box center [454, 572] width 571 height 21
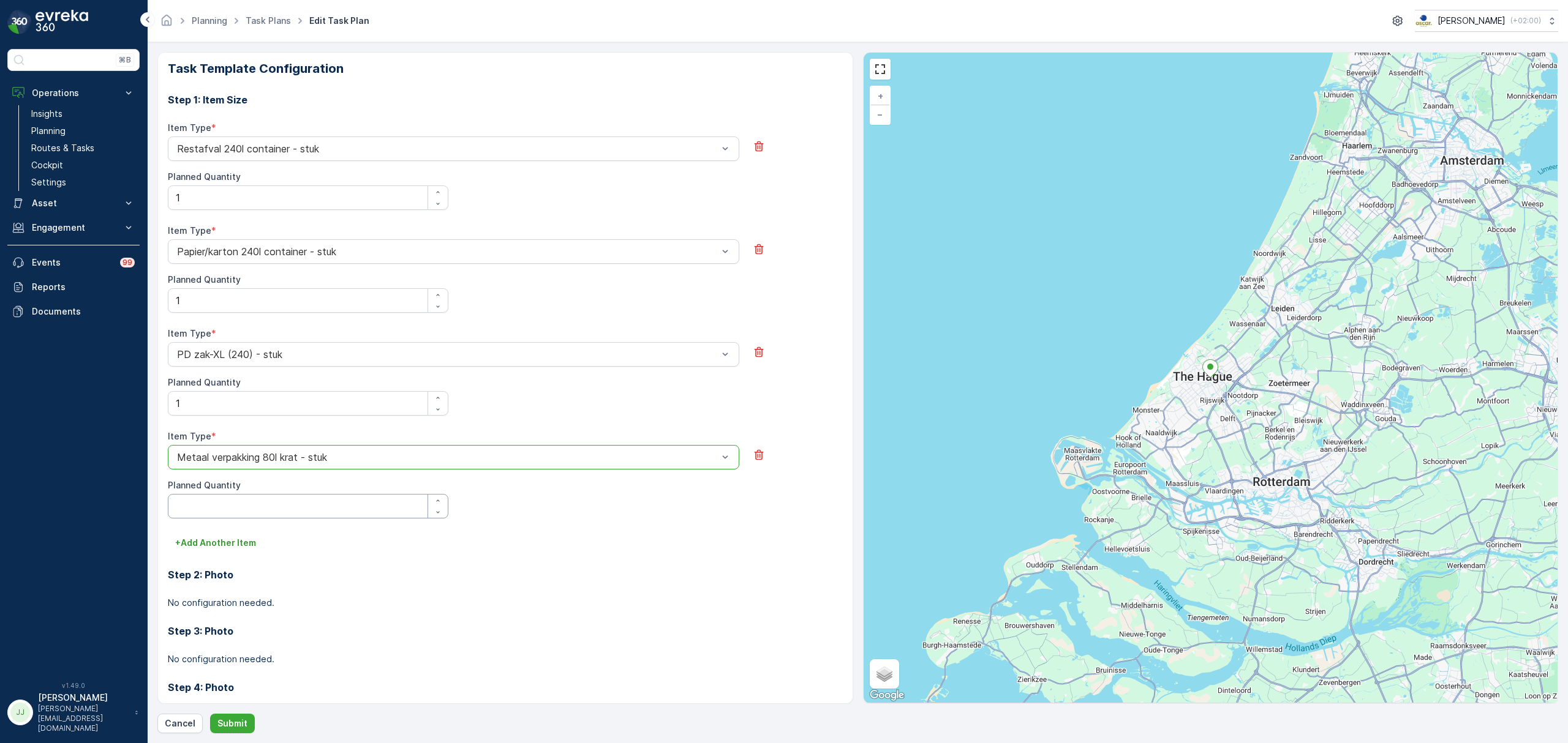
click at [229, 512] on Quantity "Planned Quantity" at bounding box center [308, 506] width 280 height 25
type Quantity "1"
click at [226, 720] on p "Submit" at bounding box center [232, 724] width 30 height 12
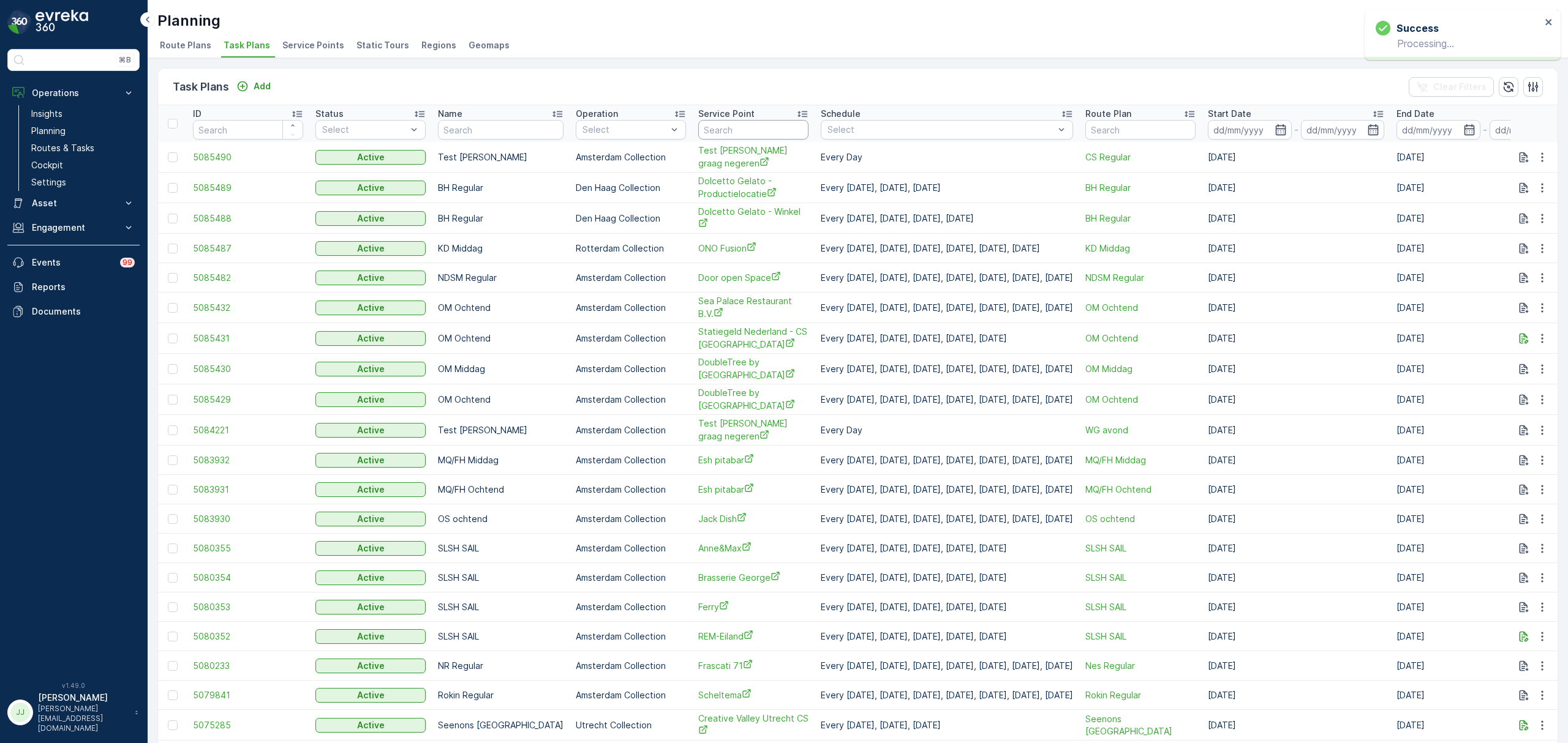
click at [728, 131] on input "text" at bounding box center [753, 129] width 110 height 19
type input "dolc"
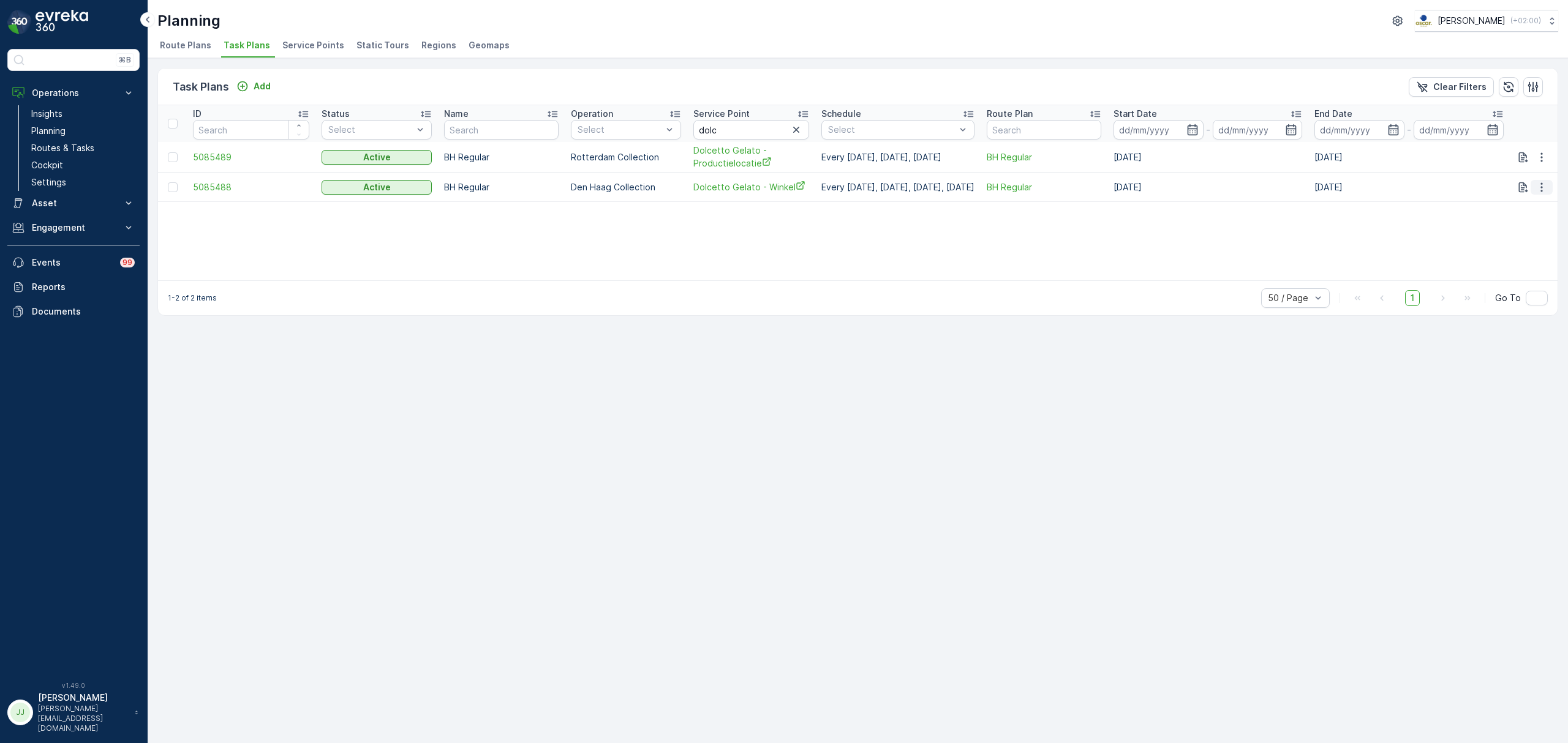
click at [1534, 186] on button "button" at bounding box center [1541, 187] width 22 height 15
click at [1521, 218] on span "Edit Task Plan" at bounding box center [1520, 223] width 57 height 12
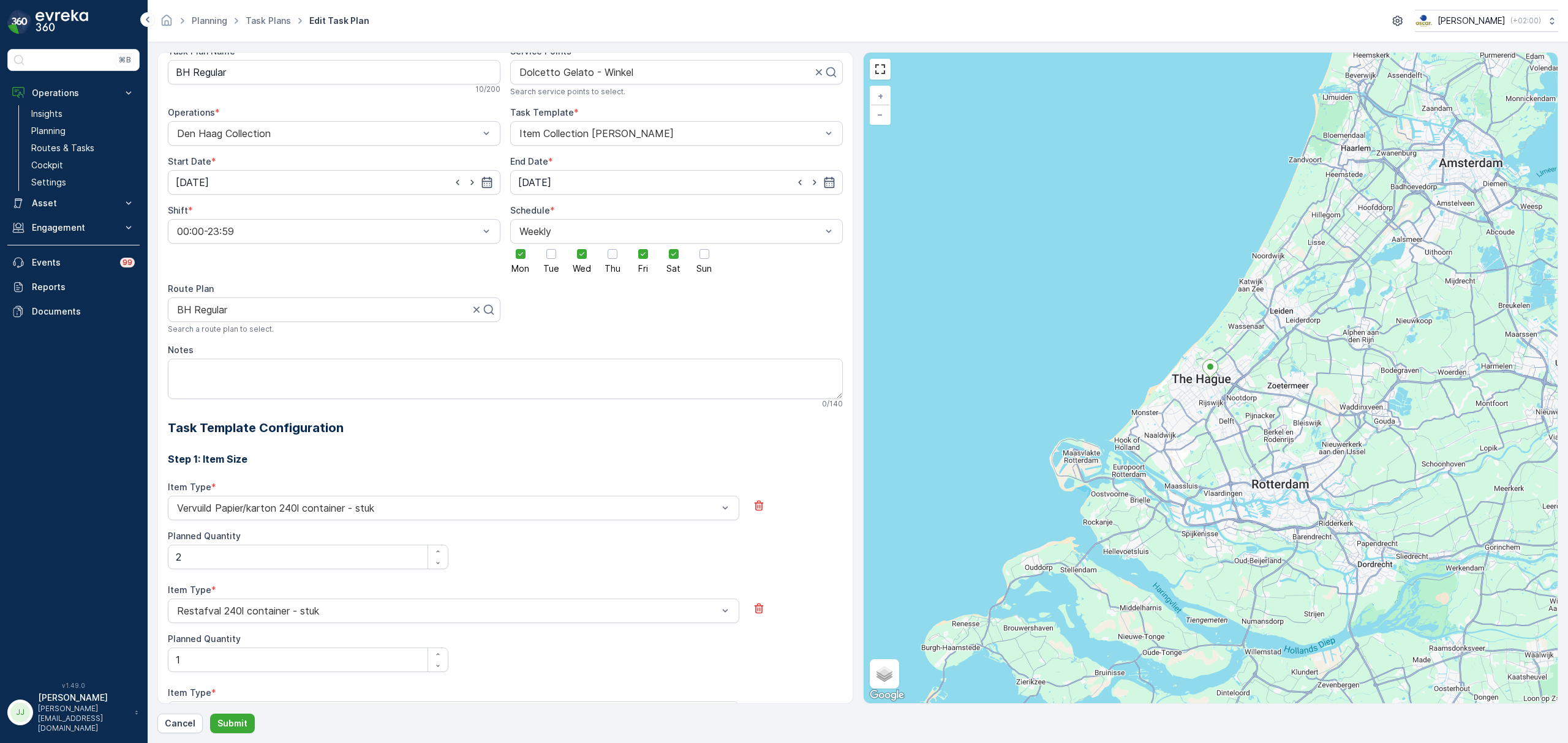
scroll to position [18, 0]
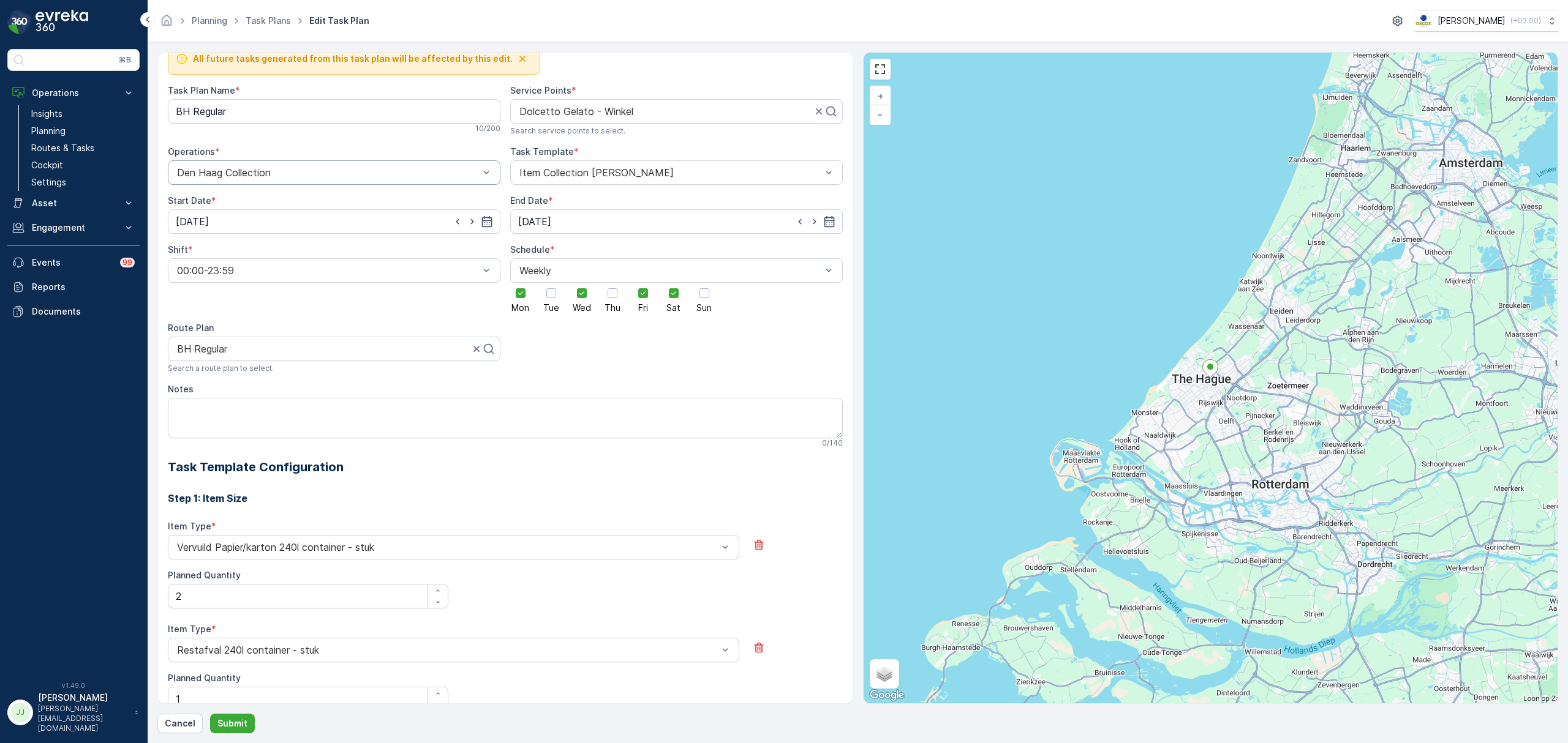
click at [280, 178] on div at bounding box center [328, 173] width 304 height 11
click at [231, 205] on span "Rotterdam Collection" at bounding box center [224, 203] width 98 height 11
click at [591, 177] on div at bounding box center [671, 173] width 304 height 11
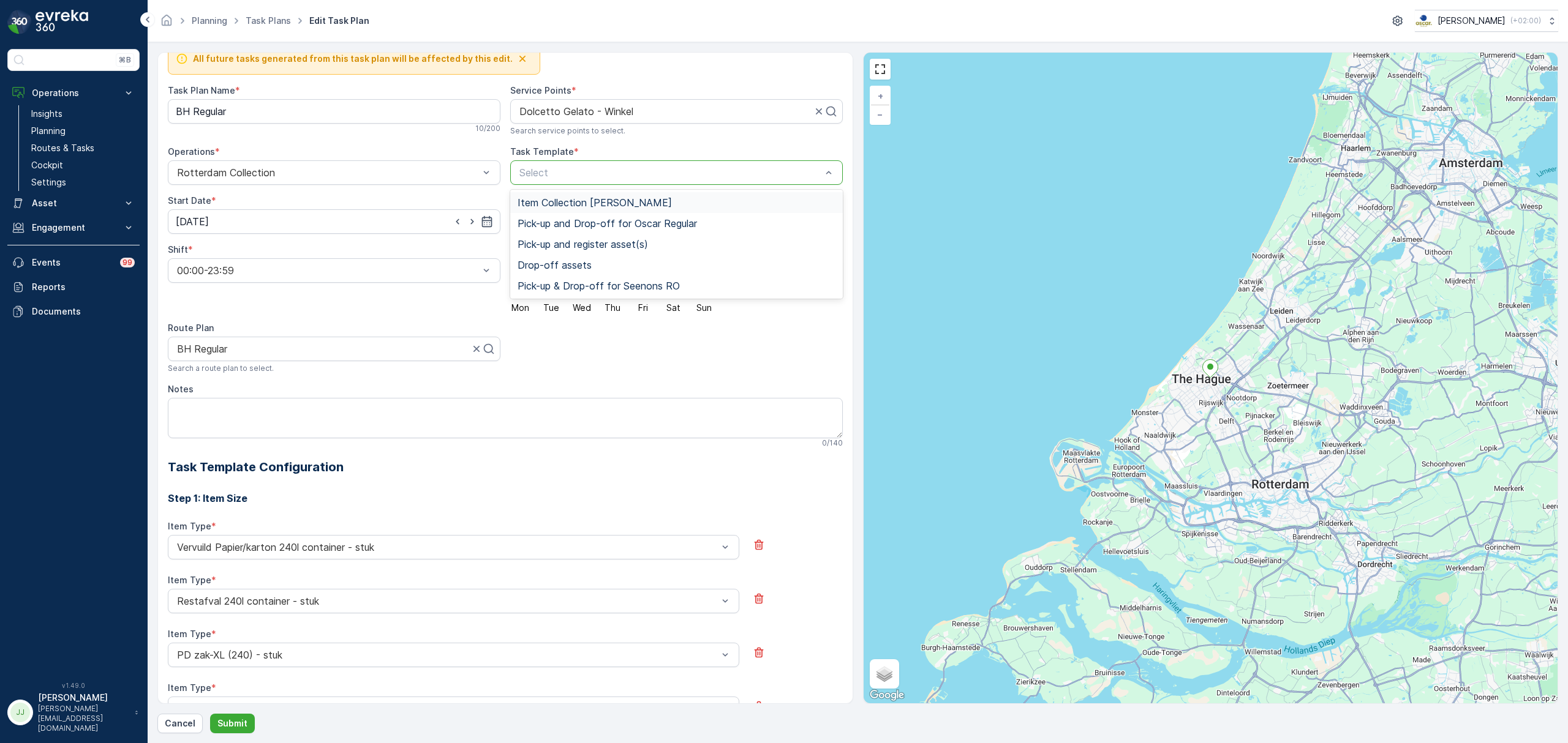
click at [578, 204] on span "Item Collection [PERSON_NAME]" at bounding box center [595, 203] width 154 height 11
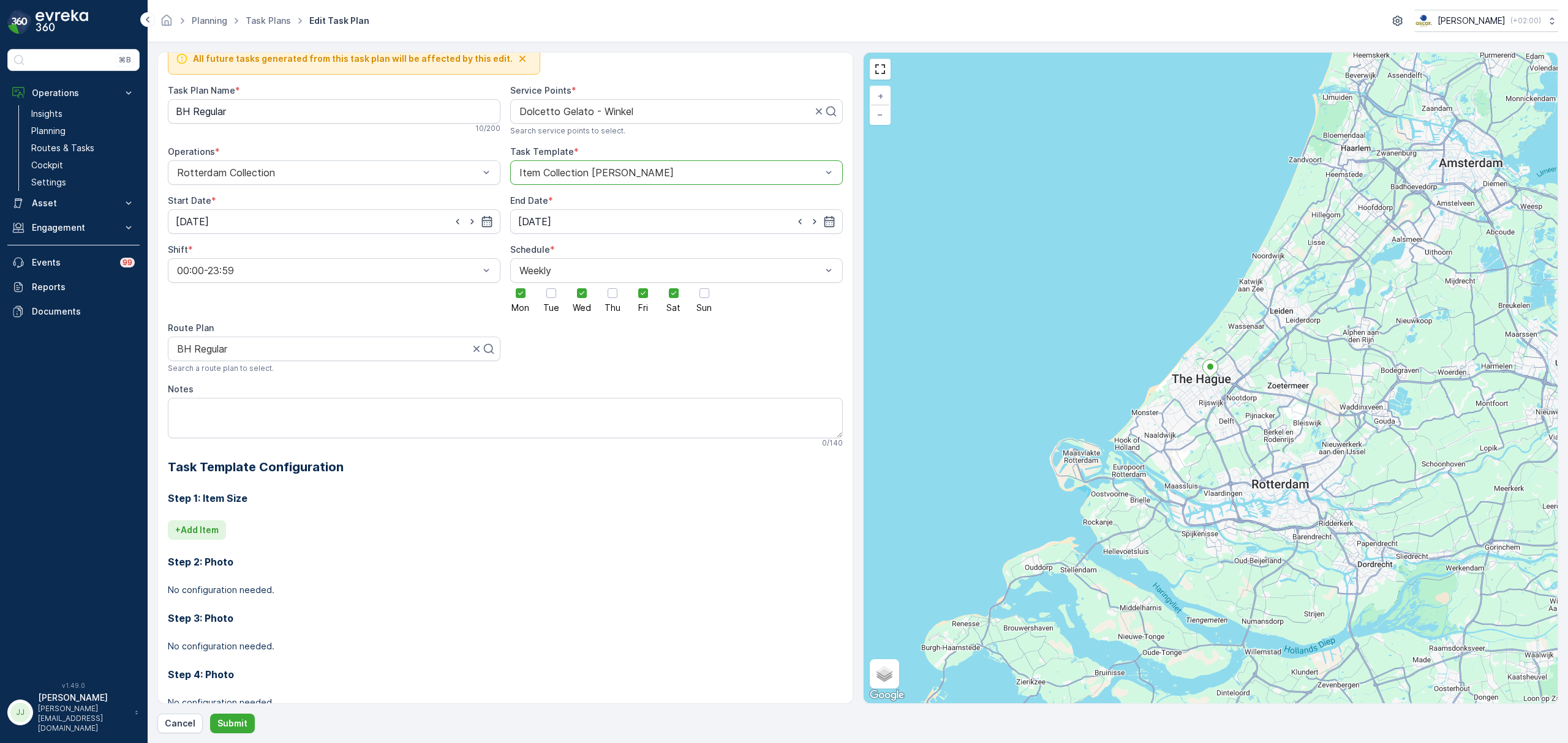
click at [206, 529] on p "+ Add Item" at bounding box center [197, 530] width 43 height 12
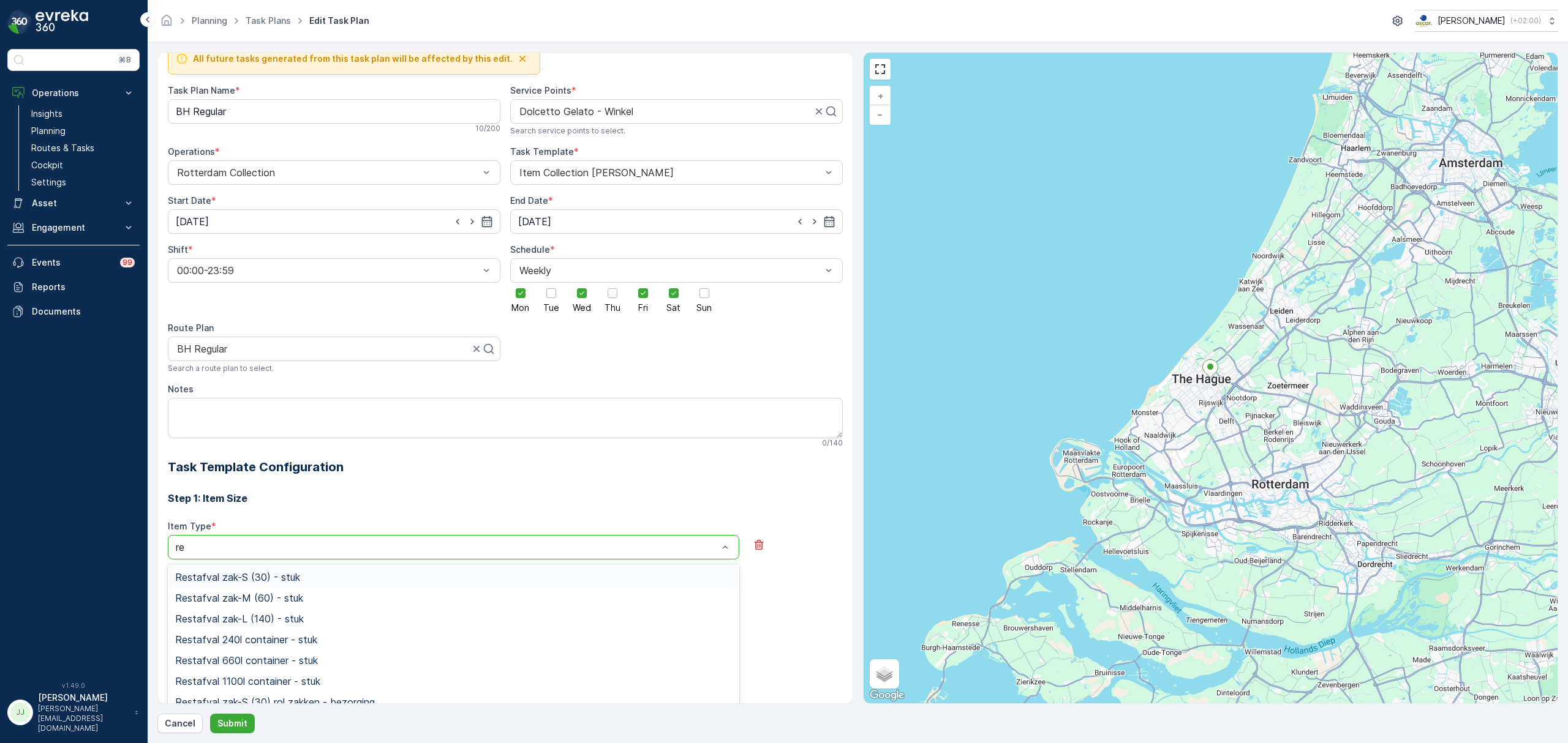
type input "res"
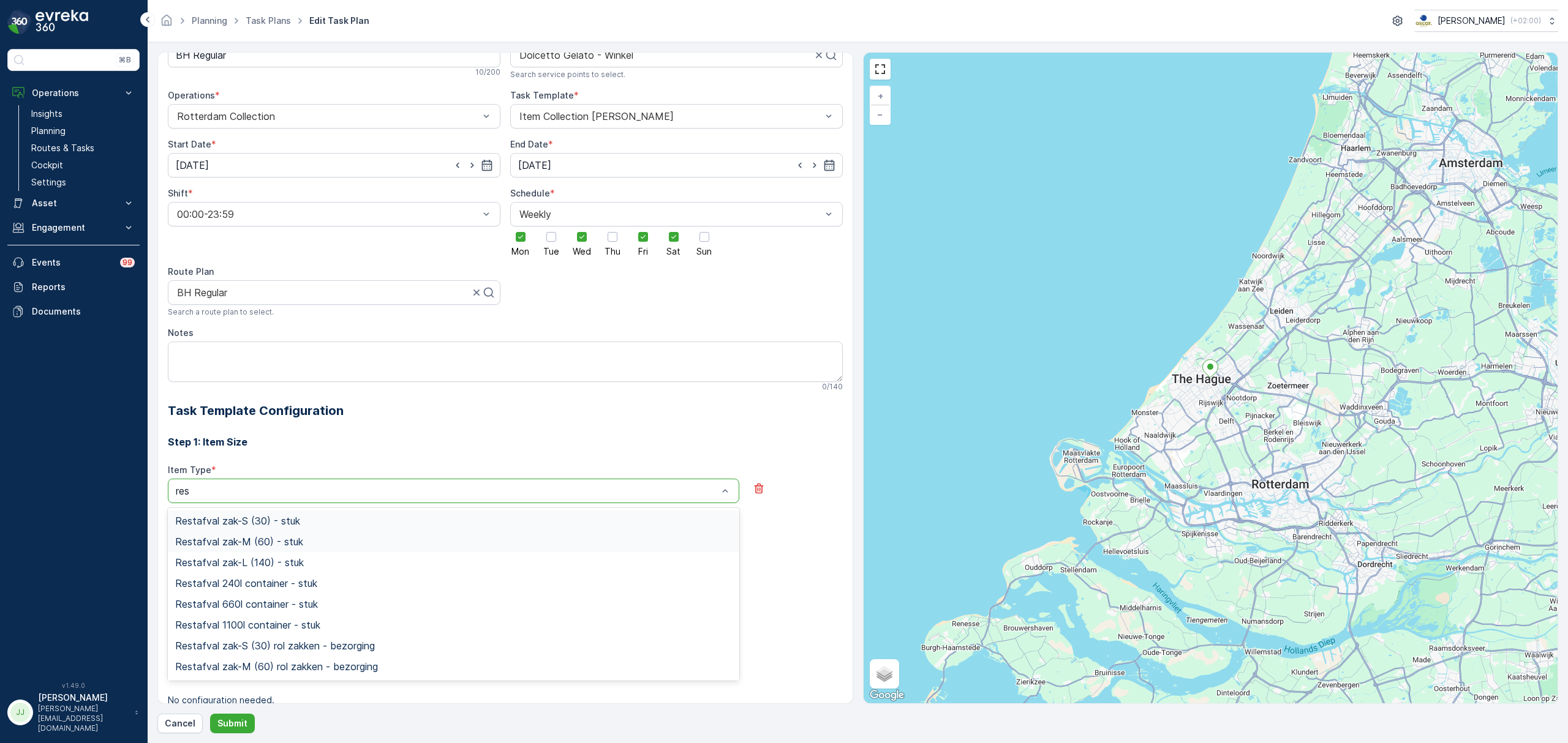
scroll to position [99, 0]
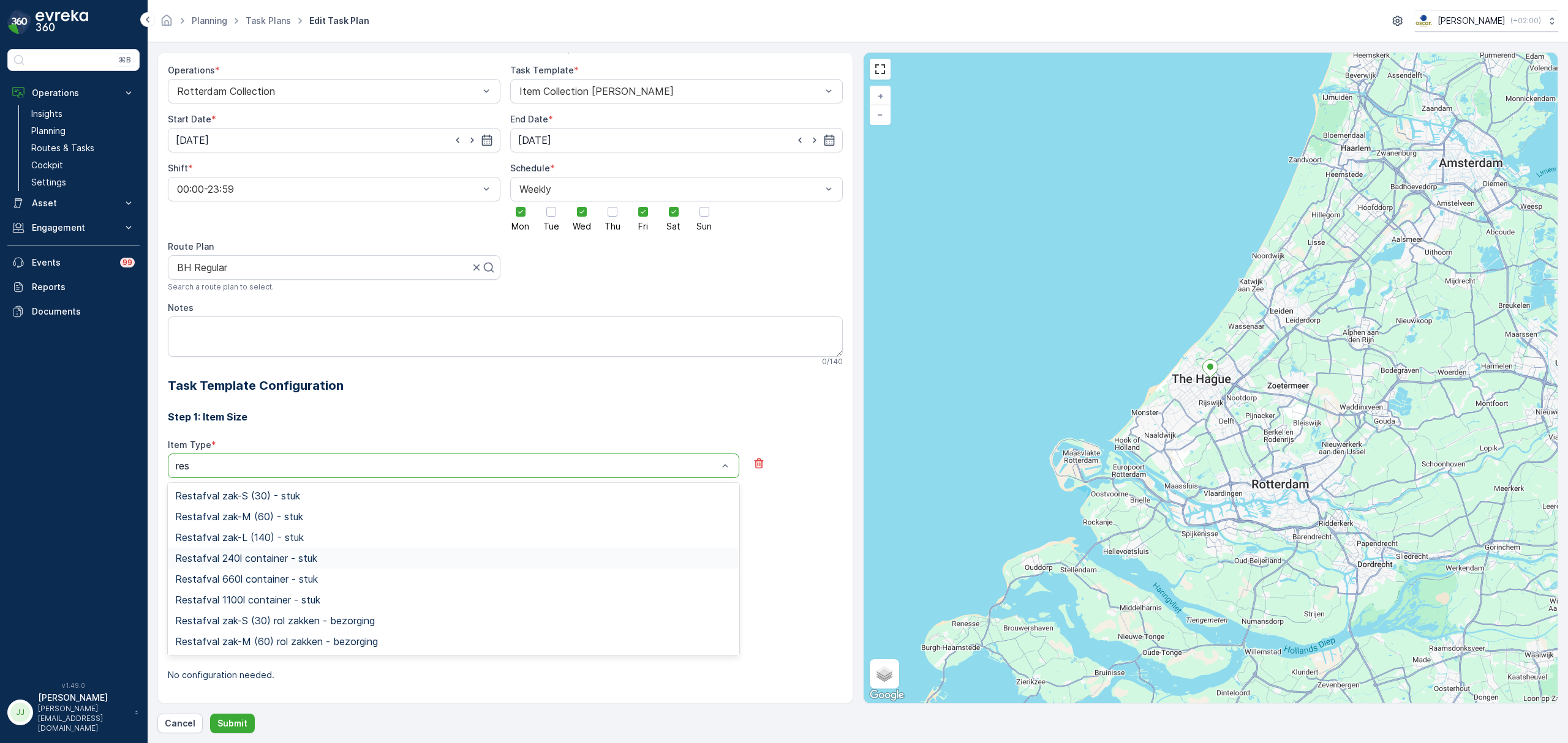
click at [236, 558] on span "Restafval 240l container - stuk" at bounding box center [246, 558] width 142 height 11
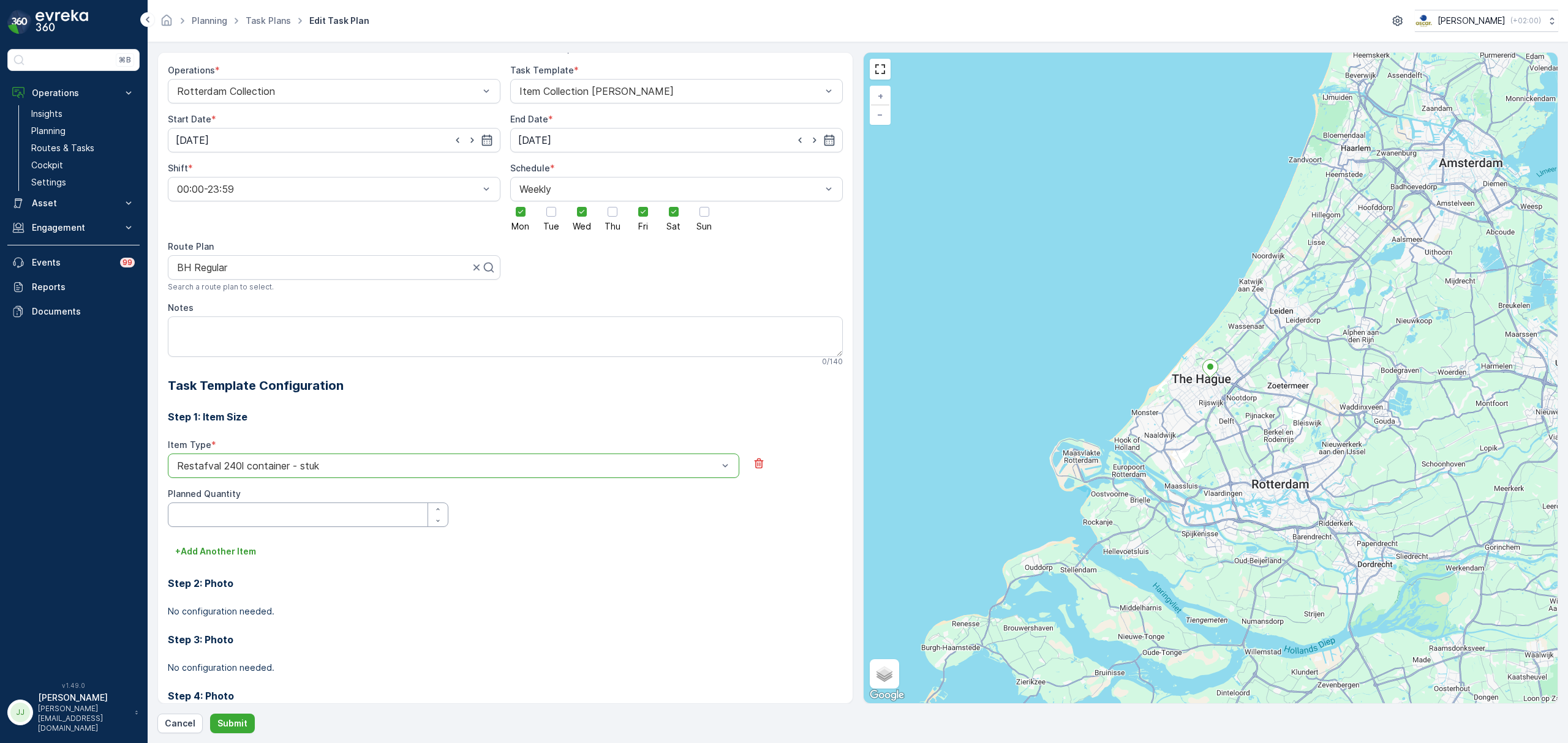
click at [233, 526] on Quantity "Planned Quantity" at bounding box center [308, 515] width 280 height 25
type Quantity "1"
click at [224, 549] on p "+ Add Another Item" at bounding box center [216, 552] width 81 height 12
click at [231, 566] on div at bounding box center [447, 569] width 543 height 11
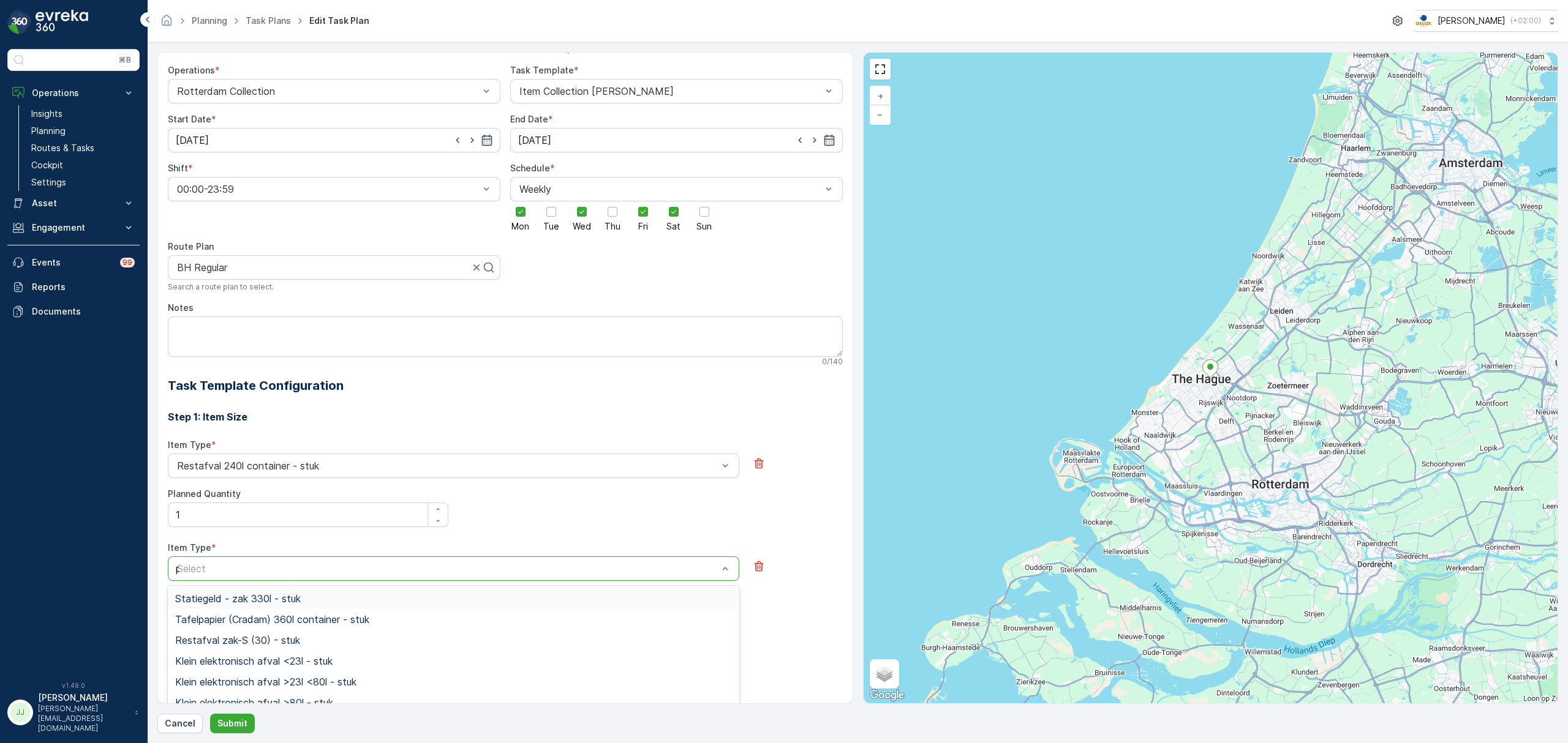
type input "pap"
click at [248, 682] on span "Papier/karton 240l container - stuk" at bounding box center [255, 682] width 159 height 11
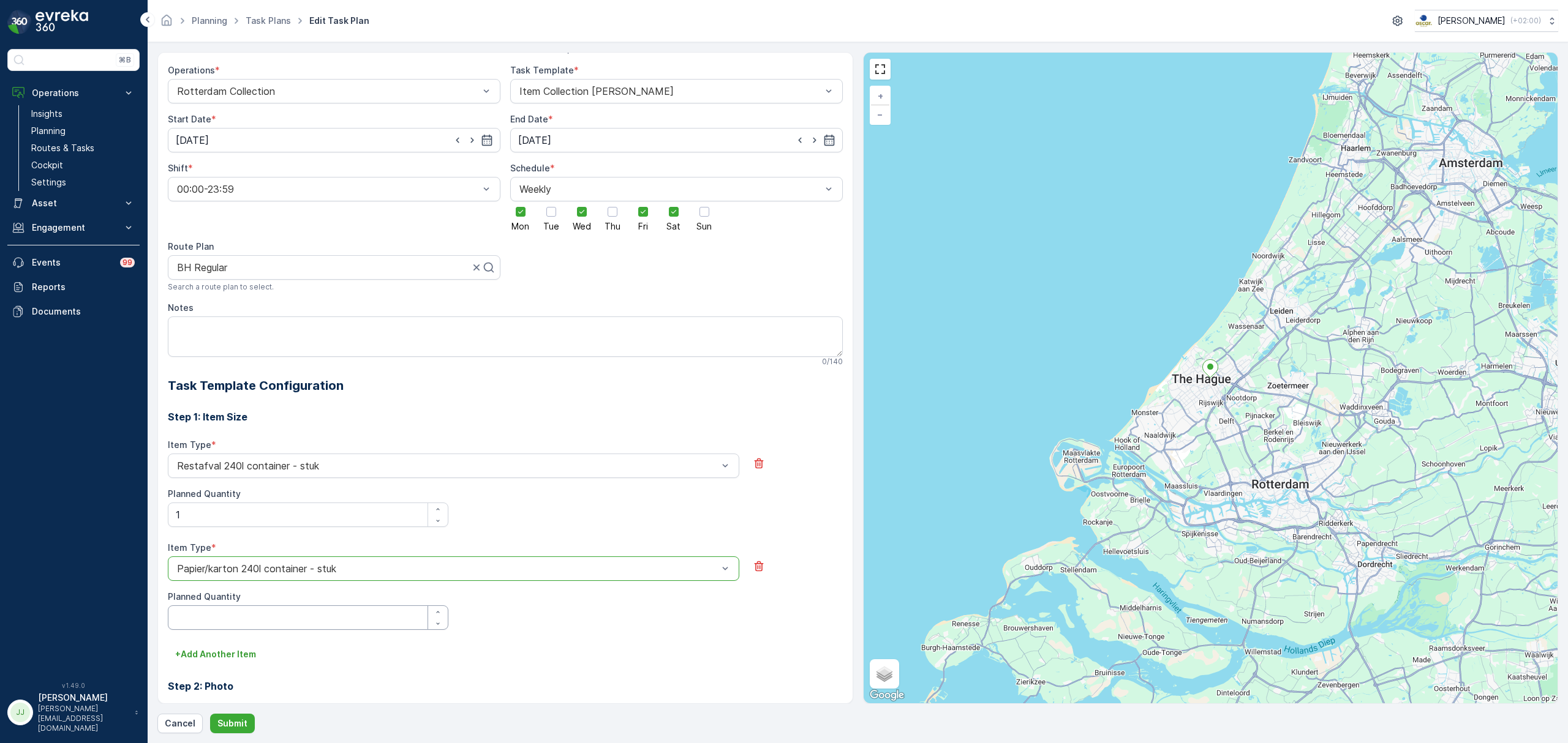
click at [238, 621] on Quantity "Planned Quantity" at bounding box center [308, 618] width 280 height 25
type Quantity "2"
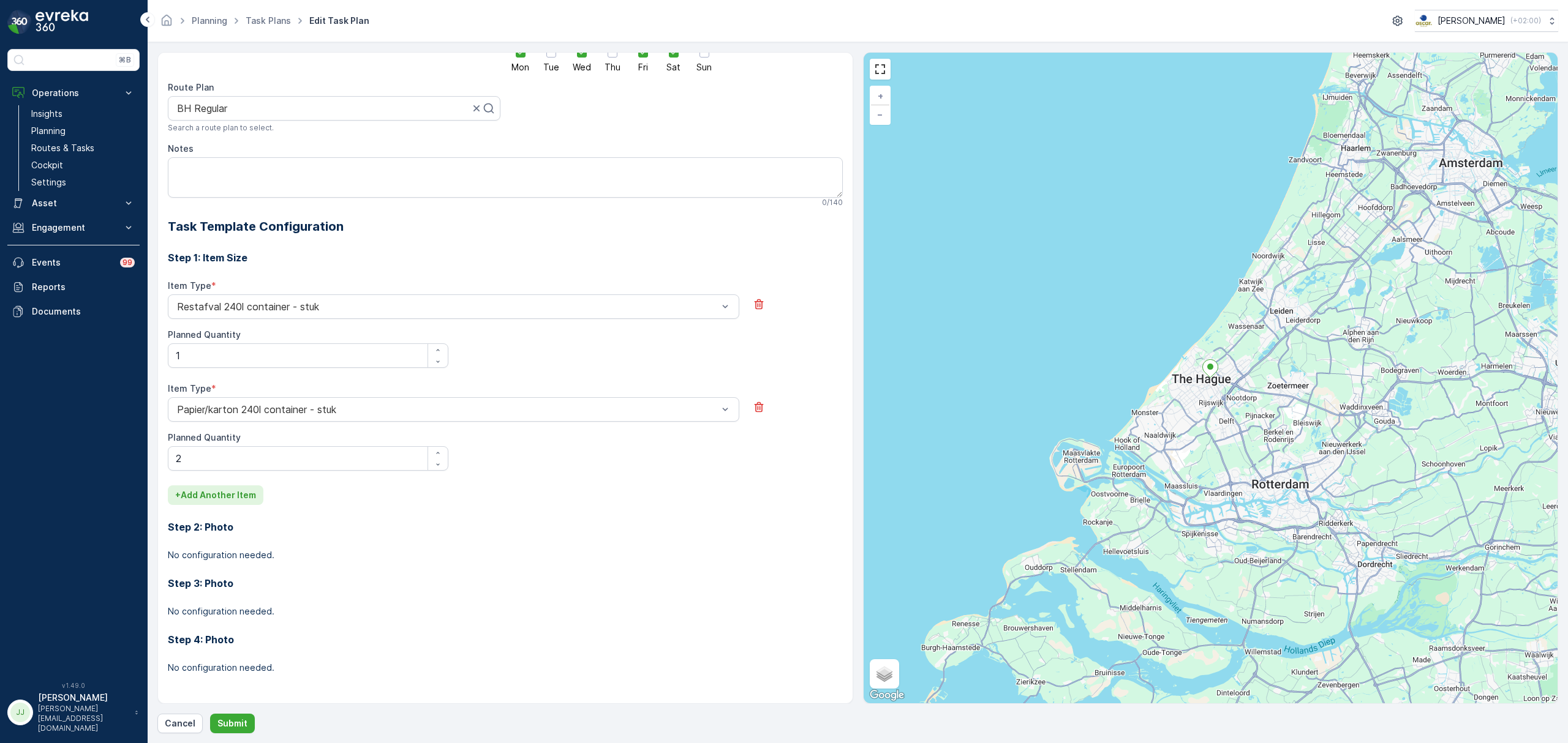
click at [236, 493] on p "+ Add Another Item" at bounding box center [216, 495] width 81 height 12
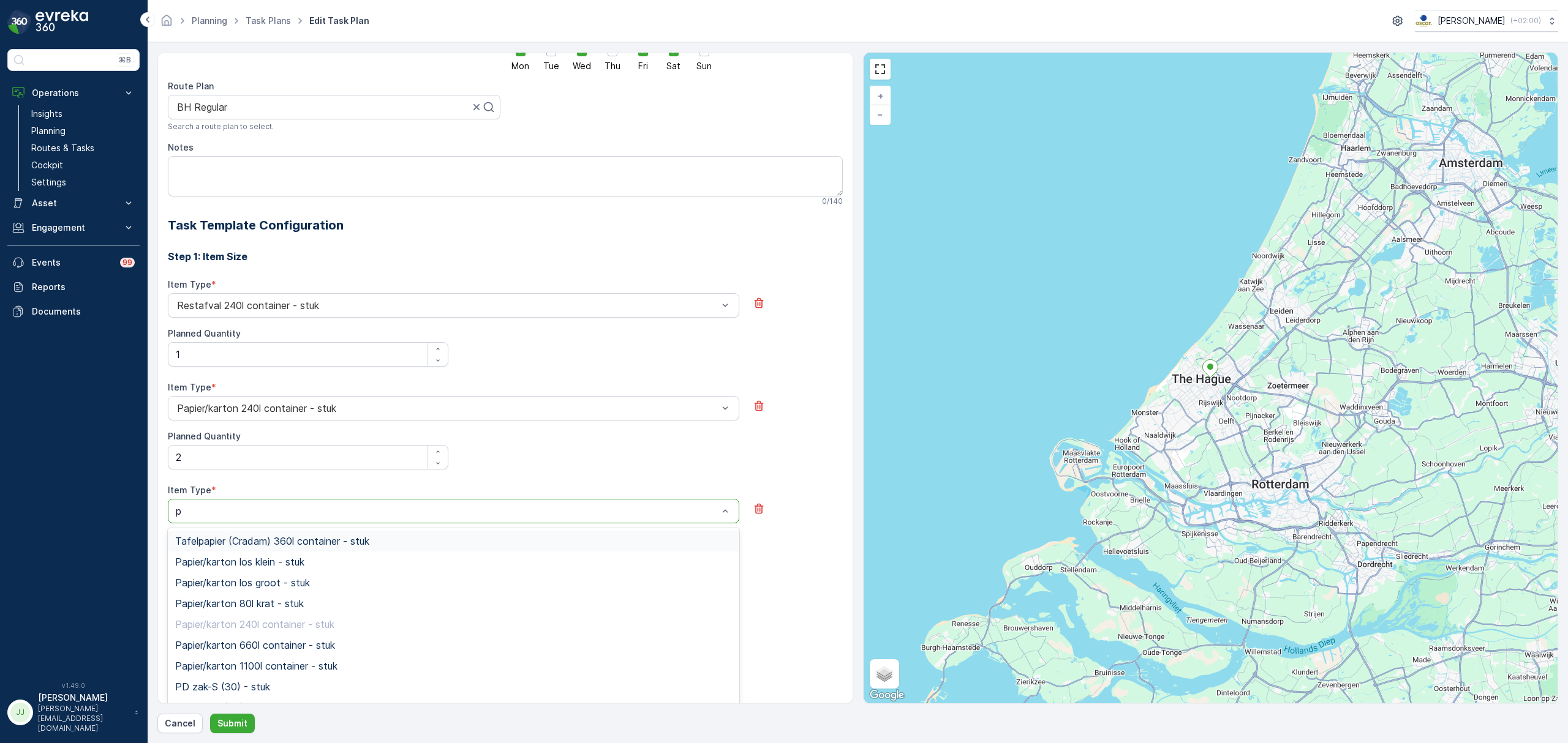
type input "pd"
click at [226, 609] on span "PD zak-XL (240) - stuk" at bounding box center [228, 604] width 105 height 11
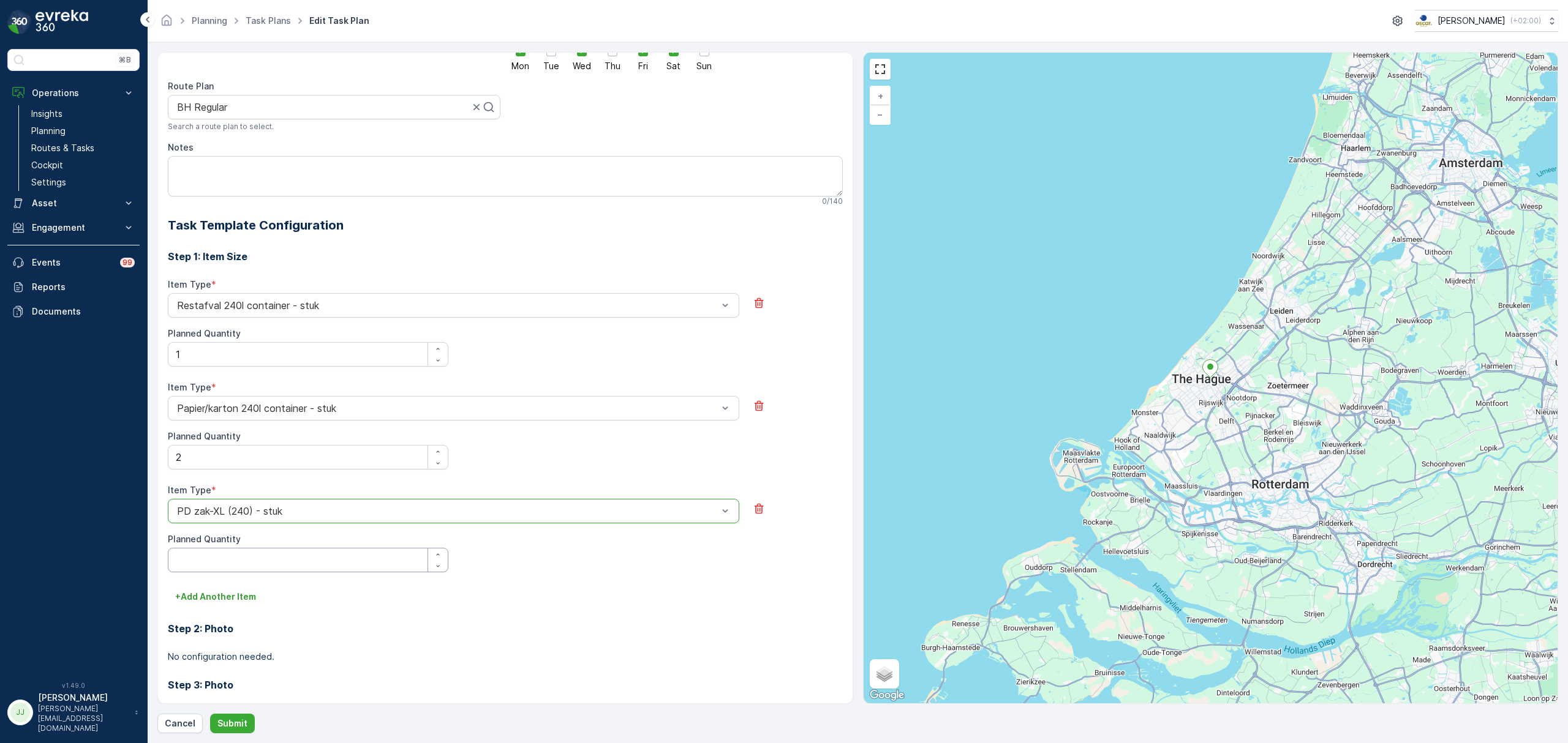
click at [226, 567] on Quantity "Planned Quantity" at bounding box center [308, 560] width 280 height 25
type Quantity "1"
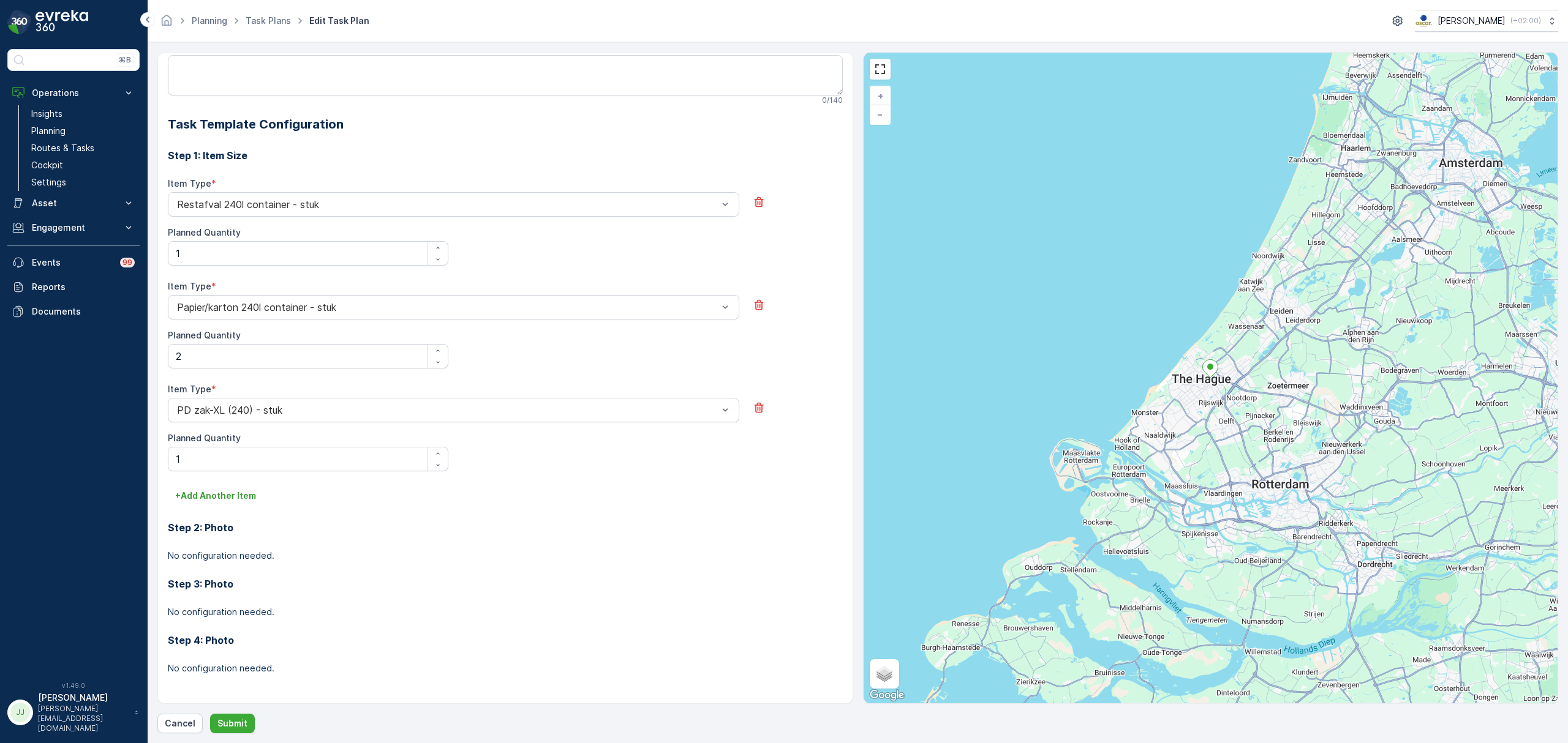
scroll to position [362, 0]
click at [234, 485] on div "Item Type * PD zak-XL (240) - stuk Planned Quantity 1" at bounding box center [506, 434] width 675 height 103
click at [230, 508] on div "Step 2: Photo No configuration needed." at bounding box center [506, 533] width 675 height 56
click at [233, 500] on p "+ Add Another Item" at bounding box center [216, 495] width 81 height 12
click at [227, 511] on div at bounding box center [447, 511] width 543 height 11
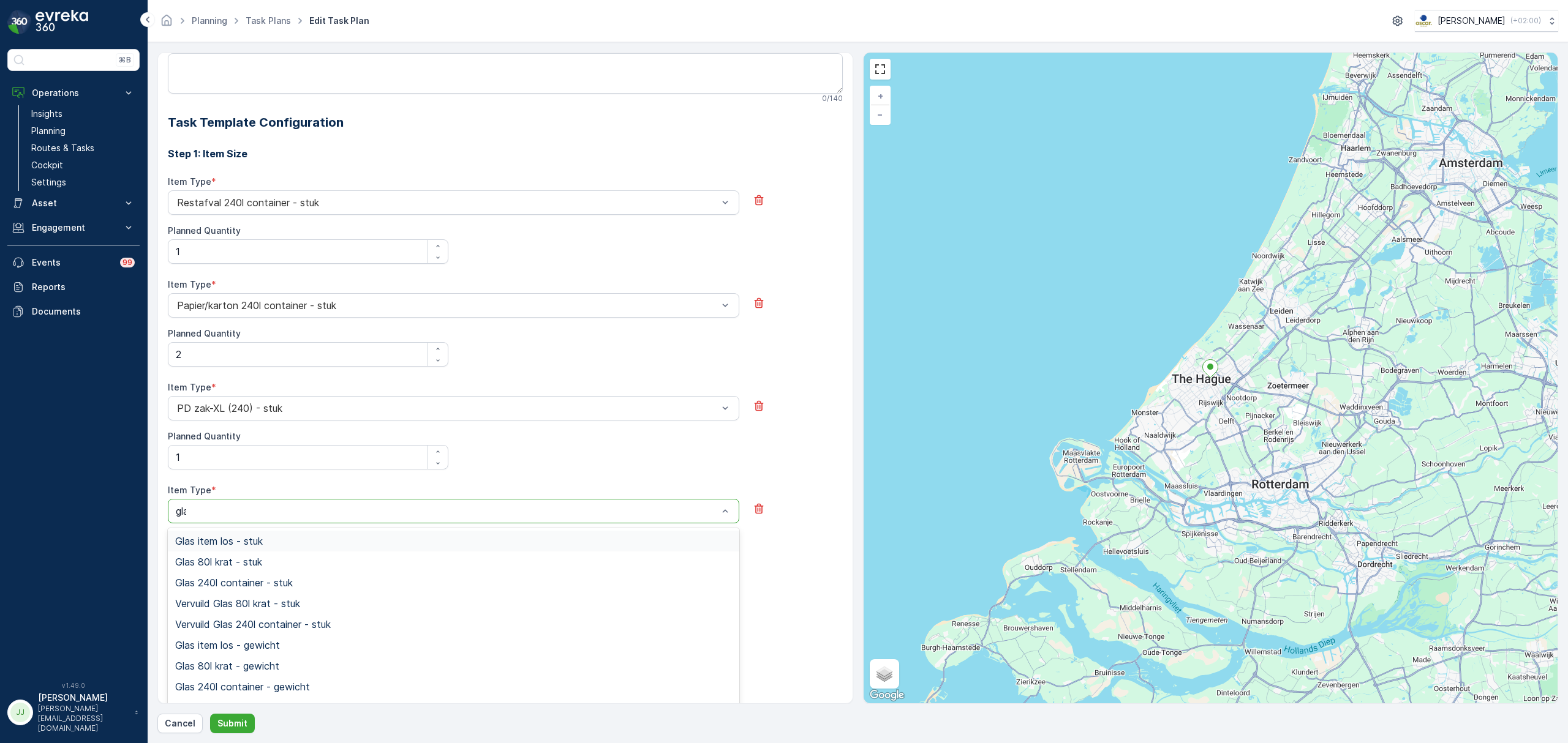
type input "glas"
click at [240, 558] on span "Glas 80l krat - stuk" at bounding box center [219, 562] width 87 height 11
click at [228, 567] on Quantity "Planned Quantity" at bounding box center [308, 560] width 280 height 25
type Quantity "1"
click at [234, 593] on button "+ Add Another Item" at bounding box center [216, 596] width 95 height 19
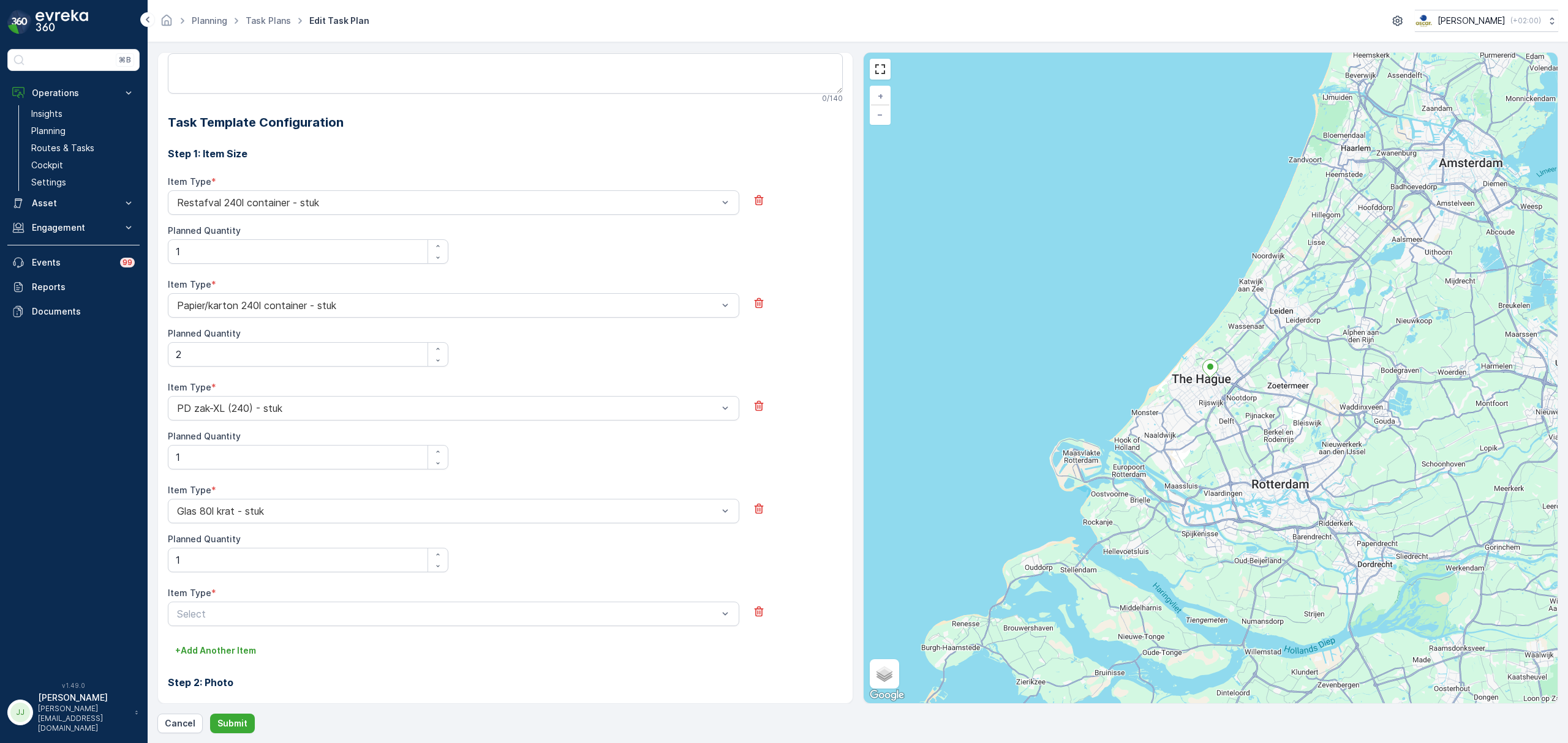
click at [236, 598] on div "Item Type *" at bounding box center [454, 593] width 571 height 12
click at [236, 614] on div at bounding box center [447, 614] width 543 height 11
type input "sw"
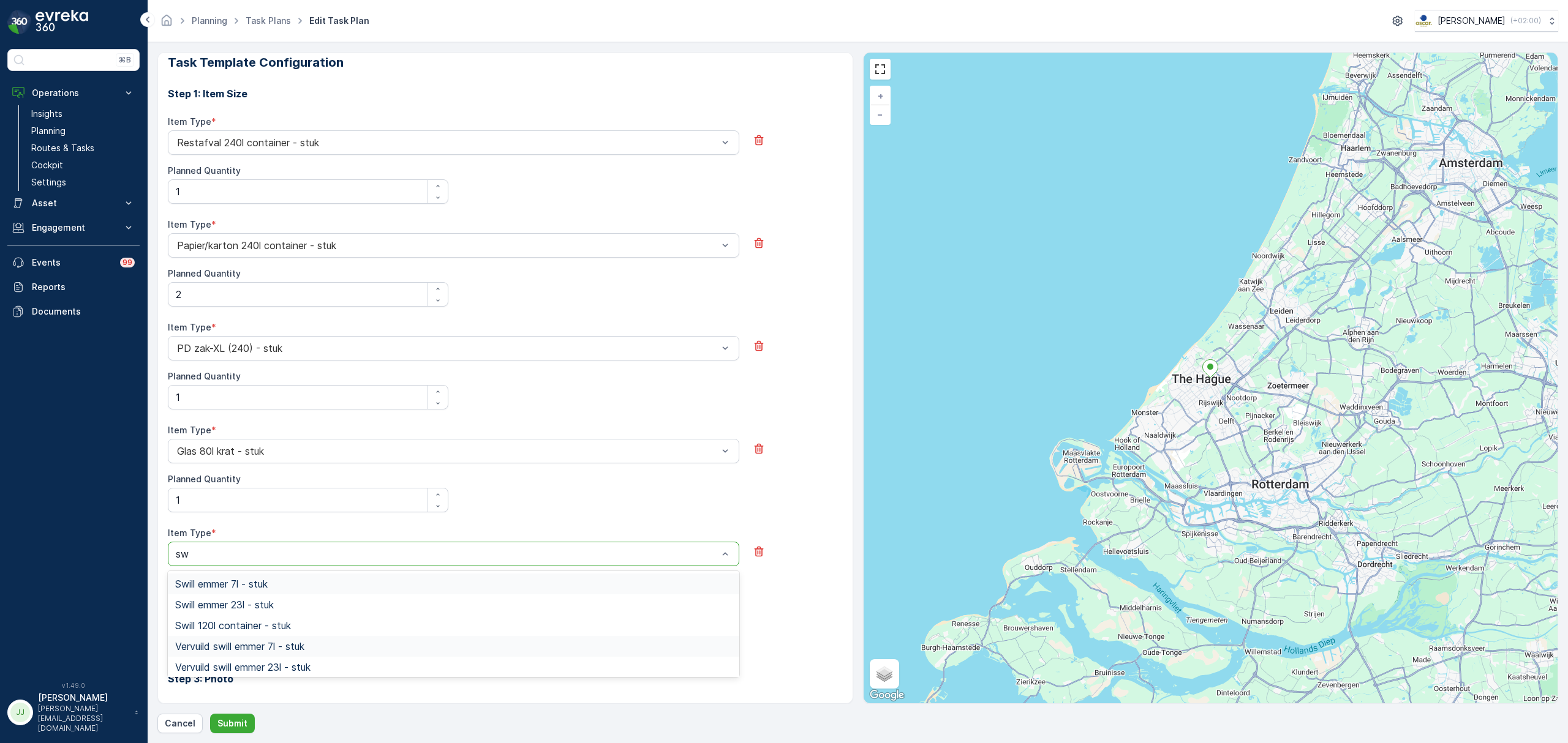
scroll to position [519, 0]
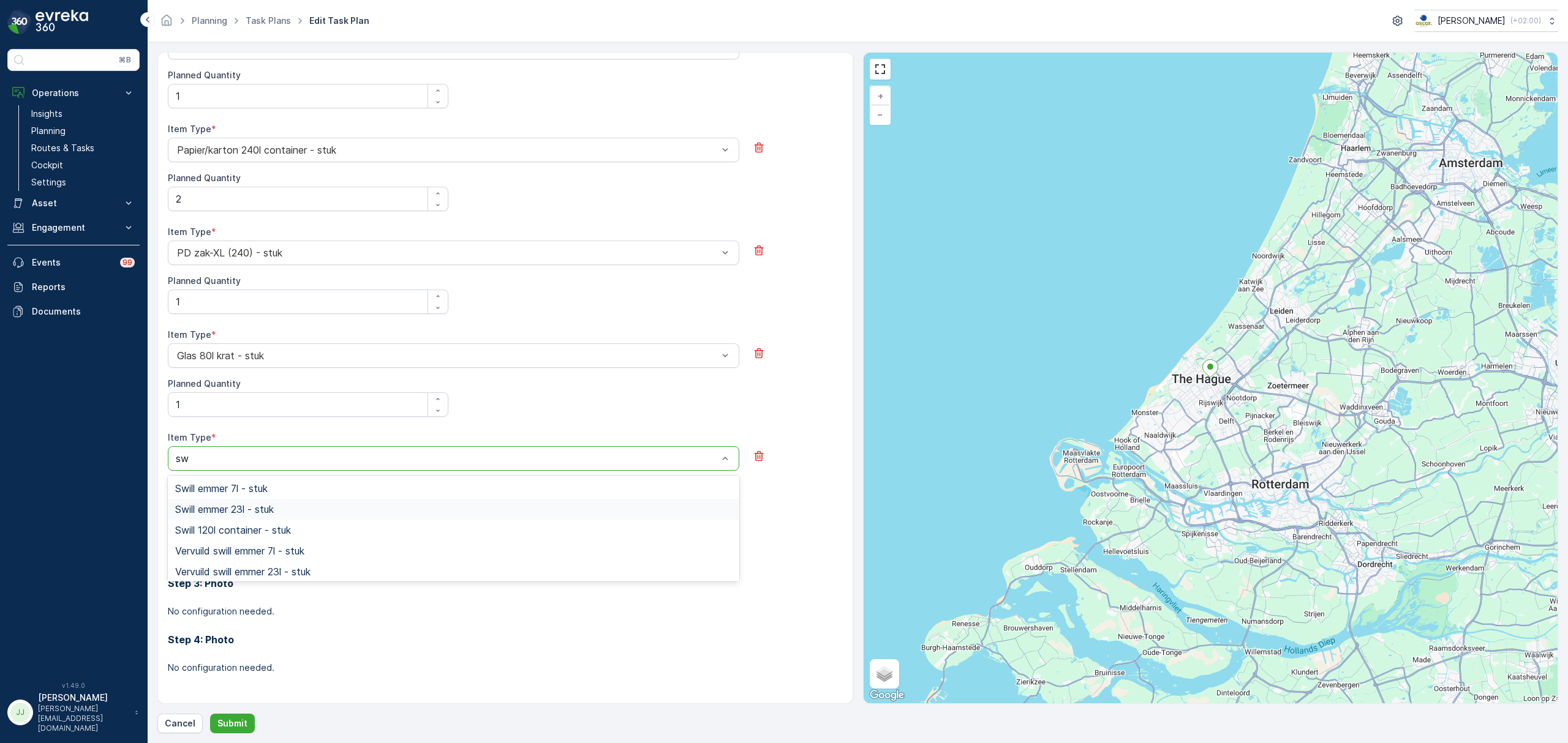
click at [226, 511] on span "Swill emmer 23l - stuk" at bounding box center [225, 509] width 99 height 11
click at [222, 530] on div "Item Type * Swill emmer 23l - stuk Planned Quantity" at bounding box center [506, 482] width 675 height 103
click at [224, 515] on Quantity "Planned Quantity" at bounding box center [308, 506] width 280 height 25
type Quantity "1"
click at [220, 545] on p "+ Add Another Item" at bounding box center [216, 543] width 81 height 12
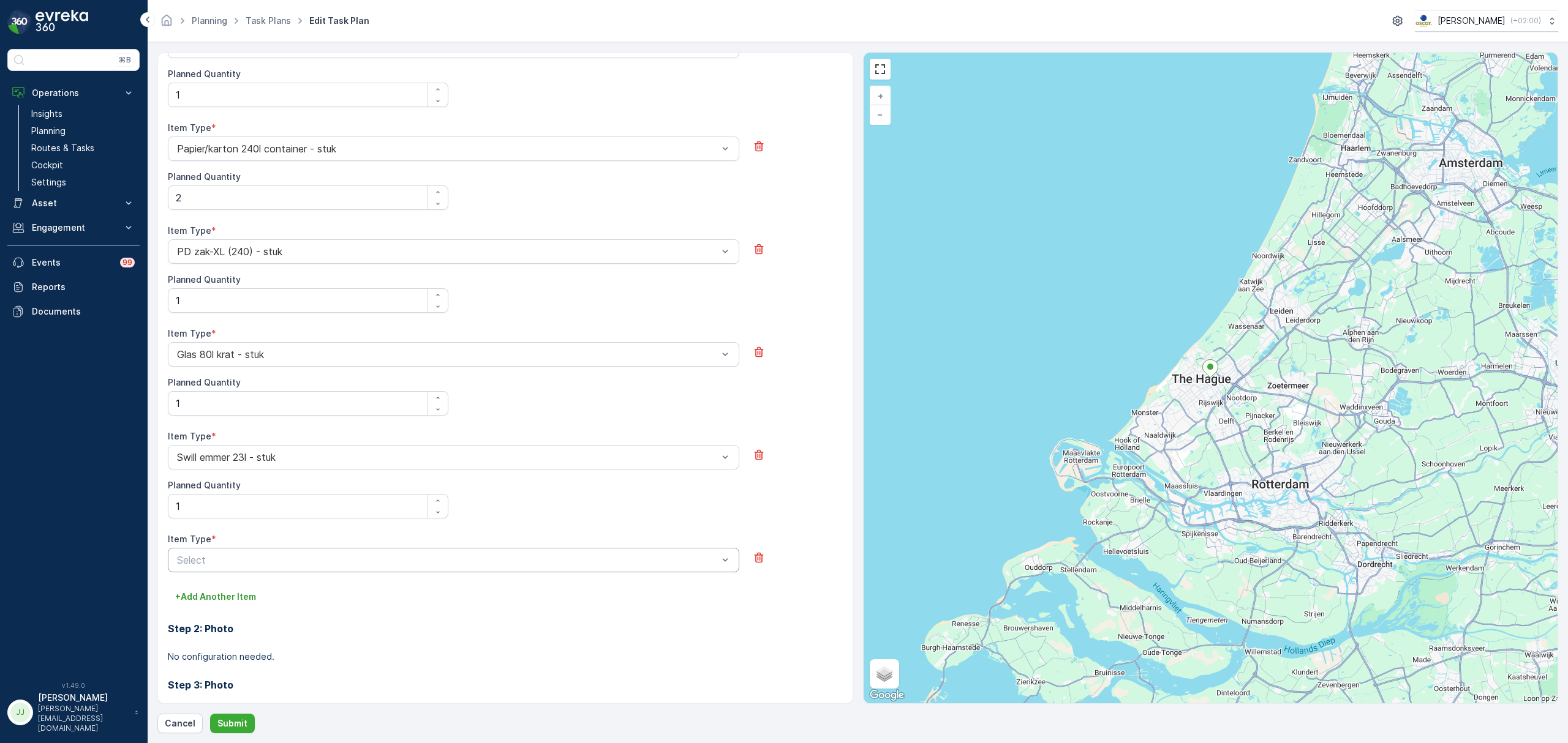
click at [224, 572] on div "Select" at bounding box center [454, 560] width 571 height 25
type input "tissu"
click at [226, 590] on span "Tissues zak-S (30) zak - stuk" at bounding box center [242, 590] width 133 height 11
click at [220, 608] on Quantity "Planned Quantity" at bounding box center [308, 609] width 280 height 25
type Quantity "1"
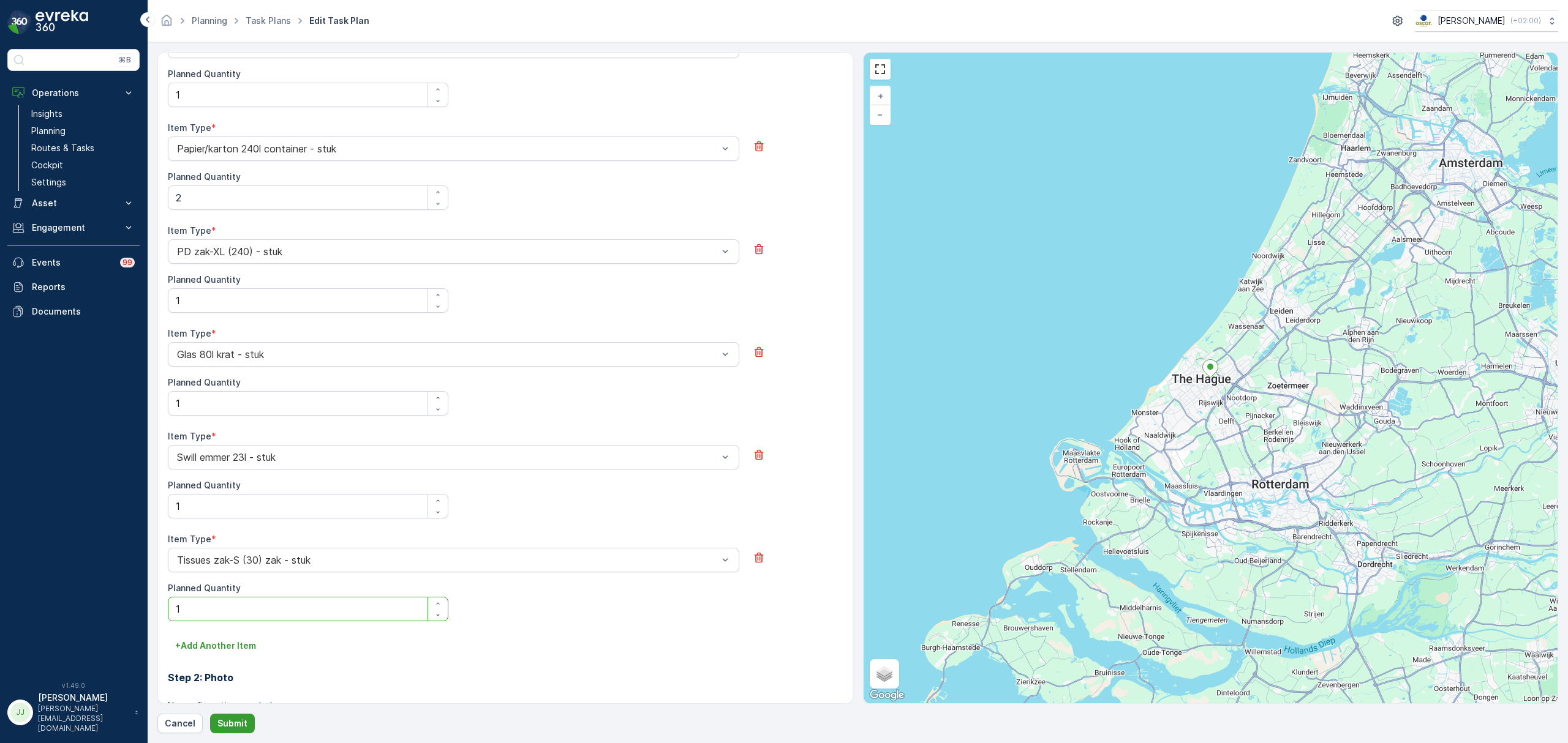
click at [240, 728] on p "Submit" at bounding box center [232, 724] width 30 height 12
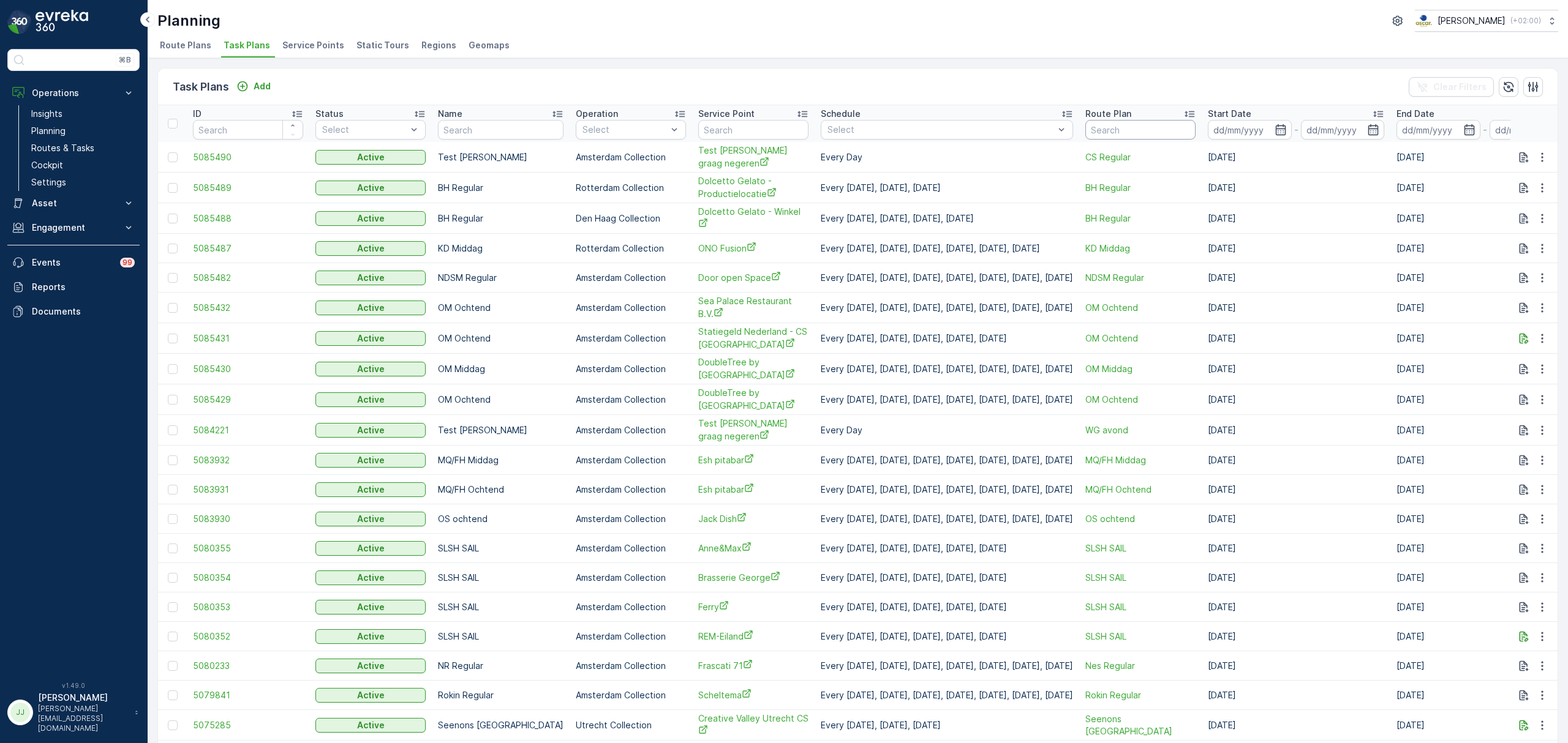
click at [1140, 132] on input "text" at bounding box center [1140, 129] width 110 height 19
type input "BH"
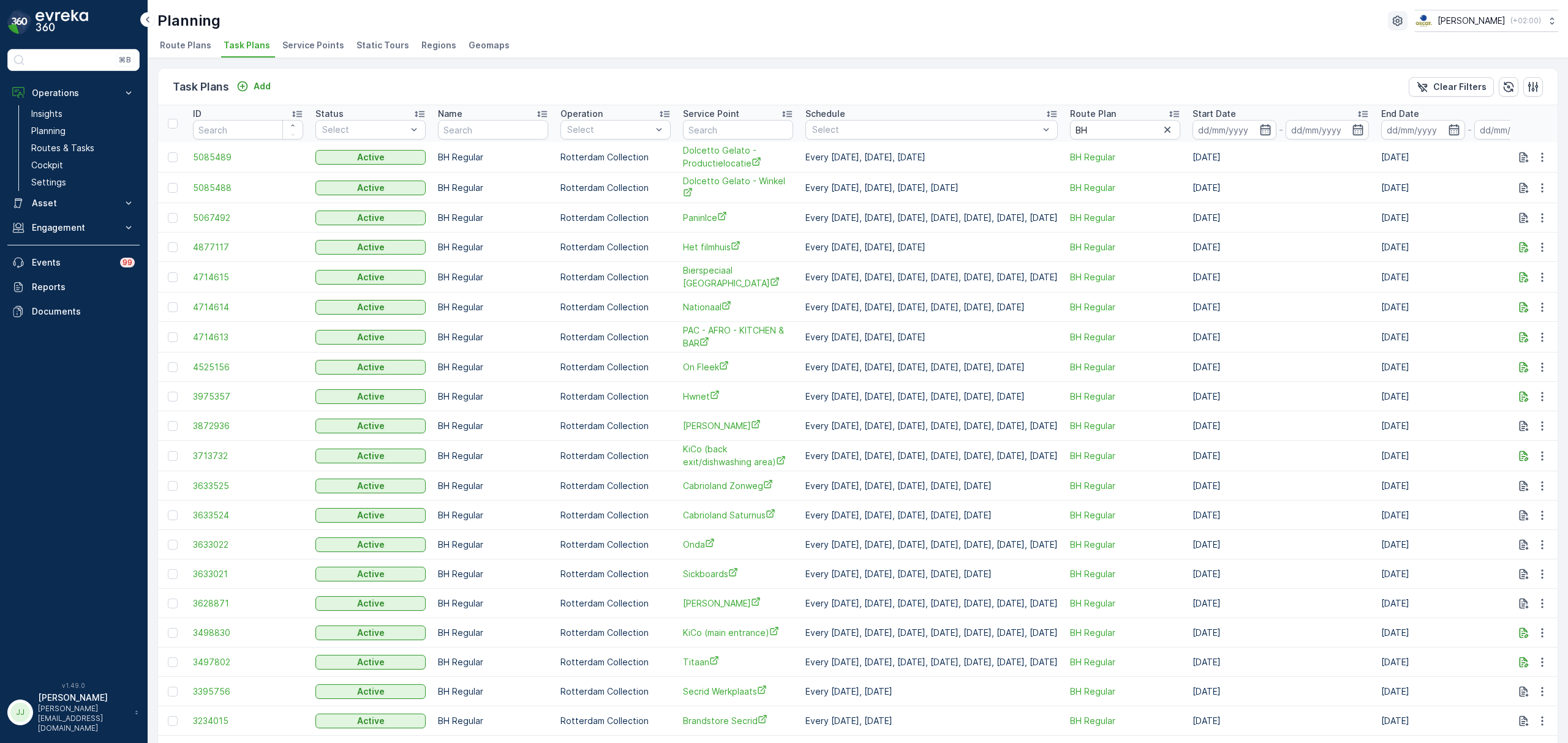
click at [1401, 15] on button "button" at bounding box center [1397, 21] width 19 height 19
drag, startPoint x: 703, startPoint y: 126, endPoint x: 695, endPoint y: 125, distance: 8.1
click at [703, 126] on input "text" at bounding box center [738, 129] width 110 height 19
type input "doub"
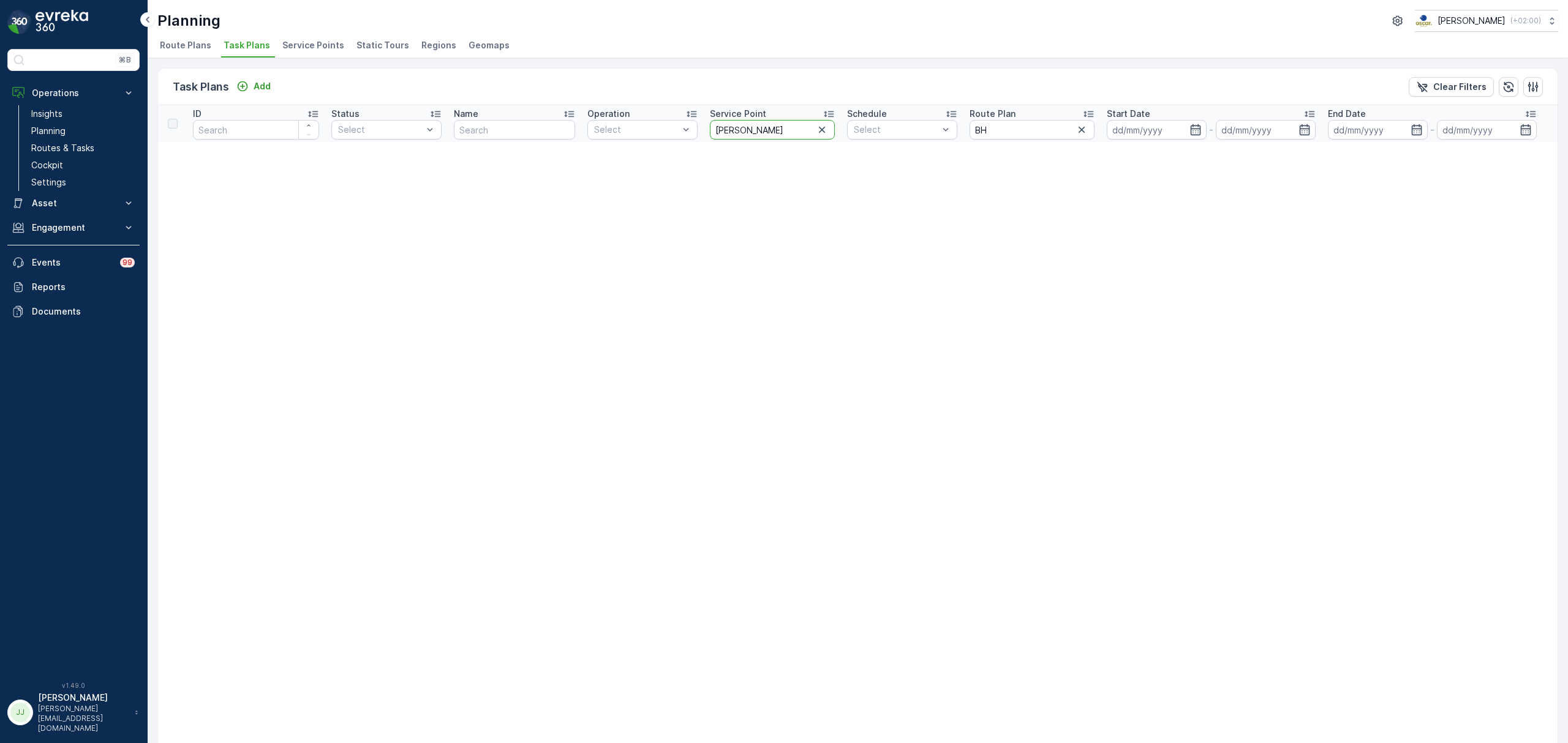
drag, startPoint x: 751, startPoint y: 130, endPoint x: 701, endPoint y: 131, distance: 50.0
click at [701, 131] on tr "ID Status Select Name Operation Select Service Point doub Schedule Select Route…" at bounding box center [857, 123] width 1399 height 37
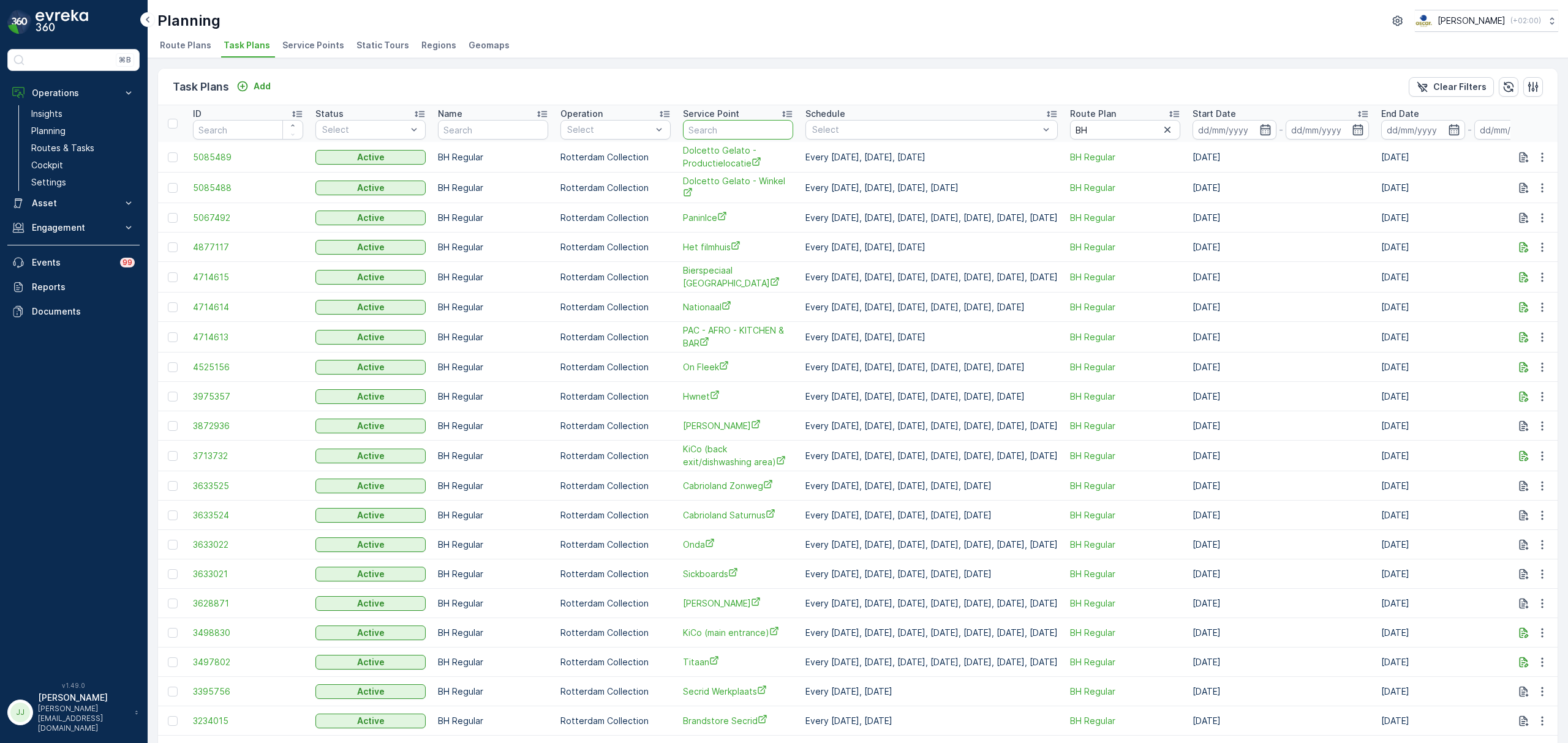
click at [701, 131] on input "text" at bounding box center [738, 129] width 110 height 19
type input "hiltion"
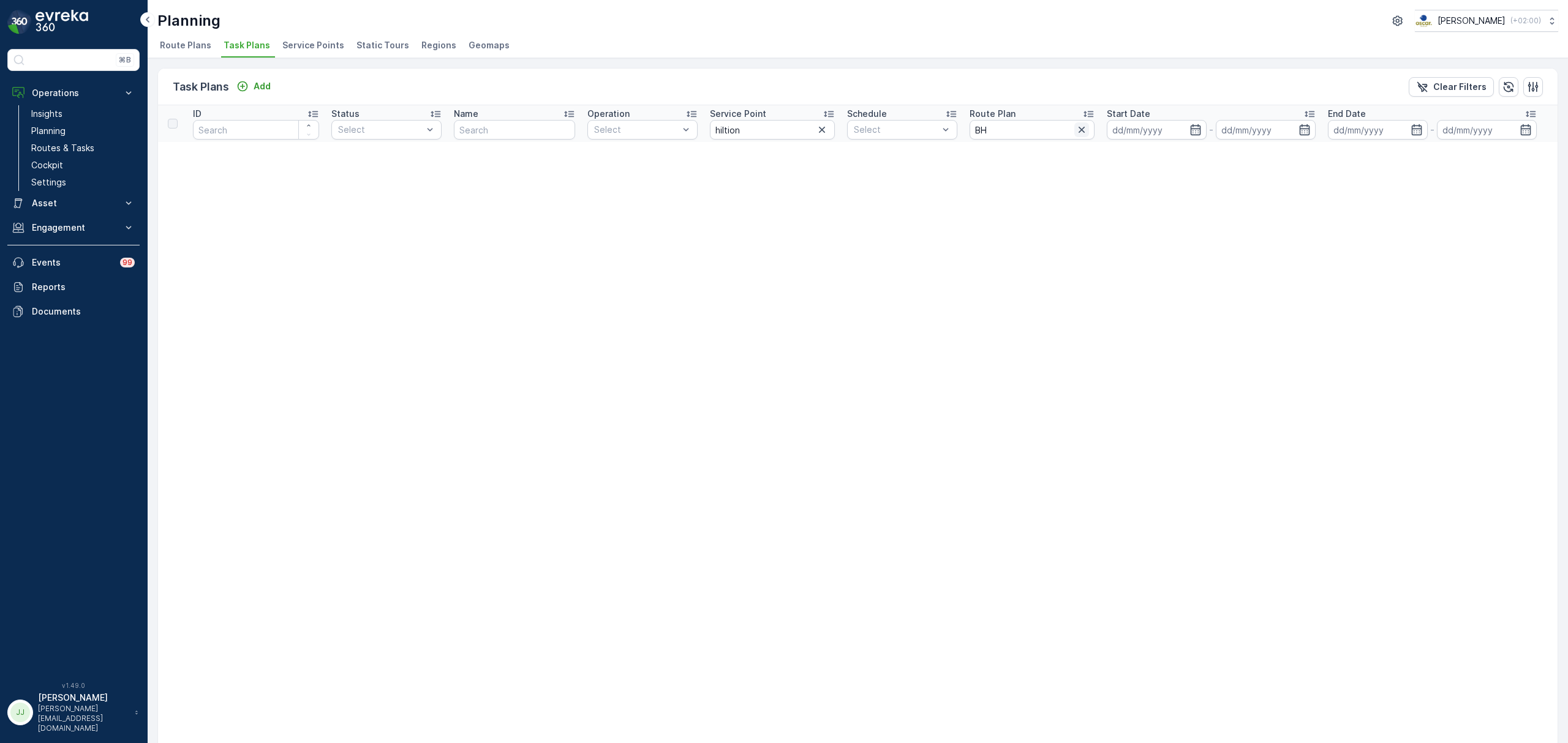
click at [1078, 131] on icon "button" at bounding box center [1081, 129] width 6 height 6
click at [778, 137] on input "hiltion" at bounding box center [773, 129] width 125 height 19
type input "hilt"
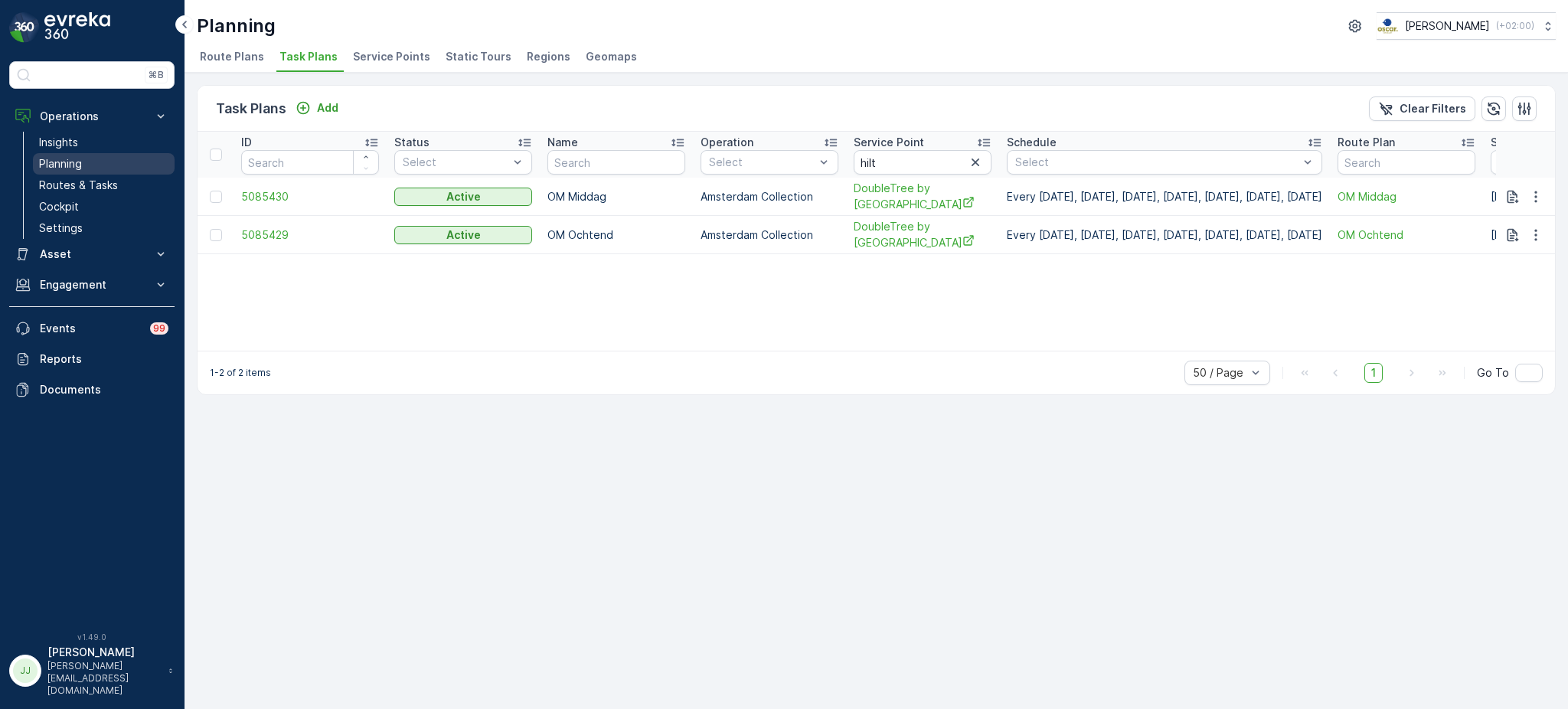
drag, startPoint x: 111, startPoint y: 182, endPoint x: 143, endPoint y: 160, distance: 38.8
click at [111, 182] on p "Routes & Tasks" at bounding box center [78, 185] width 79 height 15
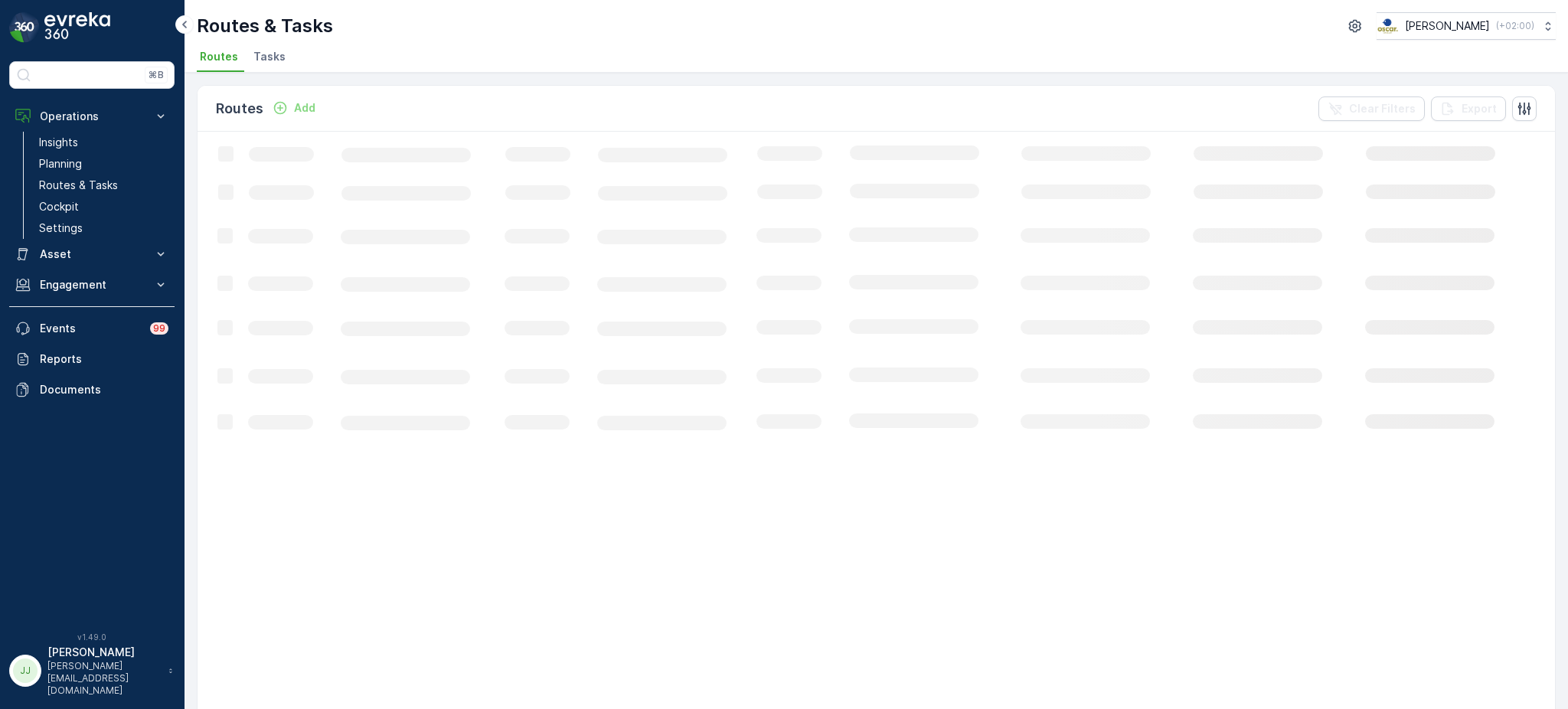
click at [264, 60] on span "Tasks" at bounding box center [269, 57] width 33 height 15
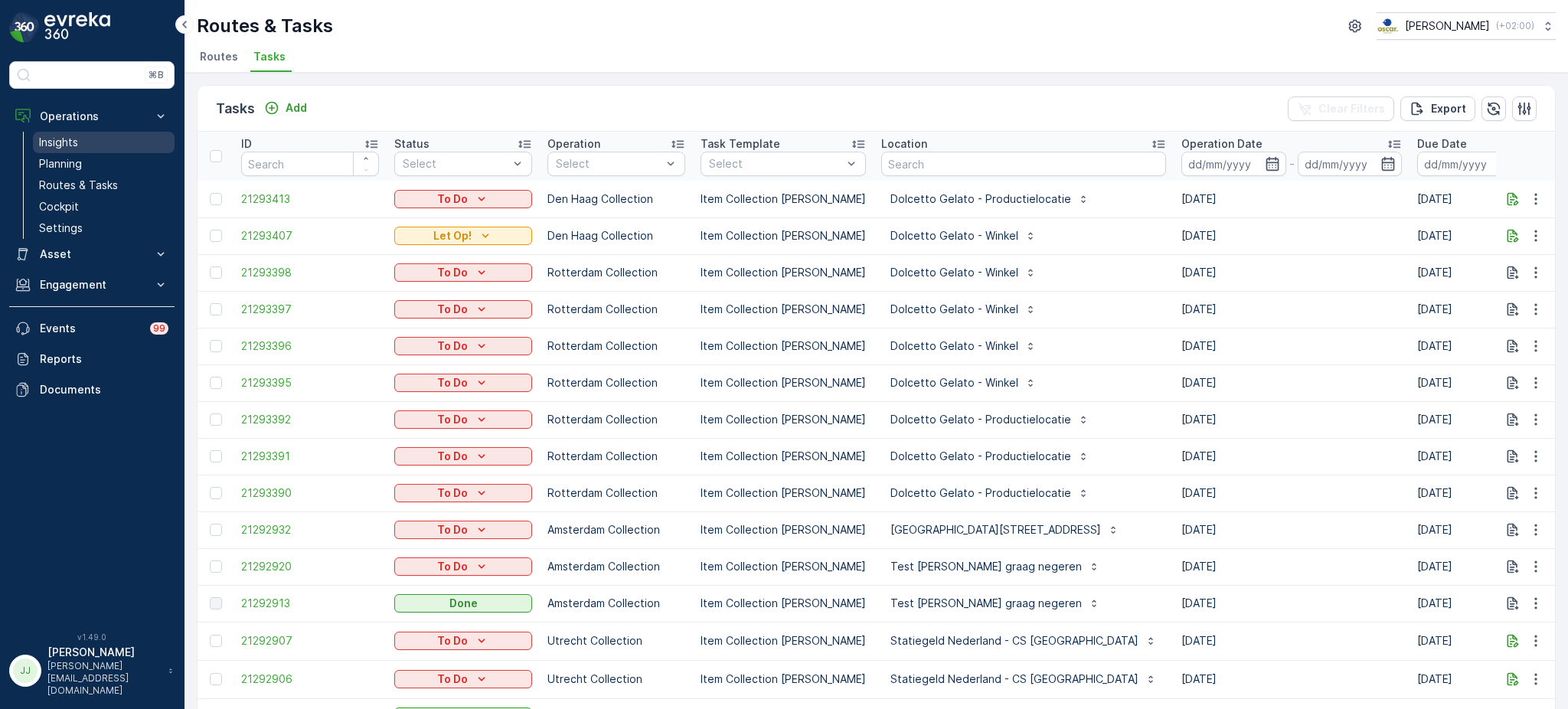
click at [102, 145] on link "Insights" at bounding box center [103, 143] width 142 height 22
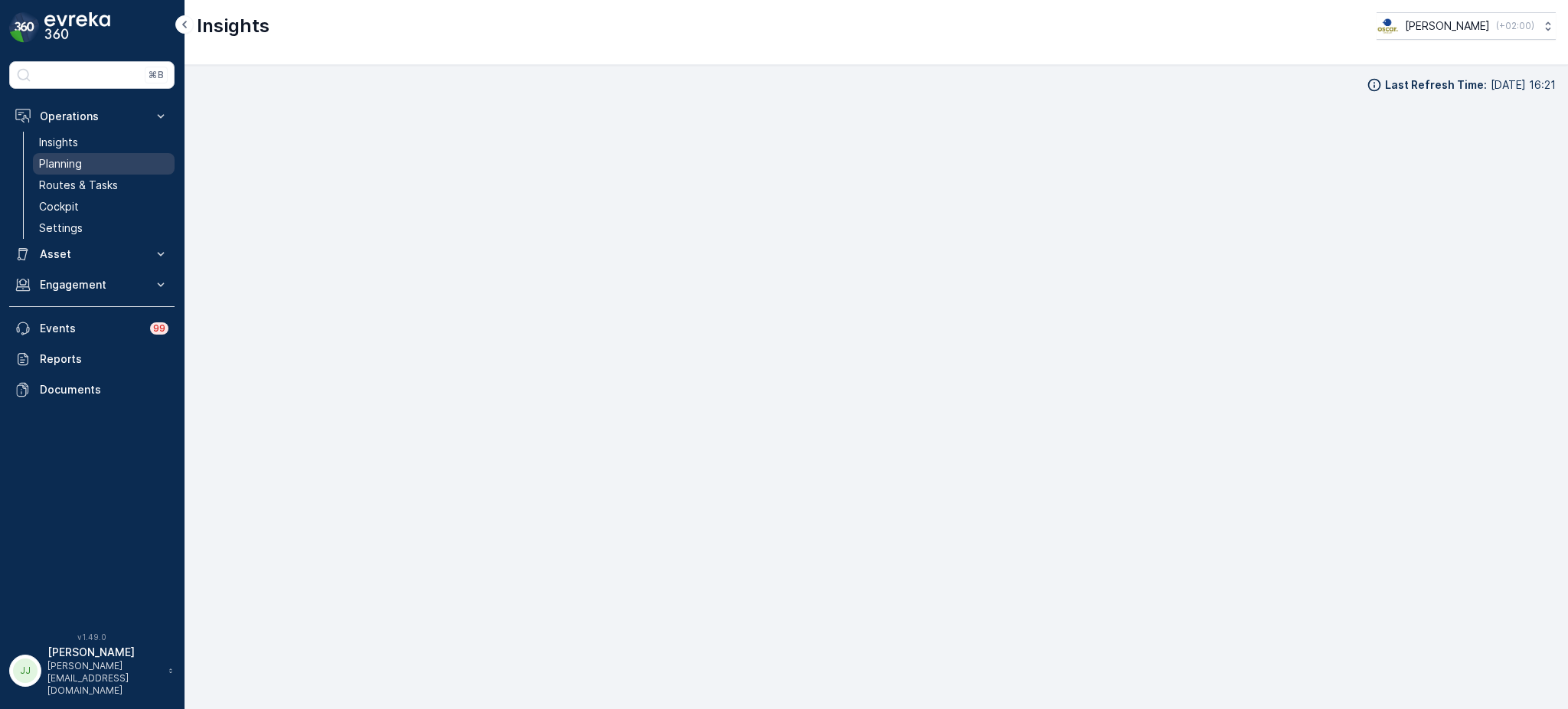
click at [98, 168] on link "Planning" at bounding box center [103, 164] width 142 height 22
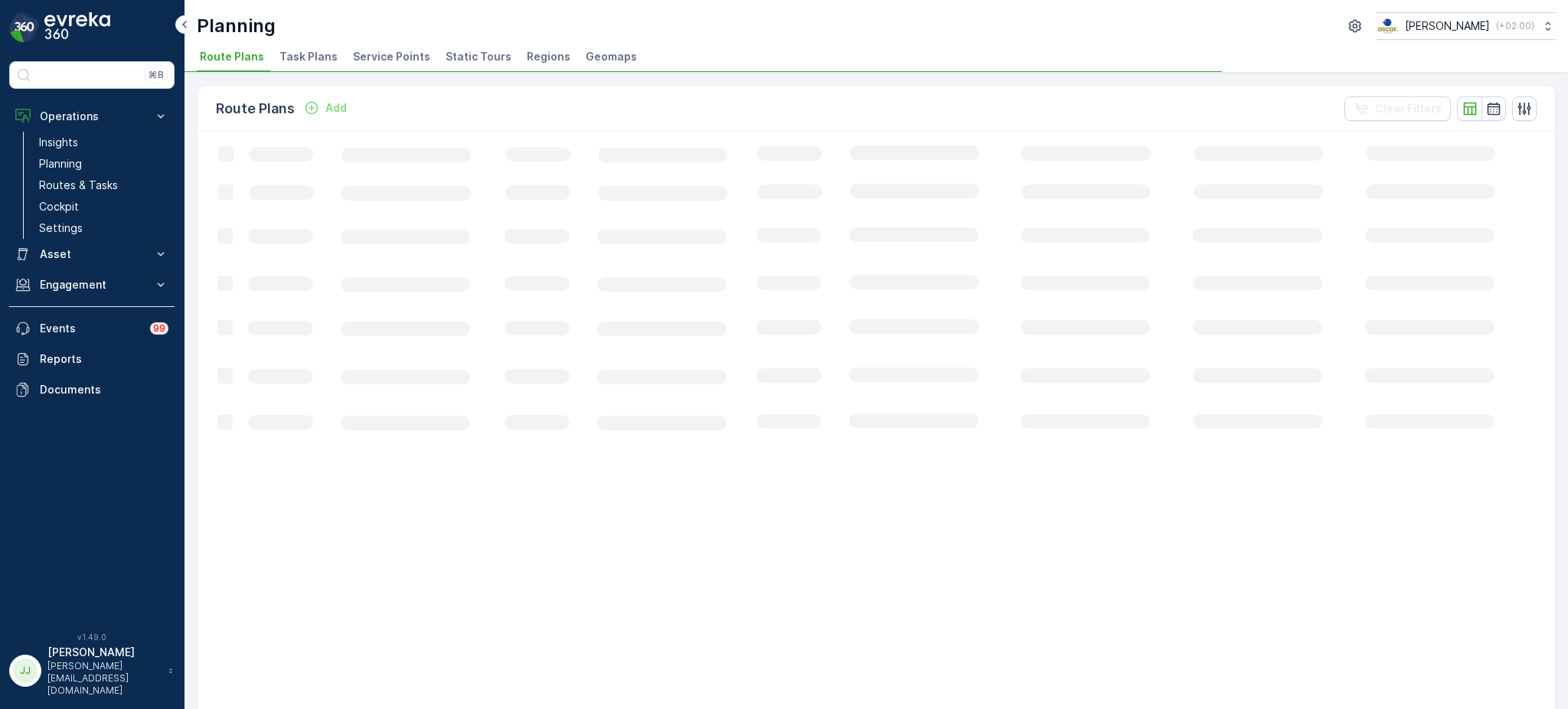
click at [300, 54] on span "Task Plans" at bounding box center [309, 57] width 58 height 15
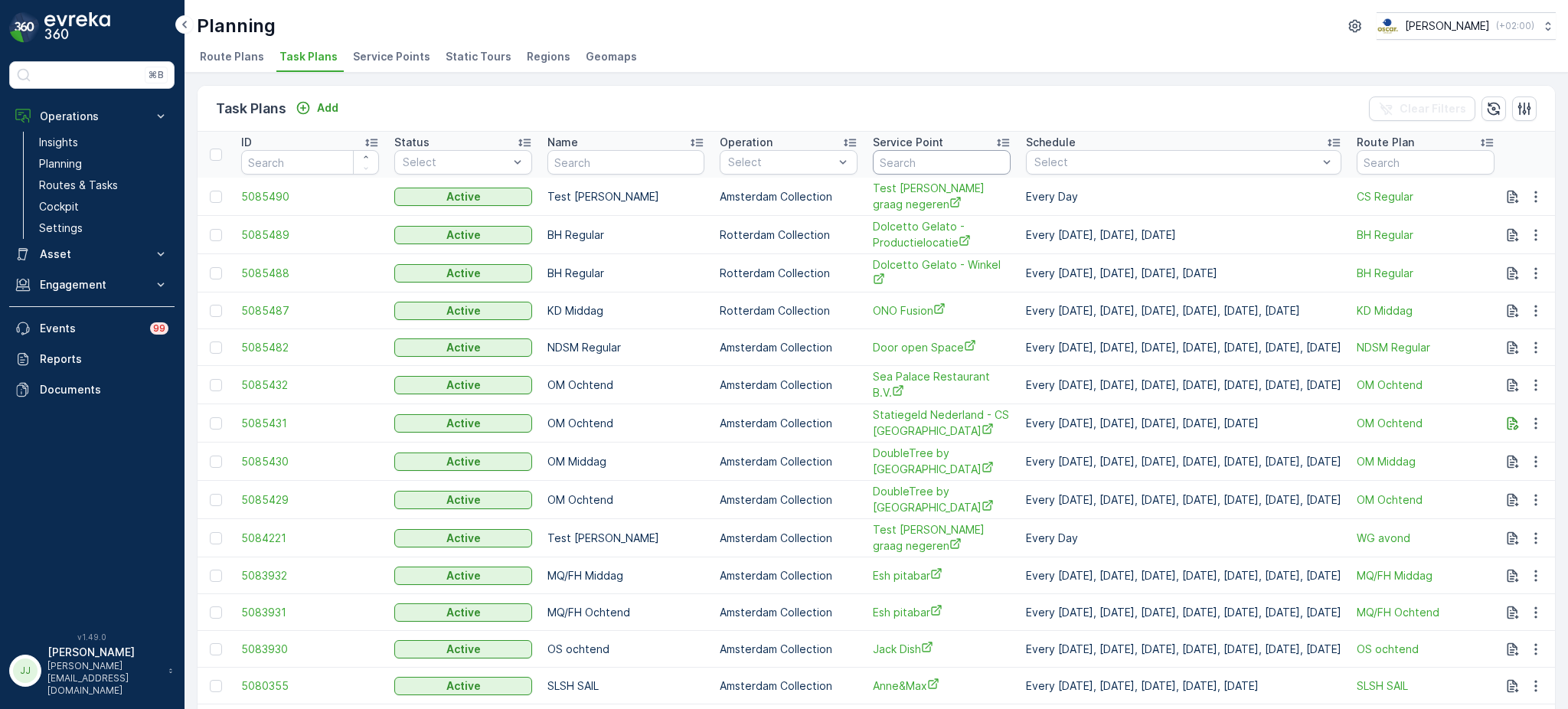
click at [882, 153] on input "text" at bounding box center [941, 162] width 138 height 24
type input "ARIE"
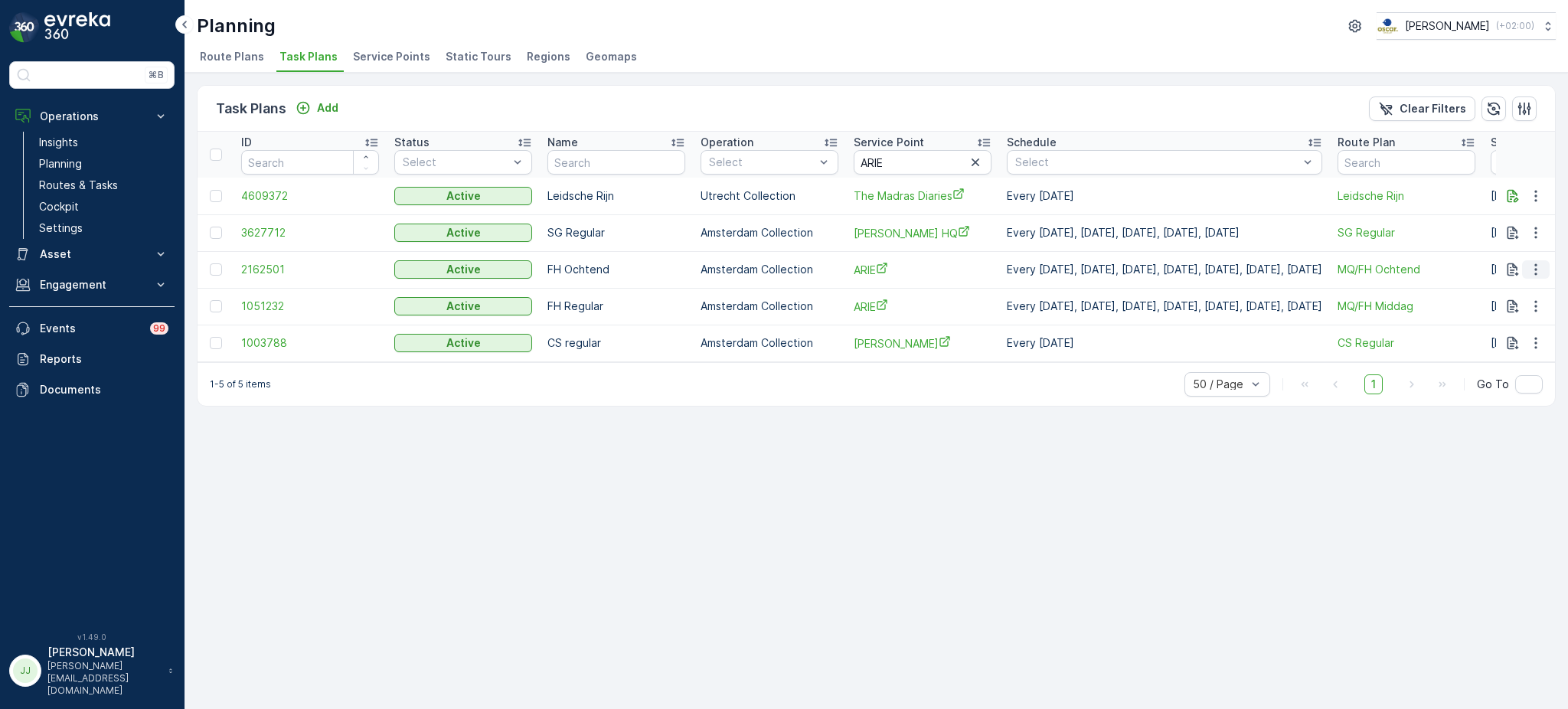
click at [1538, 268] on icon "button" at bounding box center [1535, 269] width 15 height 15
click at [1516, 313] on span "Edit Task Plan" at bounding box center [1508, 312] width 71 height 15
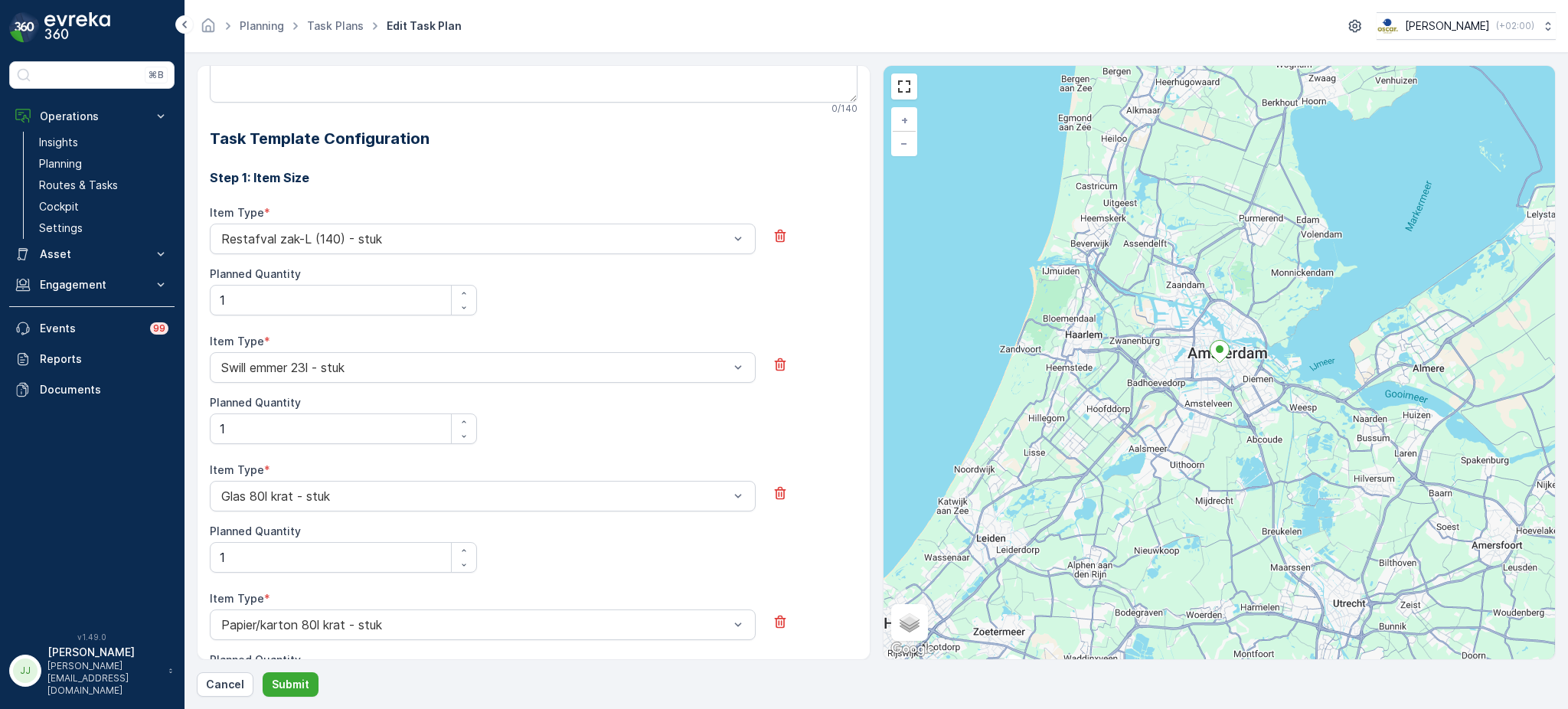
scroll to position [420, 0]
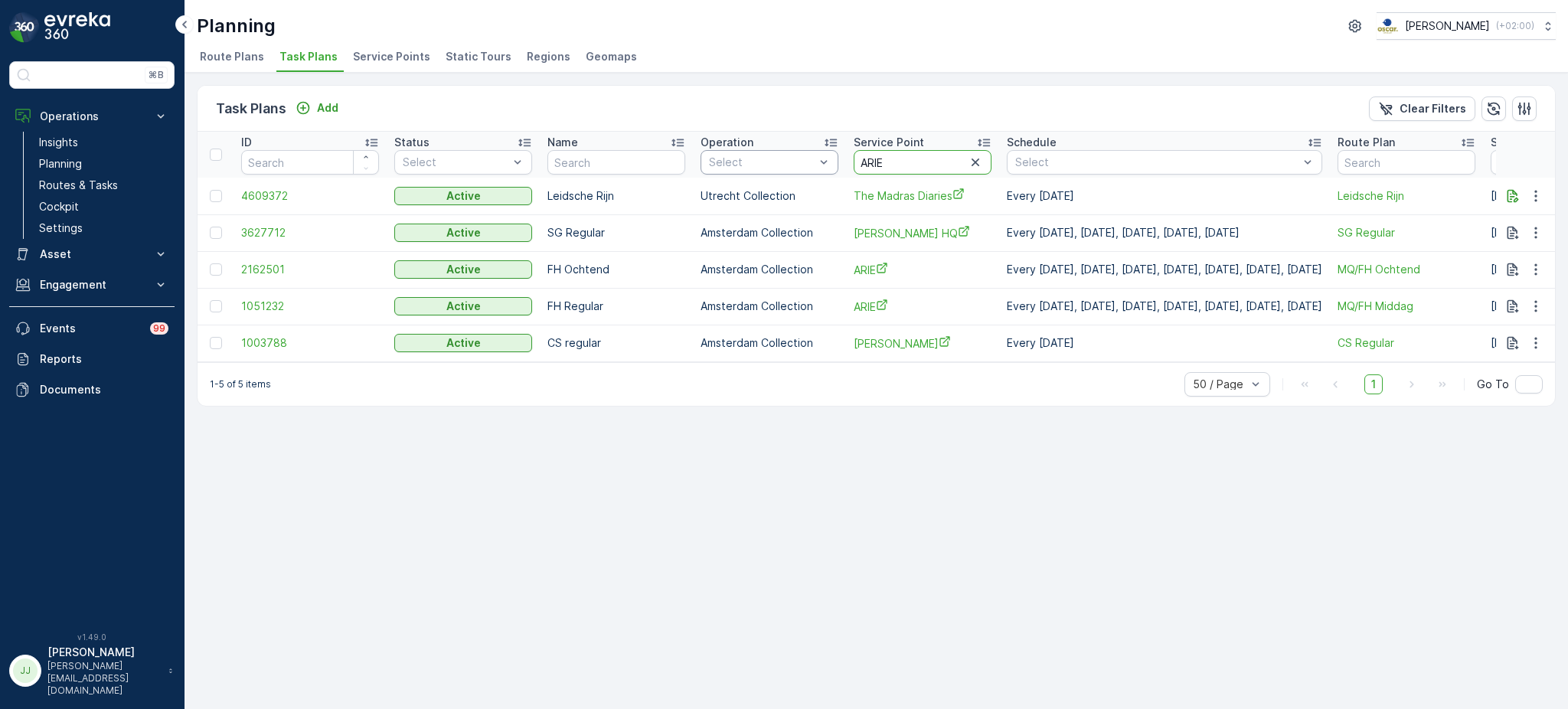
drag, startPoint x: 894, startPoint y: 161, endPoint x: 774, endPoint y: 161, distance: 120.0
click at [774, 161] on tr "ID Status Select Name Operation Select Service Point ARIE Schedule Select Route…" at bounding box center [1106, 154] width 1817 height 46
type input "bakkerswerkplaats prod"
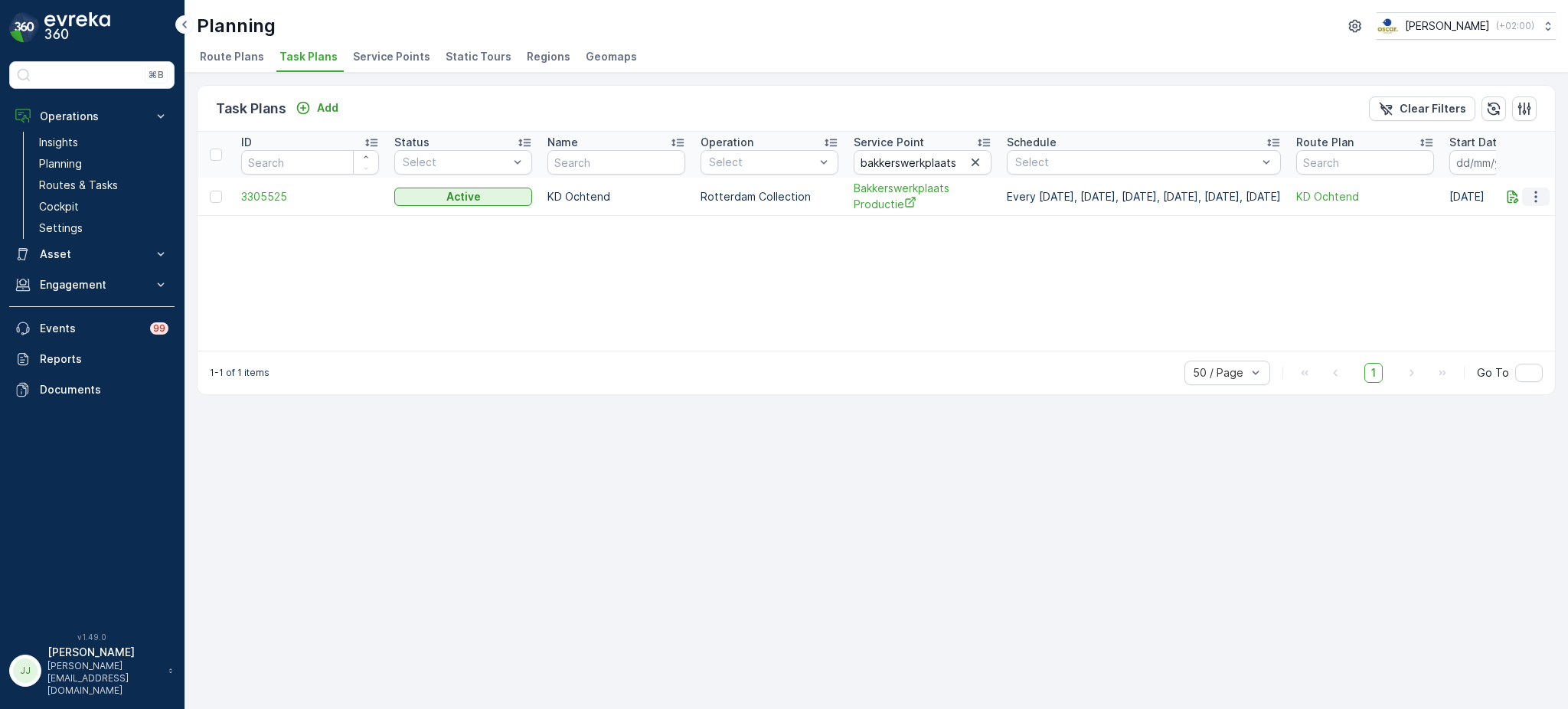
click at [1548, 194] on button "button" at bounding box center [1535, 197] width 28 height 18
click at [1505, 232] on span "Edit Task Plan" at bounding box center [1508, 239] width 71 height 15
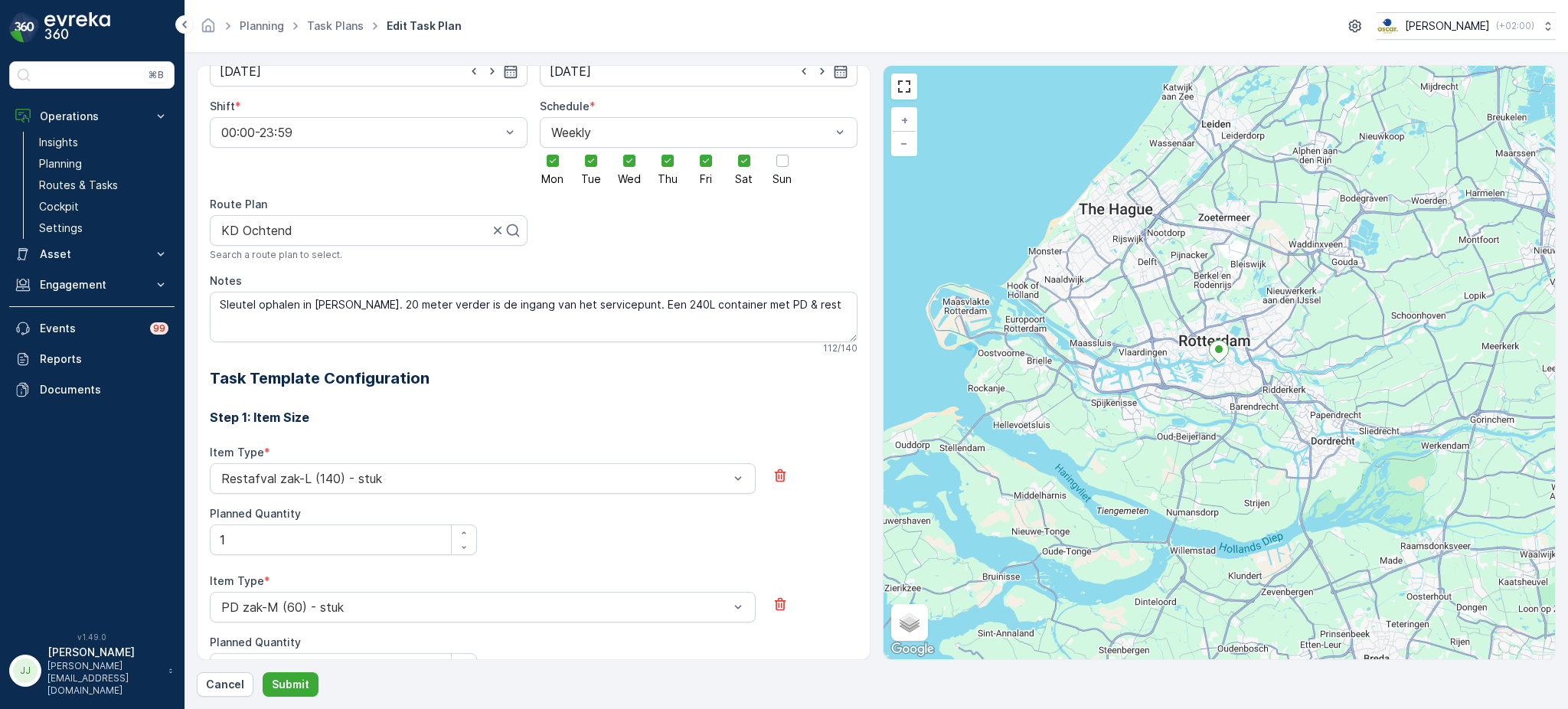
scroll to position [3, 0]
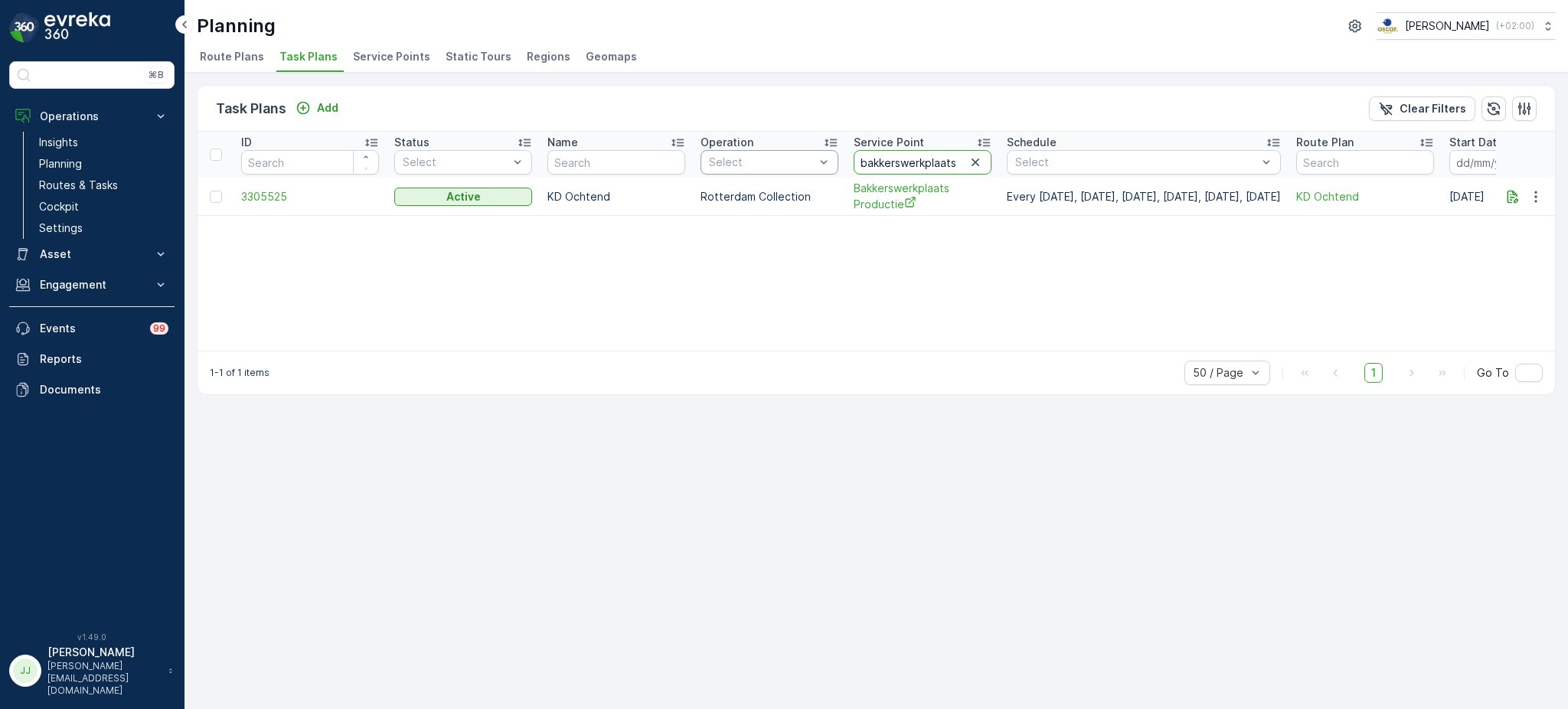
drag, startPoint x: 961, startPoint y: 154, endPoint x: 741, endPoint y: 172, distance: 220.7
click at [741, 171] on tr "ID Status Select Name Operation Select Service Point bakkerswerkplaats prod Sch…" at bounding box center [1085, 154] width 1776 height 46
type input "batoniprod"
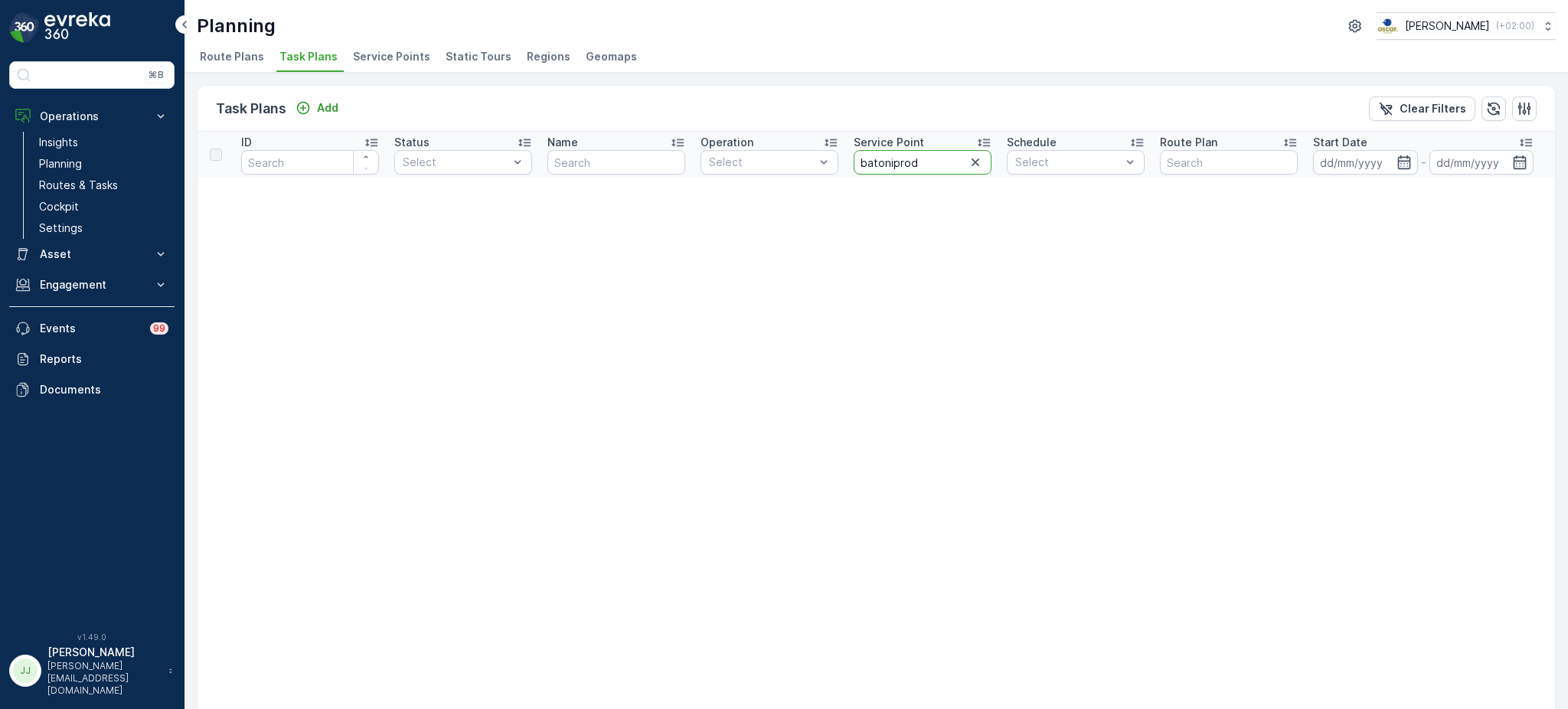
drag, startPoint x: 946, startPoint y: 167, endPoint x: 912, endPoint y: 164, distance: 34.1
click at [912, 164] on input "batoniprod" at bounding box center [922, 162] width 138 height 24
type input "batoni"
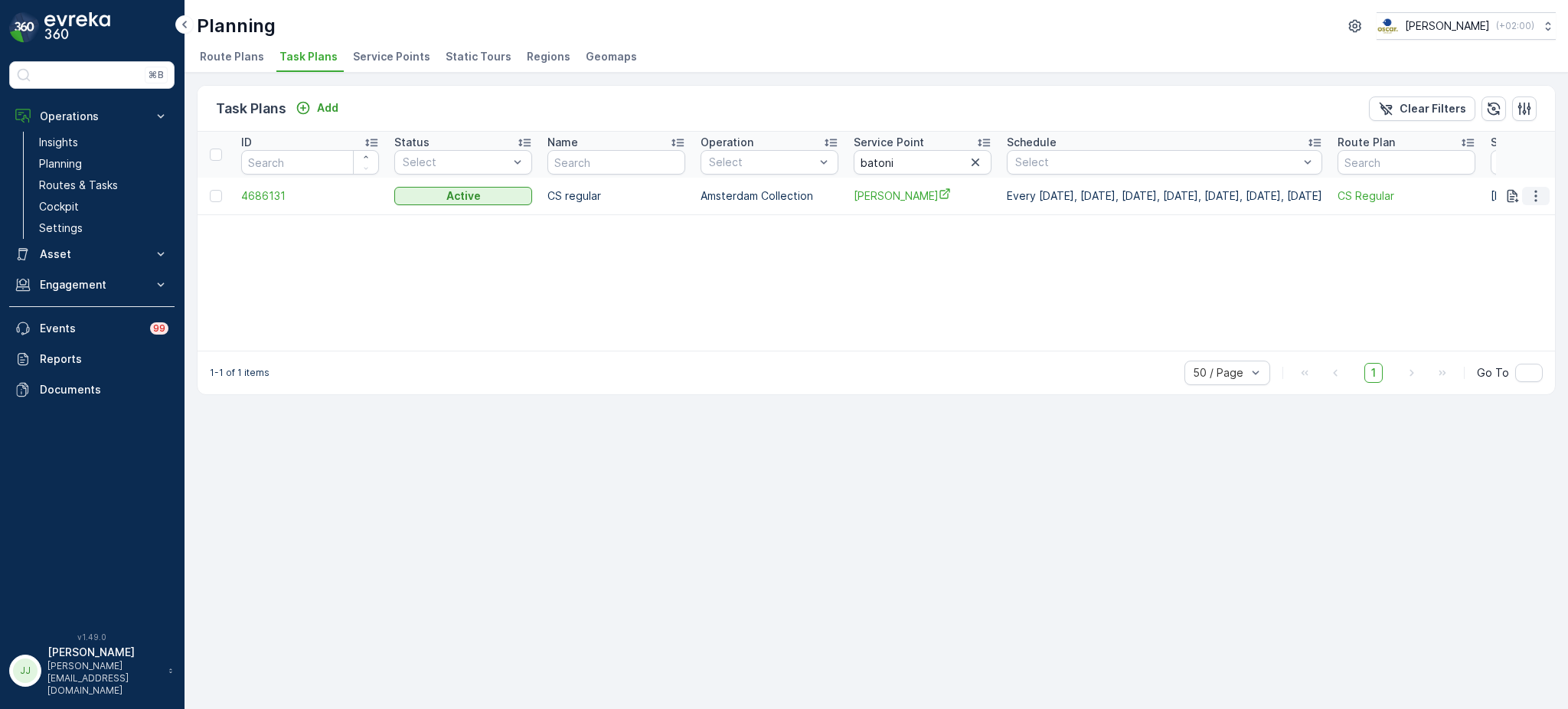
click at [1534, 194] on icon "button" at bounding box center [1535, 196] width 15 height 15
click at [1513, 234] on span "Edit Task Plan" at bounding box center [1508, 239] width 71 height 15
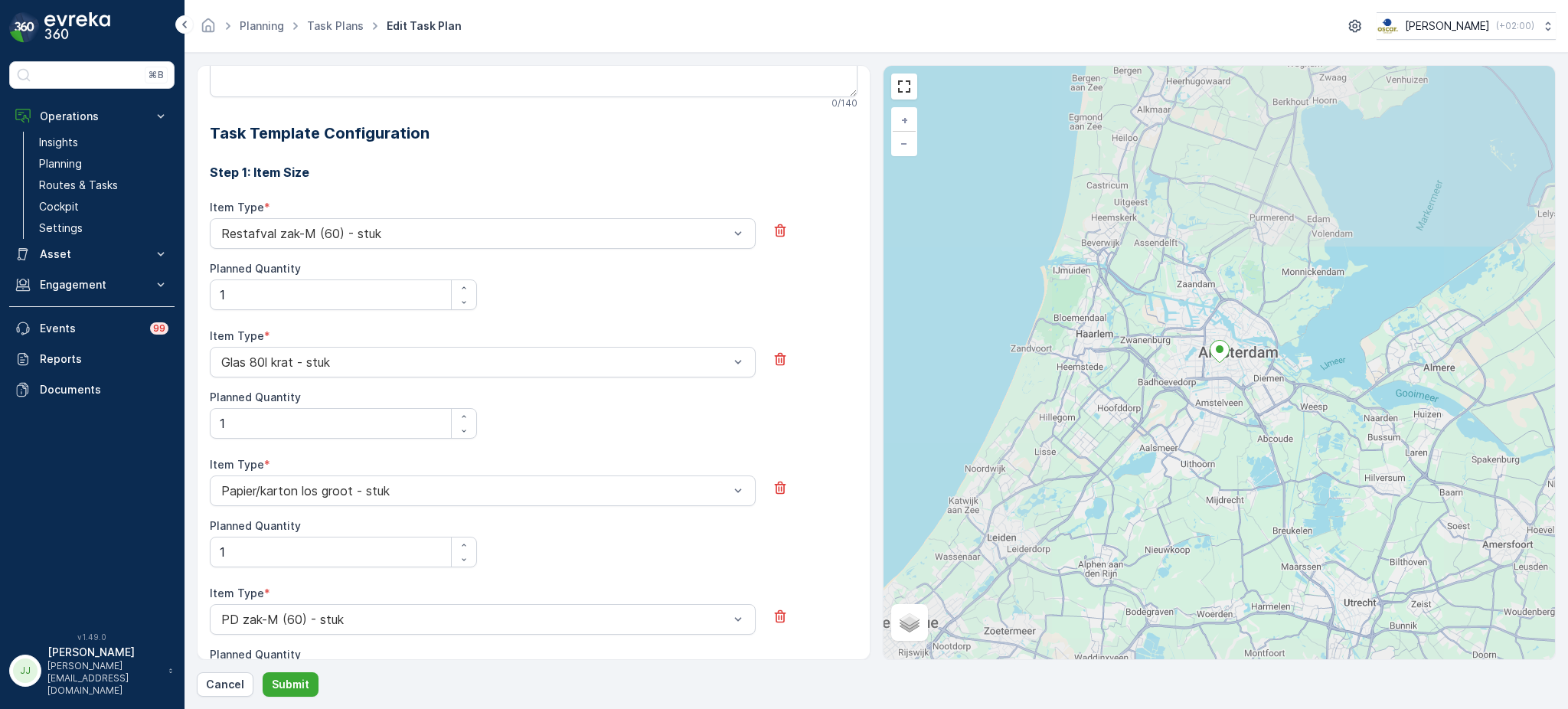
scroll to position [384, 0]
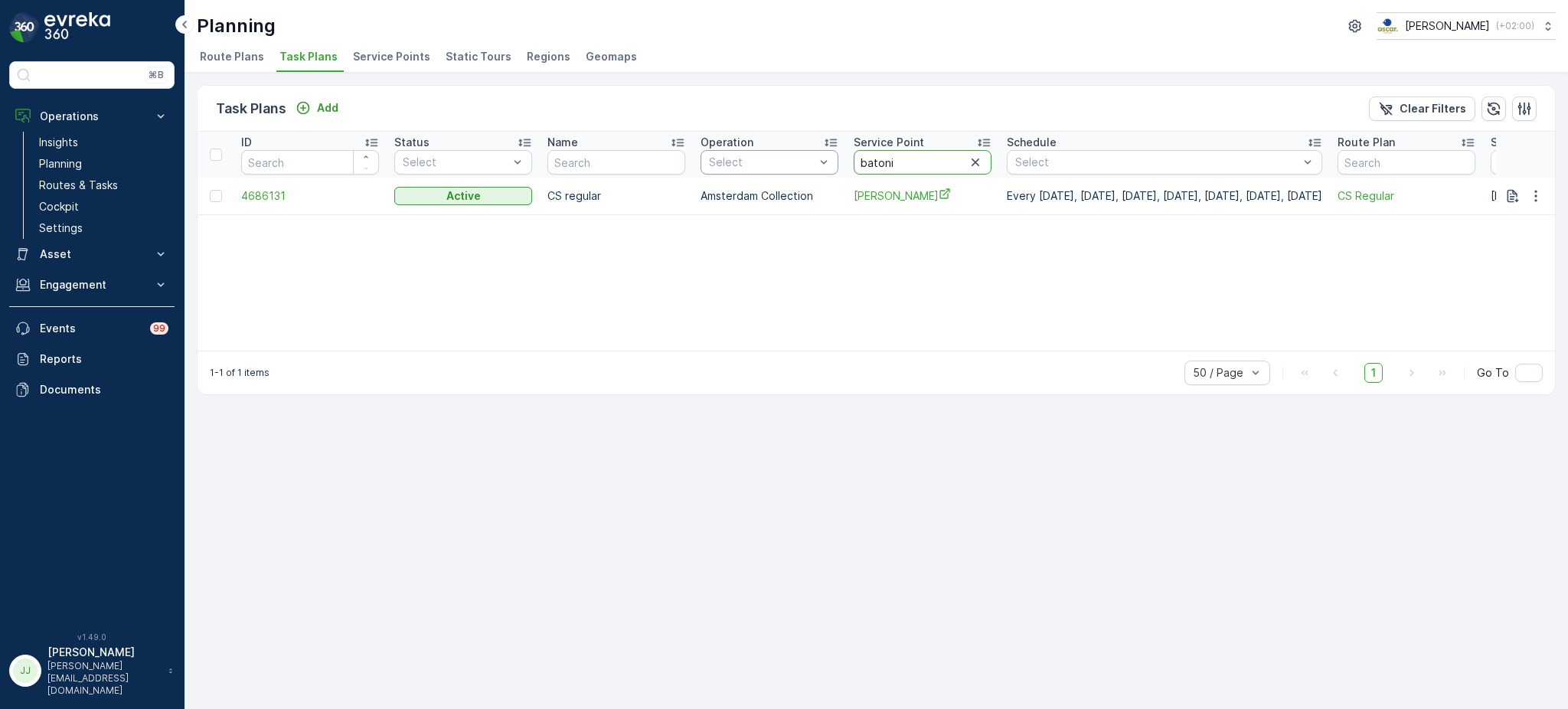
drag, startPoint x: 896, startPoint y: 163, endPoint x: 779, endPoint y: 163, distance: 117.0
click at [779, 163] on tr "ID Status Select Name Operation Select Service Point batoni Schedule Select Rou…" at bounding box center [1106, 154] width 1817 height 46
type input "batoni"
click at [131, 180] on link "Routes & Tasks" at bounding box center [103, 185] width 142 height 22
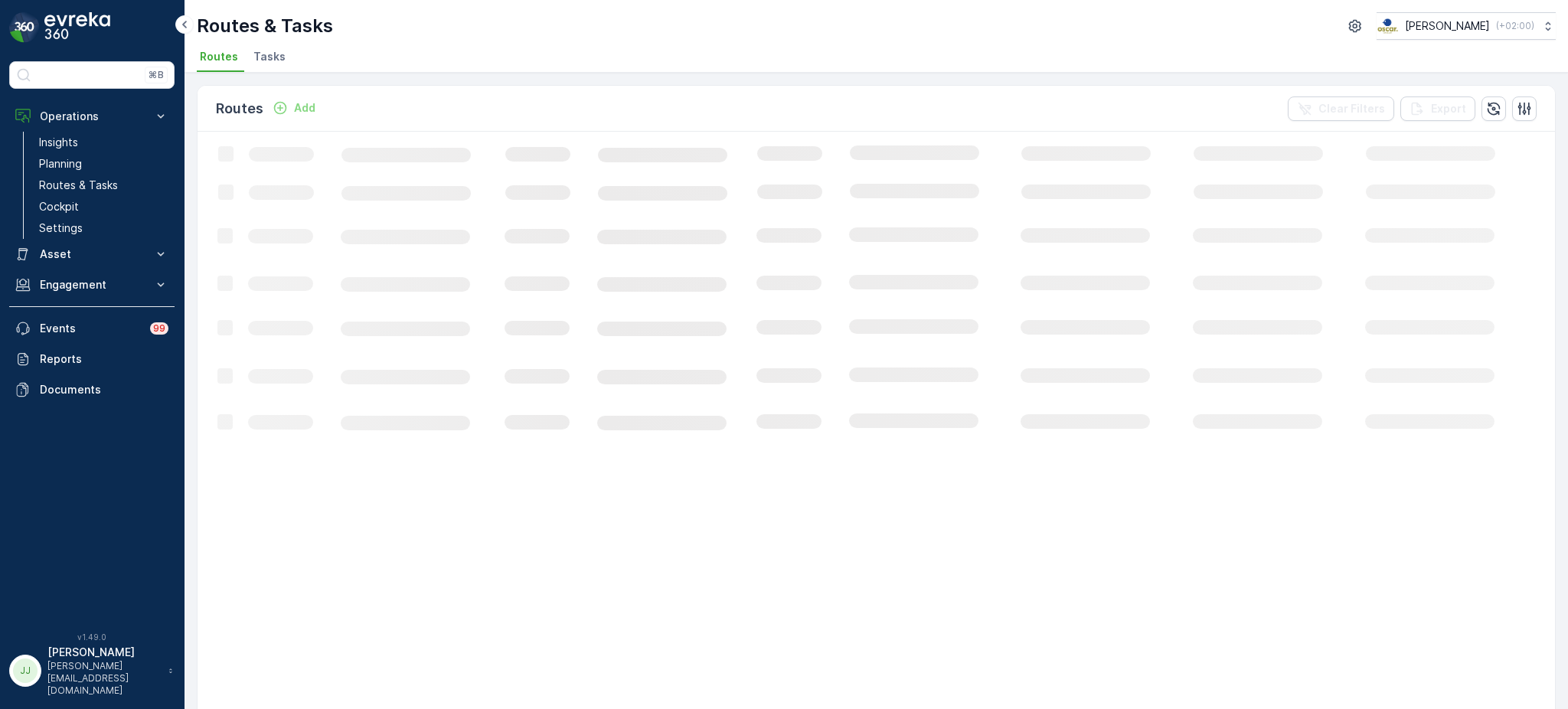
click at [273, 63] on span "Tasks" at bounding box center [269, 57] width 33 height 15
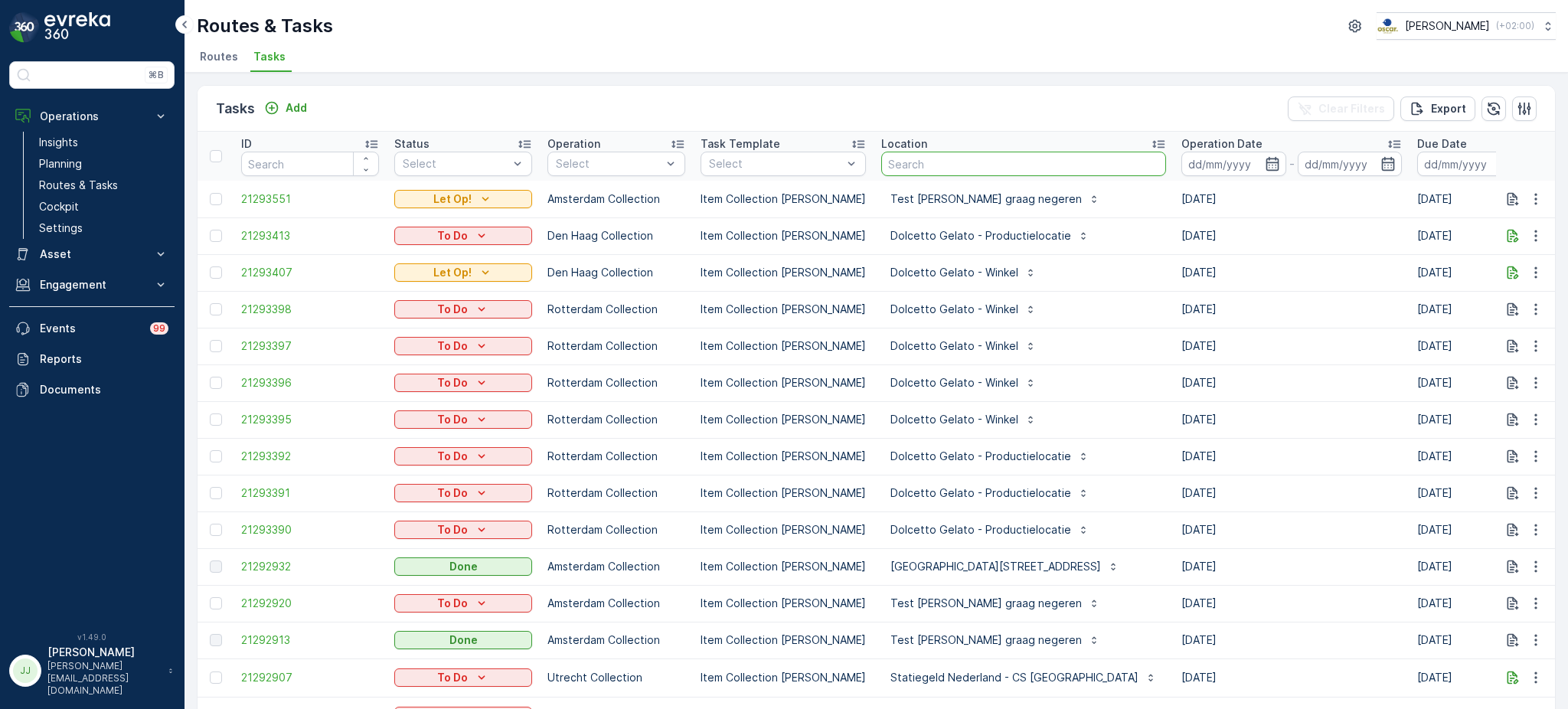
click at [997, 163] on input "text" at bounding box center [1023, 163] width 284 height 24
type input "buddha"
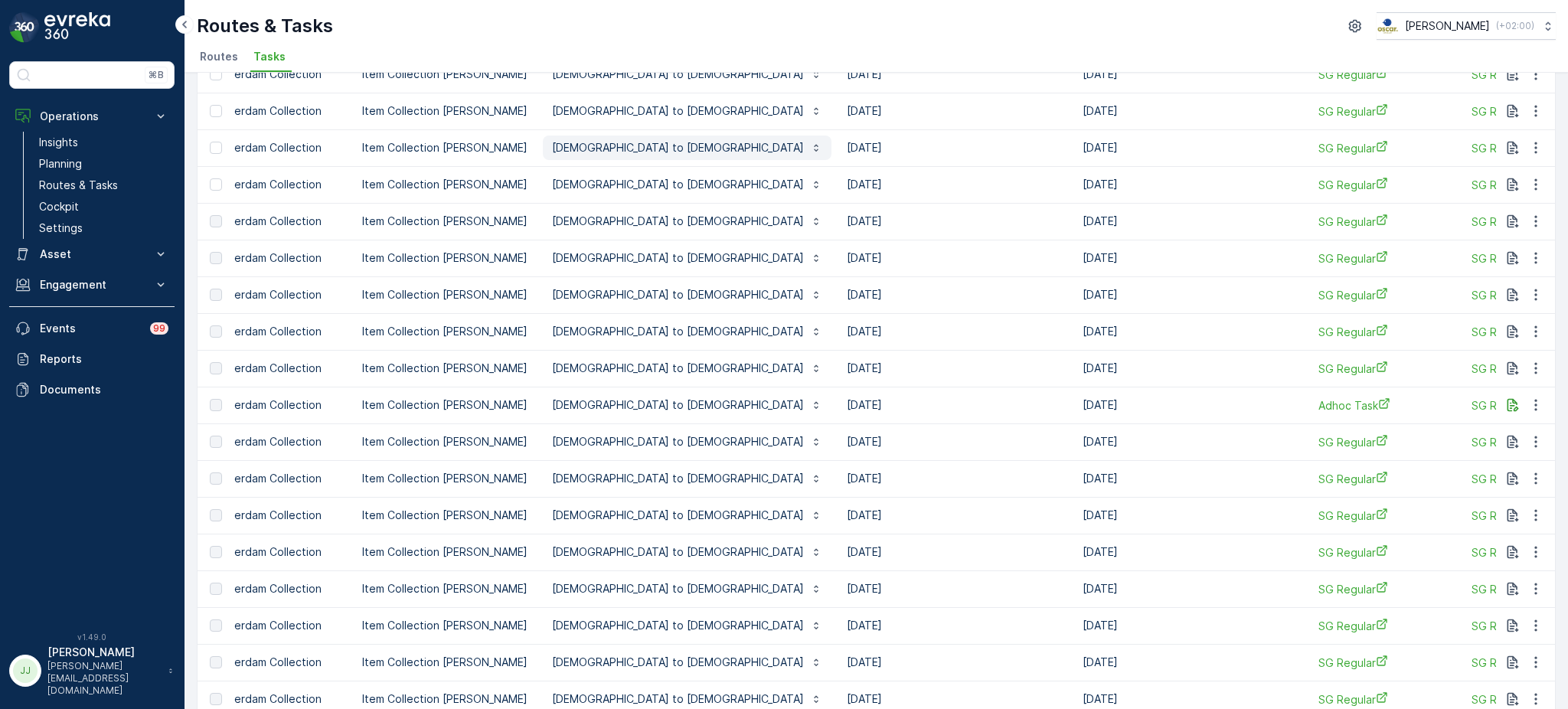
scroll to position [163, 0]
click at [1498, 403] on td at bounding box center [1526, 405] width 60 height 37
click at [1505, 403] on icon "button" at bounding box center [1513, 404] width 15 height 15
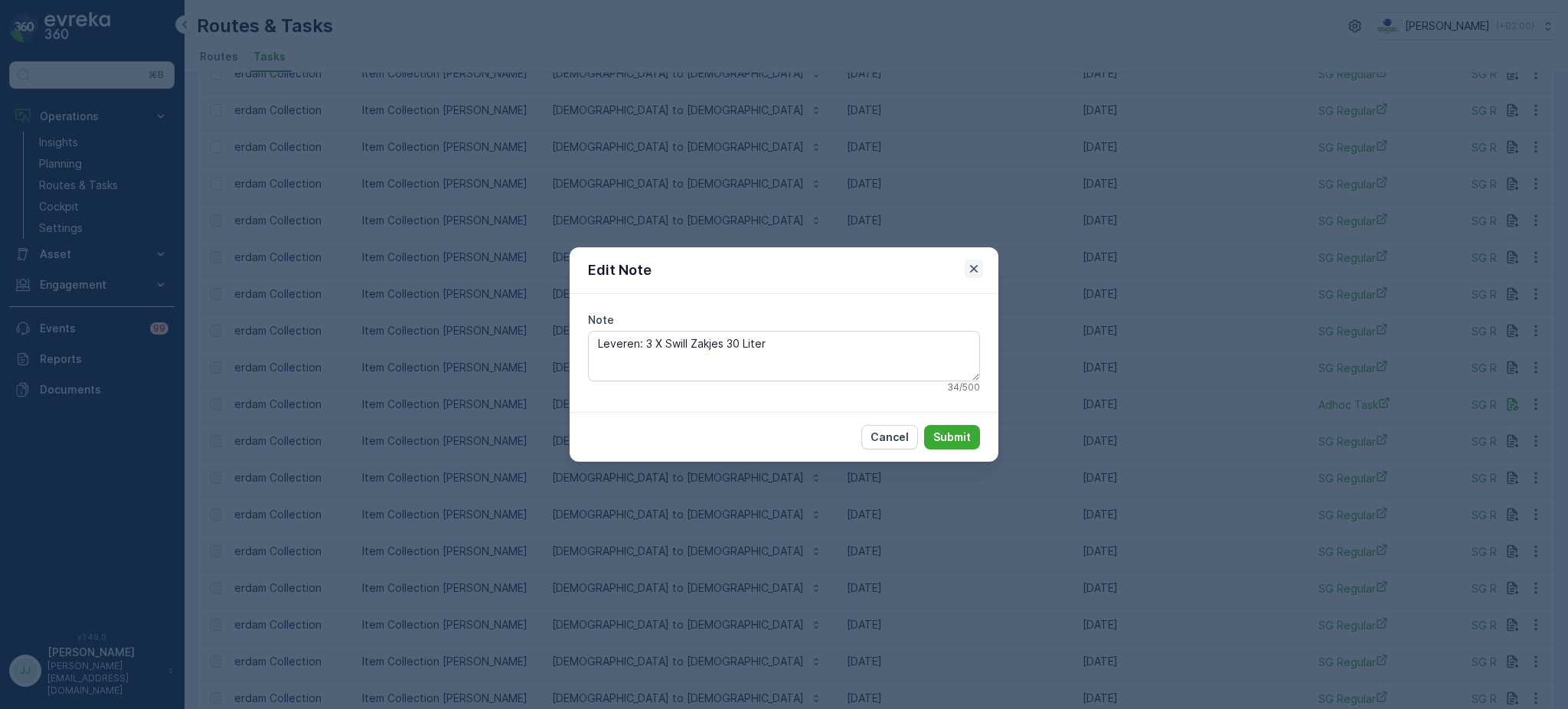
click at [971, 273] on icon "button" at bounding box center [973, 269] width 8 height 8
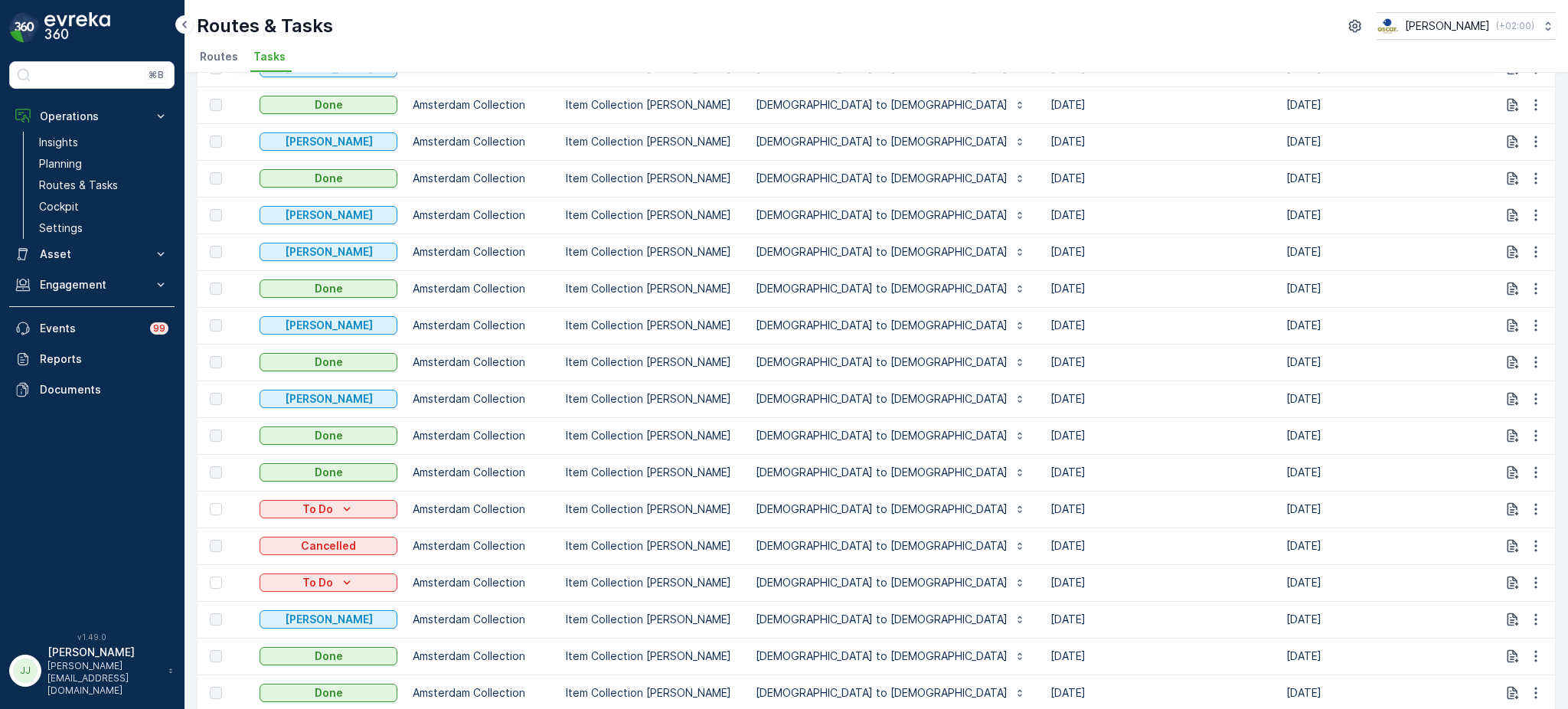
scroll to position [919, 0]
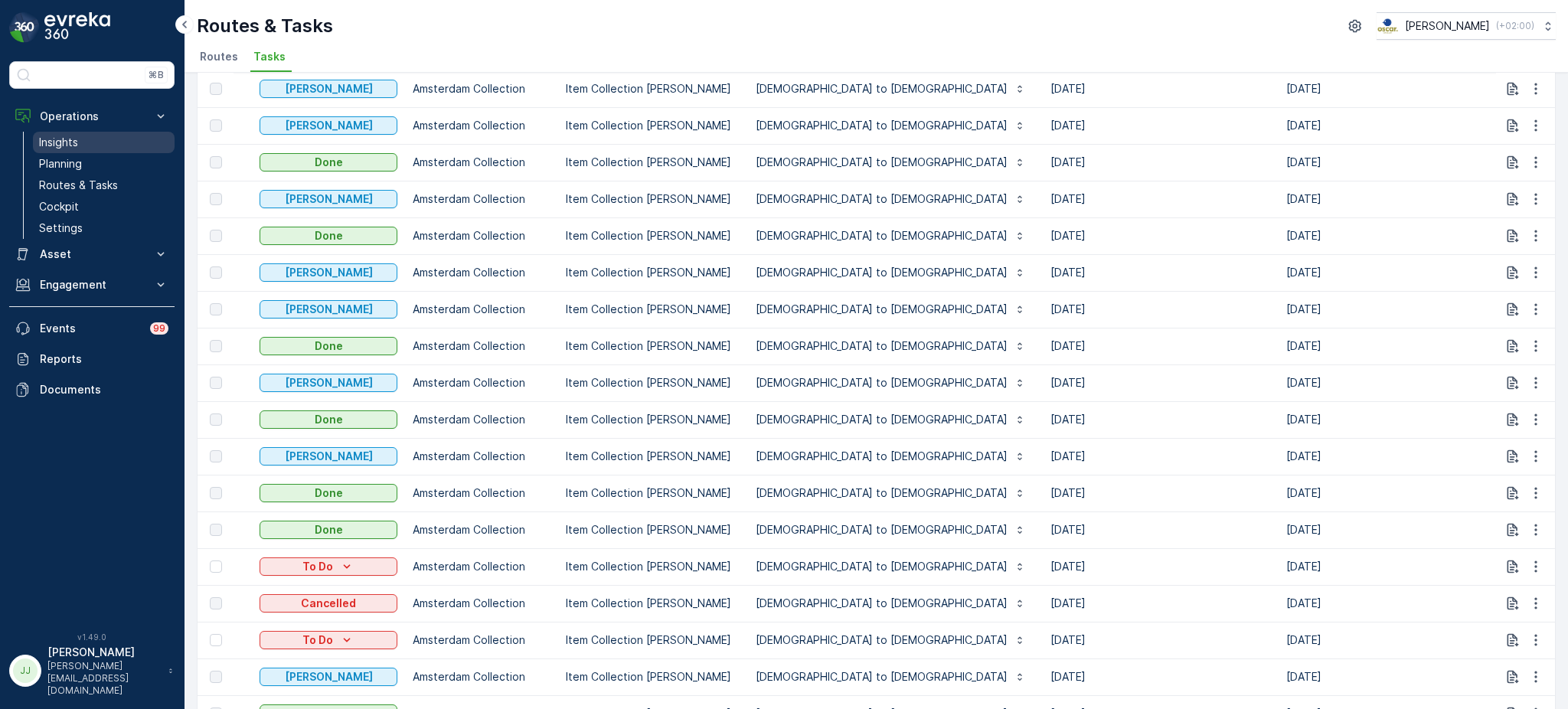
click at [95, 136] on link "Insights" at bounding box center [103, 143] width 142 height 22
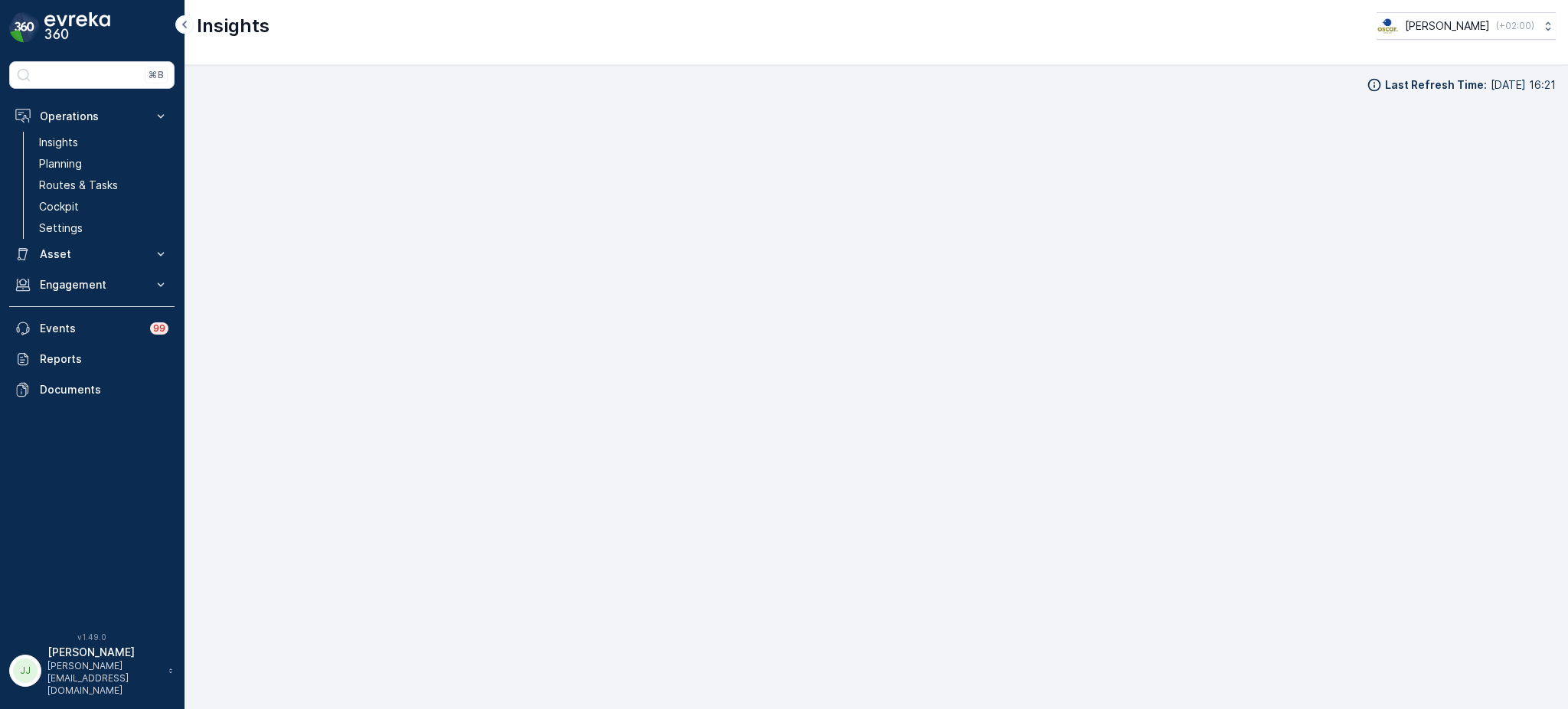
scroll to position [16, 0]
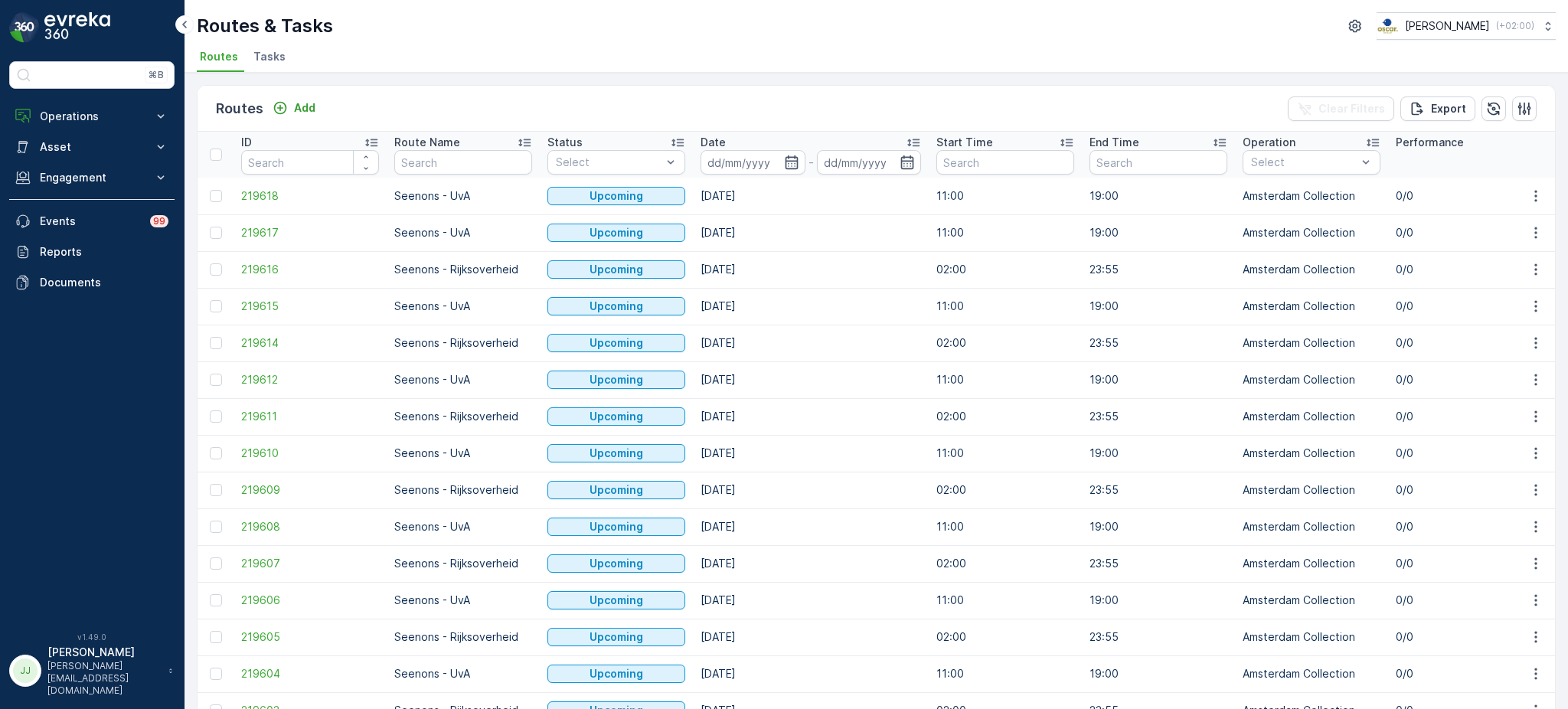
click at [274, 61] on span "Tasks" at bounding box center [269, 57] width 33 height 15
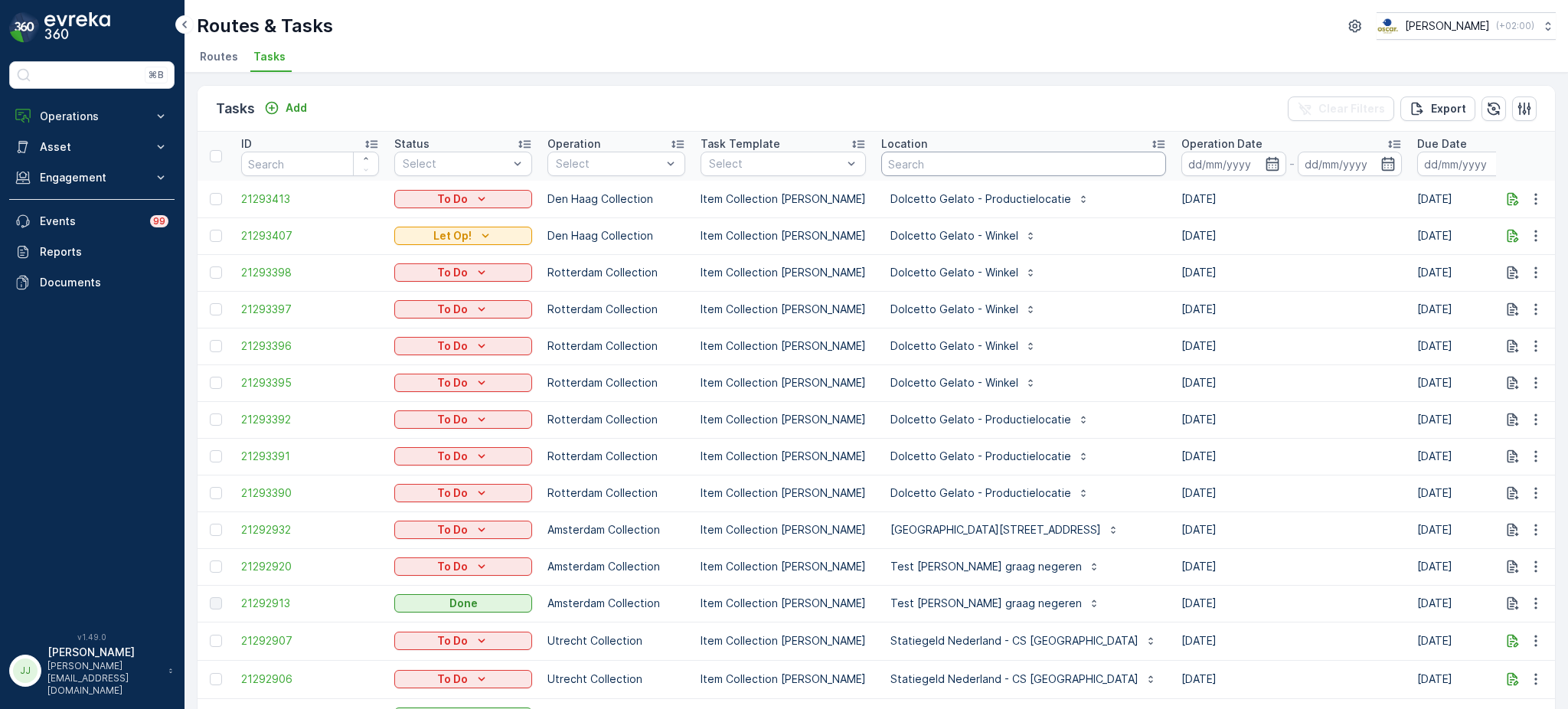
click at [929, 159] on input "text" at bounding box center [1023, 163] width 284 height 24
type input "doardi"
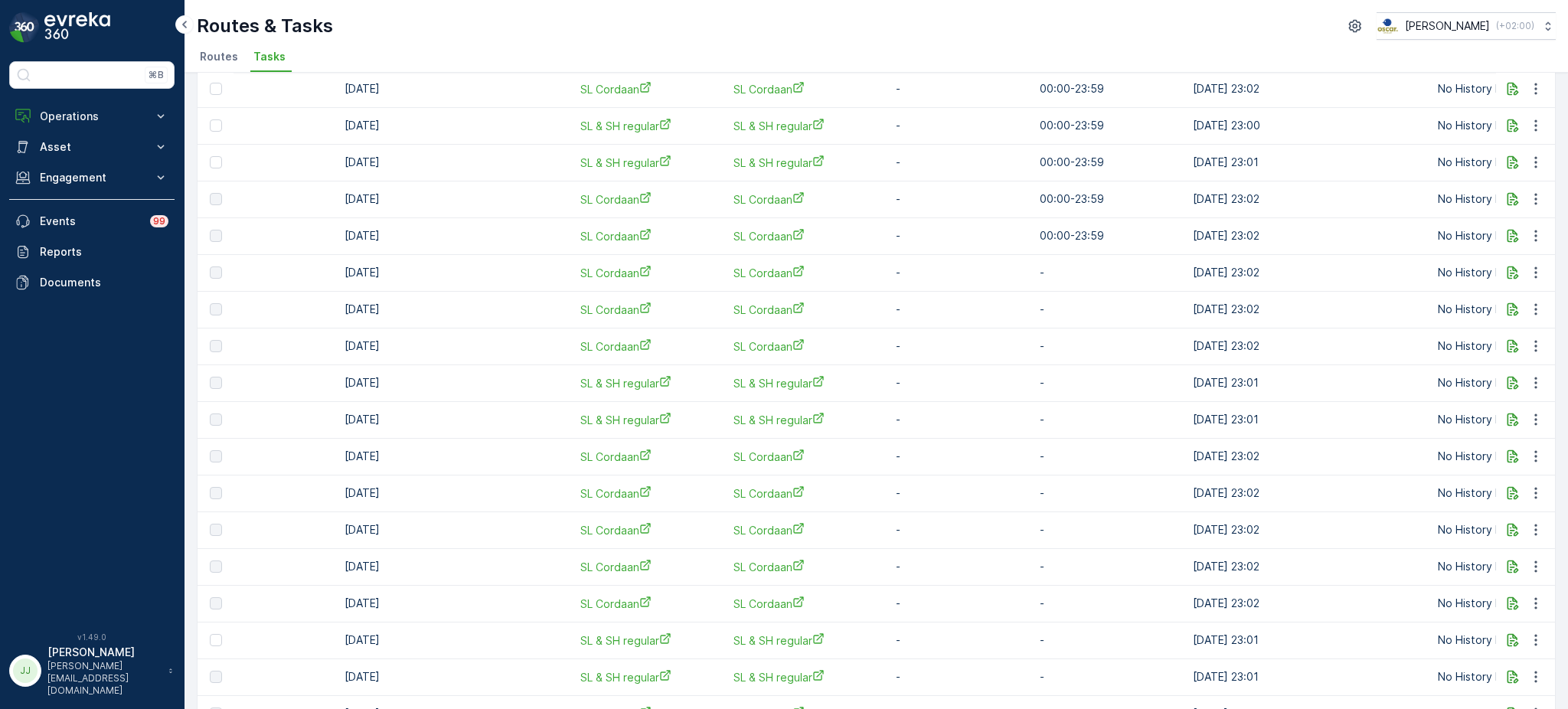
scroll to position [0, 646]
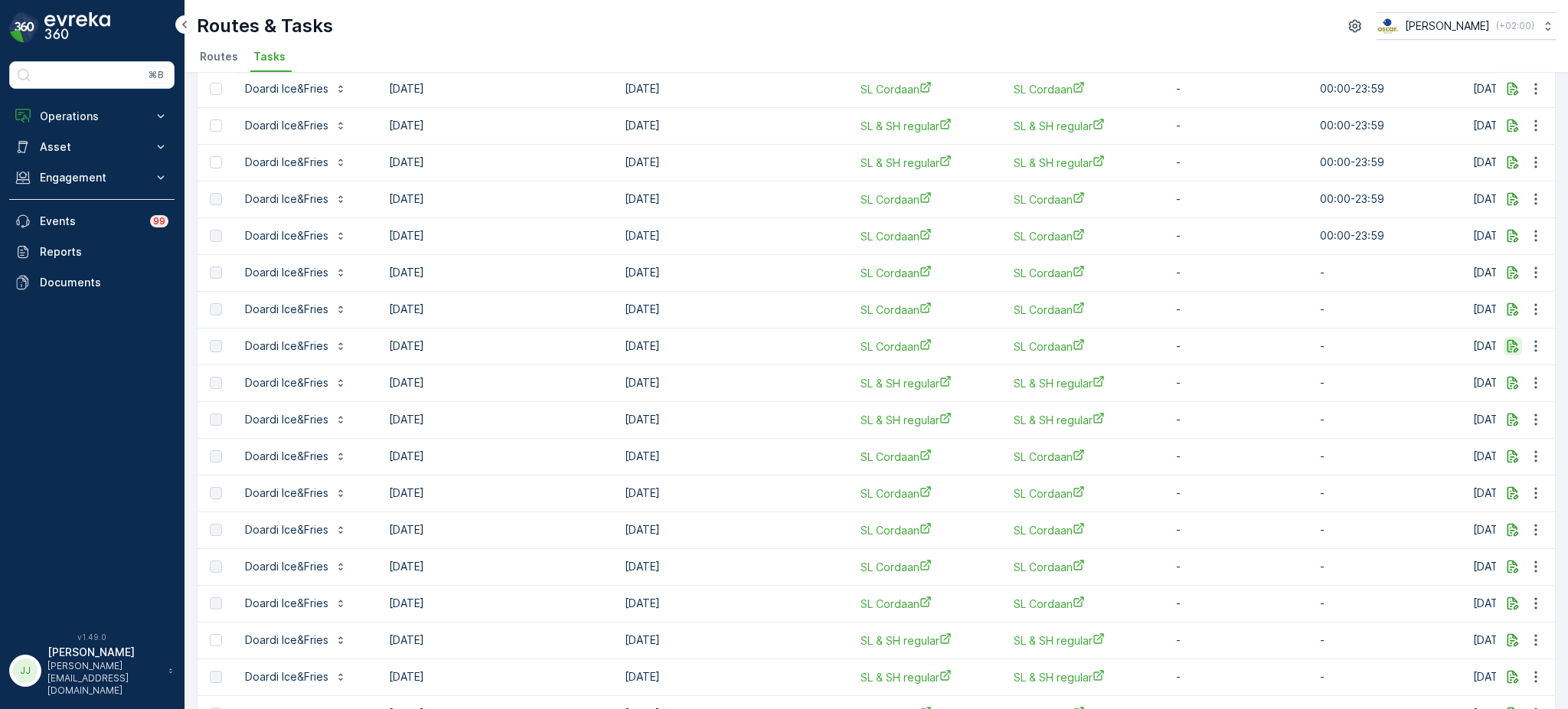
click at [1504, 346] on button "button" at bounding box center [1513, 346] width 18 height 18
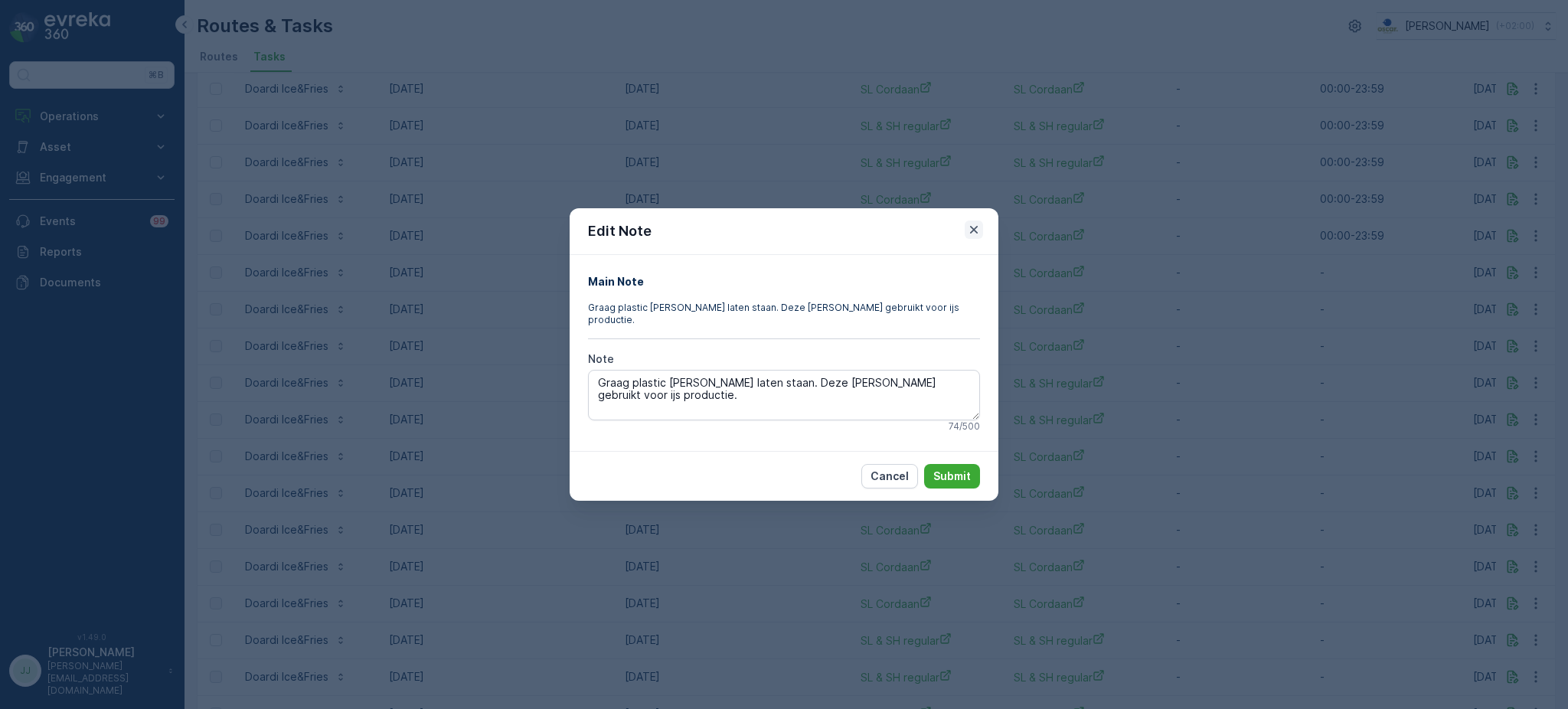
click at [973, 232] on icon "button" at bounding box center [973, 229] width 15 height 15
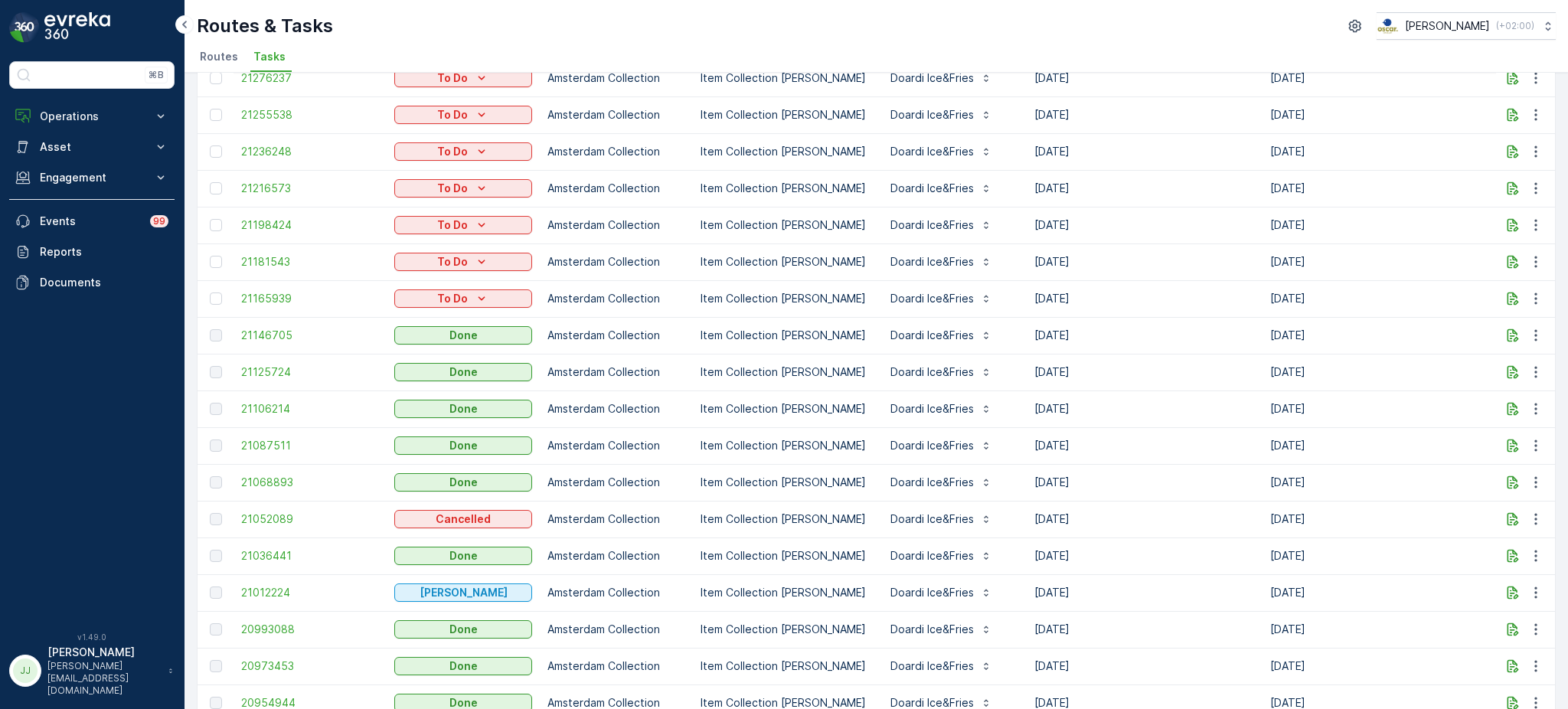
scroll to position [0, 0]
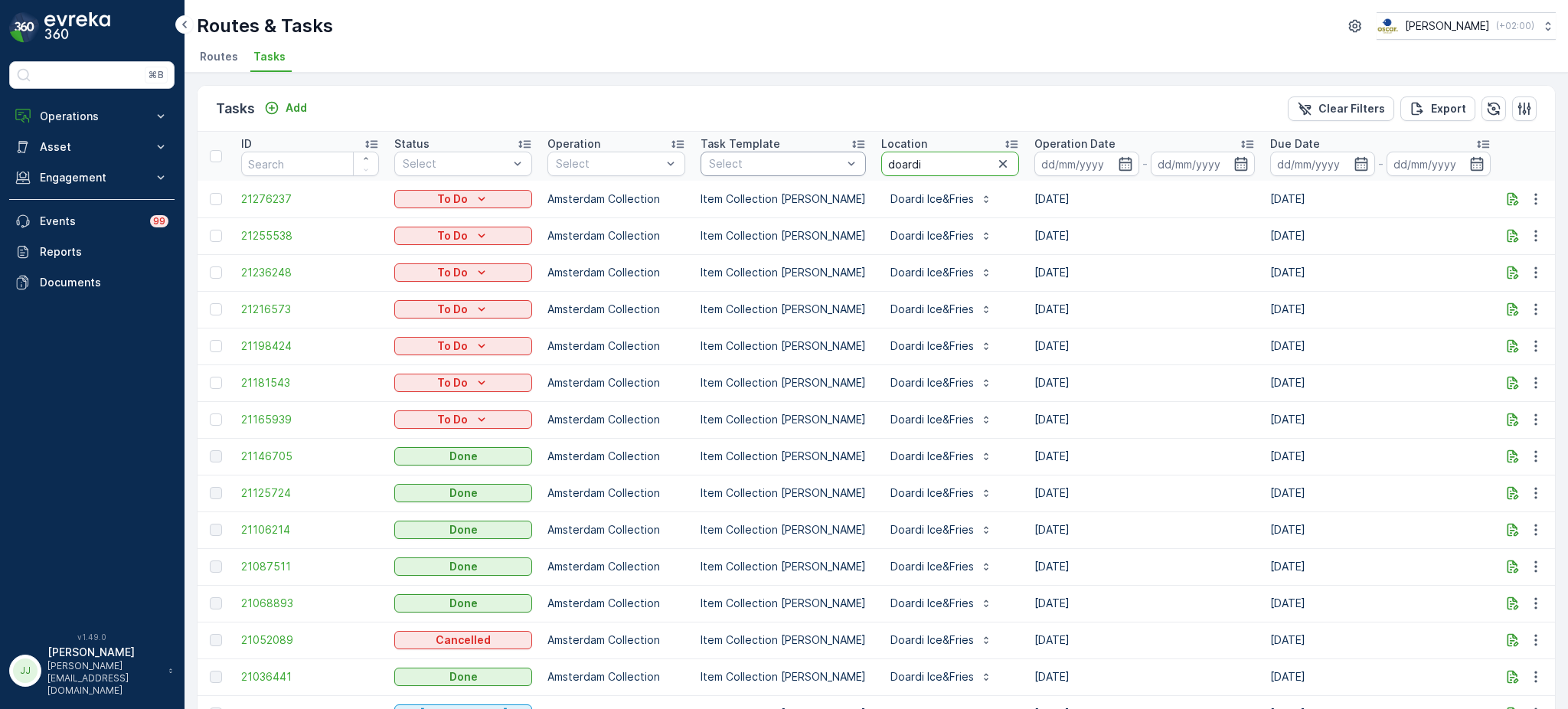
drag, startPoint x: 917, startPoint y: 159, endPoint x: 817, endPoint y: 163, distance: 100.1
click at [817, 163] on tr "ID Status Select Operation Select Task Template Select Location doardi Operatio…" at bounding box center [1379, 156] width 2362 height 49
type input "parqiet"
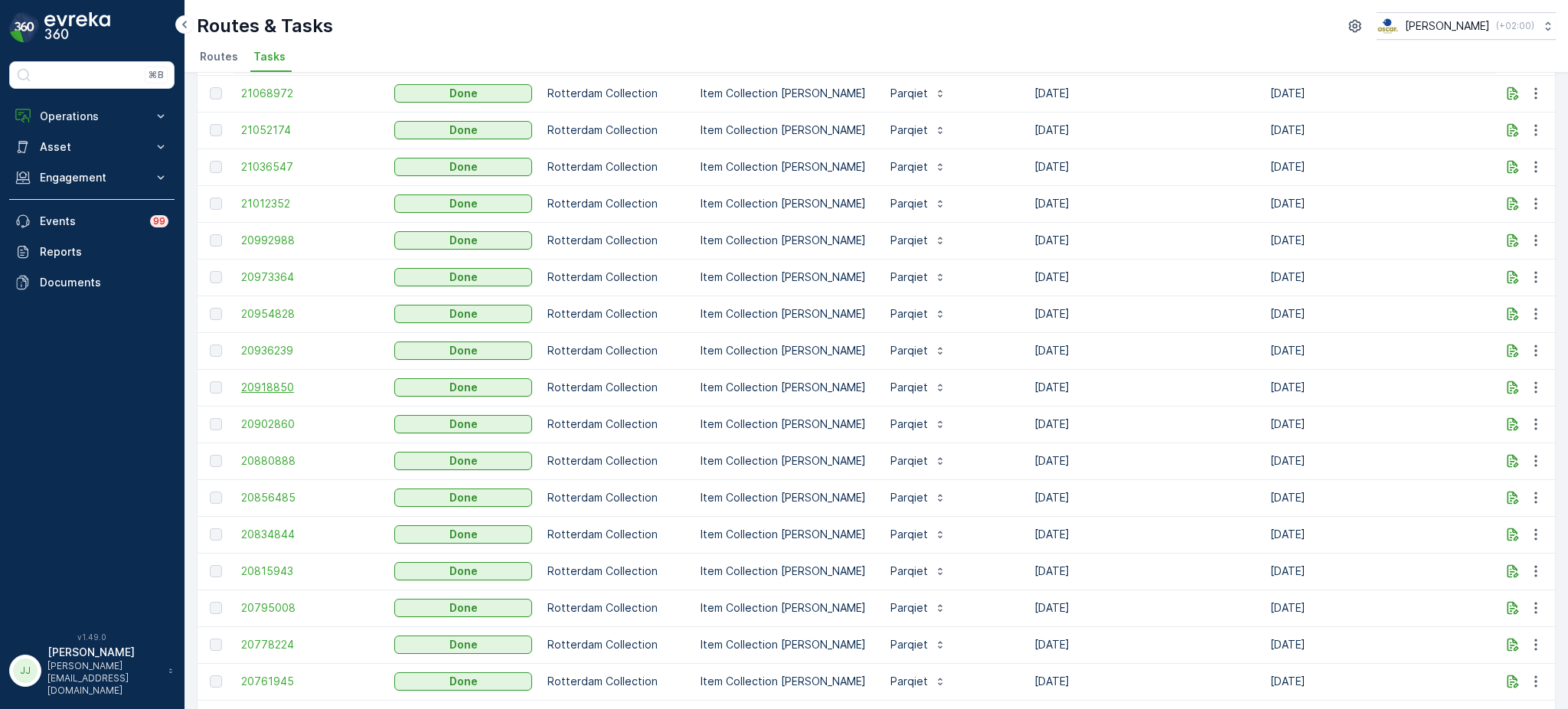
click at [289, 386] on span "20918850" at bounding box center [309, 387] width 138 height 15
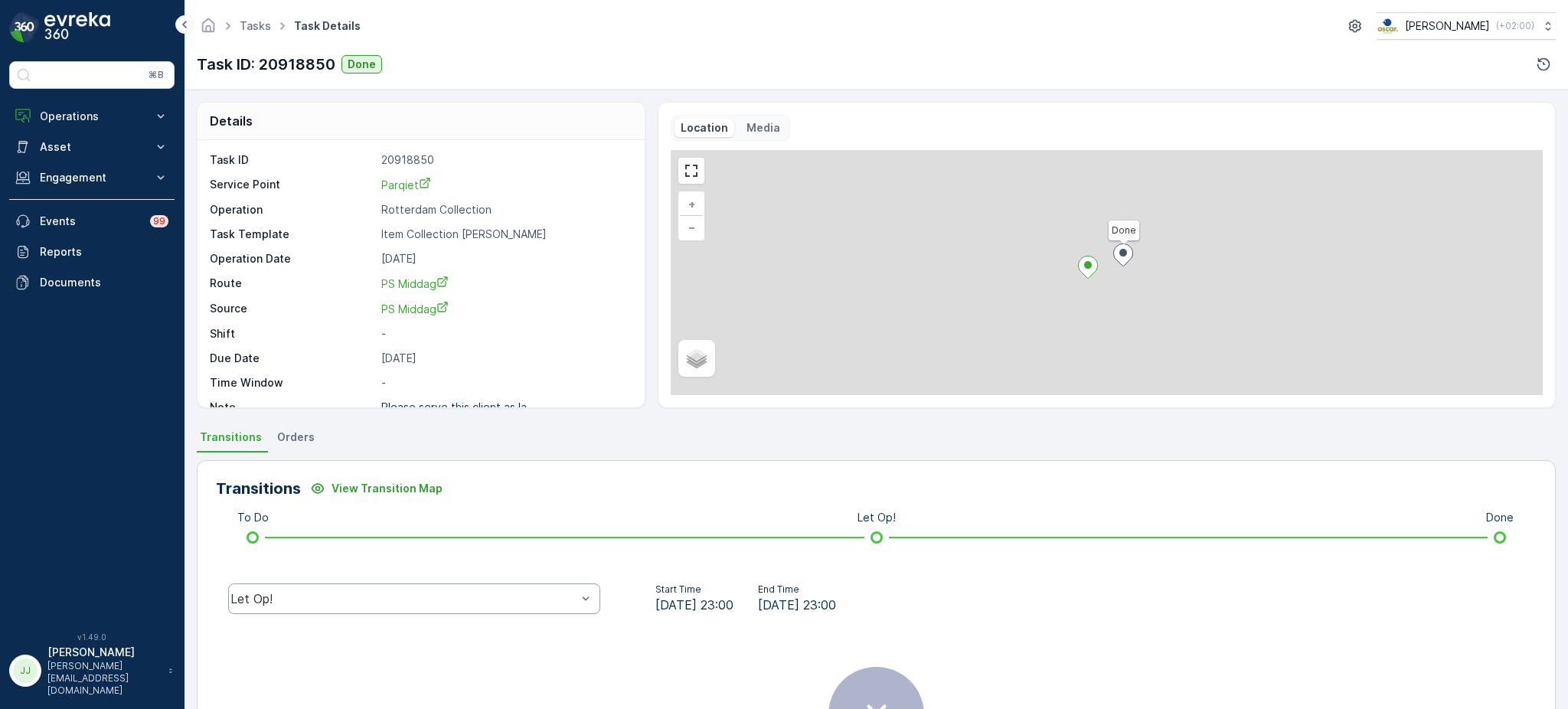
click at [393, 601] on div "Let Op!" at bounding box center [403, 599] width 346 height 14
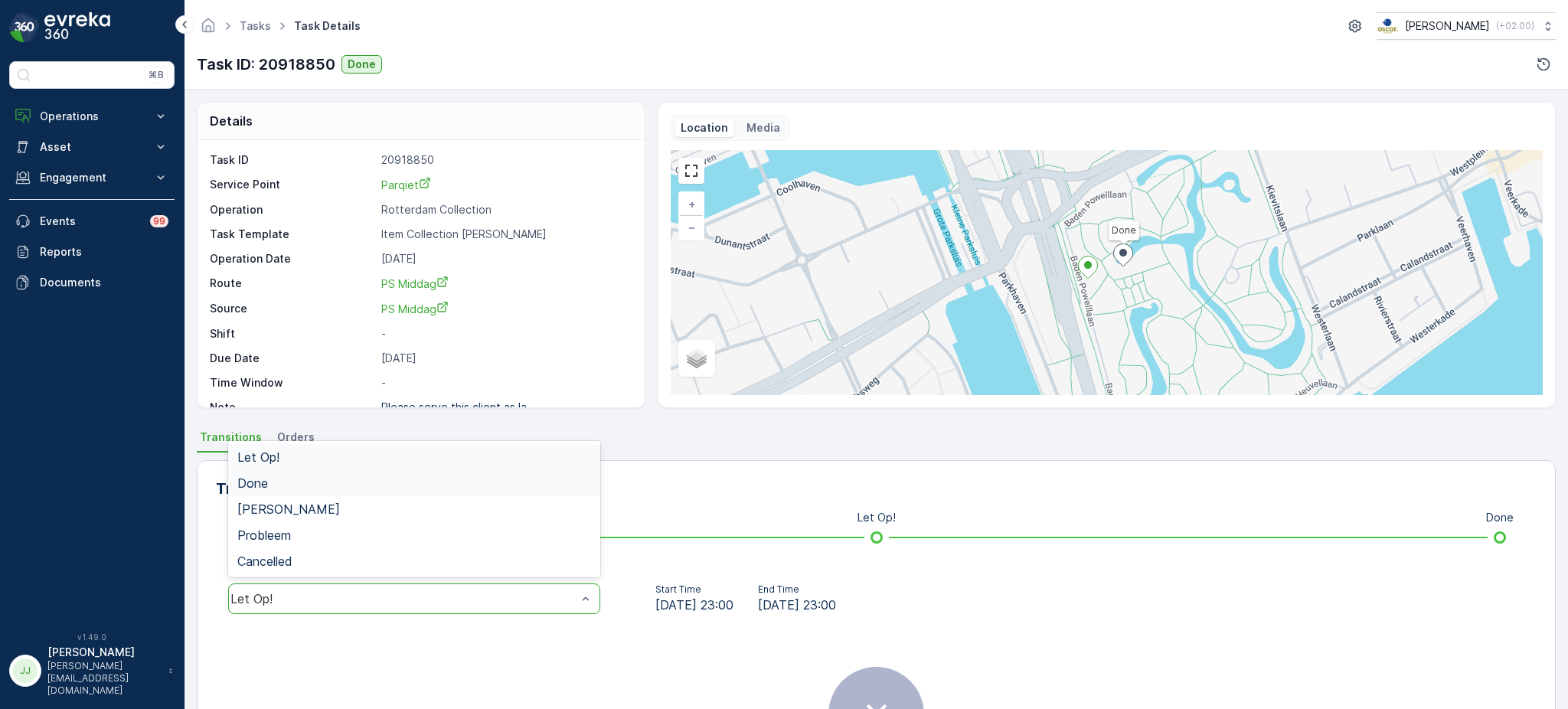
click at [287, 488] on div "Done" at bounding box center [415, 483] width 354 height 14
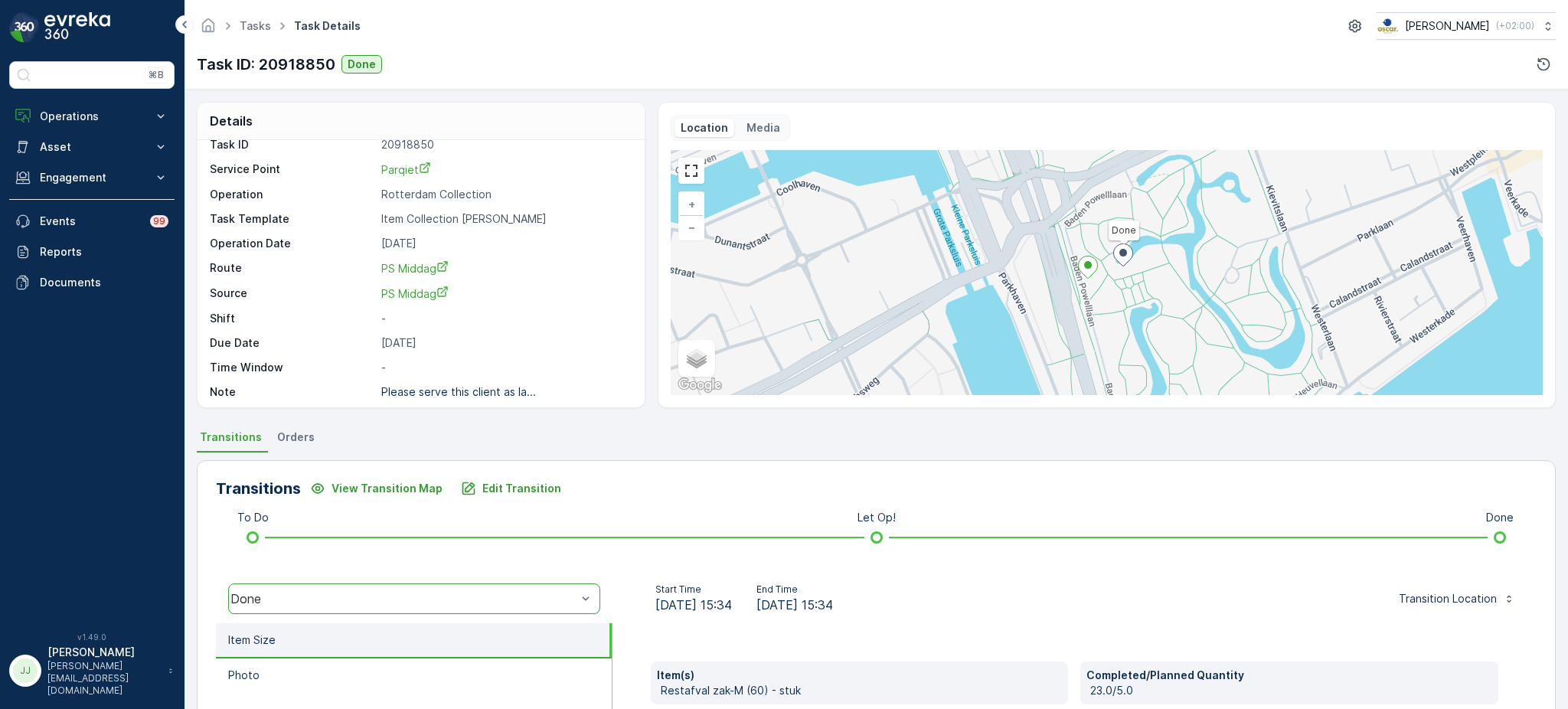
scroll to position [20, 0]
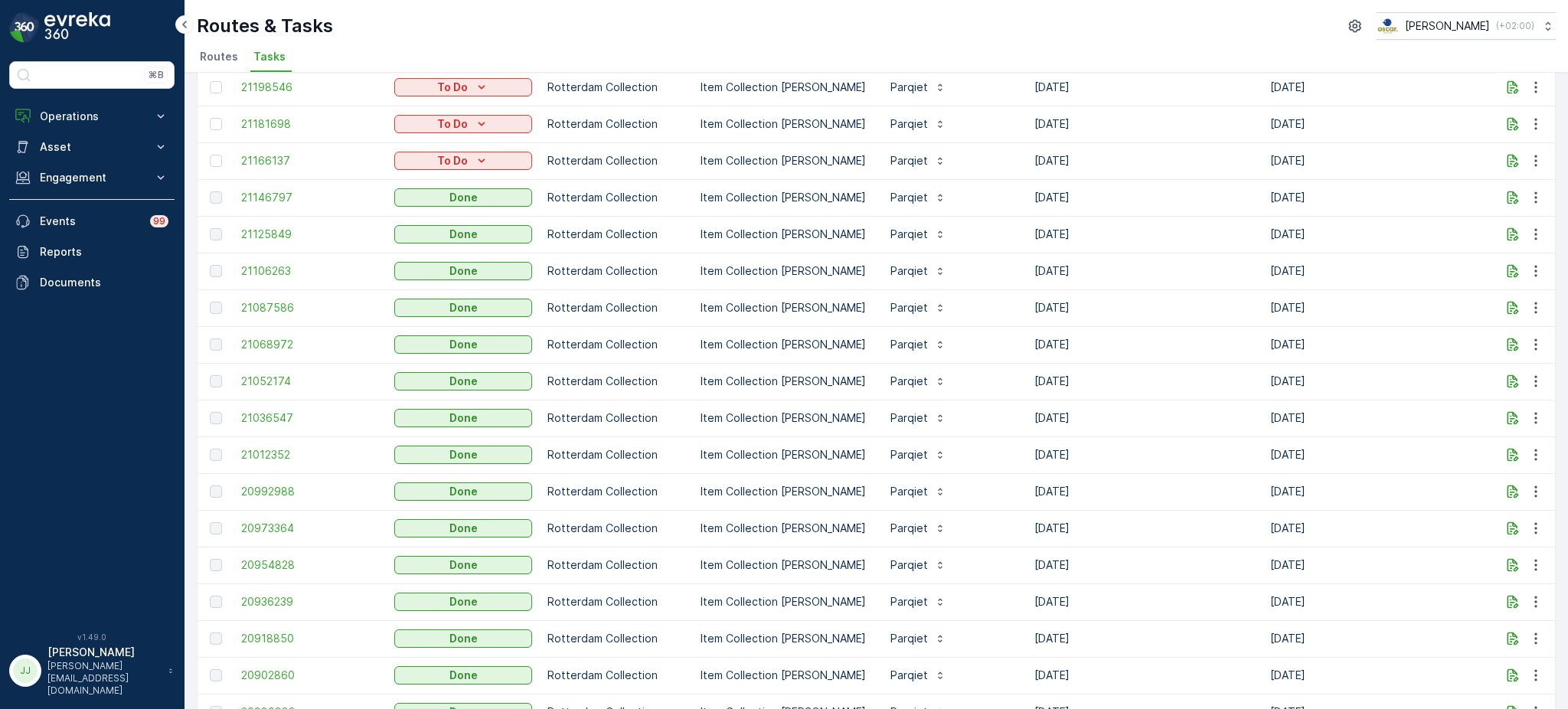
scroll to position [306, 0]
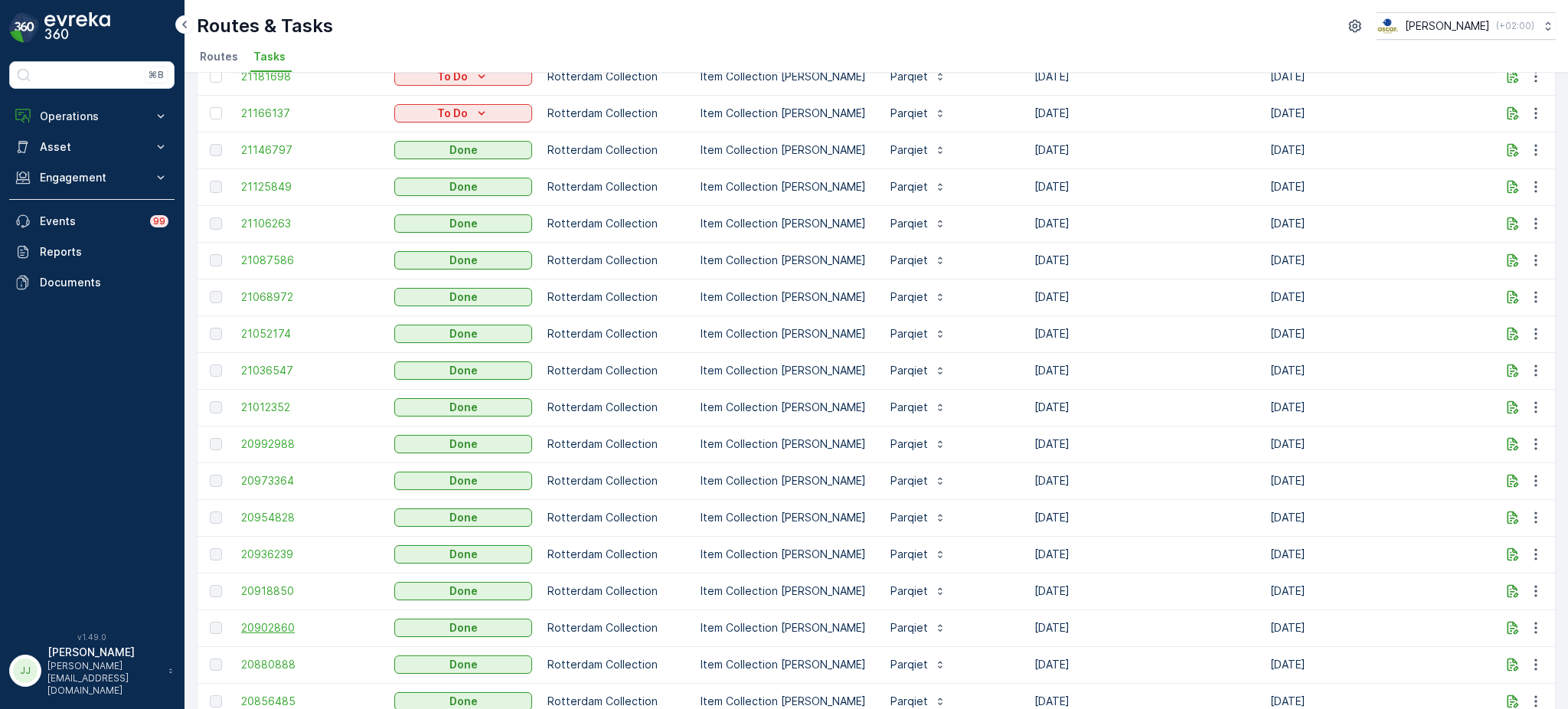
click at [295, 624] on span "20902860" at bounding box center [309, 628] width 138 height 15
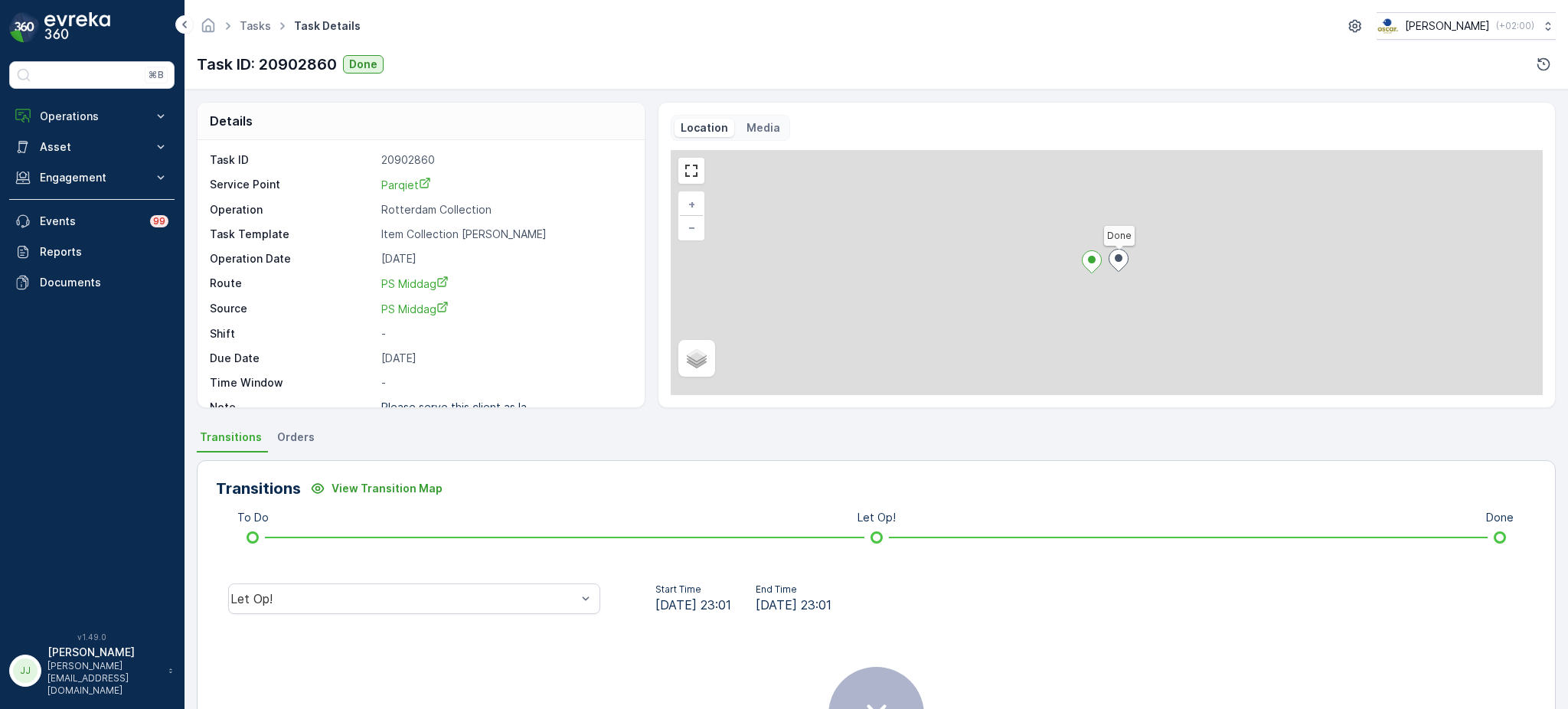
scroll to position [179, 0]
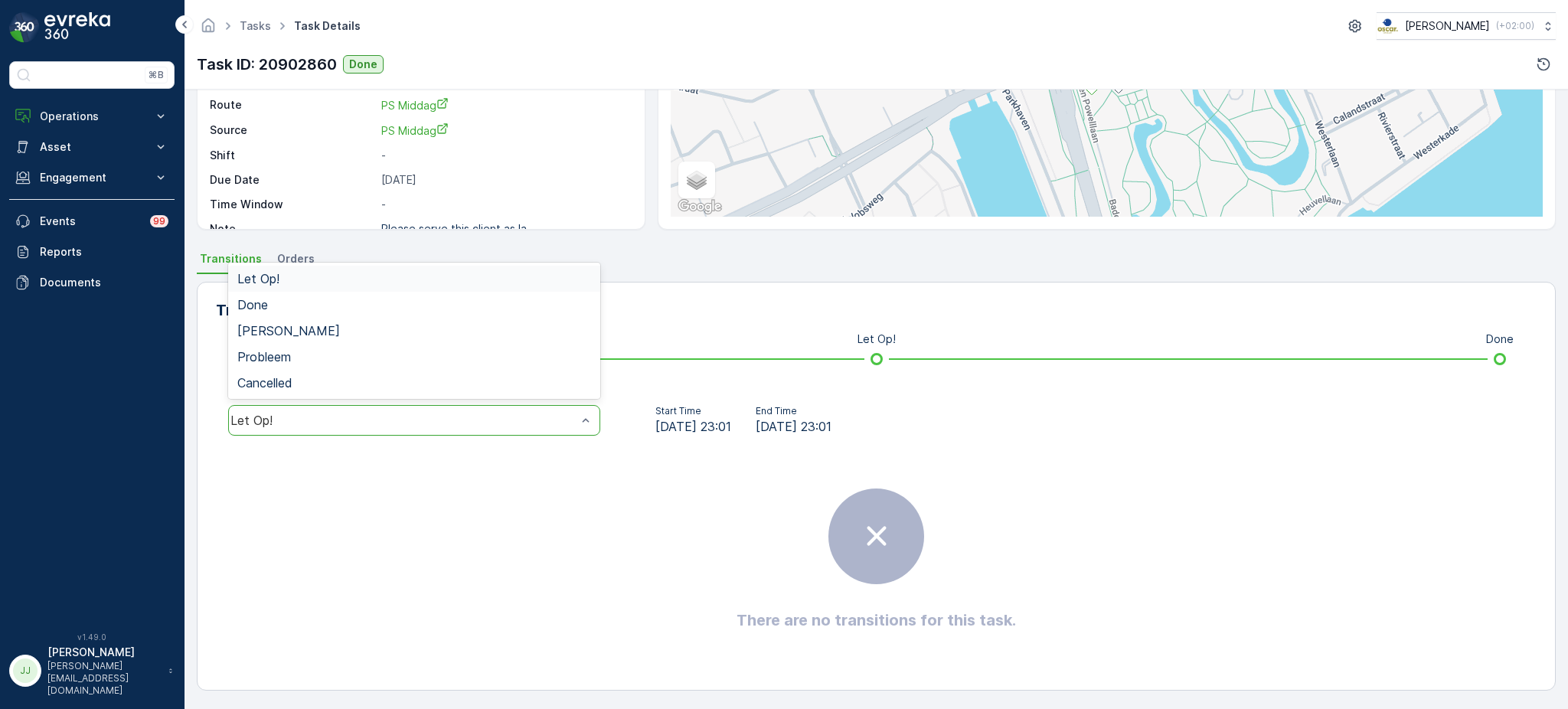
click at [475, 418] on div "Let Op!" at bounding box center [403, 420] width 346 height 14
click at [275, 309] on div "Done" at bounding box center [415, 304] width 354 height 14
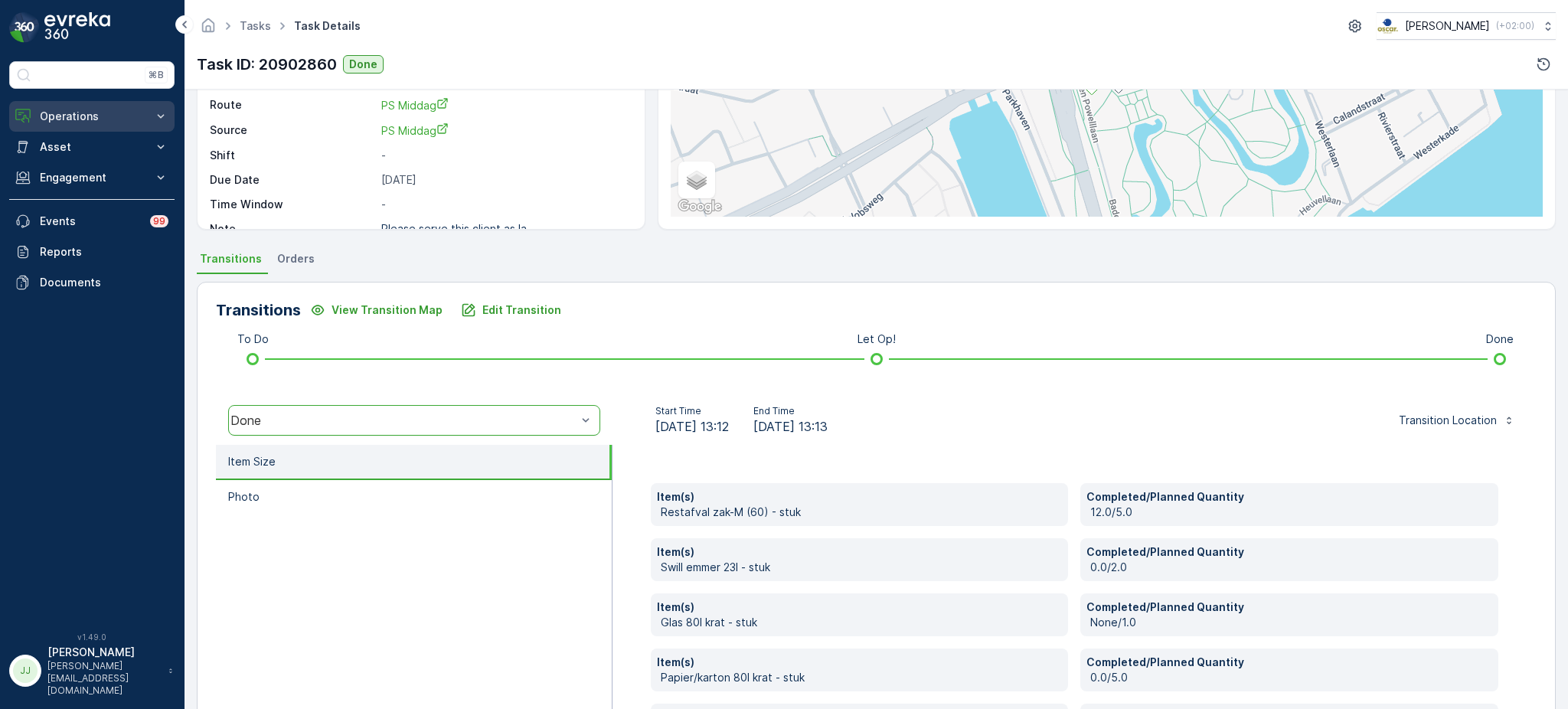
click at [92, 116] on p "Operations" at bounding box center [92, 116] width 104 height 15
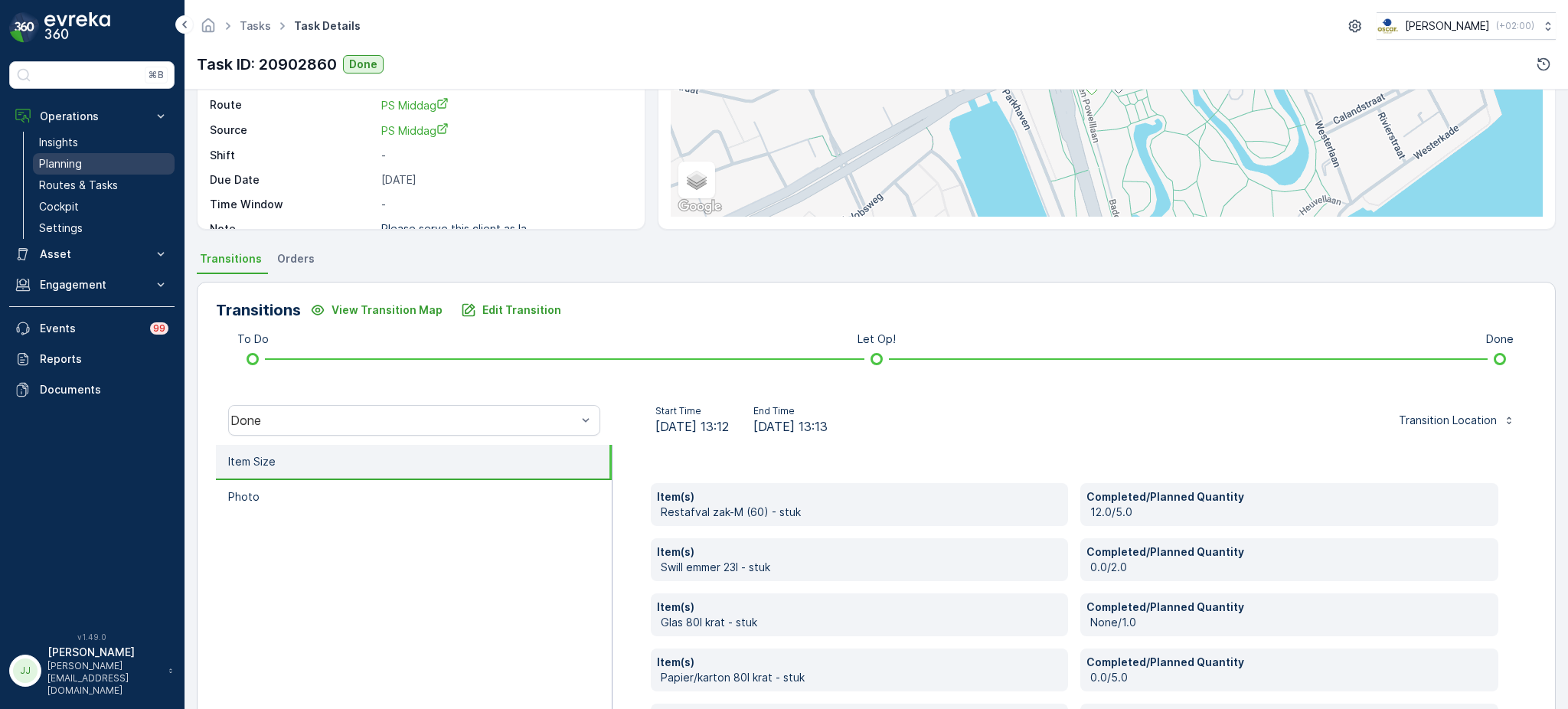
click at [80, 158] on p "Planning" at bounding box center [60, 163] width 43 height 15
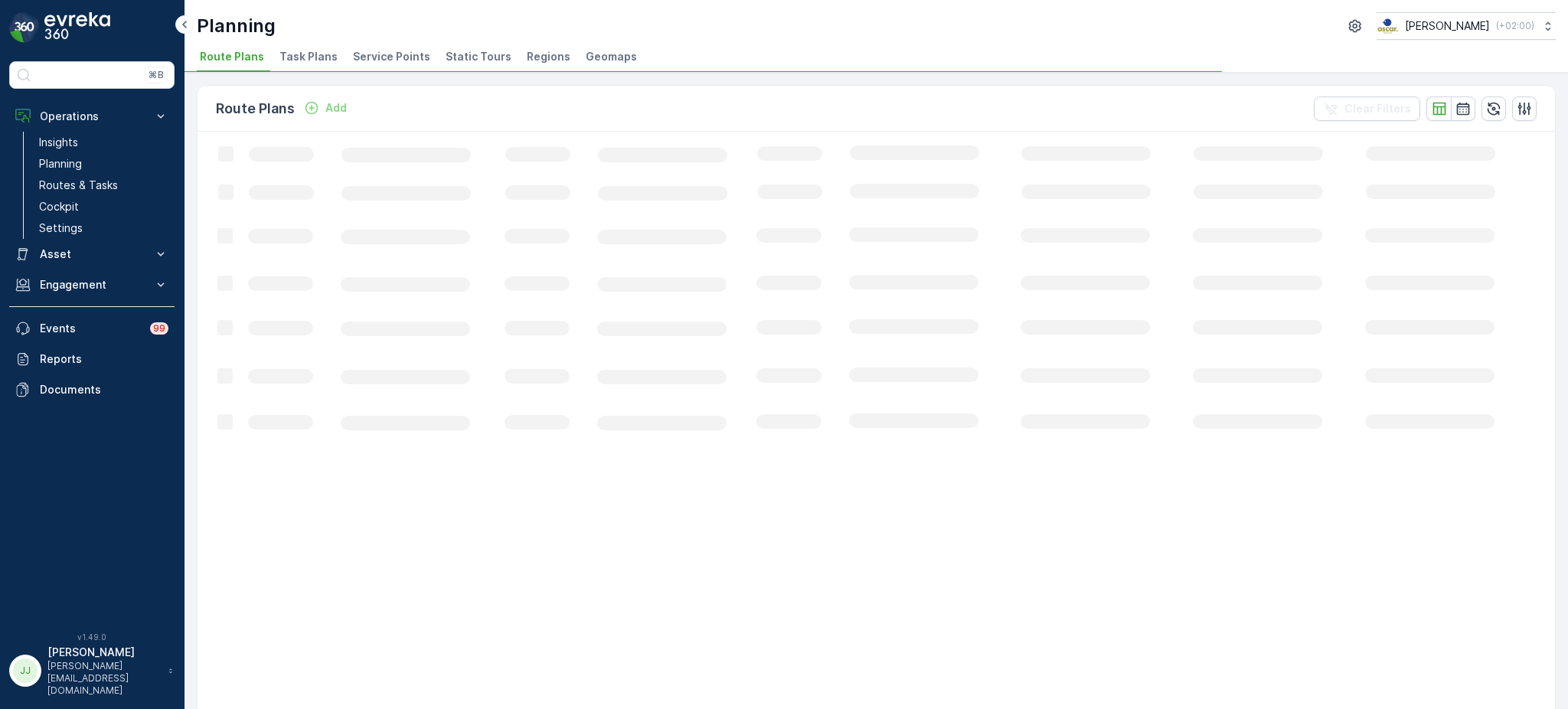
click at [284, 62] on span "Task Plans" at bounding box center [309, 57] width 58 height 15
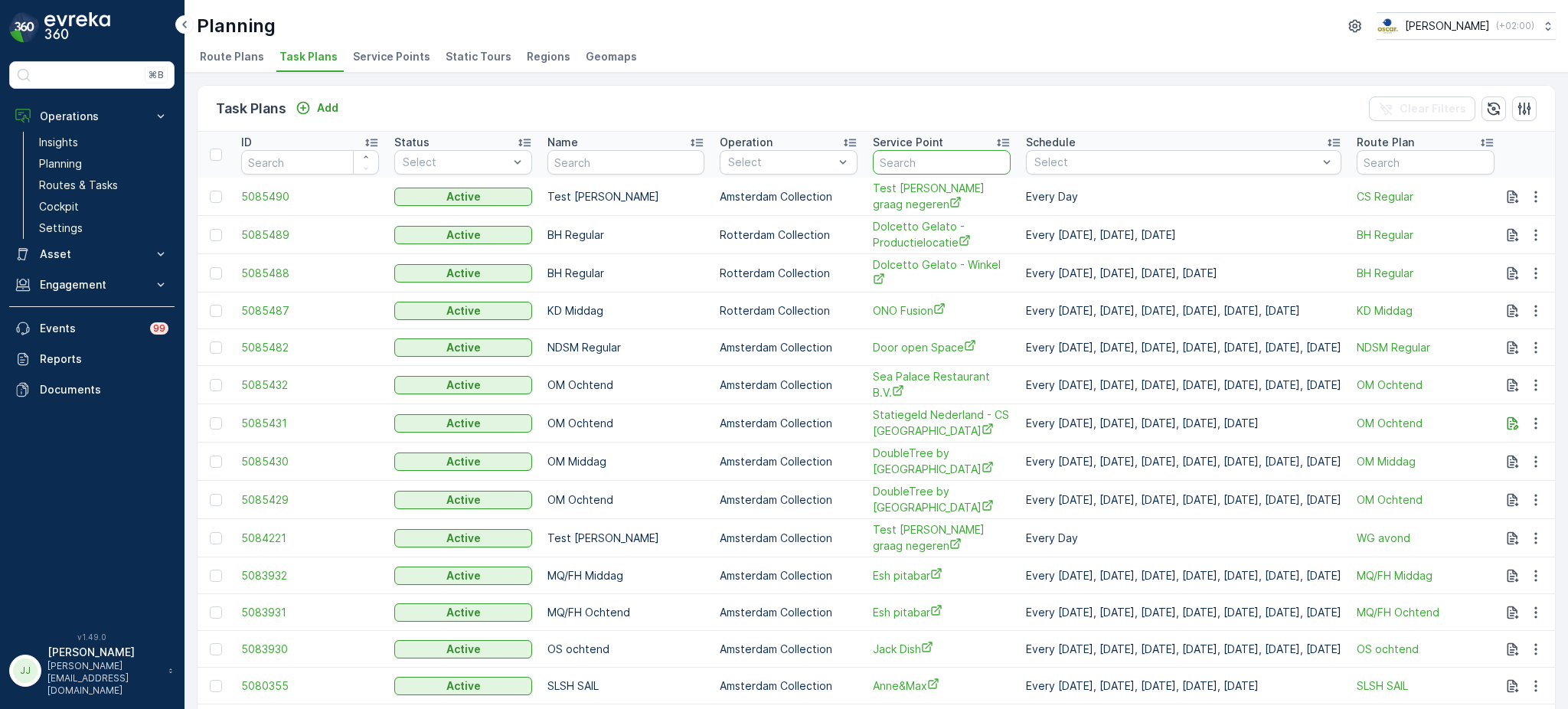
click at [900, 161] on input "text" at bounding box center [941, 162] width 138 height 24
type input "field"
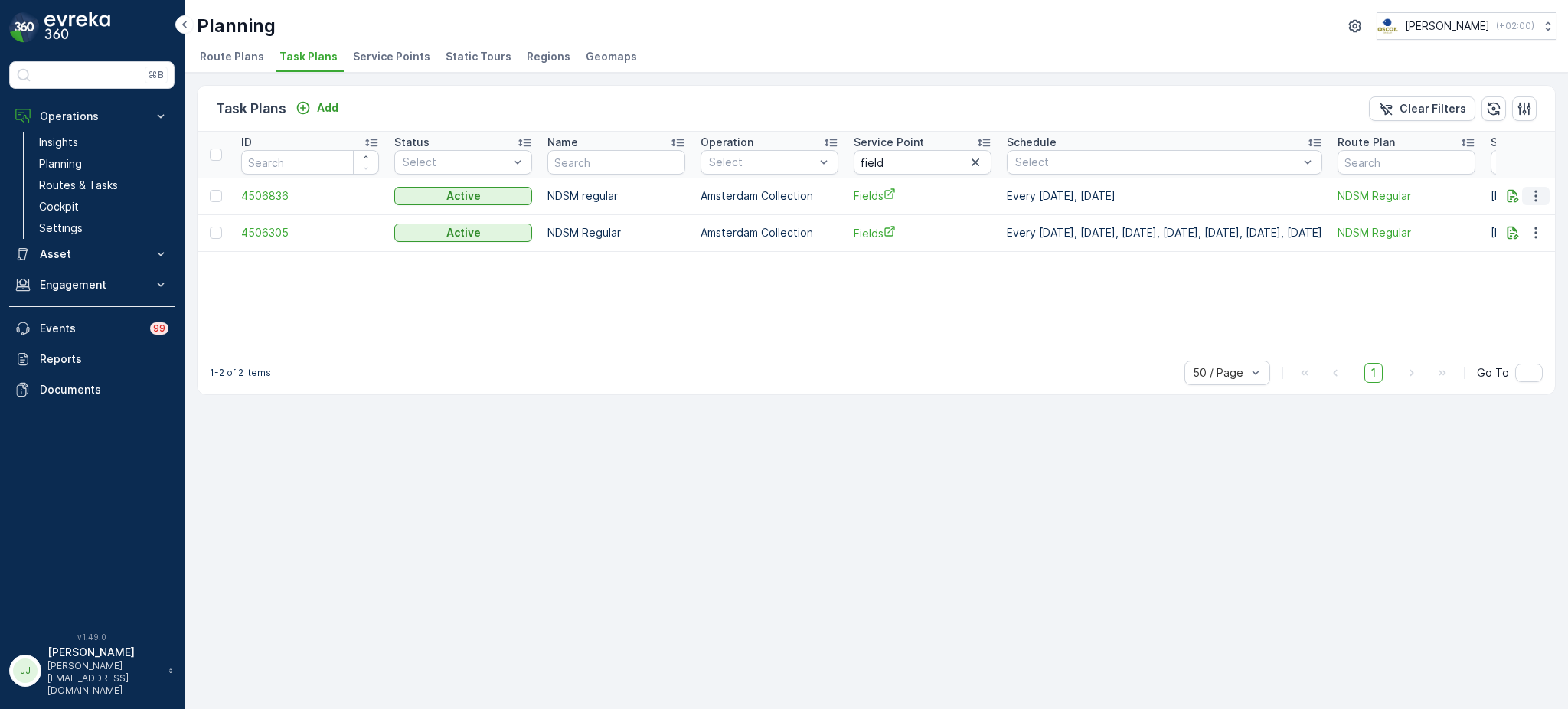
click at [1536, 191] on icon "button" at bounding box center [1535, 196] width 15 height 15
click at [1516, 239] on span "Edit Task Plan" at bounding box center [1508, 239] width 71 height 15
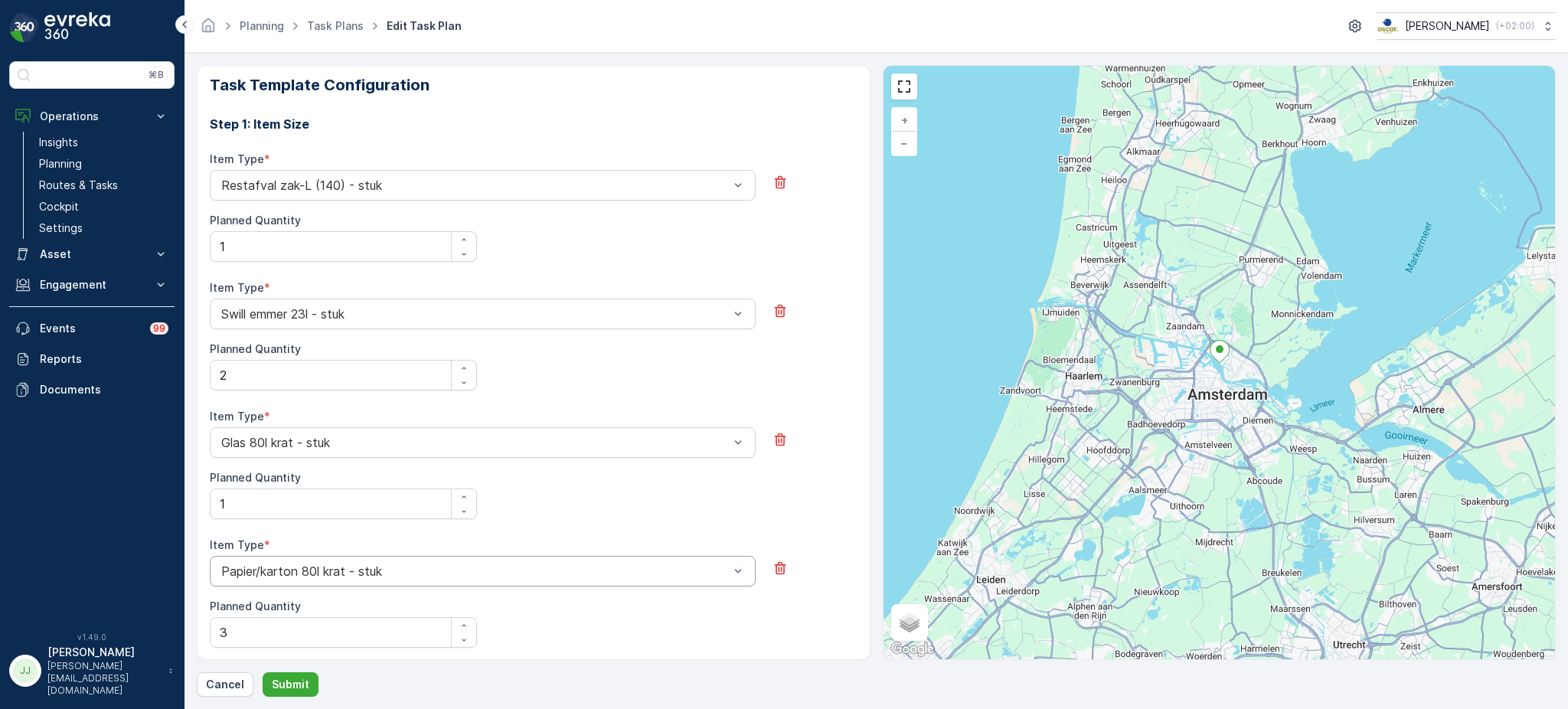
scroll to position [623, 0]
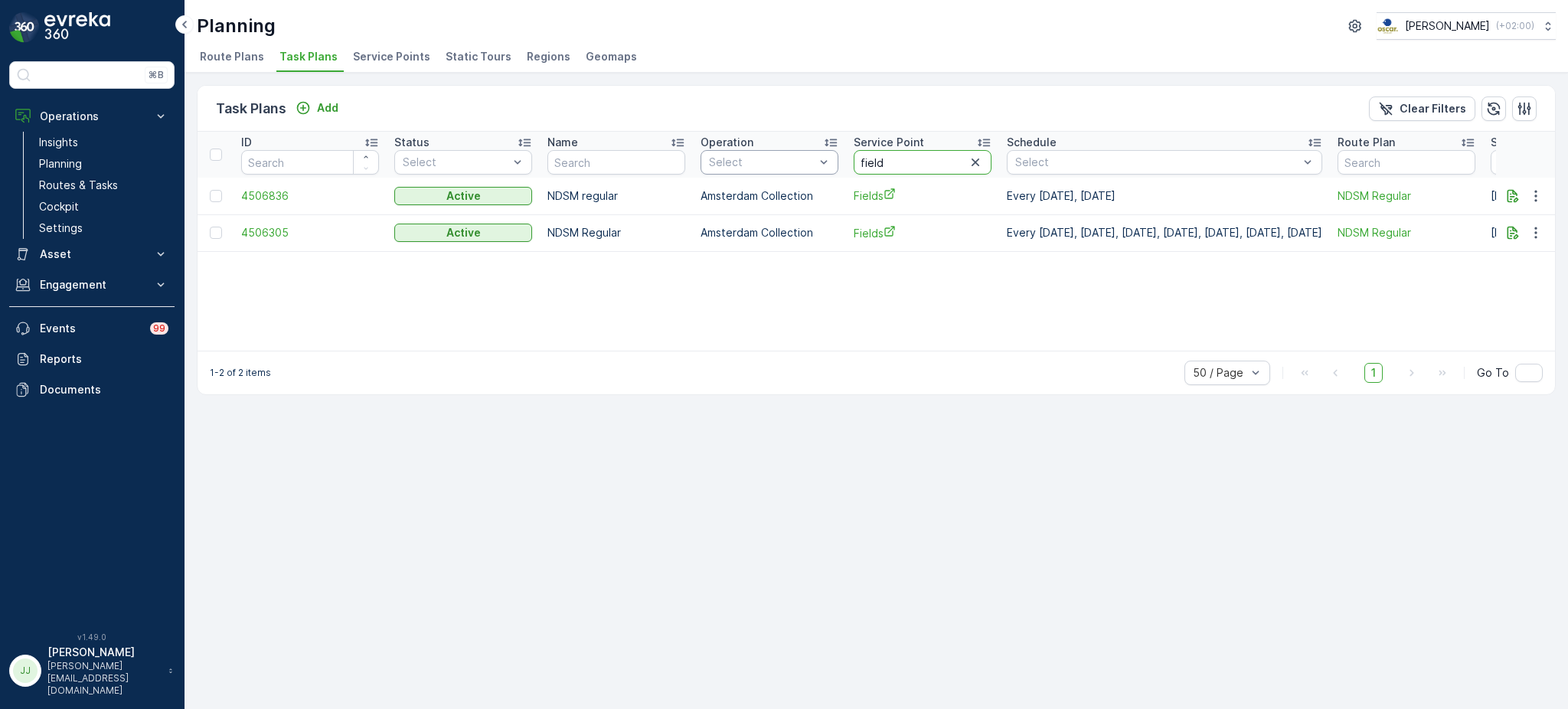
drag, startPoint x: 851, startPoint y: 165, endPoint x: 809, endPoint y: 166, distance: 42.0
click at [809, 166] on tr "ID Status Select Name Operation Select Service Point field Schedule Select Rout…" at bounding box center [1106, 154] width 1817 height 46
type input "gucci"
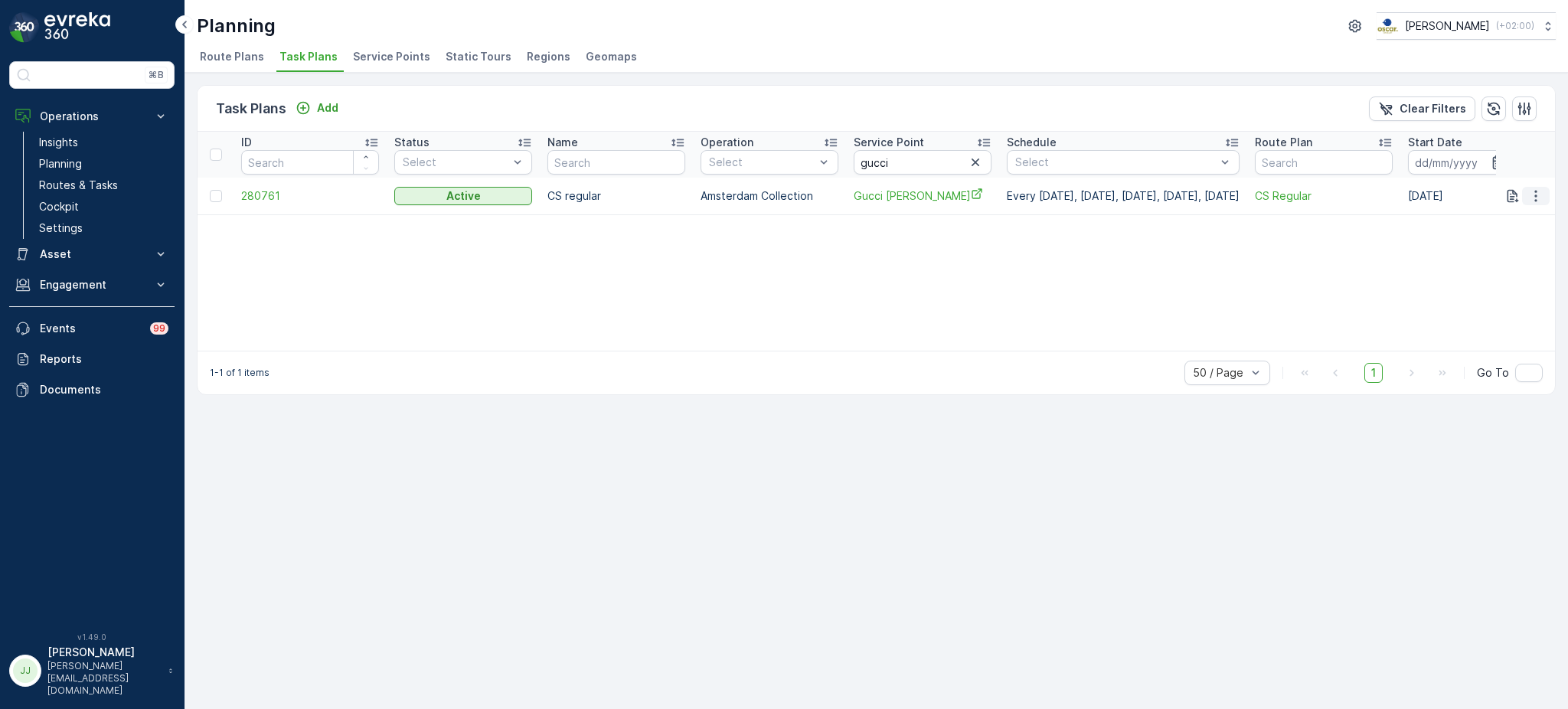
click at [1535, 200] on icon "button" at bounding box center [1535, 196] width 3 height 12
click at [1501, 238] on span "Edit Task Plan" at bounding box center [1508, 239] width 71 height 15
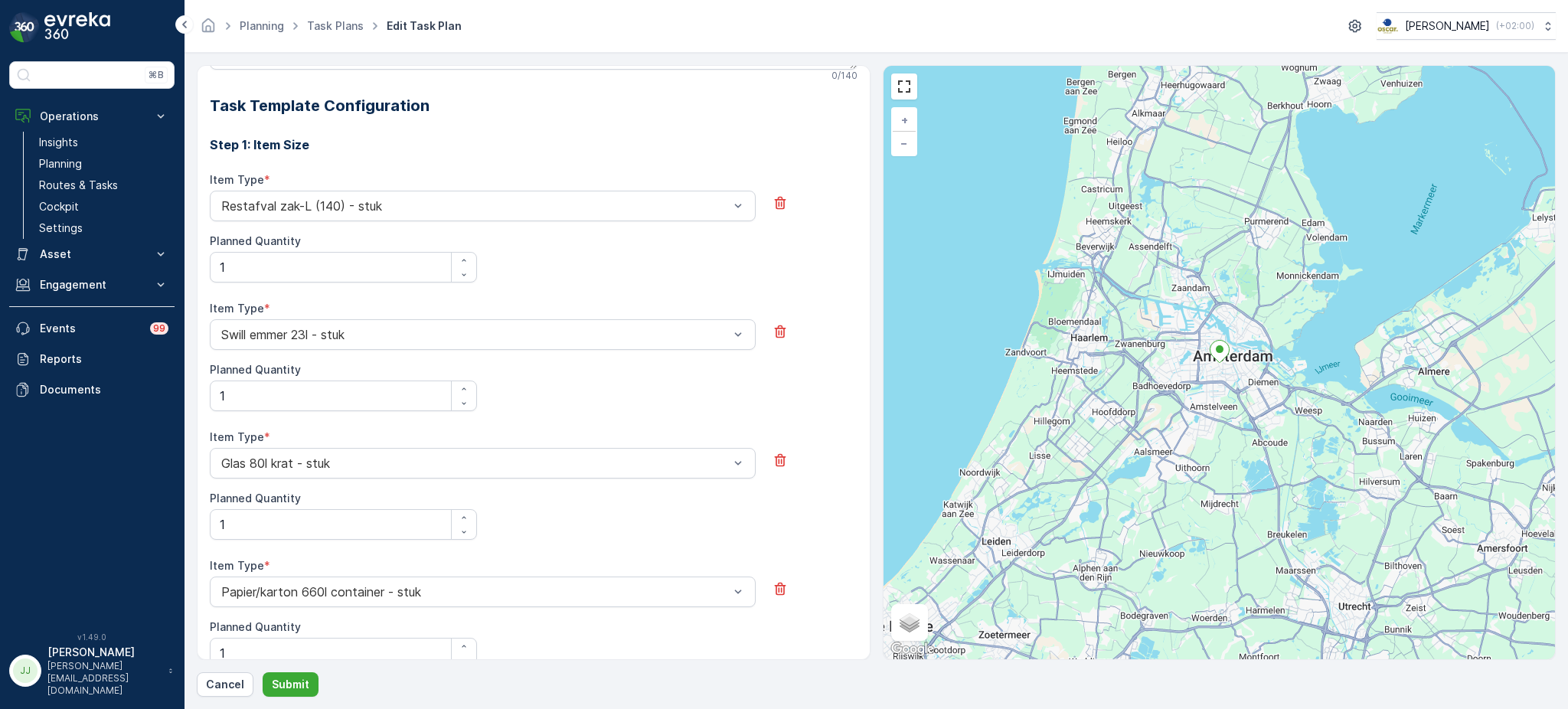
scroll to position [480, 0]
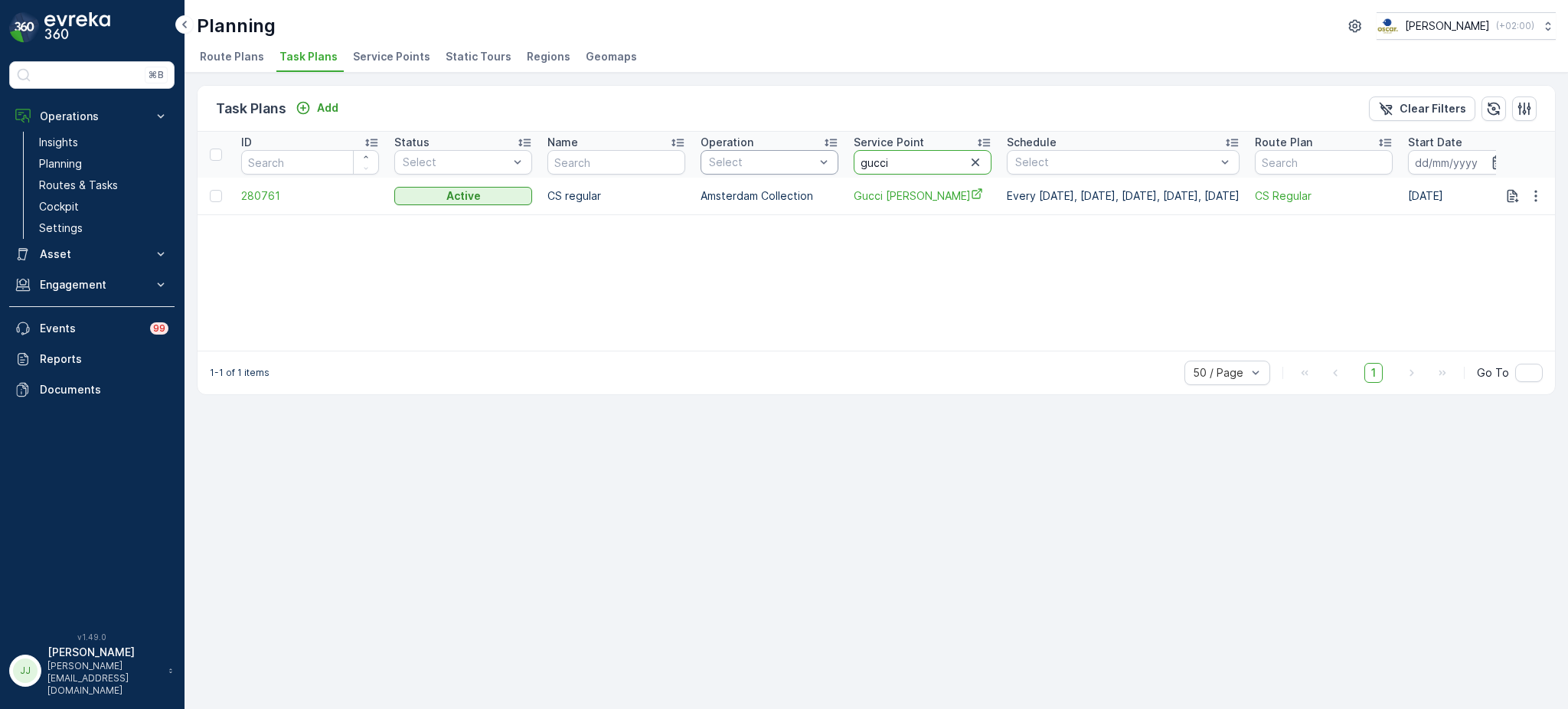
drag, startPoint x: 891, startPoint y: 159, endPoint x: 788, endPoint y: 159, distance: 103.0
click at [788, 159] on tr "ID Status Select Name Operation Select Service Point gucci Schedule Select Rout…" at bounding box center [1064, 154] width 1734 height 46
type input "kico"
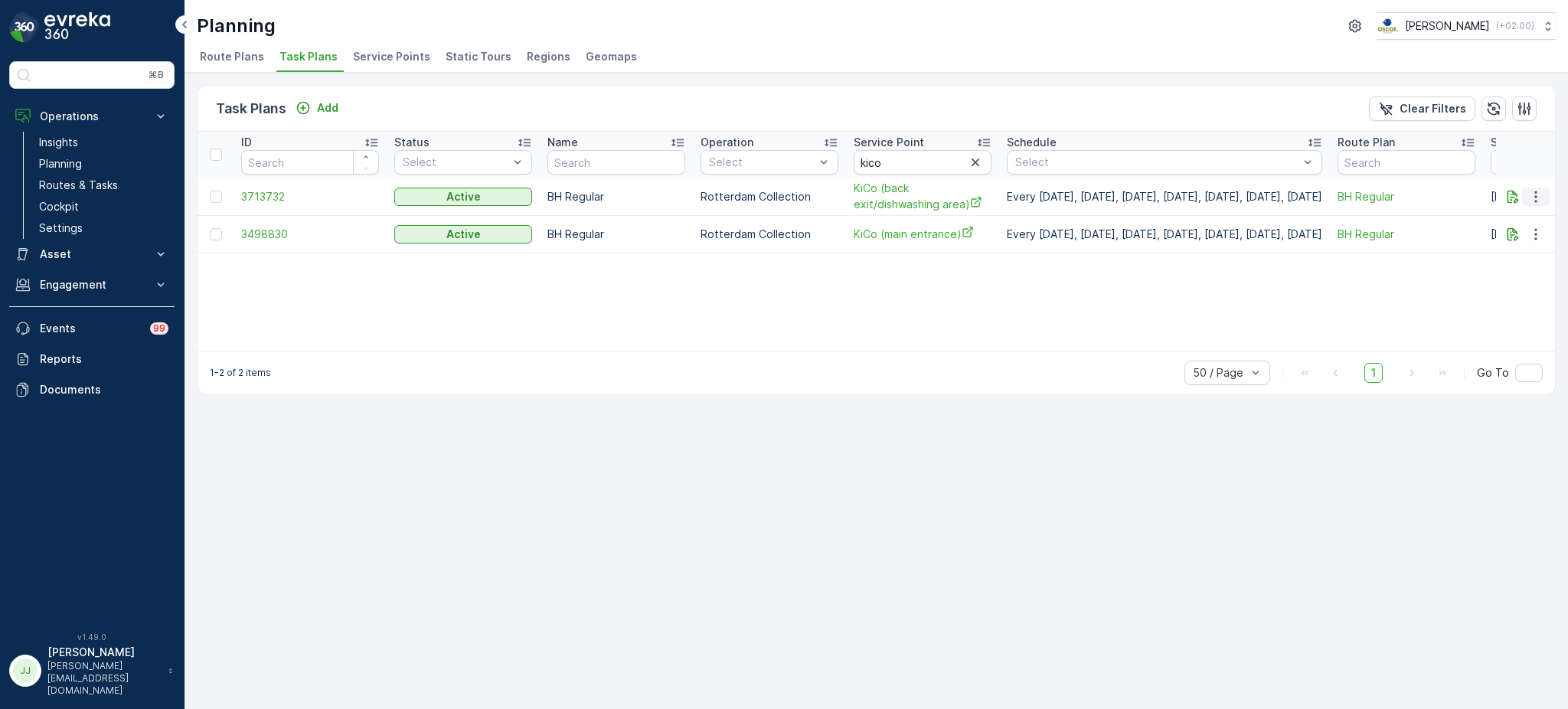
drag, startPoint x: 1537, startPoint y: 193, endPoint x: 1534, endPoint y: 200, distance: 7.6
click at [1537, 193] on icon "button" at bounding box center [1535, 197] width 15 height 15
click at [1520, 238] on span "Edit Task Plan" at bounding box center [1508, 239] width 71 height 15
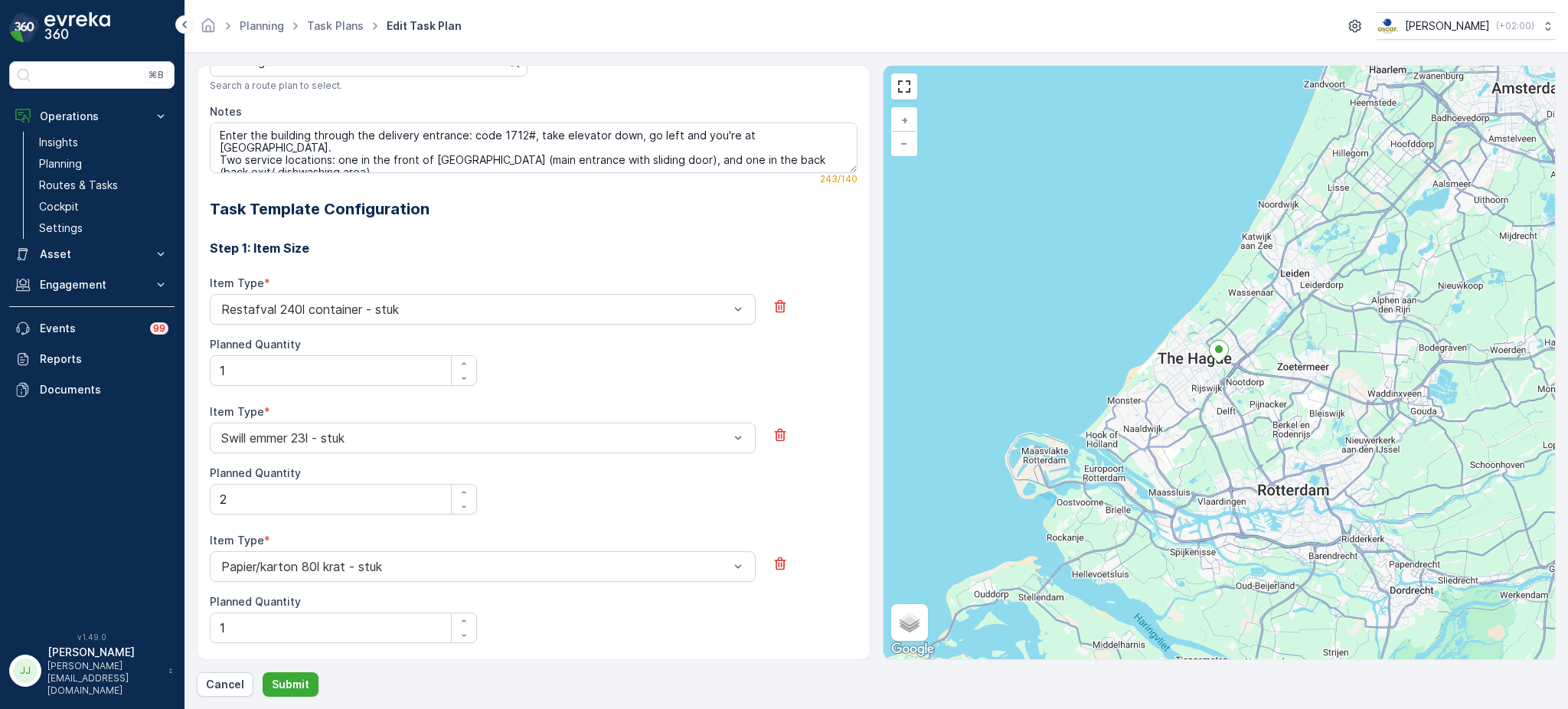
scroll to position [394, 0]
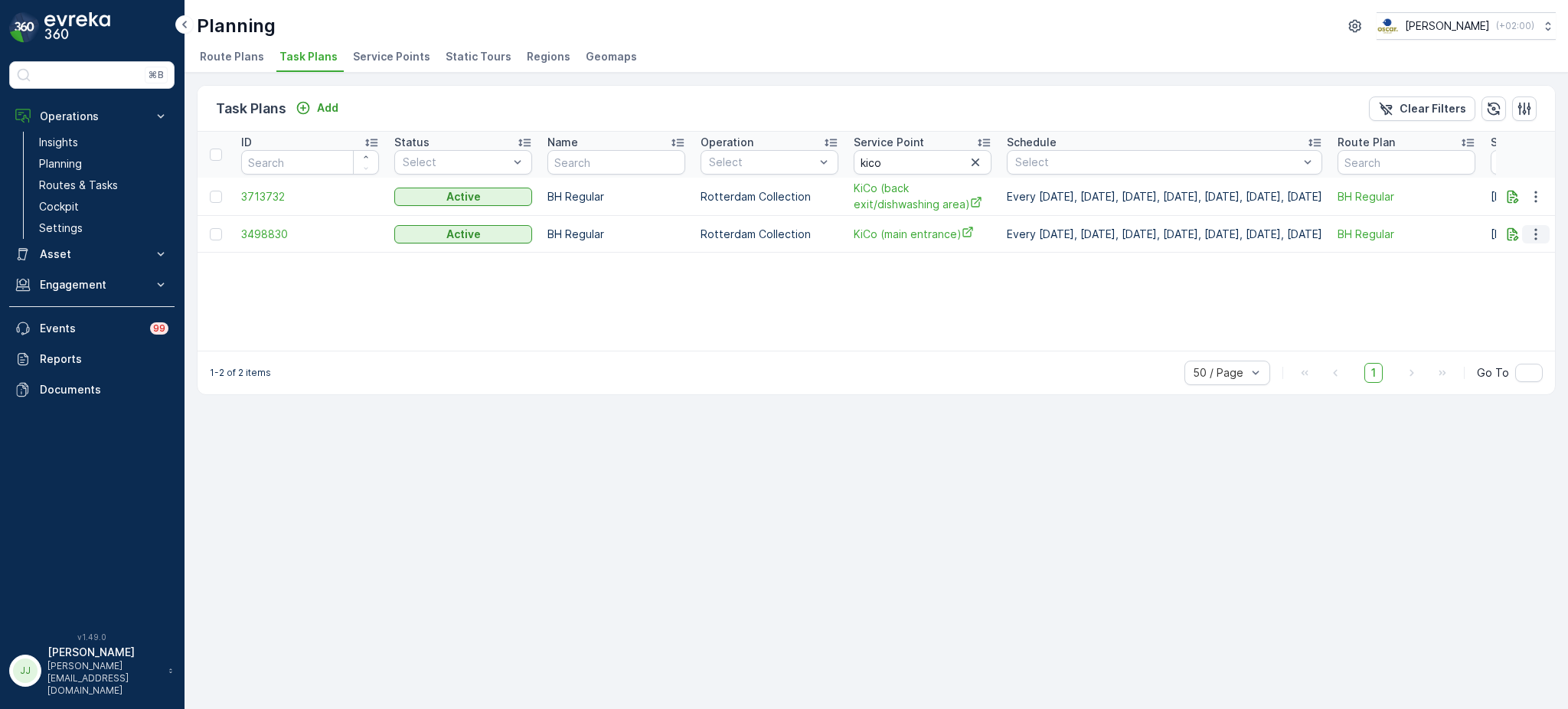
click at [1535, 238] on icon "button" at bounding box center [1535, 234] width 3 height 12
click at [1520, 273] on span "Edit Task Plan" at bounding box center [1508, 277] width 71 height 15
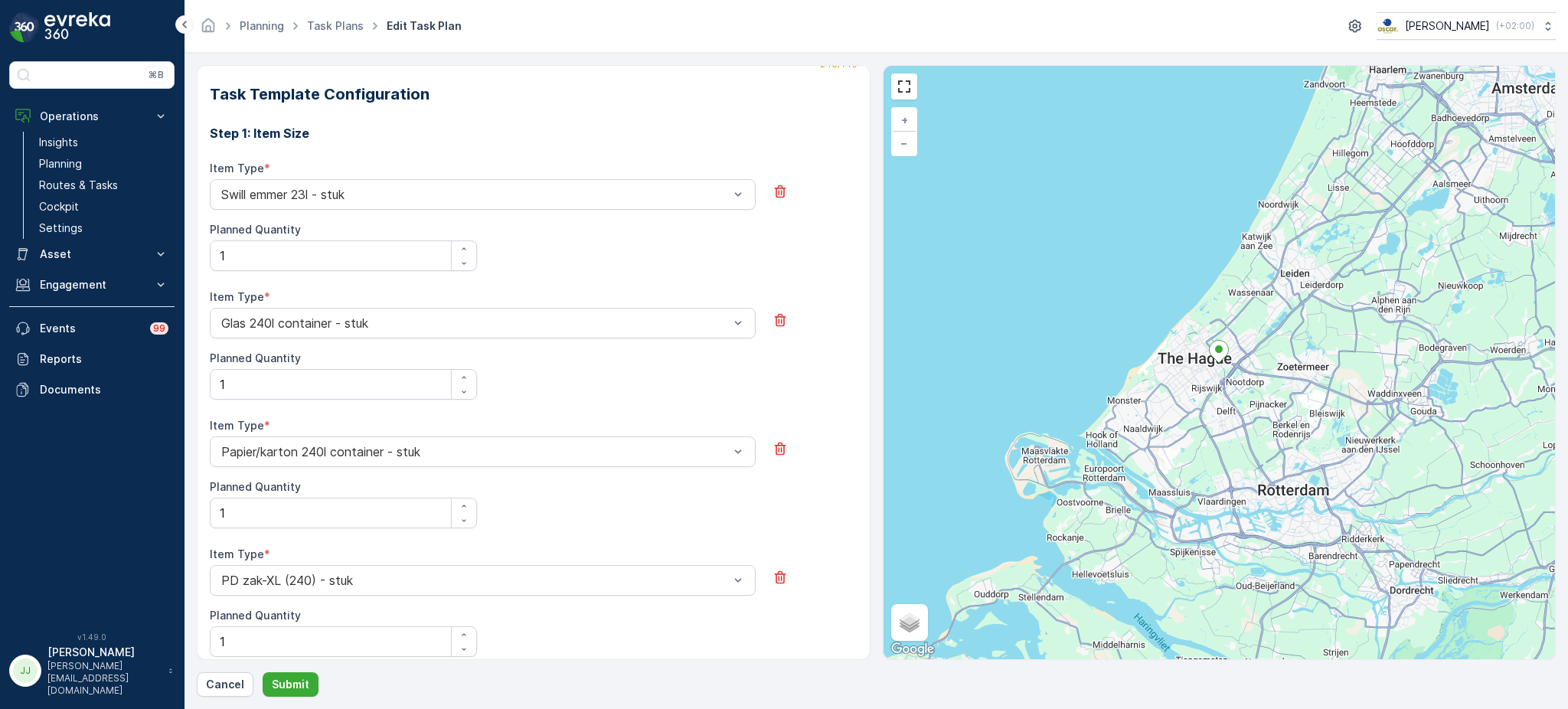
scroll to position [410, 0]
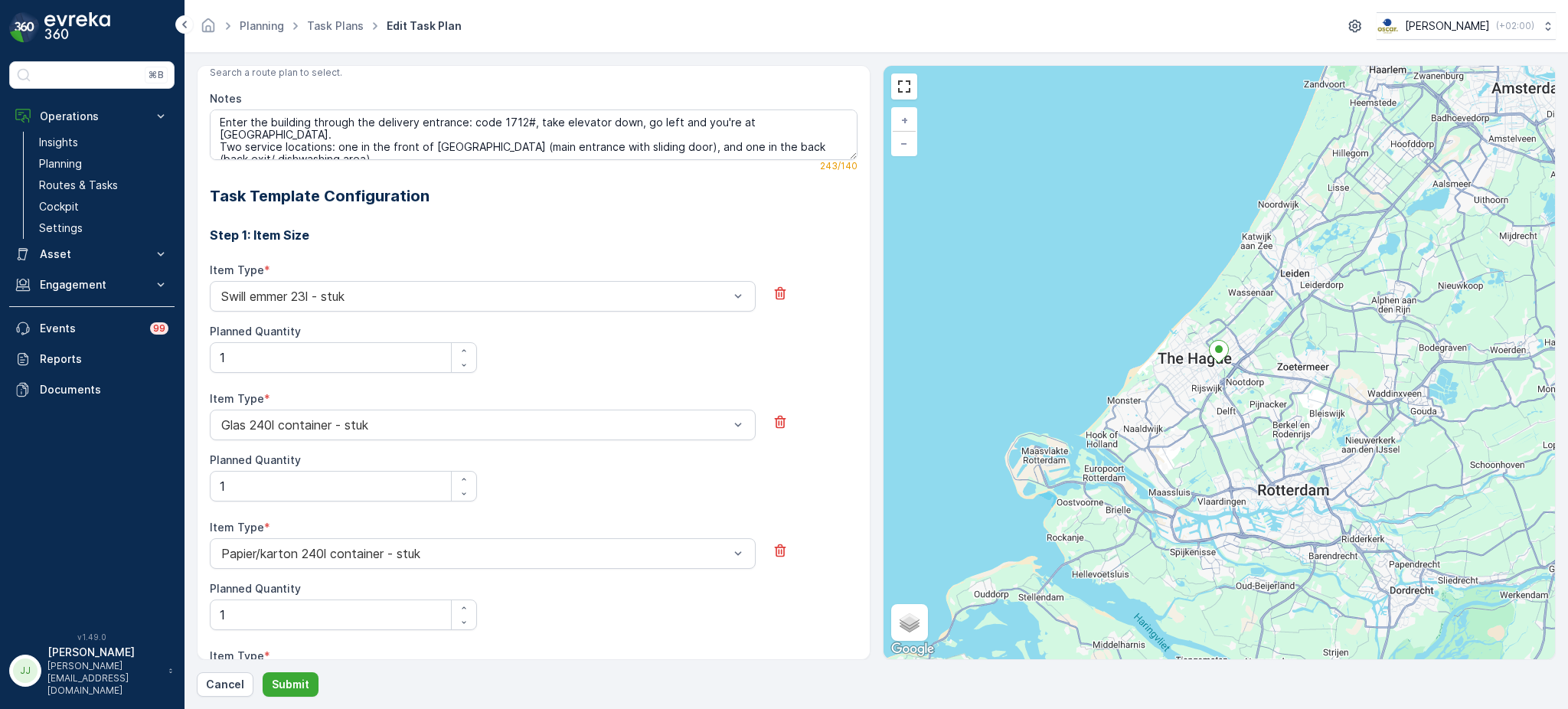
click at [425, 204] on h2 "Task Template Configuration" at bounding box center [534, 196] width 648 height 23
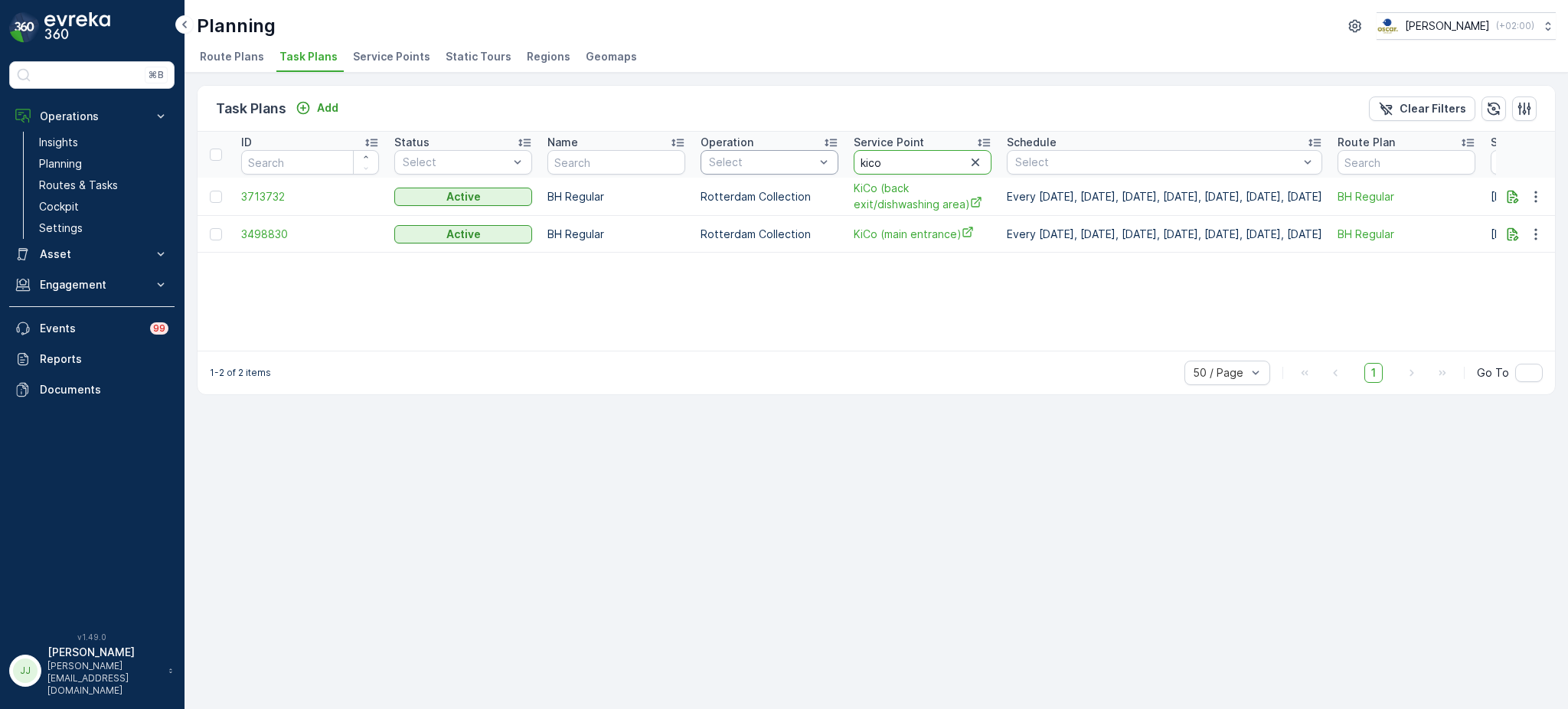
drag, startPoint x: 937, startPoint y: 157, endPoint x: 729, endPoint y: 158, distance: 208.0
click at [729, 158] on tr "ID Status Select Name Operation Select Service Point kico Schedule Select Route…" at bounding box center [1106, 154] width 1817 height 46
type input "d"
type input "samsam"
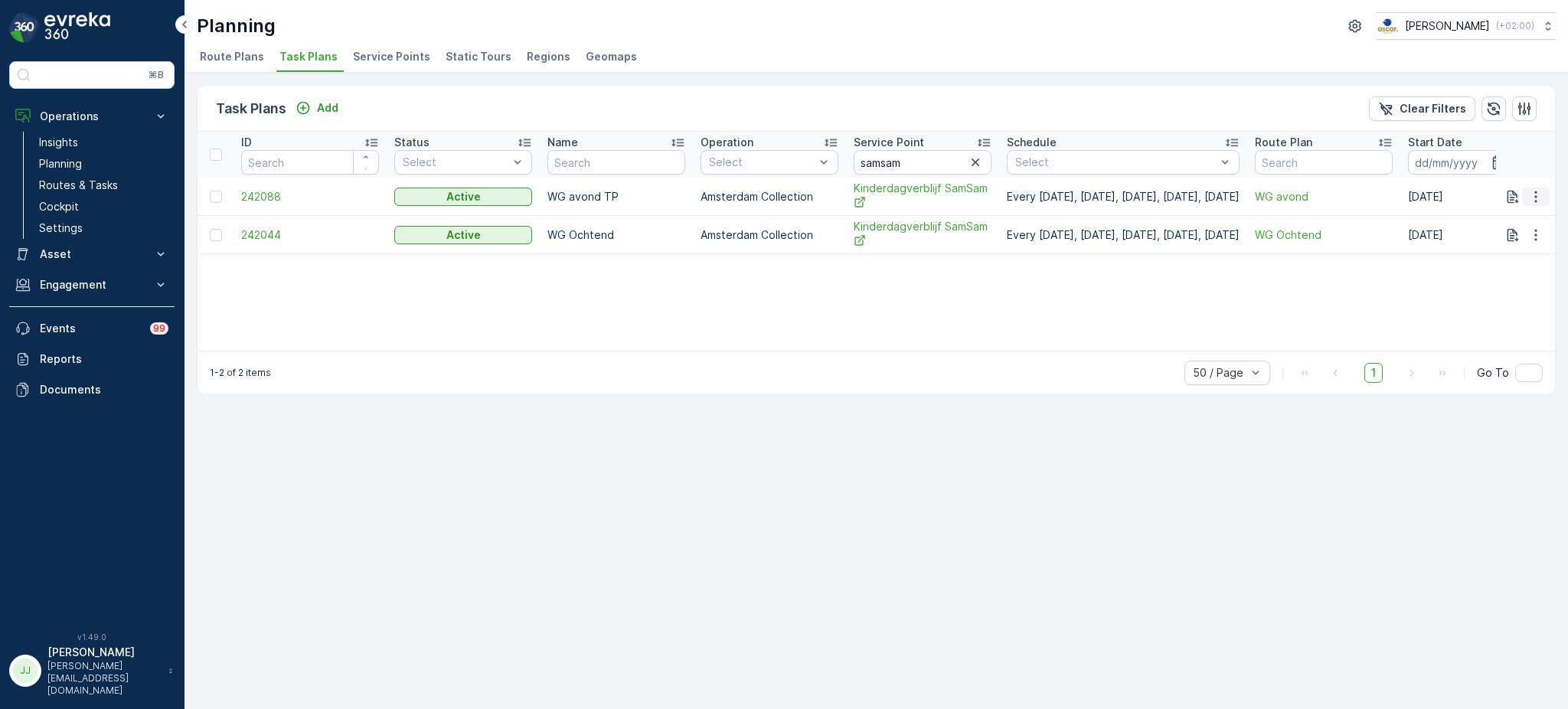
click at [1535, 198] on icon "button" at bounding box center [1535, 197] width 15 height 15
click at [1516, 240] on span "Edit Task Plan" at bounding box center [1508, 239] width 71 height 15
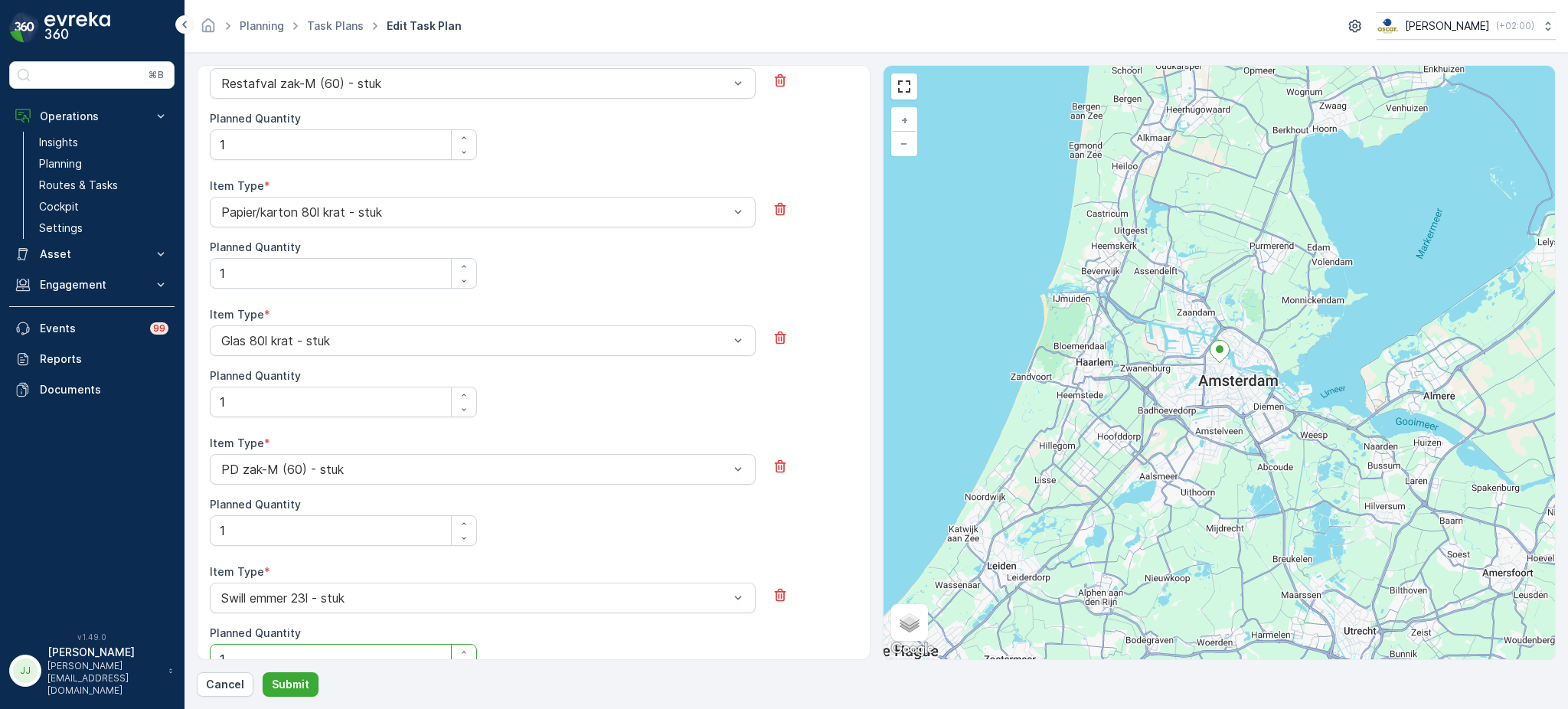
scroll to position [521, 0]
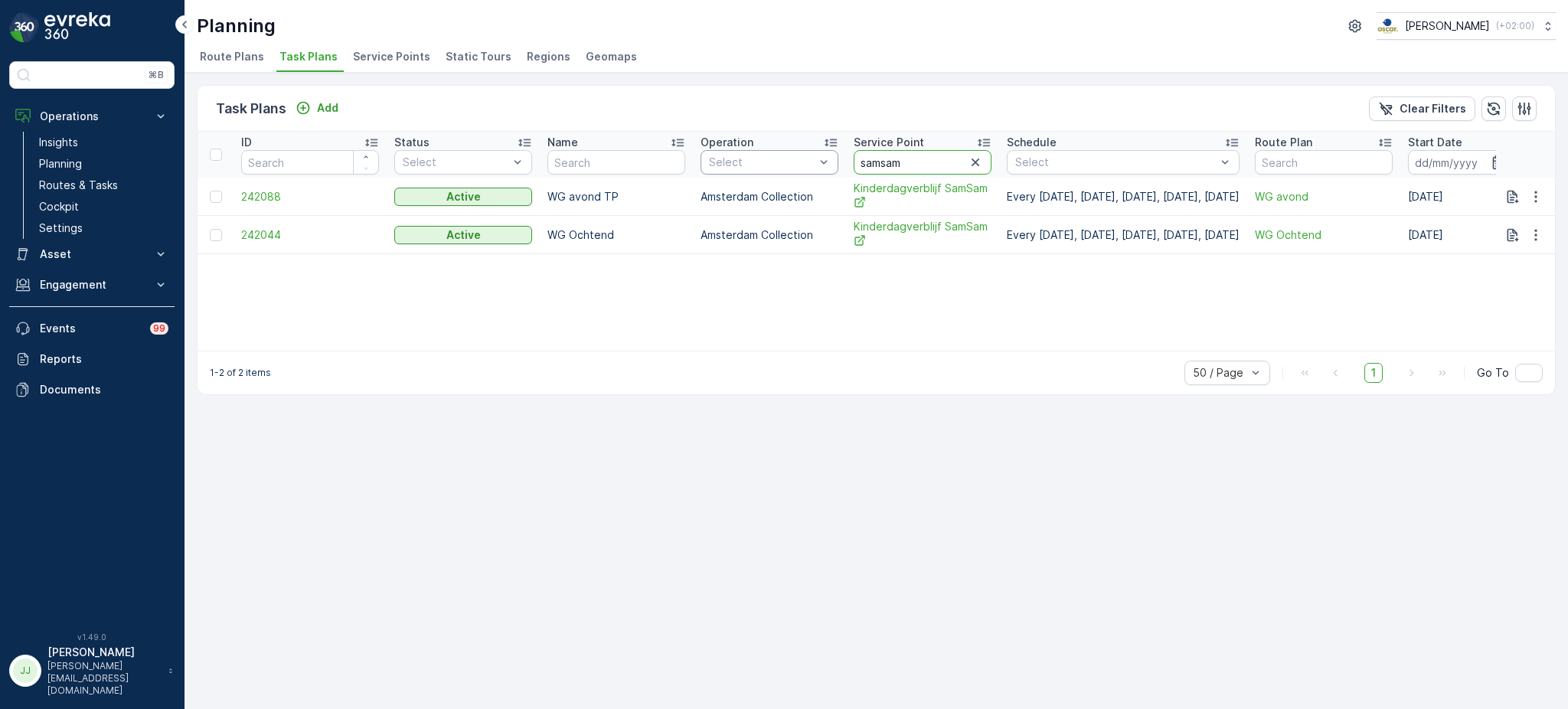
drag, startPoint x: 894, startPoint y: 161, endPoint x: 756, endPoint y: 160, distance: 138.0
click at [760, 161] on tr "ID Status Select Name Operation Select Service Point samsam Schedule Select Rou…" at bounding box center [1064, 154] width 1734 height 46
type input "koffie"
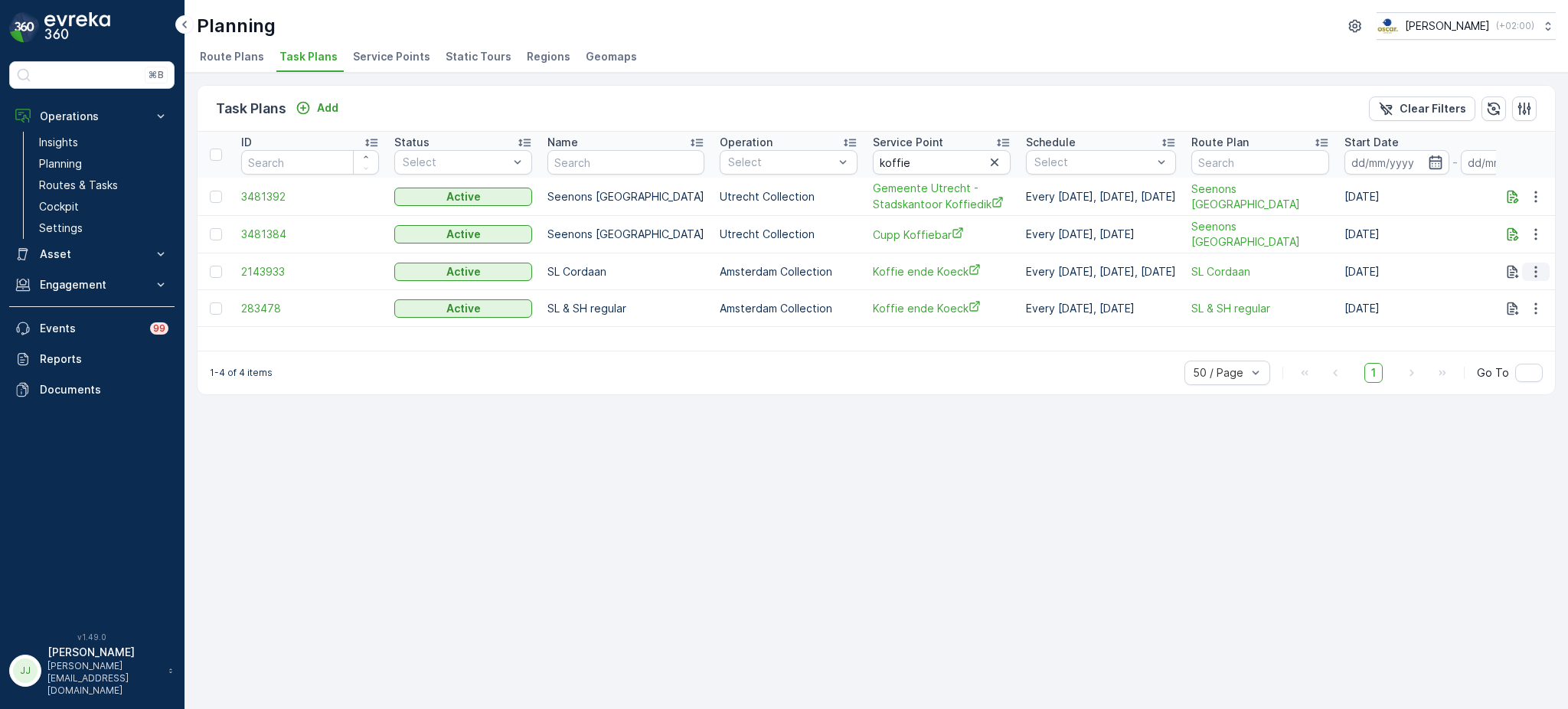
click at [1529, 268] on icon "button" at bounding box center [1535, 272] width 15 height 15
click at [1521, 312] on span "Edit Task Plan" at bounding box center [1508, 314] width 71 height 15
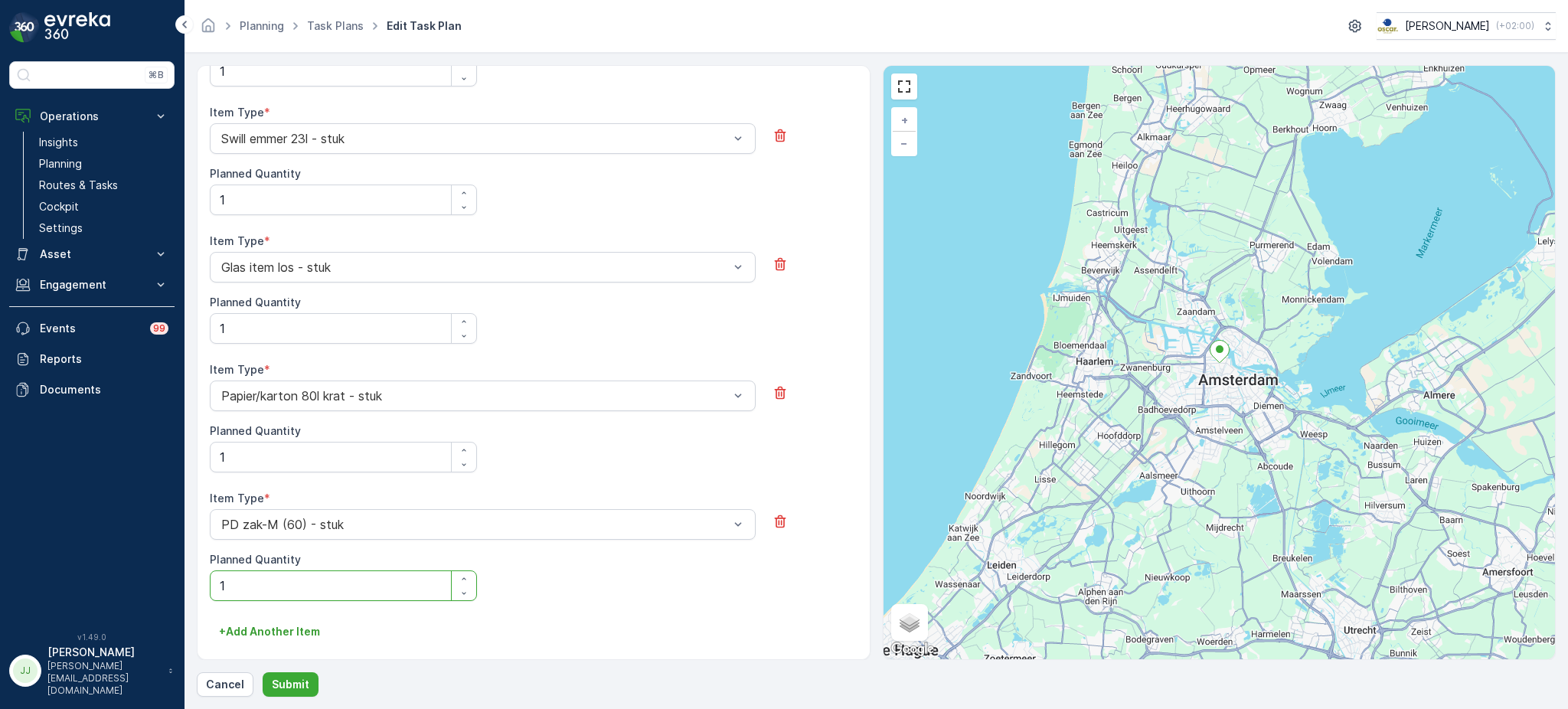
scroll to position [421, 0]
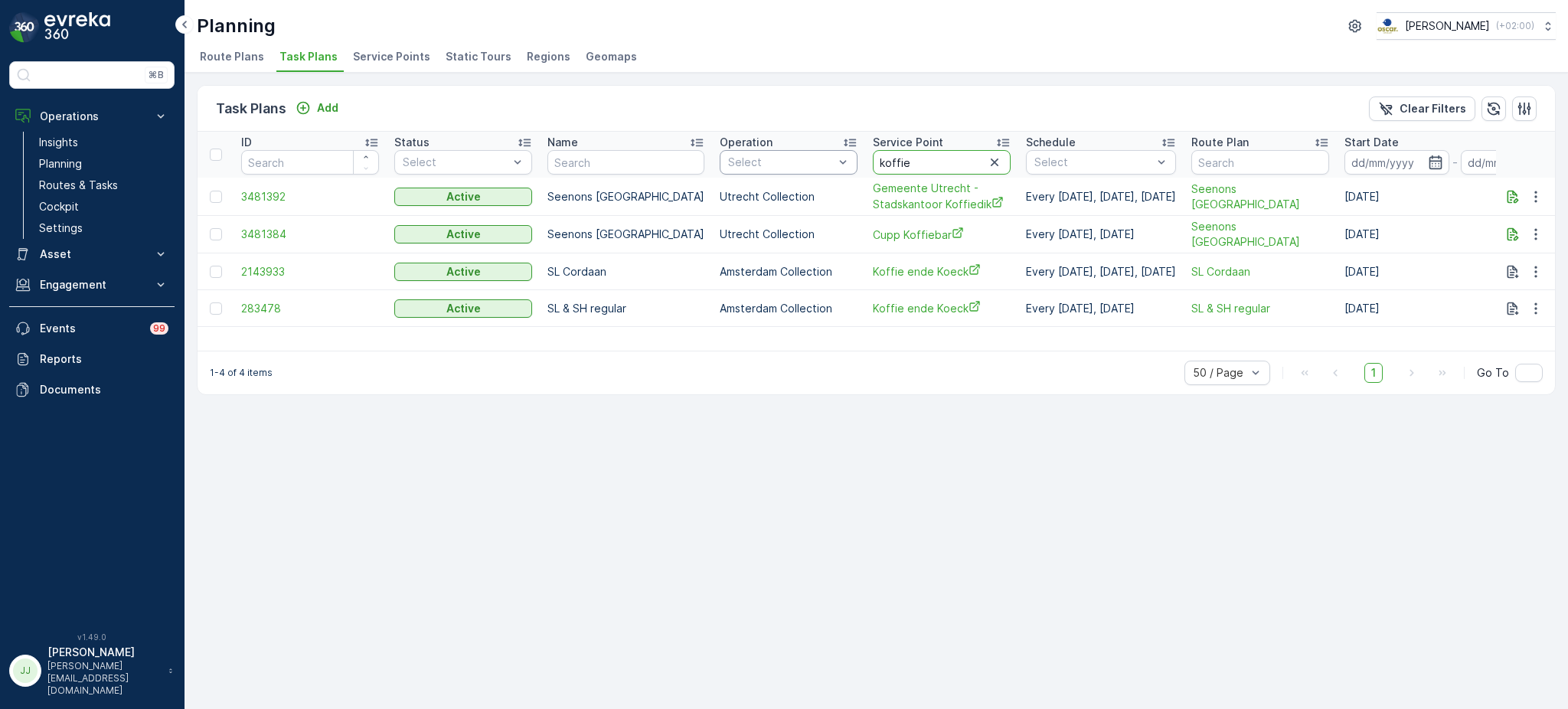
drag, startPoint x: 928, startPoint y: 163, endPoint x: 802, endPoint y: 163, distance: 126.0
click at [802, 163] on tr "ID Status Select Name Operation Select Service Point koffie Schedule Select Rou…" at bounding box center [1033, 154] width 1671 height 46
type input "kometen"
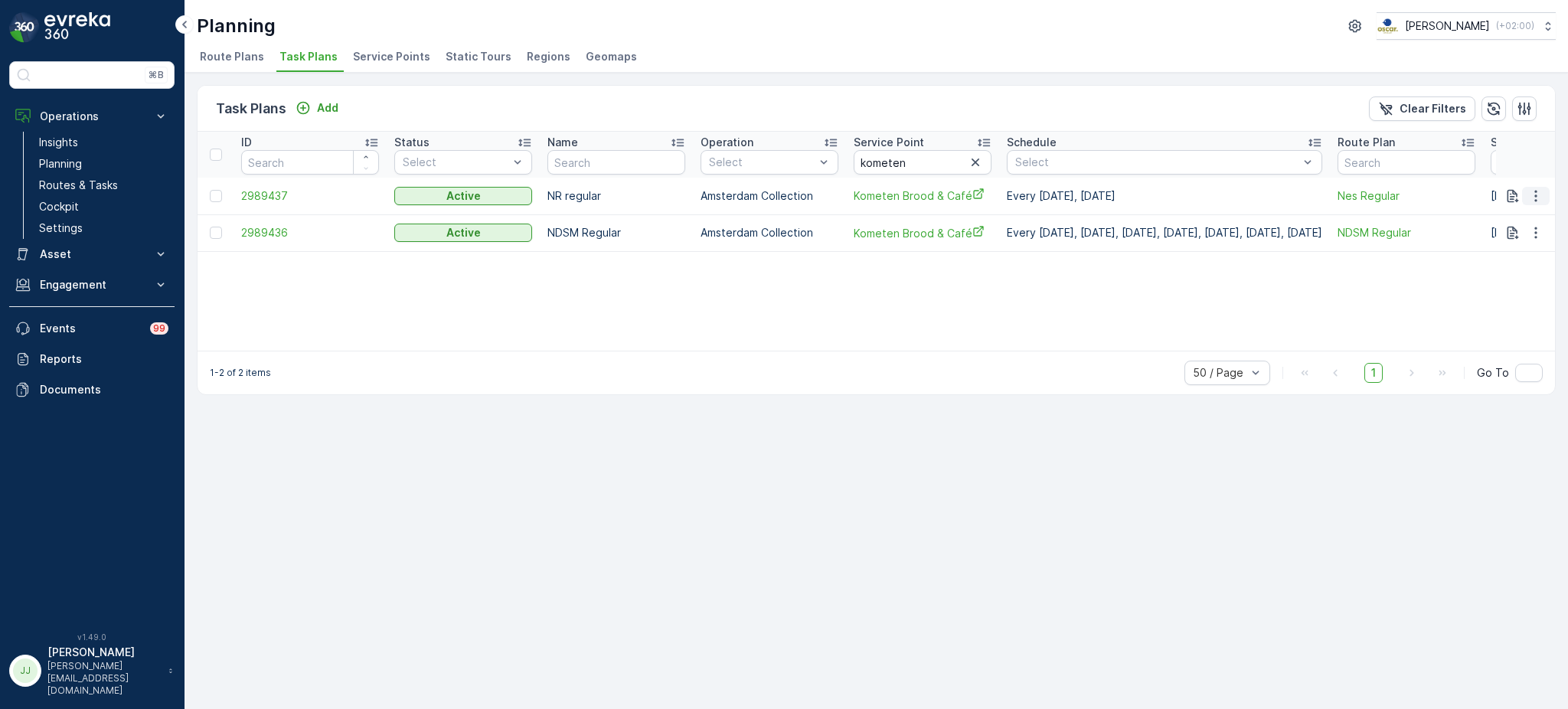
click at [1535, 194] on icon "button" at bounding box center [1535, 196] width 3 height 12
click at [1515, 233] on span "Edit Task Plan" at bounding box center [1508, 239] width 71 height 15
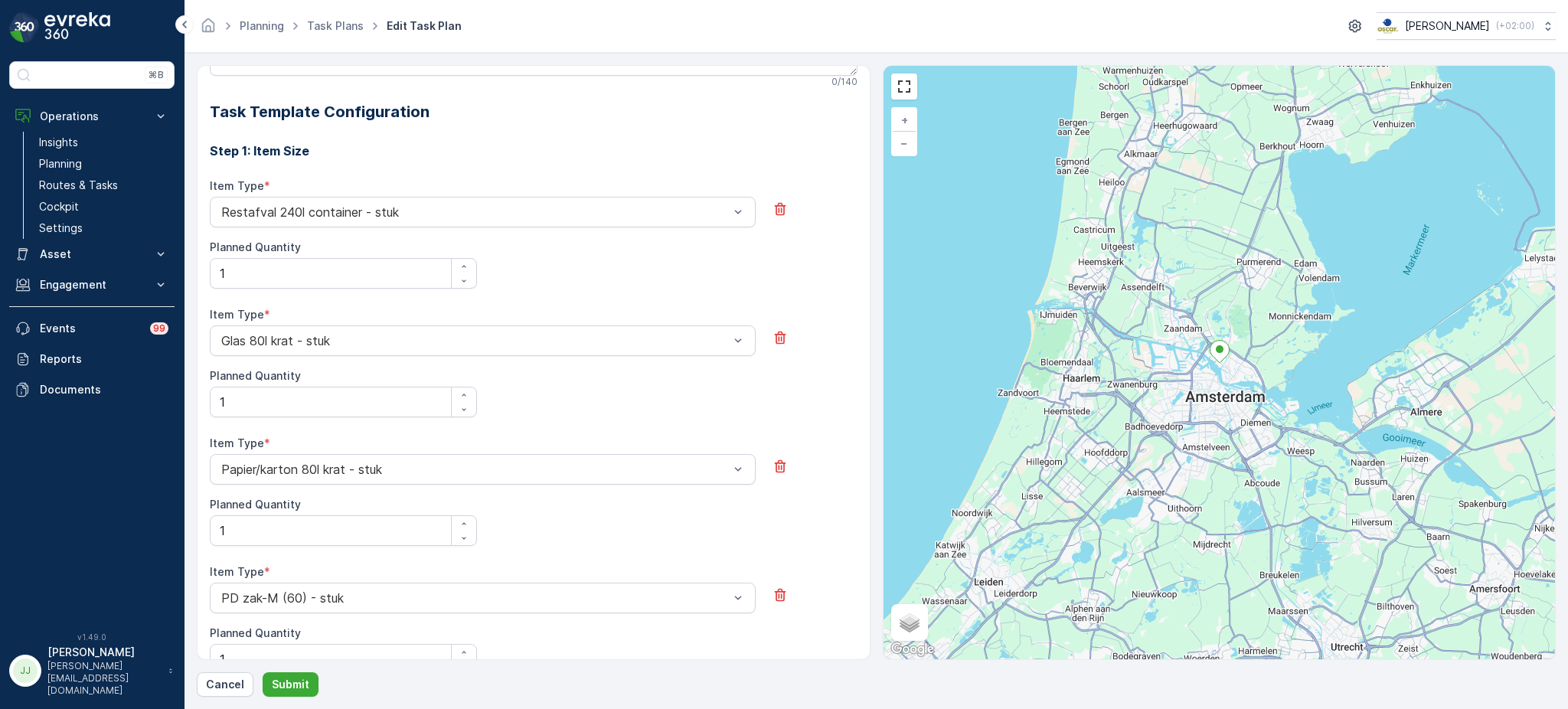
scroll to position [494, 0]
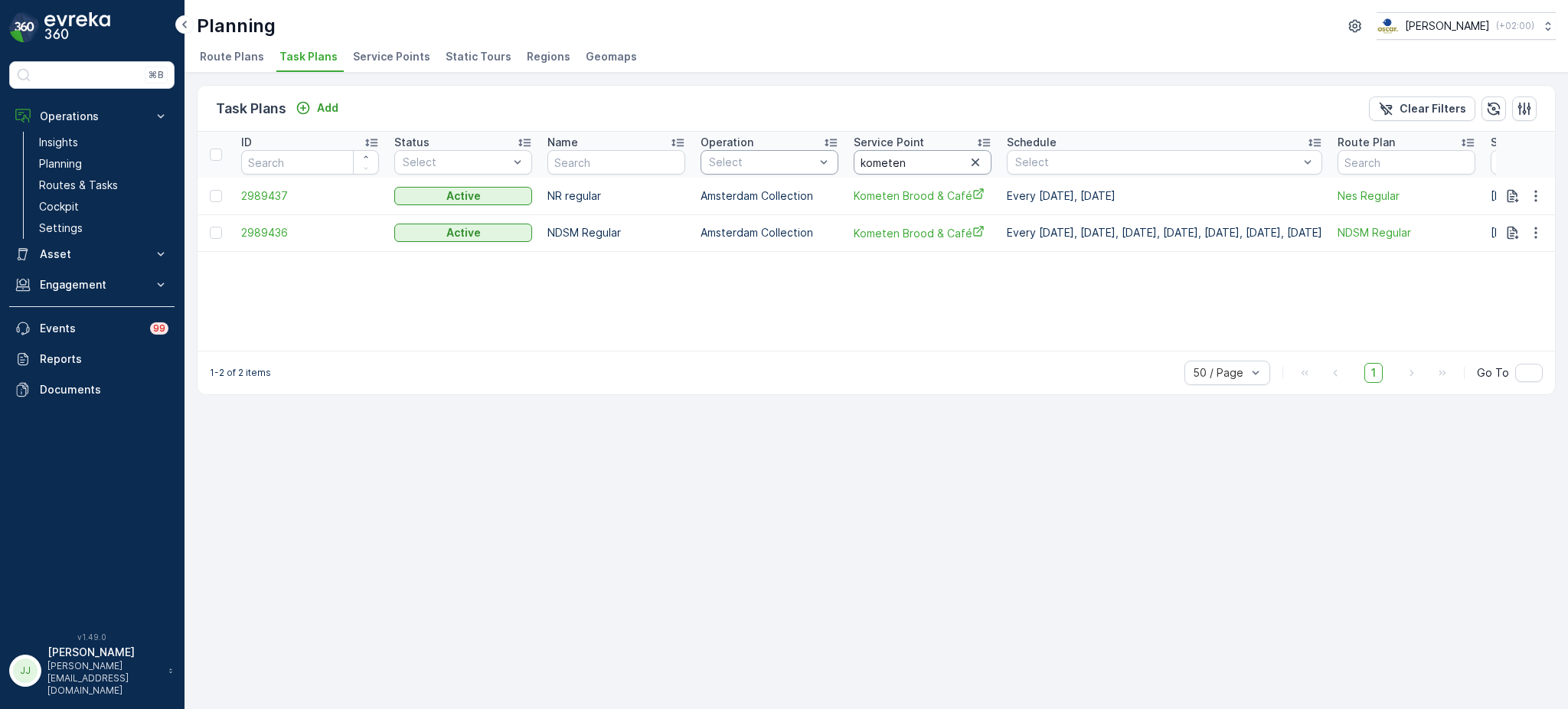
drag, startPoint x: 908, startPoint y: 163, endPoint x: 769, endPoint y: 153, distance: 139.4
click at [769, 153] on tr "ID Status Select Name Operation Select Service Point kometen Schedule Select Ro…" at bounding box center [1106, 154] width 1817 height 46
type input "lantaren"
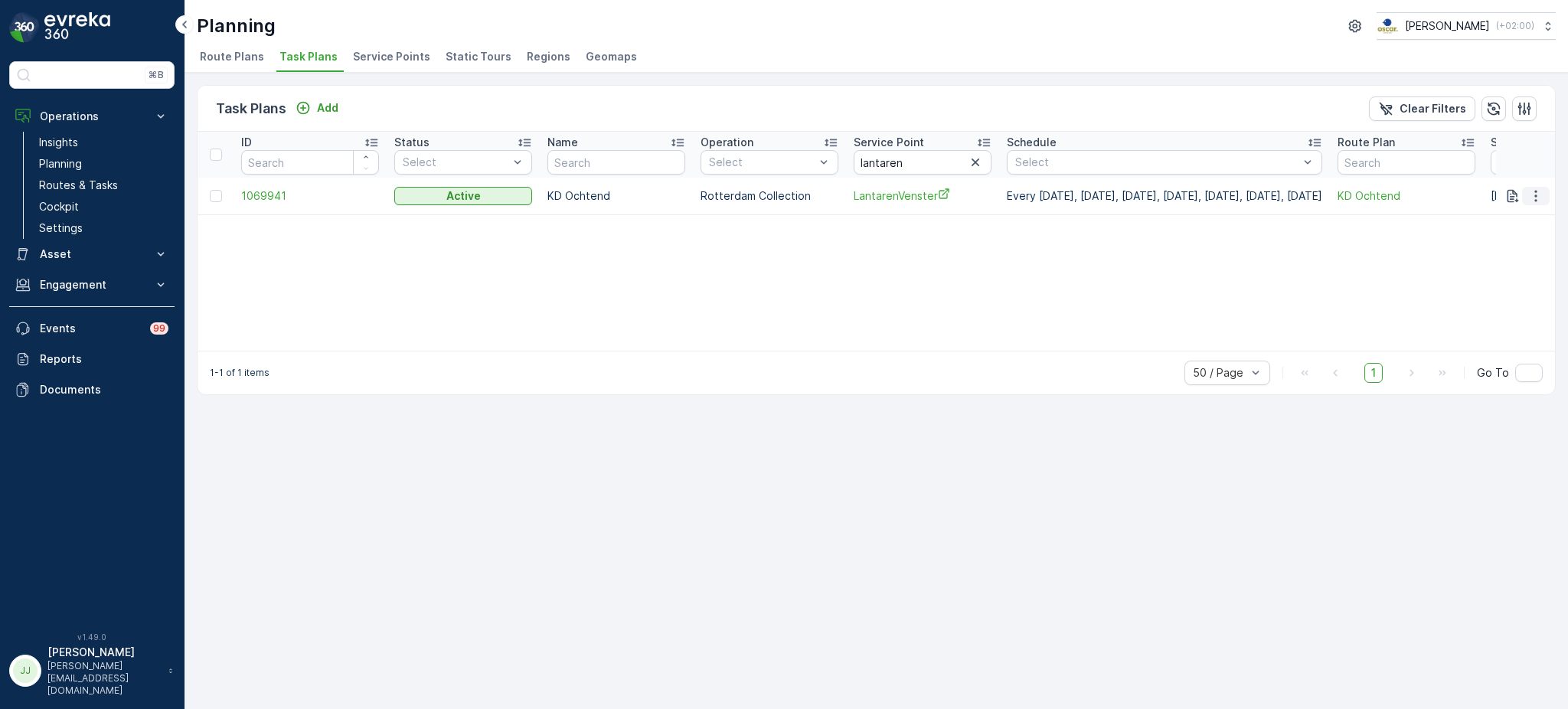
click at [1547, 192] on button "button" at bounding box center [1535, 196] width 28 height 18
click at [1520, 239] on span "Edit Task Plan" at bounding box center [1508, 239] width 71 height 15
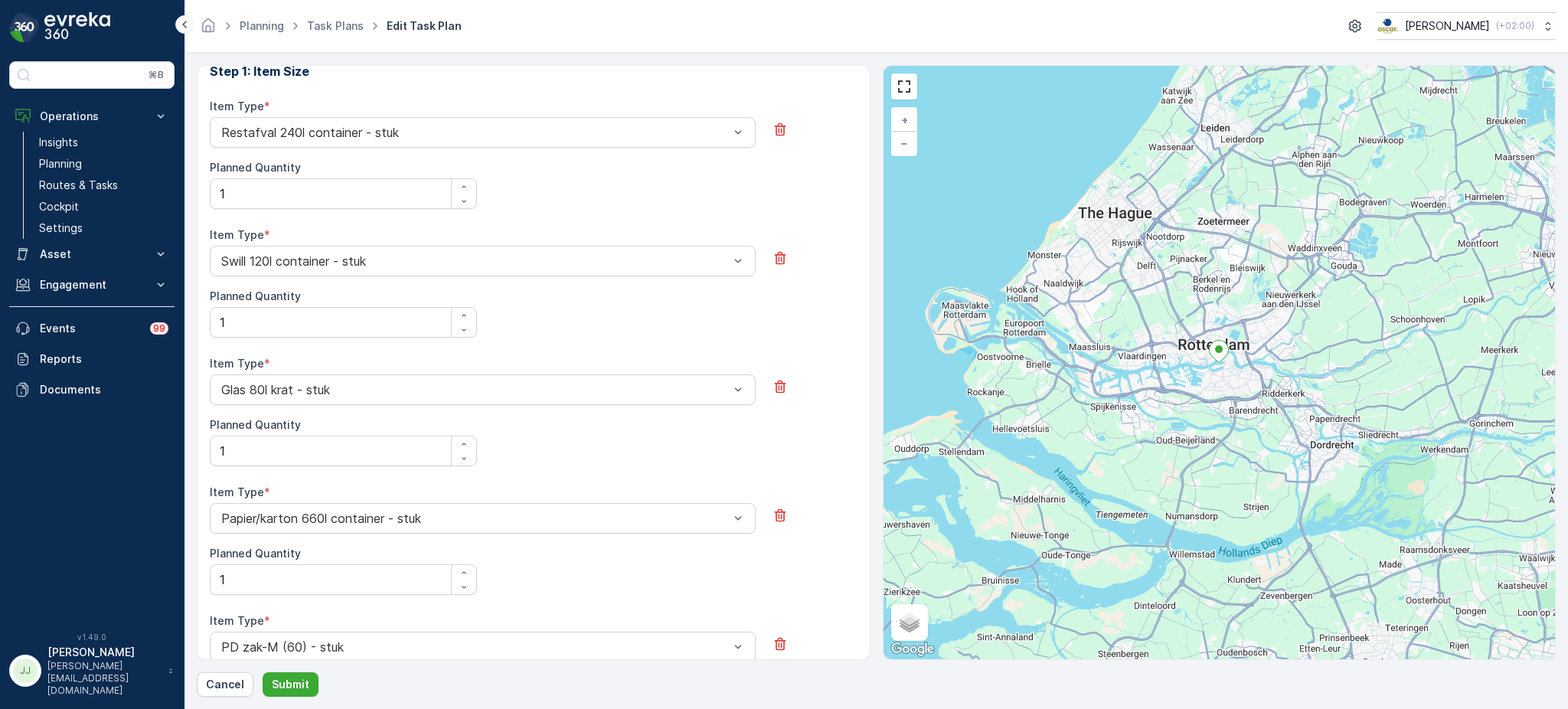
scroll to position [521, 0]
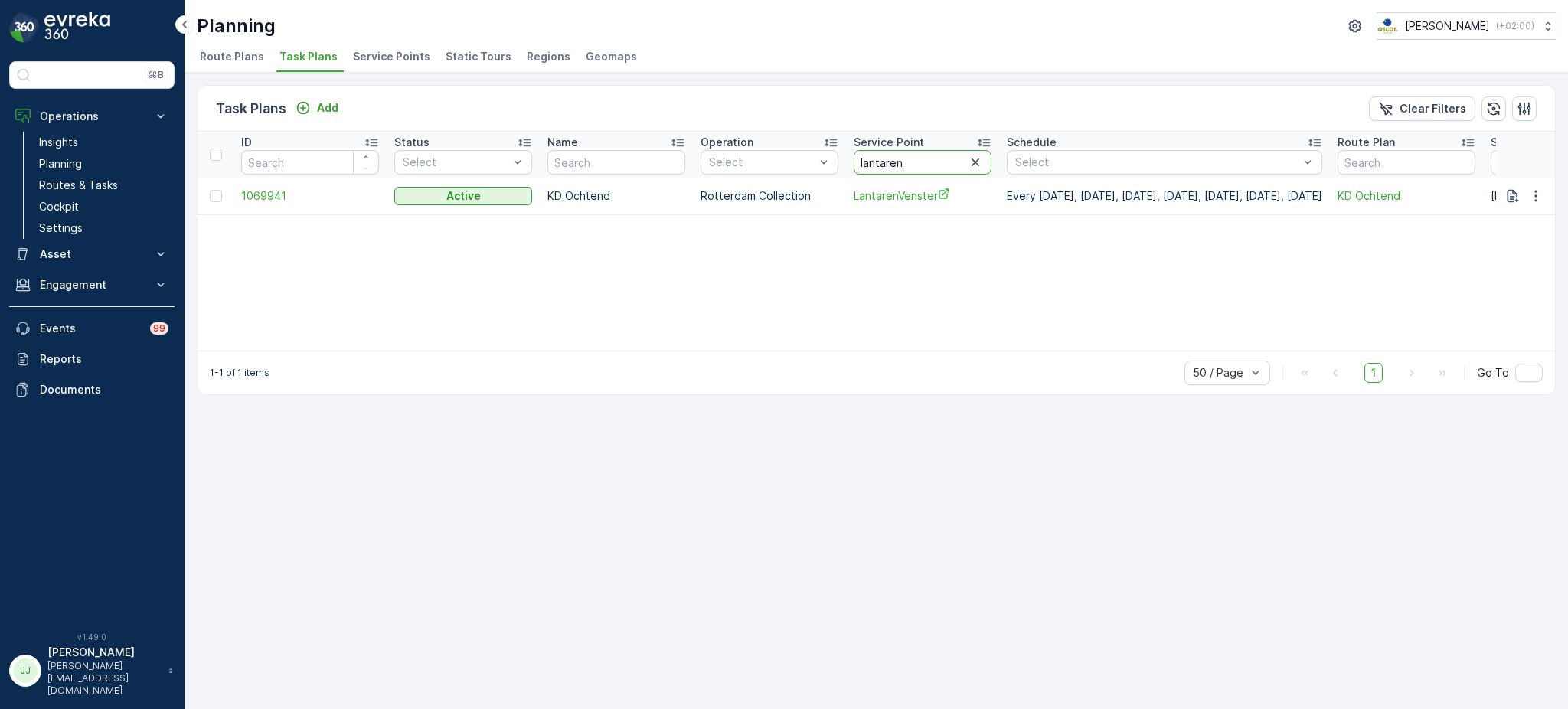
drag, startPoint x: 908, startPoint y: 158, endPoint x: 855, endPoint y: 166, distance: 53.6
click at [855, 166] on input "lantaren" at bounding box center [922, 162] width 138 height 24
type input "DS"
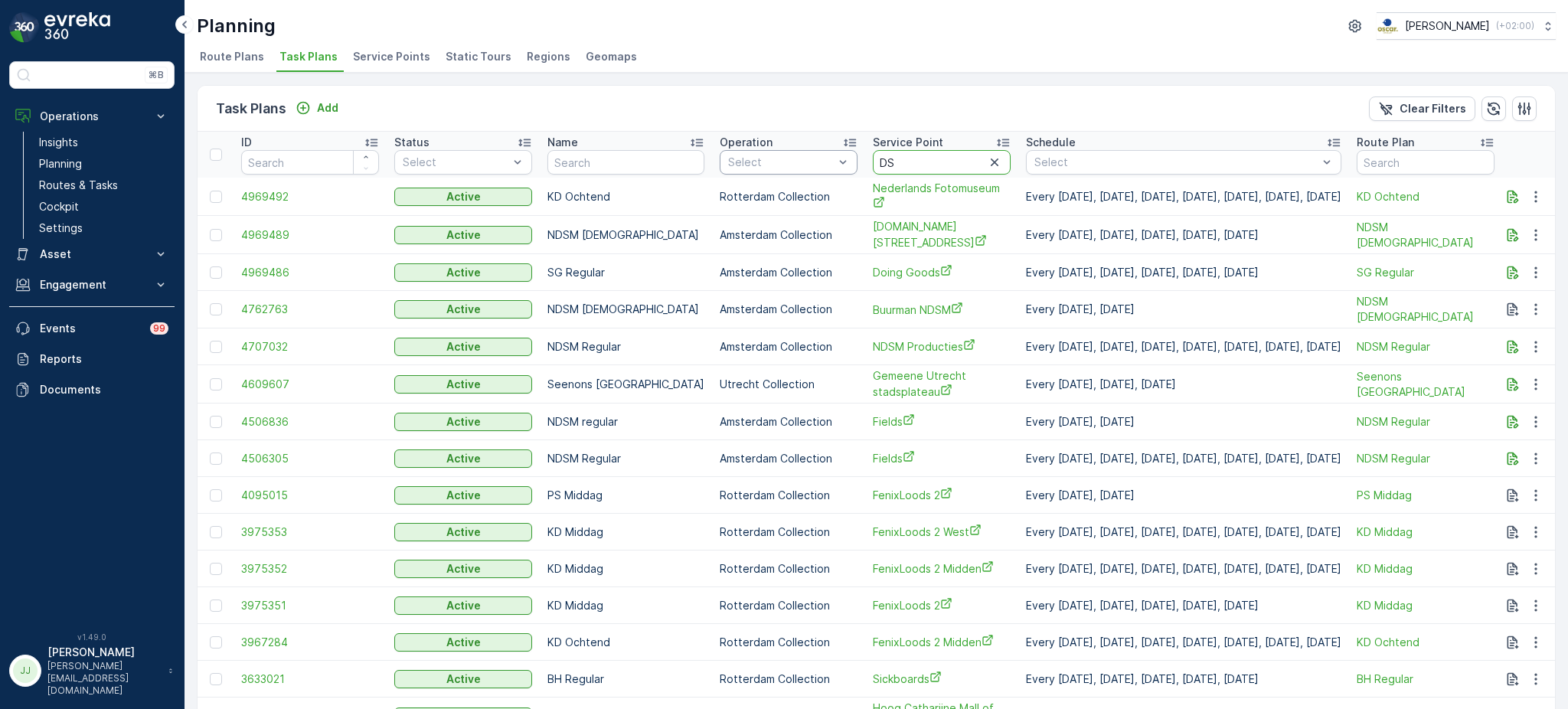
drag, startPoint x: 892, startPoint y: 158, endPoint x: 766, endPoint y: 166, distance: 126.3
click at [766, 166] on tr "ID Status Select Name Operation Select Service Point DS Schedule Select Route P…" at bounding box center [1115, 154] width 1836 height 46
type input "all day"
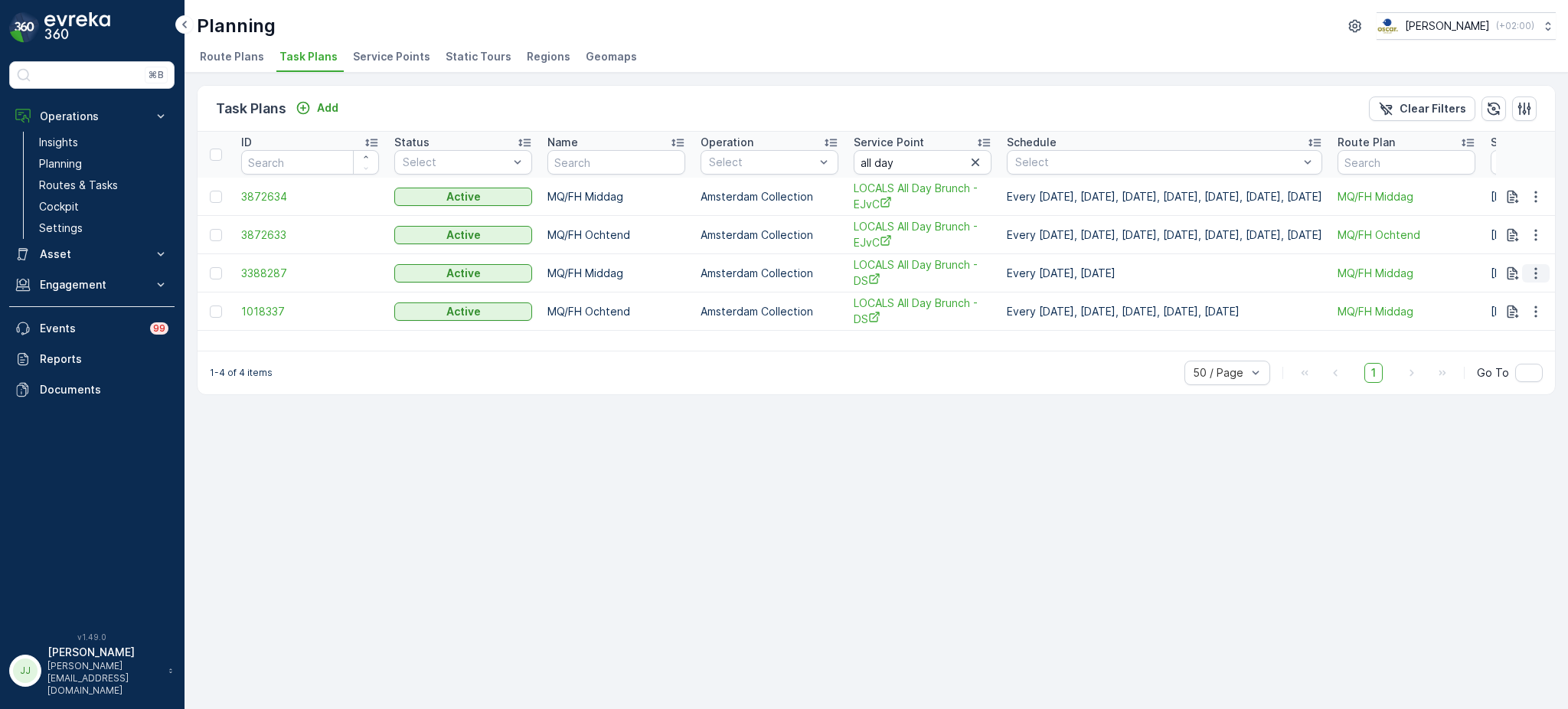
click at [1540, 271] on icon "button" at bounding box center [1535, 274] width 15 height 15
click at [1515, 317] on span "Edit Task Plan" at bounding box center [1508, 316] width 71 height 15
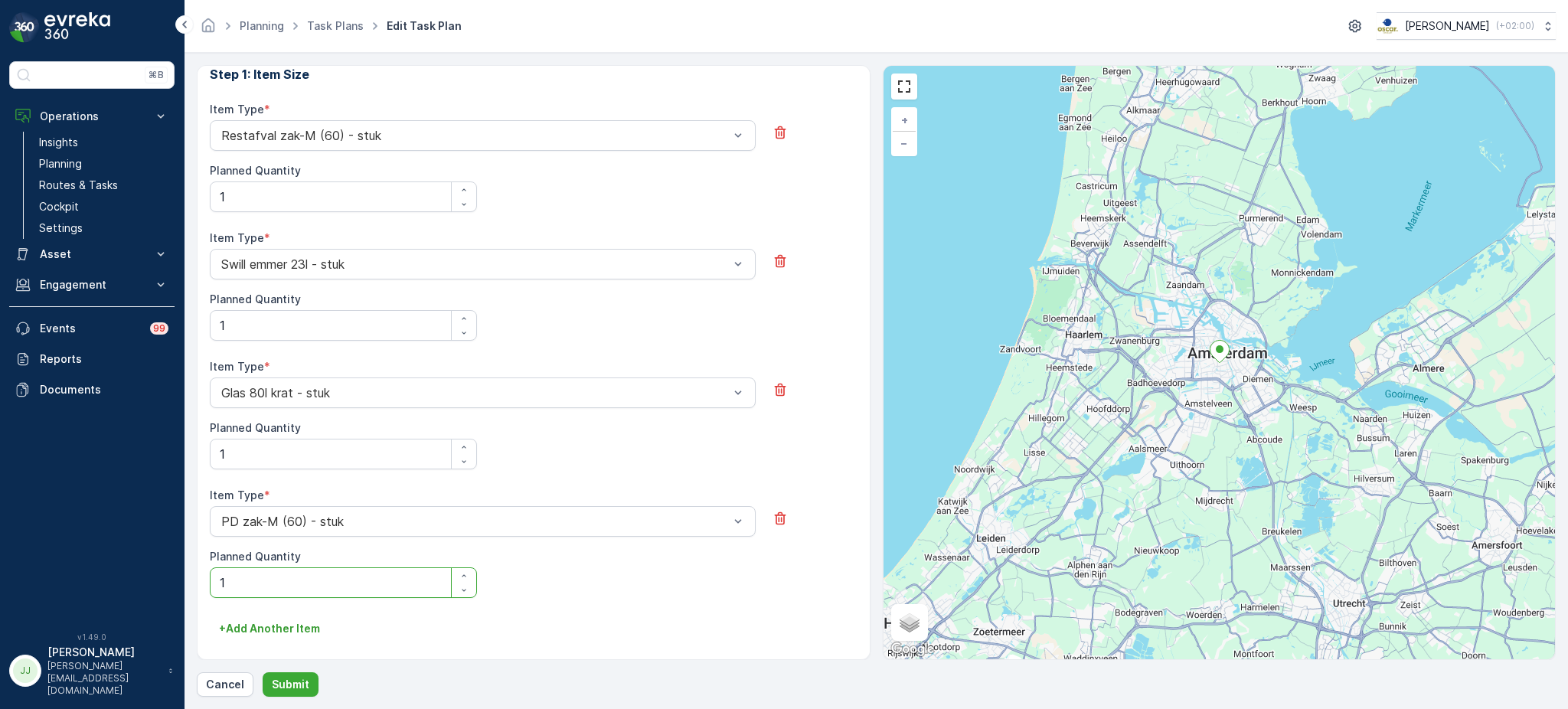
scroll to position [495, 0]
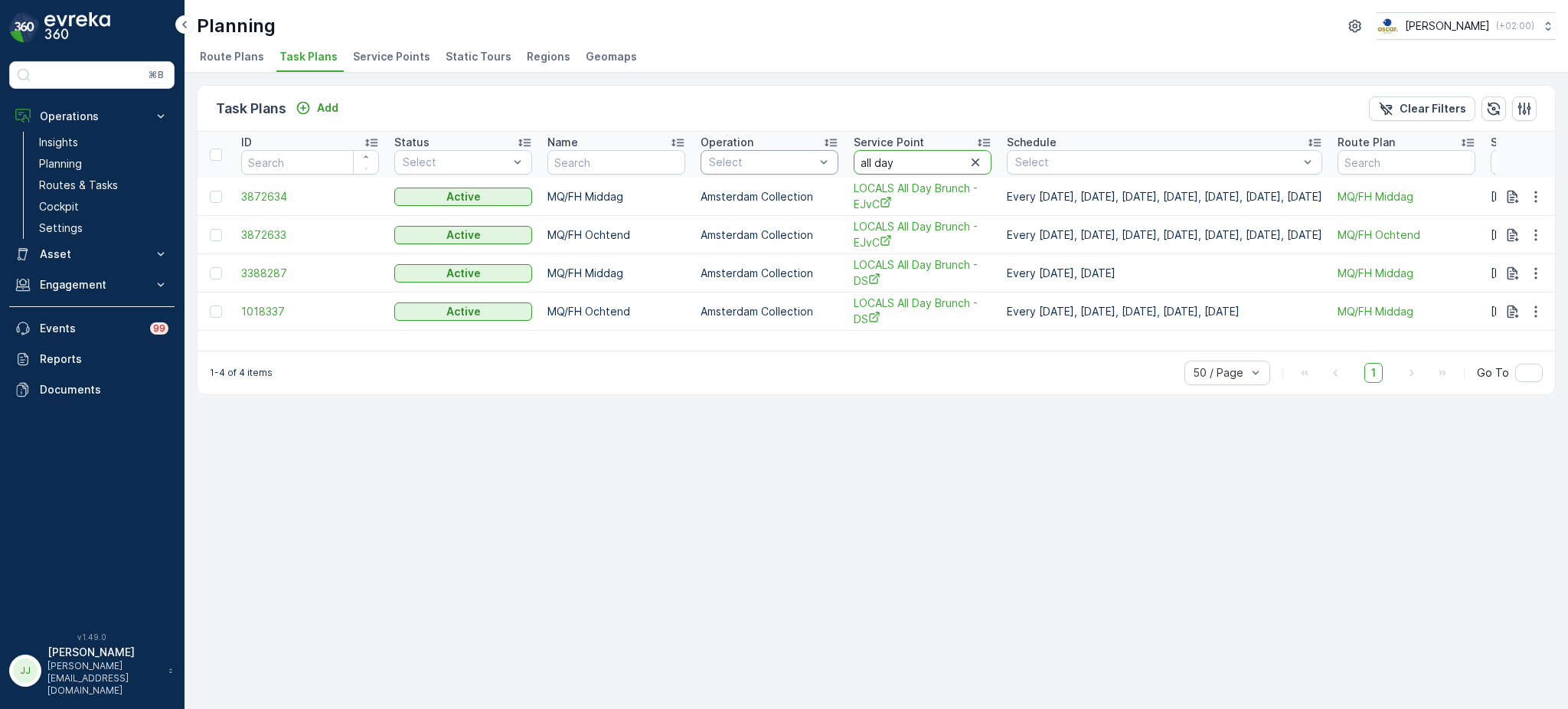
drag, startPoint x: 808, startPoint y: 157, endPoint x: 792, endPoint y: 157, distance: 16.0
click at [792, 157] on tr "ID Status Select Name Operation Select Service Point all day Schedule Select Ro…" at bounding box center [1106, 154] width 1817 height 46
type input "raina"
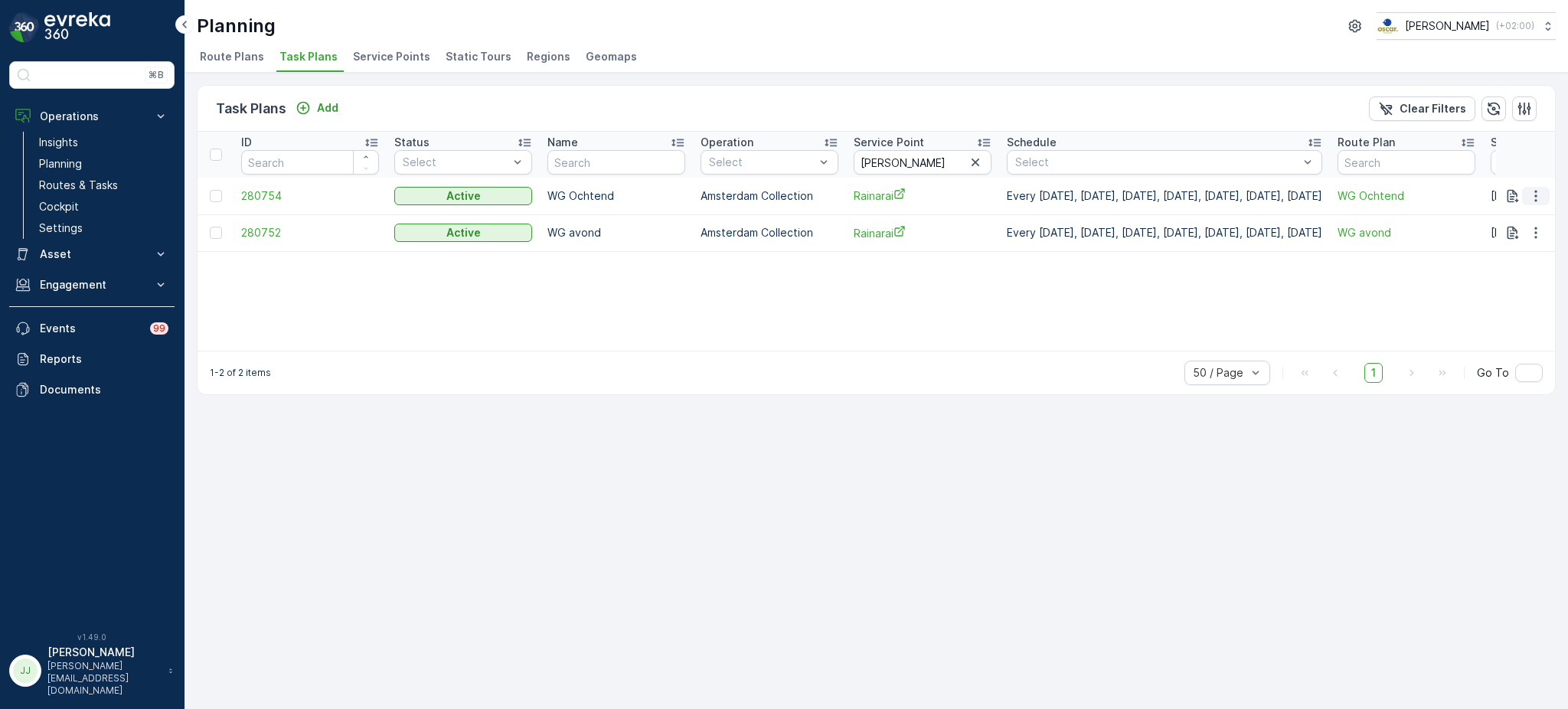
click at [1535, 196] on icon "button" at bounding box center [1535, 196] width 15 height 15
click at [1479, 243] on span "Edit Task Plan" at bounding box center [1508, 239] width 71 height 15
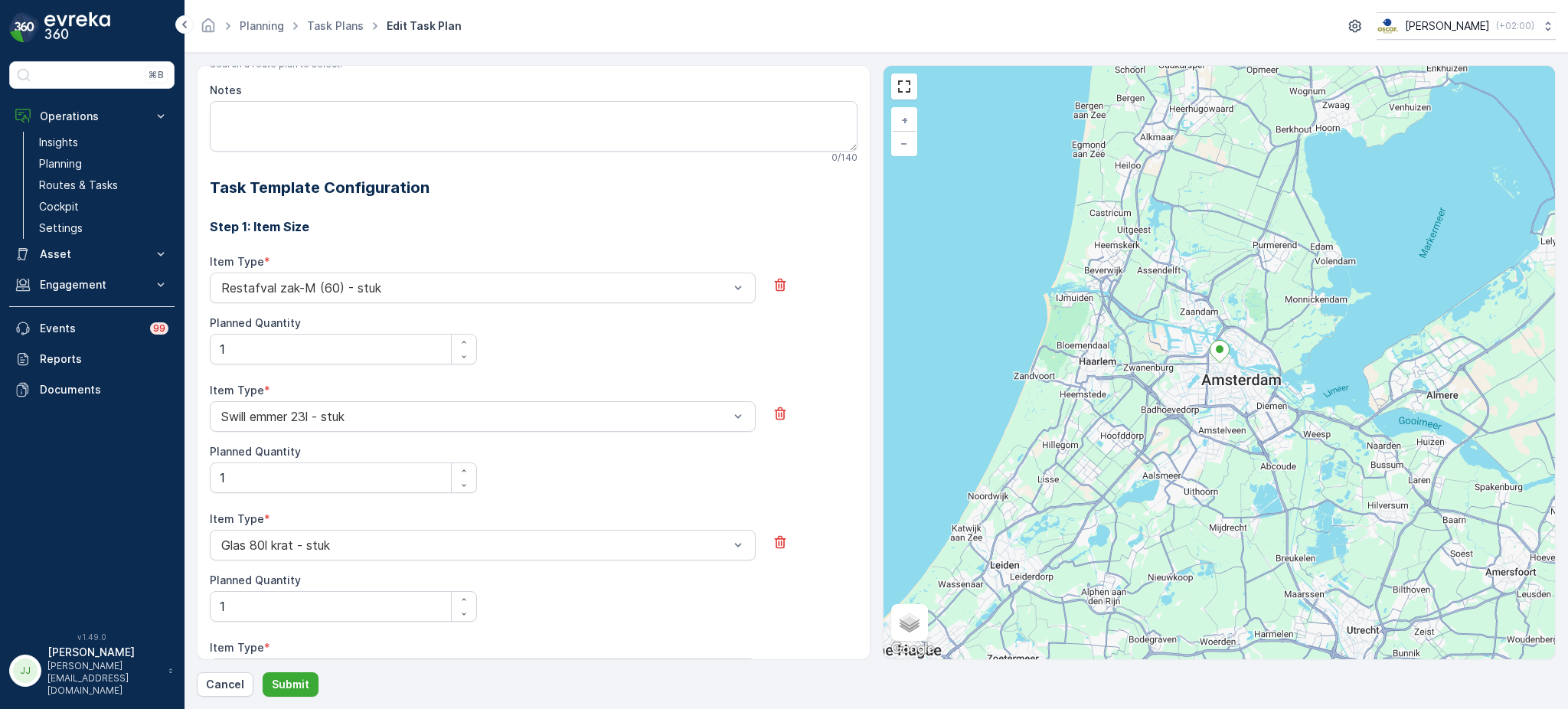
scroll to position [418, 0]
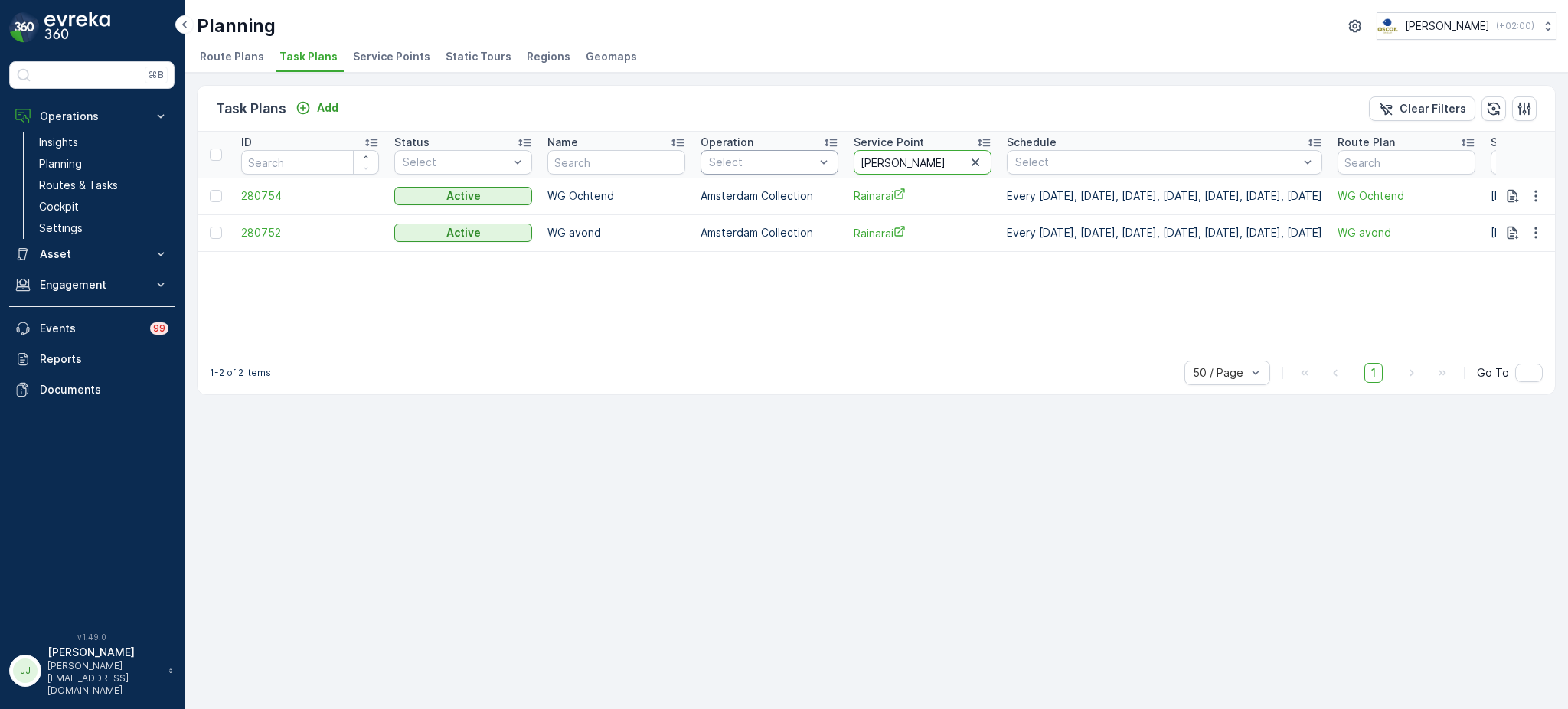
drag, startPoint x: 891, startPoint y: 156, endPoint x: 810, endPoint y: 150, distance: 81.2
click at [810, 150] on tr "ID Status Select Name Operation Select Service Point raina Schedule Select Rout…" at bounding box center [1106, 154] width 1817 height 46
type input "hamburg"
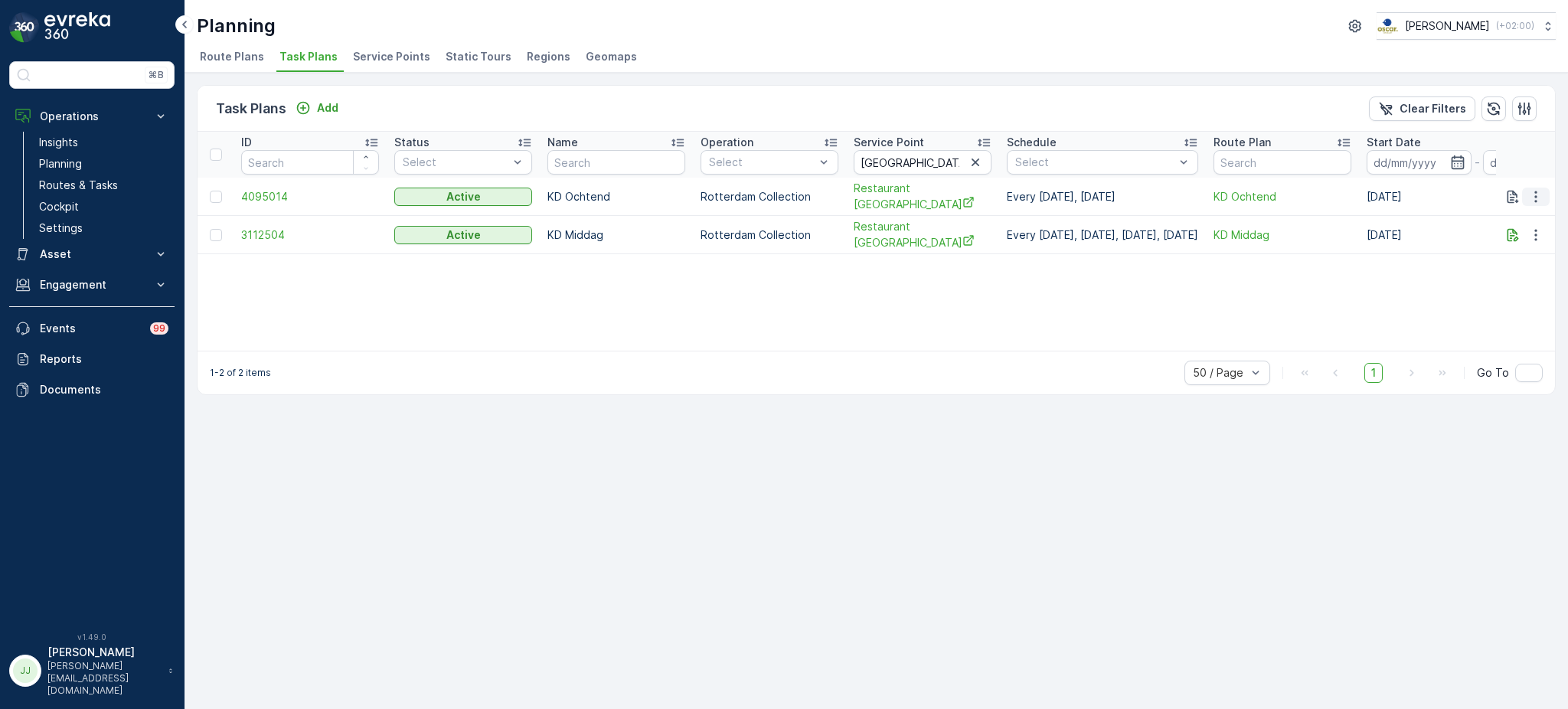
click at [1533, 194] on icon "button" at bounding box center [1535, 197] width 15 height 15
click at [1313, 293] on div "ID Status Select Name Operation Select Service Point hamburg Schedule Select Ro…" at bounding box center [877, 241] width 1358 height 219
click at [1525, 231] on button "button" at bounding box center [1535, 235] width 28 height 18
drag, startPoint x: 1484, startPoint y: 290, endPoint x: 1515, endPoint y: 269, distance: 37.4
click at [1515, 269] on ul "See More Details Edit Task Plan History Delete Task Plan" at bounding box center [1517, 289] width 108 height 98
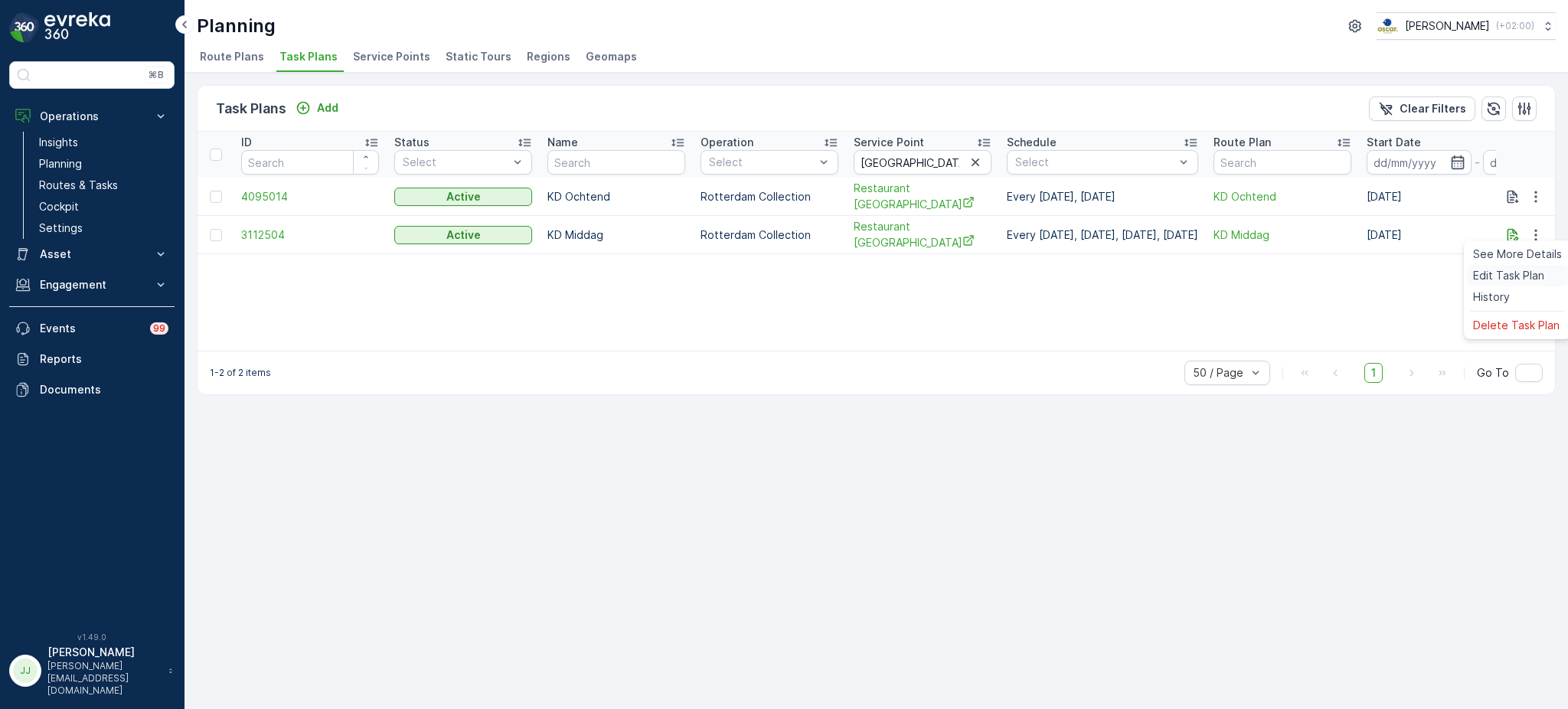
click at [1515, 269] on span "Edit Task Plan" at bounding box center [1508, 275] width 71 height 15
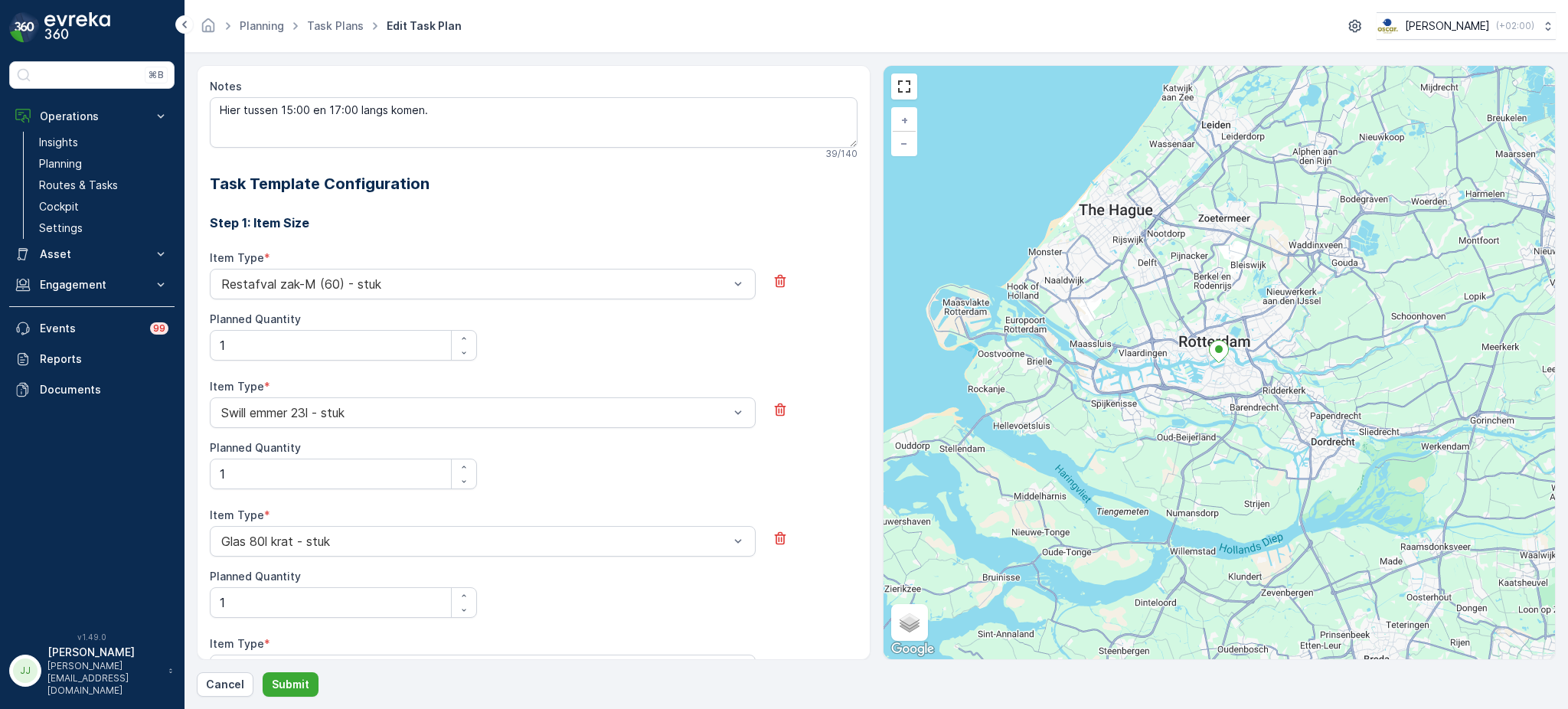
scroll to position [422, 0]
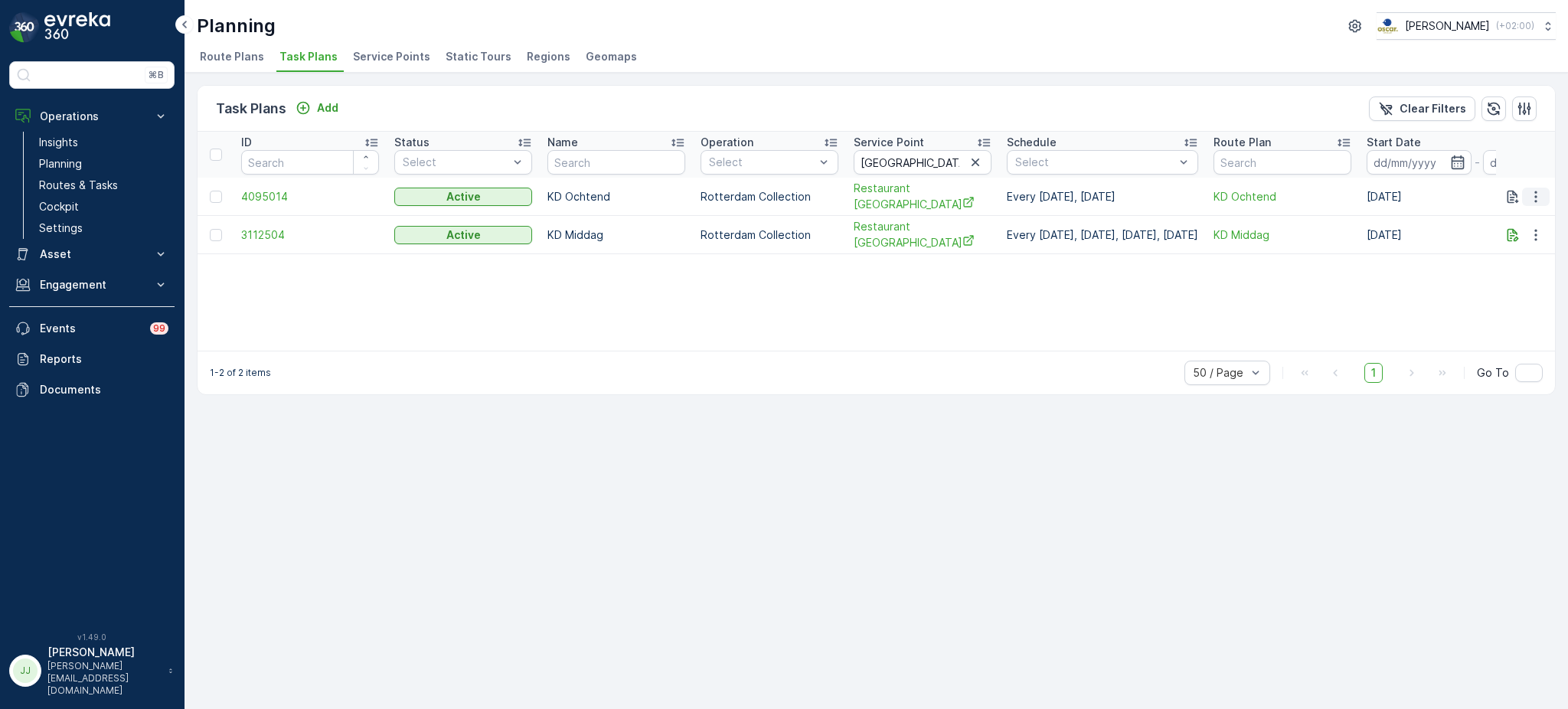
click at [1534, 194] on icon "button" at bounding box center [1535, 197] width 15 height 15
click at [1529, 244] on span "Edit Task Plan" at bounding box center [1508, 239] width 71 height 15
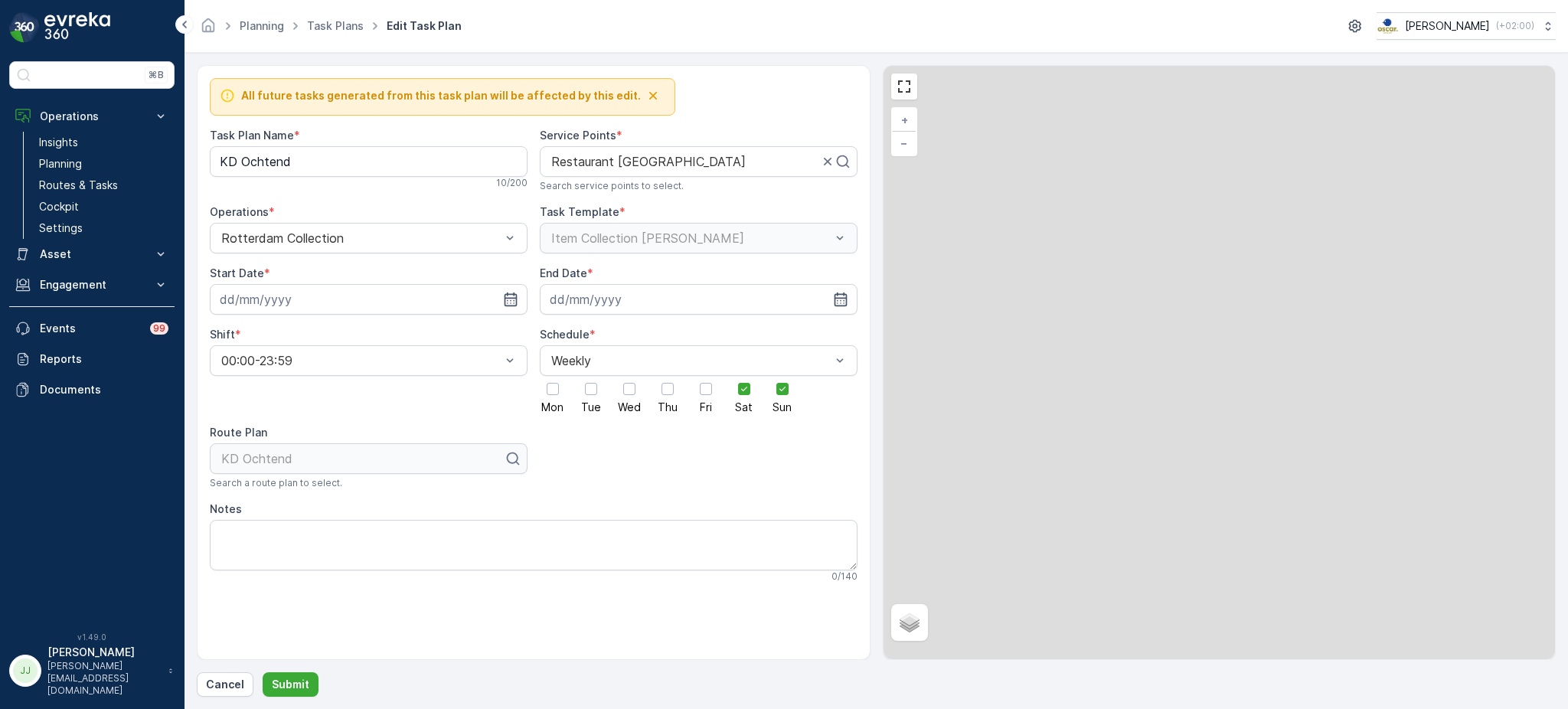
type Name "KD Ochtend"
type input "07.05.2025"
type input "14.10.2030"
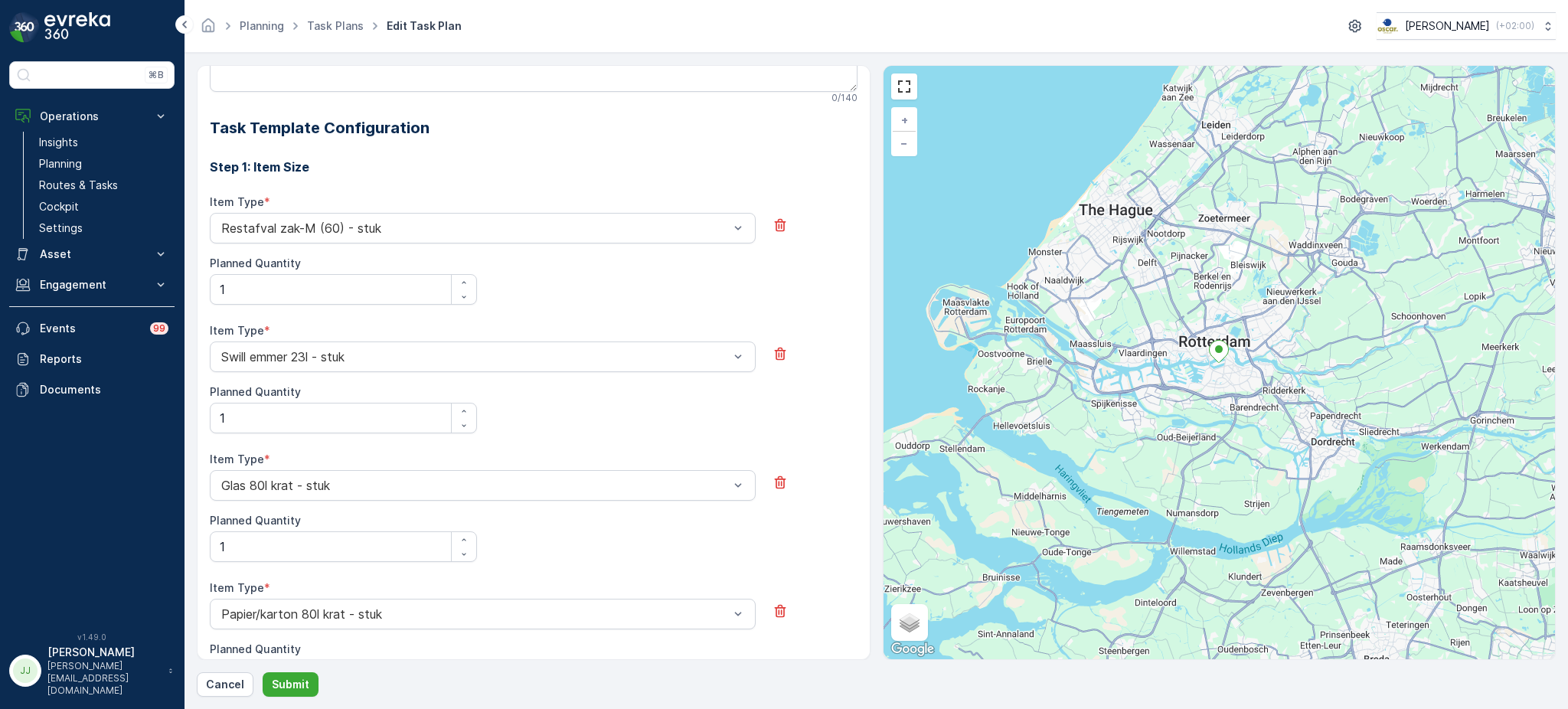
scroll to position [521, 0]
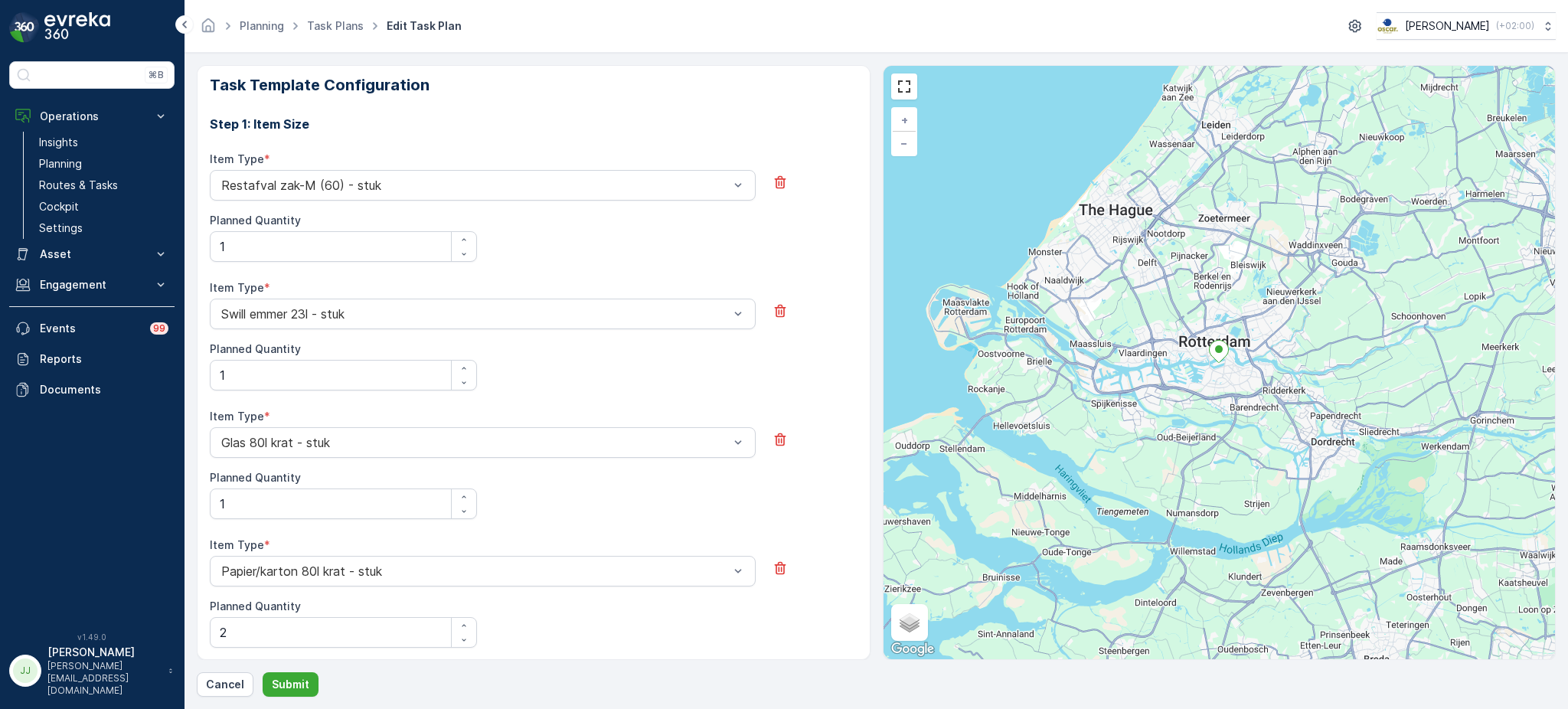
drag, startPoint x: 445, startPoint y: 284, endPoint x: 443, endPoint y: 260, distance: 24.1
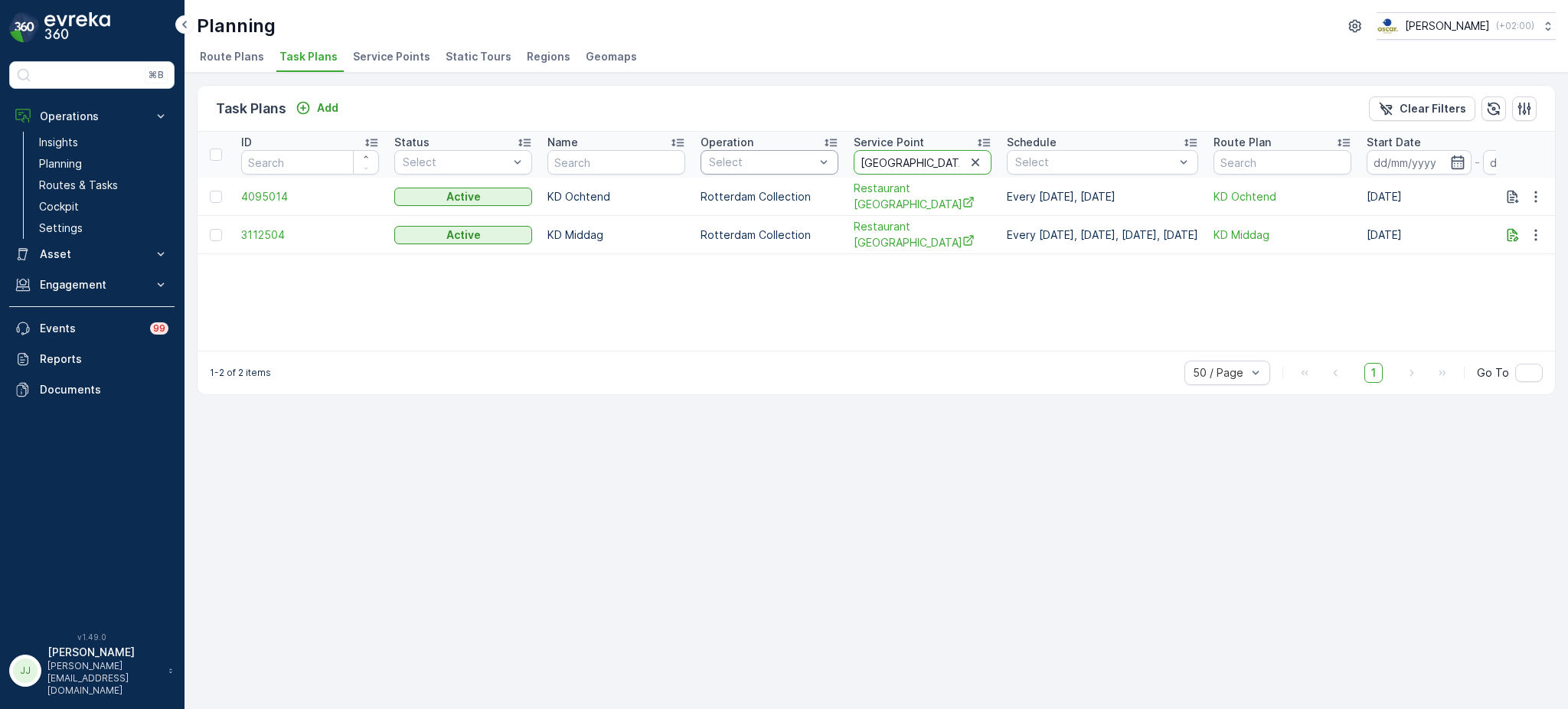
drag, startPoint x: 937, startPoint y: 161, endPoint x: 756, endPoint y: 167, distance: 181.1
click at [756, 167] on tr "ID Status Select Name Operation Select Service Point hamburg Schedule Select Ro…" at bounding box center [1044, 154] width 1693 height 46
type input "walha"
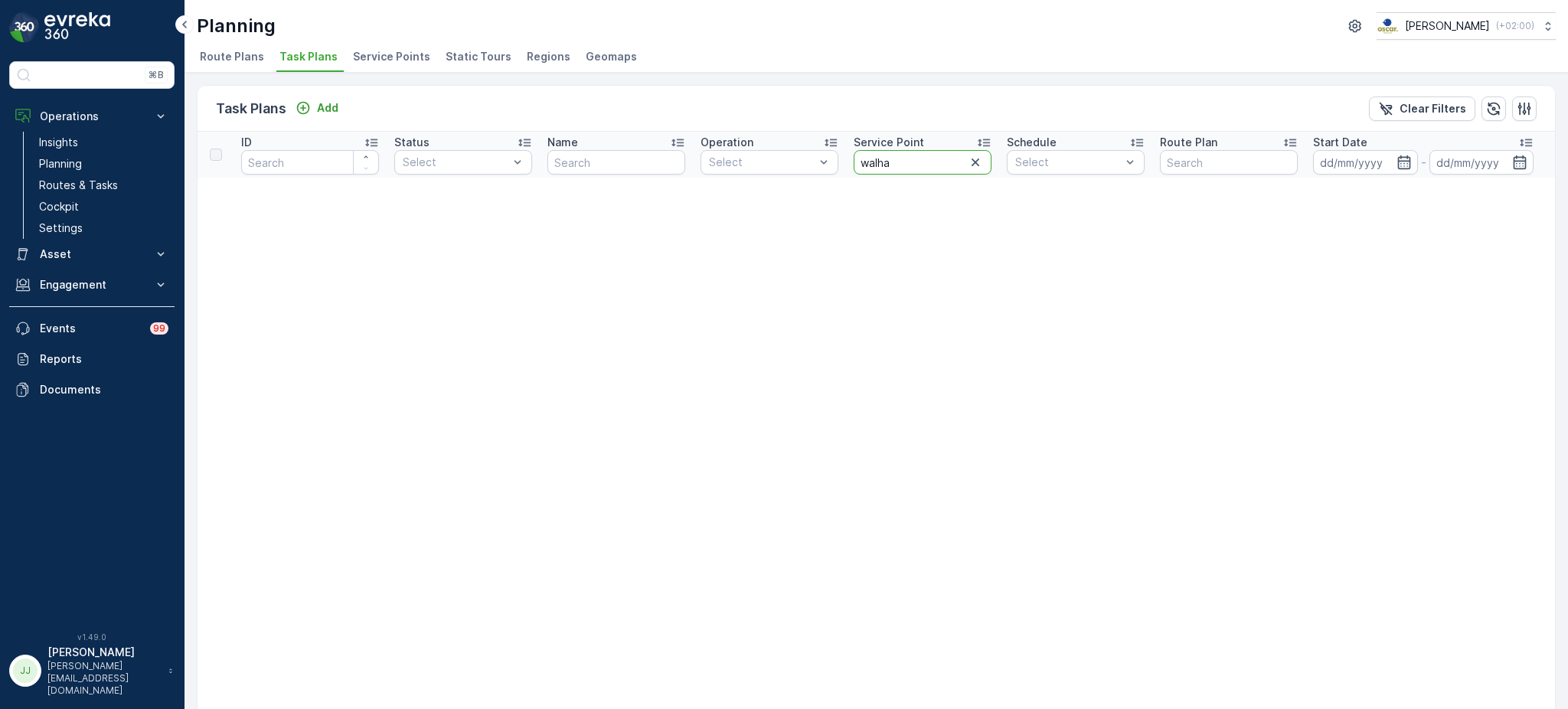
drag, startPoint x: 946, startPoint y: 164, endPoint x: 854, endPoint y: 160, distance: 92.1
click at [854, 160] on input "walha" at bounding box center [922, 162] width 138 height 24
type input "theather"
drag, startPoint x: 937, startPoint y: 163, endPoint x: 761, endPoint y: 175, distance: 176.4
click at [761, 175] on tr "ID Status Select Name Operation Select Service Point theather Schedule Select R…" at bounding box center [997, 154] width 1598 height 46
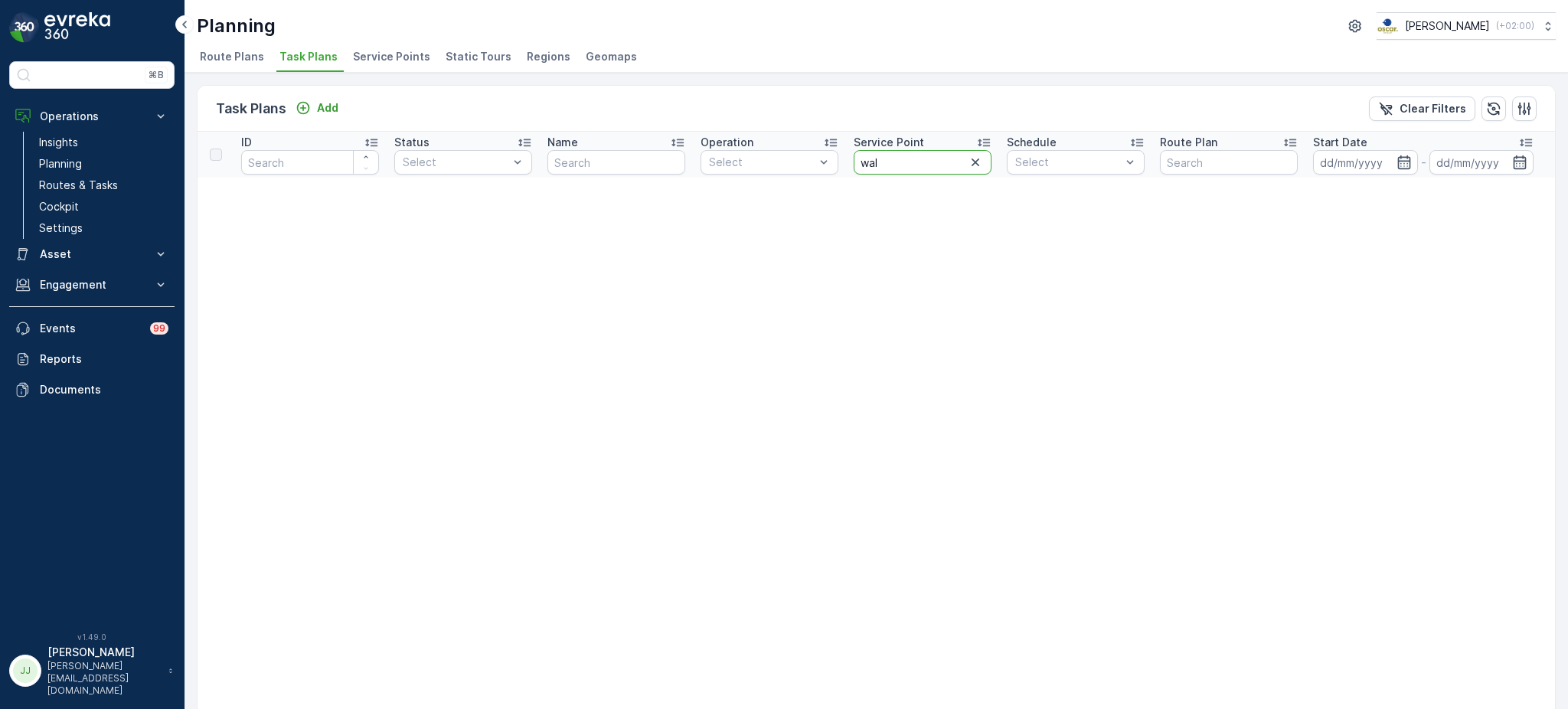
type input "wall"
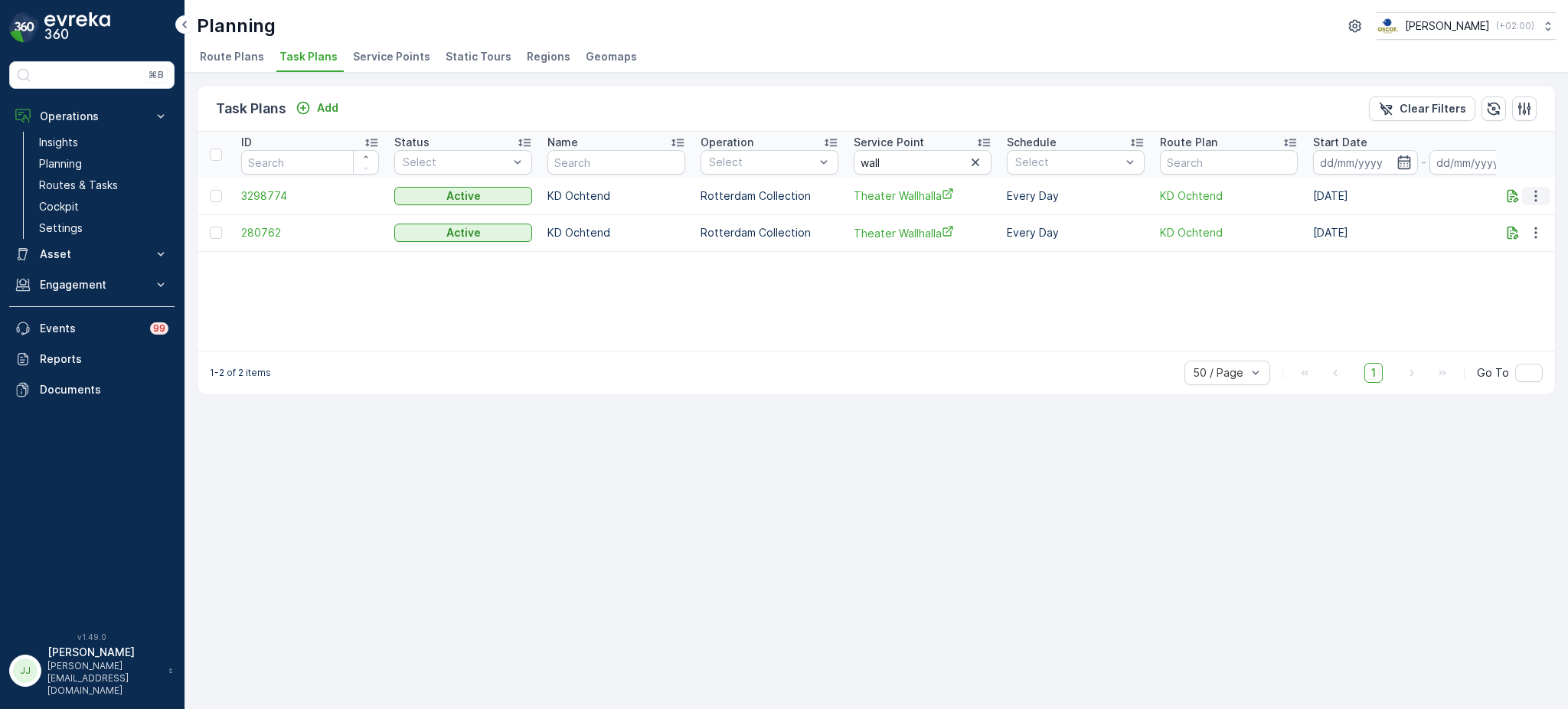
click at [1534, 191] on icon "button" at bounding box center [1535, 196] width 15 height 15
click at [1528, 237] on span "Edit Task Plan" at bounding box center [1508, 239] width 71 height 15
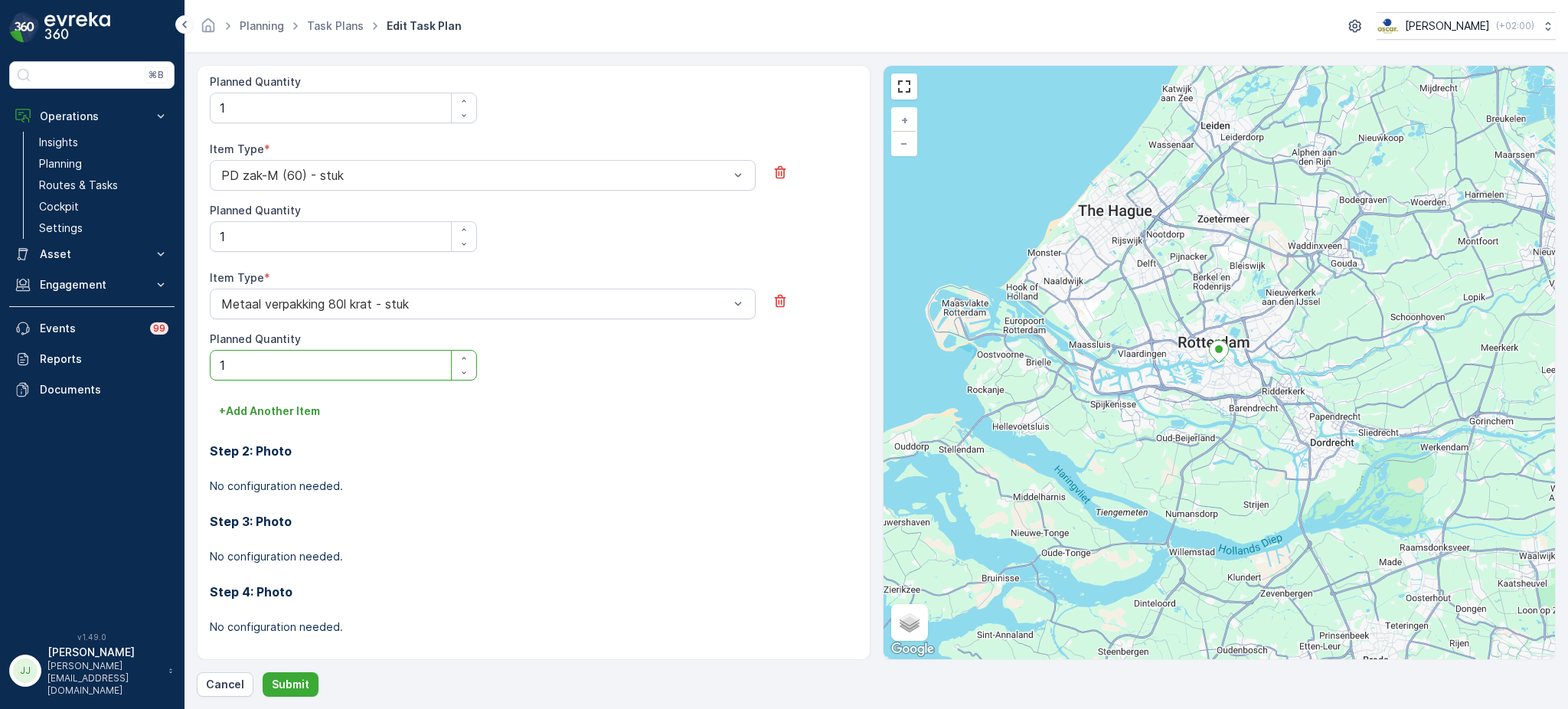
scroll to position [1179, 0]
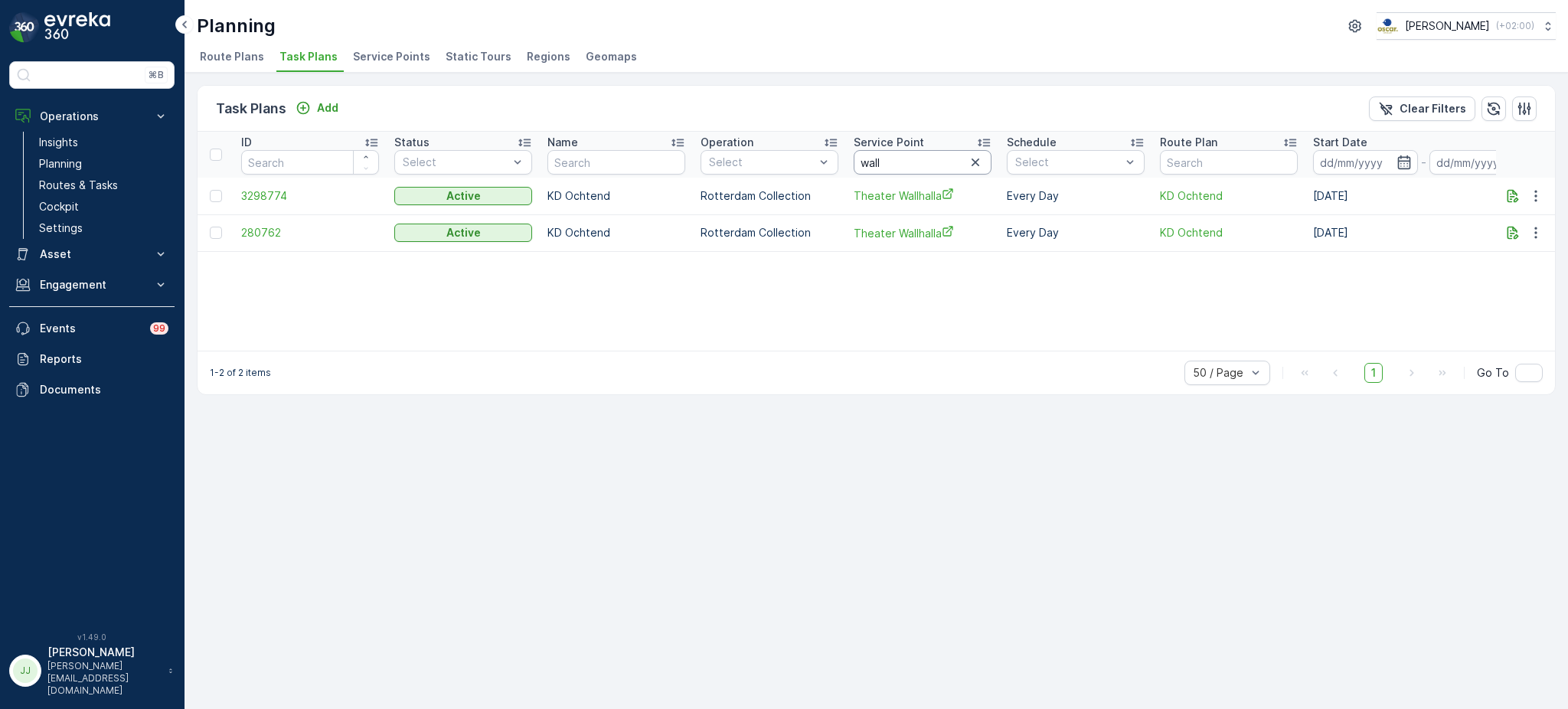
drag, startPoint x: 899, startPoint y: 167, endPoint x: 838, endPoint y: 163, distance: 61.1
click at [838, 163] on tr "ID Status Select Name Operation Select Service Point wall Schedule Select Route…" at bounding box center [1017, 154] width 1639 height 46
type input "ton"
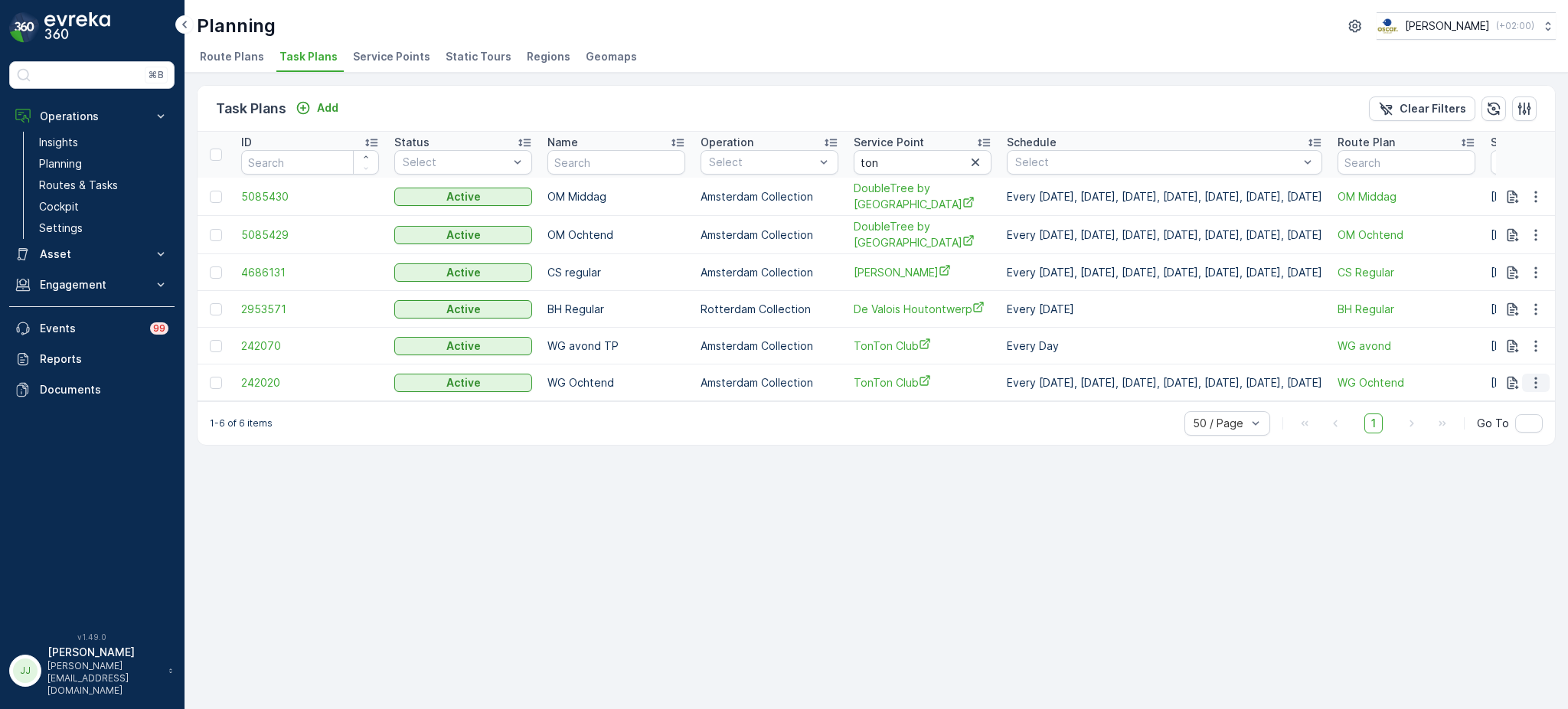
click at [1540, 390] on icon "button" at bounding box center [1535, 383] width 15 height 15
click at [1512, 457] on span "Edit Task Plan" at bounding box center [1508, 456] width 71 height 15
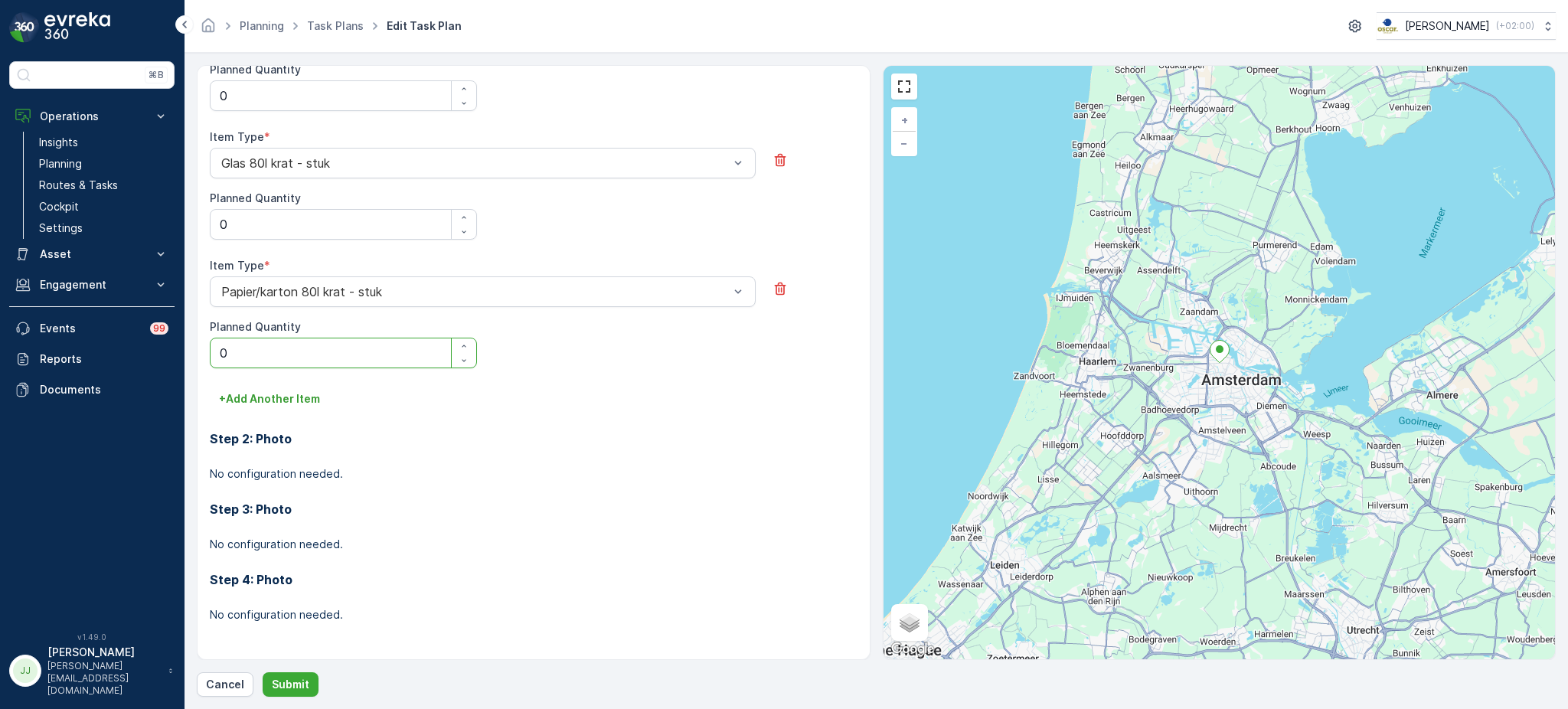
scroll to position [597, 0]
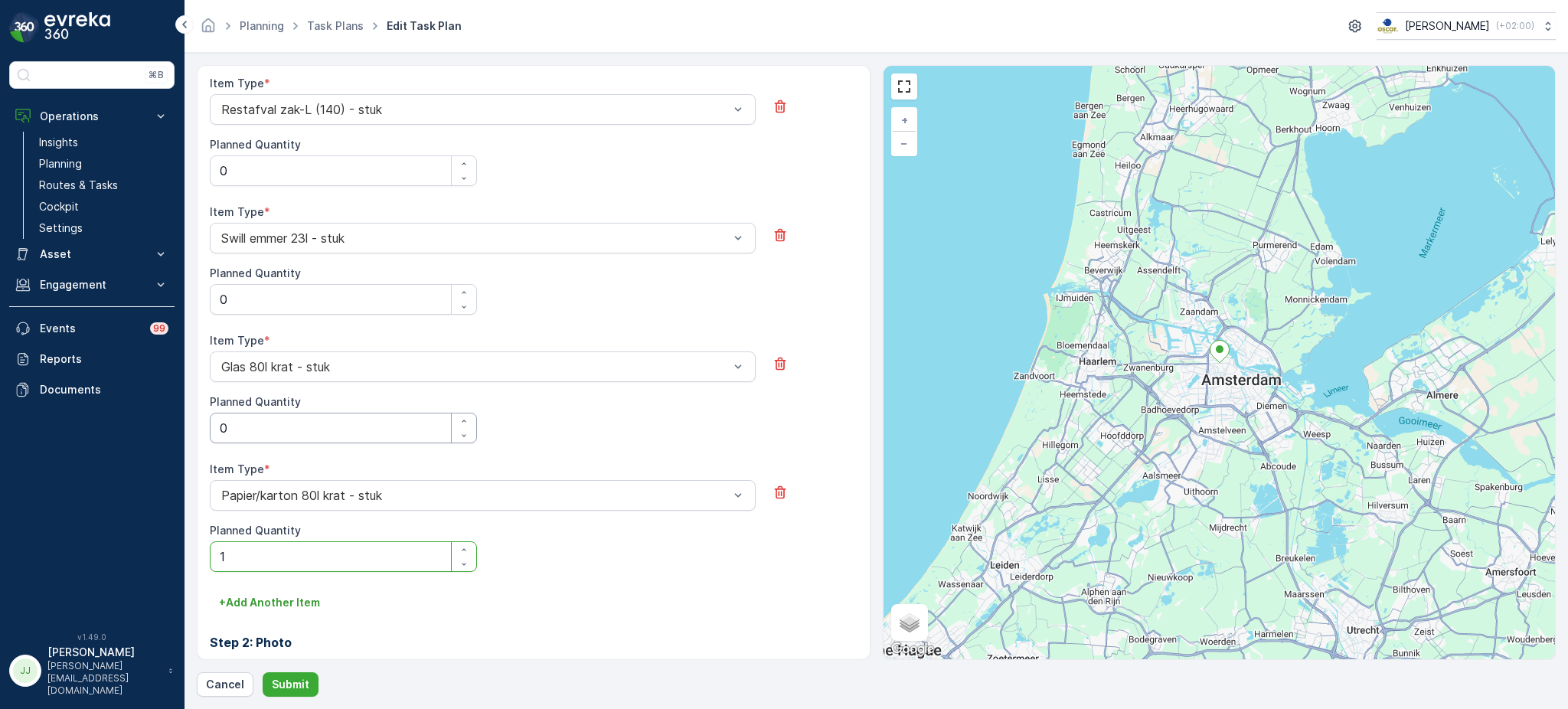
type Quantity "1"
click at [321, 435] on Quantity "0" at bounding box center [344, 428] width 267 height 31
type Quantity "1"
click at [262, 304] on Quantity "0" at bounding box center [344, 299] width 267 height 31
type Quantity "1"
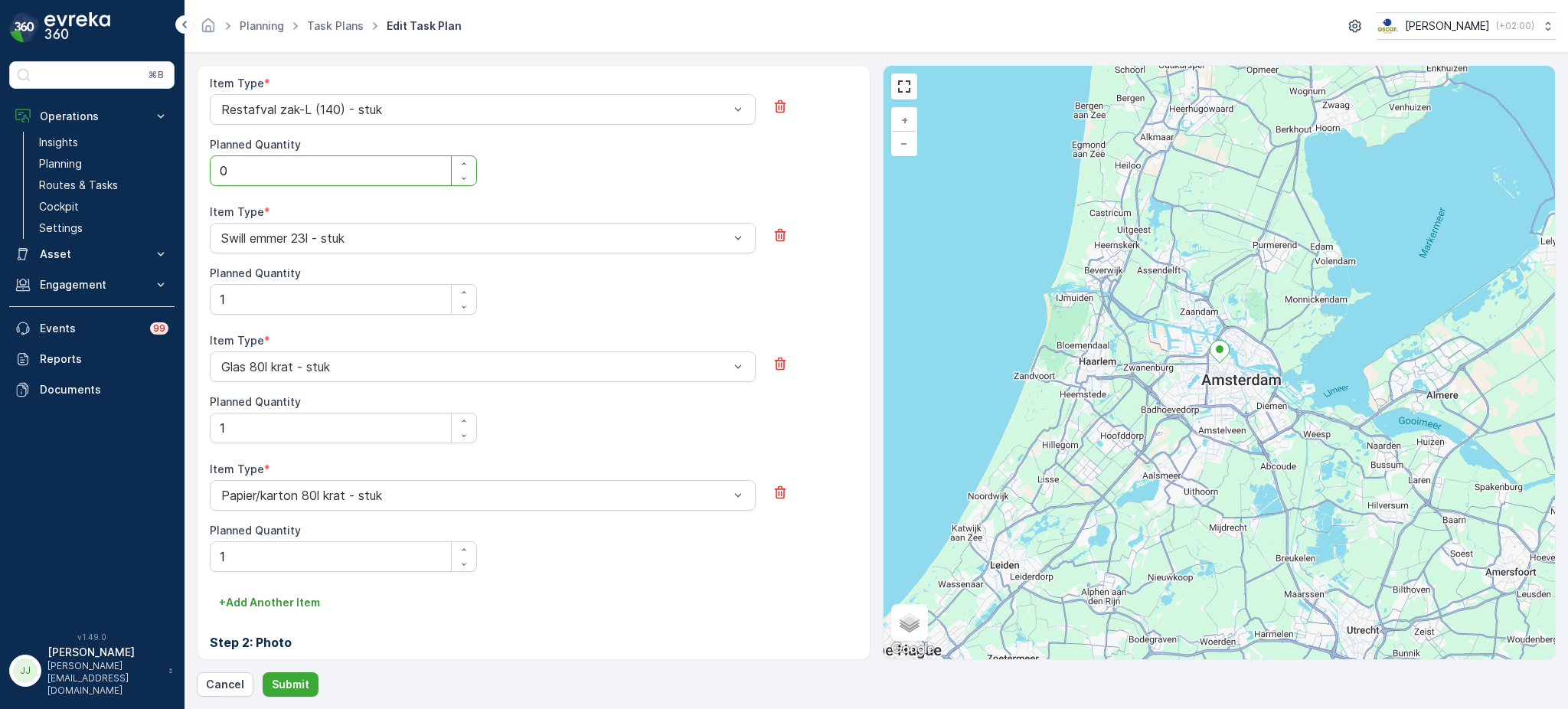
click at [250, 172] on Quantity "0" at bounding box center [344, 170] width 267 height 31
type Quantity "1"
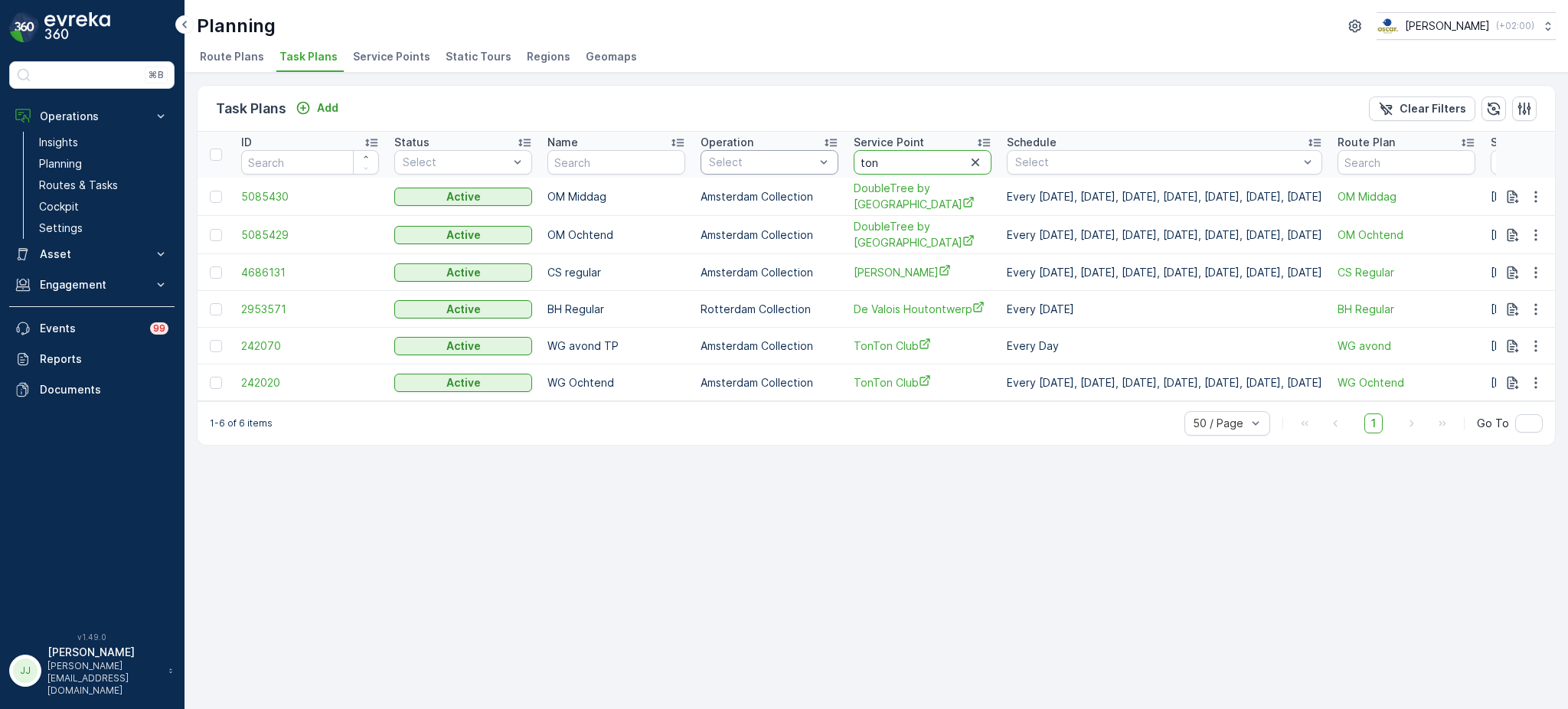
drag, startPoint x: 891, startPoint y: 156, endPoint x: 781, endPoint y: 158, distance: 110.0
click at [781, 158] on tr "ID Status Select Name Operation Select Service Point ton Schedule Select Route …" at bounding box center [1106, 154] width 1817 height 46
type input "vervat"
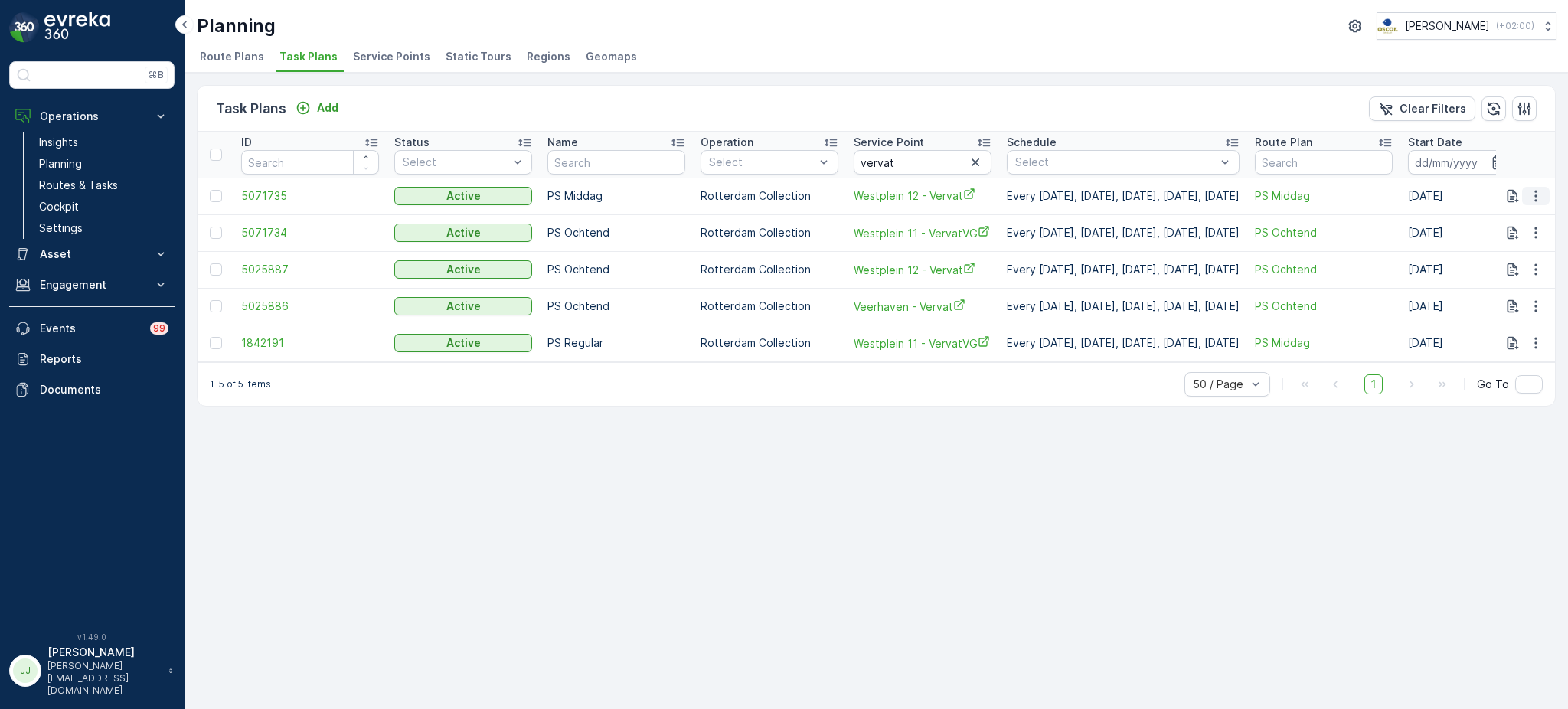
click at [1540, 190] on icon "button" at bounding box center [1535, 196] width 15 height 15
click at [1513, 240] on span "Edit Task Plan" at bounding box center [1508, 239] width 71 height 15
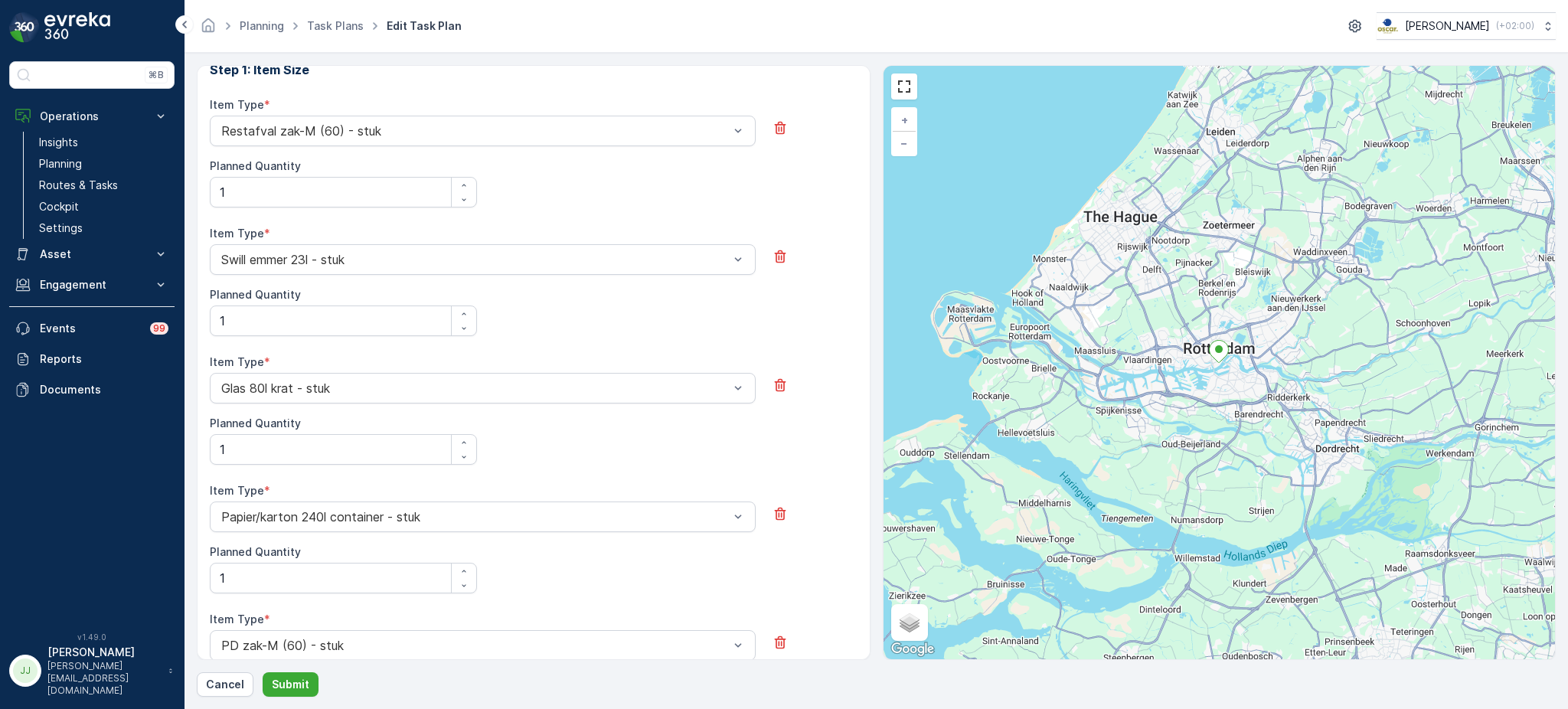
scroll to position [505, 0]
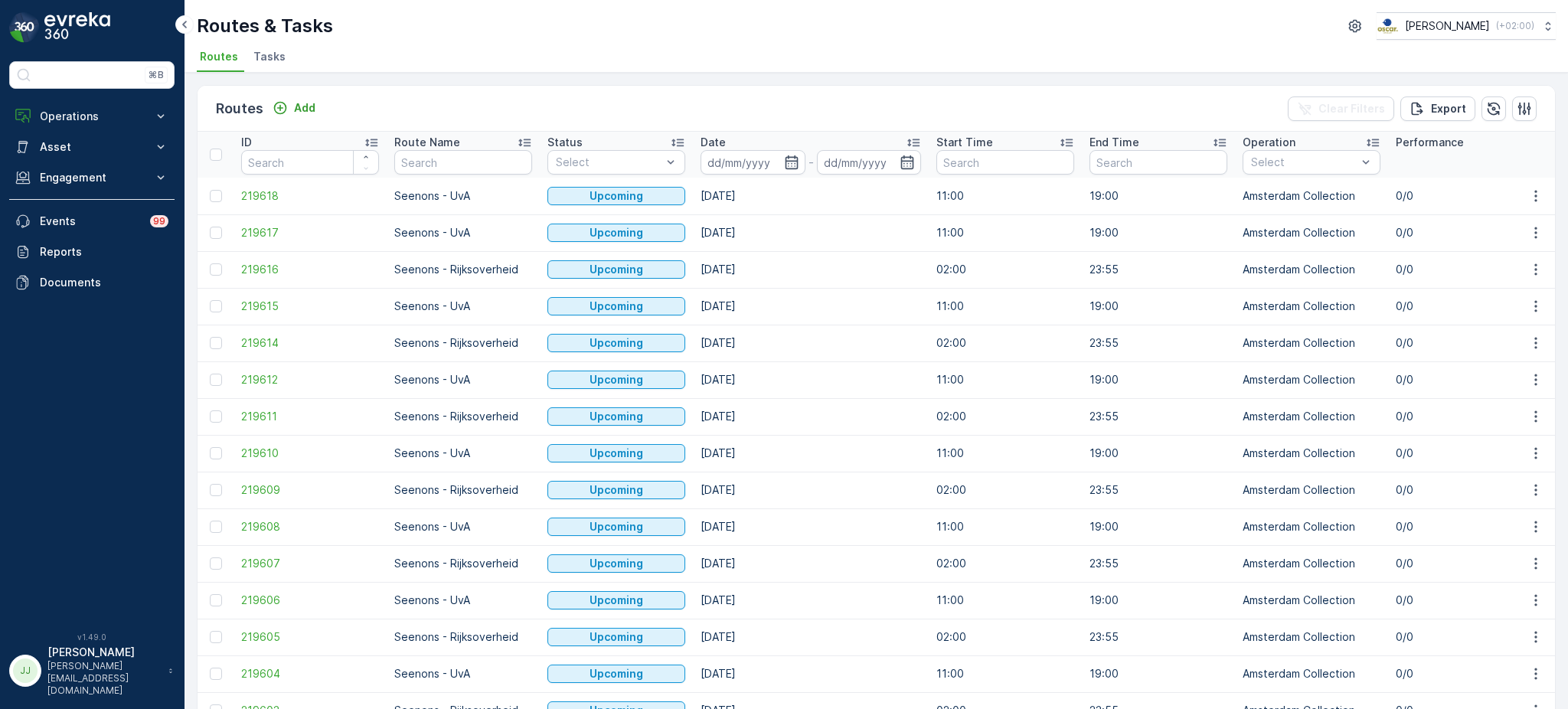
click at [273, 57] on span "Tasks" at bounding box center [269, 57] width 33 height 15
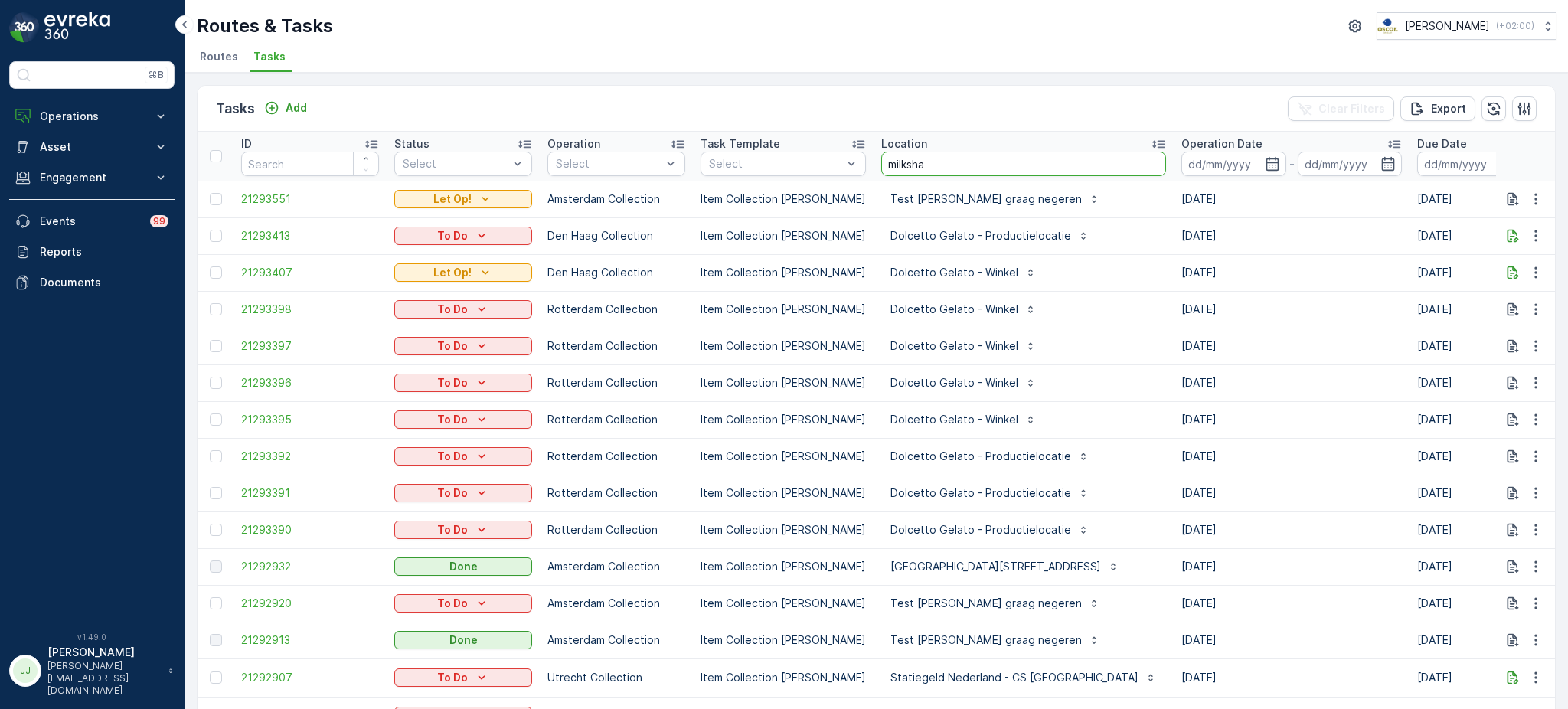
type input "milkshak"
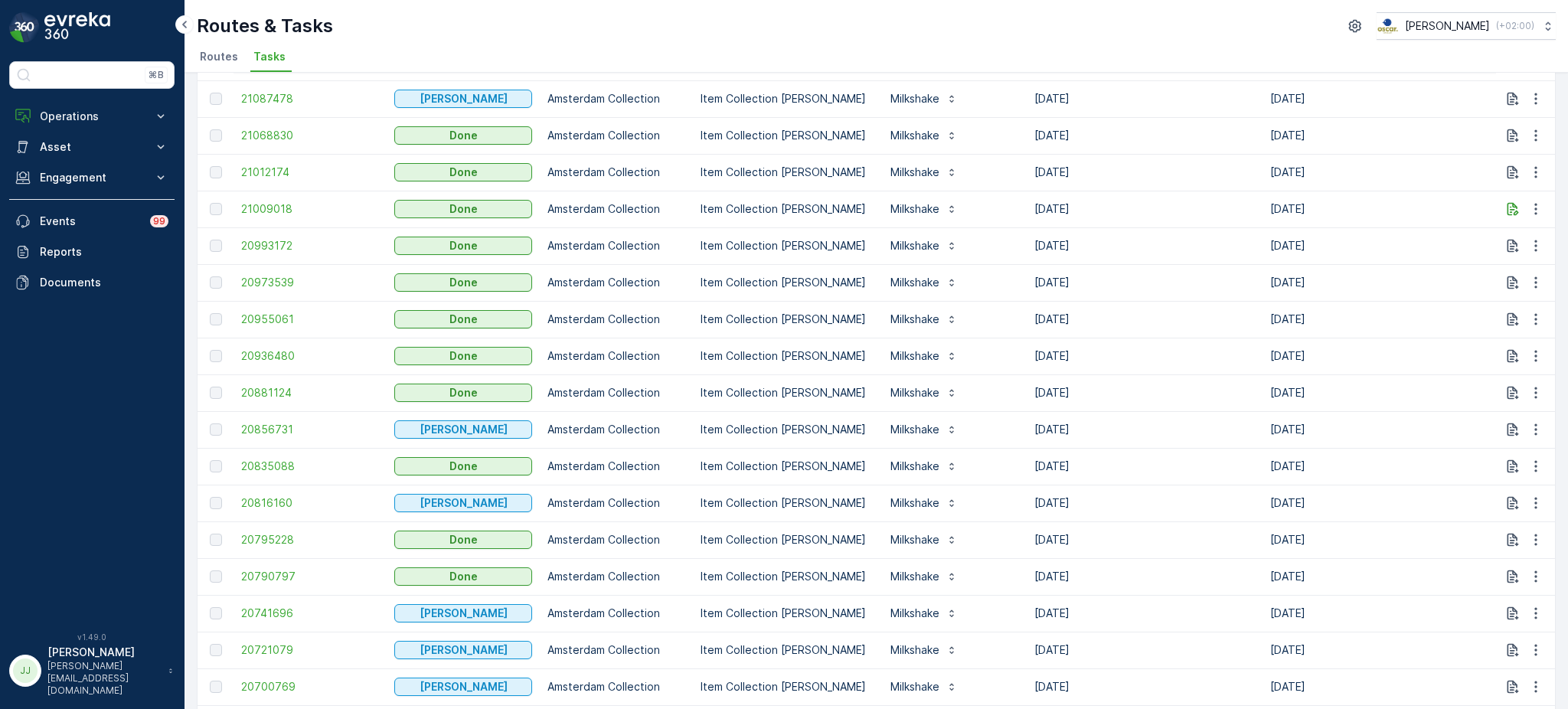
scroll to position [395, 0]
click at [1510, 211] on icon "button" at bounding box center [1513, 208] width 15 height 15
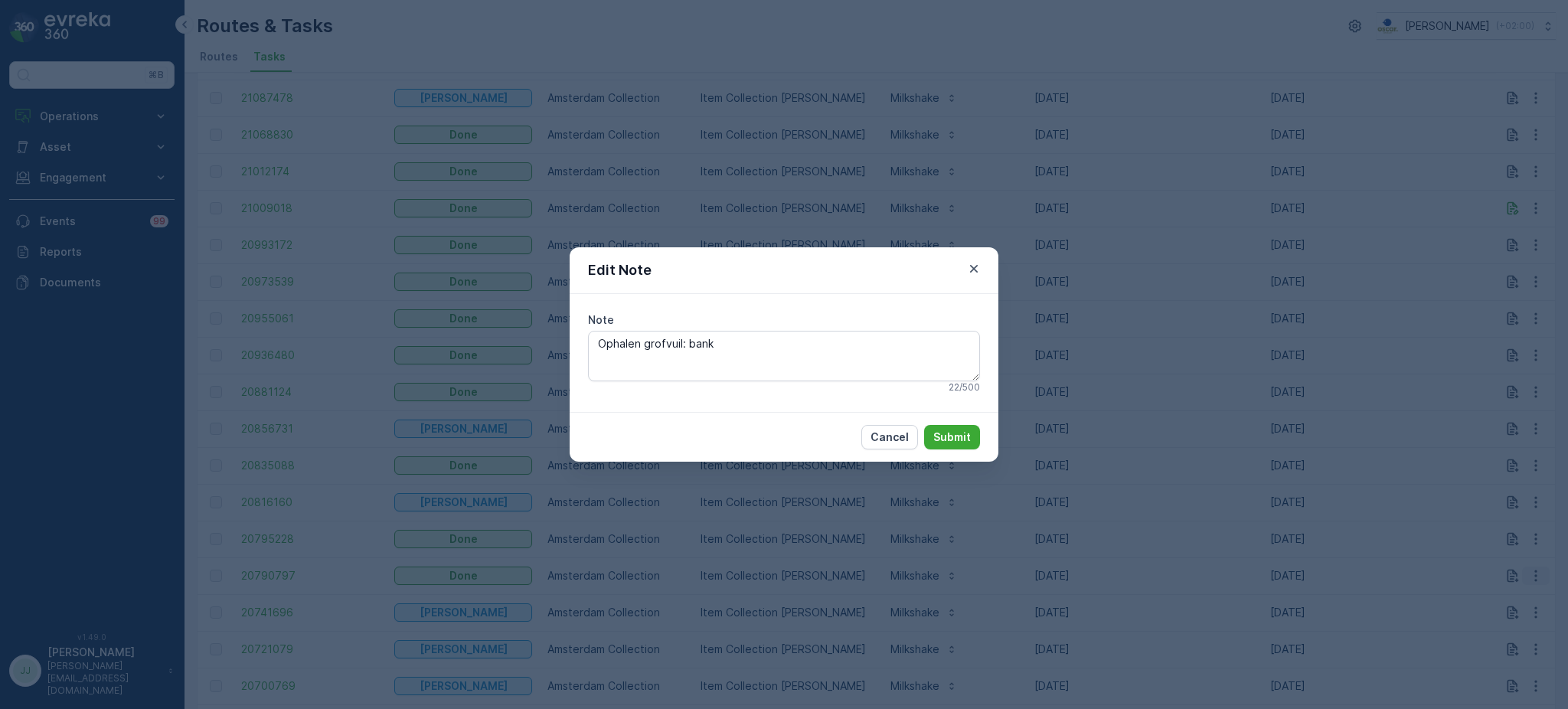
drag, startPoint x: 973, startPoint y: 263, endPoint x: 1521, endPoint y: 574, distance: 630.1
click at [974, 263] on icon "button" at bounding box center [973, 269] width 15 height 15
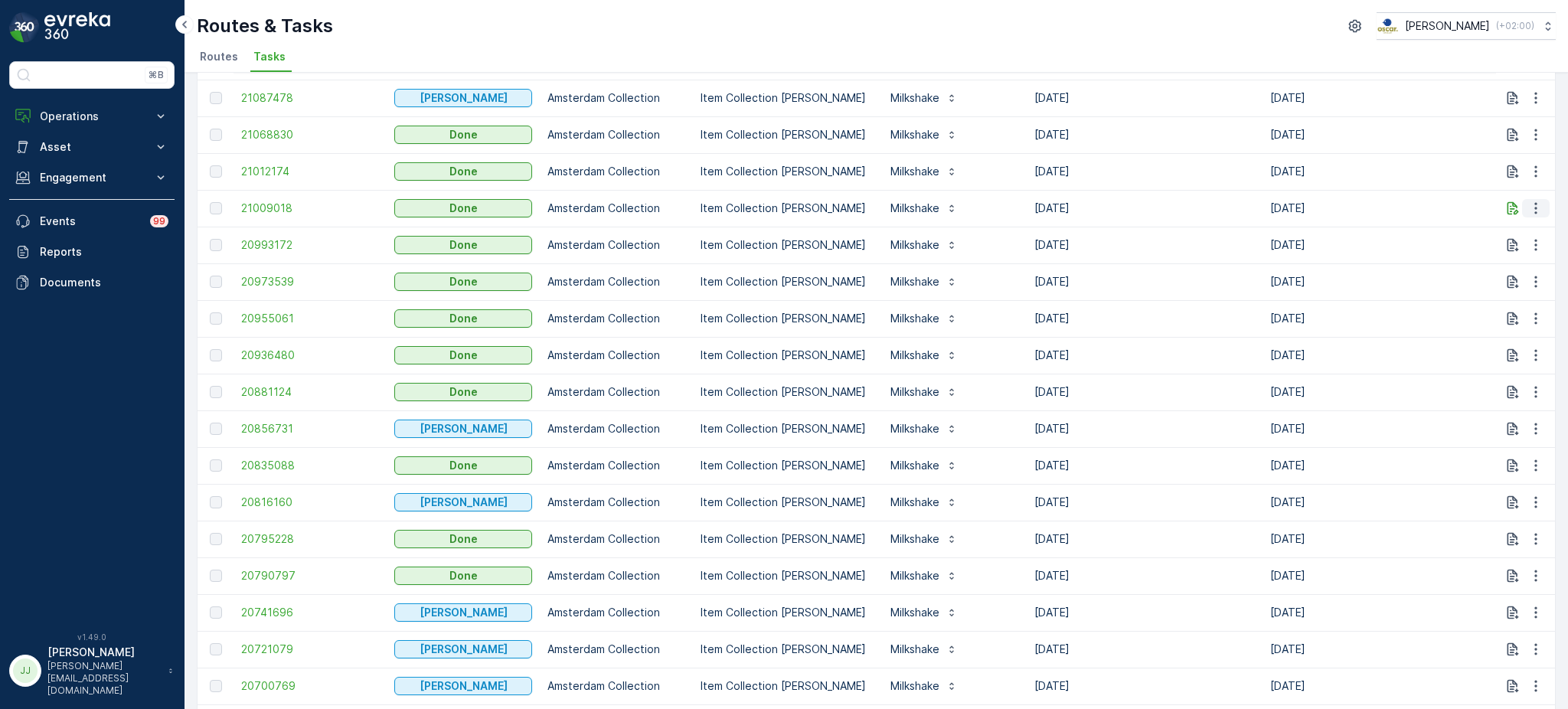
click at [1535, 206] on icon "button" at bounding box center [1535, 208] width 15 height 15
click at [292, 209] on span "21009018" at bounding box center [309, 208] width 138 height 15
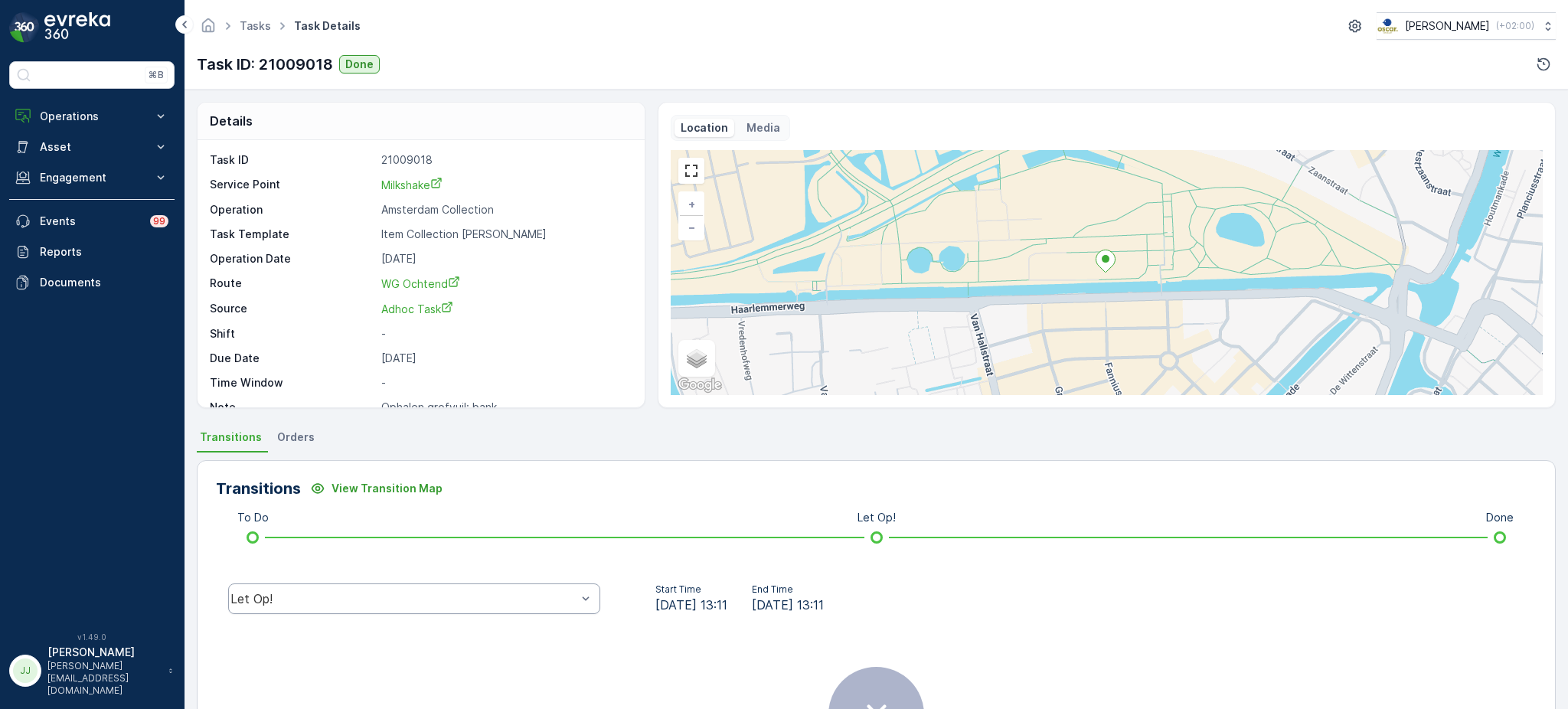
click at [387, 587] on div "Let Op!" at bounding box center [415, 598] width 372 height 31
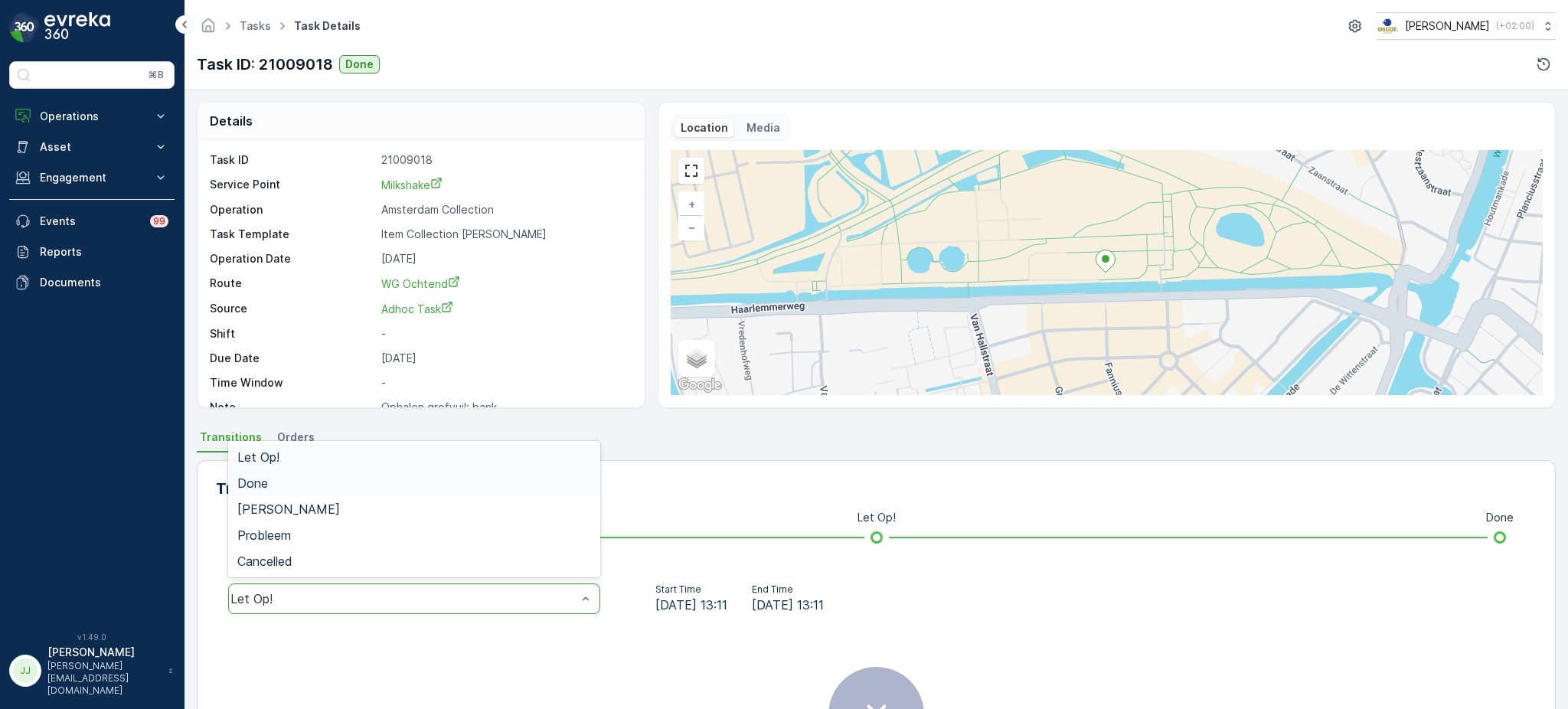
click at [298, 485] on div "Done" at bounding box center [415, 483] width 354 height 14
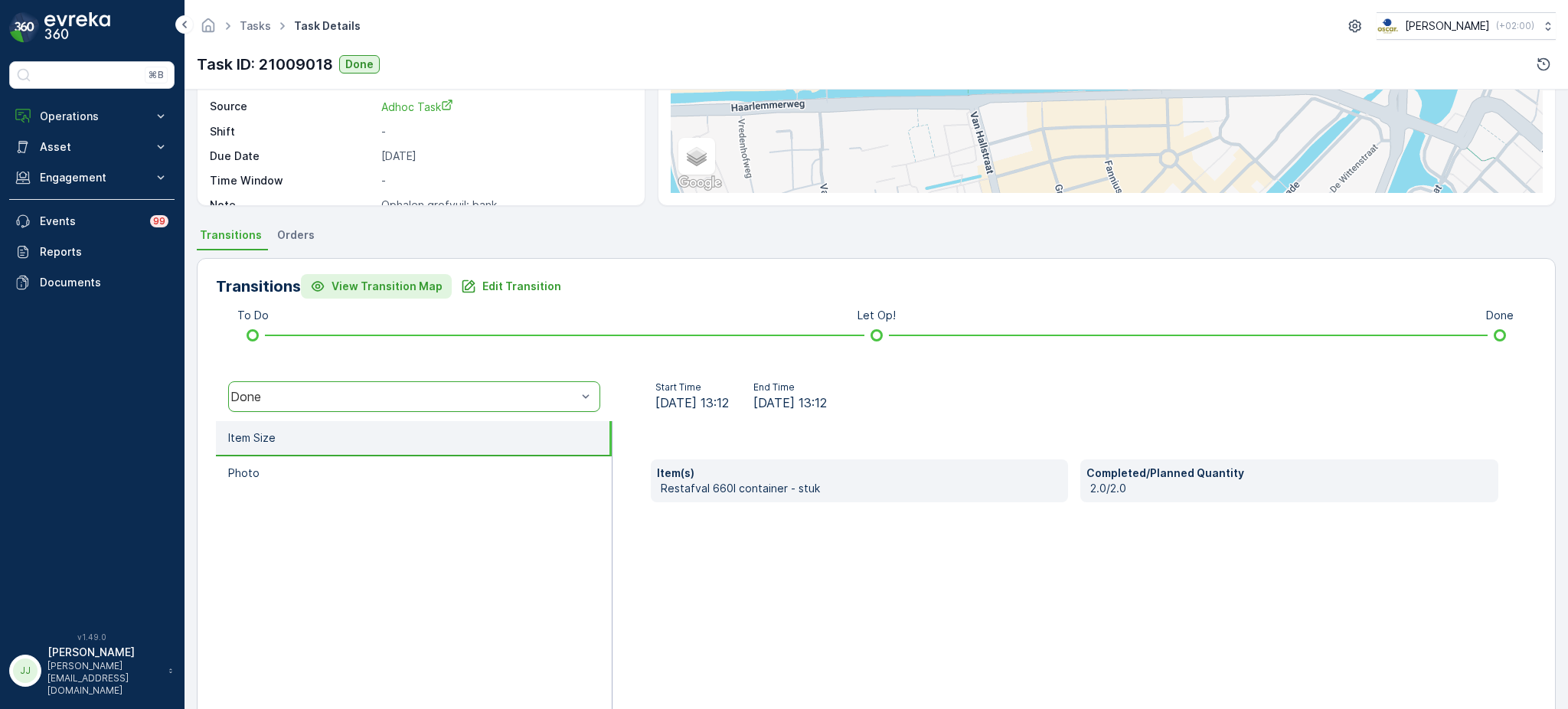
scroll to position [204, 0]
click at [615, 285] on div "Transitions View Transition Map Edit Transition" at bounding box center [876, 284] width 1320 height 24
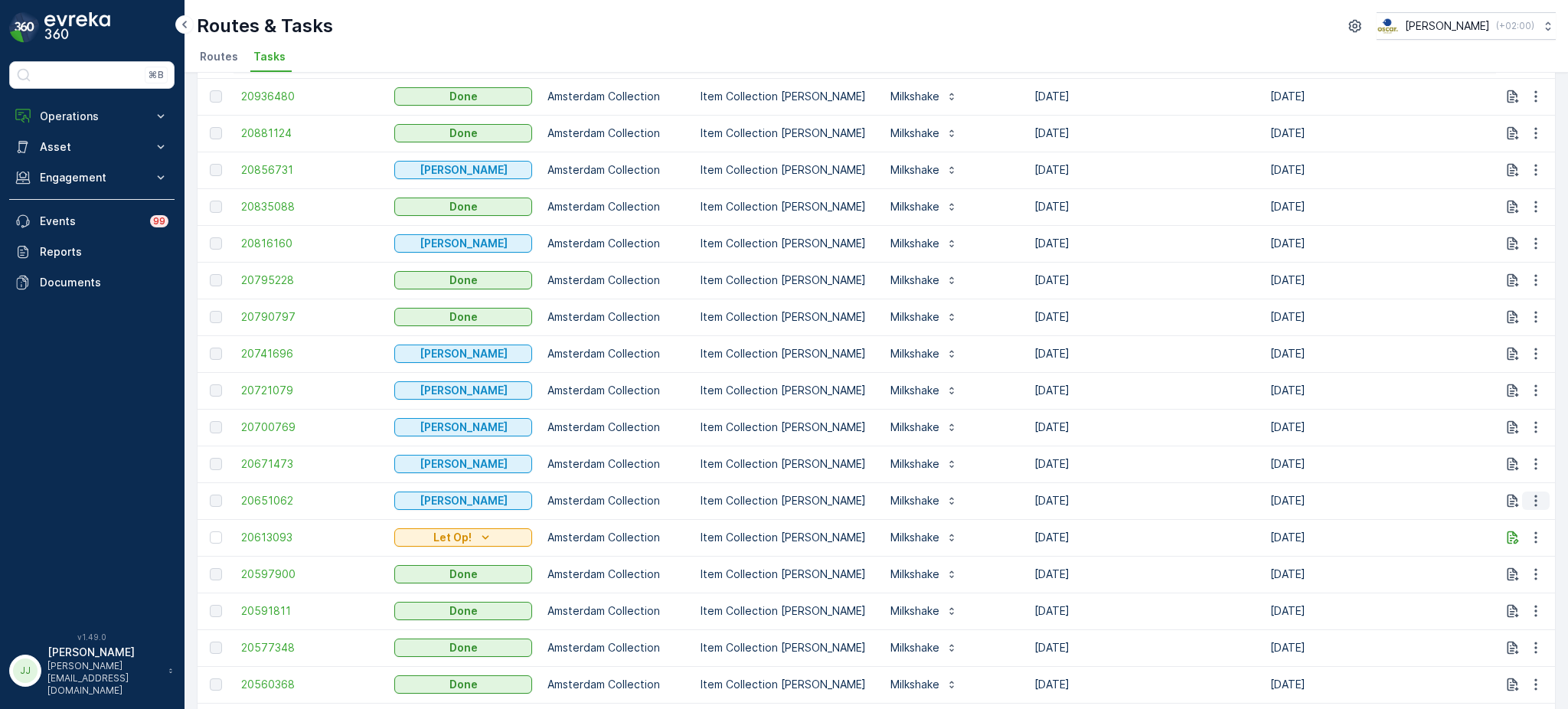
scroll to position [714, 0]
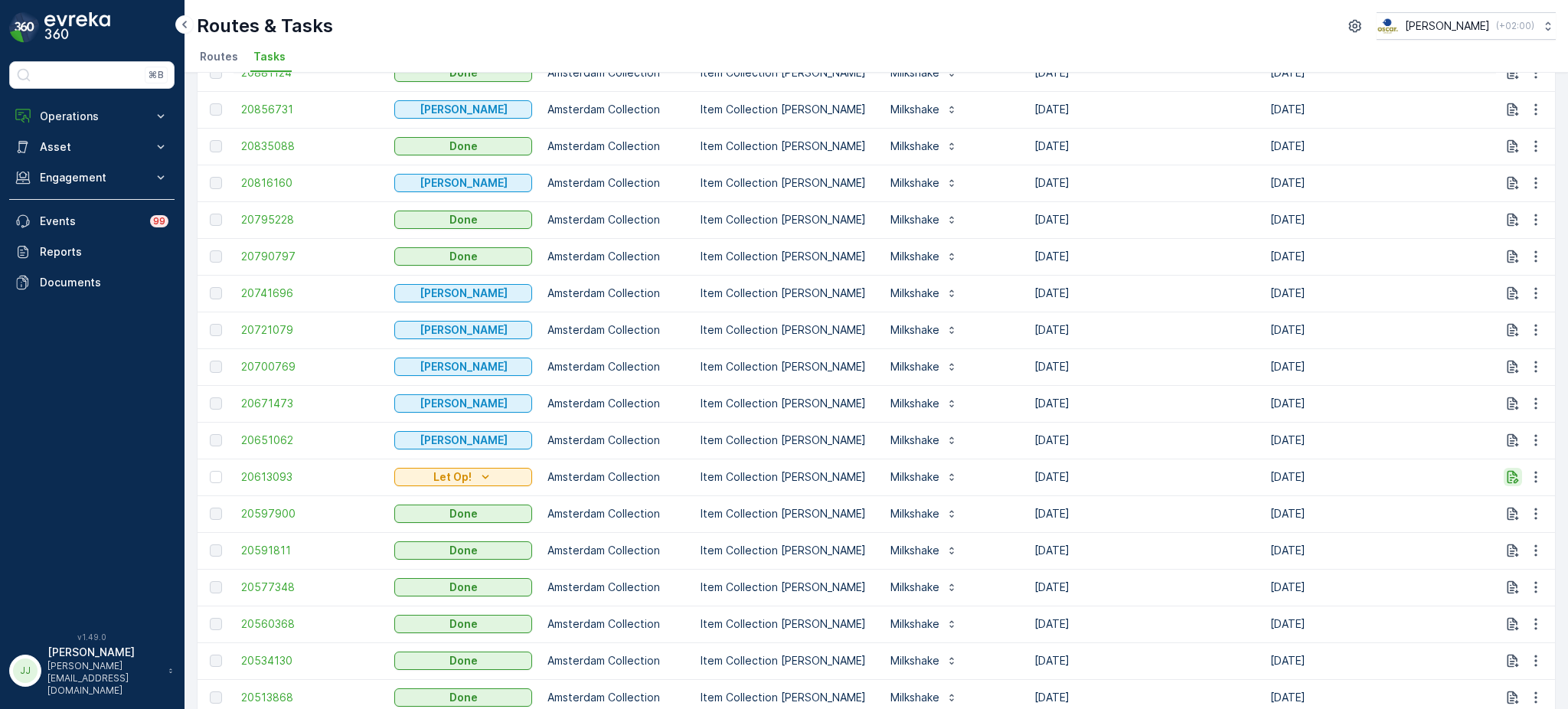
click at [1507, 474] on icon "button" at bounding box center [1513, 478] width 12 height 13
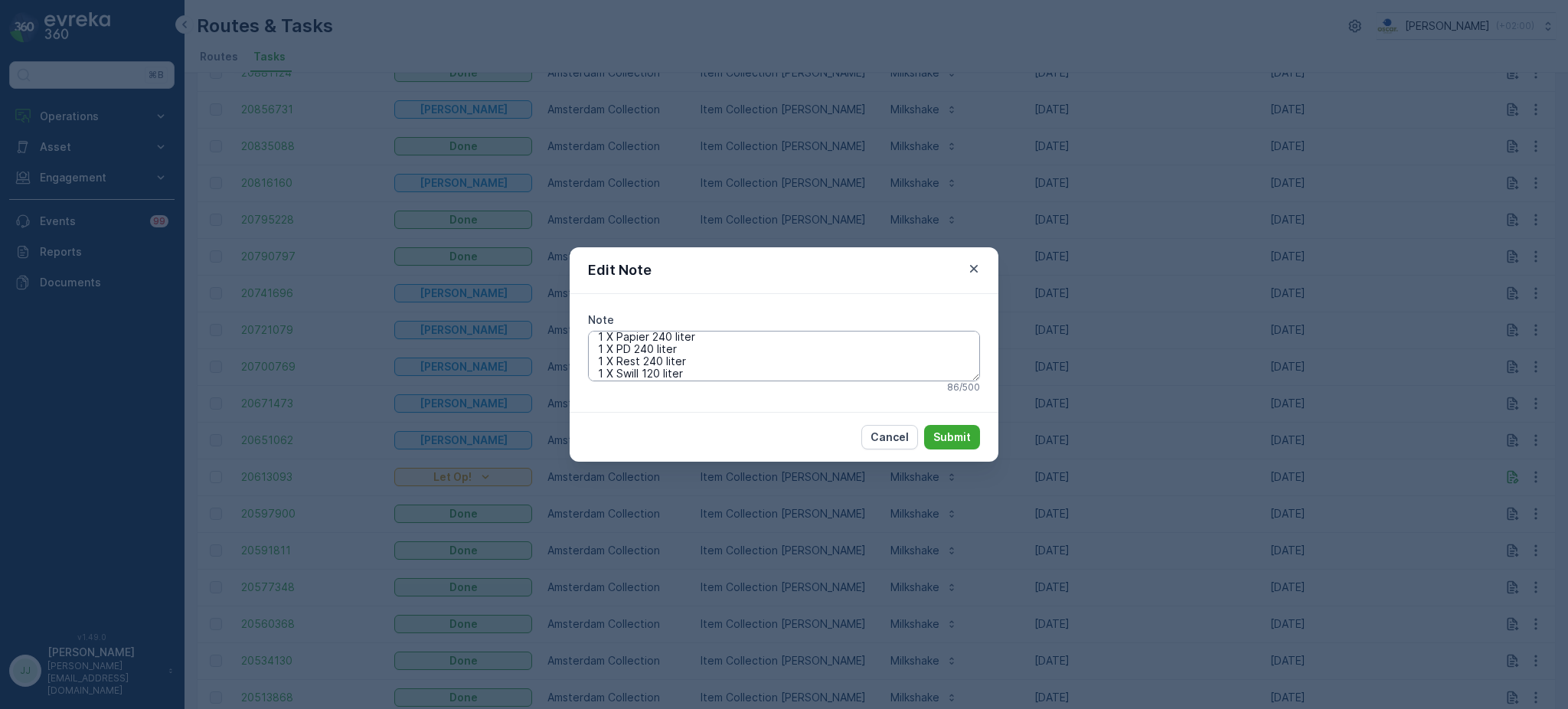
scroll to position [24, 0]
click at [978, 267] on icon "button" at bounding box center [973, 269] width 15 height 15
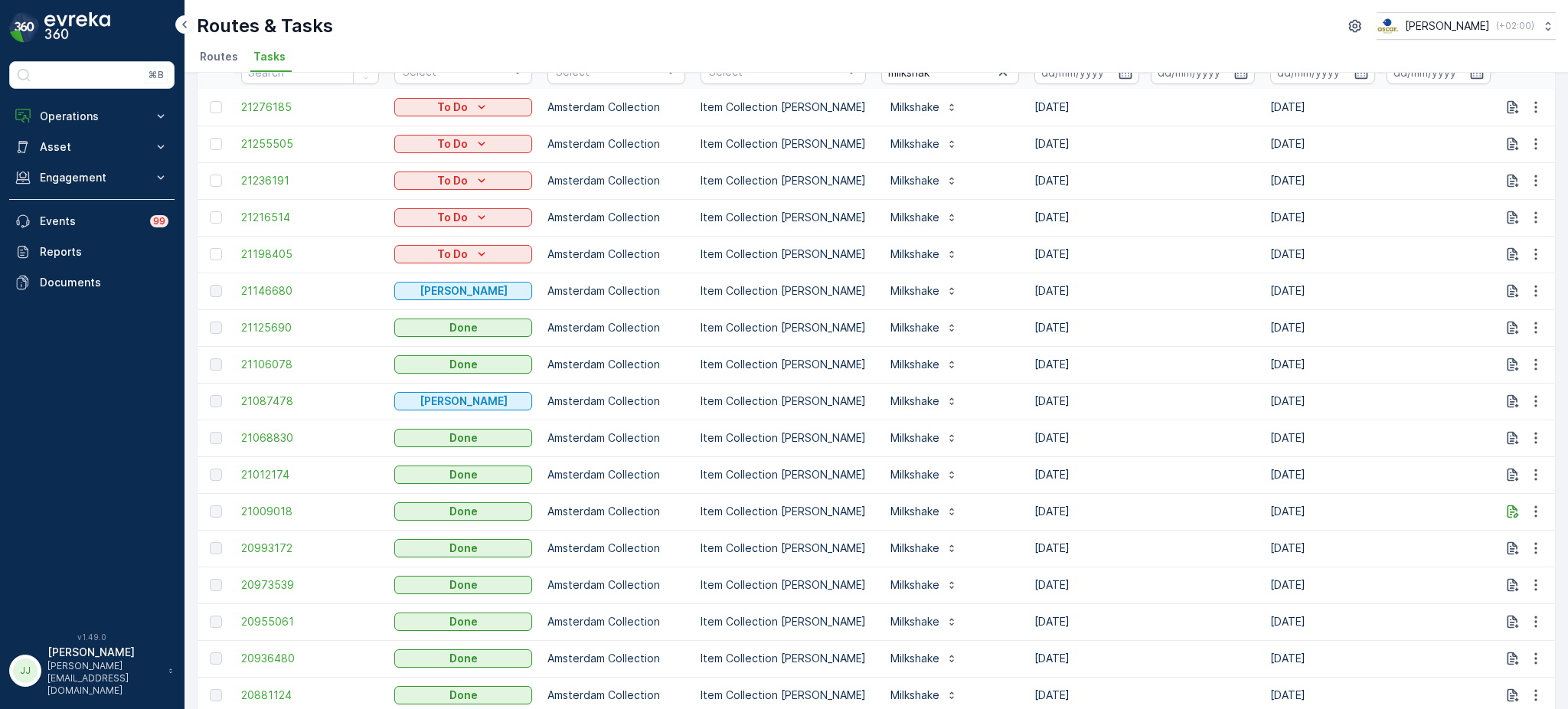
scroll to position [0, 0]
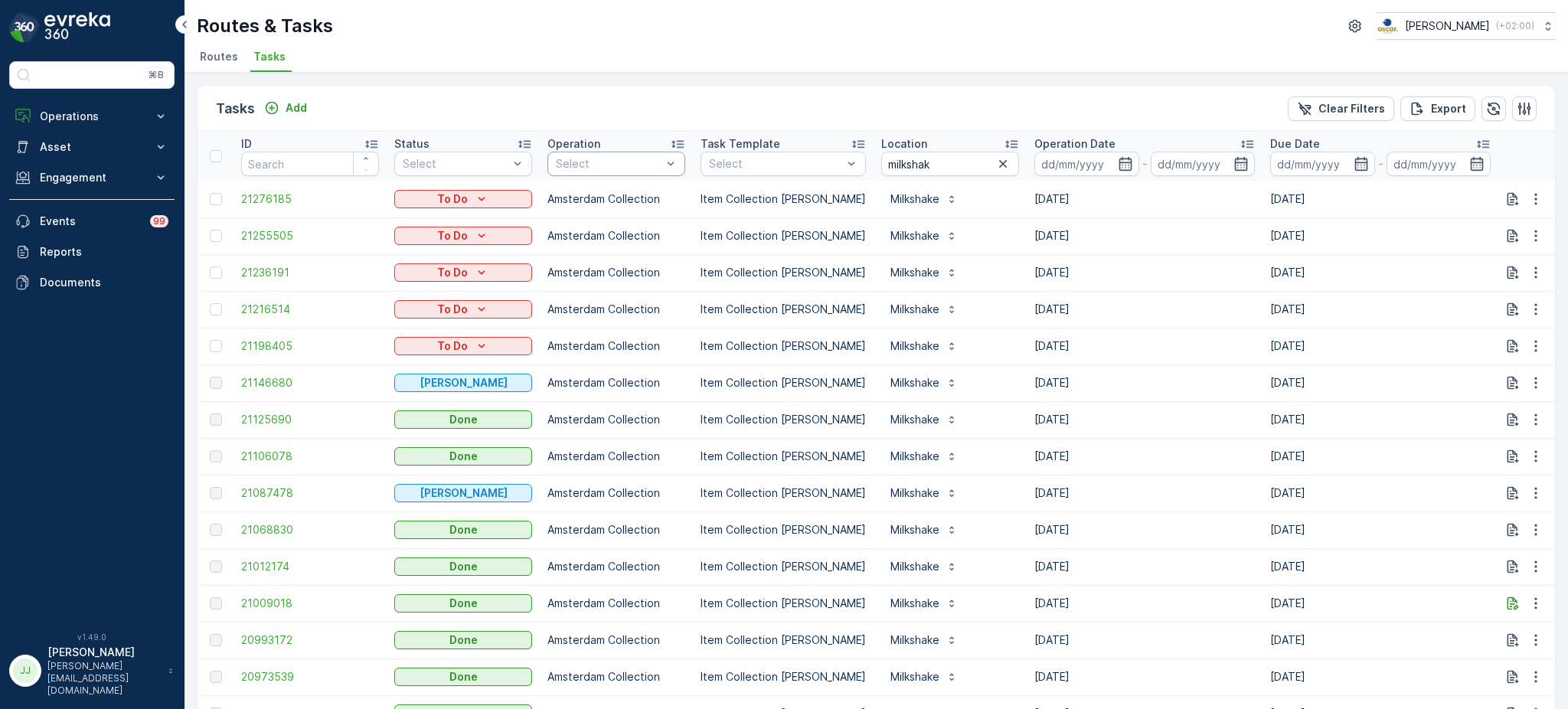
click at [604, 153] on div "Select" at bounding box center [616, 163] width 138 height 24
drag, startPoint x: 950, startPoint y: 158, endPoint x: 788, endPoint y: 170, distance: 162.4
click at [788, 170] on tr "ID Status Select Operation 4 results available. Use Up and Down to choose optio…" at bounding box center [1379, 156] width 2362 height 49
type input "oude turgm"
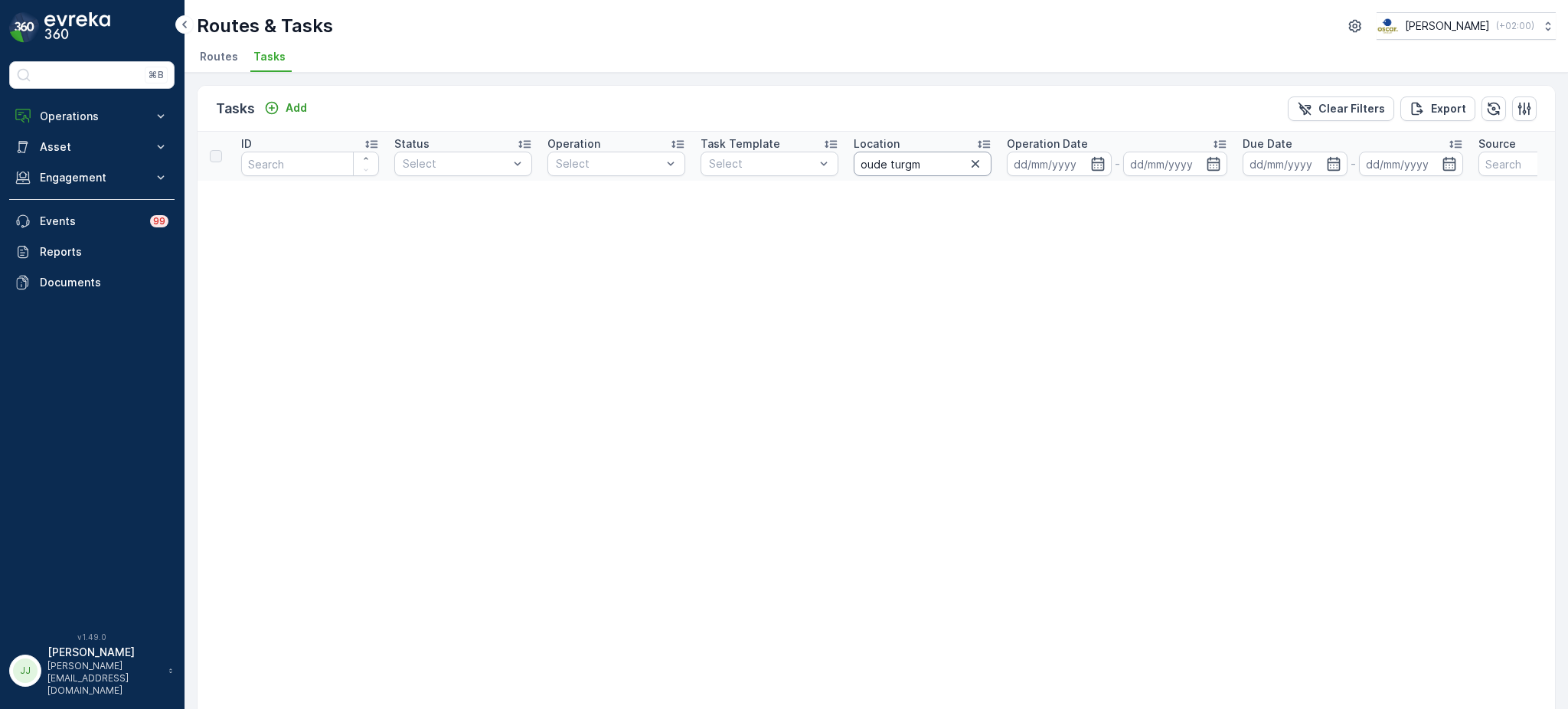
click at [912, 163] on input "oude turgm" at bounding box center [922, 163] width 138 height 24
type input "oude turfm"
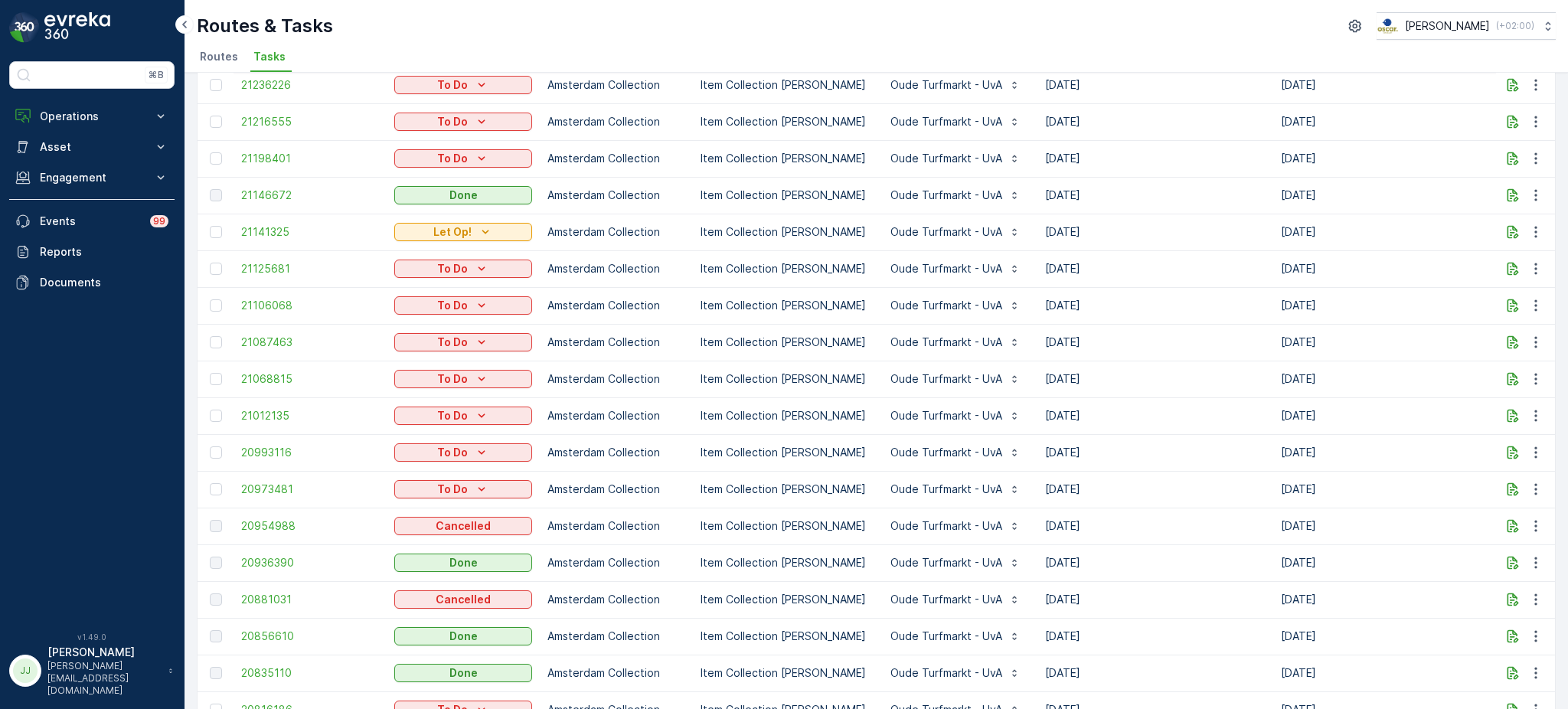
scroll to position [126, 0]
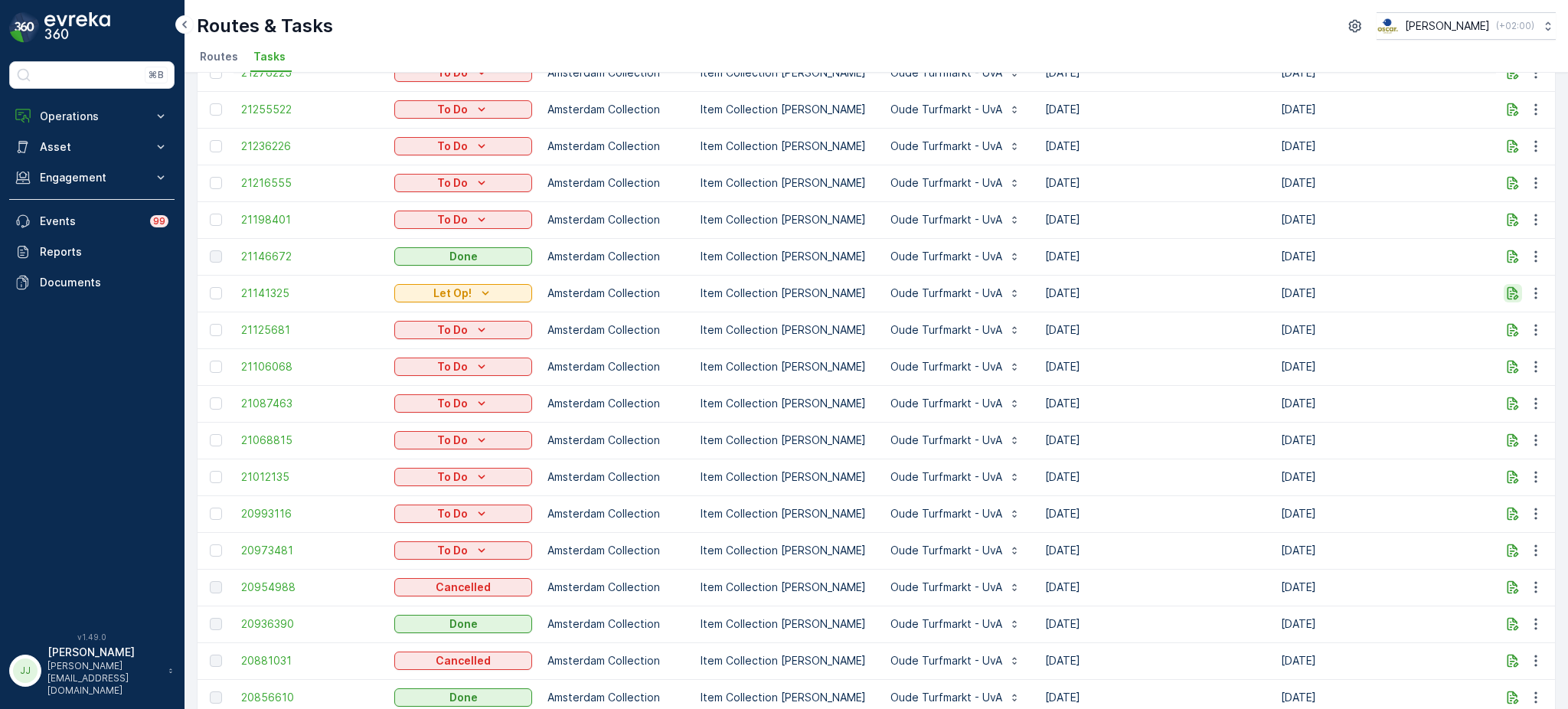
click at [1507, 290] on icon "button" at bounding box center [1513, 294] width 12 height 13
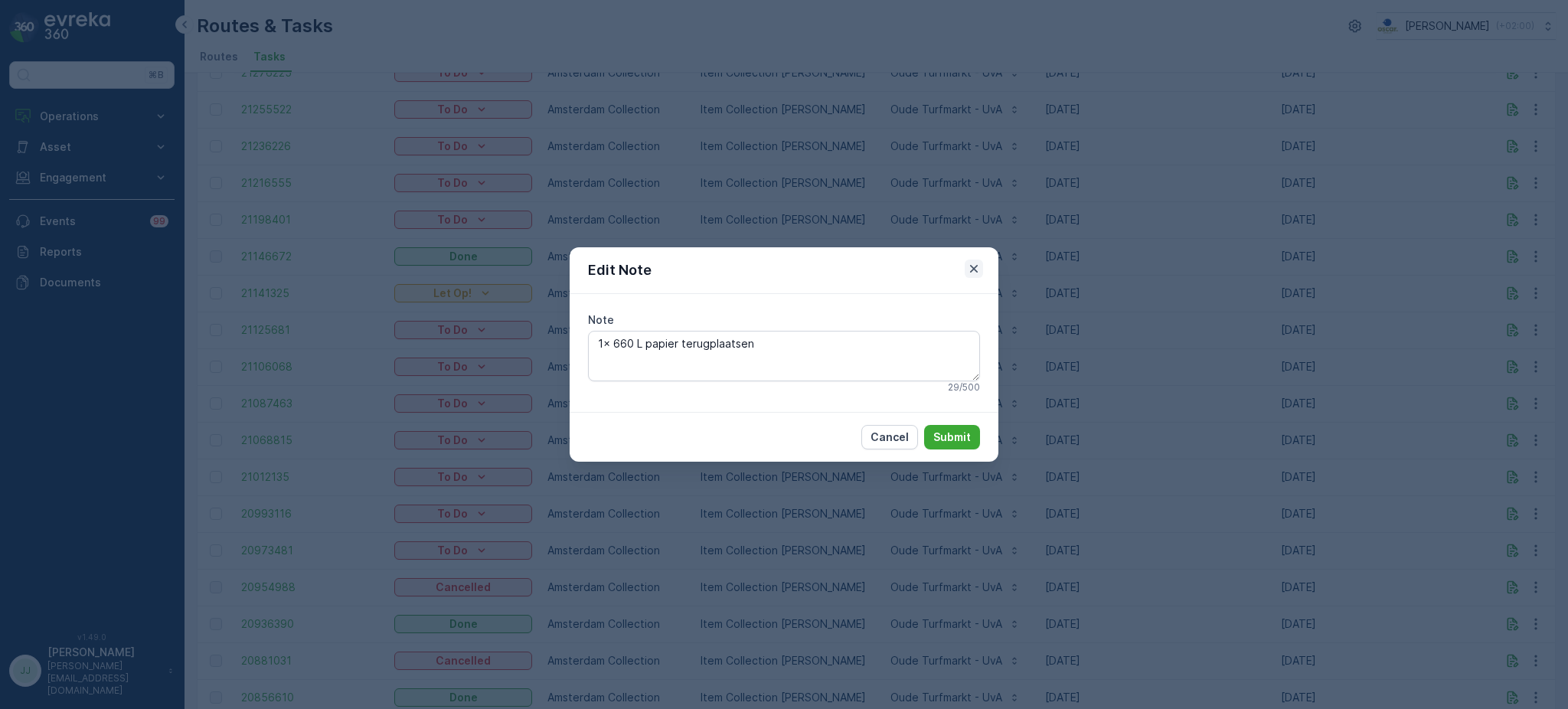
click at [970, 270] on icon "button" at bounding box center [973, 269] width 15 height 15
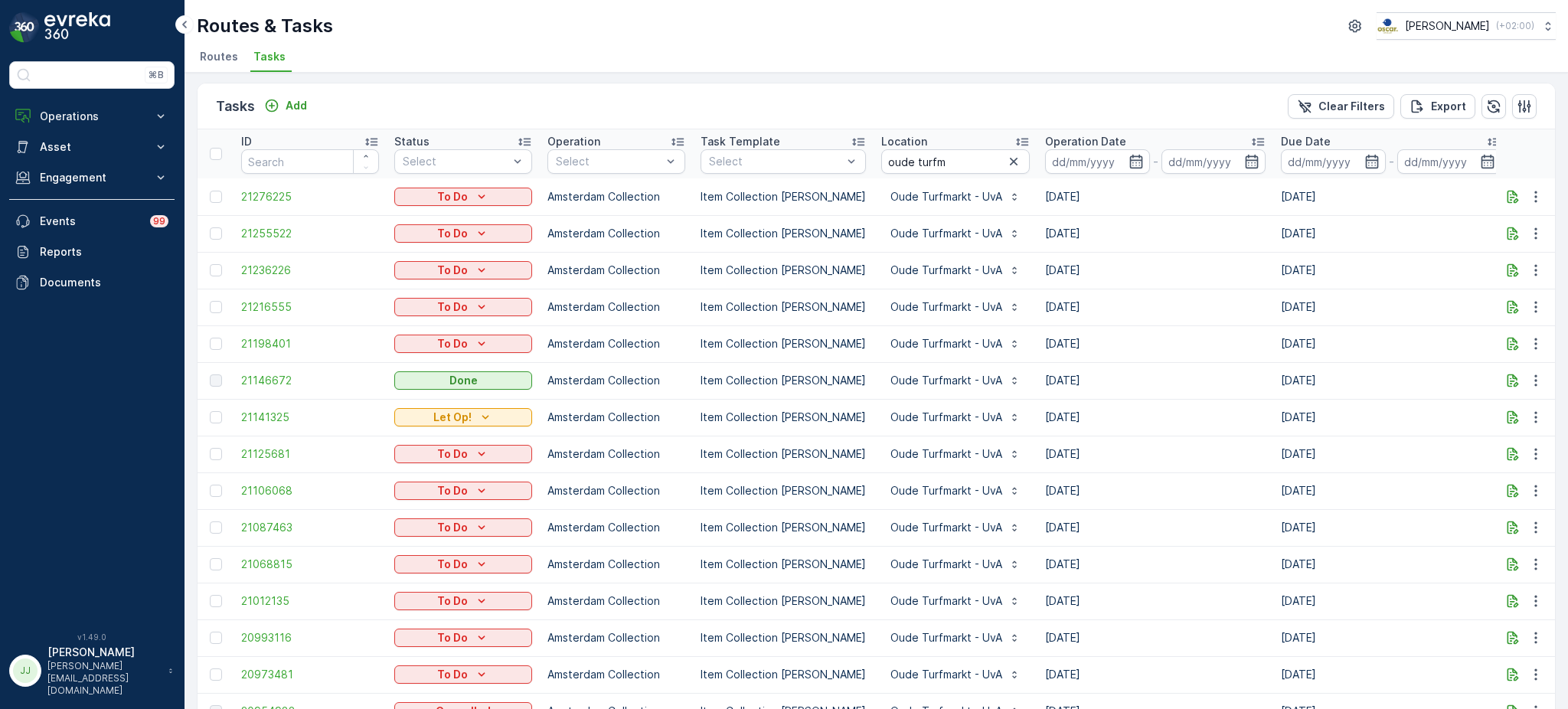
scroll to position [0, 0]
